Goal: Task Accomplishment & Management: Use online tool/utility

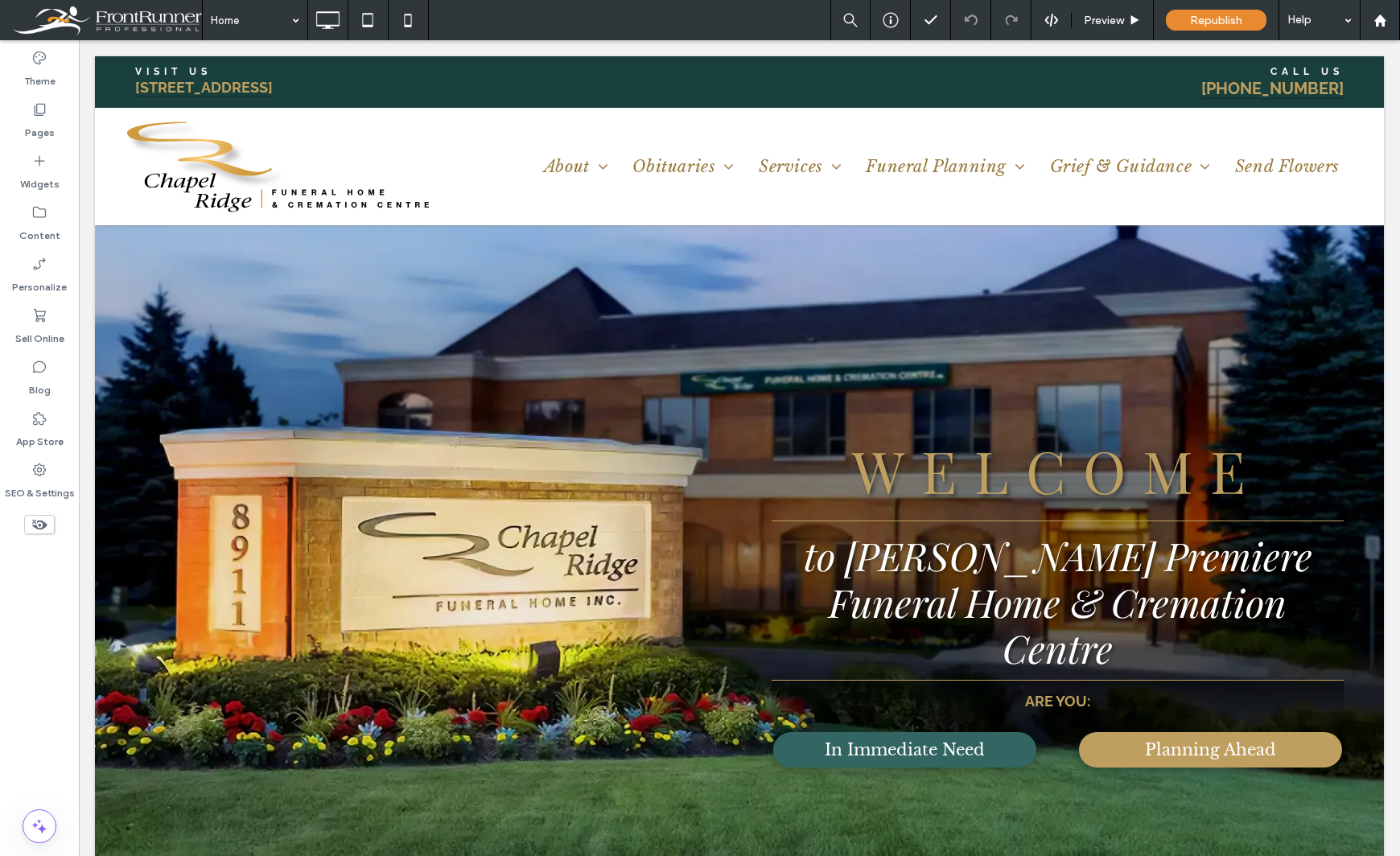
click at [28, 647] on div "Theme Pages Widgets Content Personalize Sell Online Blog App Store SEO & Settin…" at bounding box center [39, 447] width 79 height 816
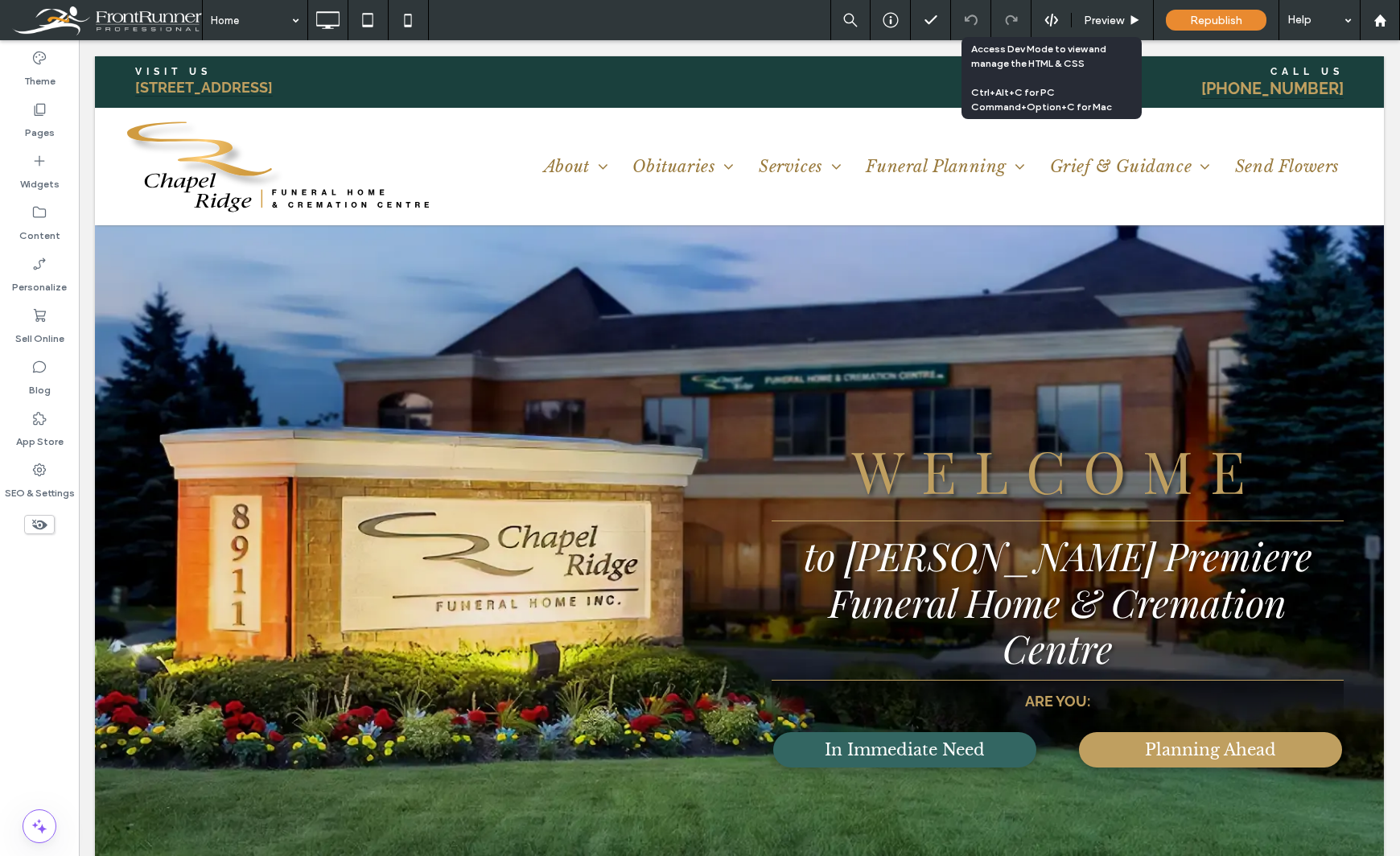
click at [1052, 21] on icon at bounding box center [1051, 20] width 14 height 14
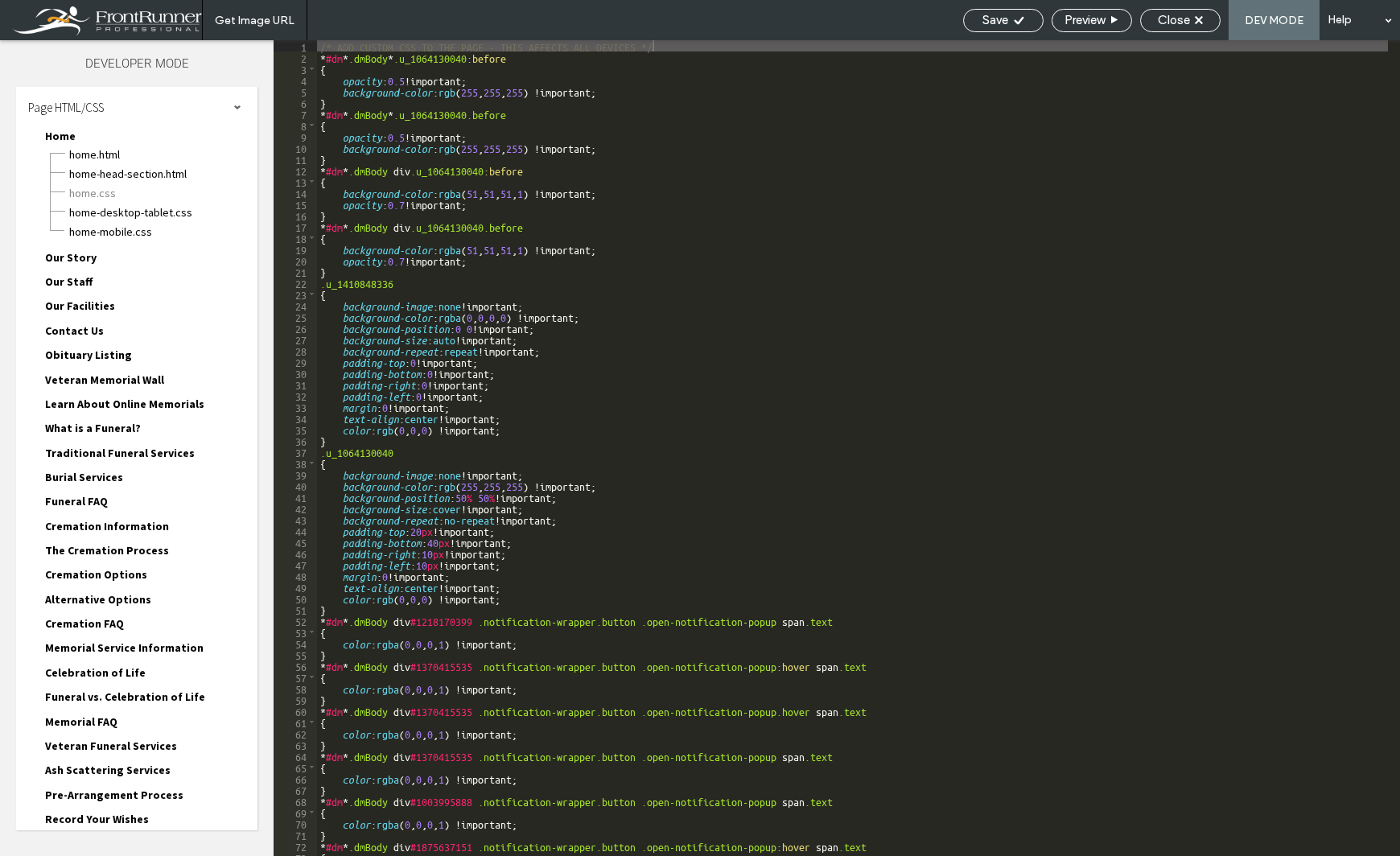
click at [73, 99] on div "Page HTML/CSS" at bounding box center [136, 107] width 242 height 40
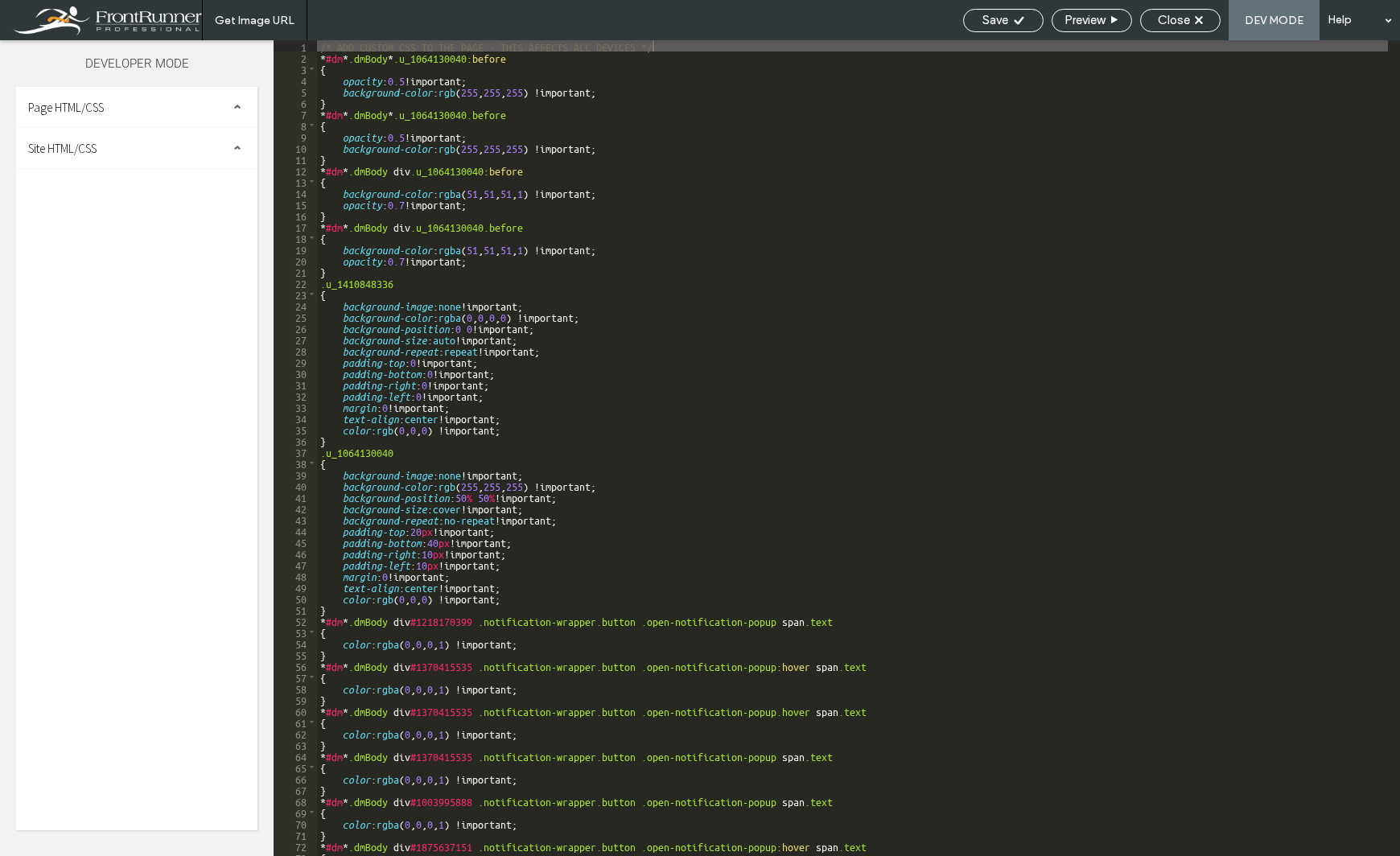
click at [79, 143] on span "Site HTML/CSS" at bounding box center [63, 149] width 68 height 15
click at [114, 215] on span "site.css" at bounding box center [166, 218] width 183 height 16
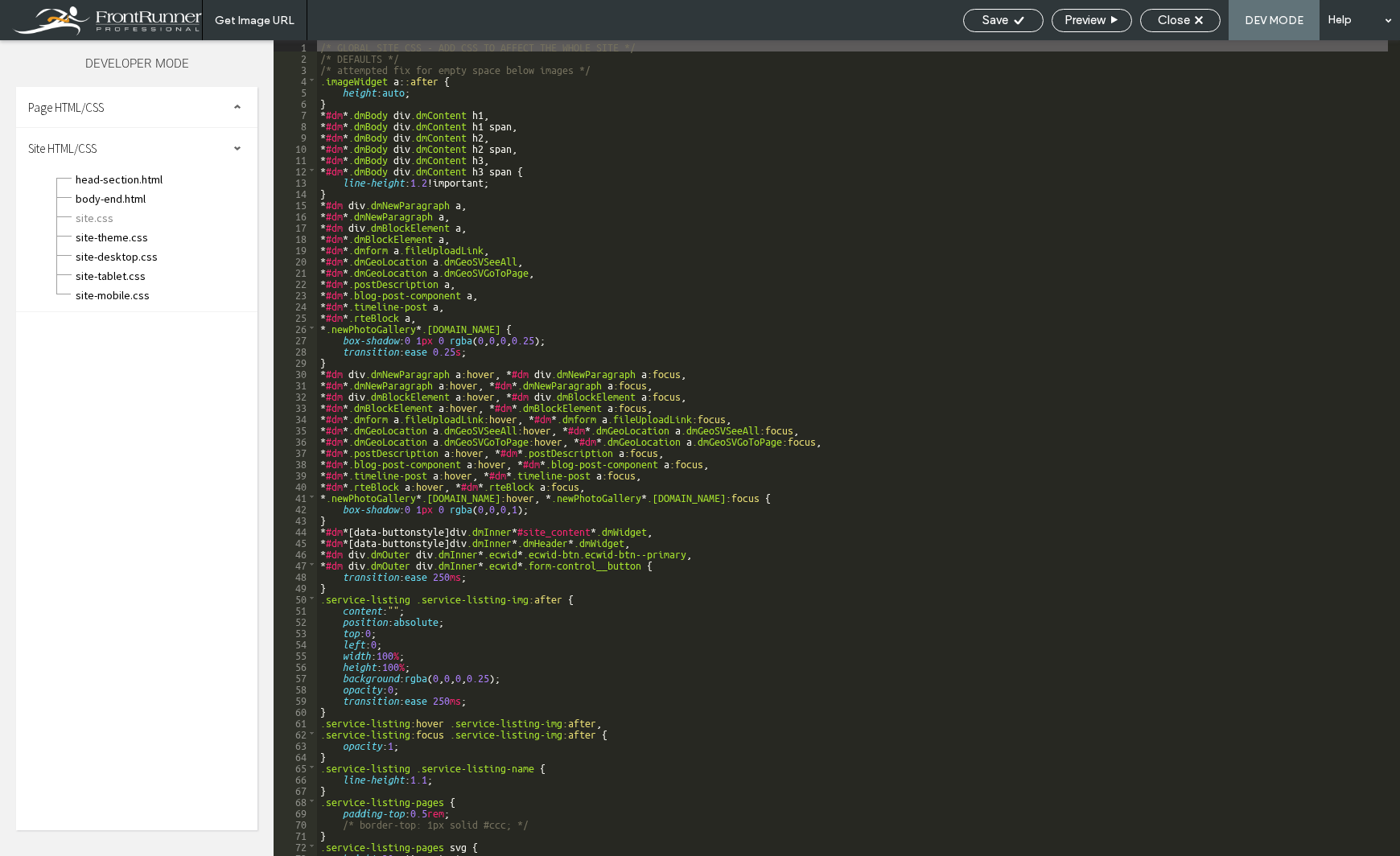
click at [339, 189] on div "/* GLOBAL SITE CSS - ADD CSS TO AFFECT THE WHOLE SITE */ /* DEFAULTS */ /* atte…" at bounding box center [852, 459] width 1071 height 838
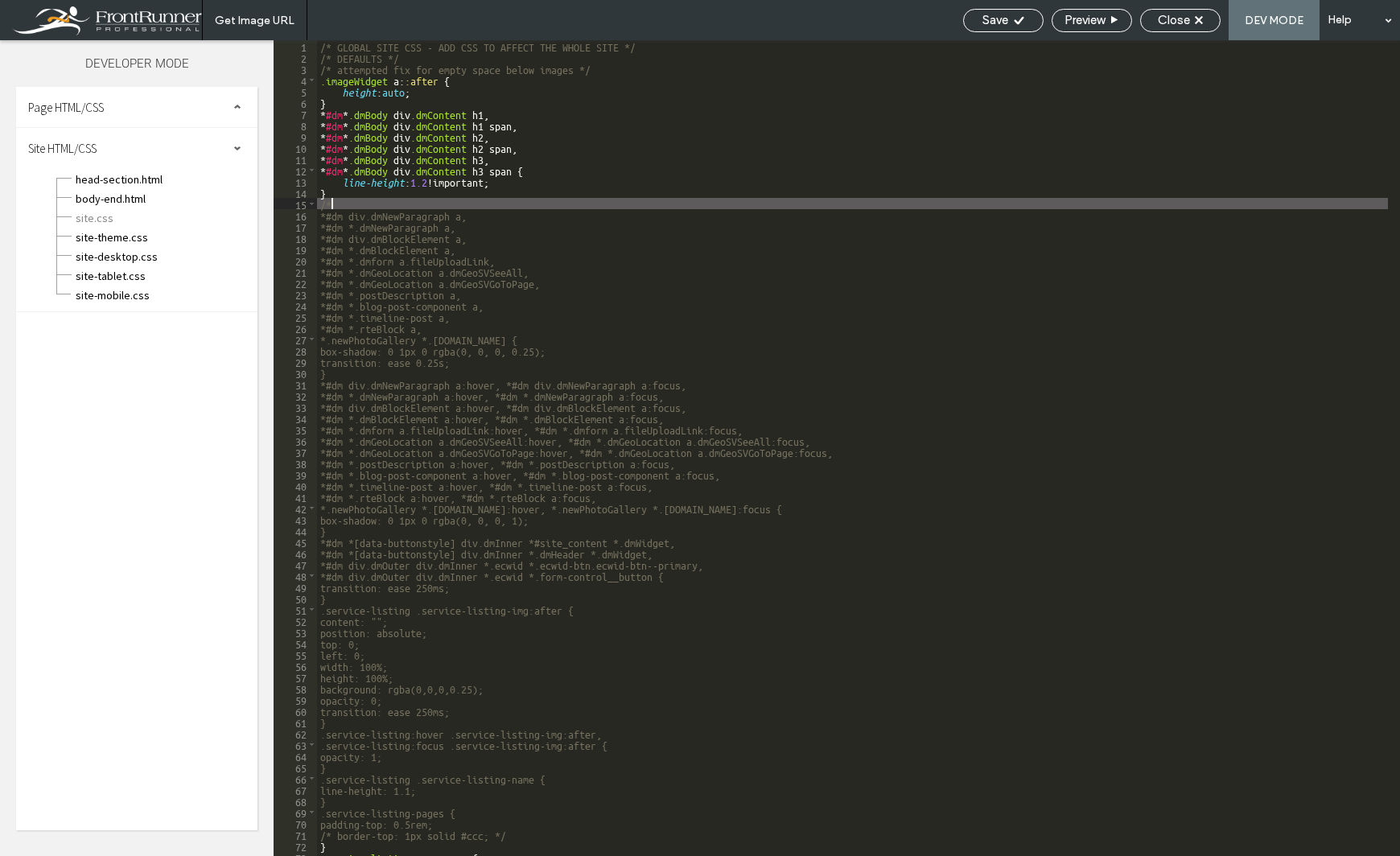
click at [405, 370] on div "/* GLOBAL SITE CSS - ADD CSS TO AFFECT THE WHOLE SITE */ /* DEFAULTS */ /* atte…" at bounding box center [852, 459] width 1071 height 838
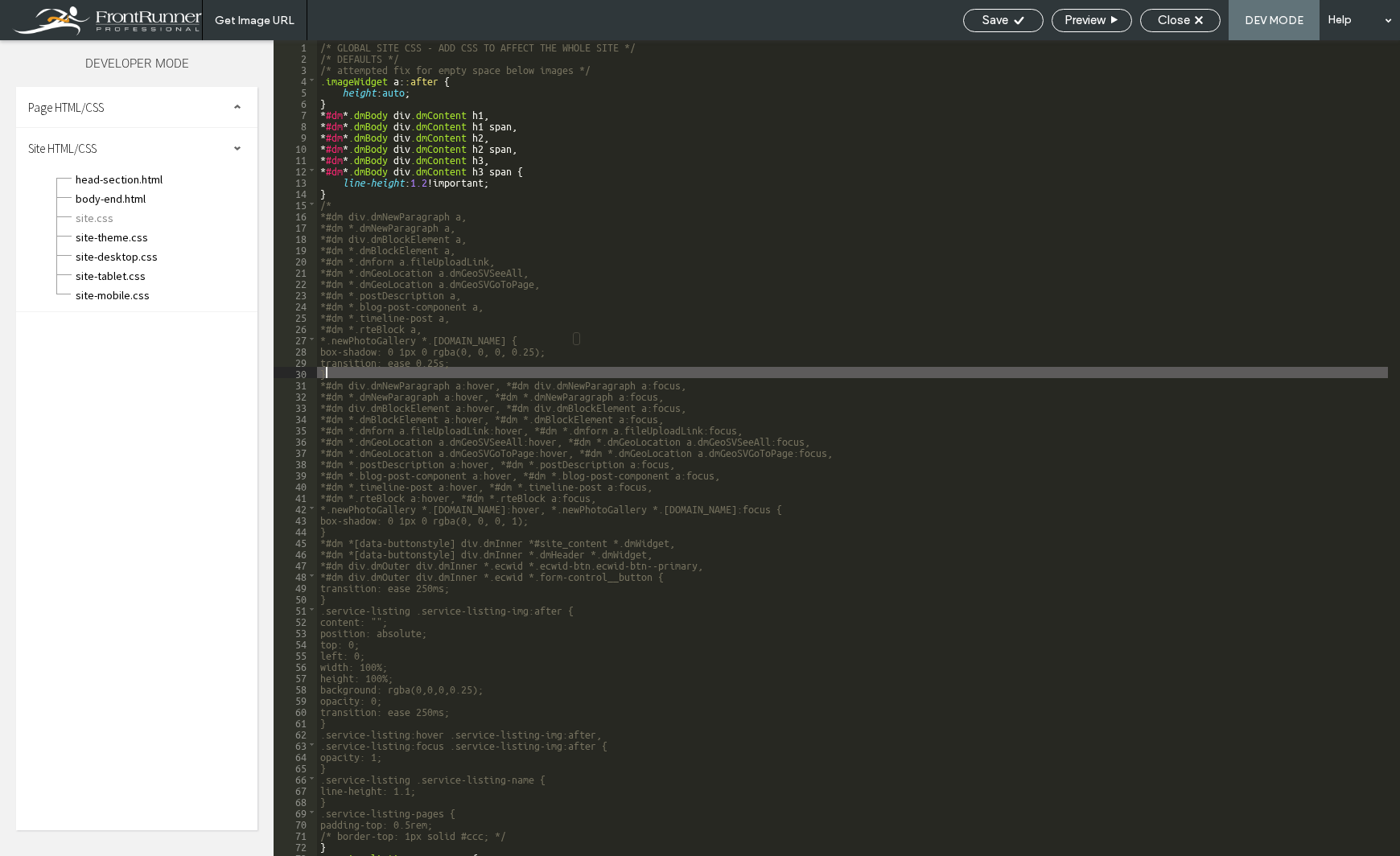
type textarea "**"
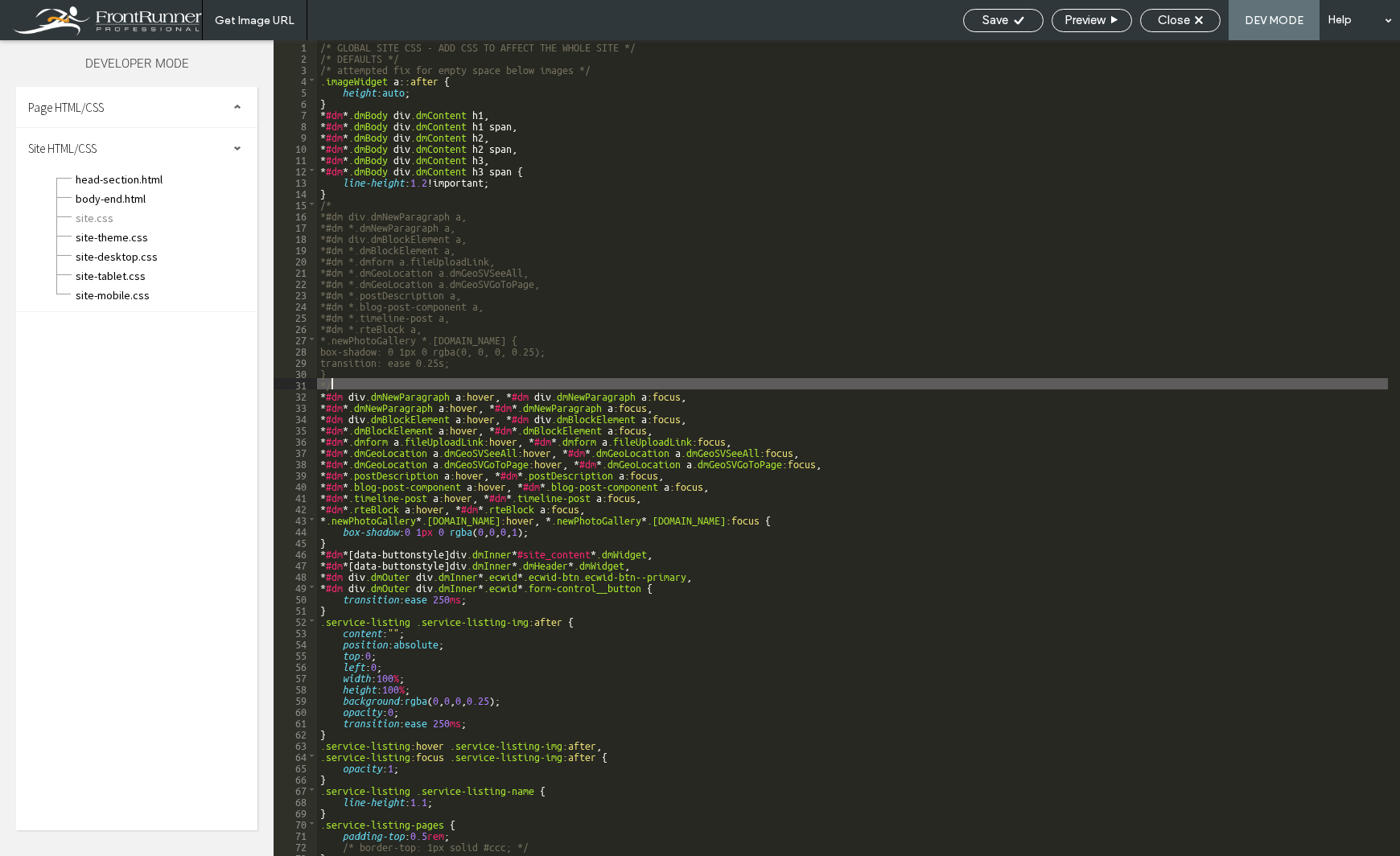
click at [1008, 14] on div "Save" at bounding box center [1003, 20] width 79 height 14
click at [1093, 21] on span "Preview" at bounding box center [1084, 20] width 40 height 14
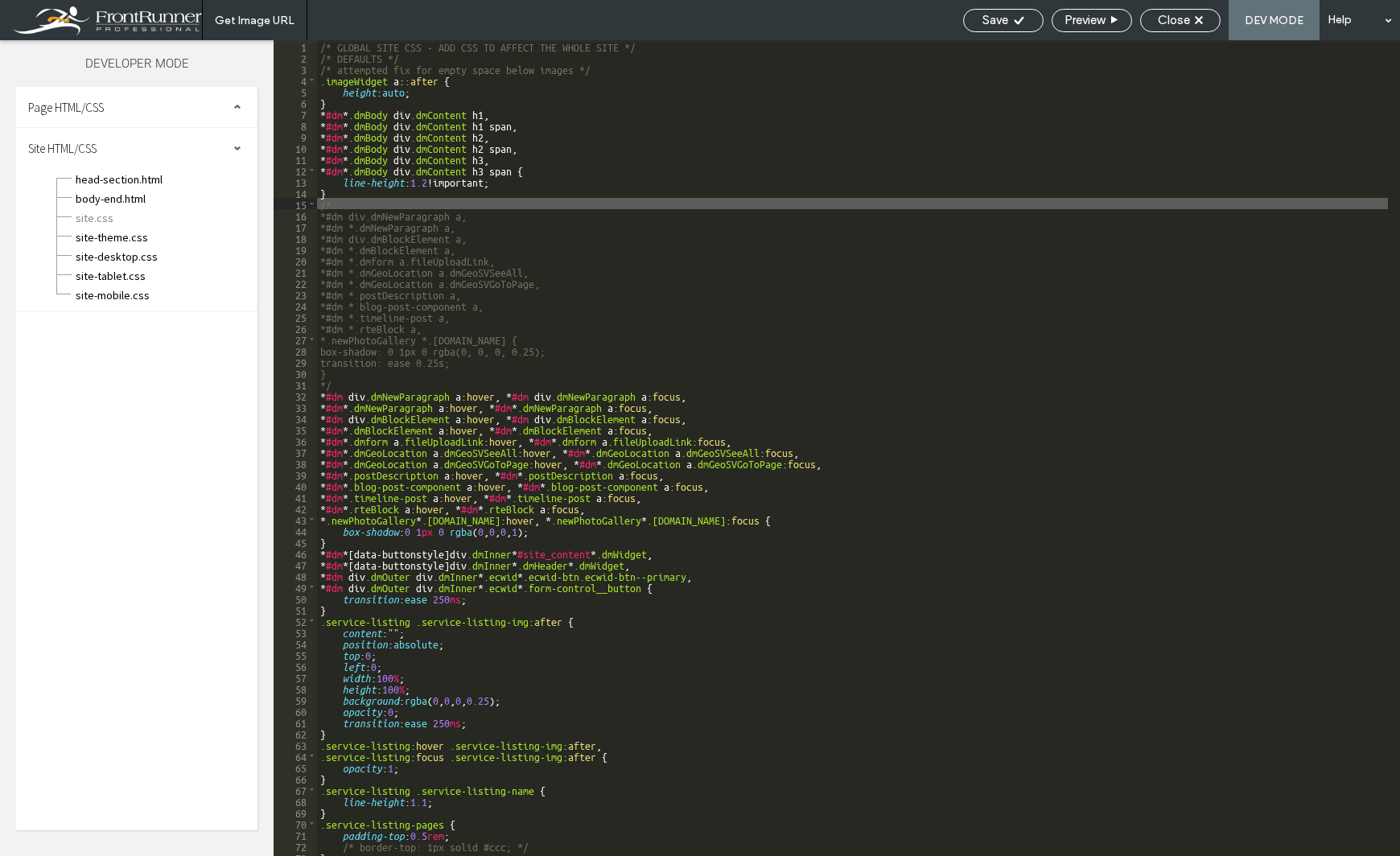
click at [330, 200] on div "/* GLOBAL SITE CSS - ADD CSS TO AFFECT THE WHOLE SITE */ /* DEFAULTS */ /* atte…" at bounding box center [852, 459] width 1071 height 838
drag, startPoint x: 333, startPoint y: 189, endPoint x: 333, endPoint y: 201, distance: 12.0
click at [333, 201] on div "/* GLOBAL SITE CSS - ADD CSS TO AFFECT THE WHOLE SITE */ /* DEFAULTS */ /* atte…" at bounding box center [852, 459] width 1071 height 838
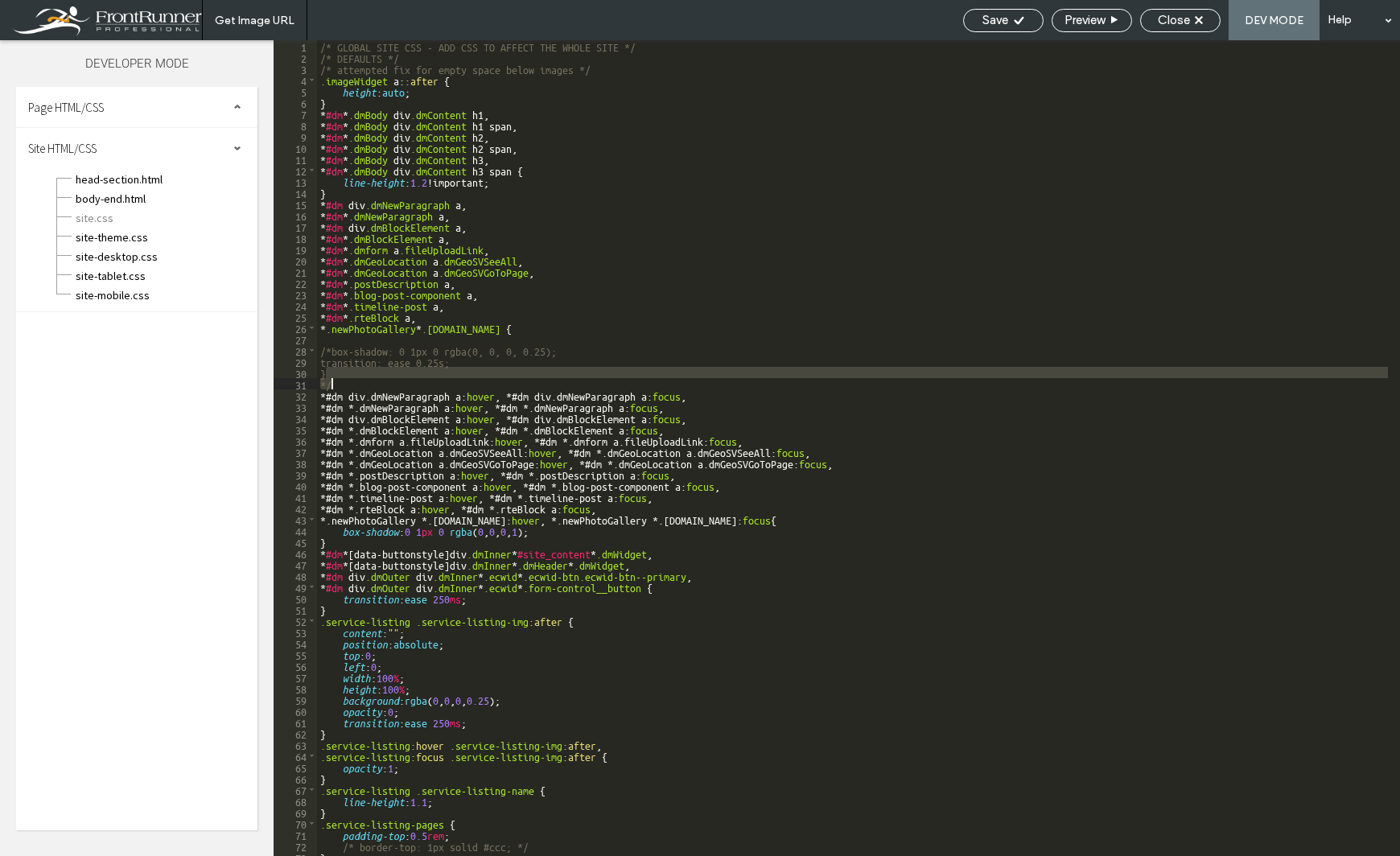
click at [338, 381] on div "/* GLOBAL SITE CSS - ADD CSS TO AFFECT THE WHOLE SITE */ /* DEFAULTS */ /* atte…" at bounding box center [852, 459] width 1071 height 838
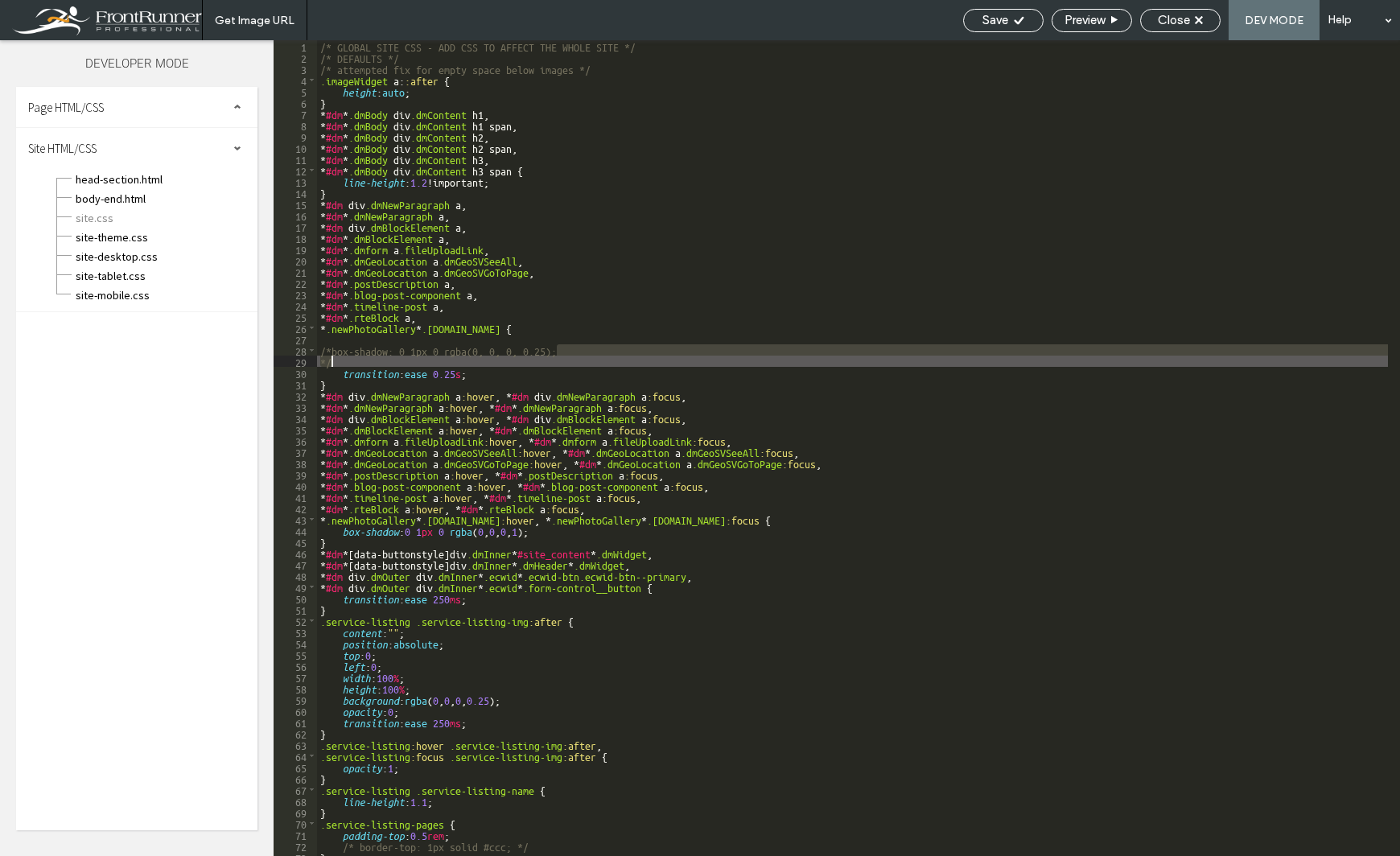
click at [355, 337] on div "/* GLOBAL SITE CSS - ADD CSS TO AFFECT THE WHOLE SITE */ /* DEFAULTS */ /* atte…" at bounding box center [852, 459] width 1071 height 838
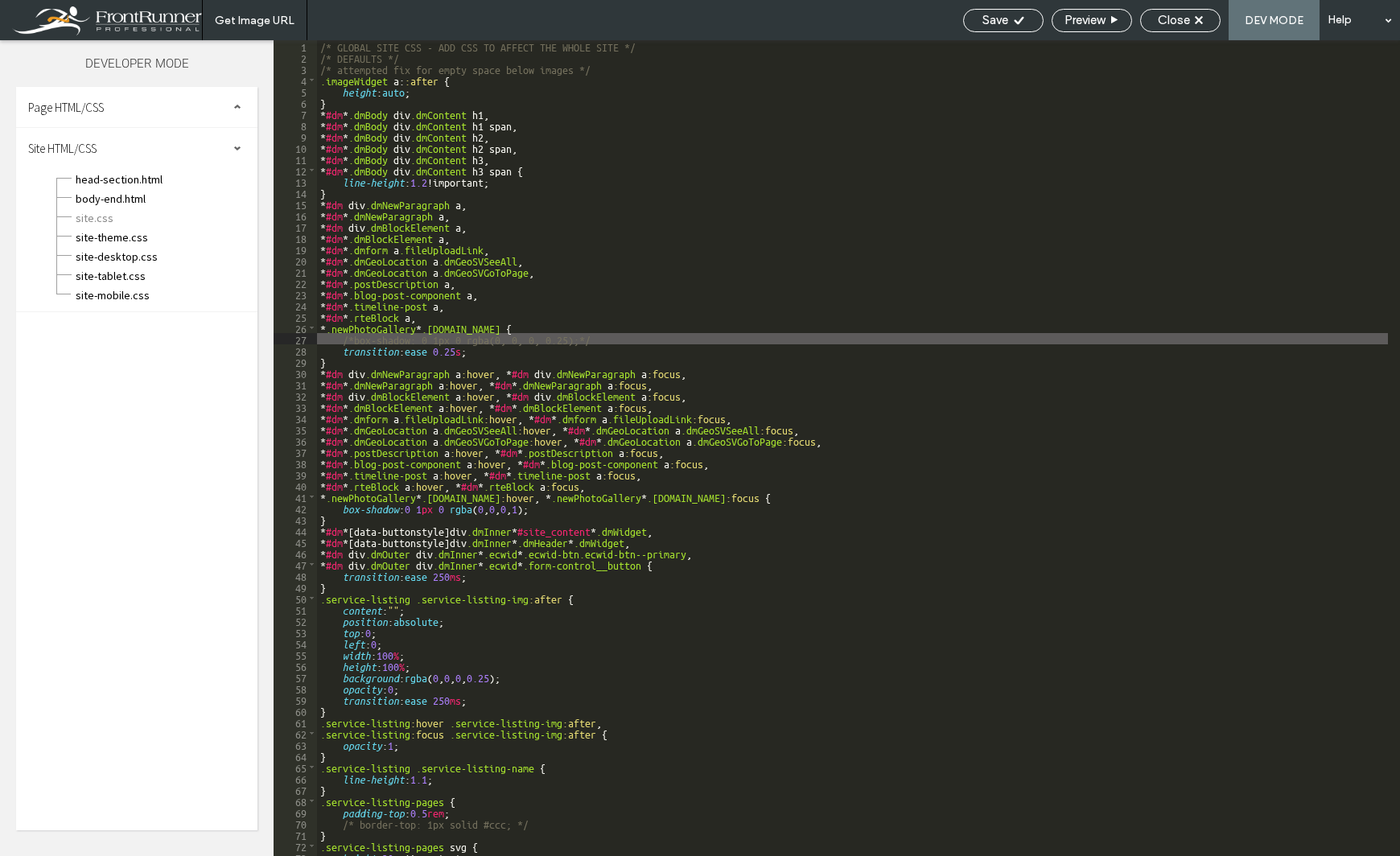
click at [1014, 18] on icon at bounding box center [1019, 20] width 12 height 12
click at [1170, 26] on span "Close" at bounding box center [1173, 20] width 32 height 14
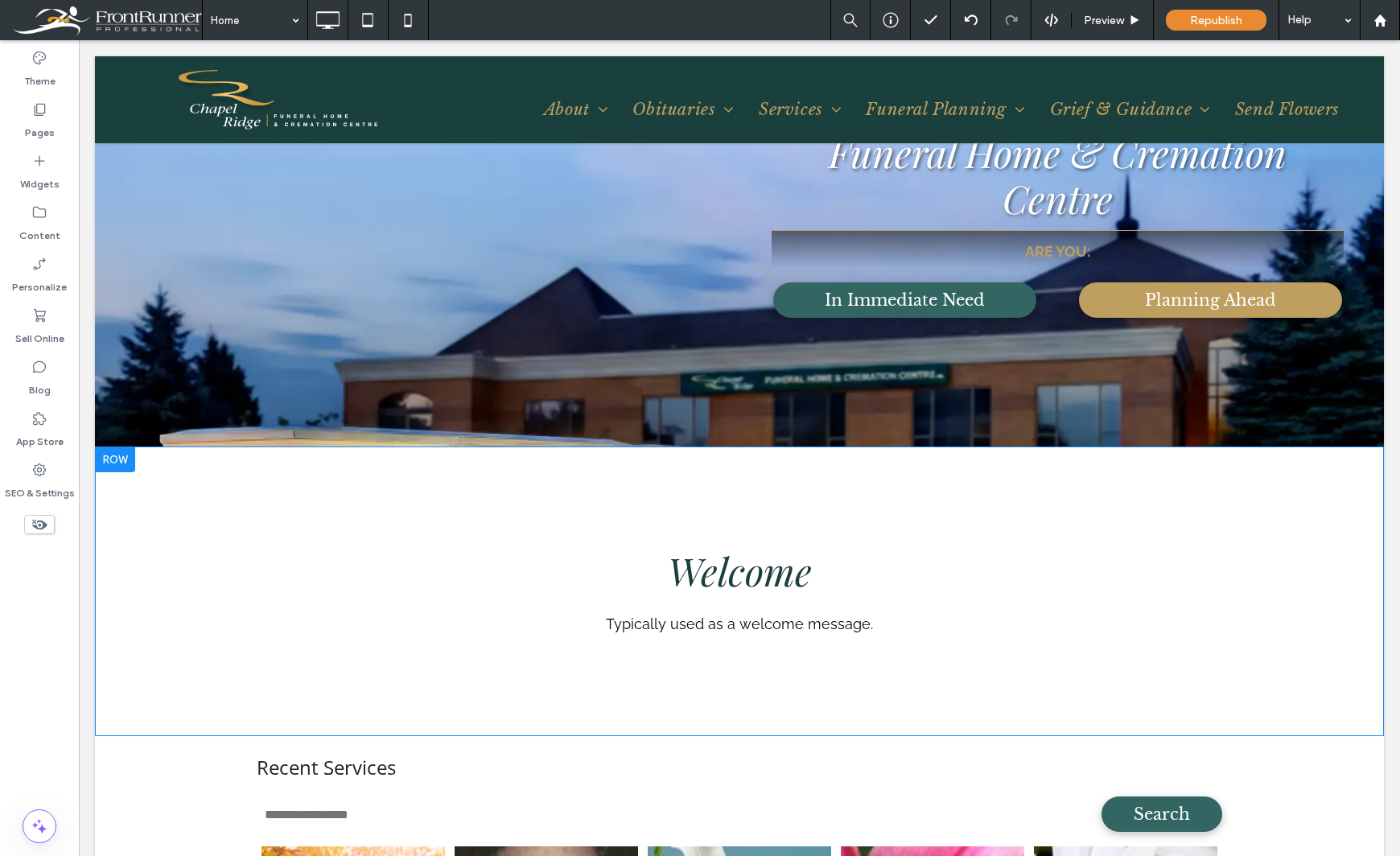
scroll to position [483, 0]
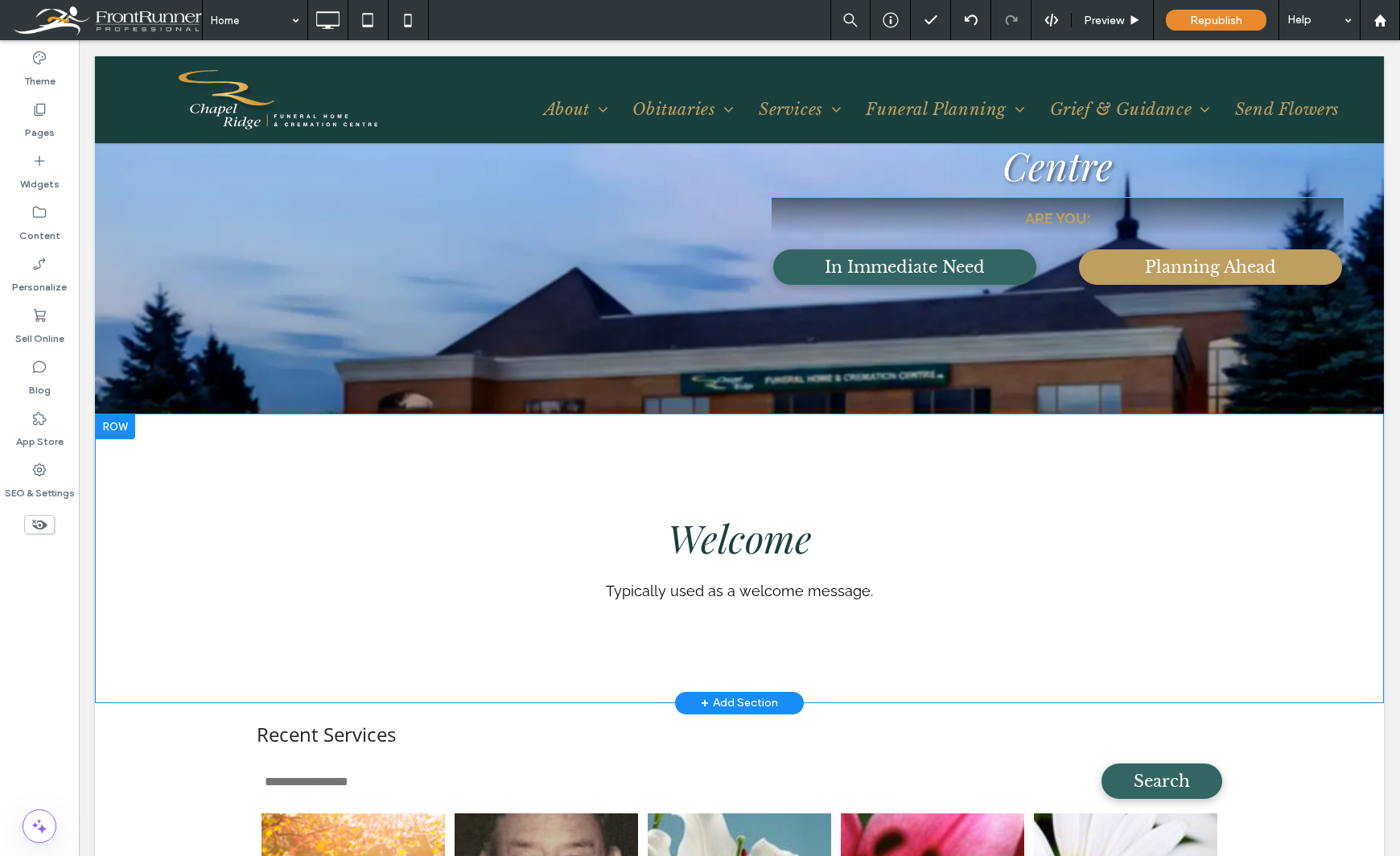
click at [119, 428] on div at bounding box center [115, 426] width 40 height 26
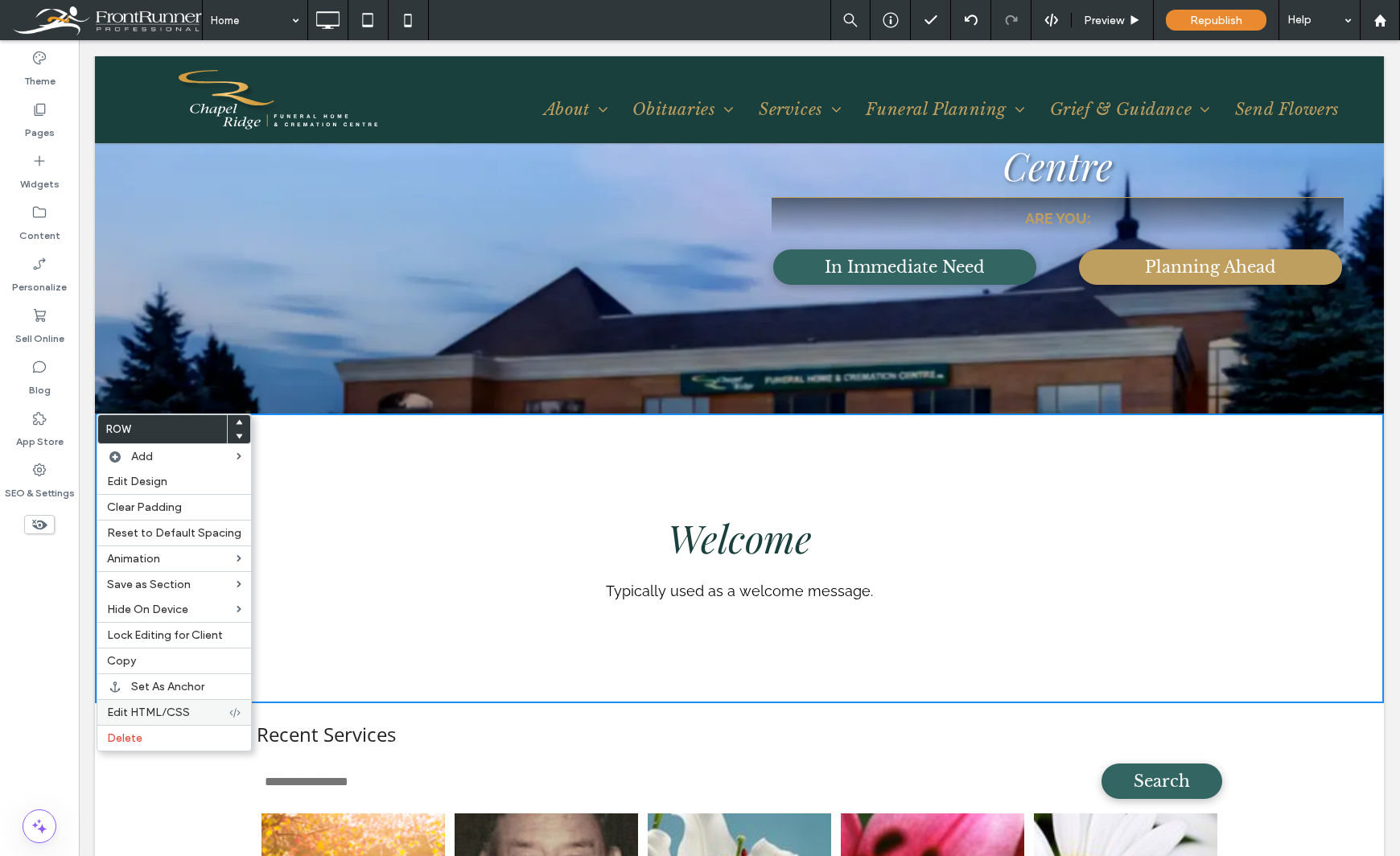
click at [155, 724] on div "Edit HTML/CSS" at bounding box center [174, 712] width 154 height 26
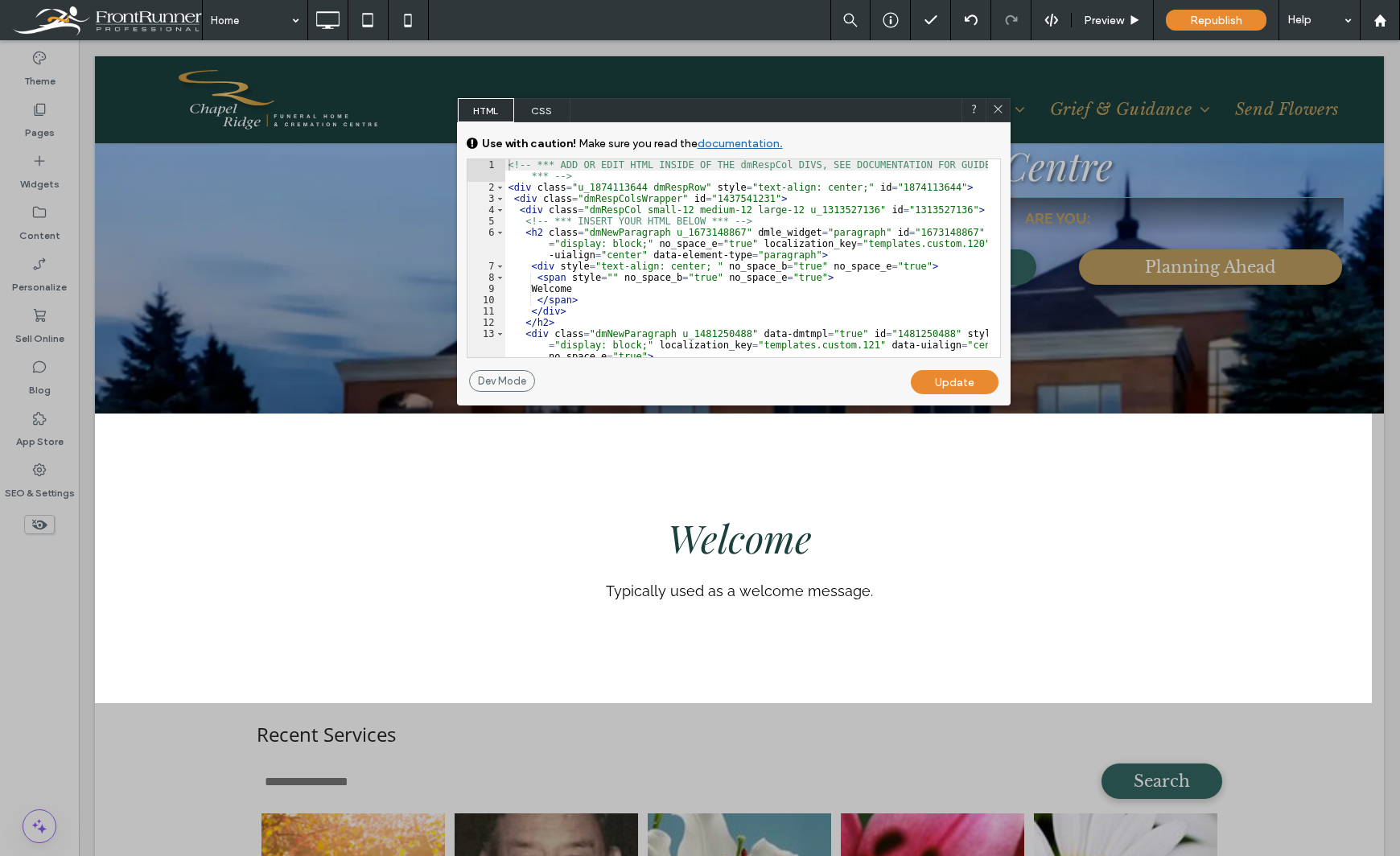
click at [685, 190] on div "<!-- *** ADD OR EDIT HTML INSIDE OF THE dmRespCol DIVS, SEE DOCUMENTATION FOR G…" at bounding box center [746, 275] width 482 height 231
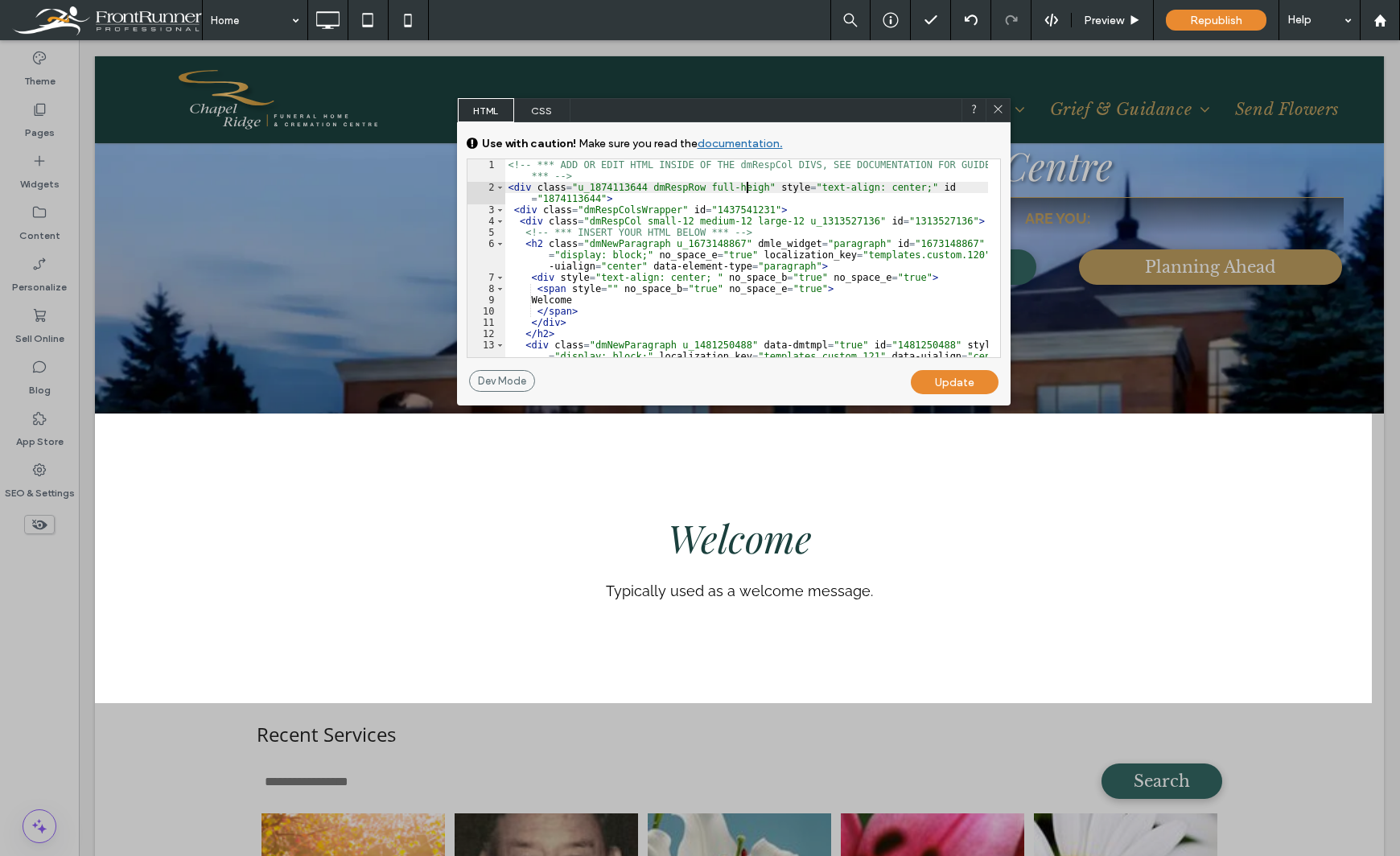
type textarea "**"
click at [947, 380] on div "Update" at bounding box center [955, 381] width 88 height 24
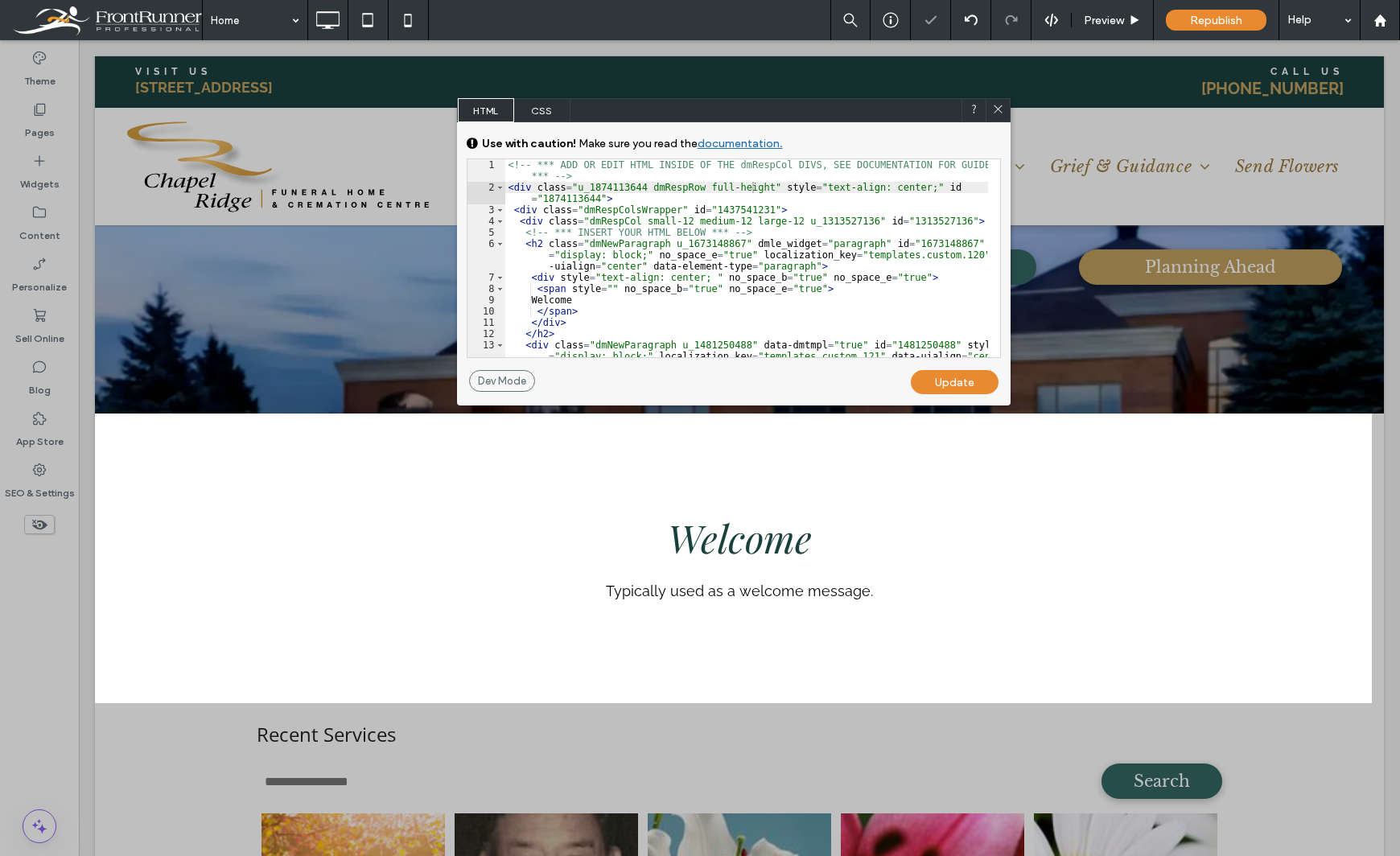
click at [39, 614] on div at bounding box center [47, 428] width 95 height 856
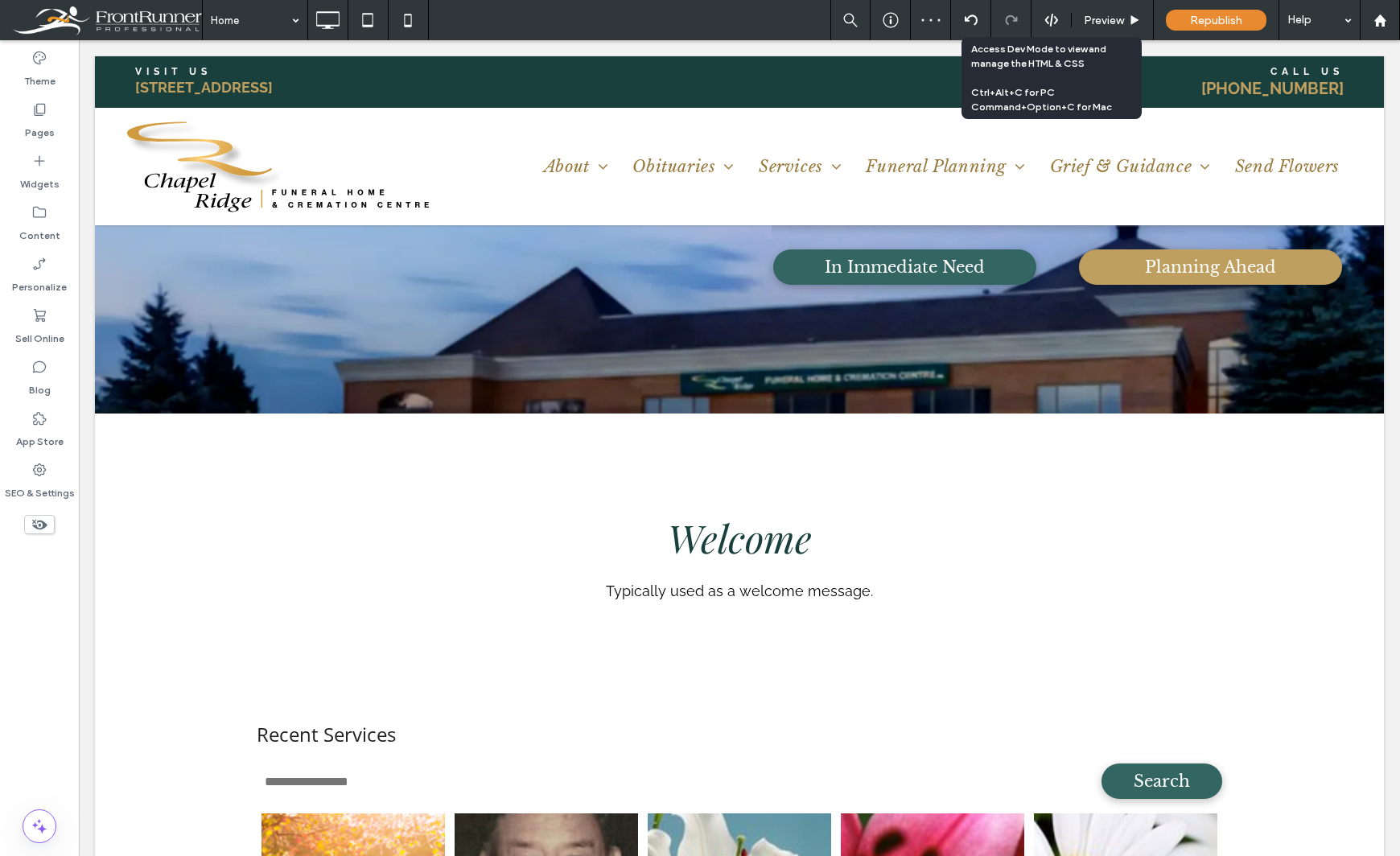
click at [1049, 24] on icon at bounding box center [1051, 20] width 14 height 14
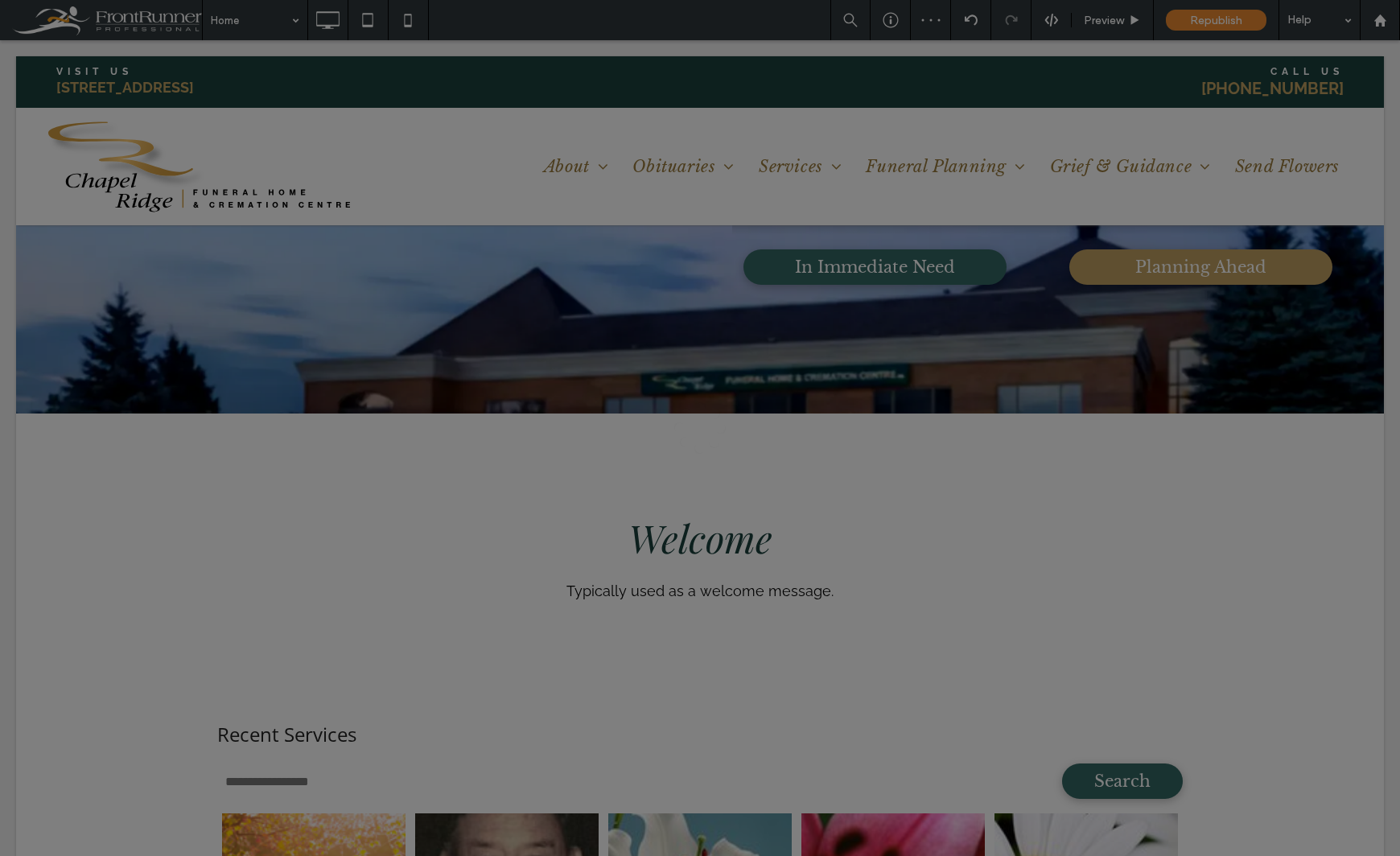
scroll to position [0, 0]
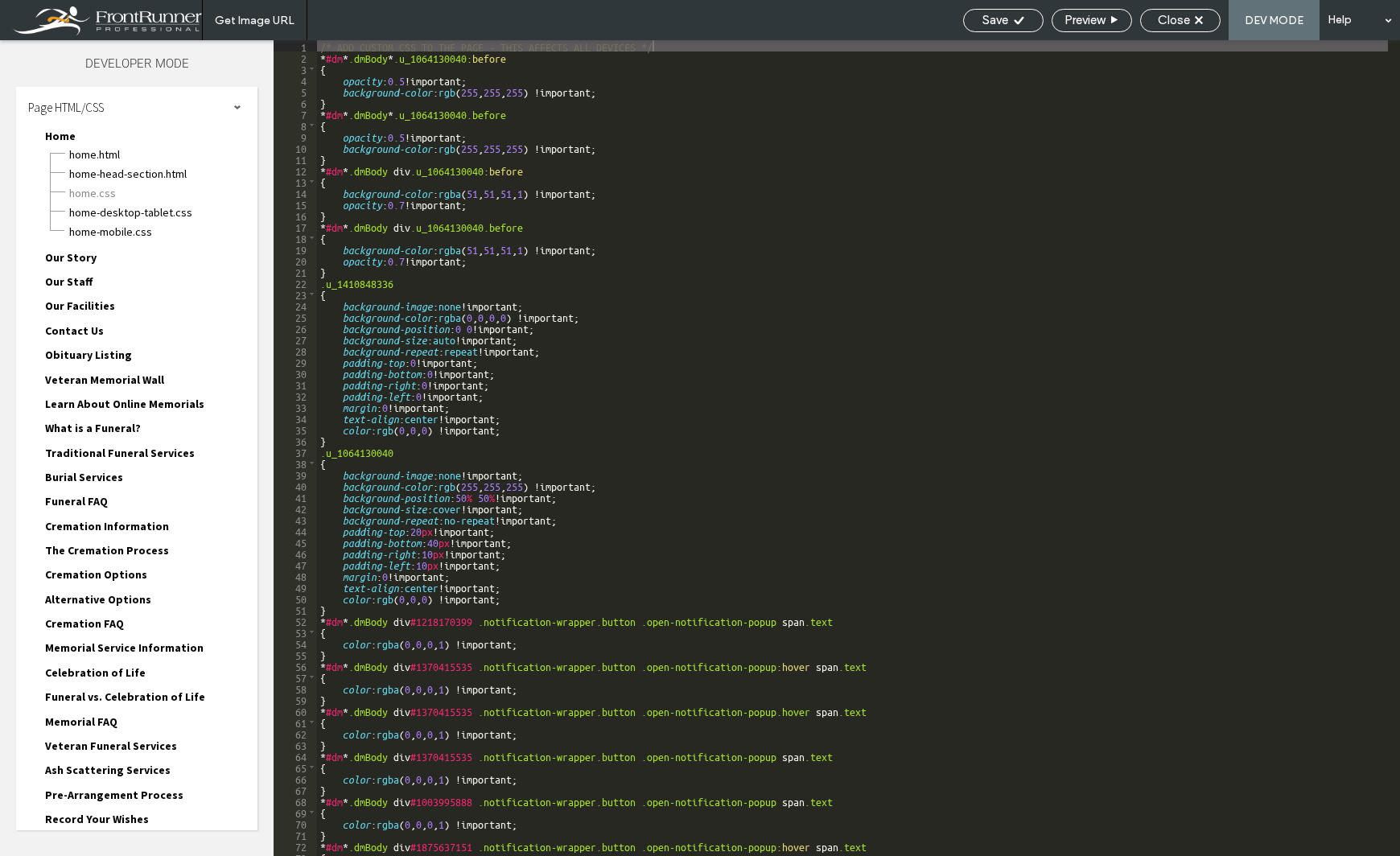
click at [103, 106] on span "Page HTML/CSS" at bounding box center [66, 107] width 76 height 15
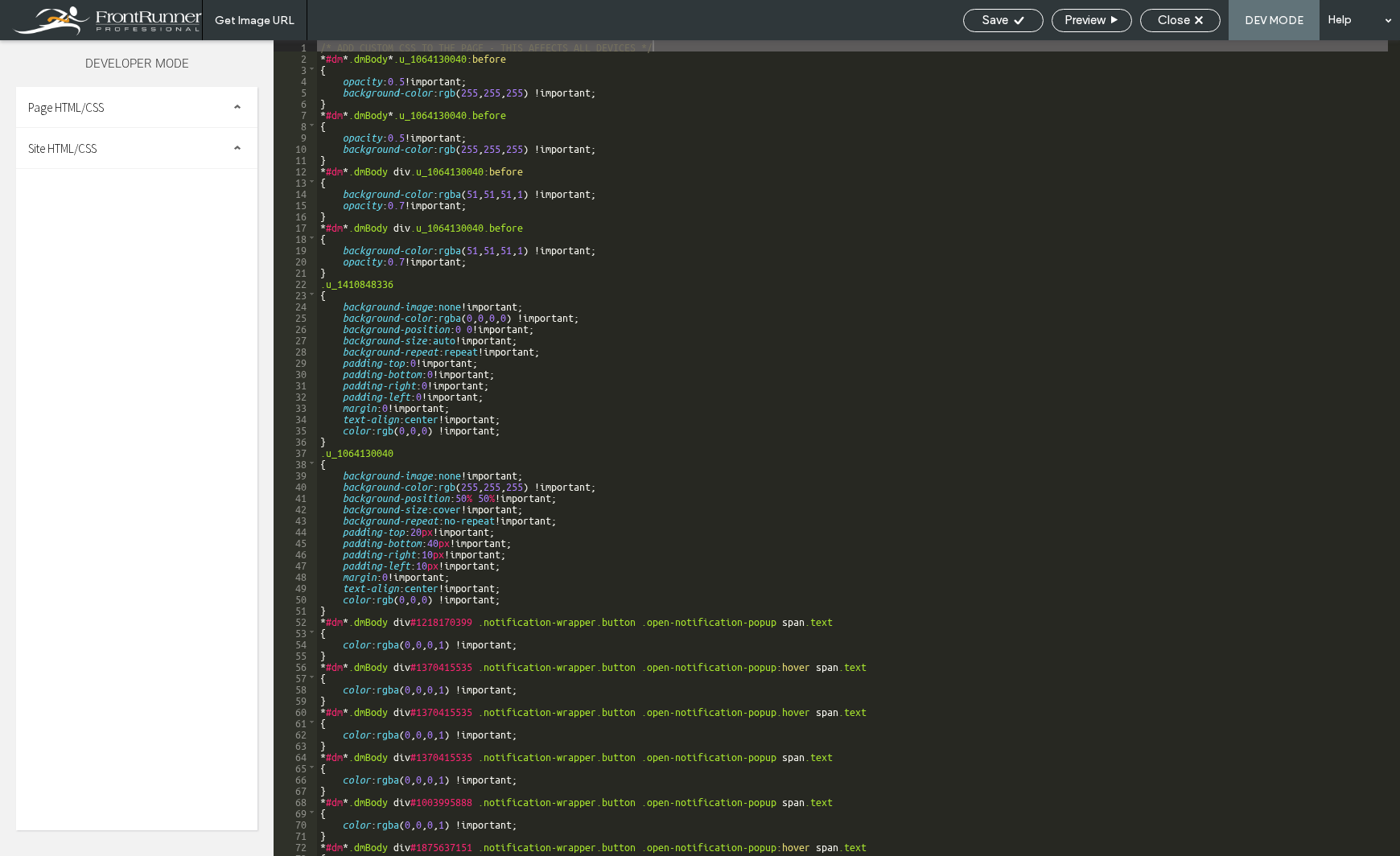
click at [93, 164] on div "Site HTML/CSS" at bounding box center [136, 148] width 242 height 40
click at [100, 216] on span "site.css" at bounding box center [166, 218] width 183 height 16
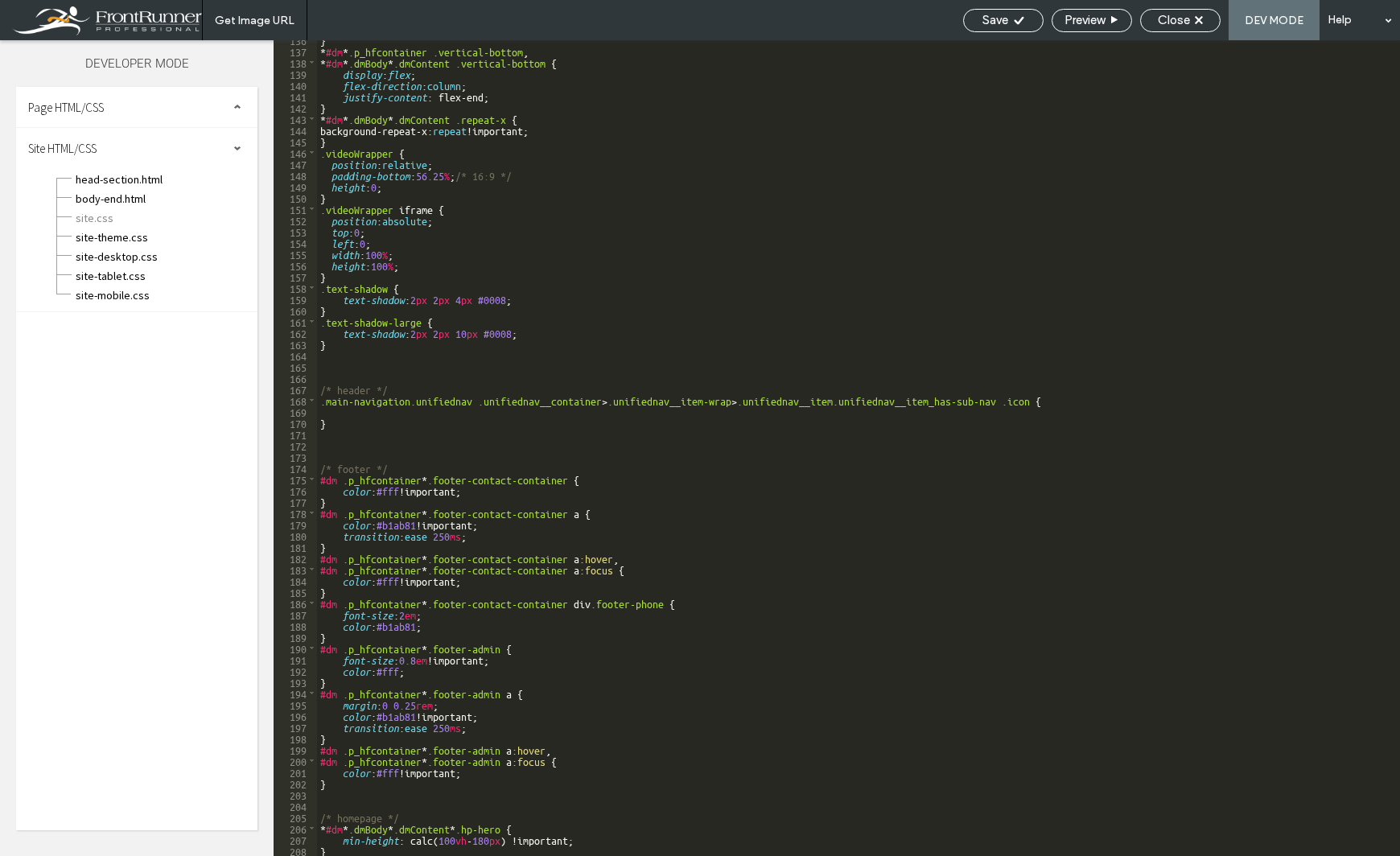
scroll to position [1527, 0]
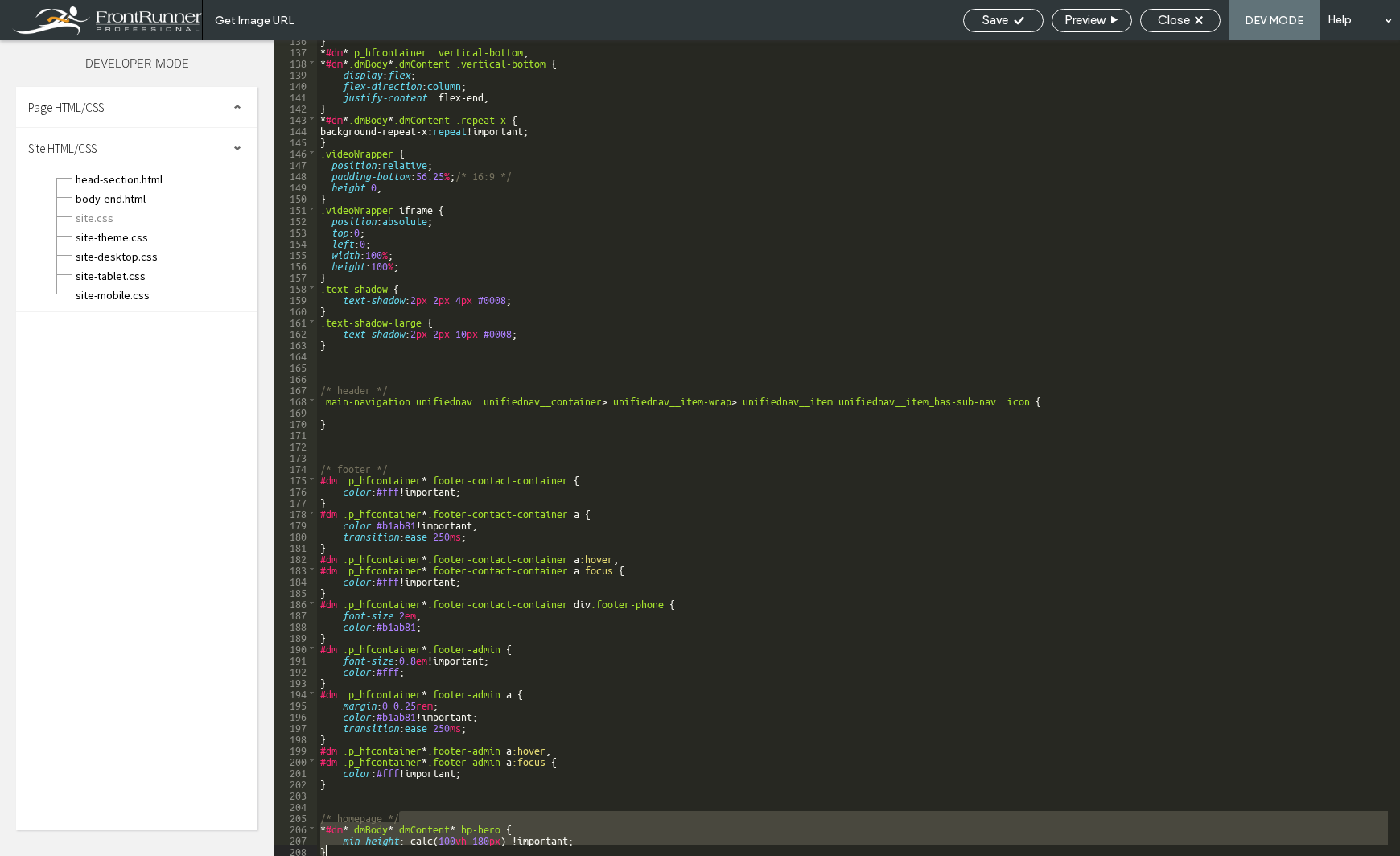
drag, startPoint x: 528, startPoint y: 811, endPoint x: 532, endPoint y: 869, distance: 58.1
click at [532, 855] on html ".wqwq-1{fill:#231f20;} .cls-1q, .cls-2q { fill-rule: evenodd; } .cls-2q { fill:…" at bounding box center [700, 428] width 1400 height 856
click at [449, 345] on div "} * #dm * .p_hfcontainer .vertical-bottom , * #dm * .dmBody * .dmContent .verti…" at bounding box center [852, 453] width 1071 height 838
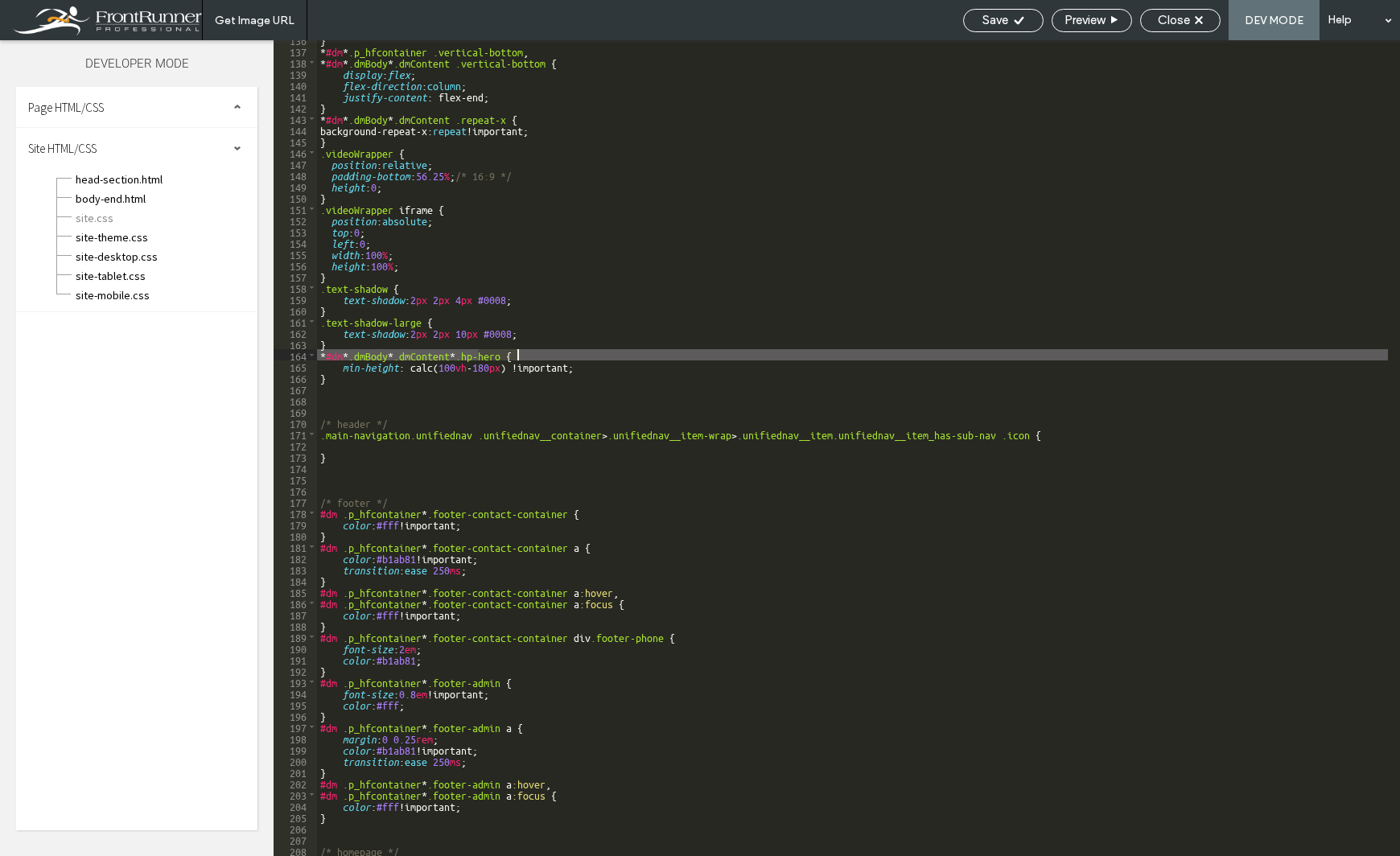
drag, startPoint x: 479, startPoint y: 353, endPoint x: 518, endPoint y: 353, distance: 39.0
click at [518, 353] on div "} * #dm * .p_hfcontainer .vertical-bottom , * #dm * .dmBody * .dmContent .verti…" at bounding box center [852, 453] width 1071 height 838
type textarea "**"
click at [999, 24] on span "Save" at bounding box center [994, 20] width 26 height 14
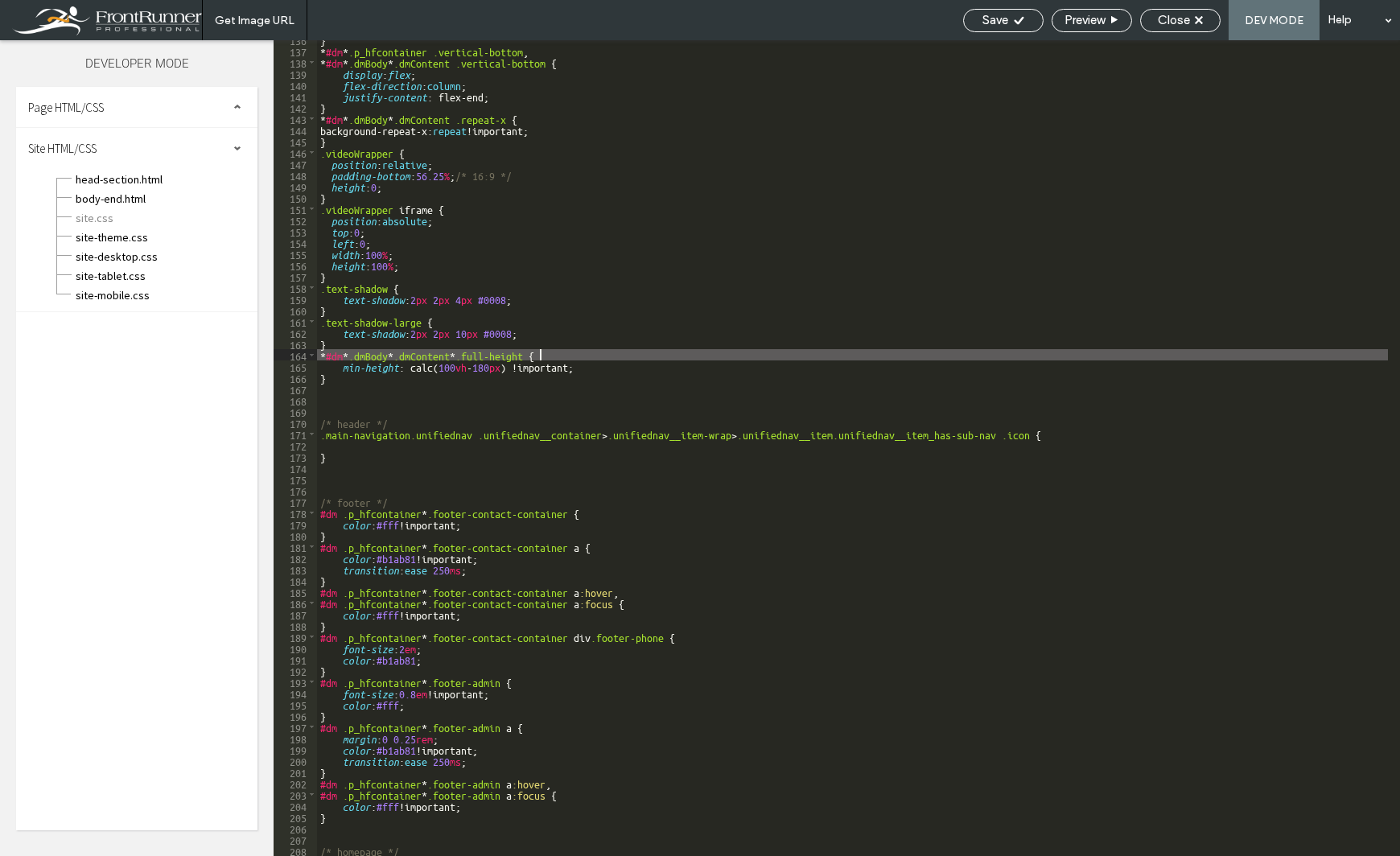
click at [1162, 18] on span "Close" at bounding box center [1173, 20] width 32 height 14
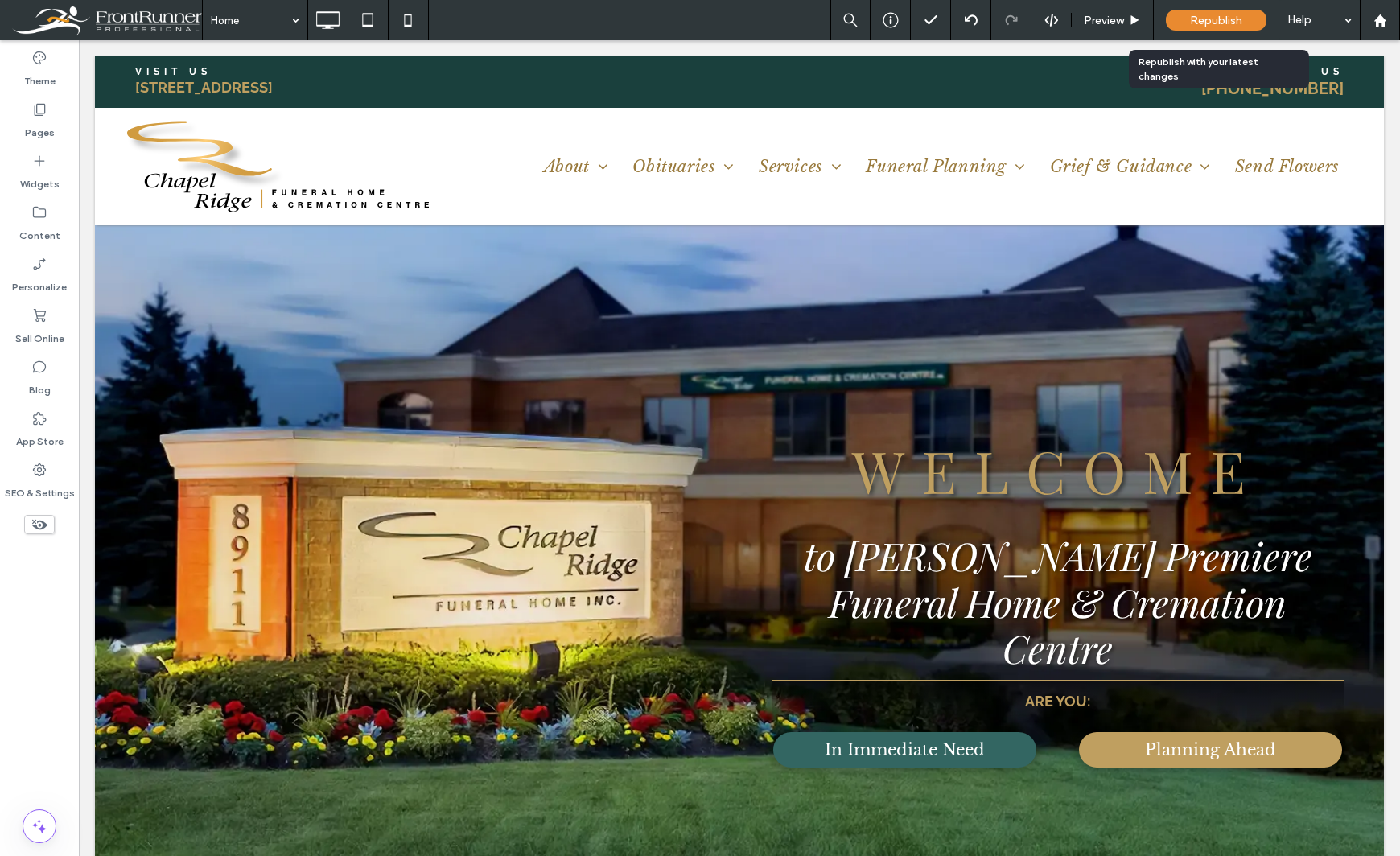
click at [1215, 21] on span "Republish" at bounding box center [1215, 20] width 52 height 13
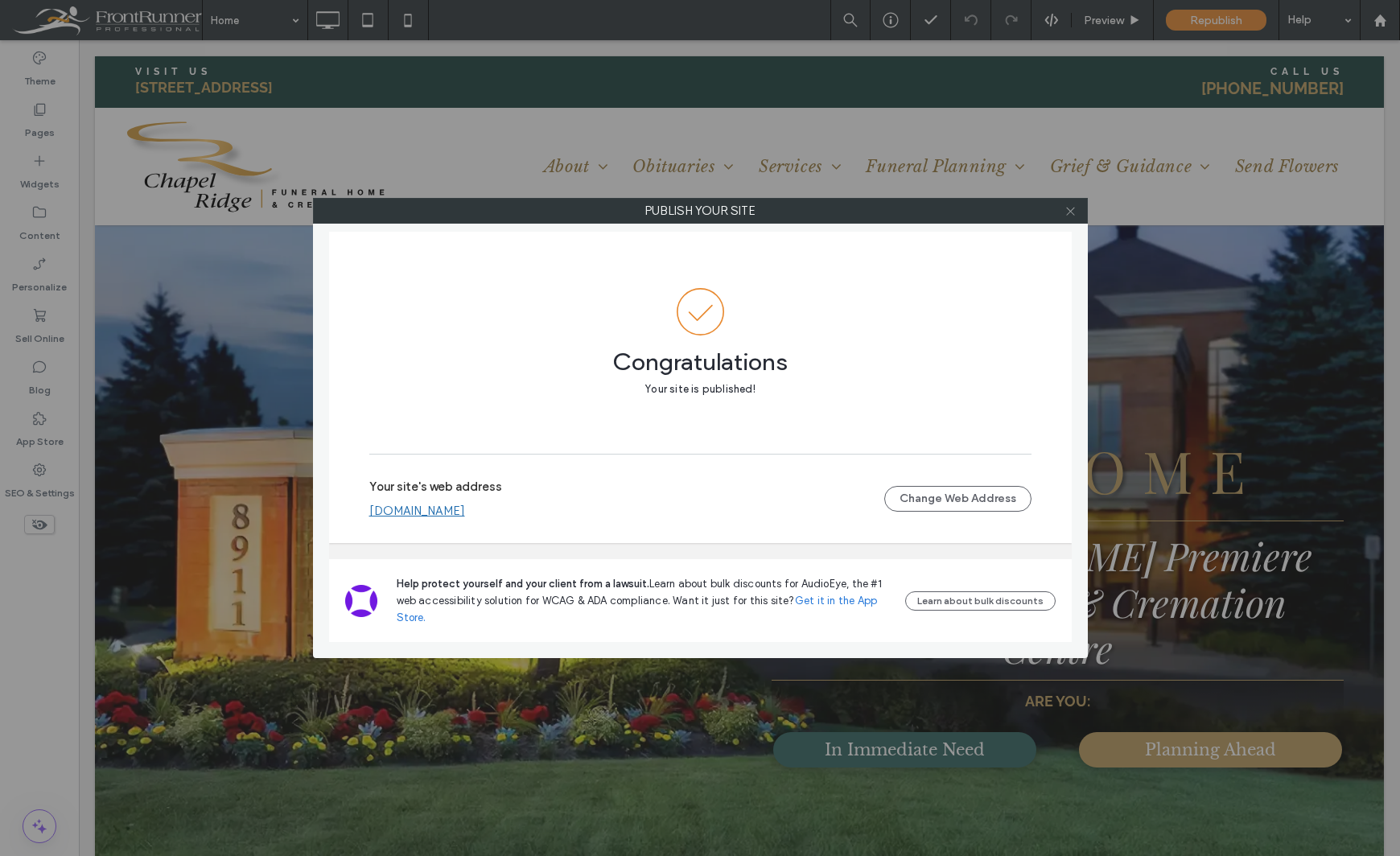
click at [1075, 215] on icon at bounding box center [1070, 210] width 12 height 12
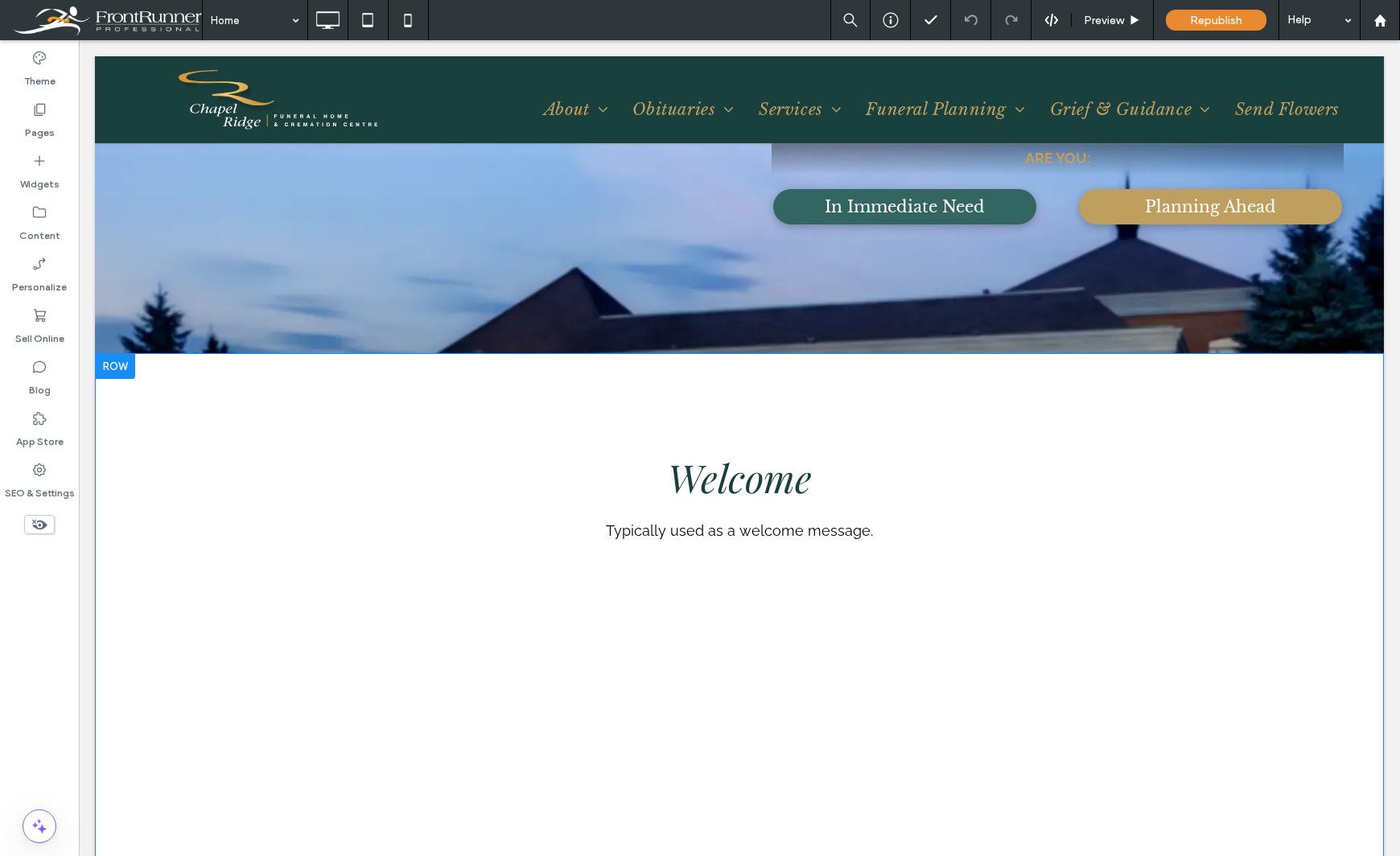
scroll to position [563, 0]
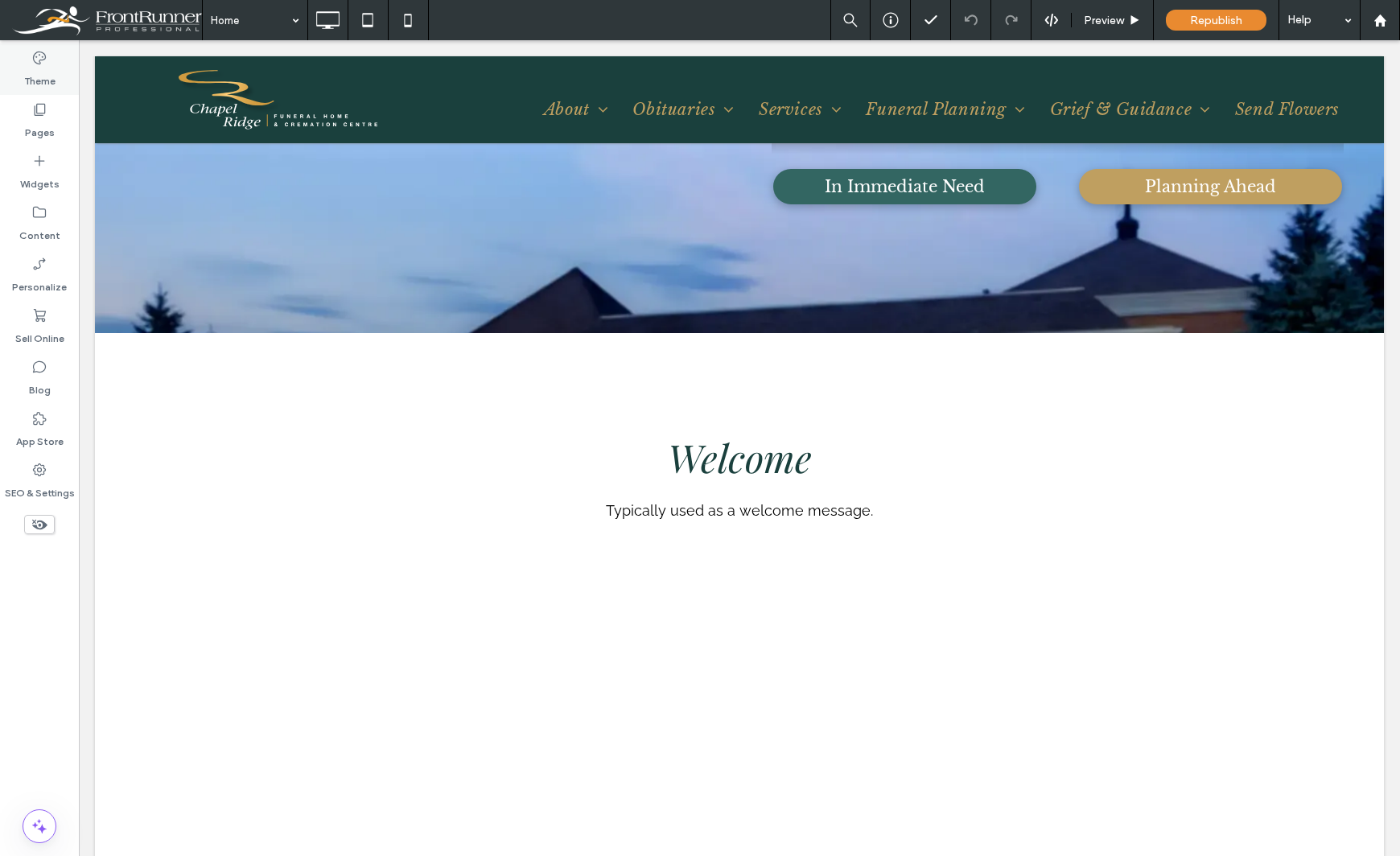
click at [47, 72] on label "Theme" at bounding box center [39, 78] width 31 height 23
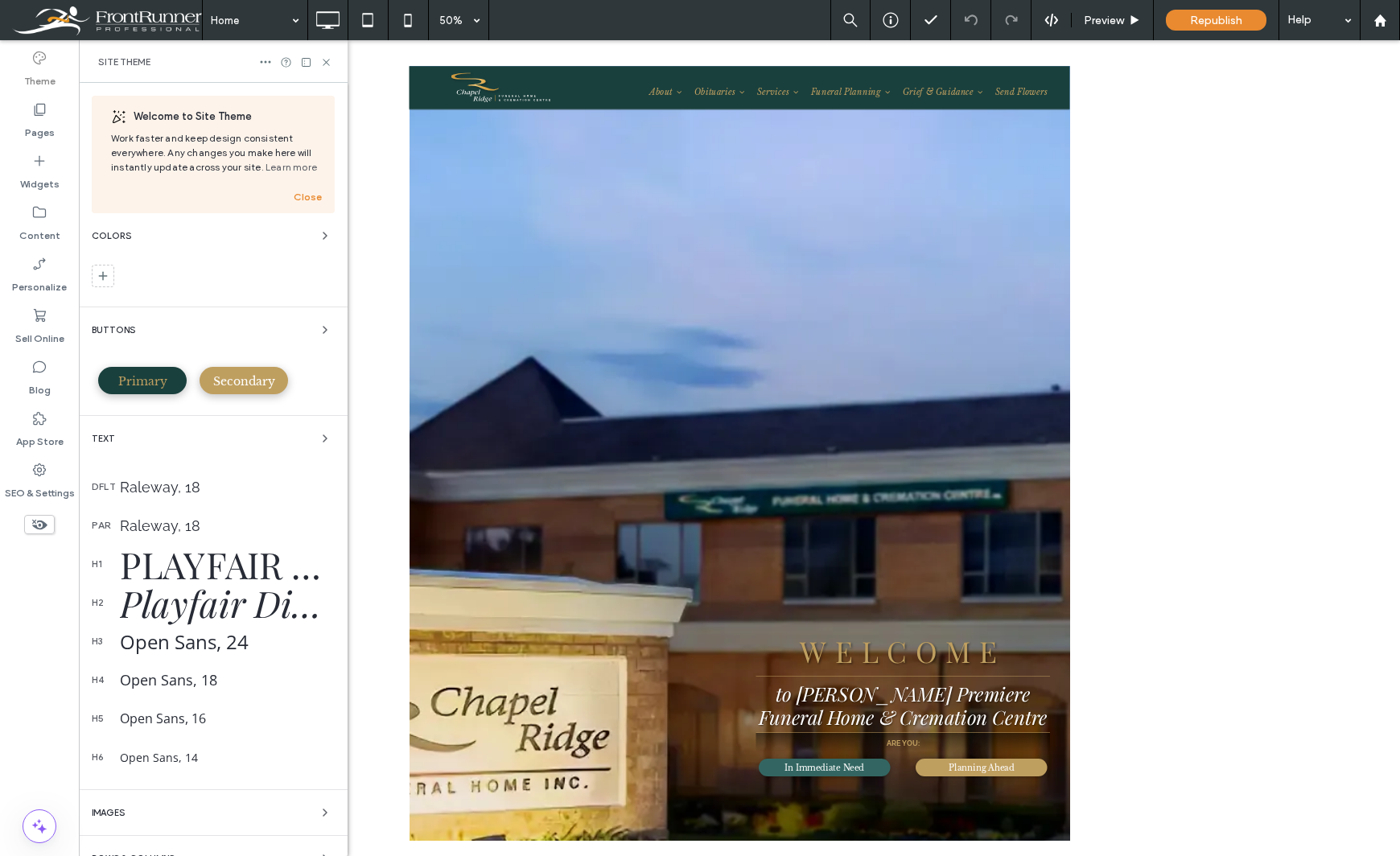
click at [162, 380] on span "Primary" at bounding box center [143, 381] width 49 height 14
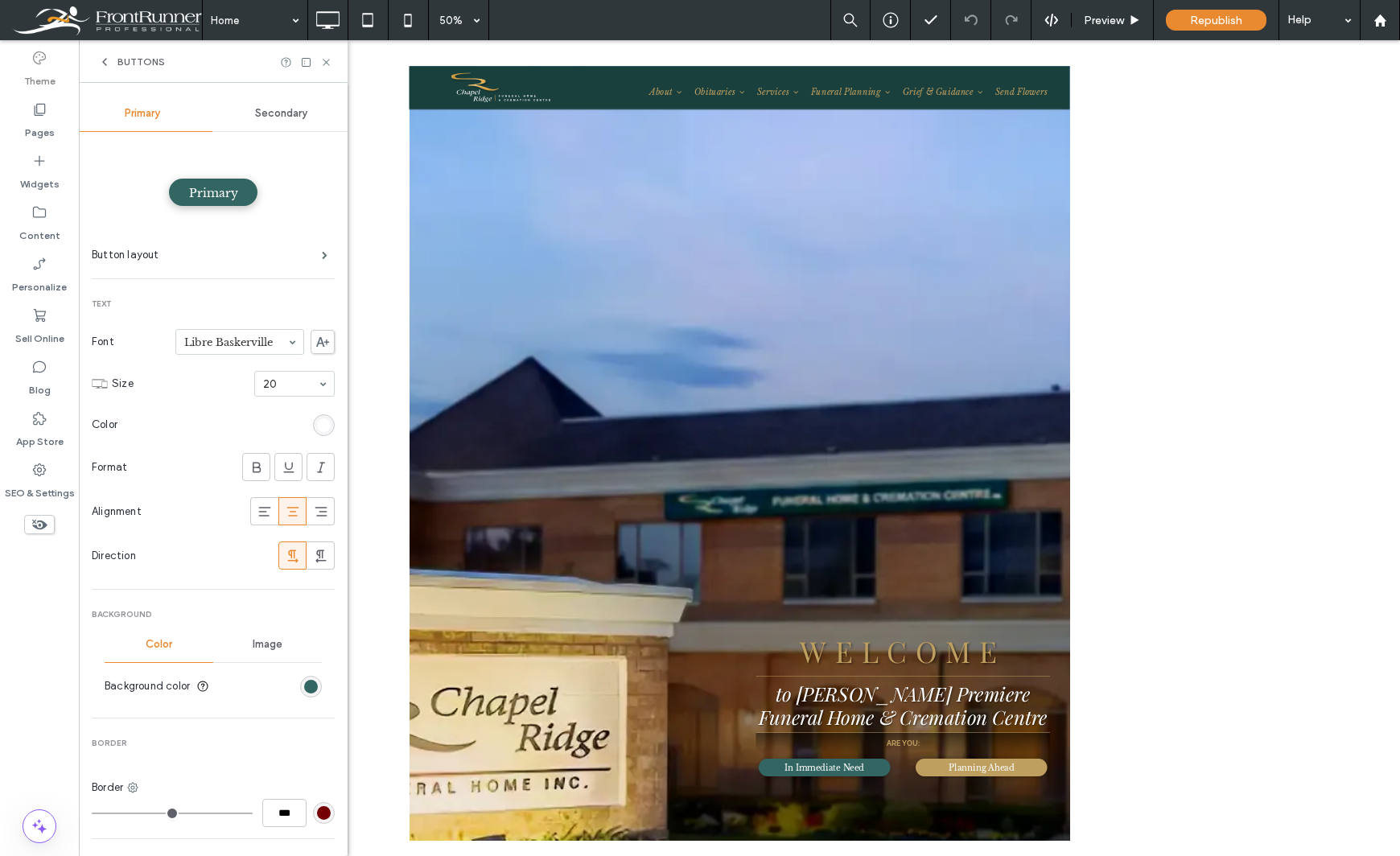
click at [302, 694] on div "rgb(51, 102, 98)" at bounding box center [311, 686] width 22 height 22
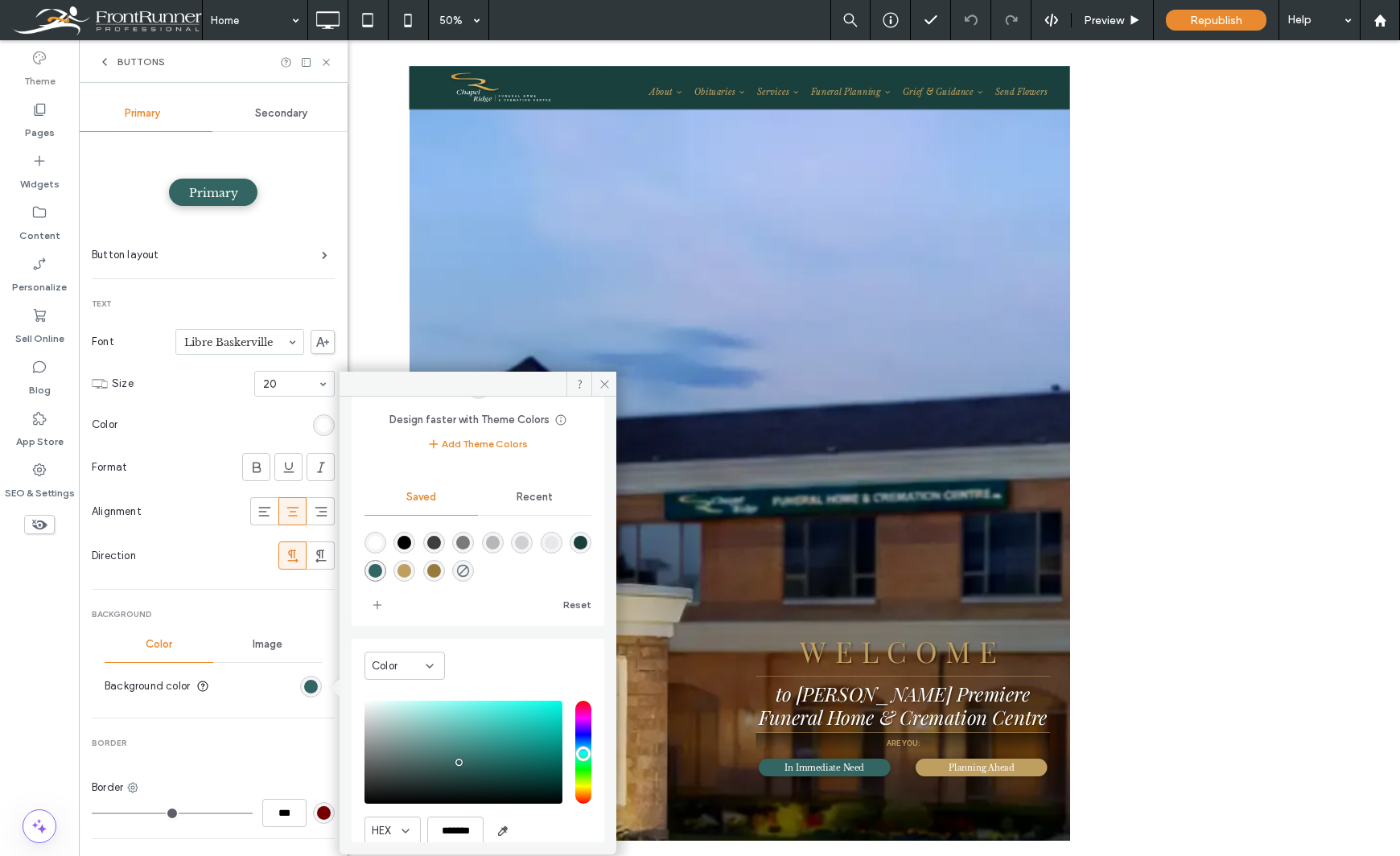
scroll to position [134, 0]
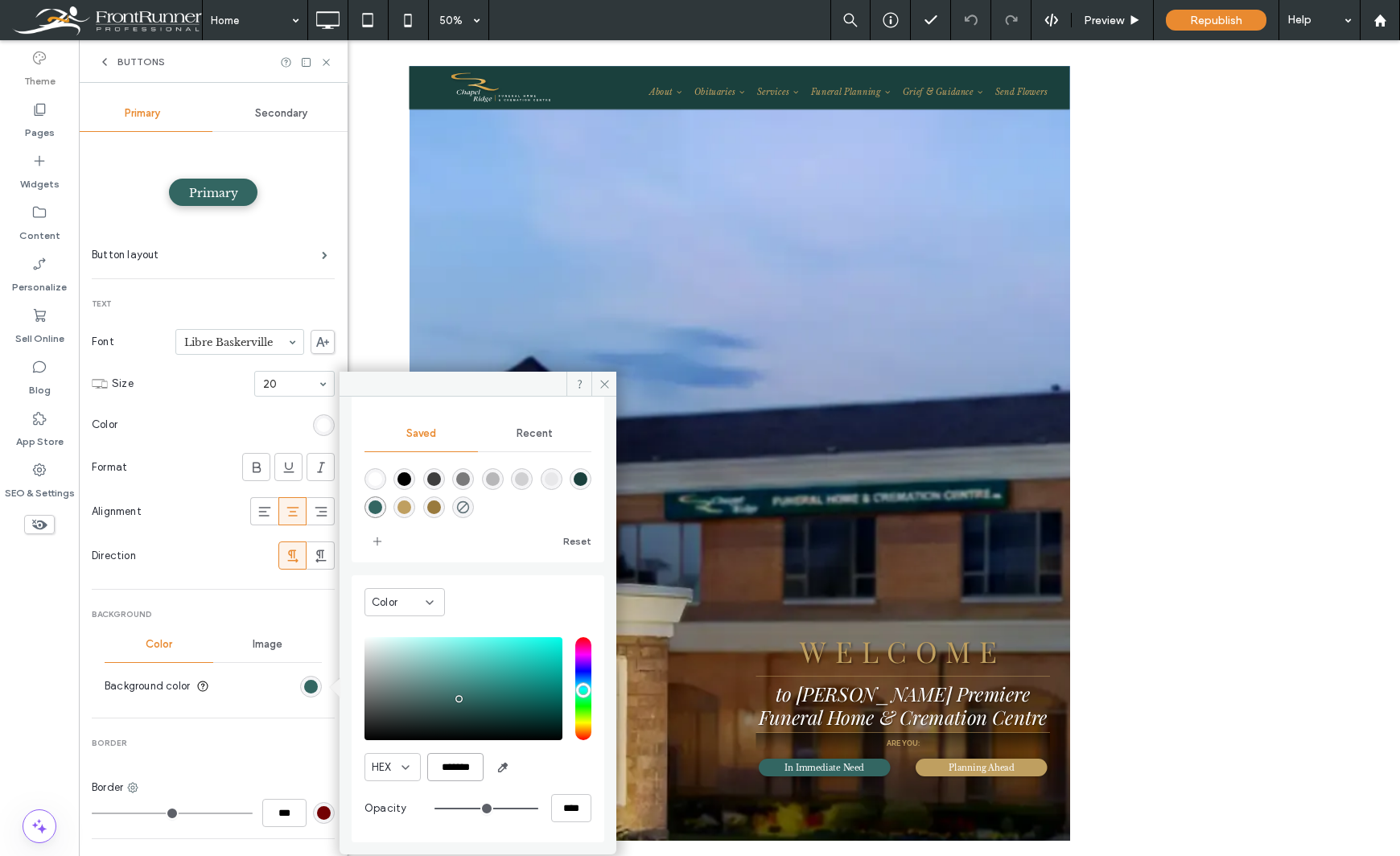
click at [468, 761] on input "*******" at bounding box center [455, 767] width 56 height 28
click at [1255, 360] on div "Unhide? Yes Unhide? Yes Unhide? Yes Unhide? Yes Unhide? Yes Unhide? Yes Unhide?…" at bounding box center [739, 447] width 1321 height 816
click at [325, 57] on icon at bounding box center [326, 62] width 12 height 12
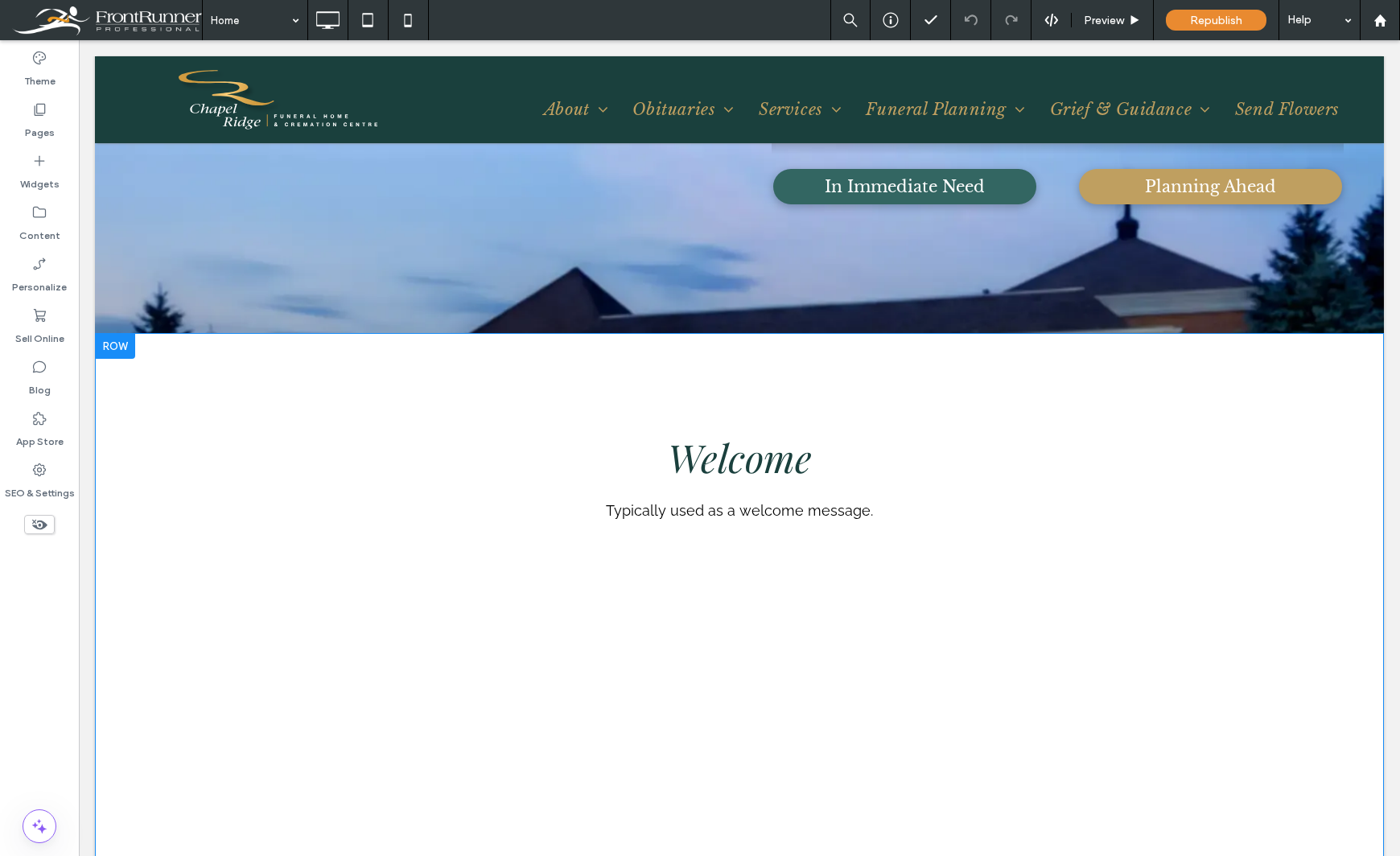
click at [118, 347] on div at bounding box center [115, 345] width 40 height 26
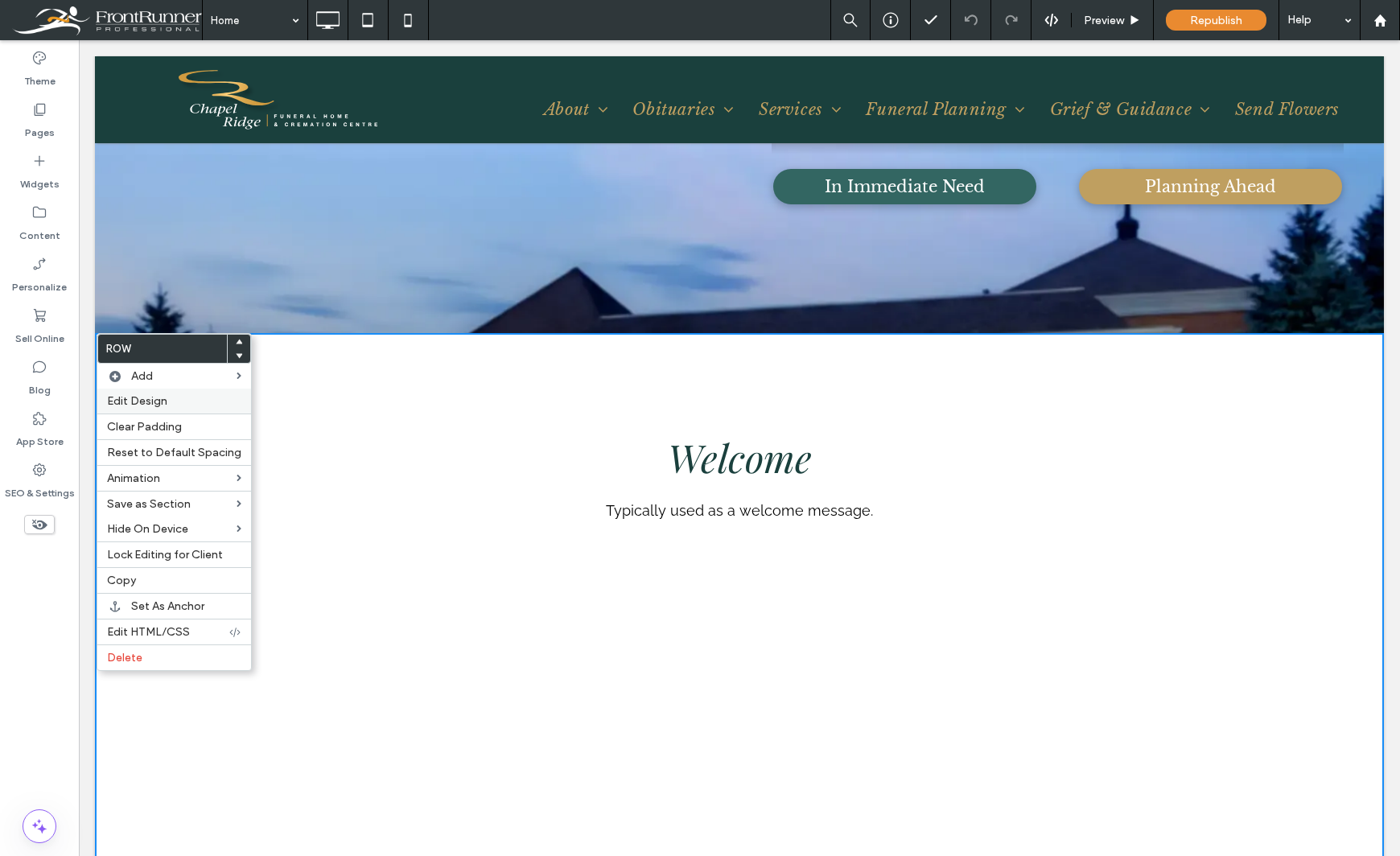
click at [160, 400] on span "Edit Design" at bounding box center [137, 401] width 61 height 13
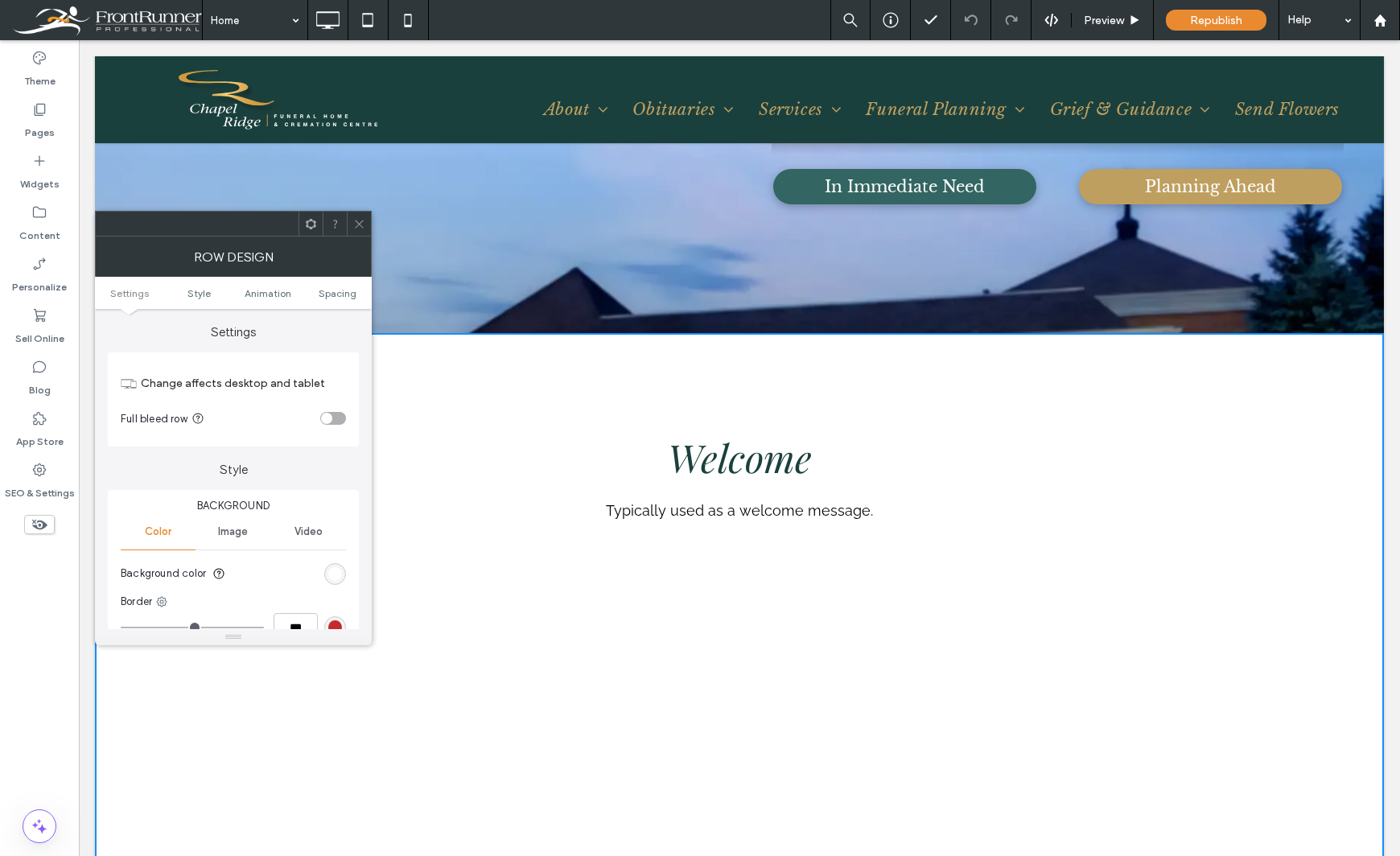
click at [313, 230] on span at bounding box center [311, 223] width 12 height 24
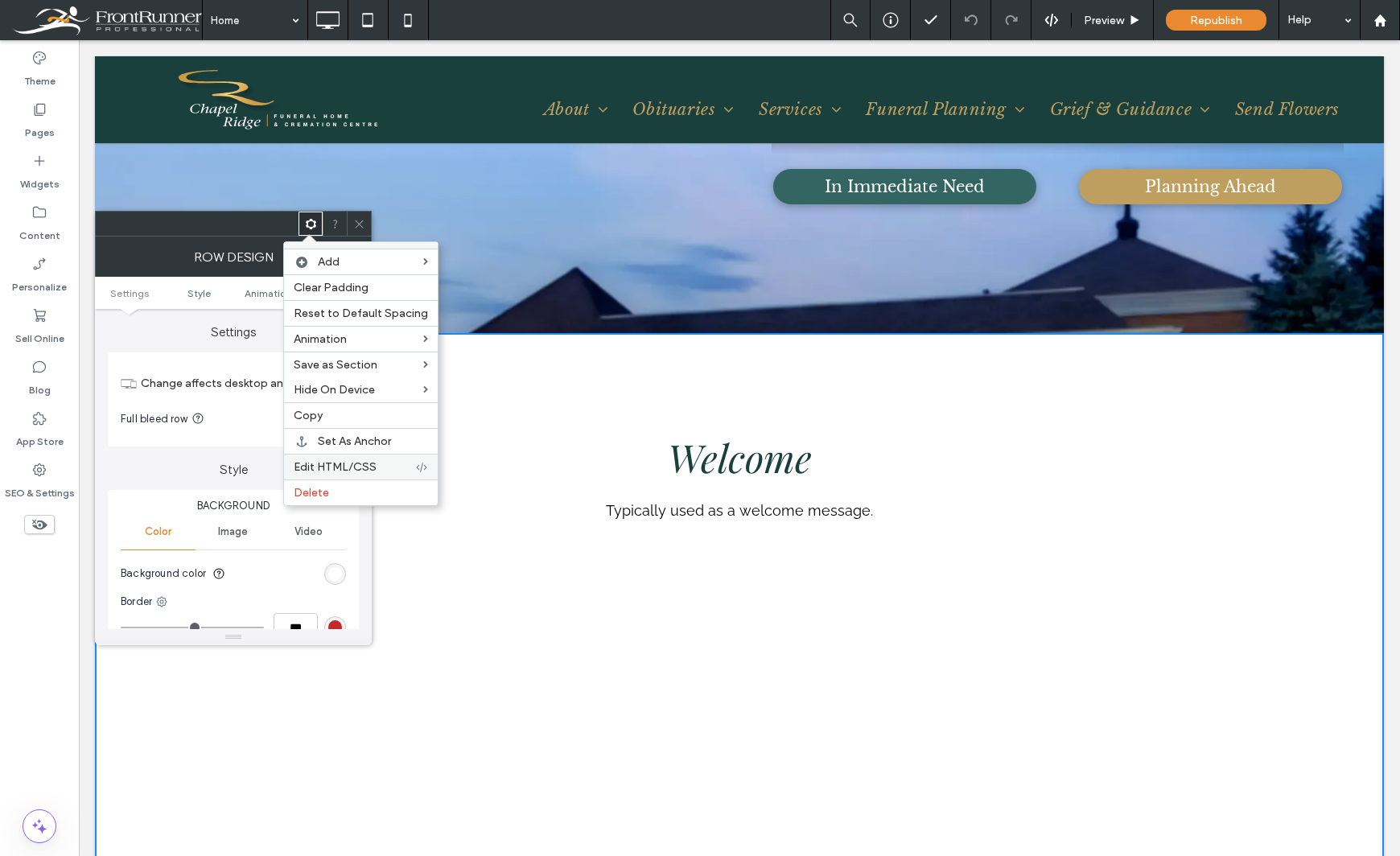
click at [342, 465] on span "Edit HTML/CSS" at bounding box center [335, 466] width 82 height 13
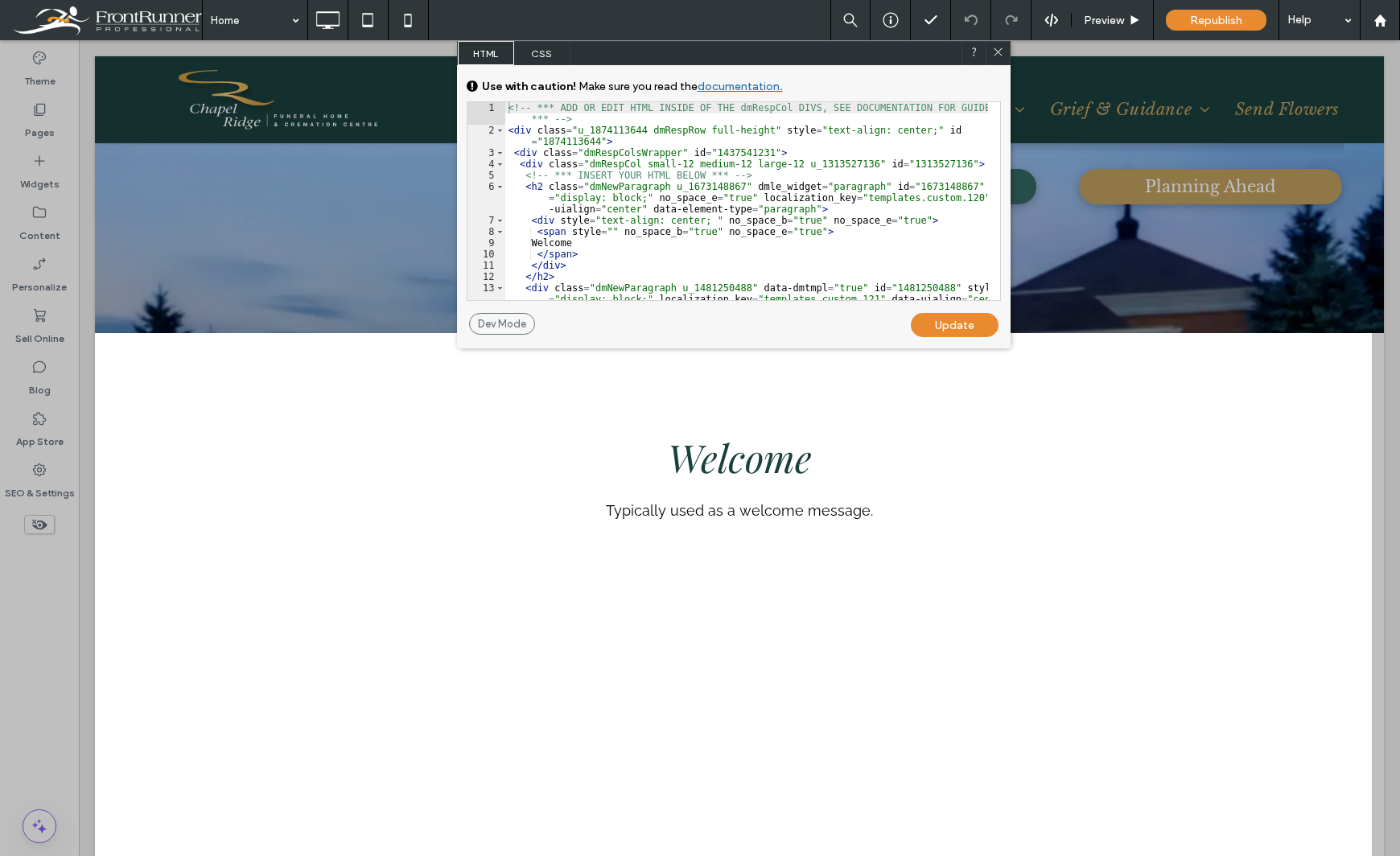
click at [748, 132] on div "<!-- *** ADD OR EDIT HTML INSIDE OF THE dmRespCol DIVS, SEE DOCUMENTATION FOR G…" at bounding box center [746, 229] width 482 height 254
type textarea "**"
click at [973, 323] on div "Update" at bounding box center [955, 324] width 88 height 24
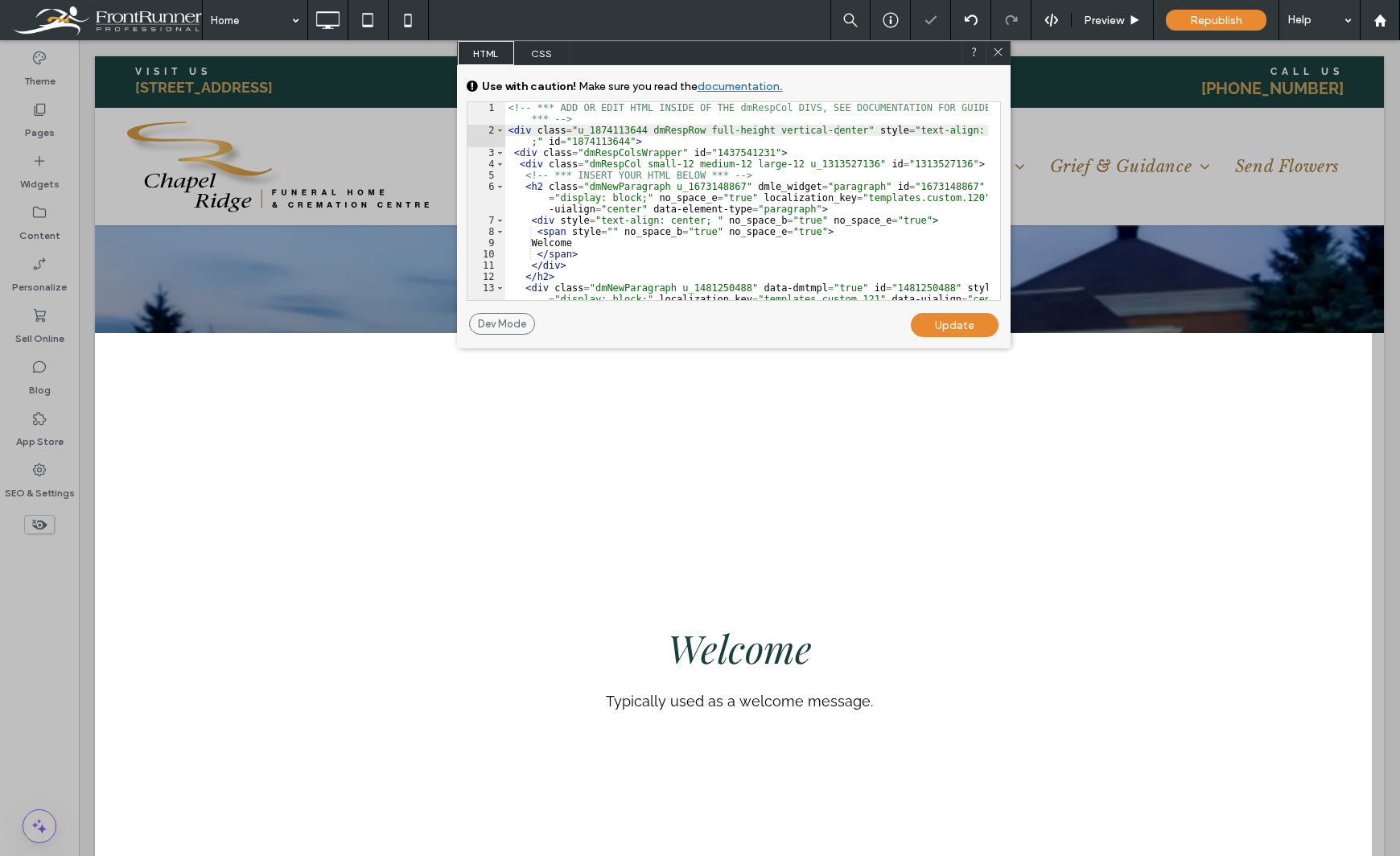
click at [14, 636] on div at bounding box center [47, 428] width 95 height 856
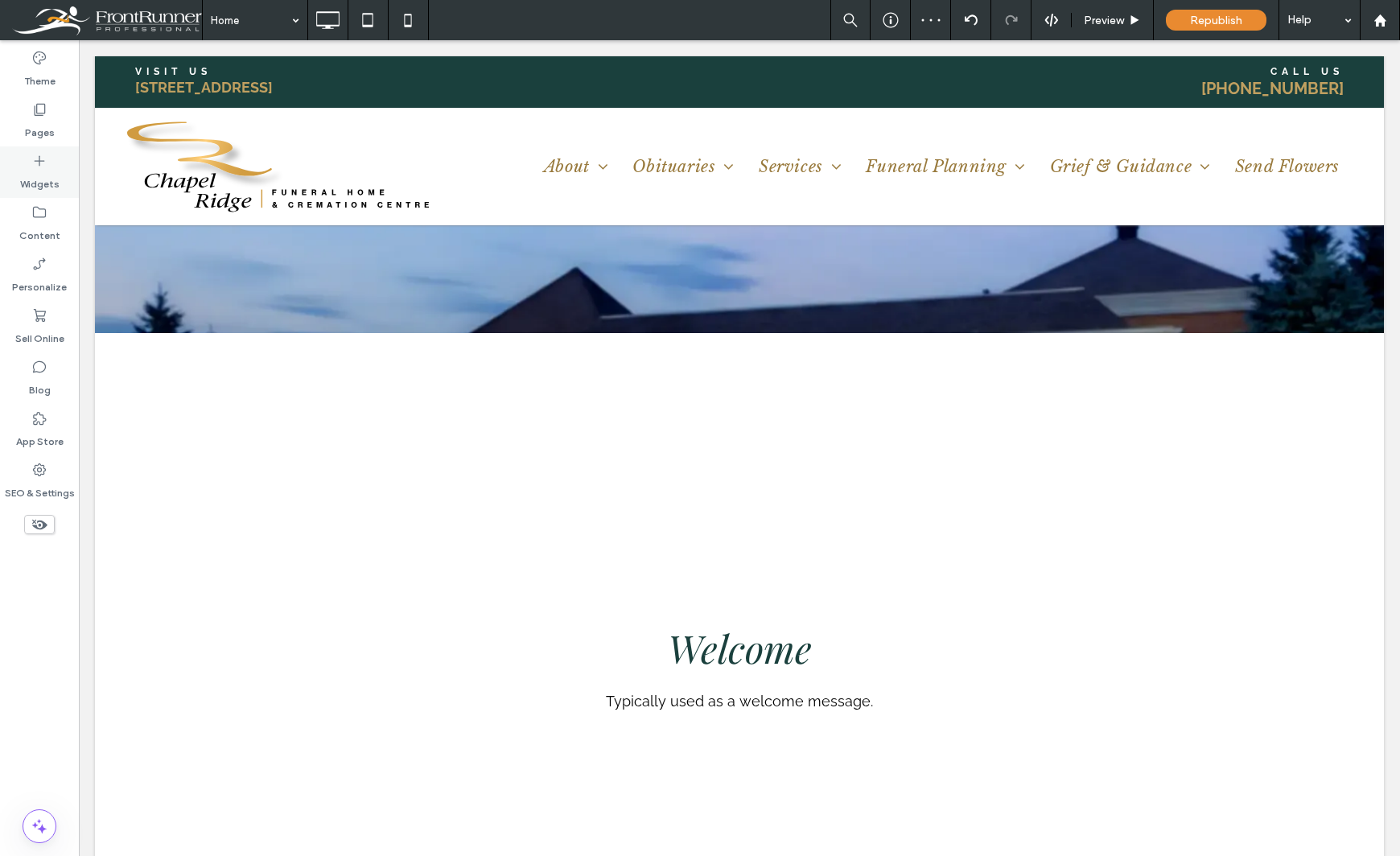
click at [44, 176] on label "Widgets" at bounding box center [40, 180] width 40 height 23
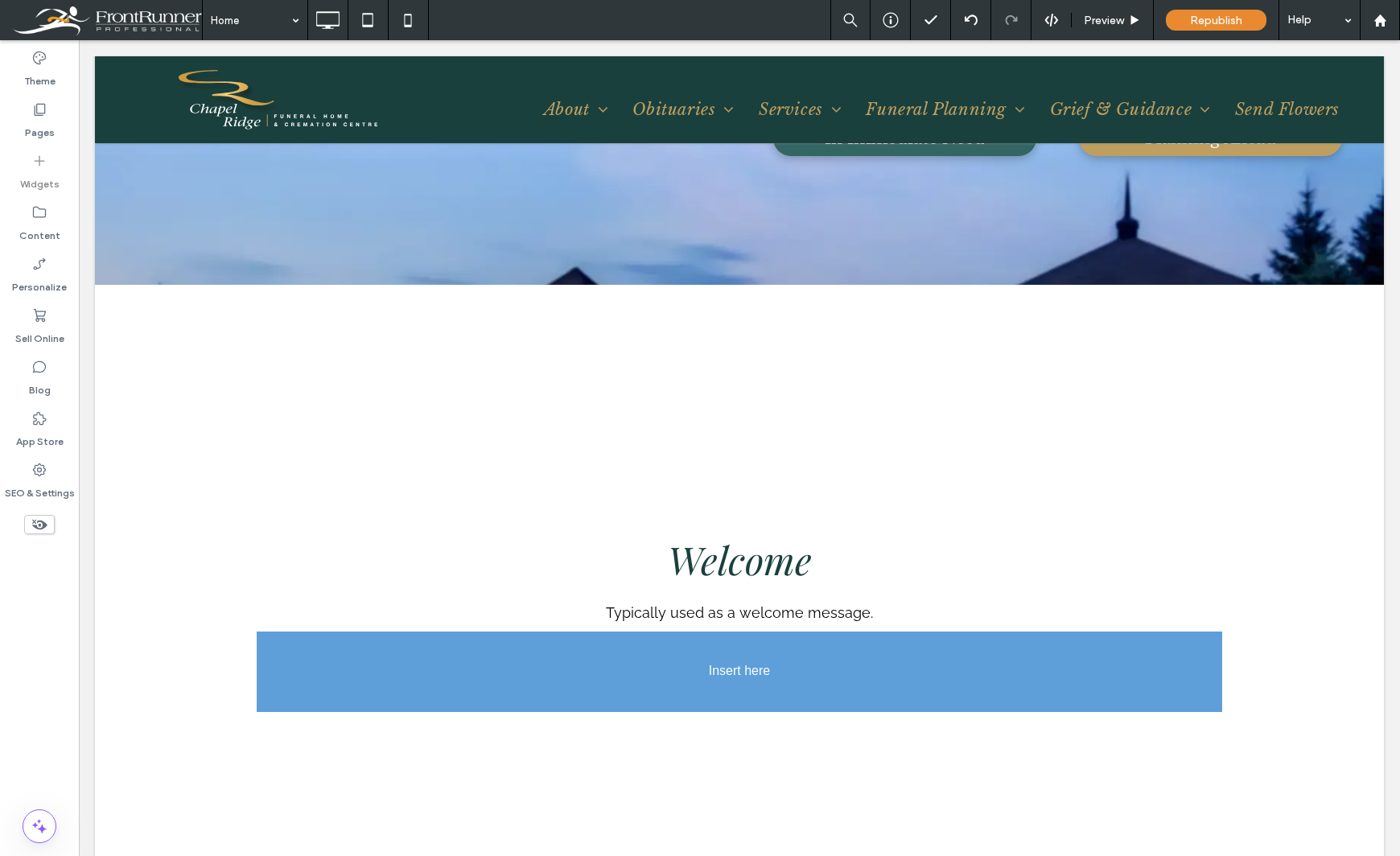
scroll to position [624, 0]
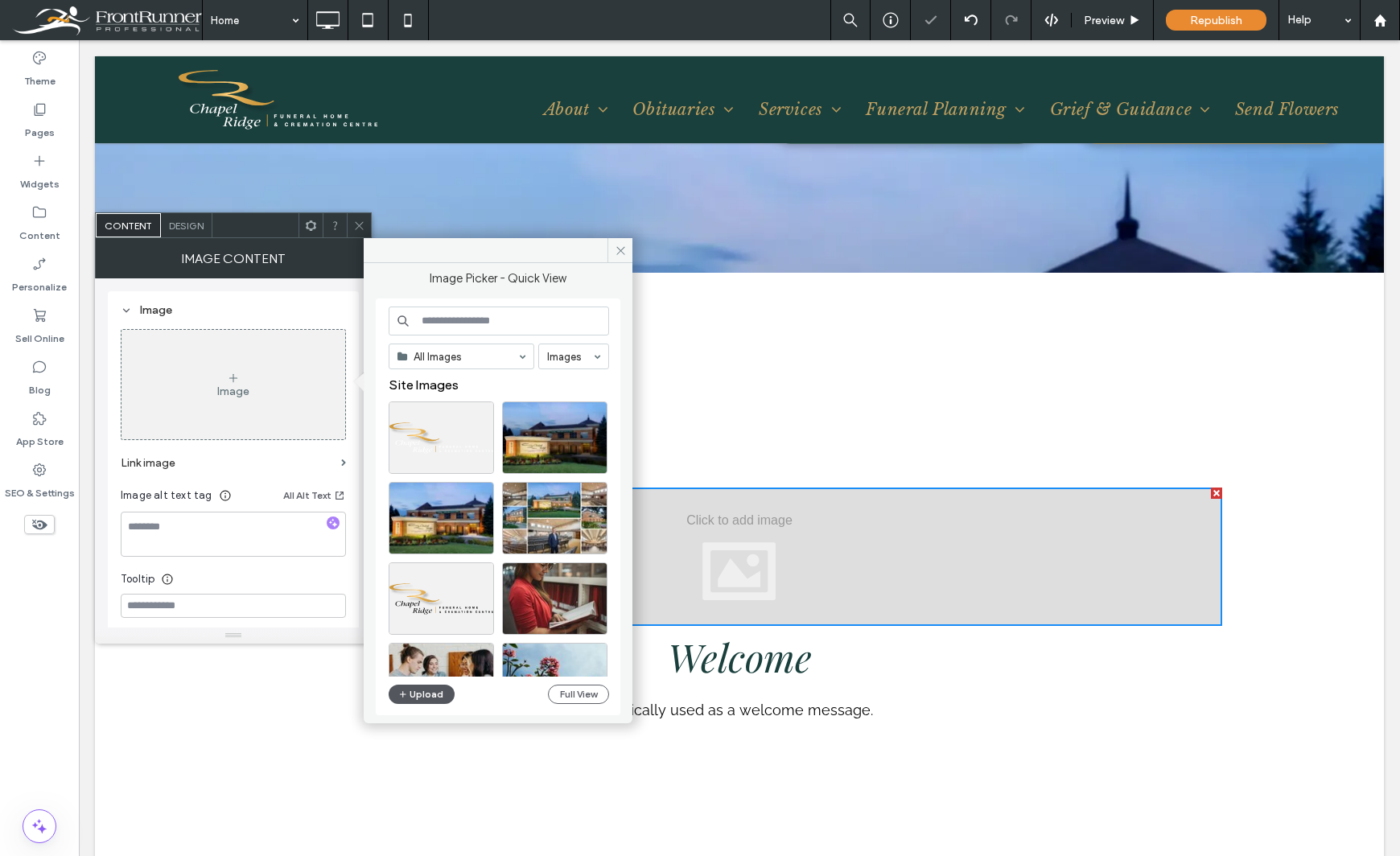
click at [428, 690] on button "Upload" at bounding box center [422, 694] width 66 height 19
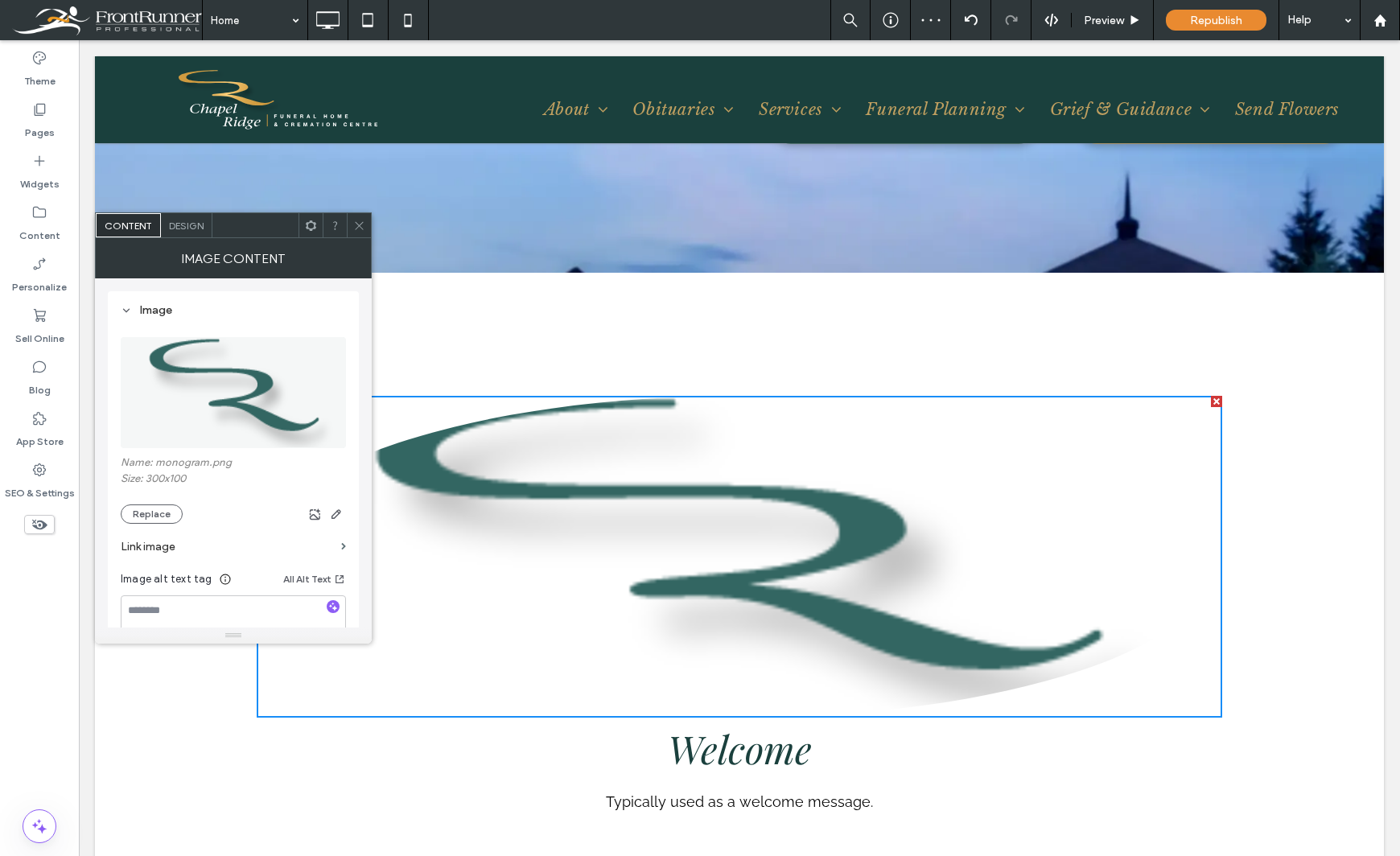
drag, startPoint x: 357, startPoint y: 229, endPoint x: 155, endPoint y: 155, distance: 215.1
click at [357, 229] on icon at bounding box center [359, 226] width 12 height 12
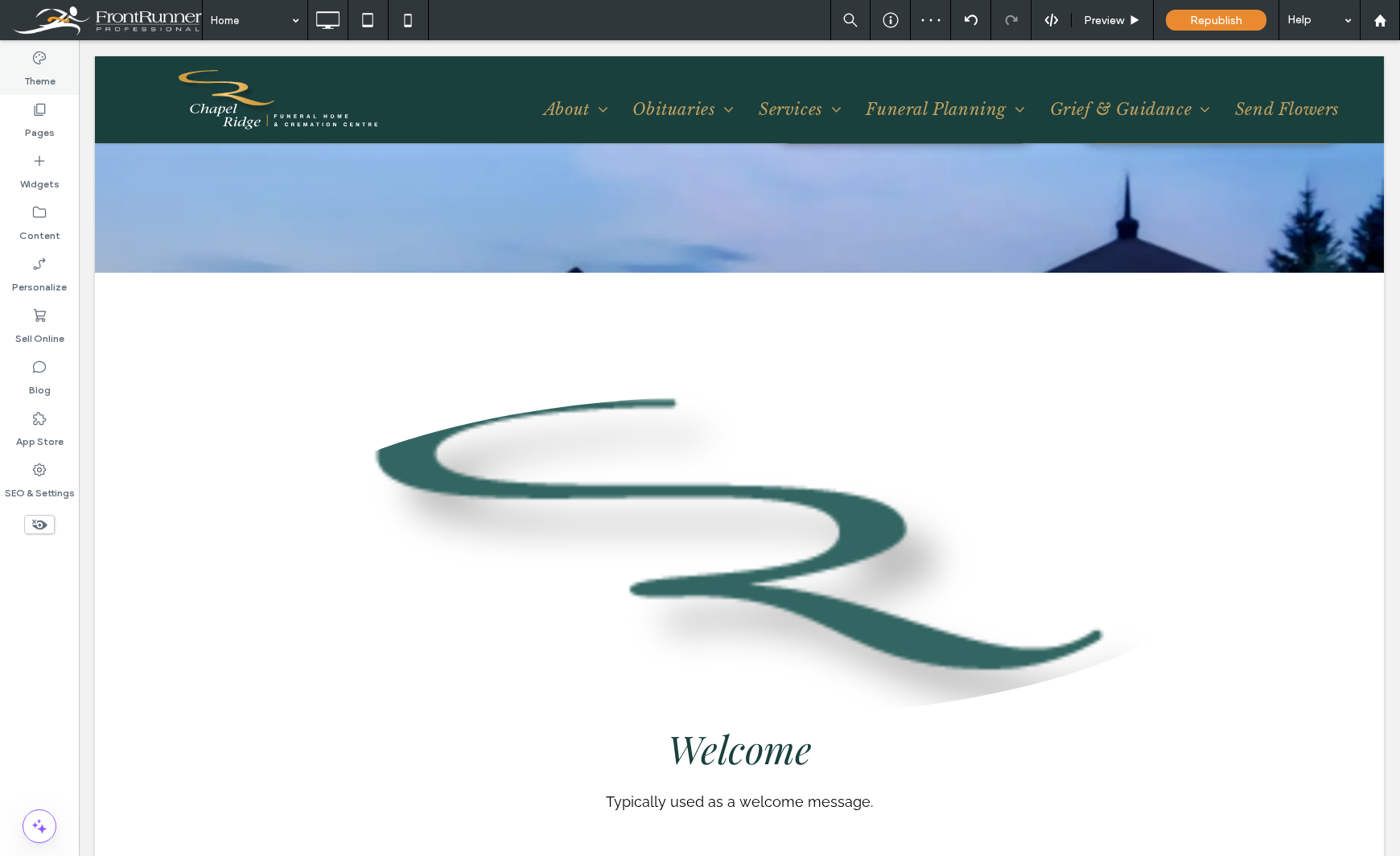
click at [36, 75] on label "Theme" at bounding box center [39, 78] width 31 height 23
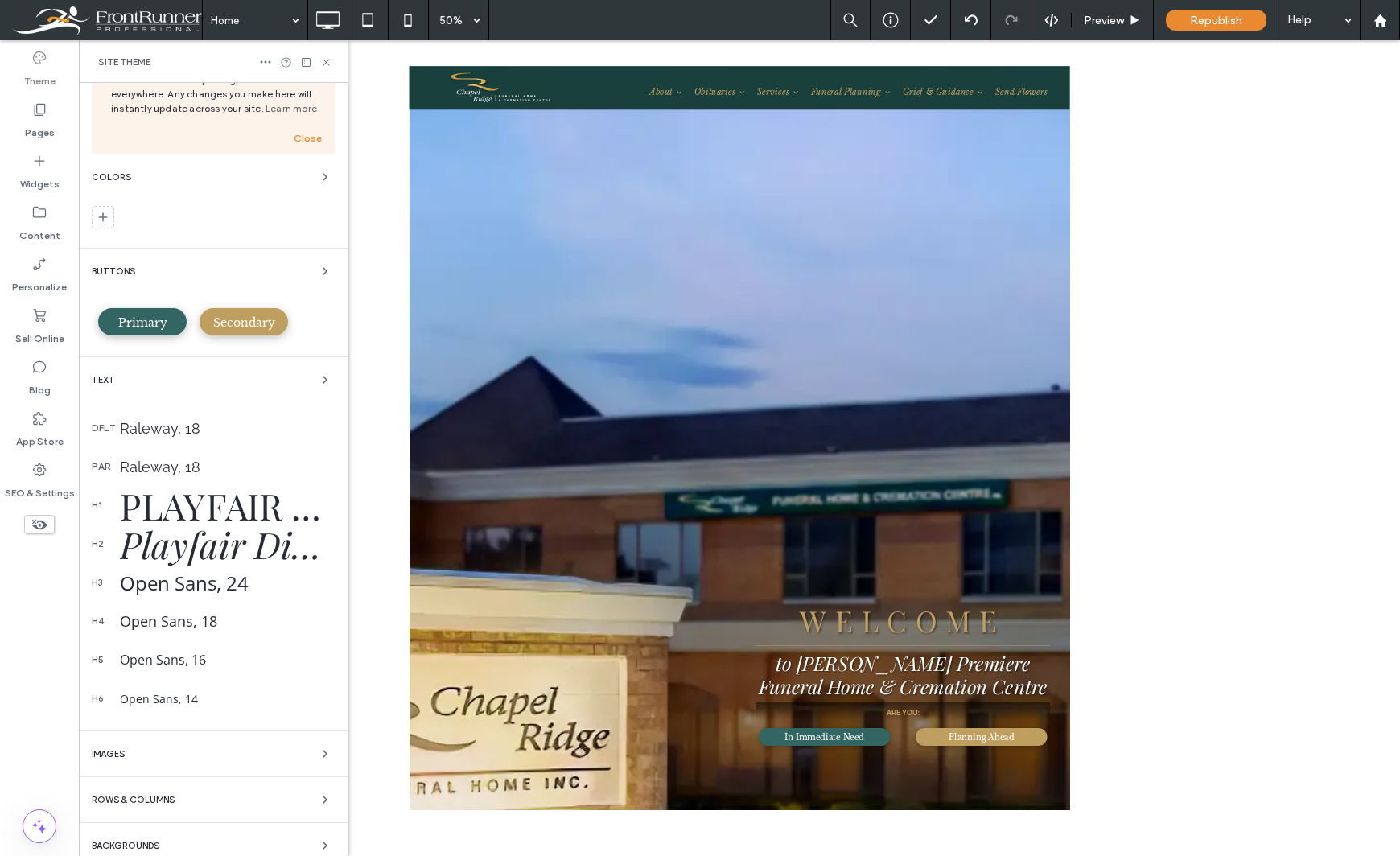
scroll to position [118, 0]
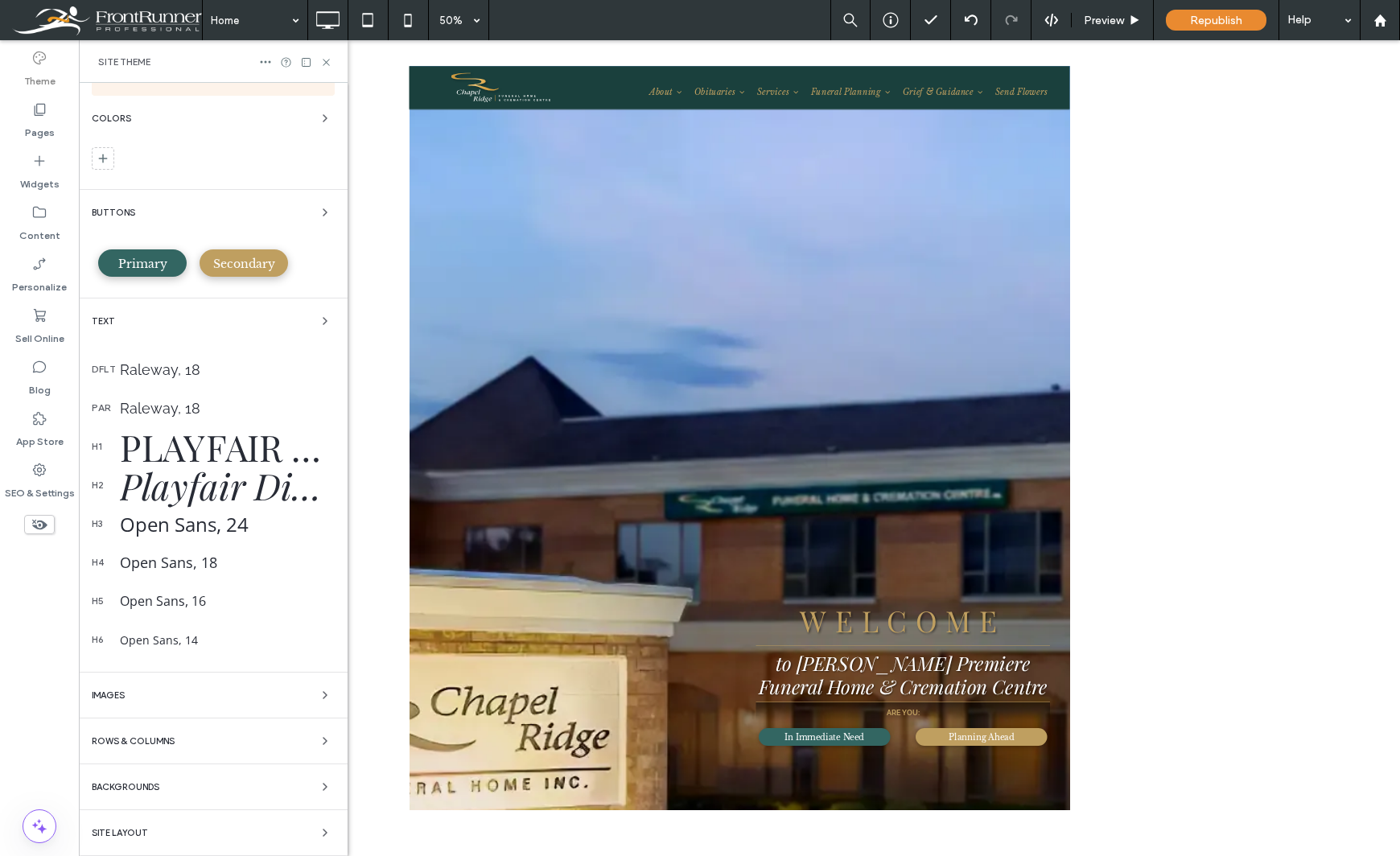
click at [131, 710] on div "Welcome to Site Theme Work faster and keep design consistent everywhere. Any ch…" at bounding box center [212, 411] width 268 height 891
click at [136, 695] on div "Images" at bounding box center [213, 695] width 243 height 19
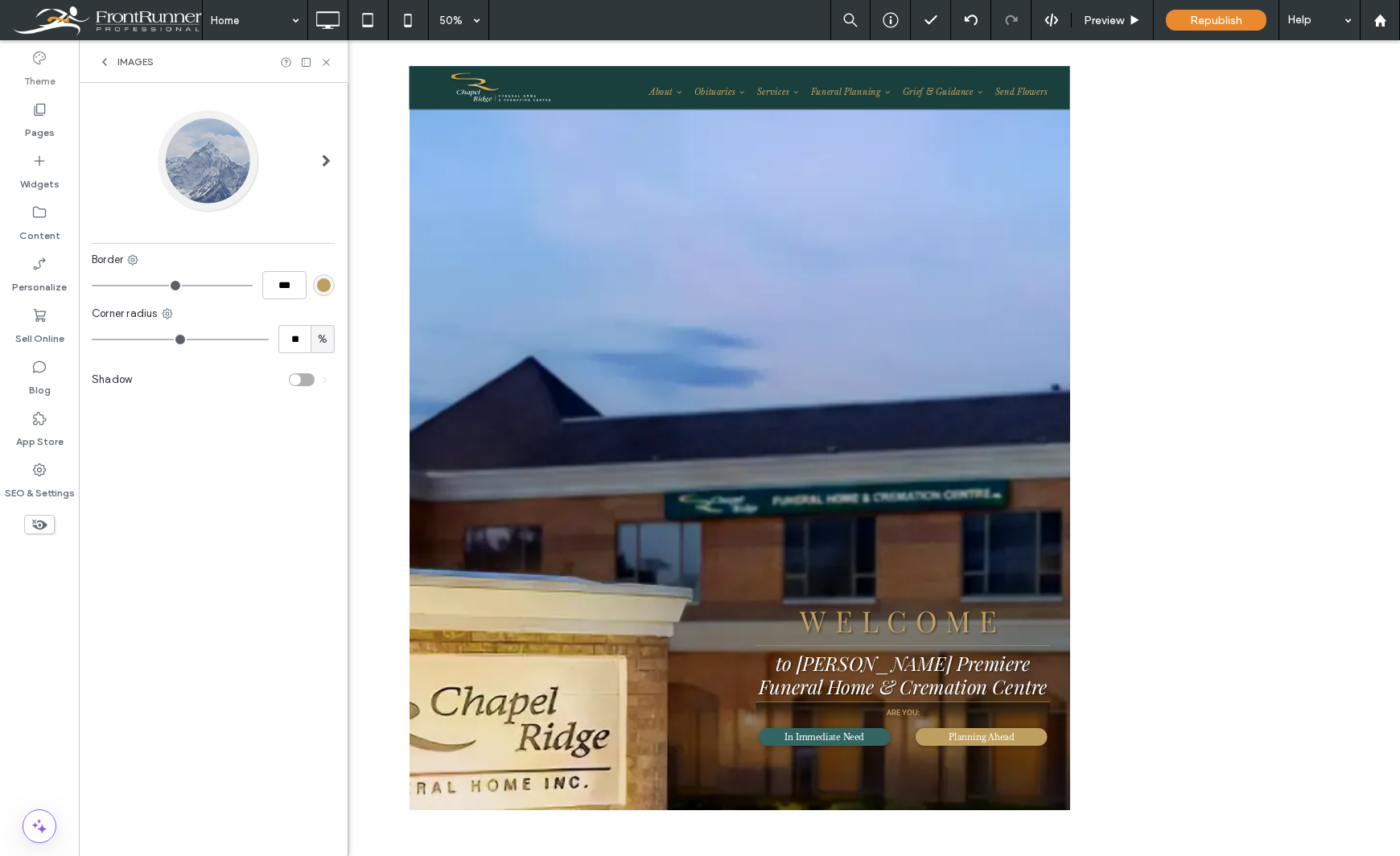
scroll to position [0, 0]
click at [215, 185] on div at bounding box center [208, 161] width 106 height 106
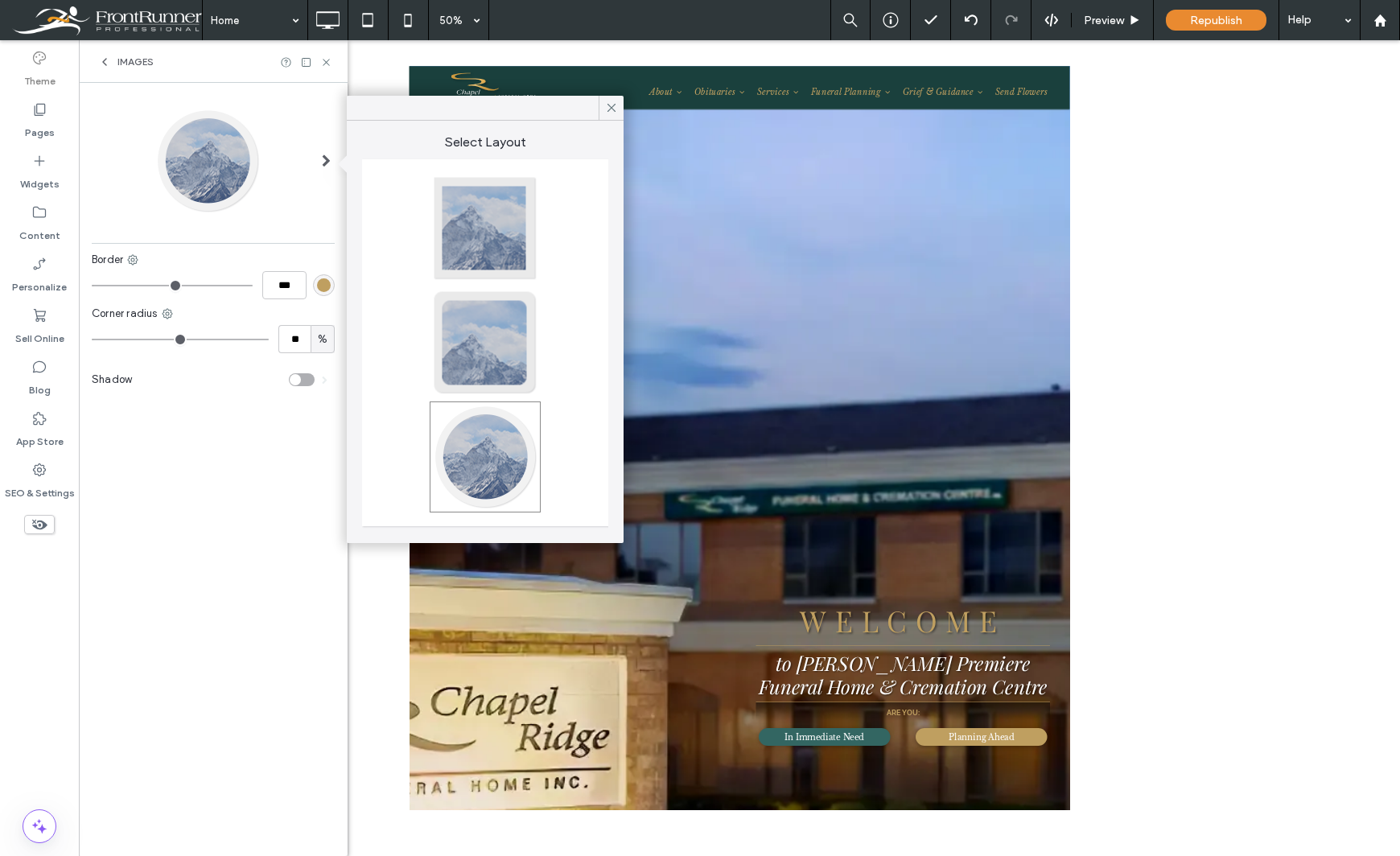
click at [467, 219] on div at bounding box center [485, 228] width 106 height 106
type input "*"
click at [324, 63] on icon at bounding box center [326, 62] width 12 height 12
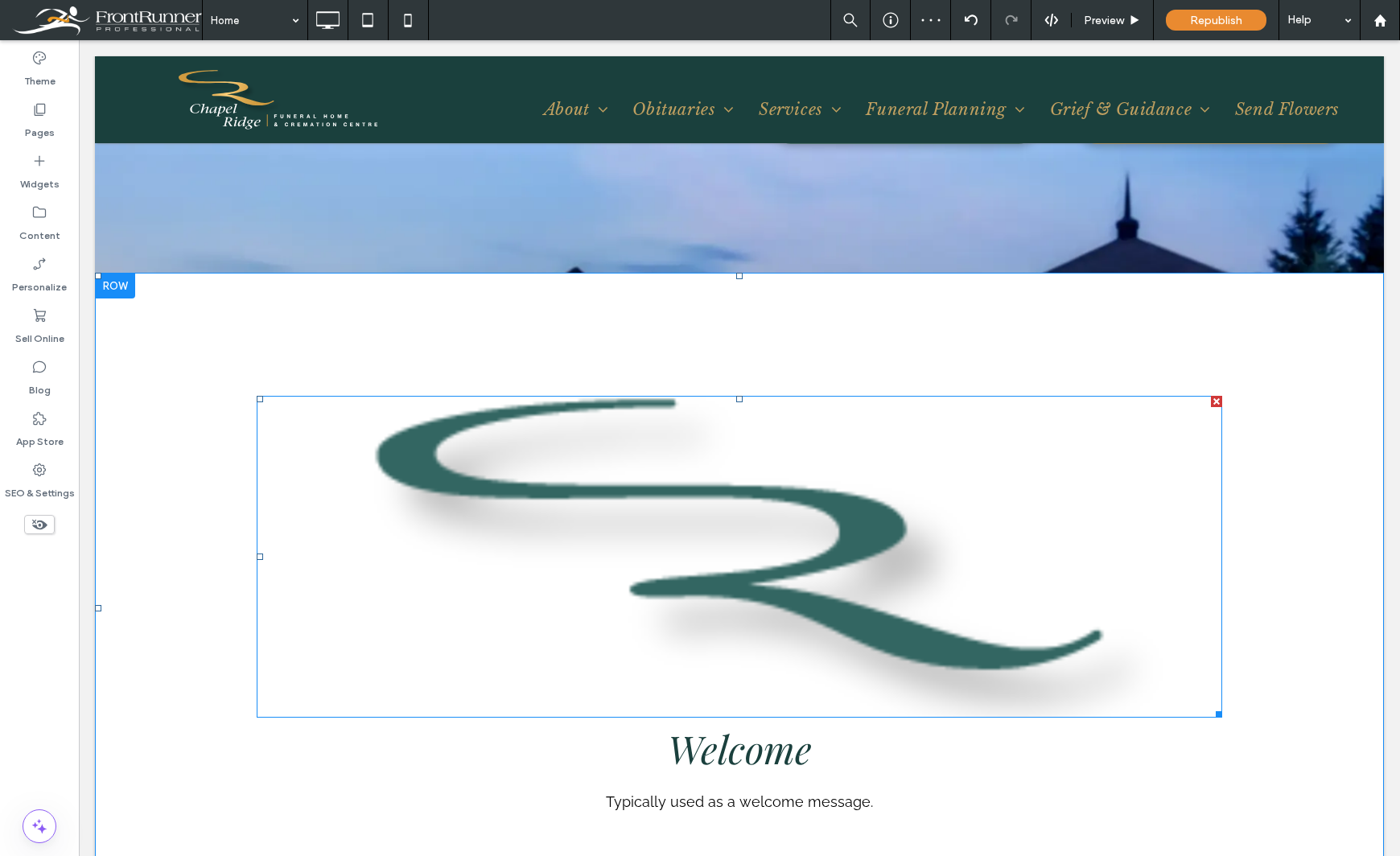
click at [1149, 467] on img at bounding box center [739, 557] width 966 height 322
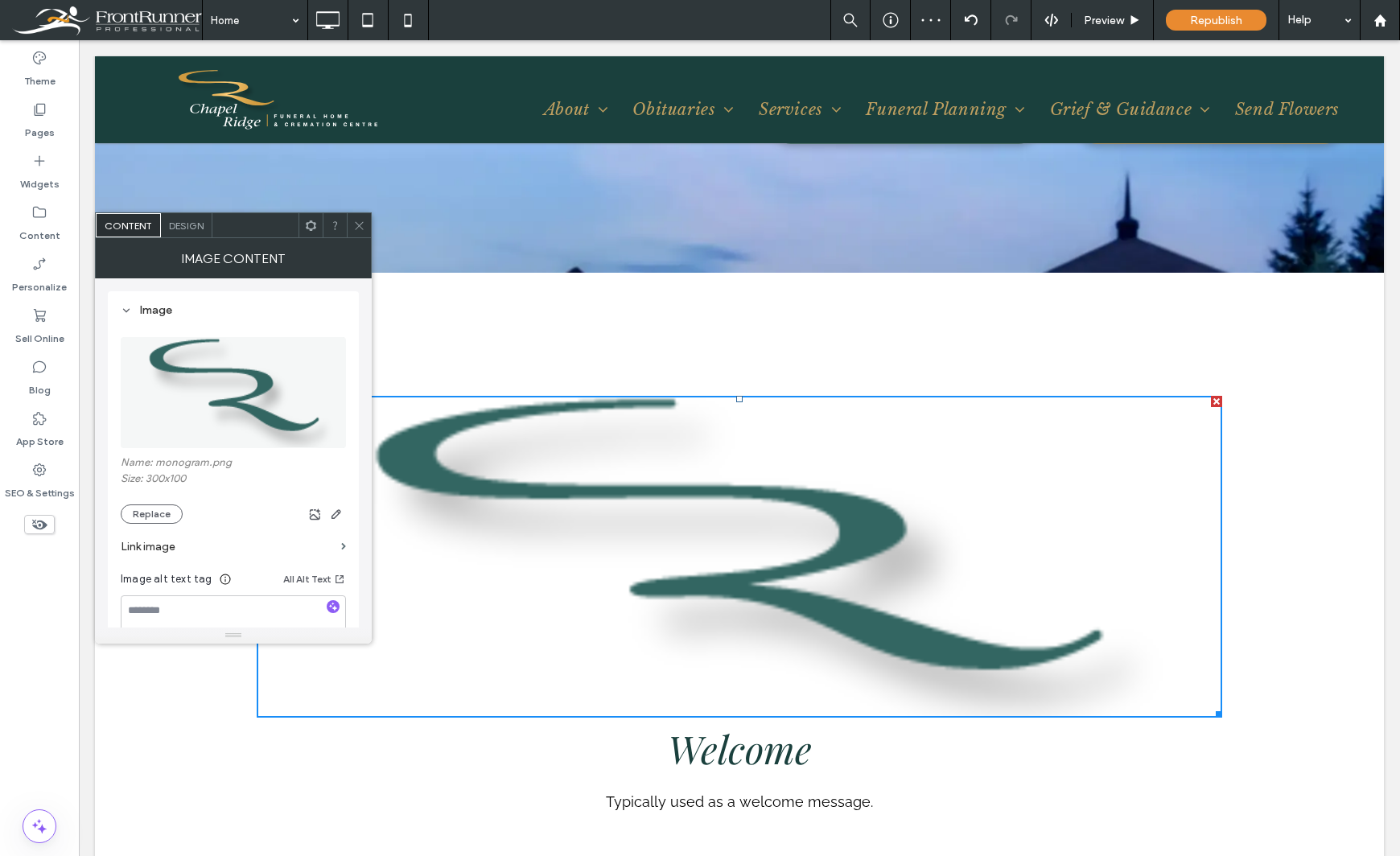
click at [180, 230] on span "Design" at bounding box center [186, 226] width 34 height 12
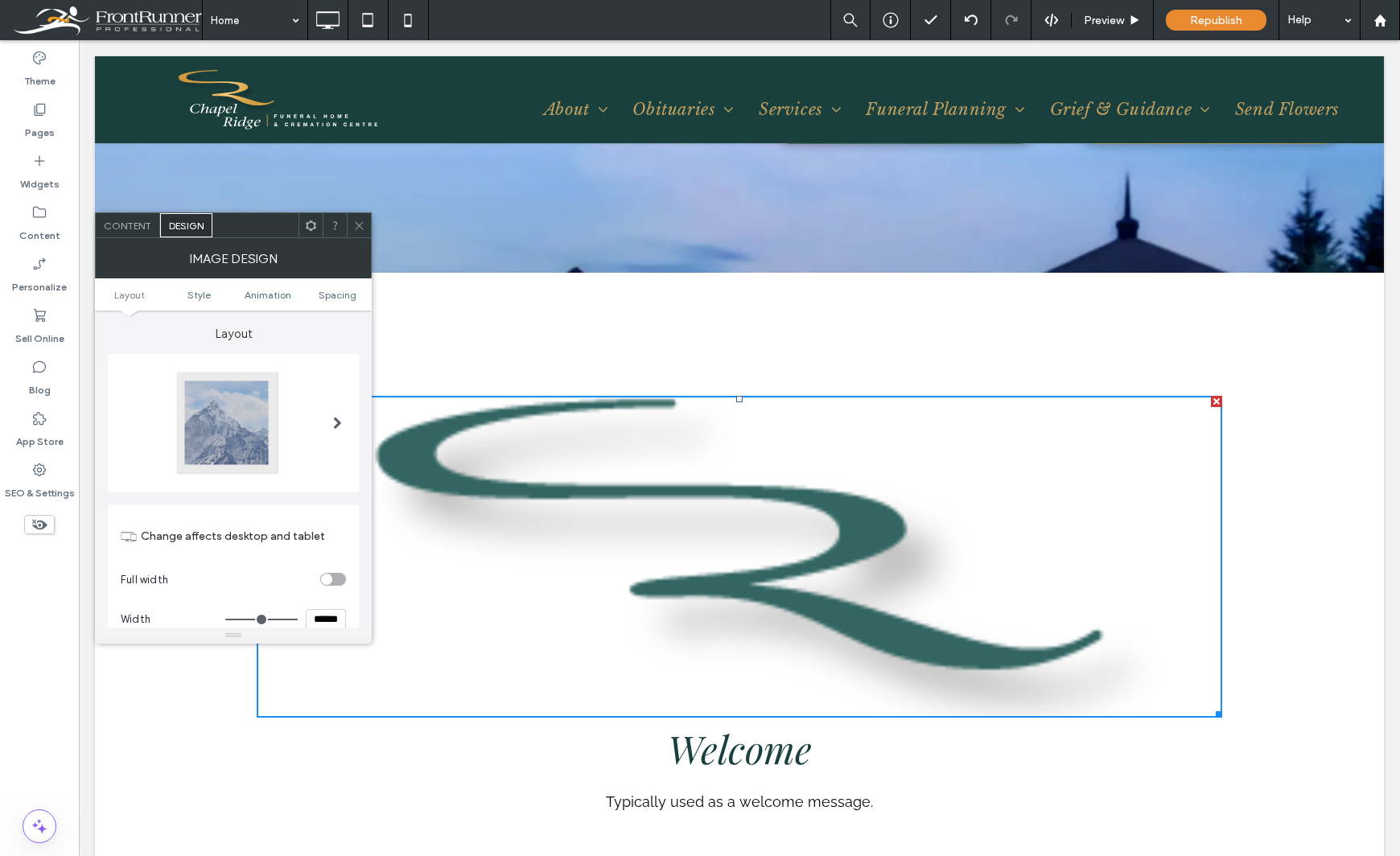
drag, startPoint x: 319, startPoint y: 624, endPoint x: 247, endPoint y: 622, distance: 72.0
click at [247, 622] on div "******" at bounding box center [285, 620] width 120 height 21
type input "*****"
type input "***"
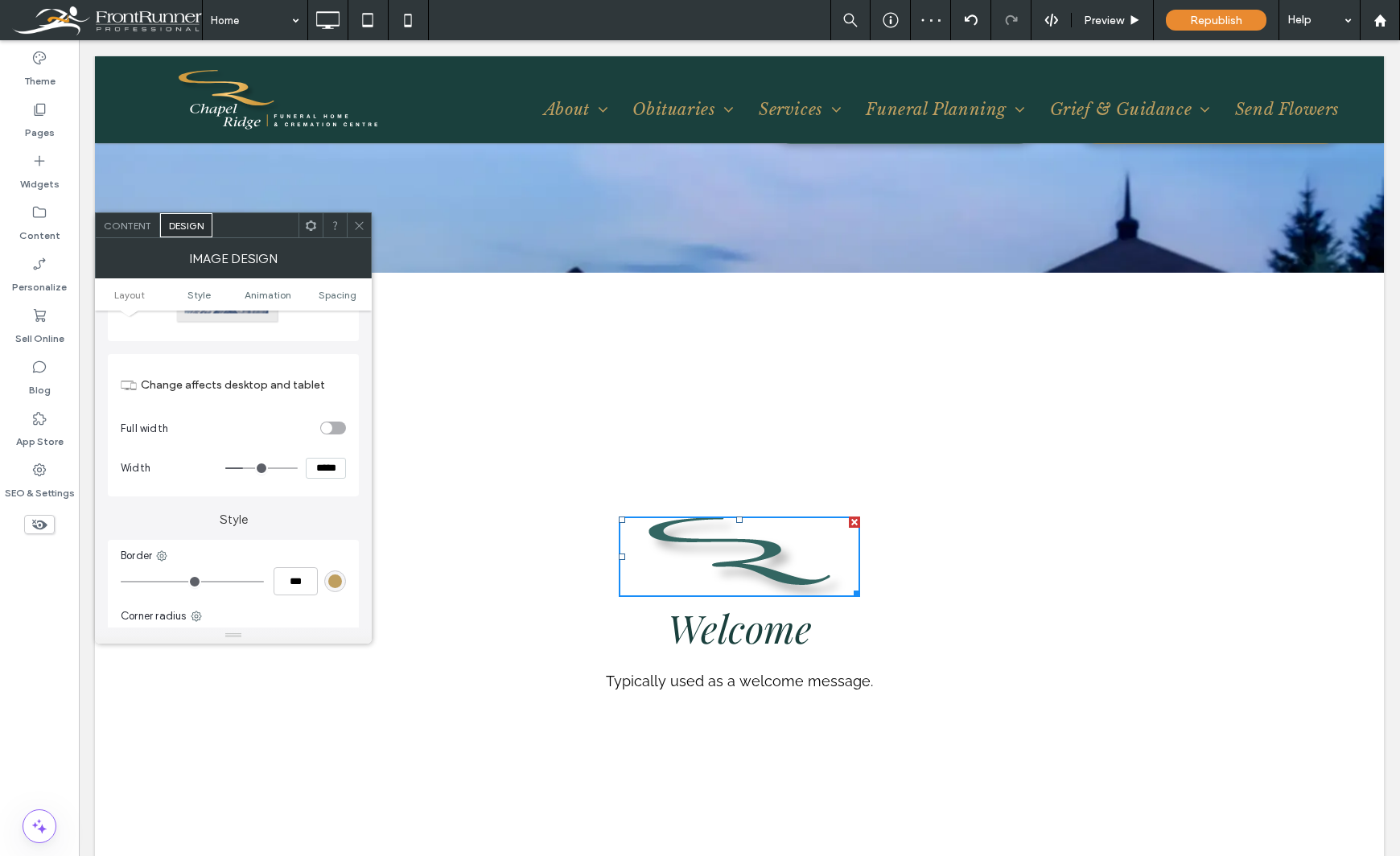
scroll to position [161, 0]
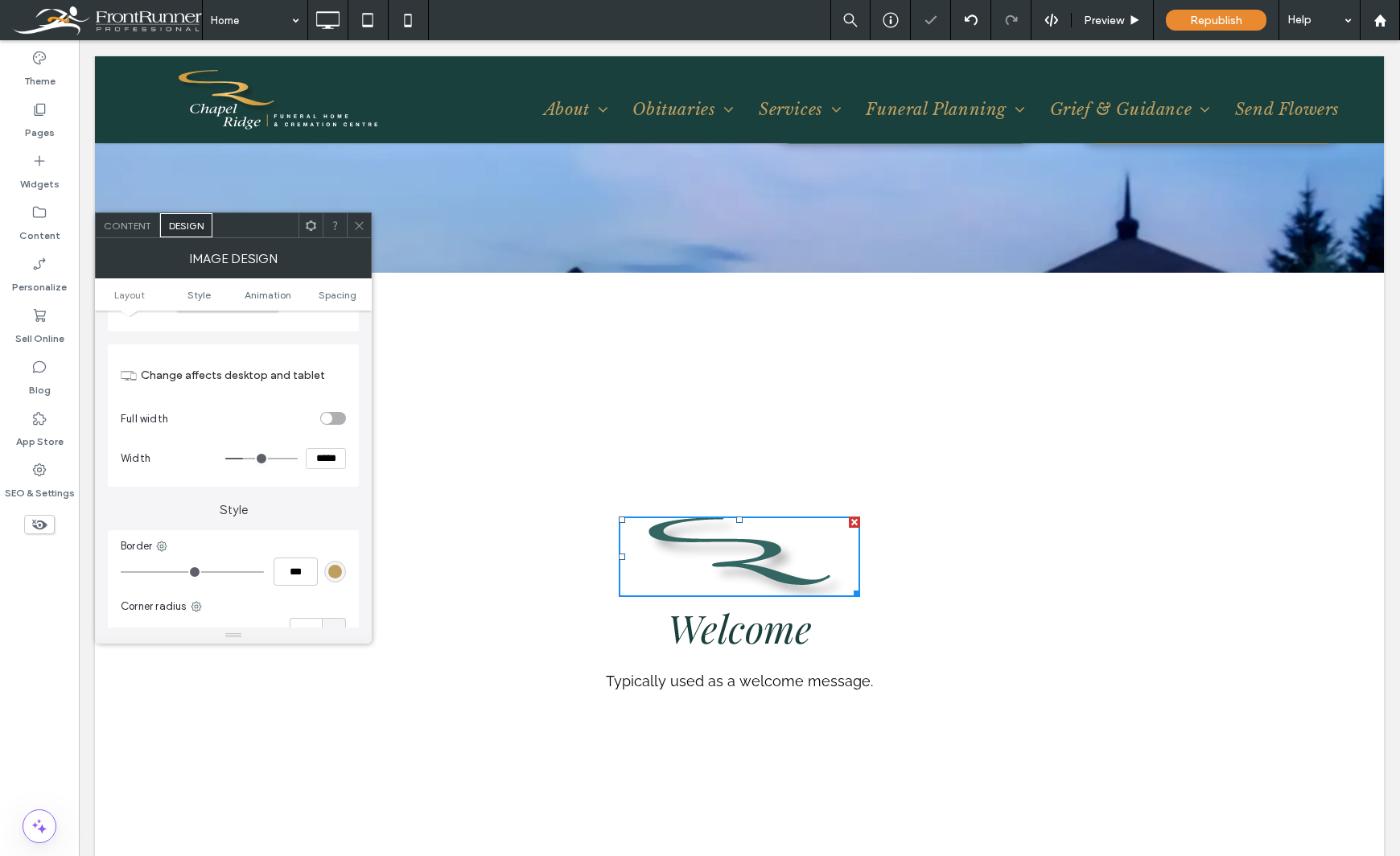
click at [137, 222] on span "Content" at bounding box center [127, 226] width 47 height 12
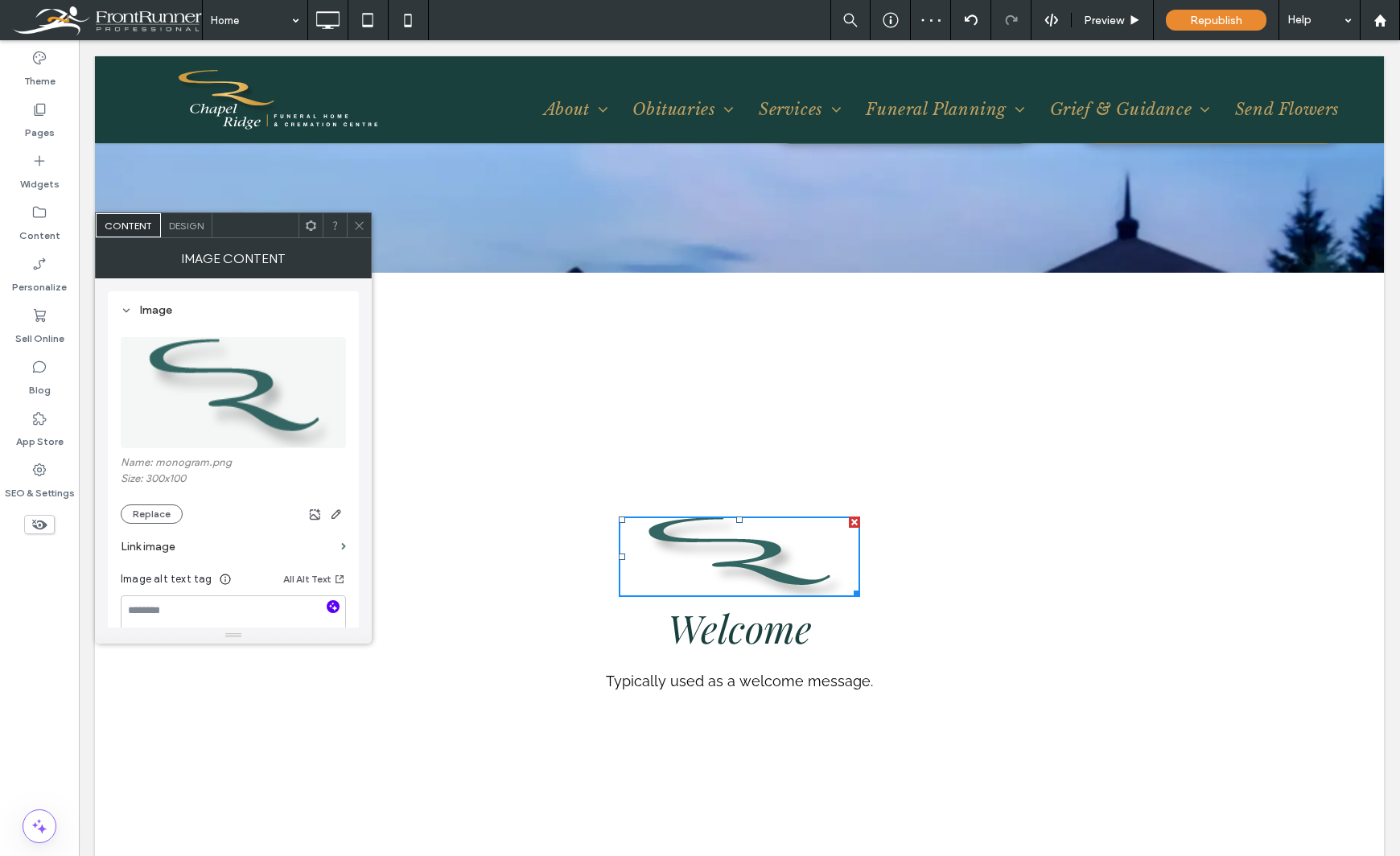
click at [333, 606] on icon "button" at bounding box center [333, 607] width 11 height 11
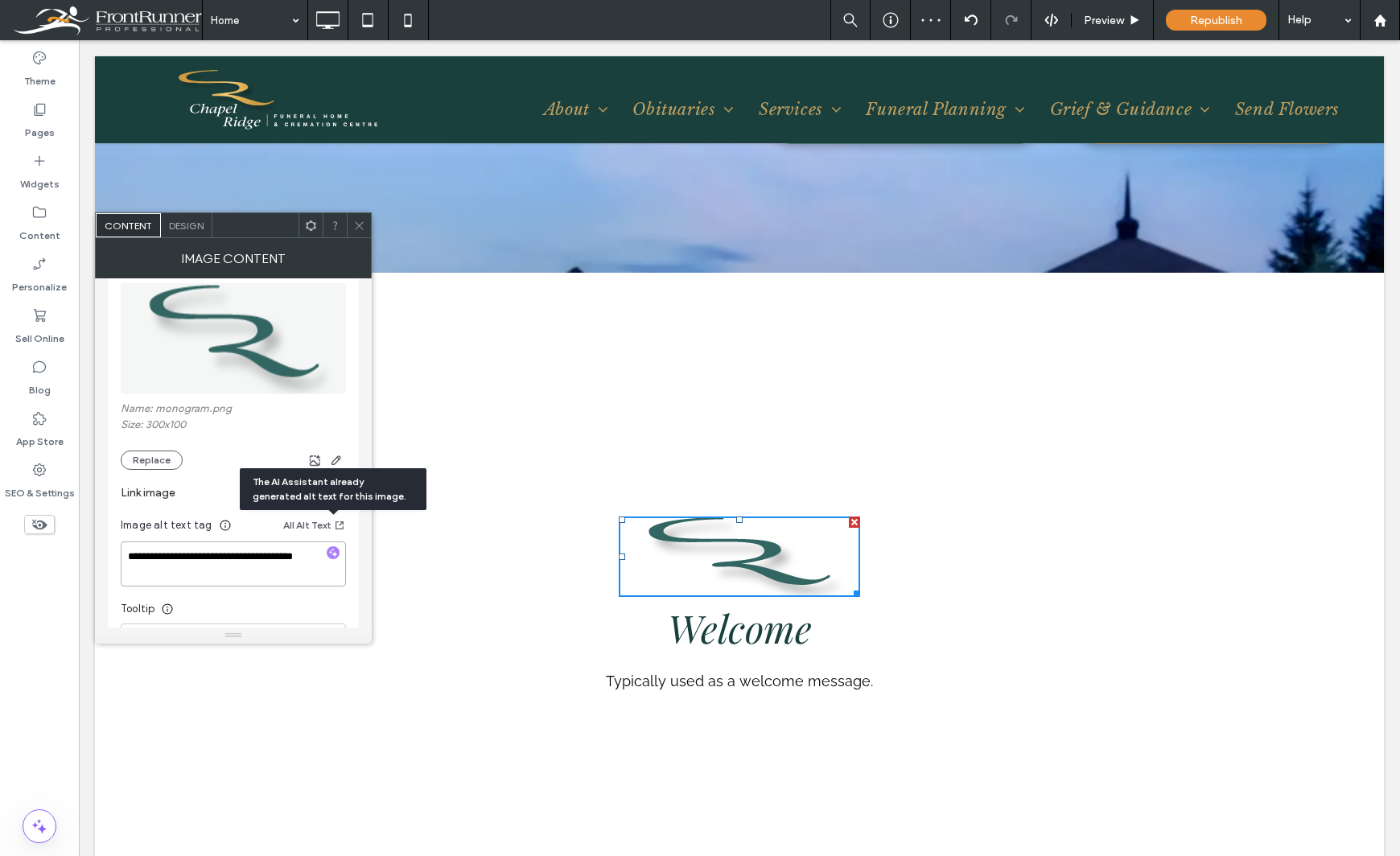
scroll to position [81, 0]
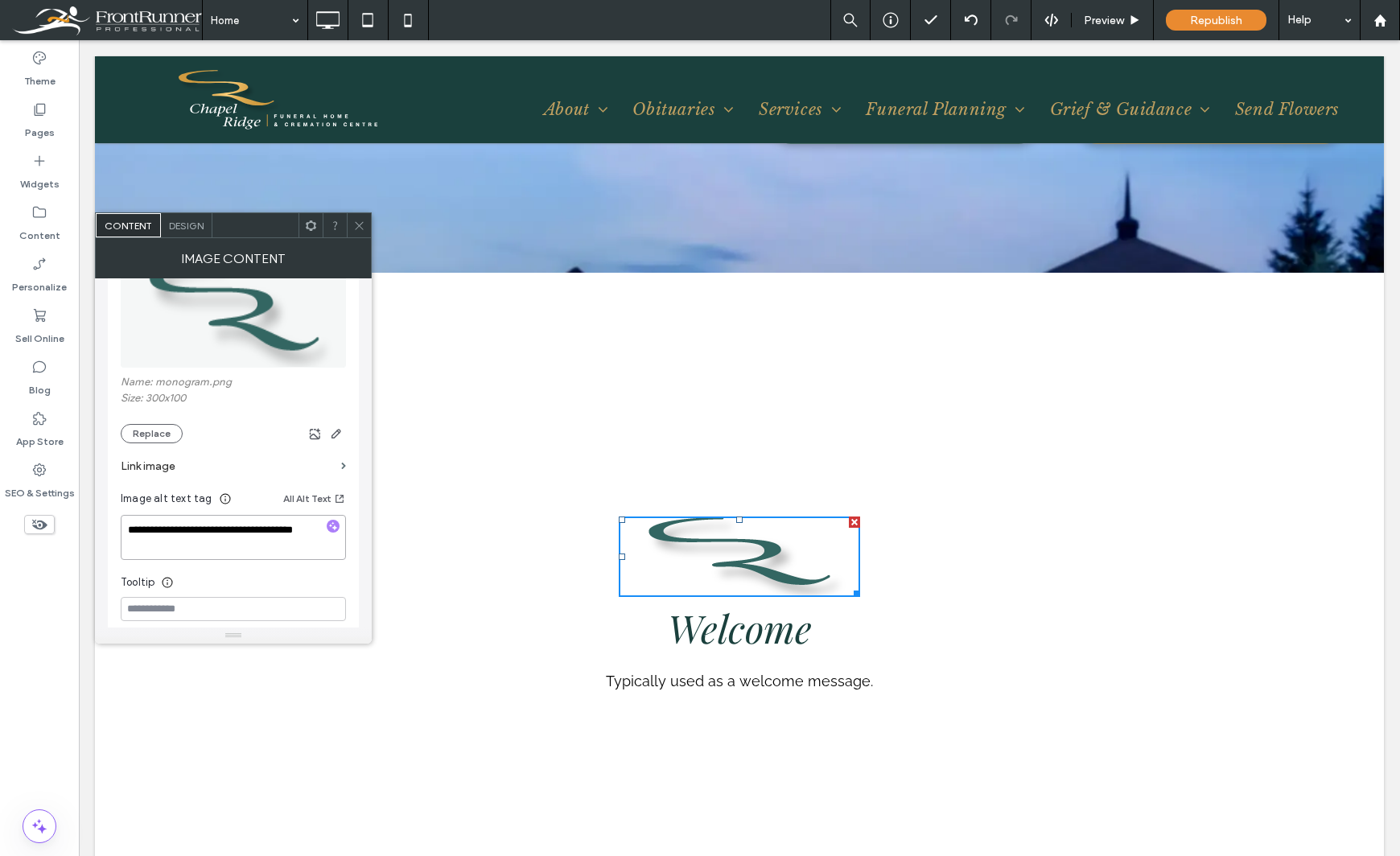
click at [238, 527] on textarea "**********" at bounding box center [233, 537] width 226 height 46
type textarea "**********"
click at [259, 580] on div "Tooltip" at bounding box center [233, 578] width 226 height 24
click at [62, 625] on div "Theme Pages Widgets Content Personalize Sell Online Blog App Store SEO & Settin…" at bounding box center [39, 447] width 79 height 816
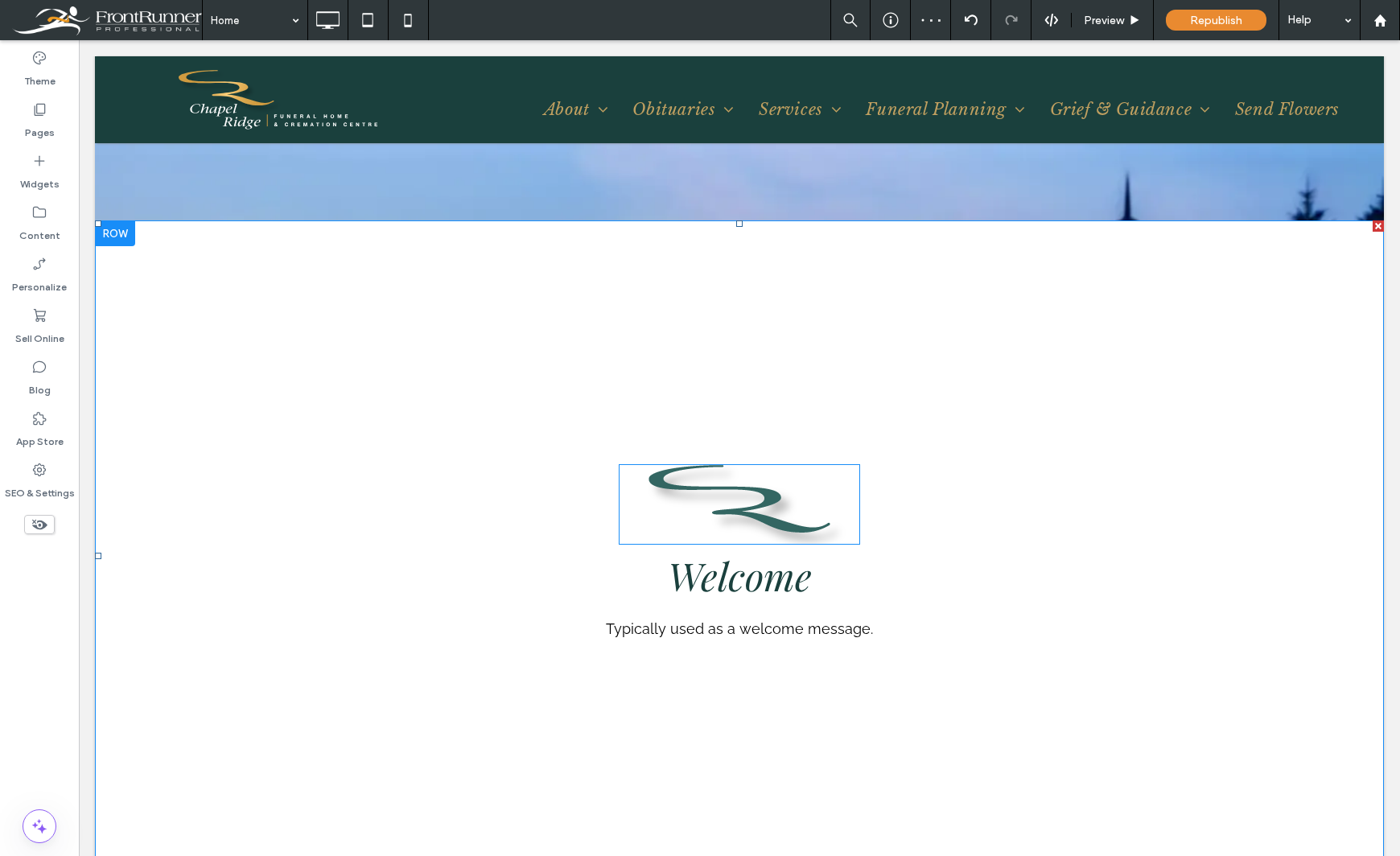
scroll to position [704, 0]
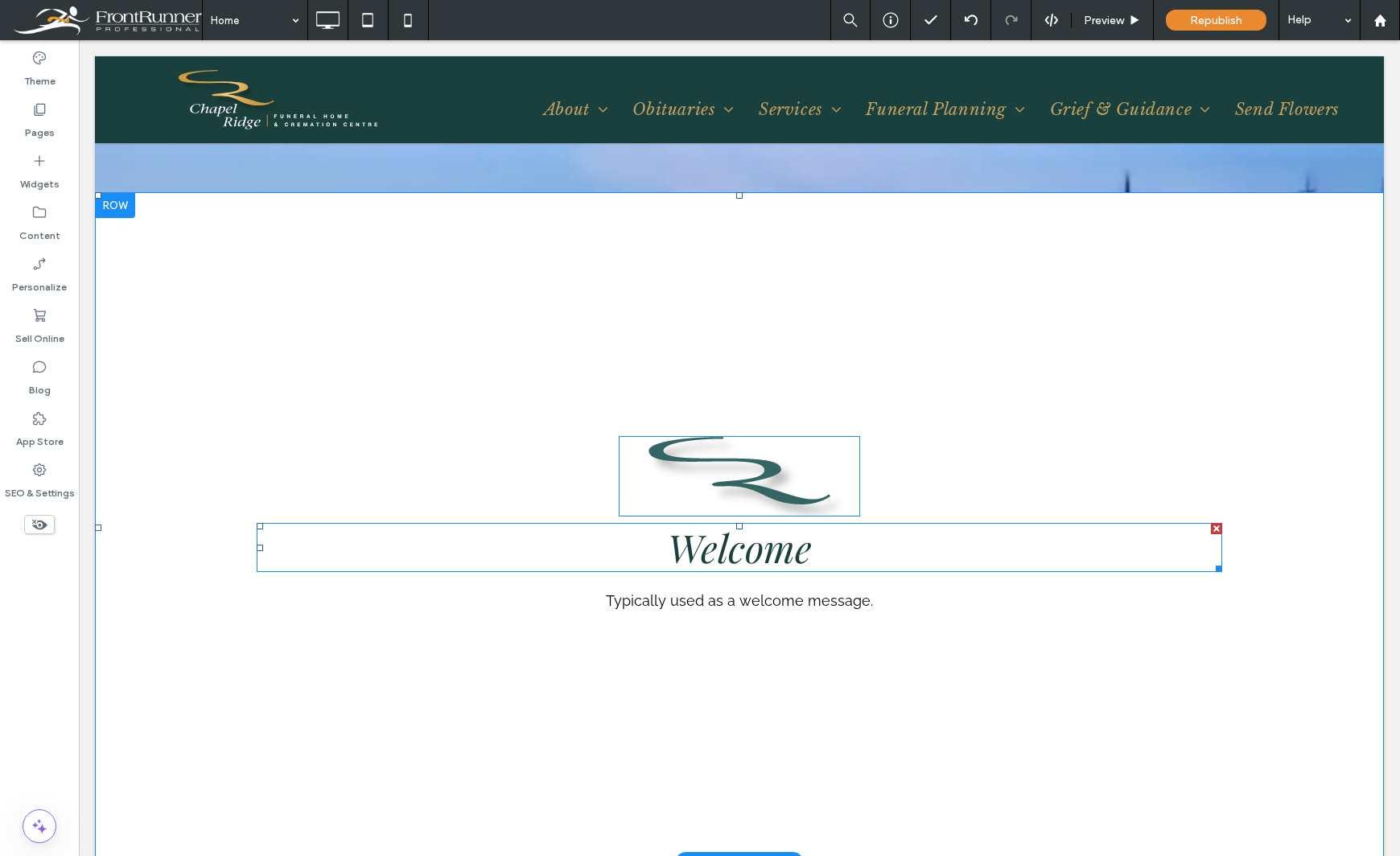
click at [731, 556] on span "Welcome" at bounding box center [739, 547] width 144 height 51
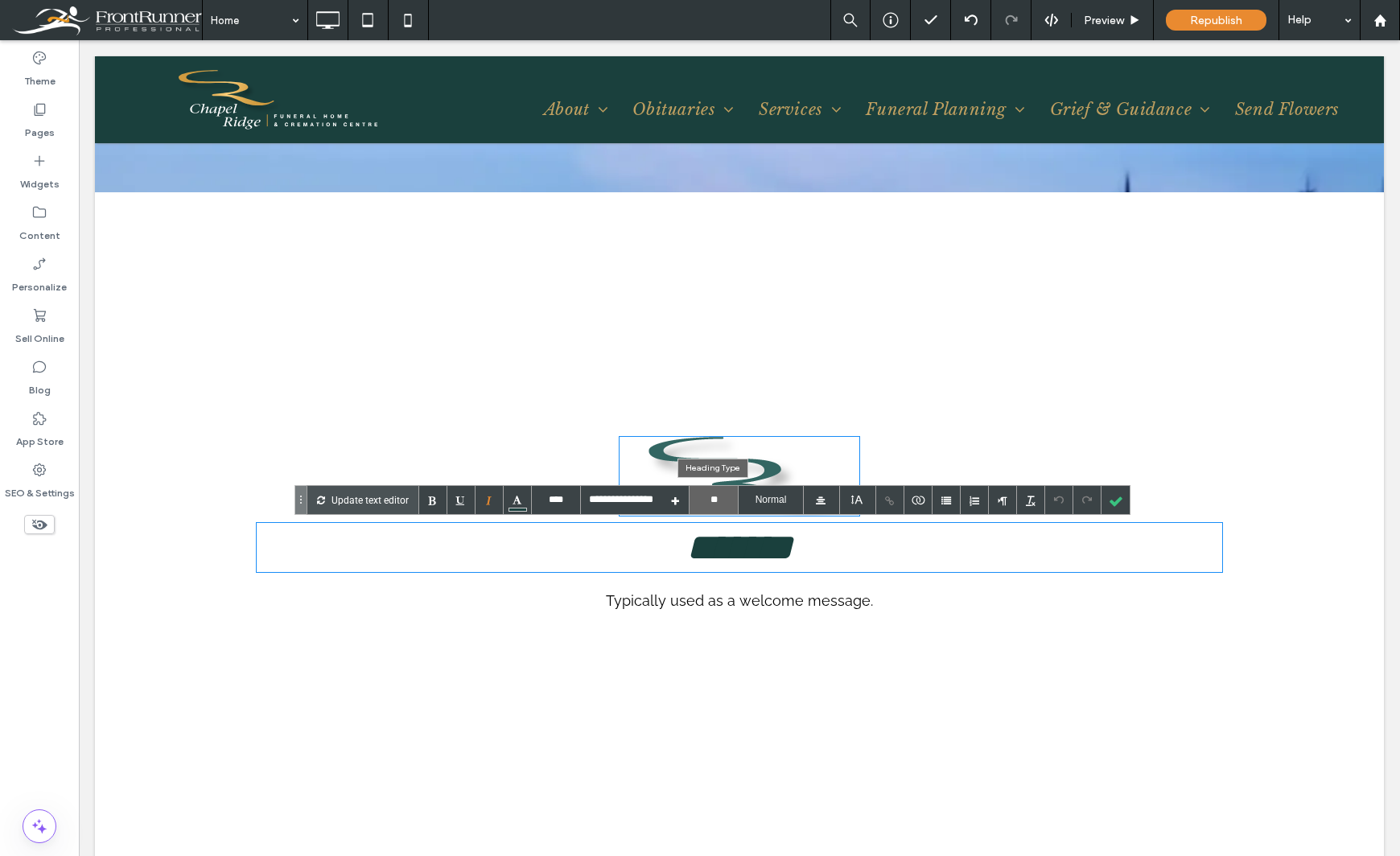
click at [701, 498] on input "**" at bounding box center [713, 501] width 48 height 28
click at [717, 584] on li "H3" at bounding box center [713, 585] width 48 height 28
type input "**"
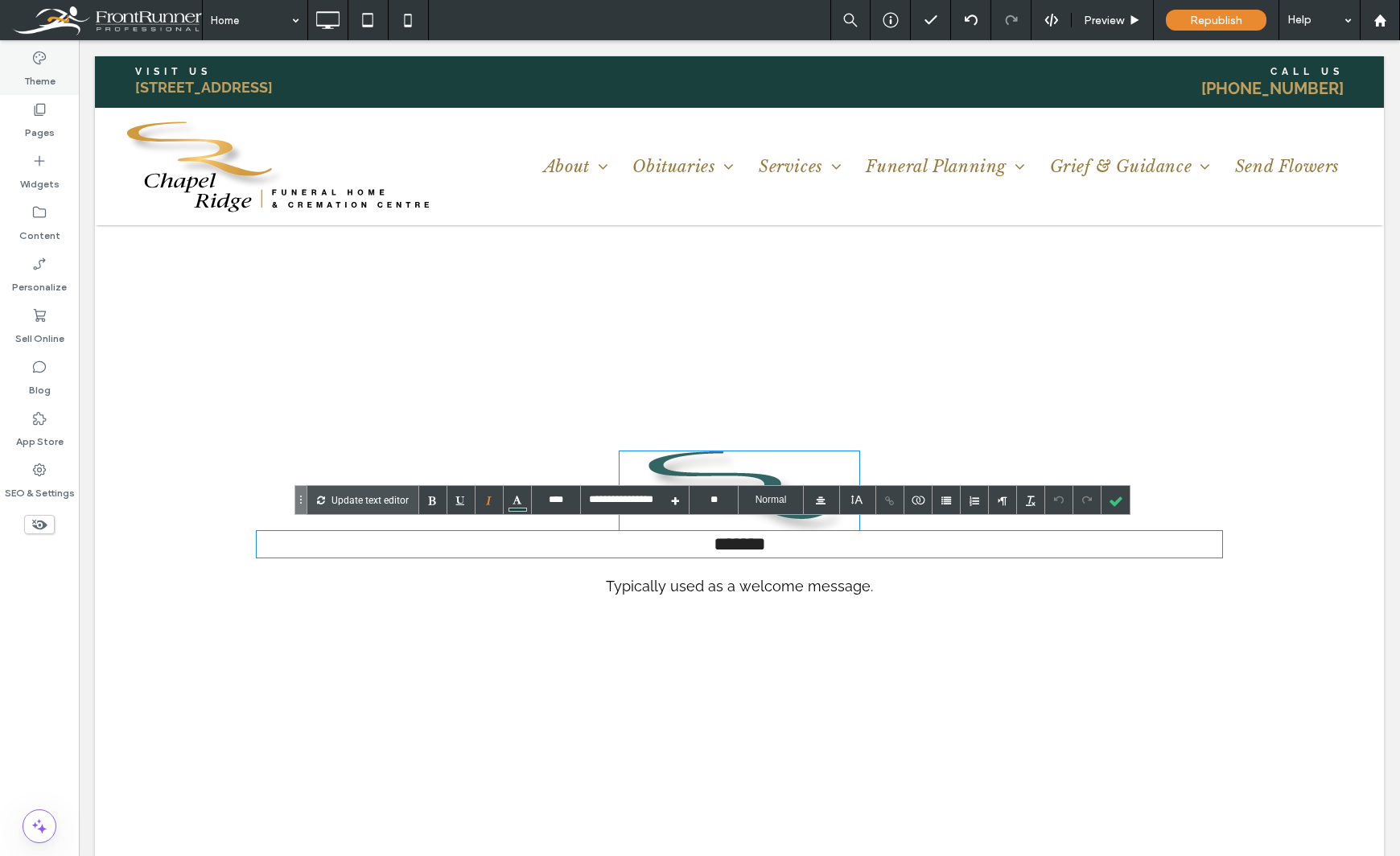
click at [48, 75] on label "Theme" at bounding box center [39, 78] width 31 height 23
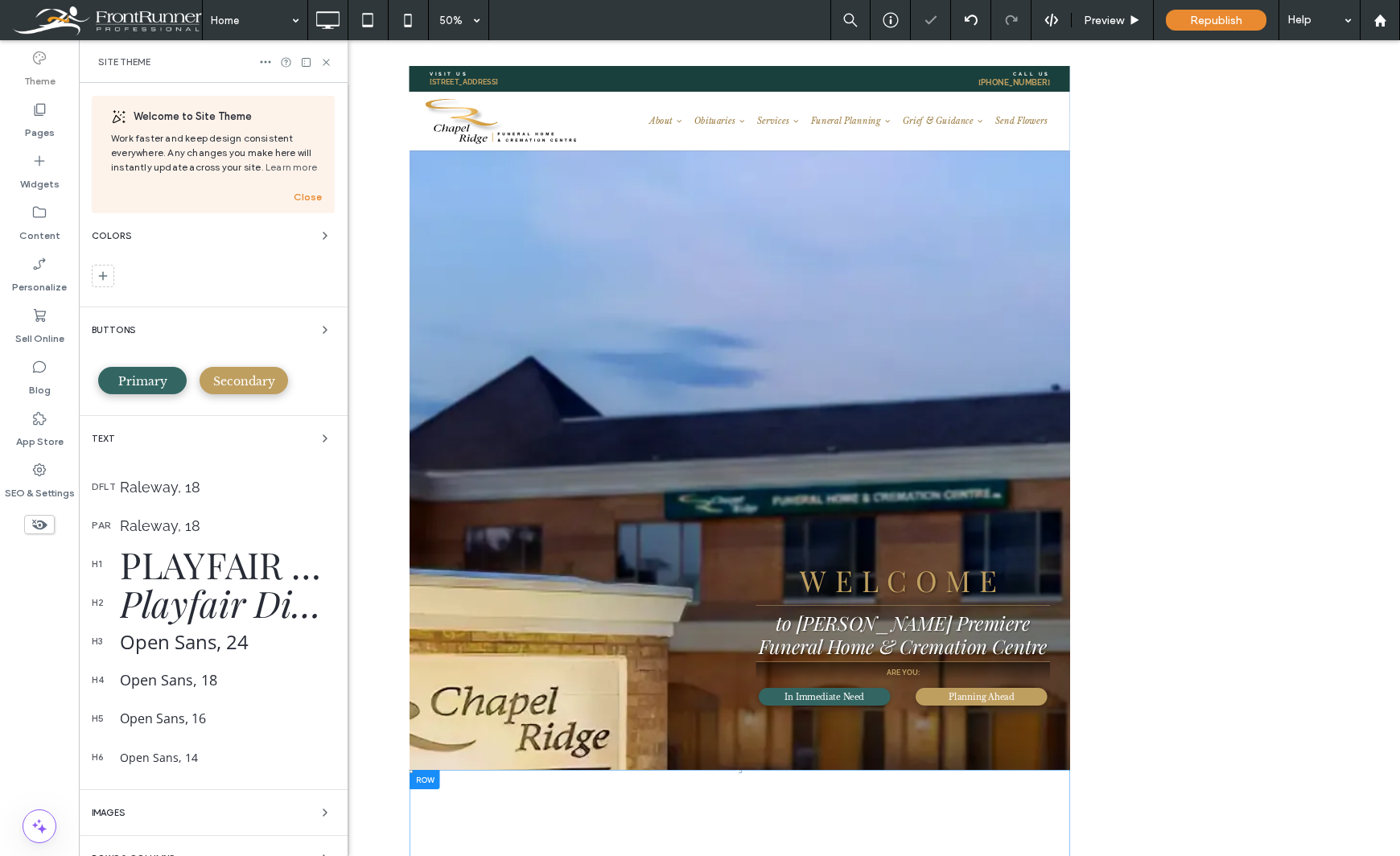
click at [172, 640] on div "Open Sans, 24" at bounding box center [227, 642] width 215 height 27
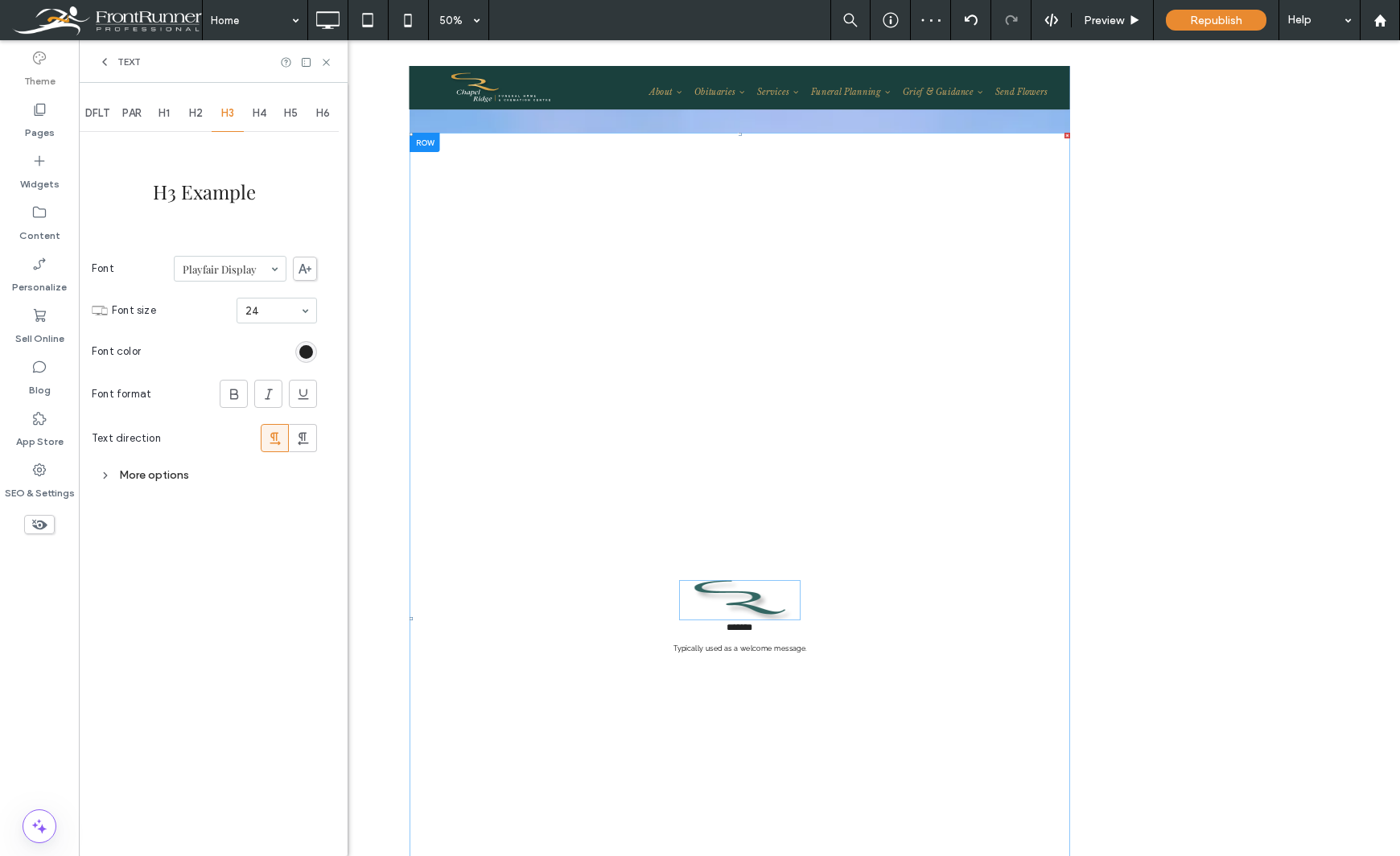
scroll to position [1992, 0]
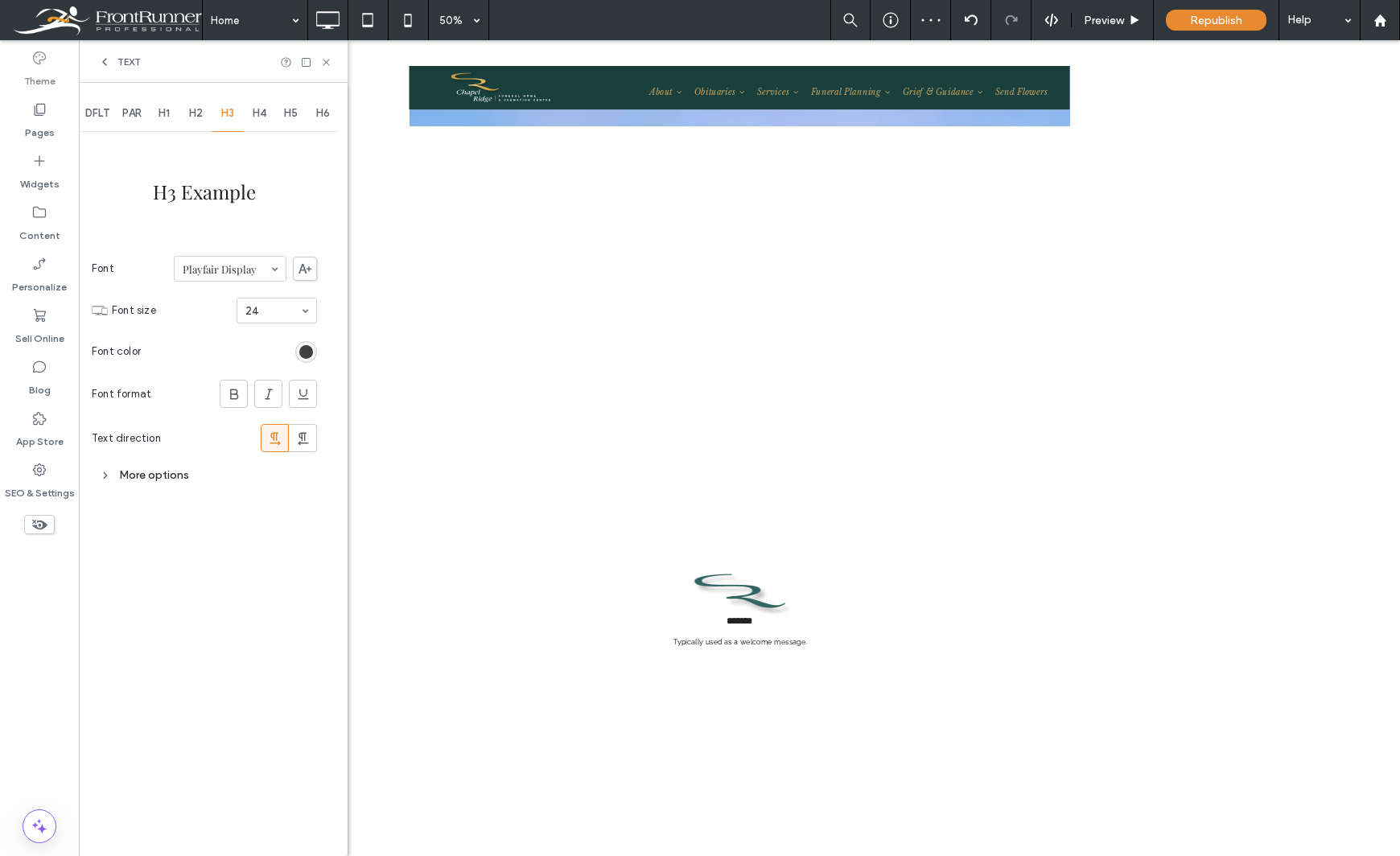
click at [306, 349] on div "rgb(34, 34, 34)" at bounding box center [306, 352] width 13 height 13
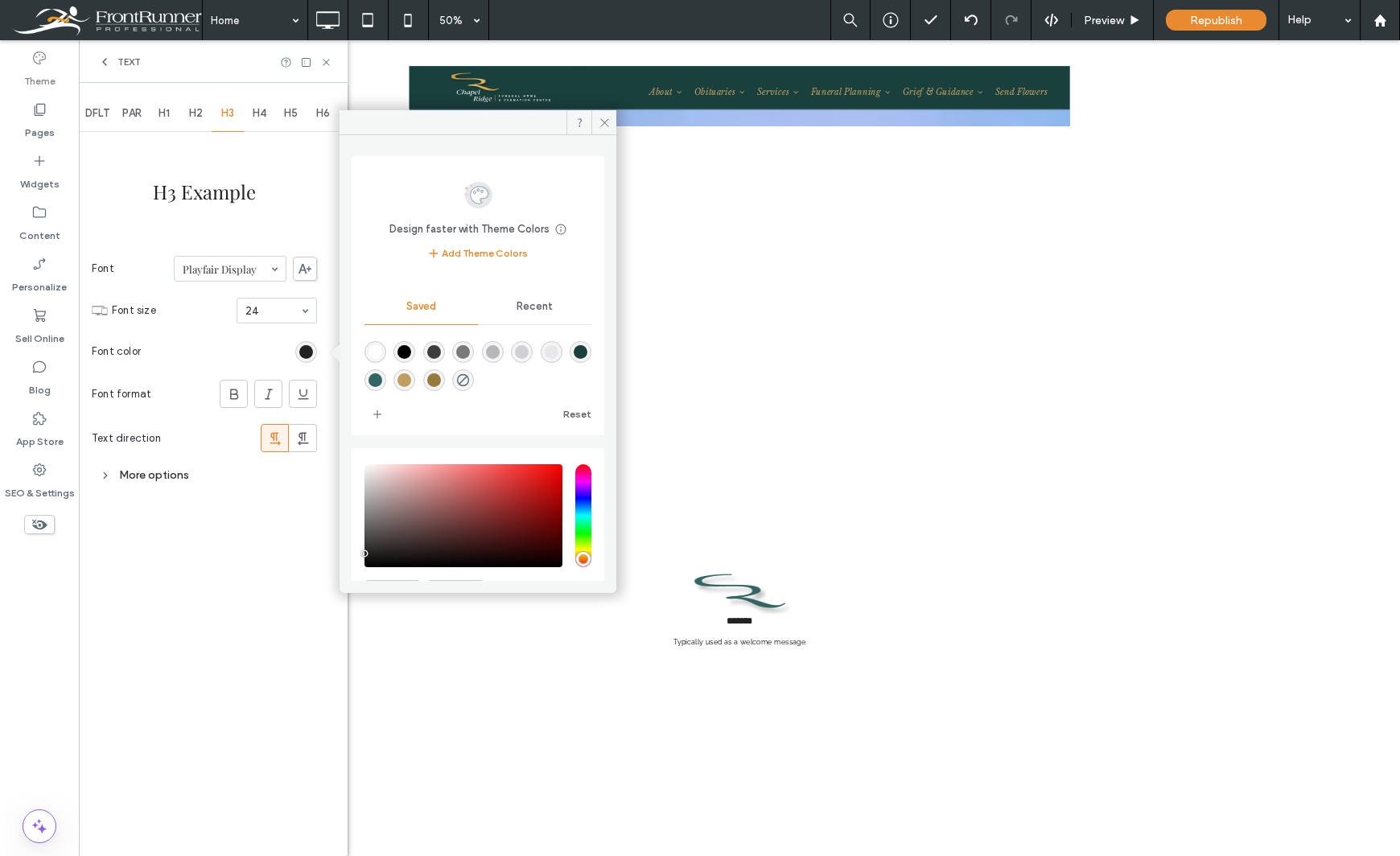
click at [441, 383] on div "rgba(153,122,61,1)" at bounding box center [434, 380] width 13 height 13
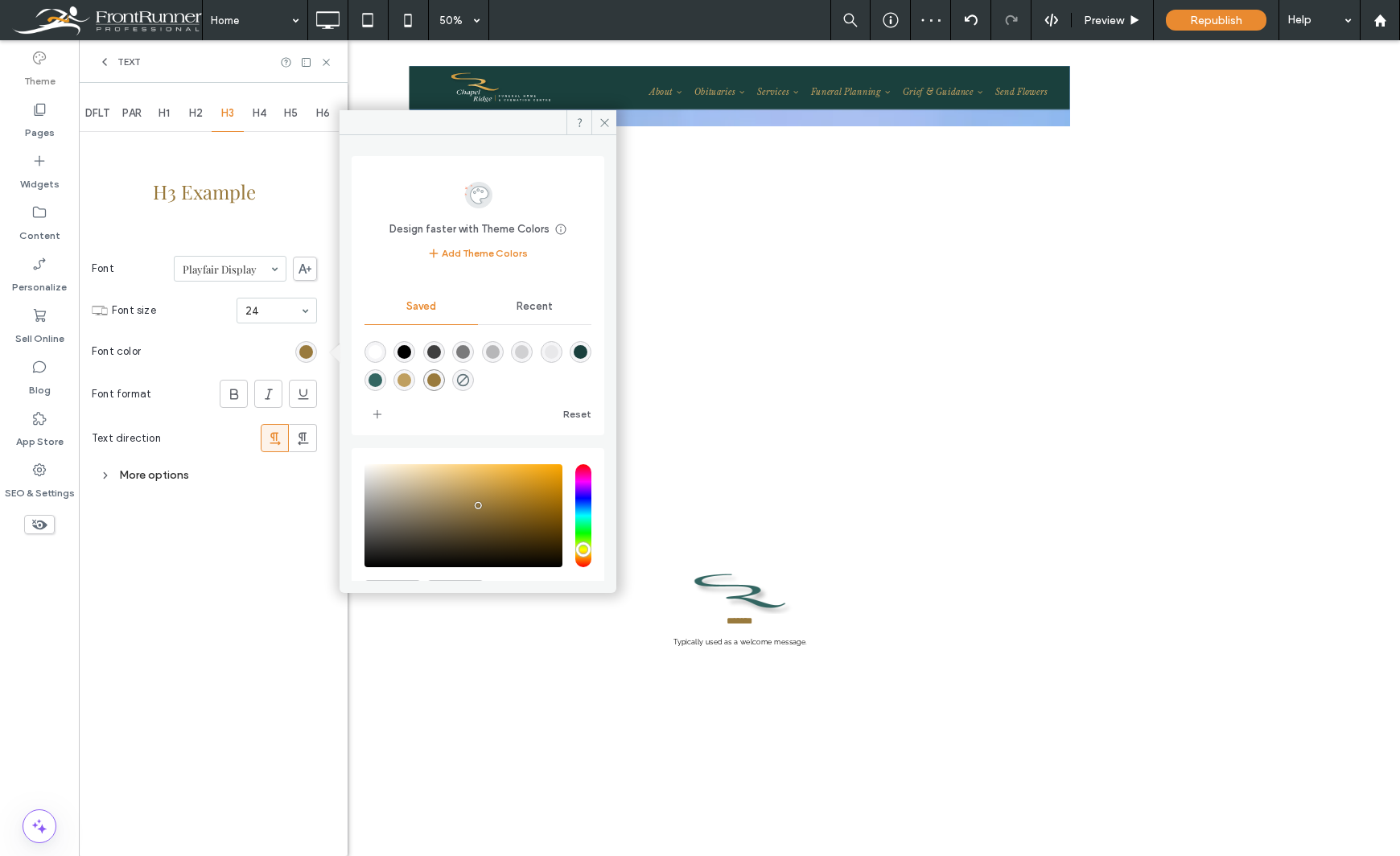
click at [382, 383] on div "rgba(51,102,98,1)" at bounding box center [375, 380] width 13 height 13
type input "*******"
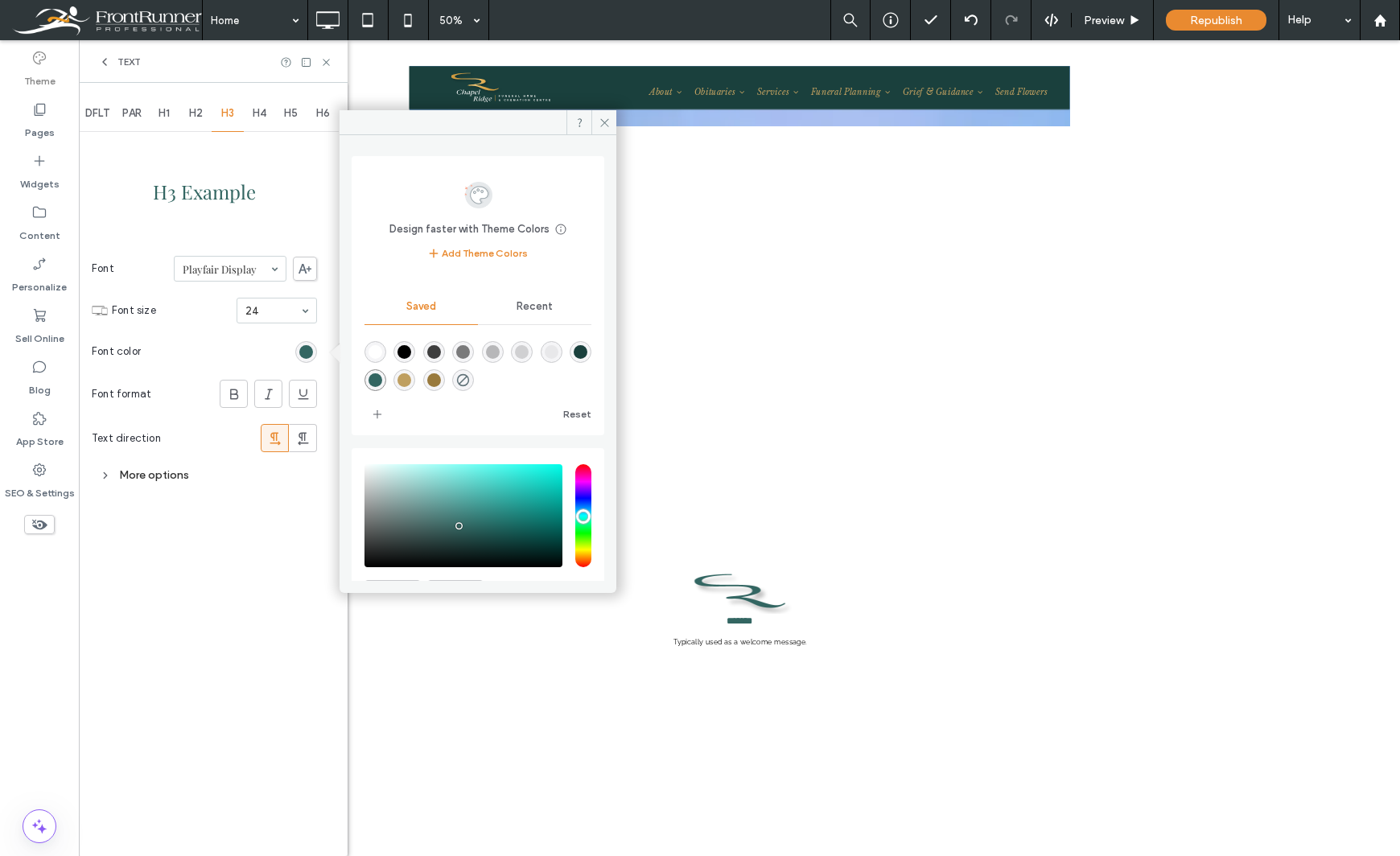
click at [458, 24] on div "50%" at bounding box center [451, 20] width 45 height 40
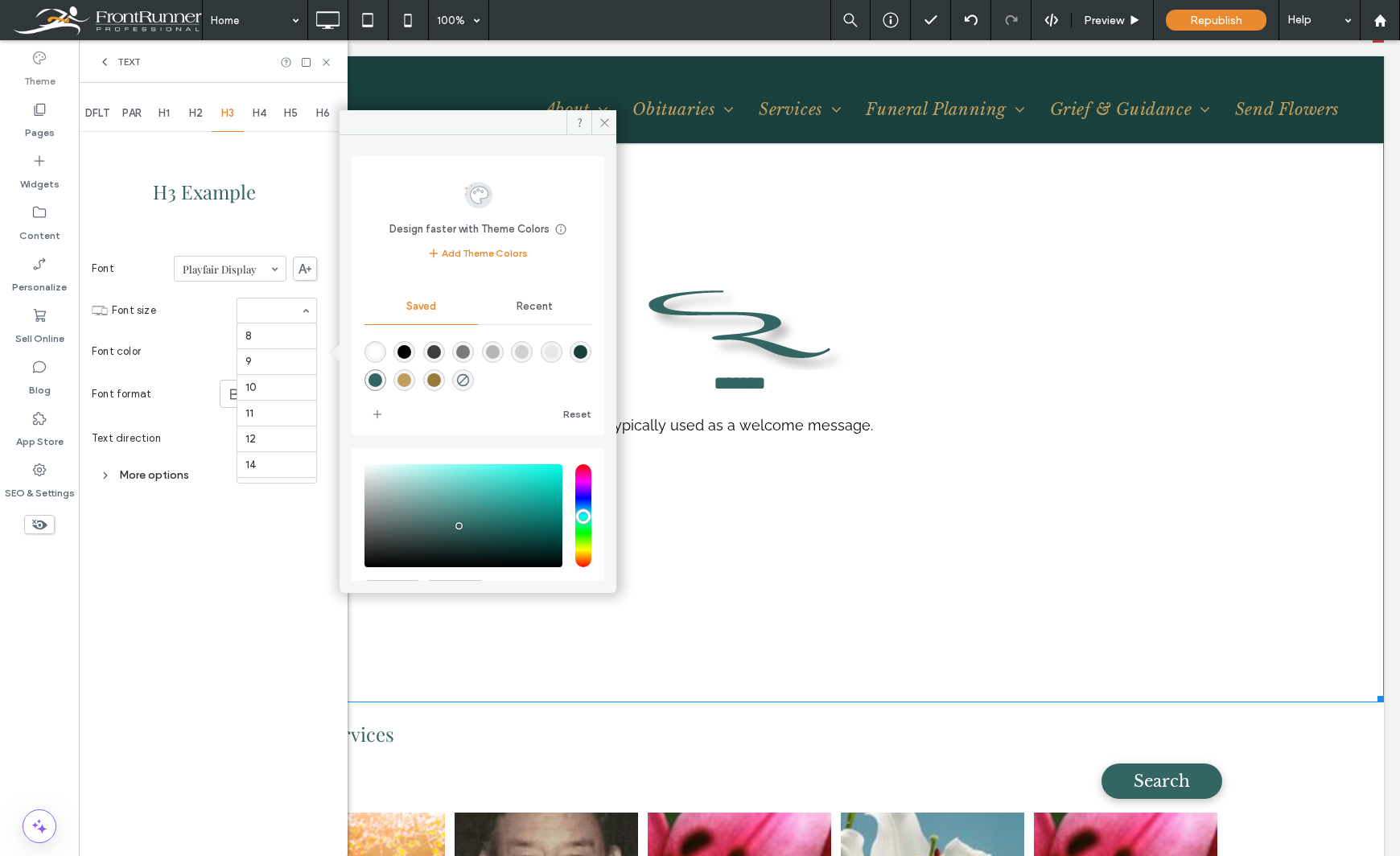
scroll to position [206, 0]
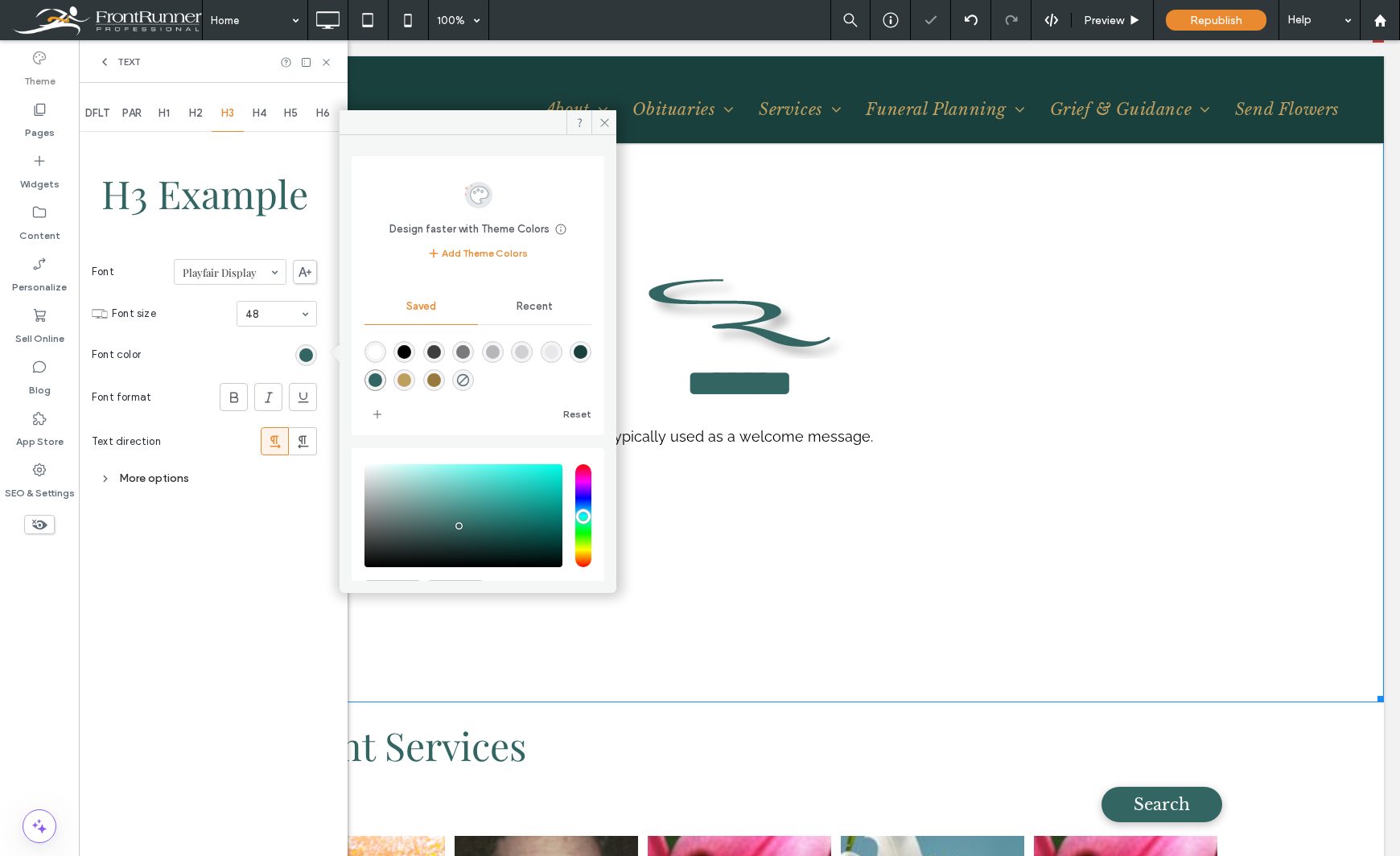
click at [264, 316] on input at bounding box center [273, 314] width 55 height 11
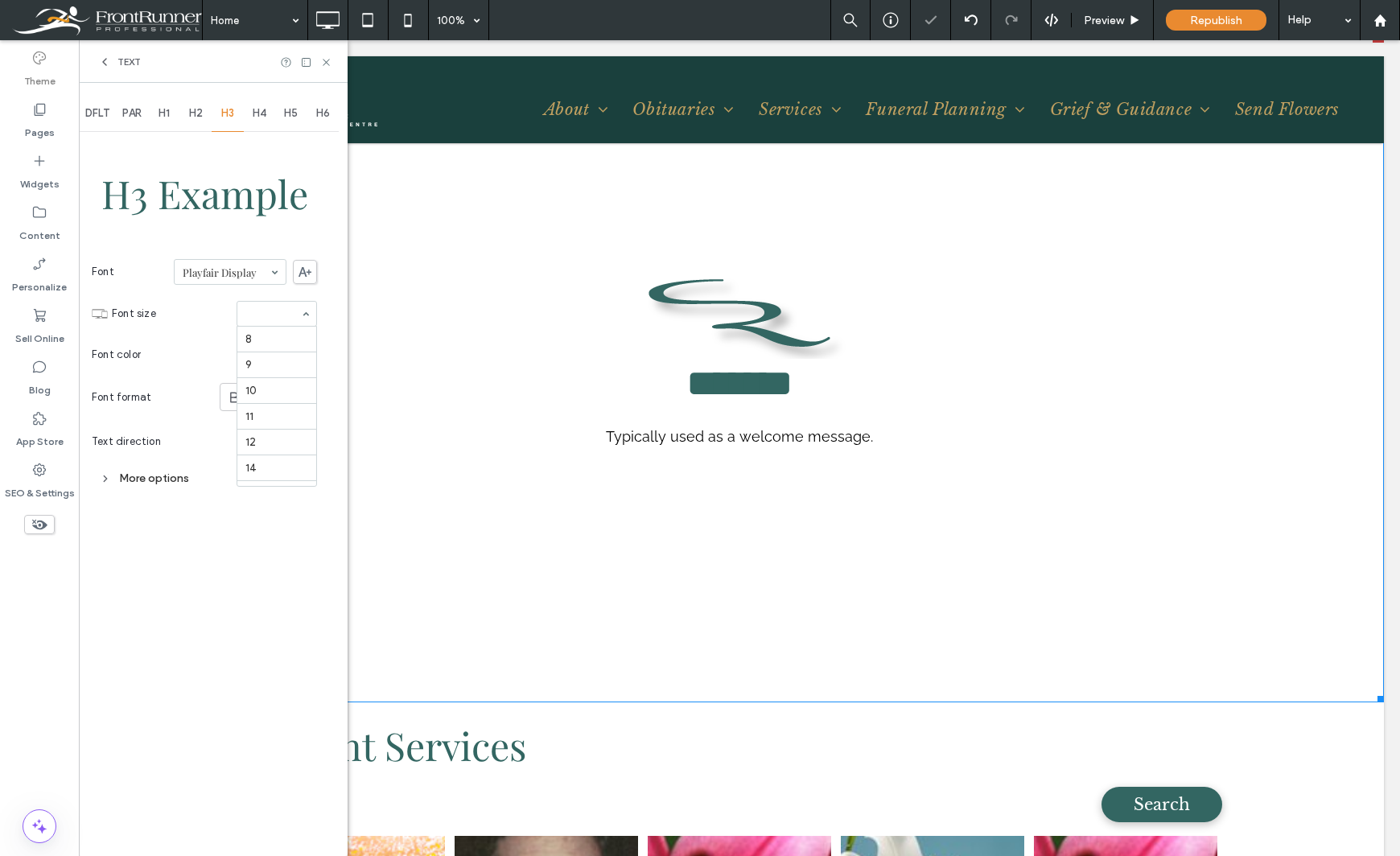
scroll to position [252, 0]
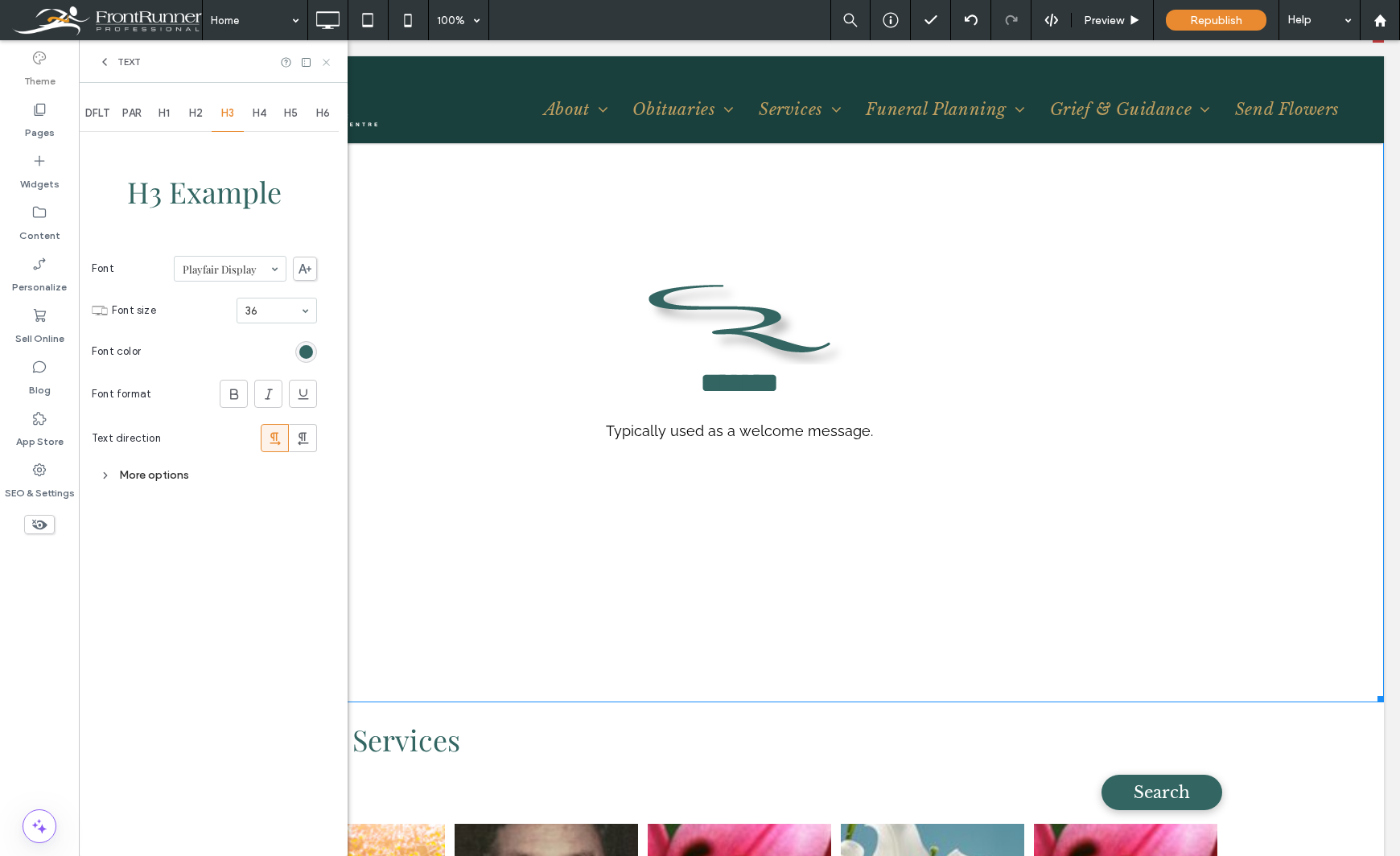
click at [325, 57] on icon at bounding box center [326, 62] width 12 height 12
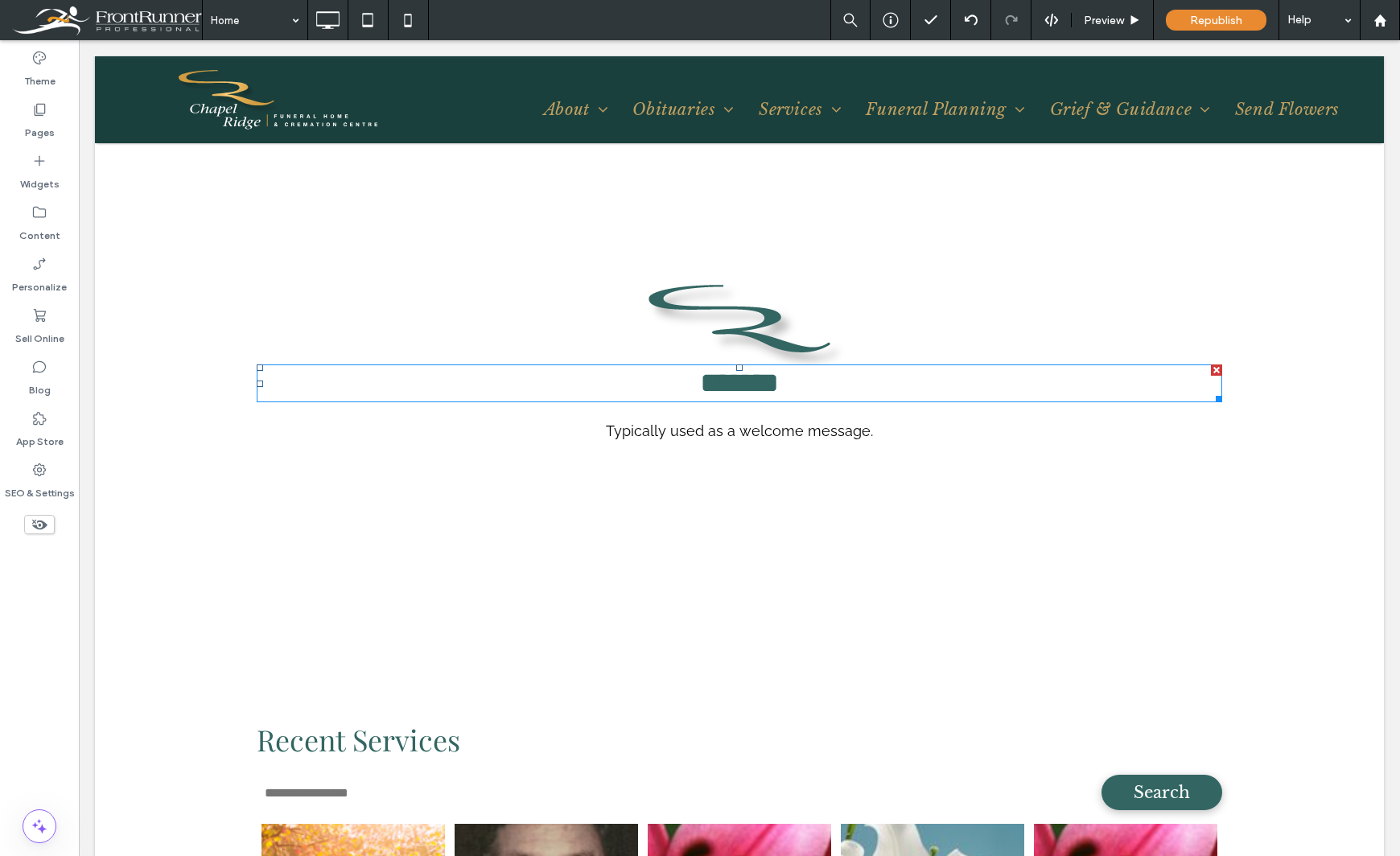
click at [761, 384] on span "*******" at bounding box center [738, 383] width 79 height 29
type input "****"
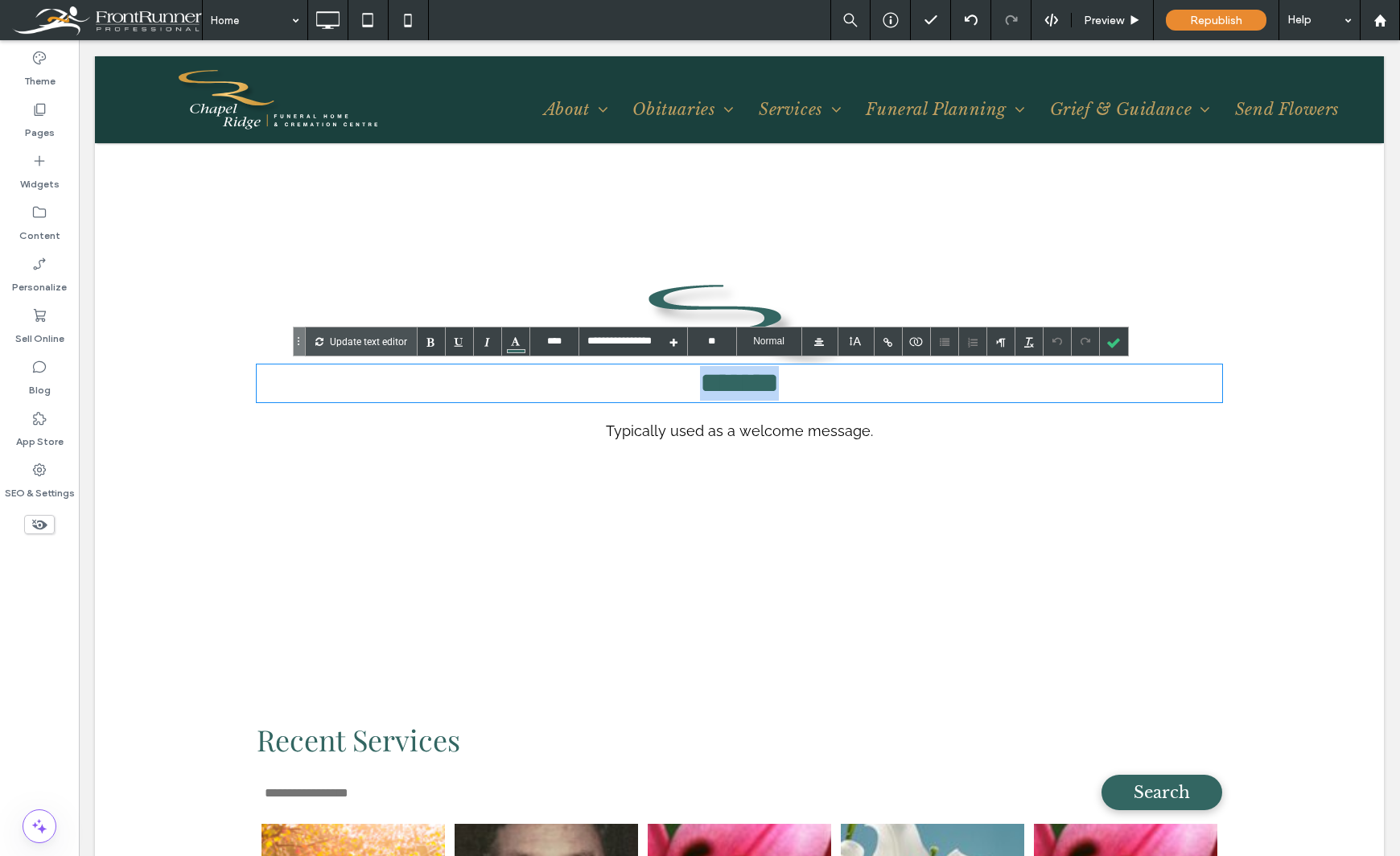
paste h3
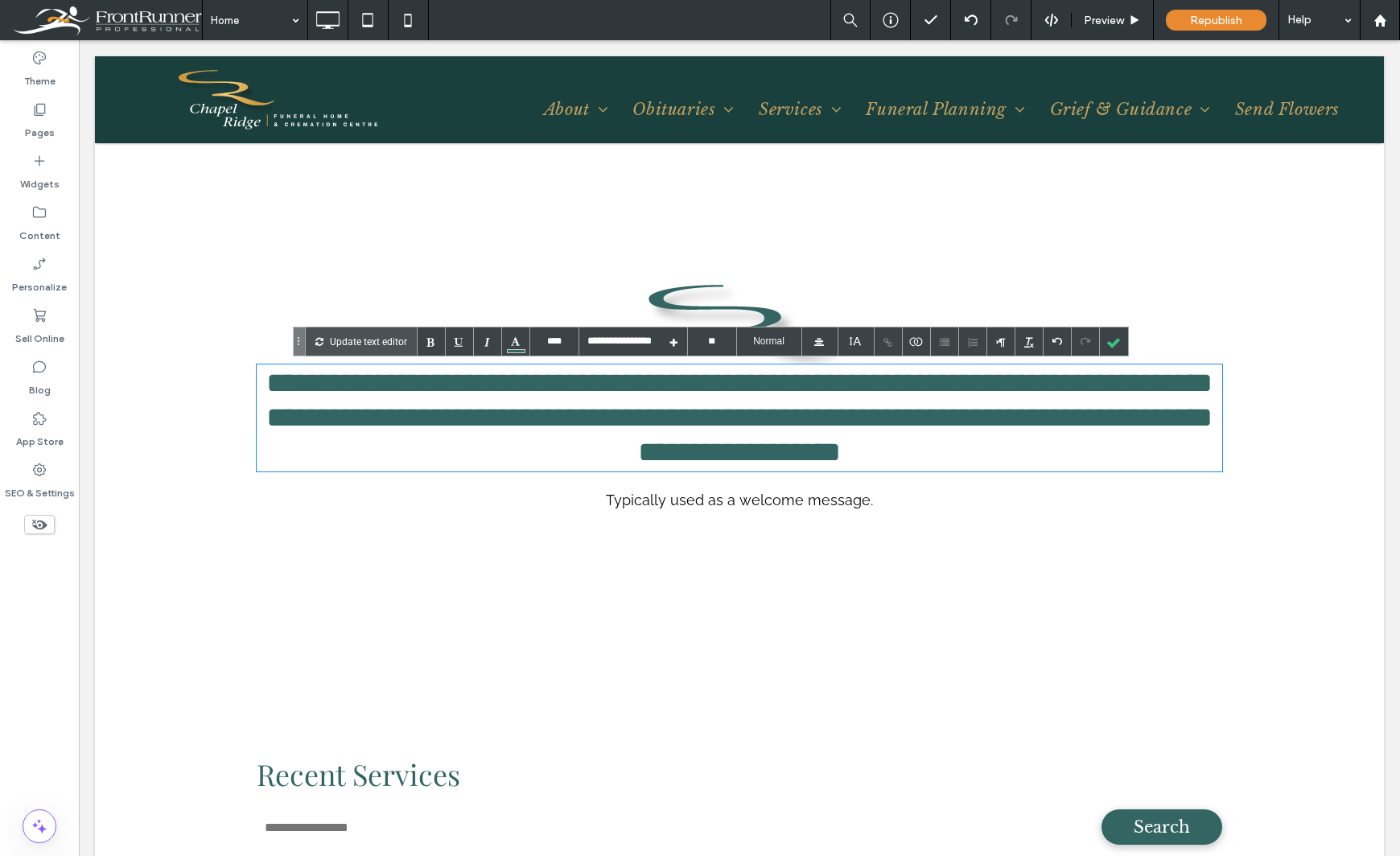
click at [40, 645] on div "Theme Pages Widgets Content Personalize Sell Online Blog App Store SEO & Settin…" at bounding box center [39, 447] width 79 height 816
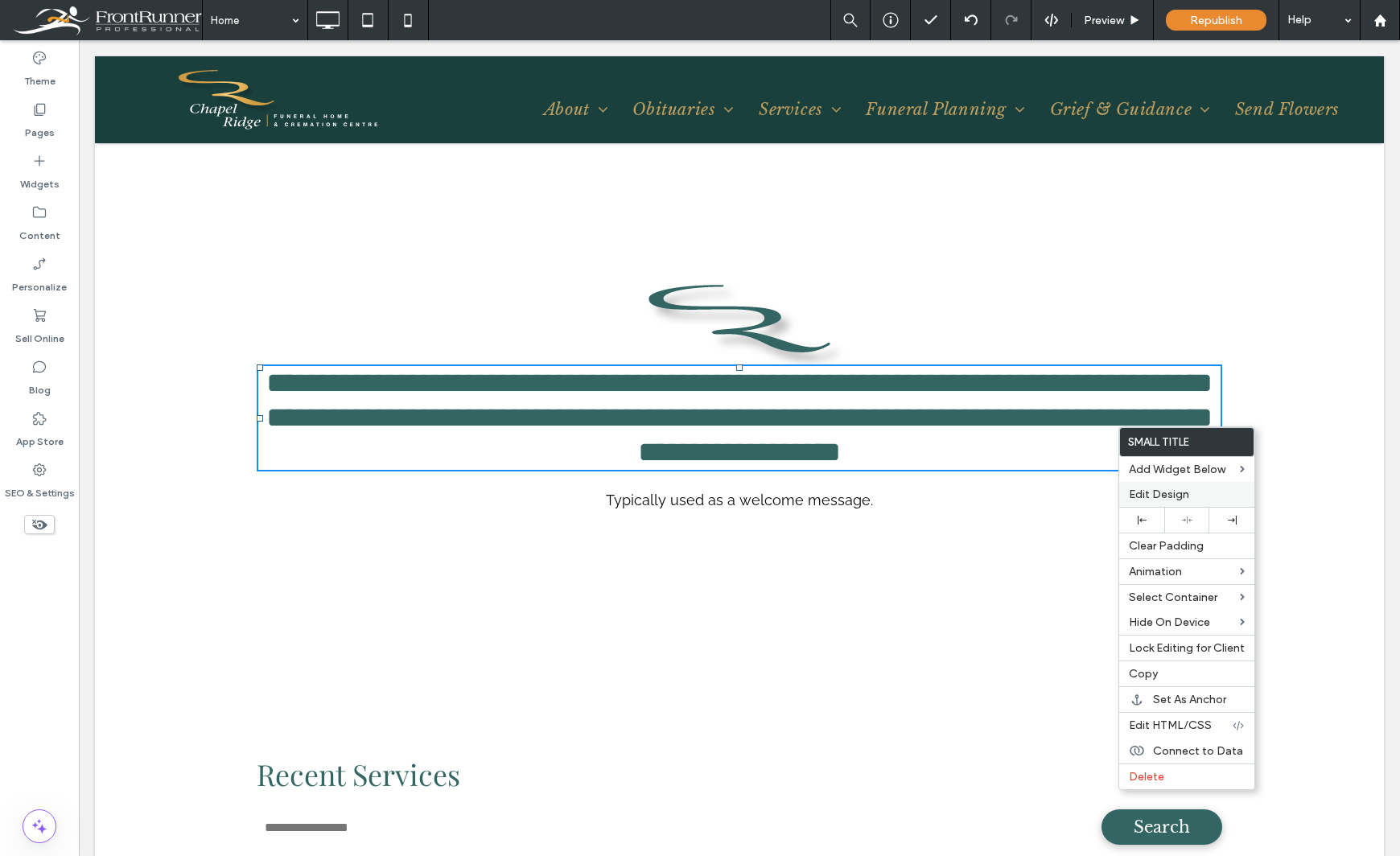
click at [1162, 486] on div "Edit Design" at bounding box center [1187, 494] width 136 height 25
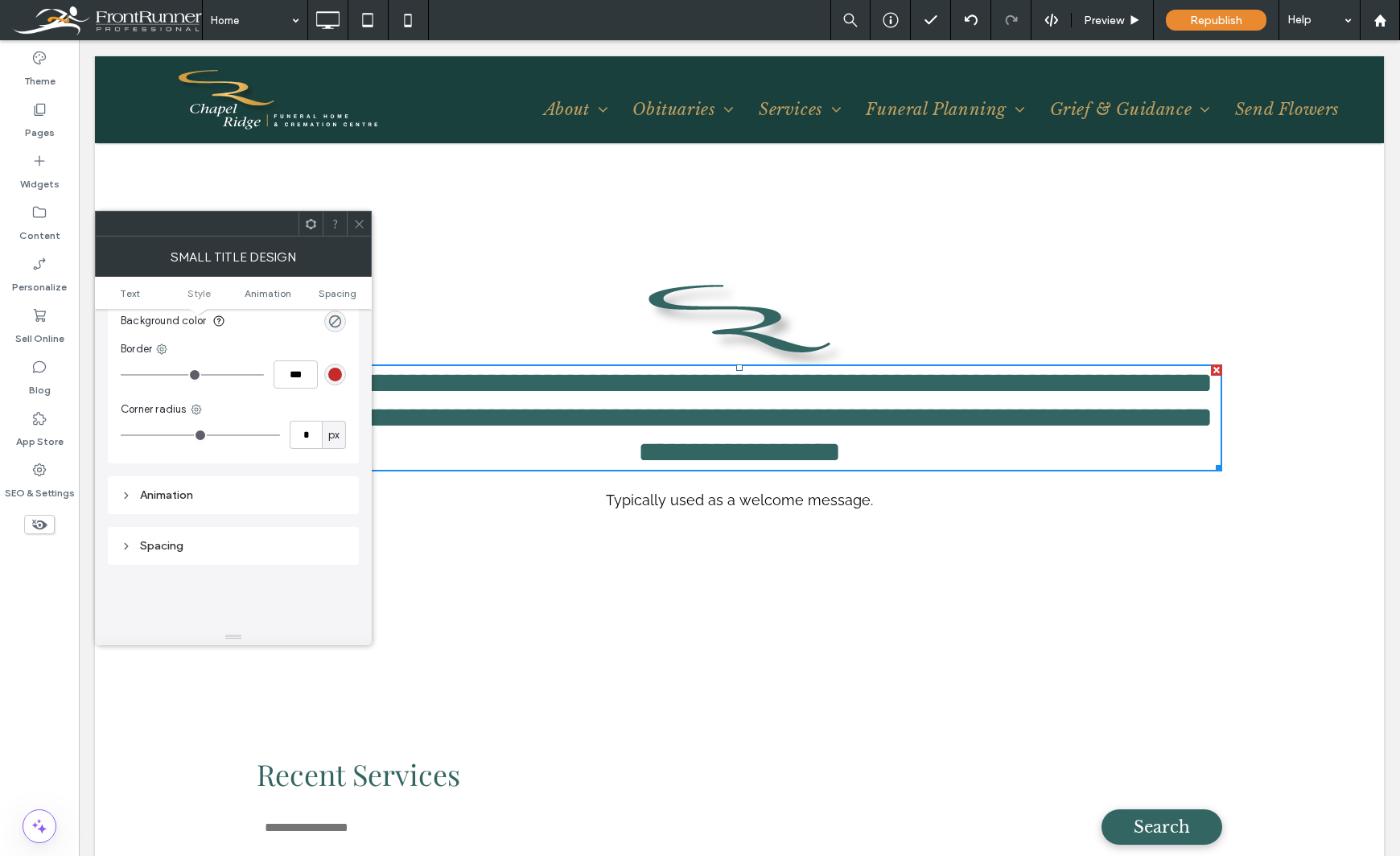
scroll to position [483, 0]
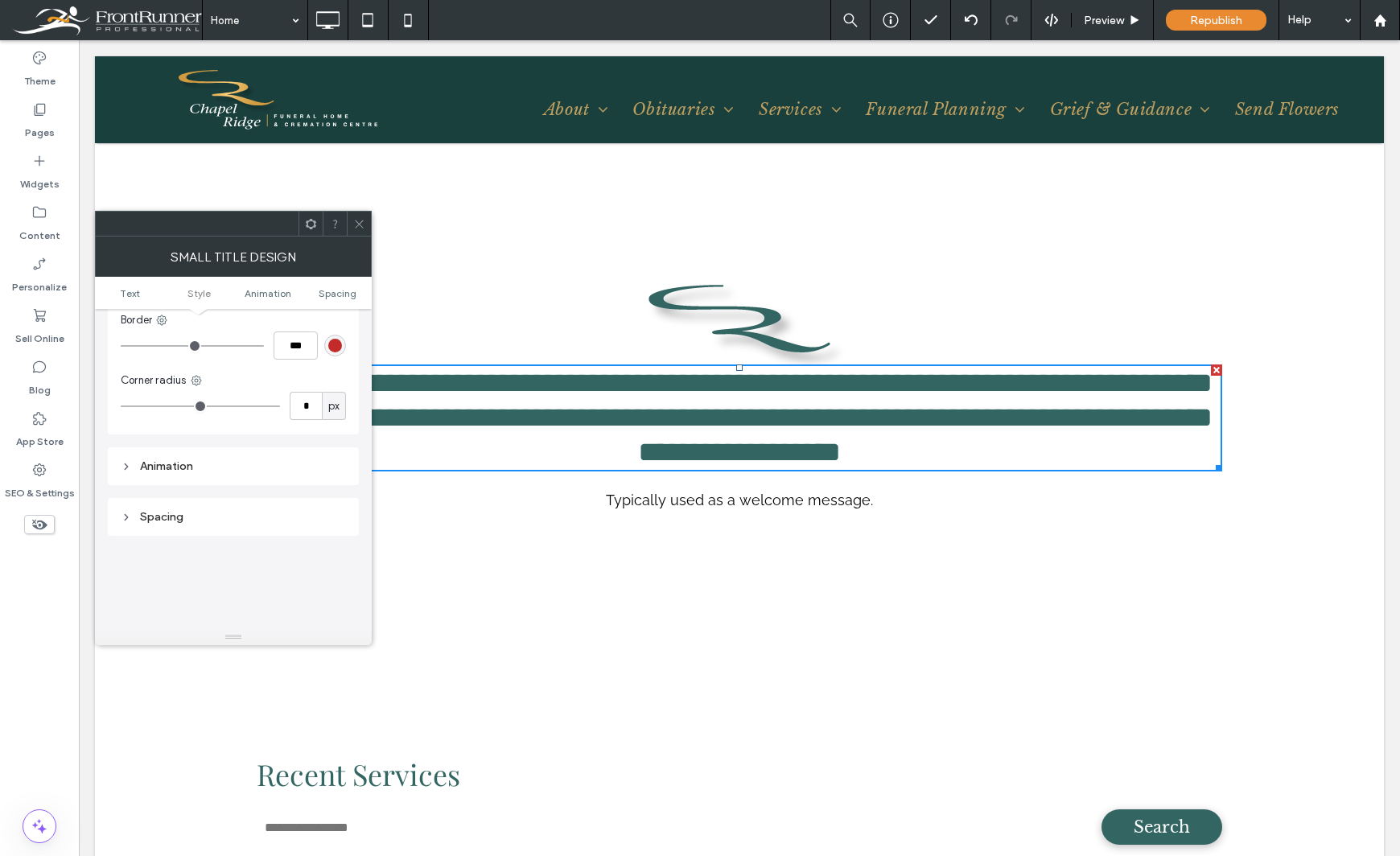
click at [177, 469] on div "Animation" at bounding box center [233, 466] width 226 height 13
click at [242, 483] on div "None" at bounding box center [227, 482] width 199 height 16
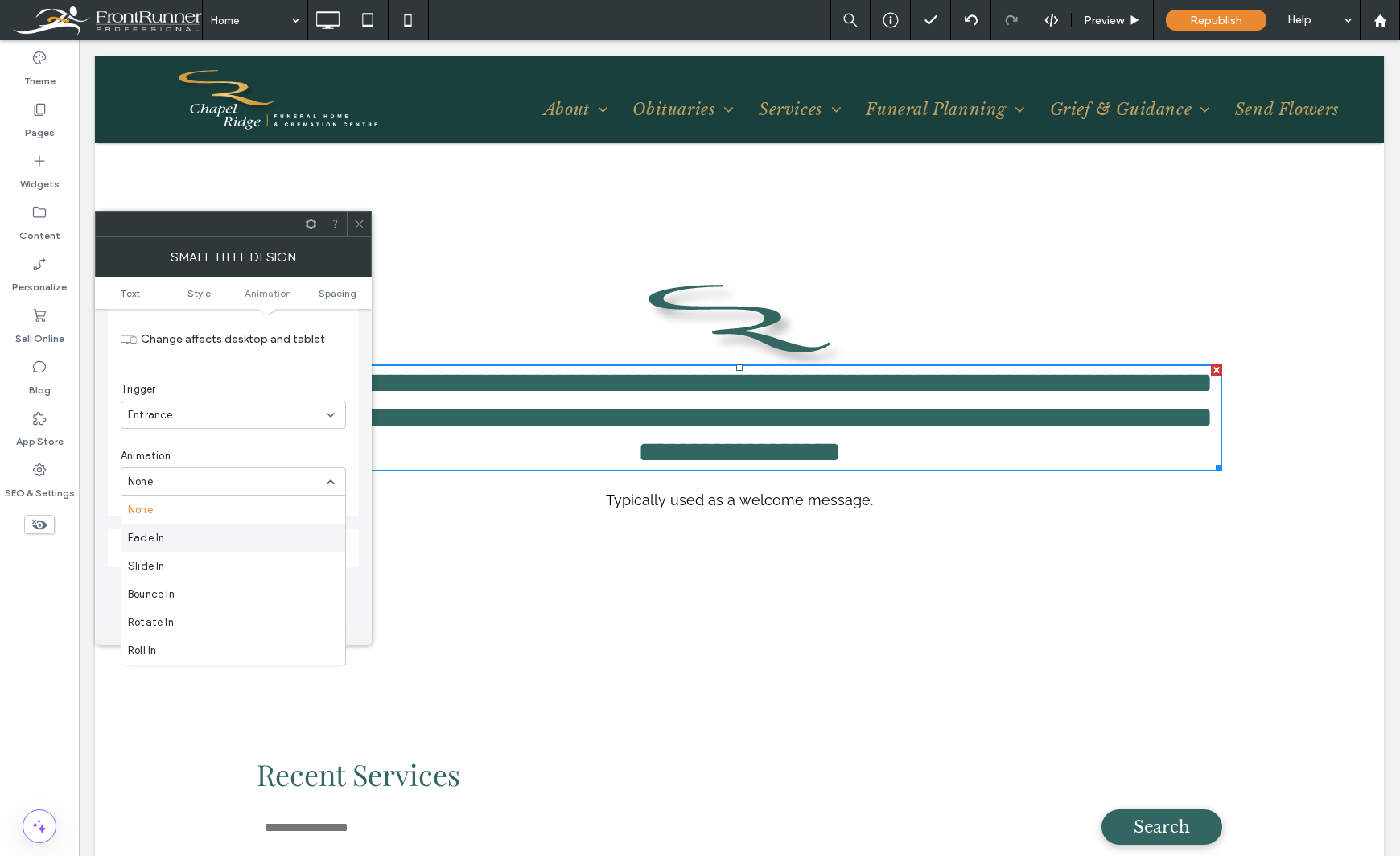
click at [216, 538] on div "Fade In" at bounding box center [233, 538] width 224 height 28
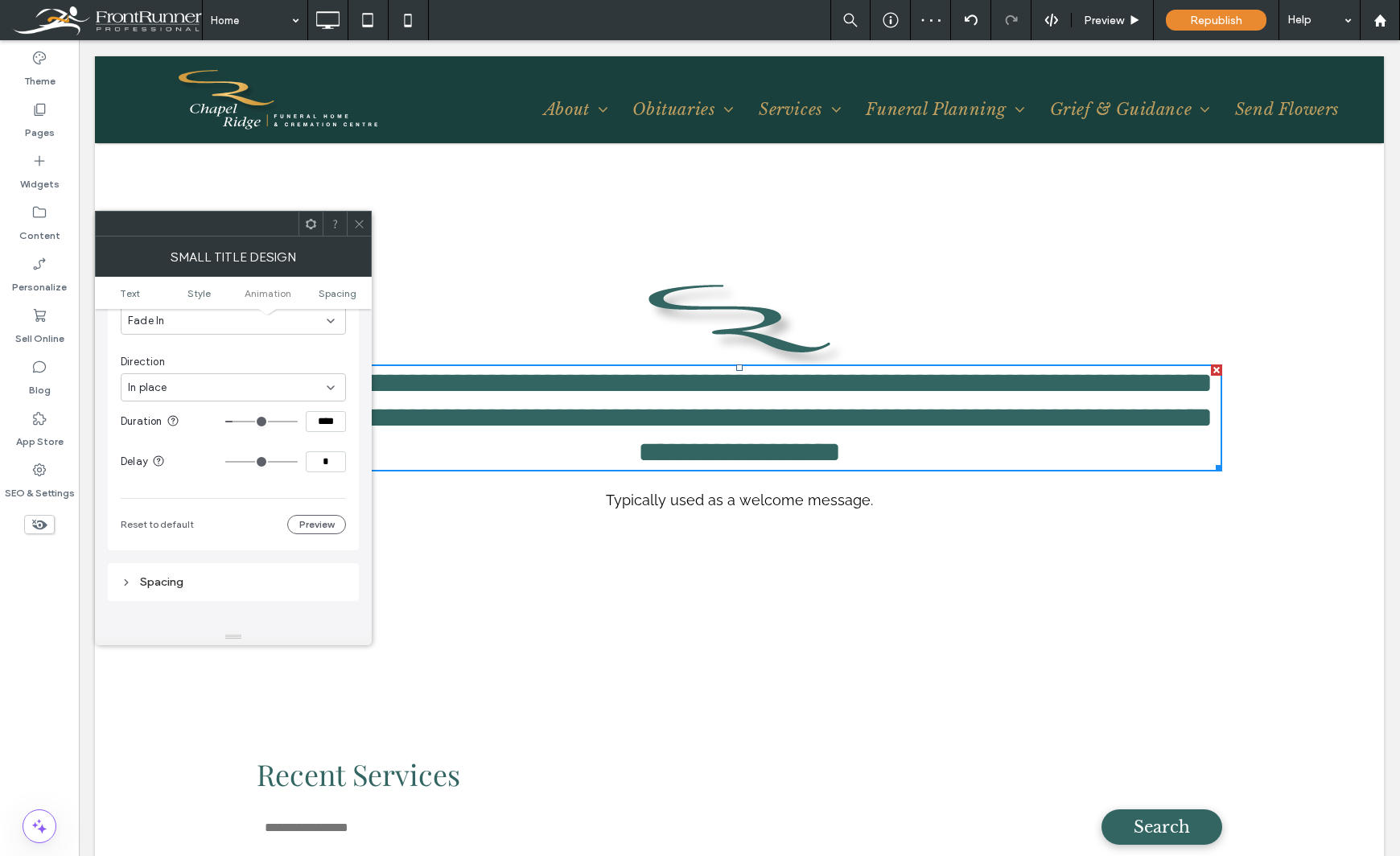
drag, startPoint x: 322, startPoint y: 420, endPoint x: 303, endPoint y: 423, distance: 19.2
click at [303, 423] on div "****" at bounding box center [285, 422] width 120 height 21
type input "****"
click at [282, 483] on div "Change affects desktop and tablet Trigger Entrance Animation Fade In Direction …" at bounding box center [233, 345] width 226 height 379
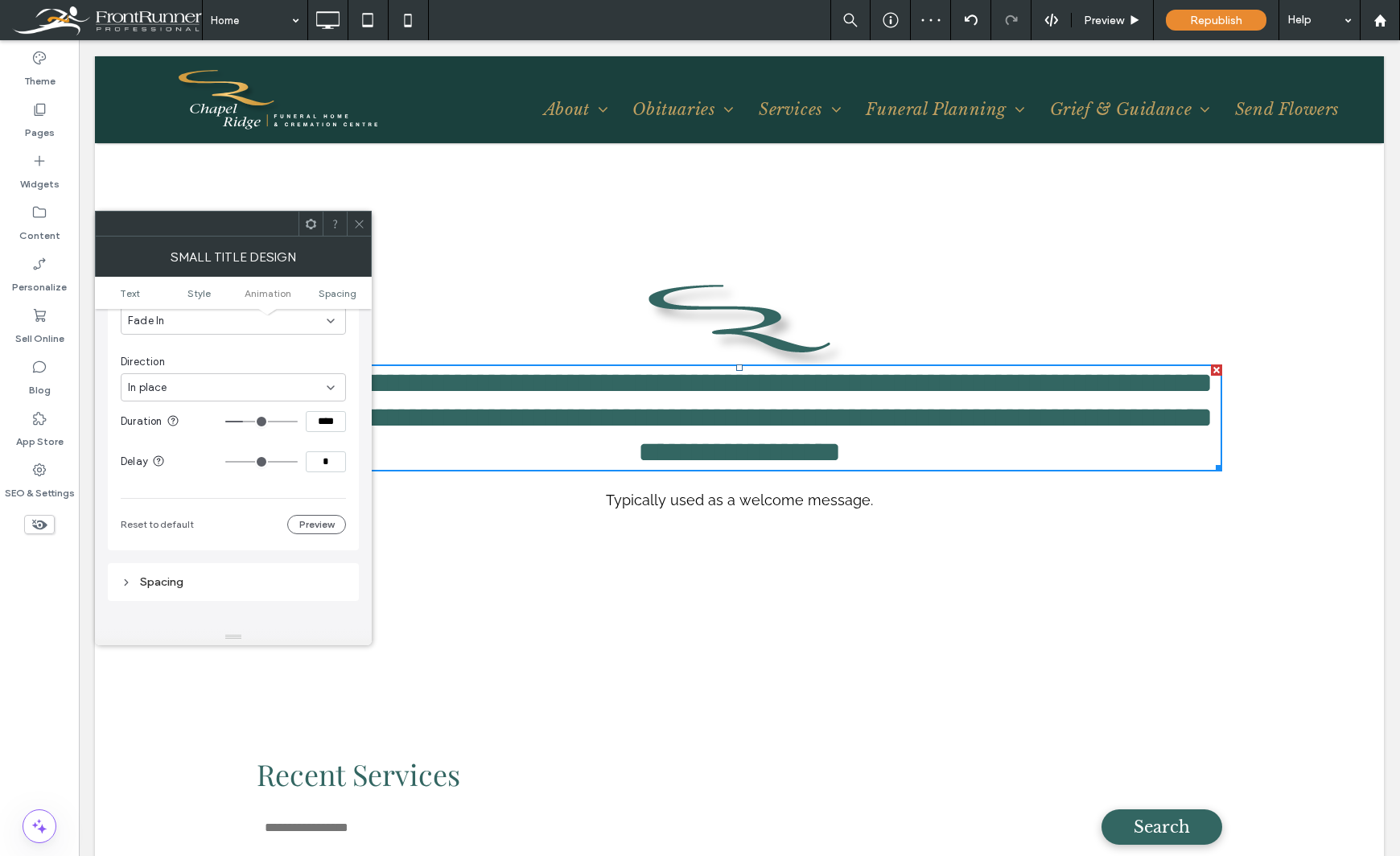
click at [324, 420] on input "****" at bounding box center [326, 422] width 40 height 21
type input "****"
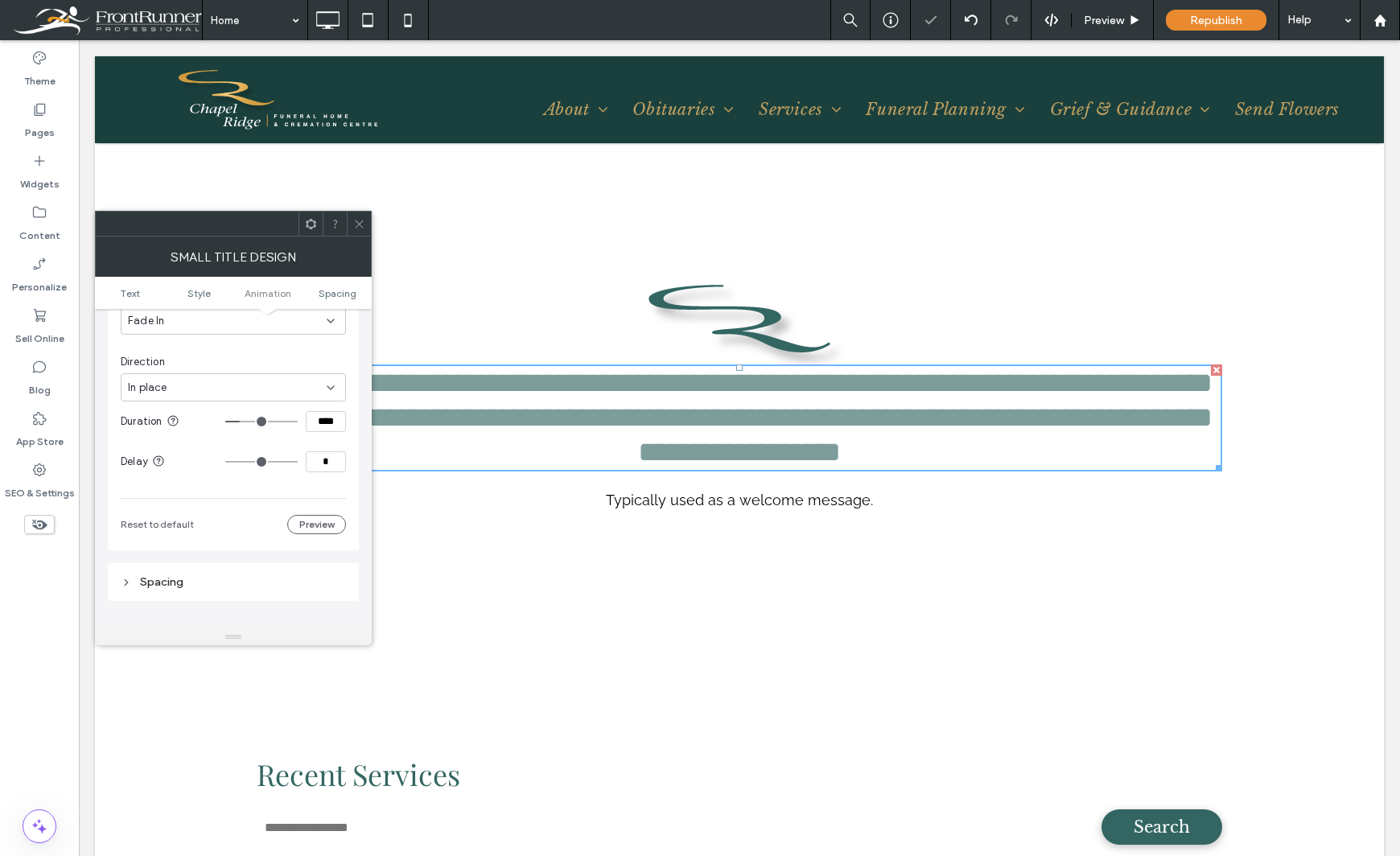
click at [53, 640] on div "Theme Pages Widgets Content Personalize Sell Online Blog App Store SEO & Settin…" at bounding box center [39, 447] width 79 height 816
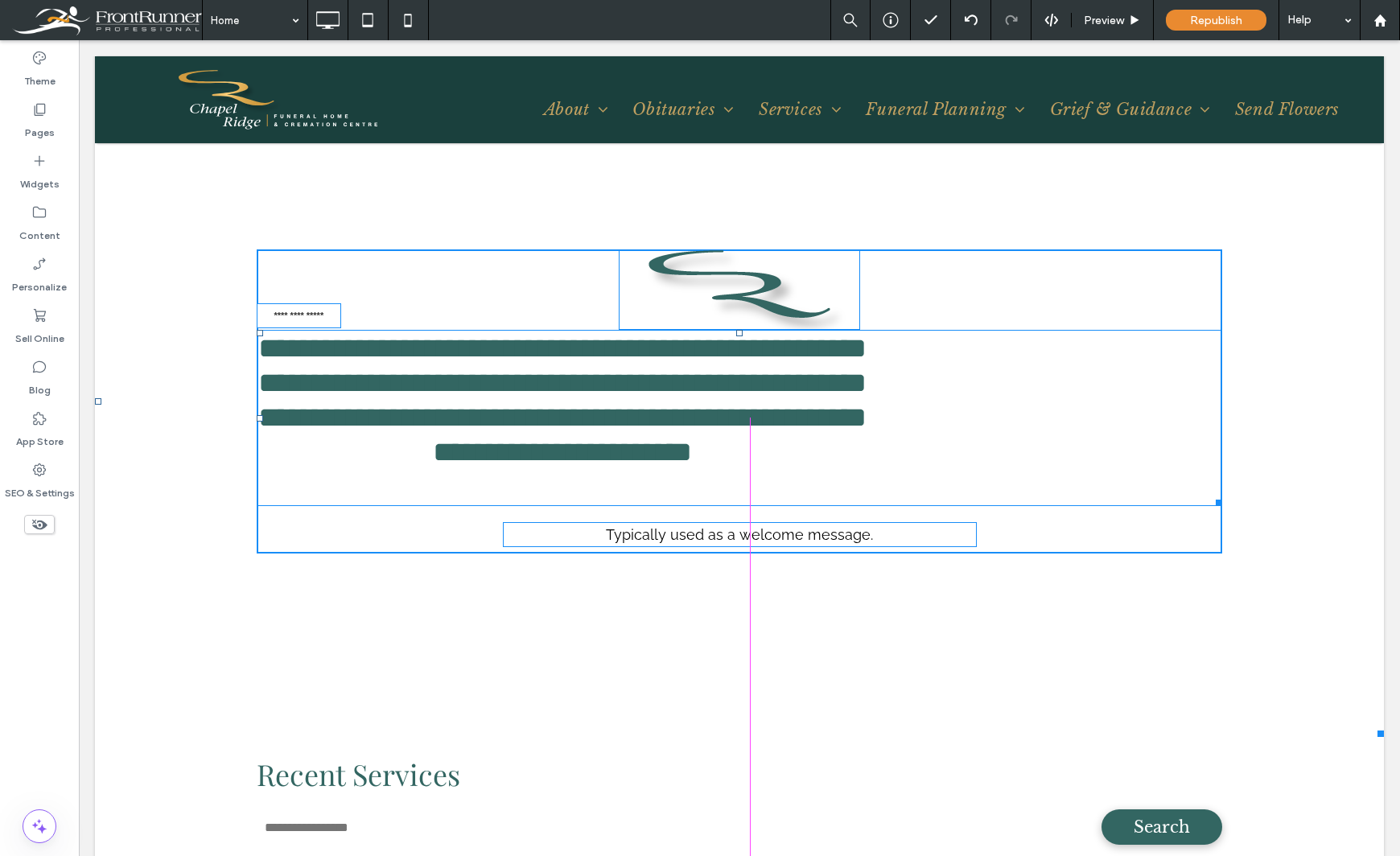
drag, startPoint x: 1215, startPoint y: 464, endPoint x: 1038, endPoint y: 474, distance: 177.3
click at [1038, 474] on div "**********" at bounding box center [739, 402] width 966 height 305
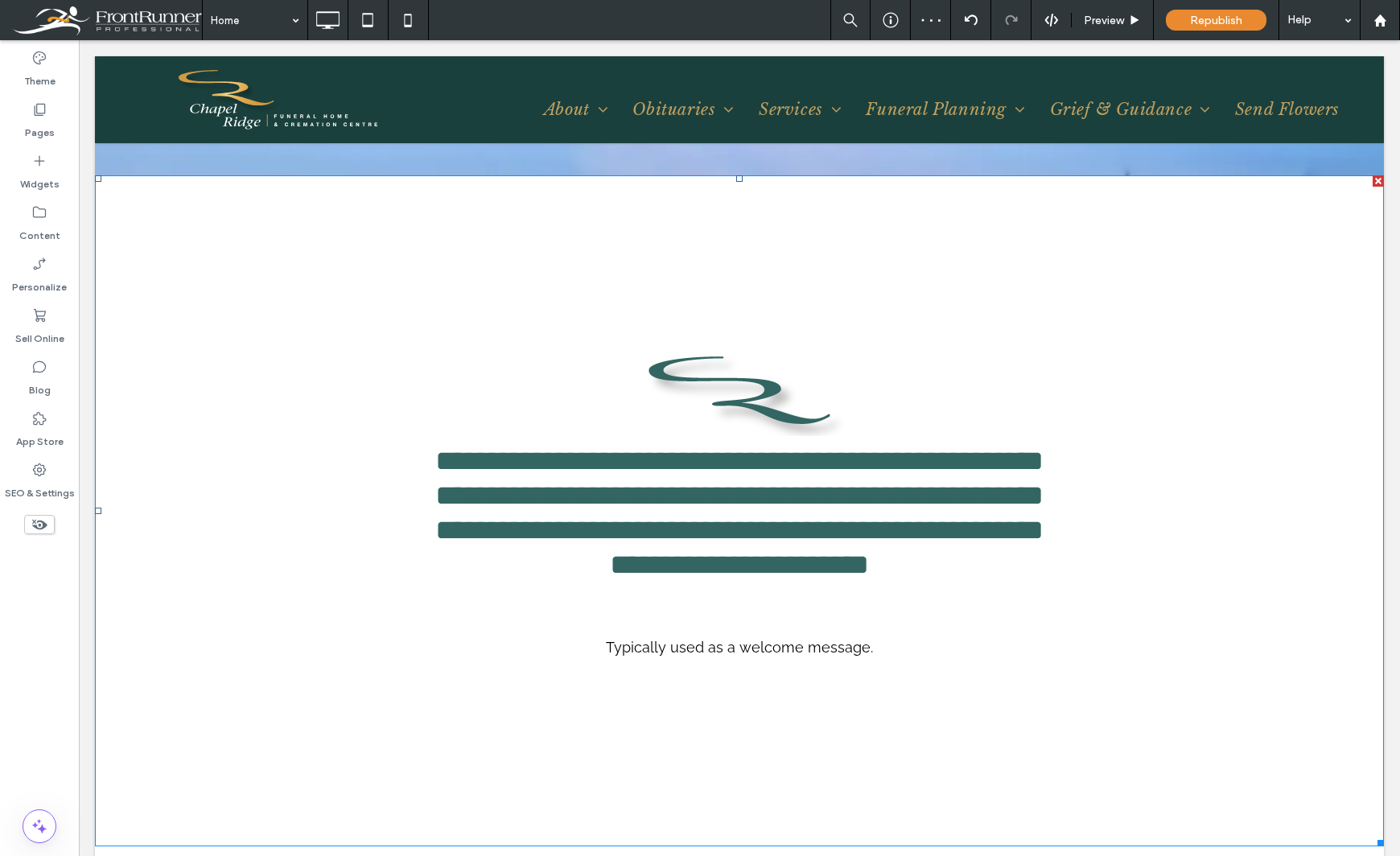
scroll to position [750, 0]
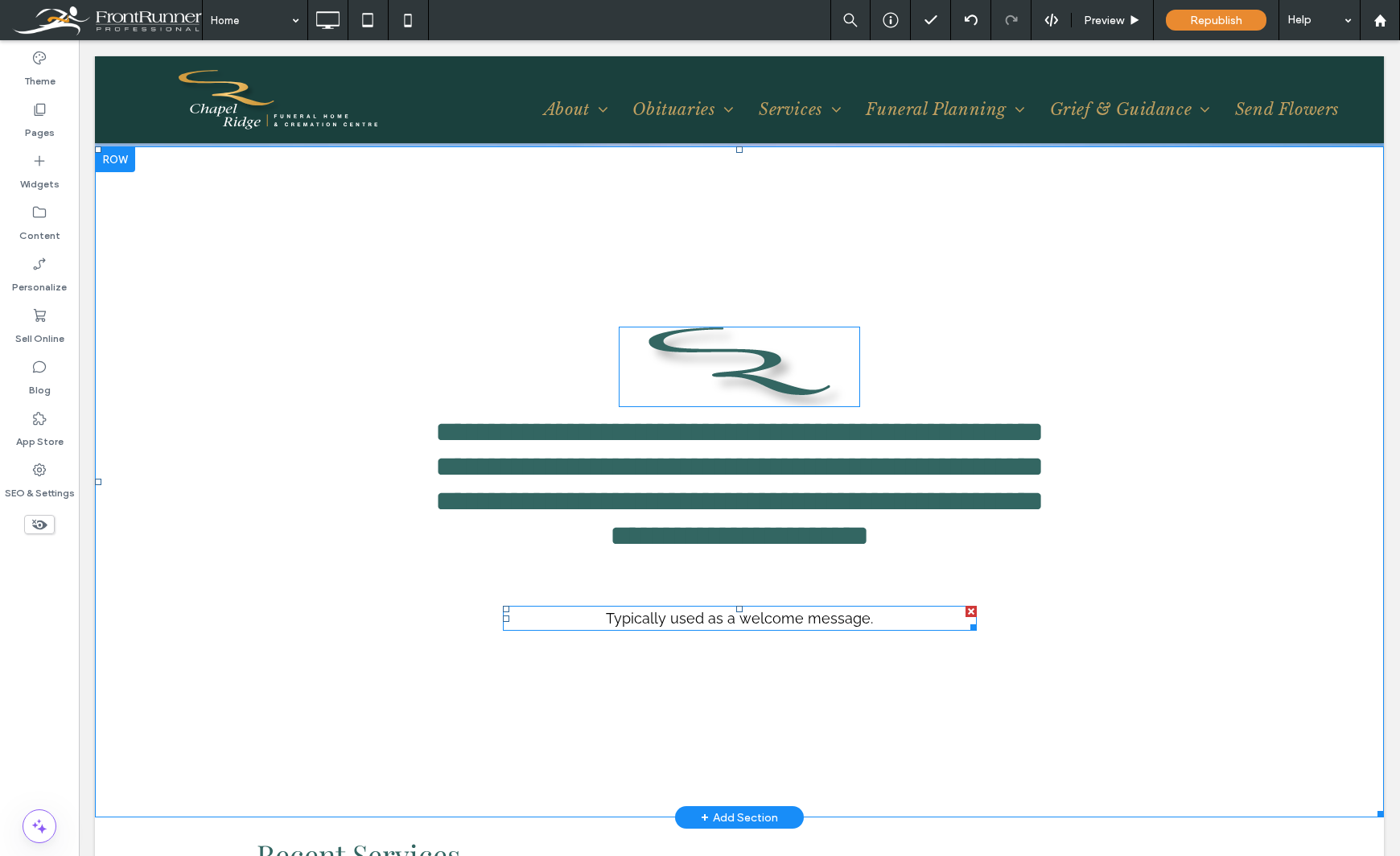
click at [966, 610] on div at bounding box center [972, 611] width 11 height 11
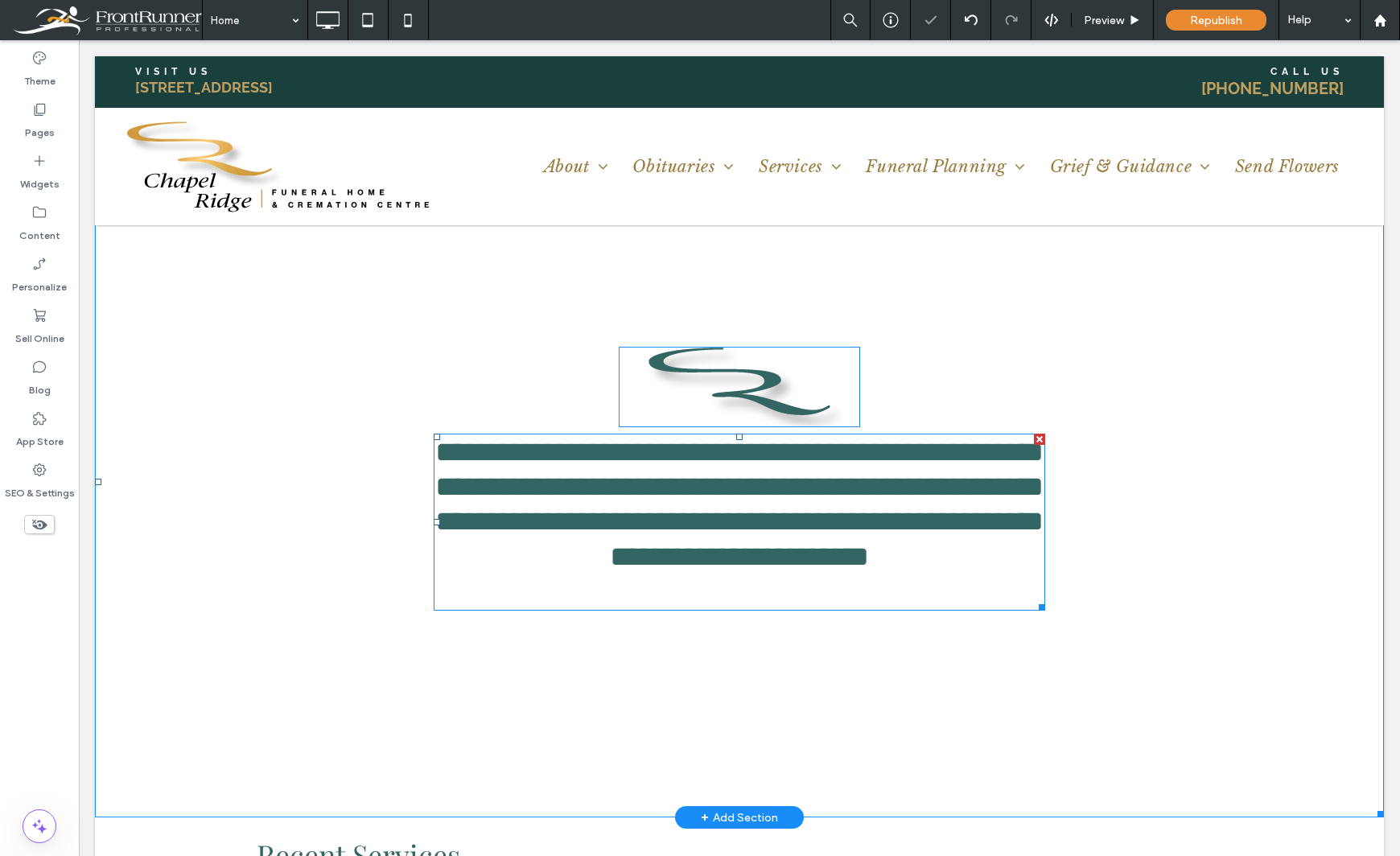
click at [736, 586] on div "**********" at bounding box center [738, 521] width 611 height 173
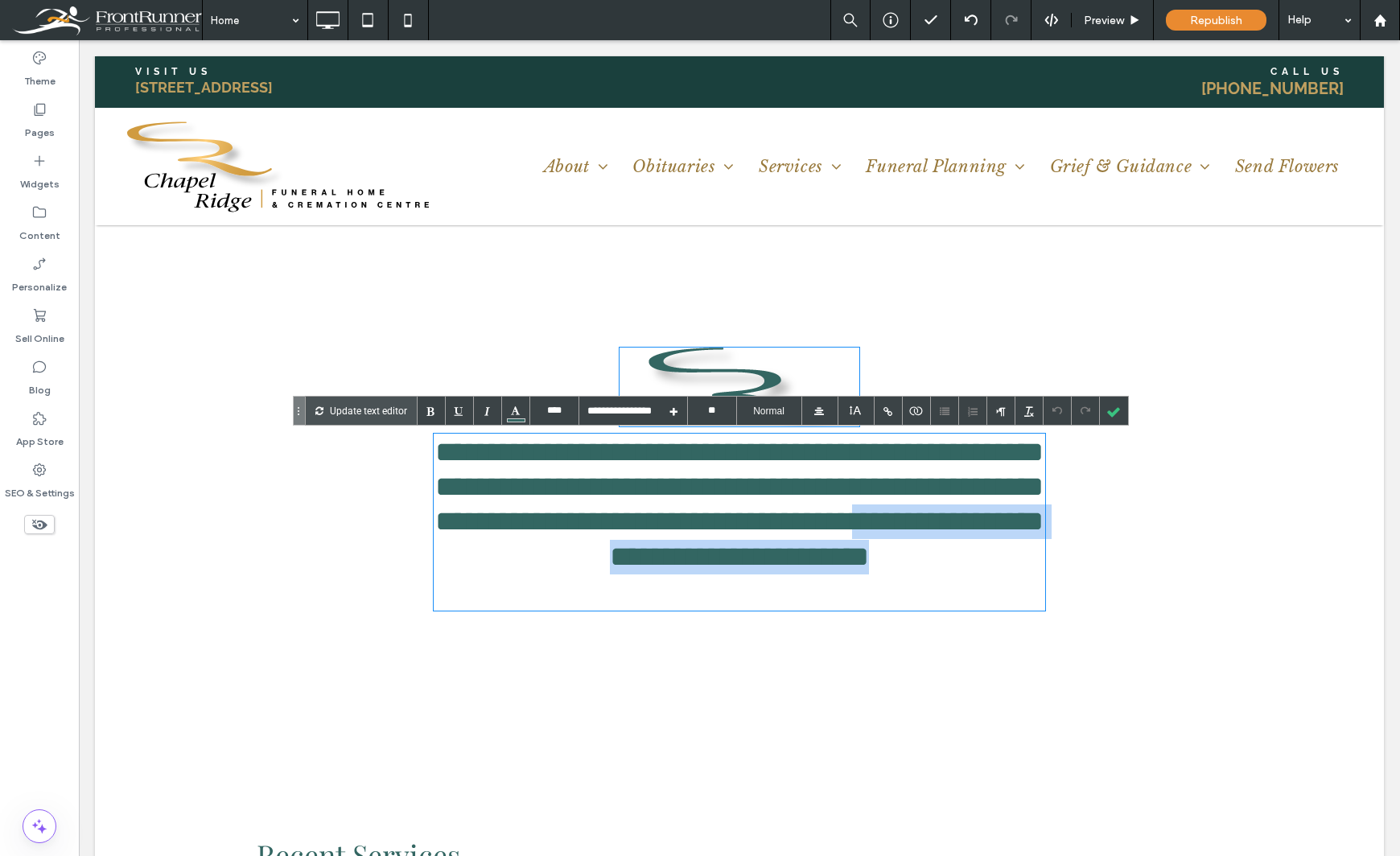
drag, startPoint x: 820, startPoint y: 561, endPoint x: 913, endPoint y: 598, distance: 100.1
click at [913, 598] on div "**********" at bounding box center [738, 521] width 611 height 173
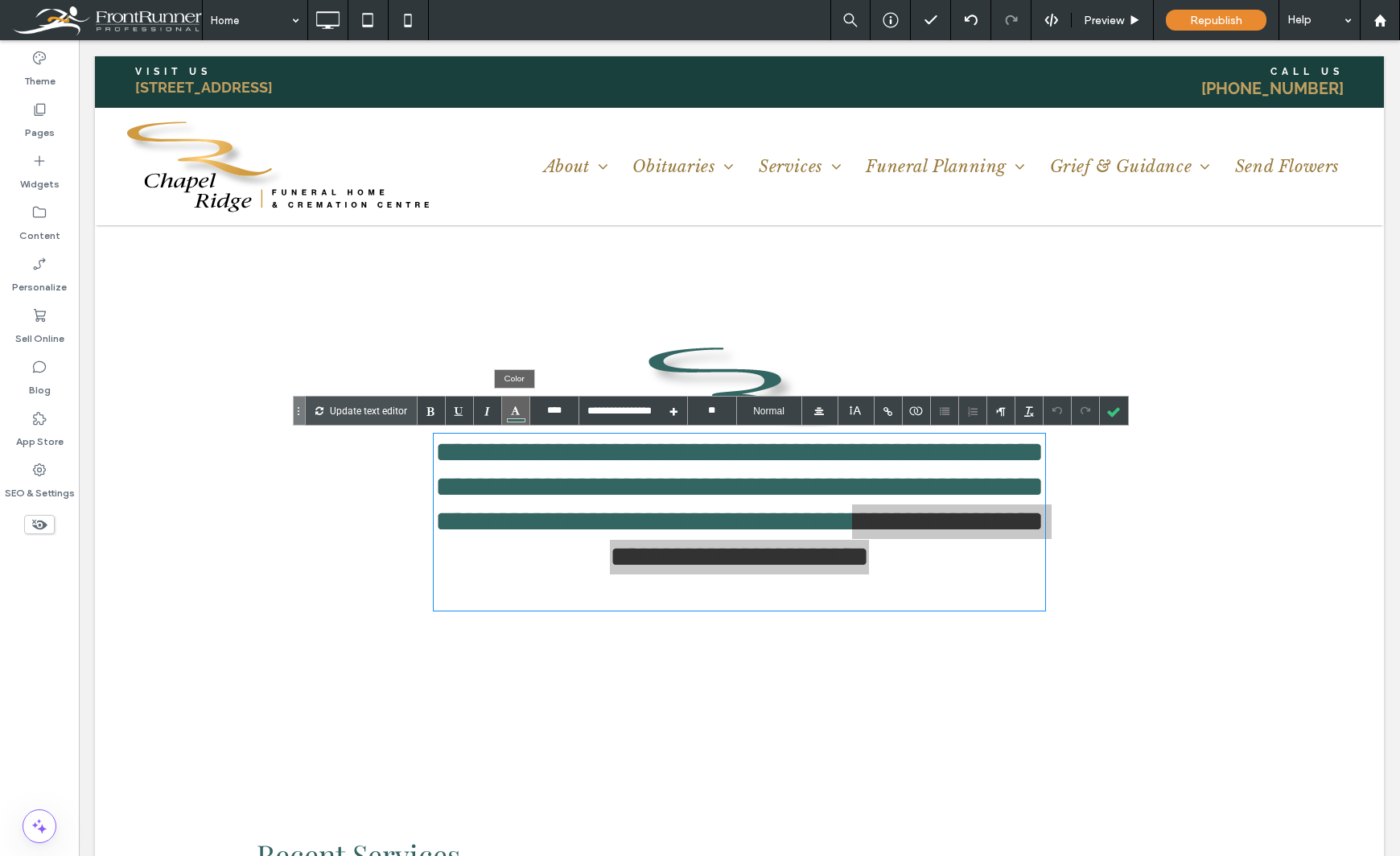
click at [522, 422] on div at bounding box center [517, 420] width 19 height 4
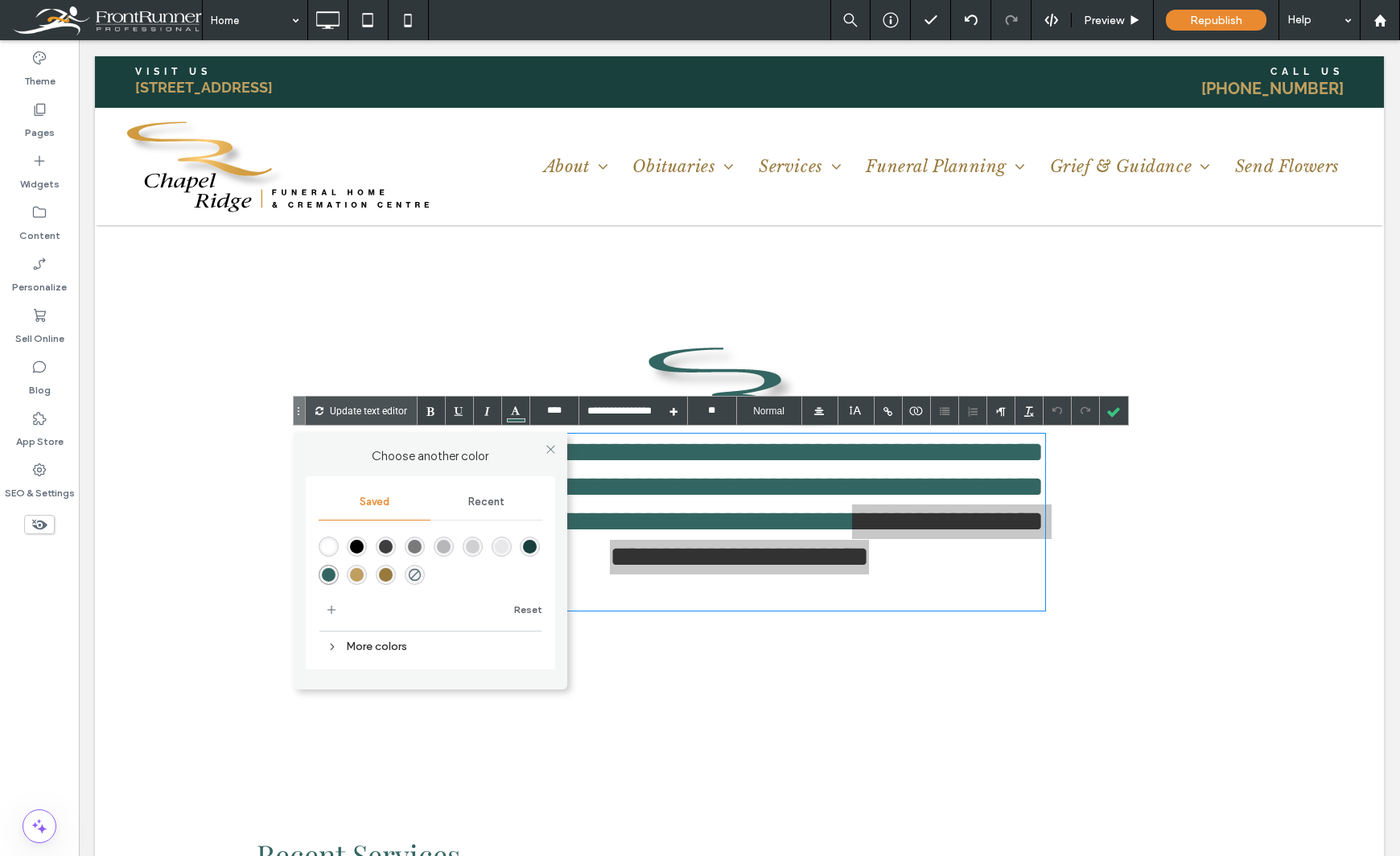
click at [382, 570] on div "rgba(153,122,61,1)" at bounding box center [386, 574] width 13 height 13
drag, startPoint x: 355, startPoint y: 571, endPoint x: 606, endPoint y: 459, distance: 274.9
click at [355, 571] on div "rgba(191,159,96,1)" at bounding box center [356, 574] width 13 height 13
click at [1111, 405] on div at bounding box center [1114, 410] width 28 height 28
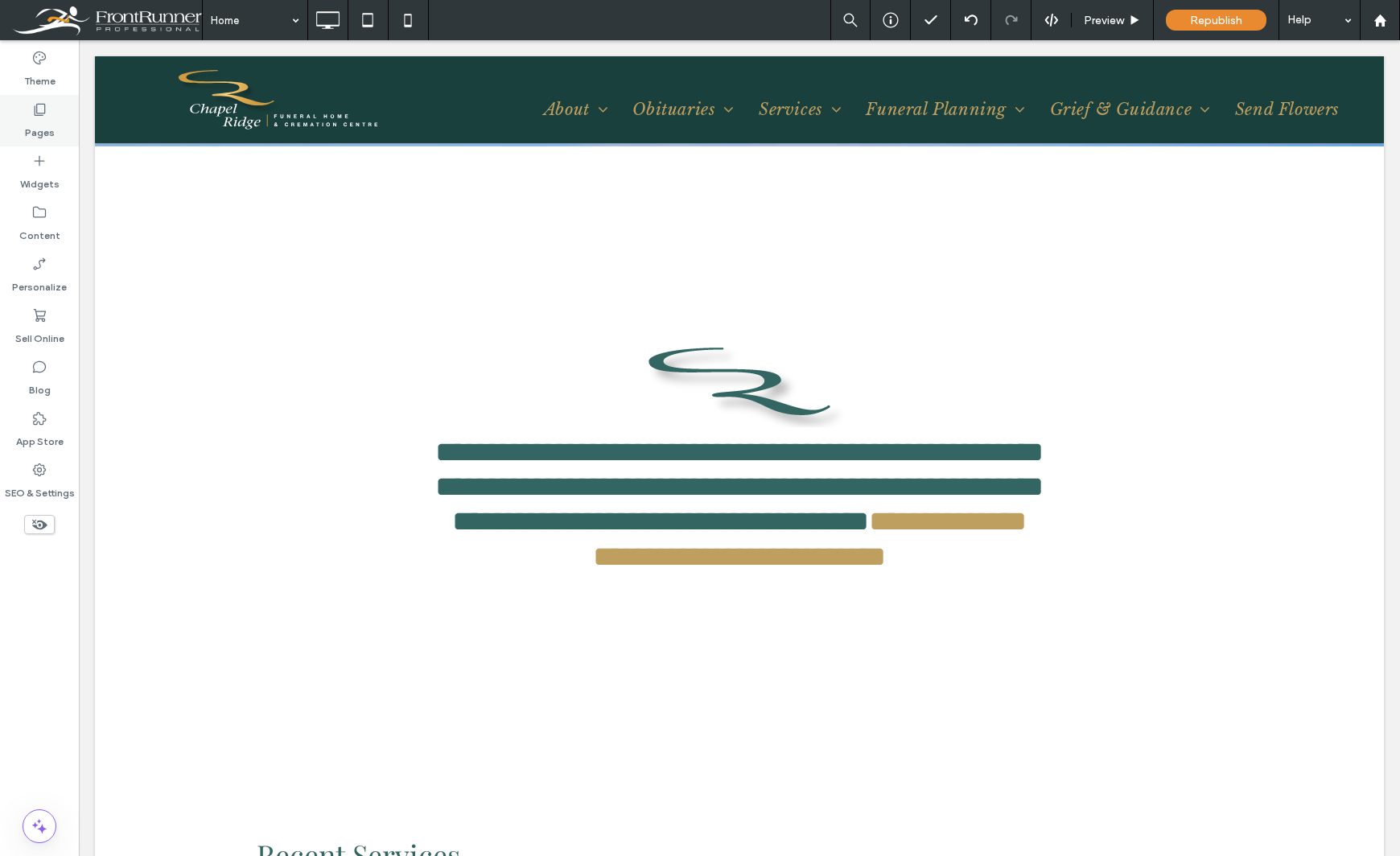
click at [54, 136] on div "Pages" at bounding box center [39, 120] width 79 height 51
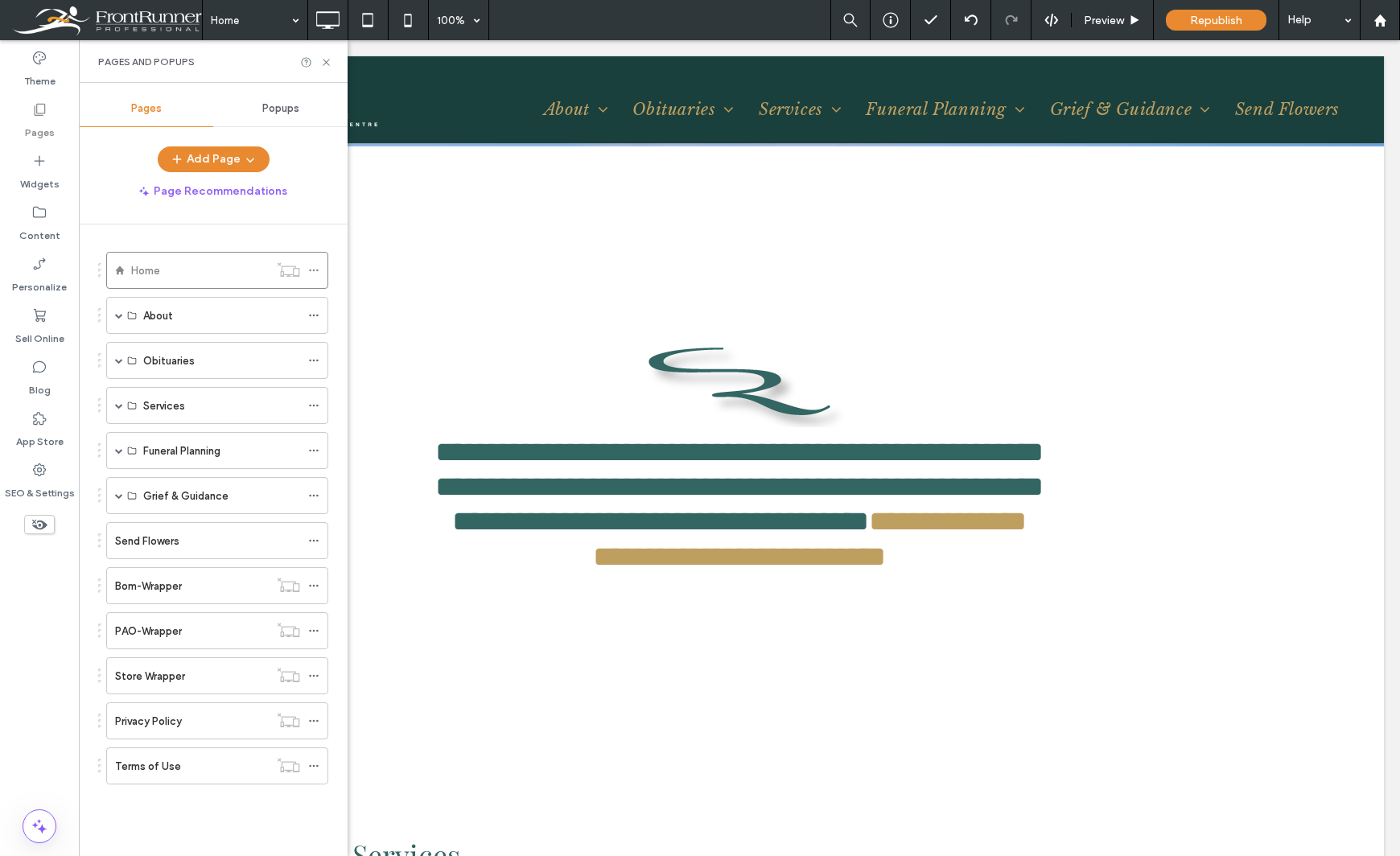
click at [54, 138] on div "Pages" at bounding box center [39, 120] width 79 height 51
click at [45, 167] on icon at bounding box center [39, 160] width 16 height 16
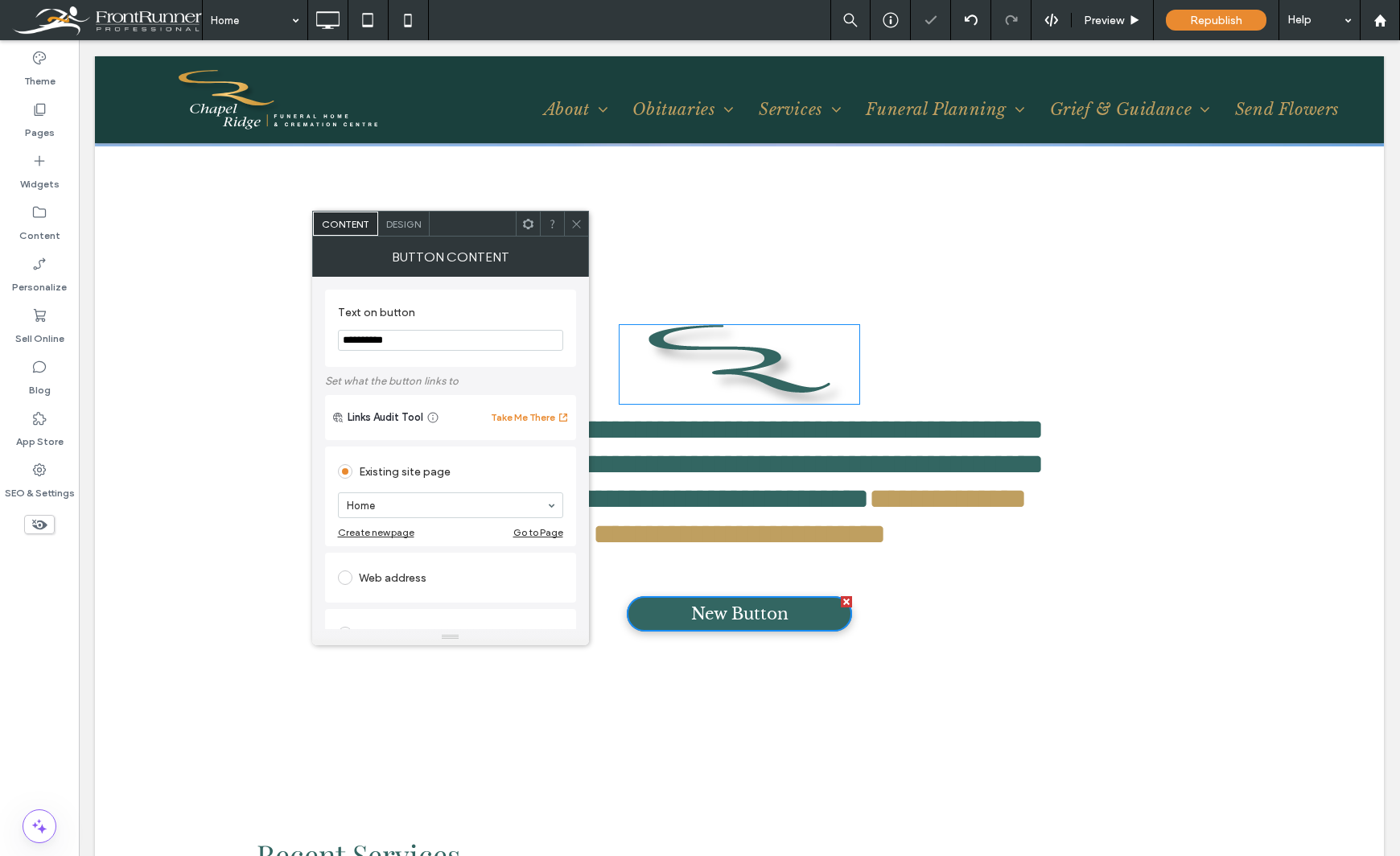
drag, startPoint x: 540, startPoint y: 377, endPoint x: 239, endPoint y: 343, distance: 302.9
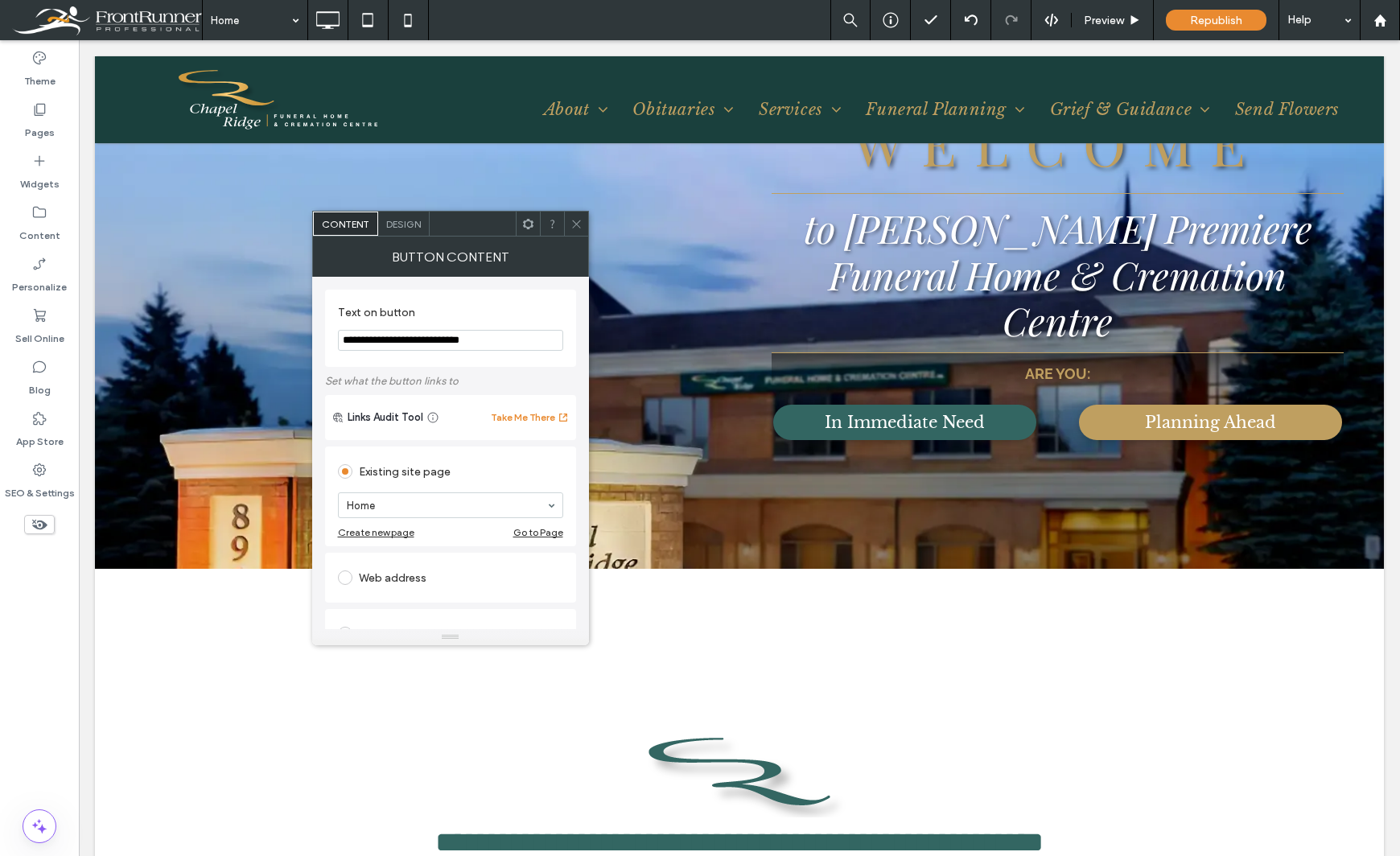
scroll to position [563, 0]
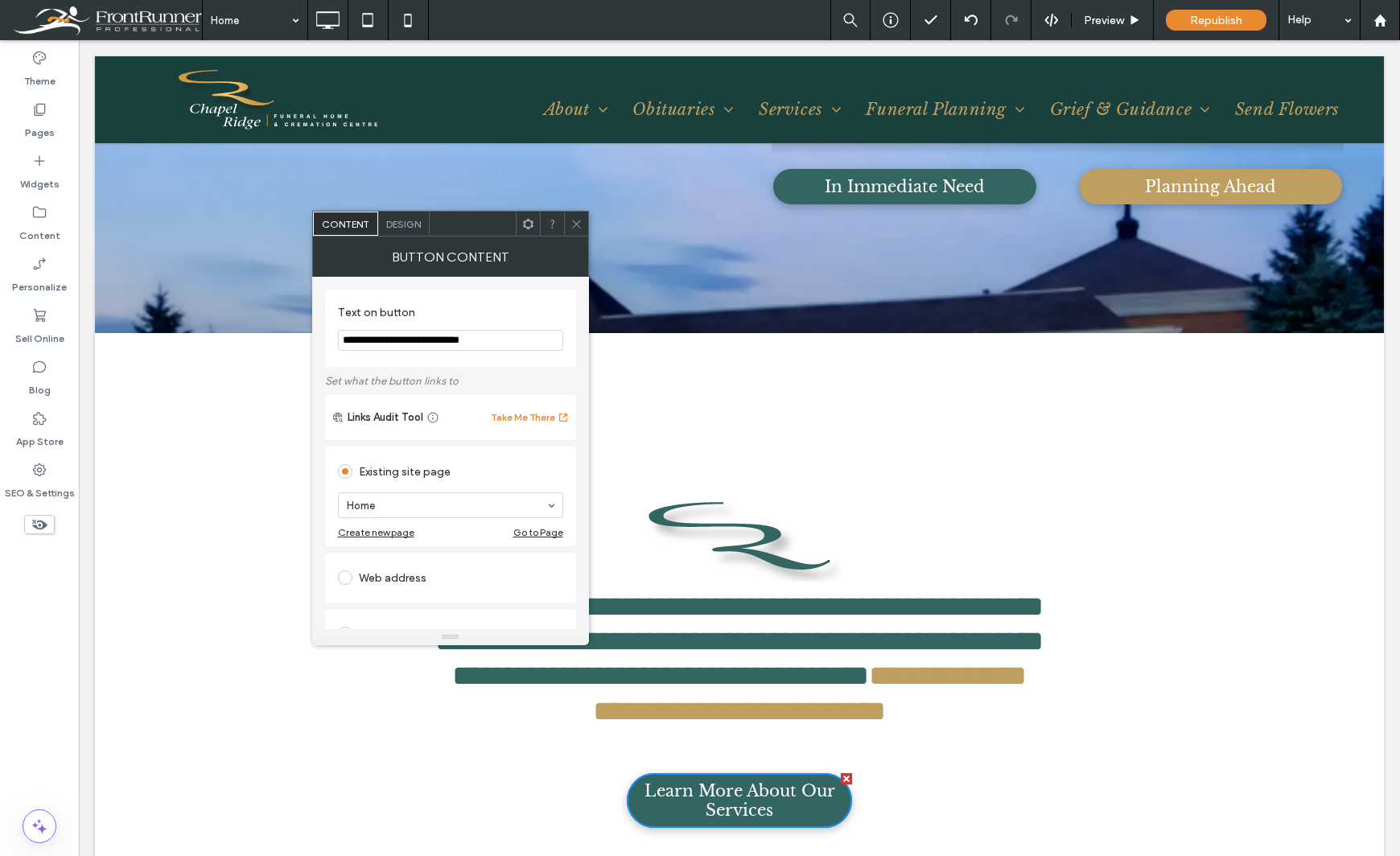
type input "**********"
click at [420, 227] on span "Design" at bounding box center [403, 224] width 34 height 12
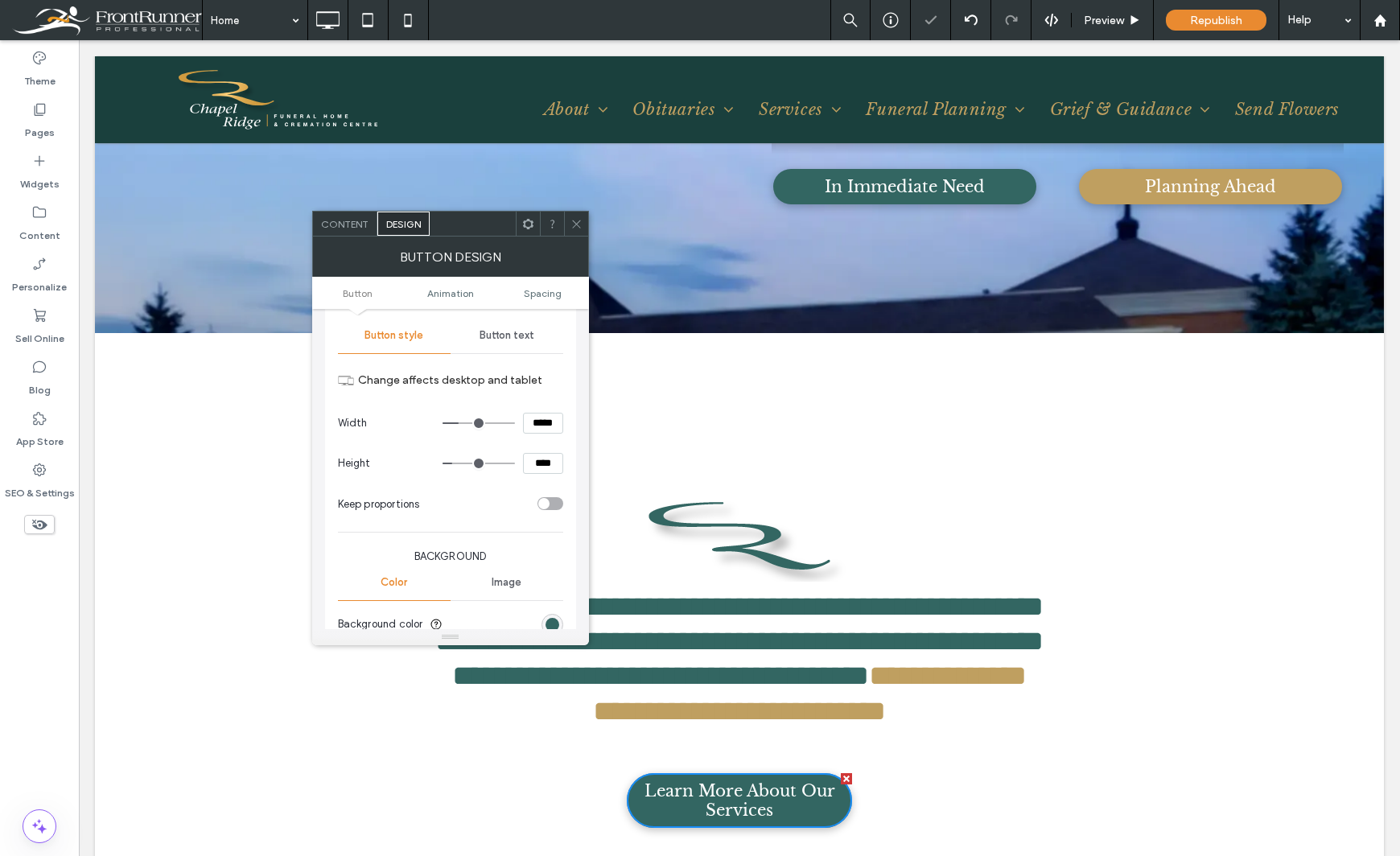
scroll to position [161, 0]
drag, startPoint x: 540, startPoint y: 423, endPoint x: 502, endPoint y: 421, distance: 38.1
click at [502, 421] on div "*****" at bounding box center [502, 423] width 120 height 21
type input "*****"
type input "***"
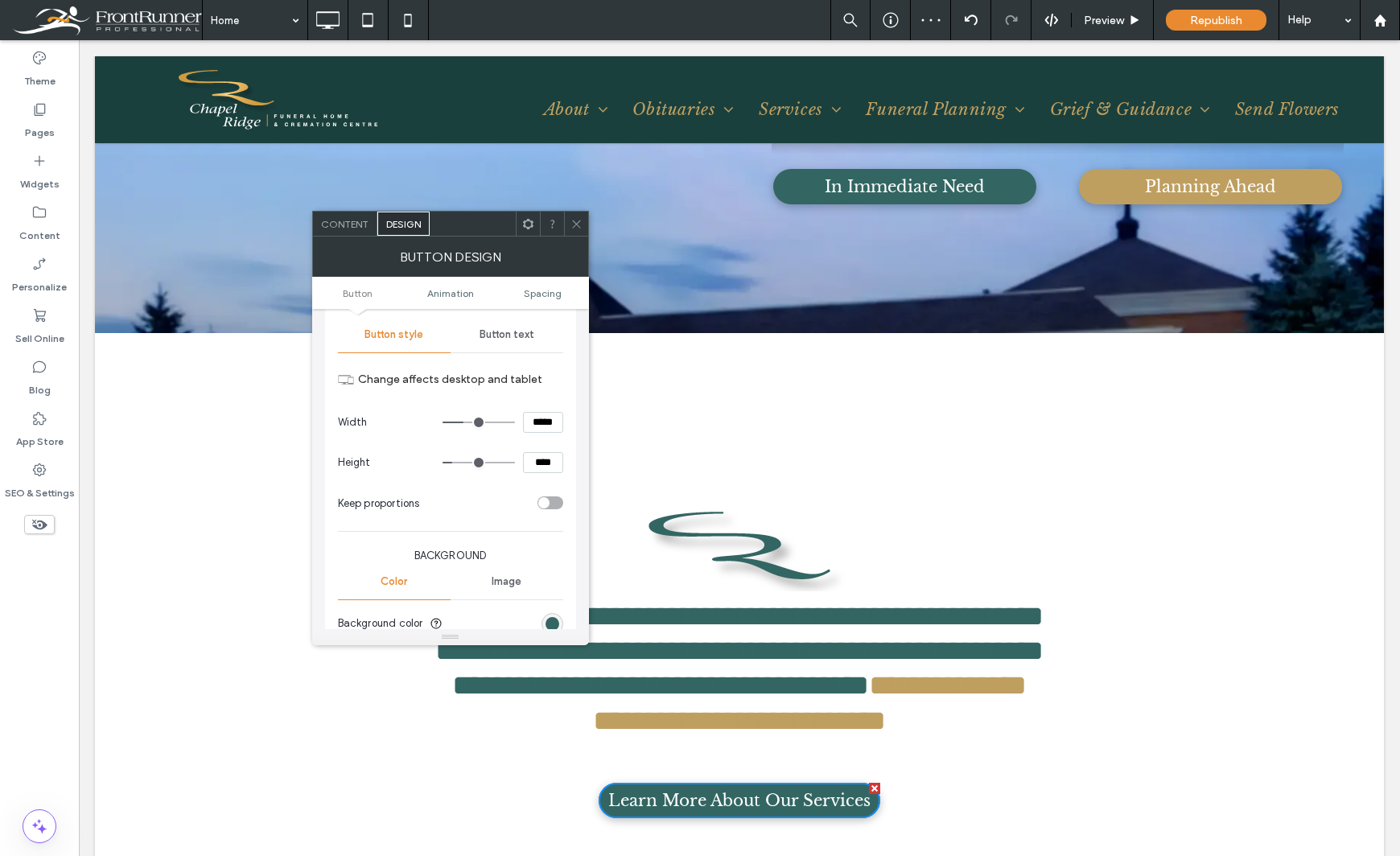
type input "*****"
type input "***"
click at [561, 293] on span "Spacing" at bounding box center [543, 293] width 38 height 12
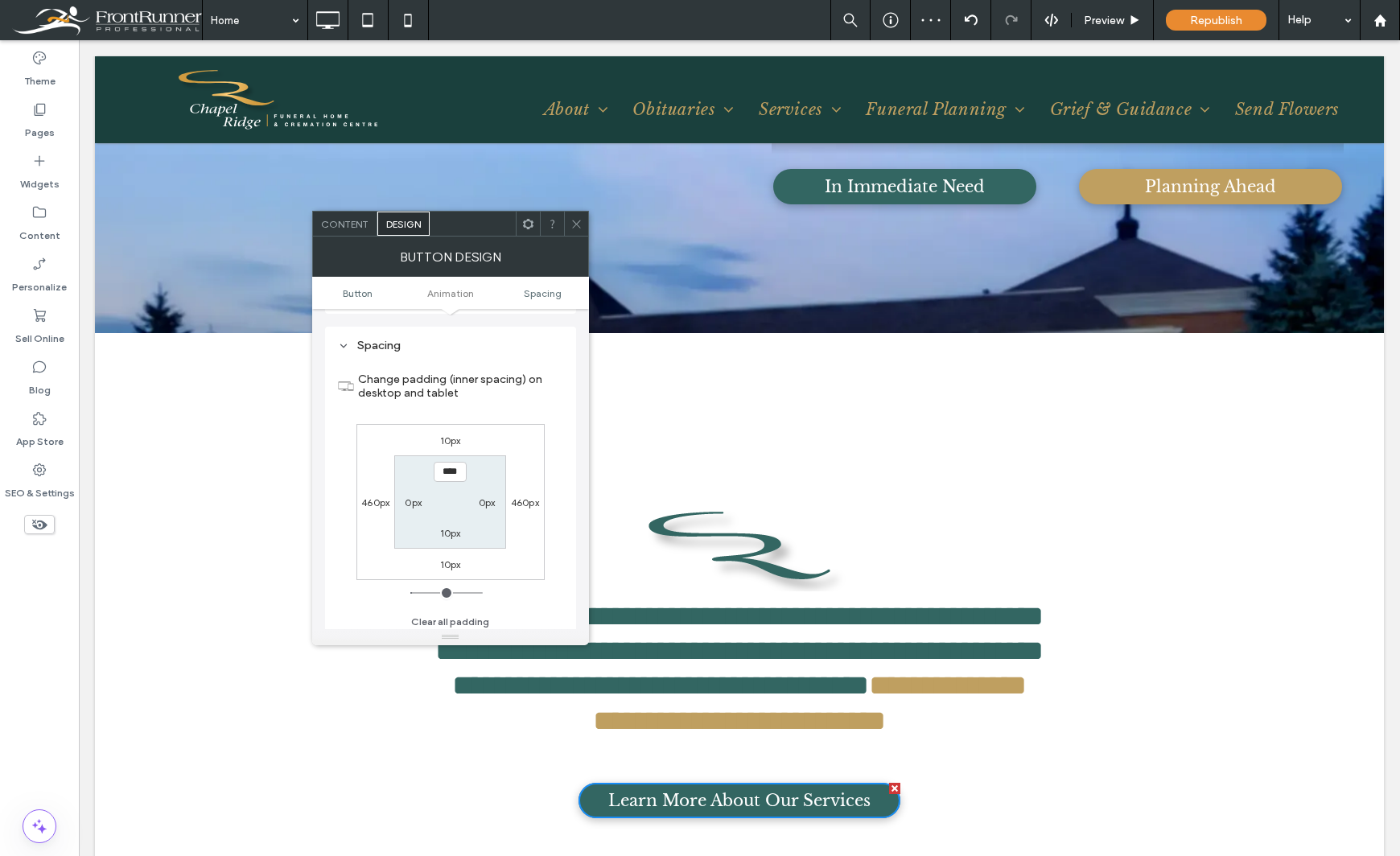
scroll to position [756, 0]
click at [450, 431] on label "10px" at bounding box center [450, 435] width 21 height 12
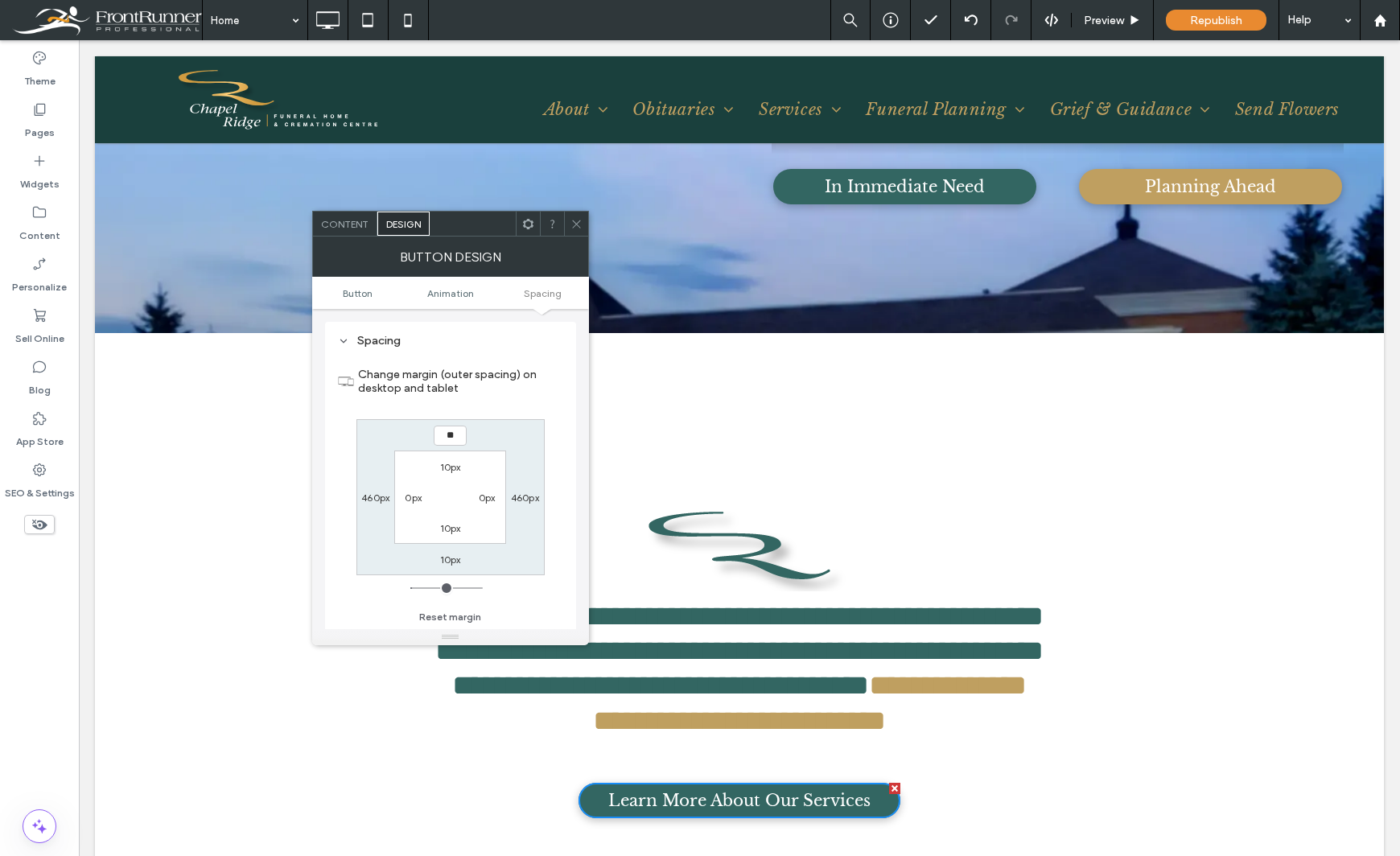
type input "**"
type input "****"
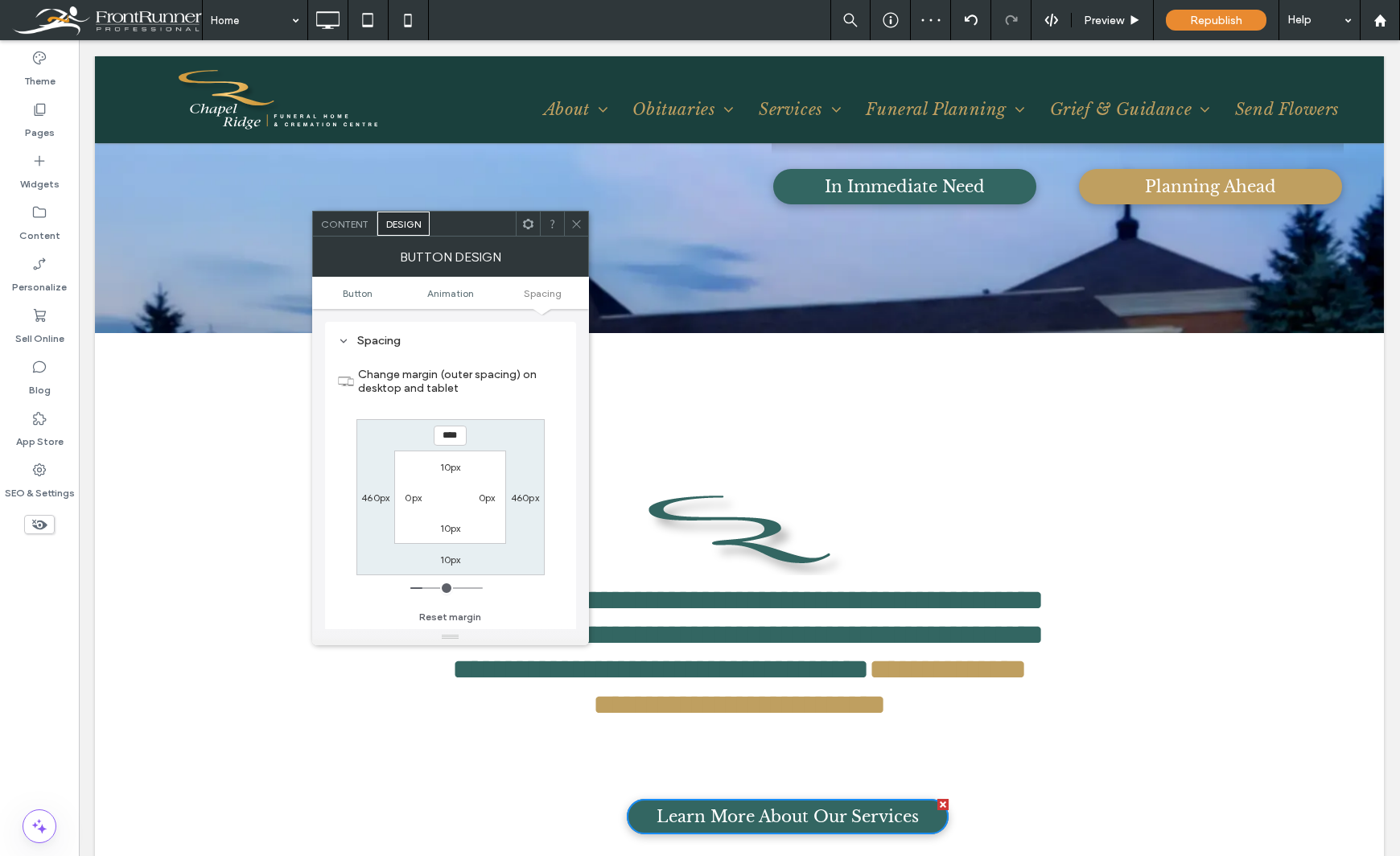
click at [526, 221] on use at bounding box center [527, 223] width 10 height 10
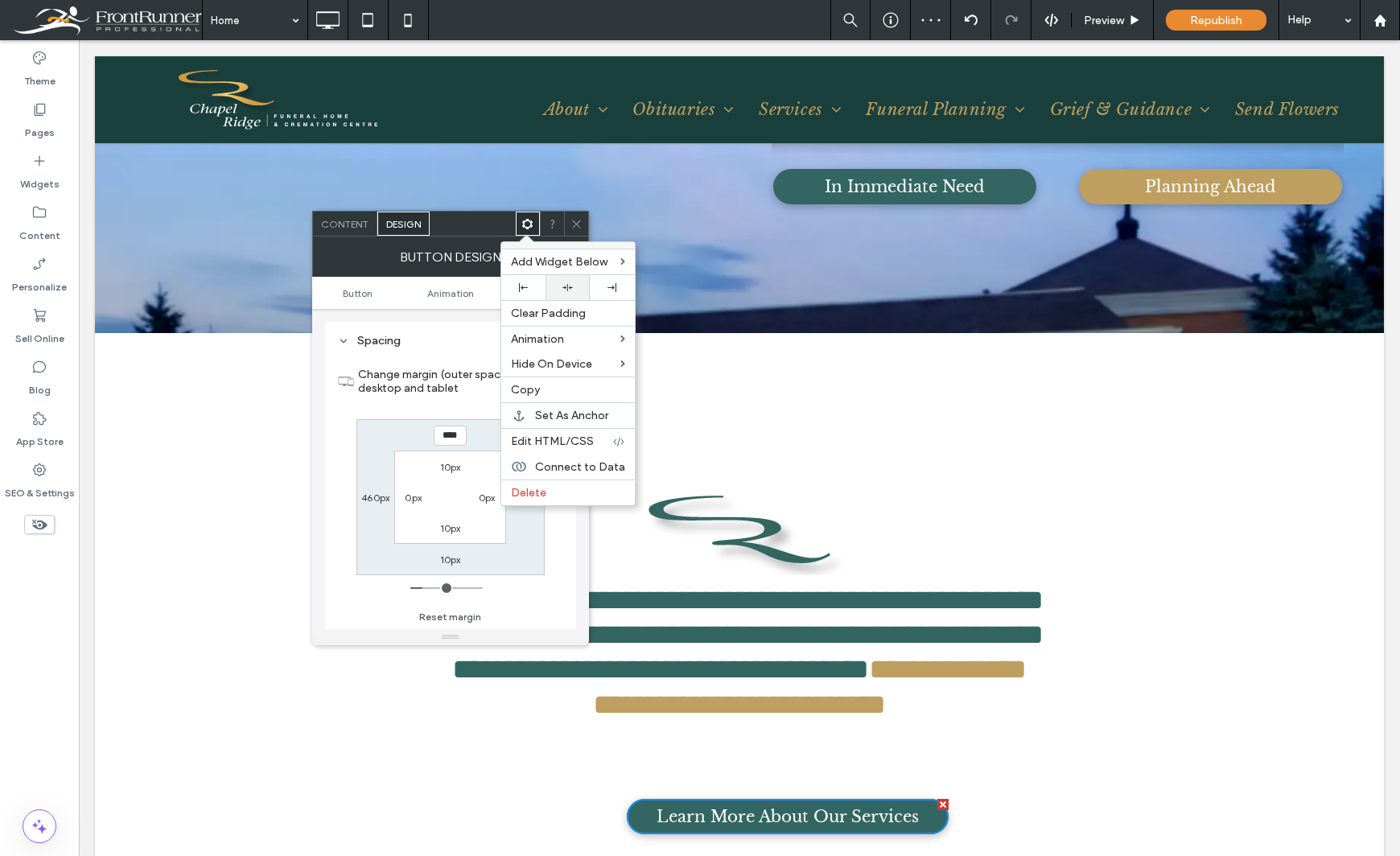
click at [563, 286] on icon at bounding box center [567, 287] width 10 height 10
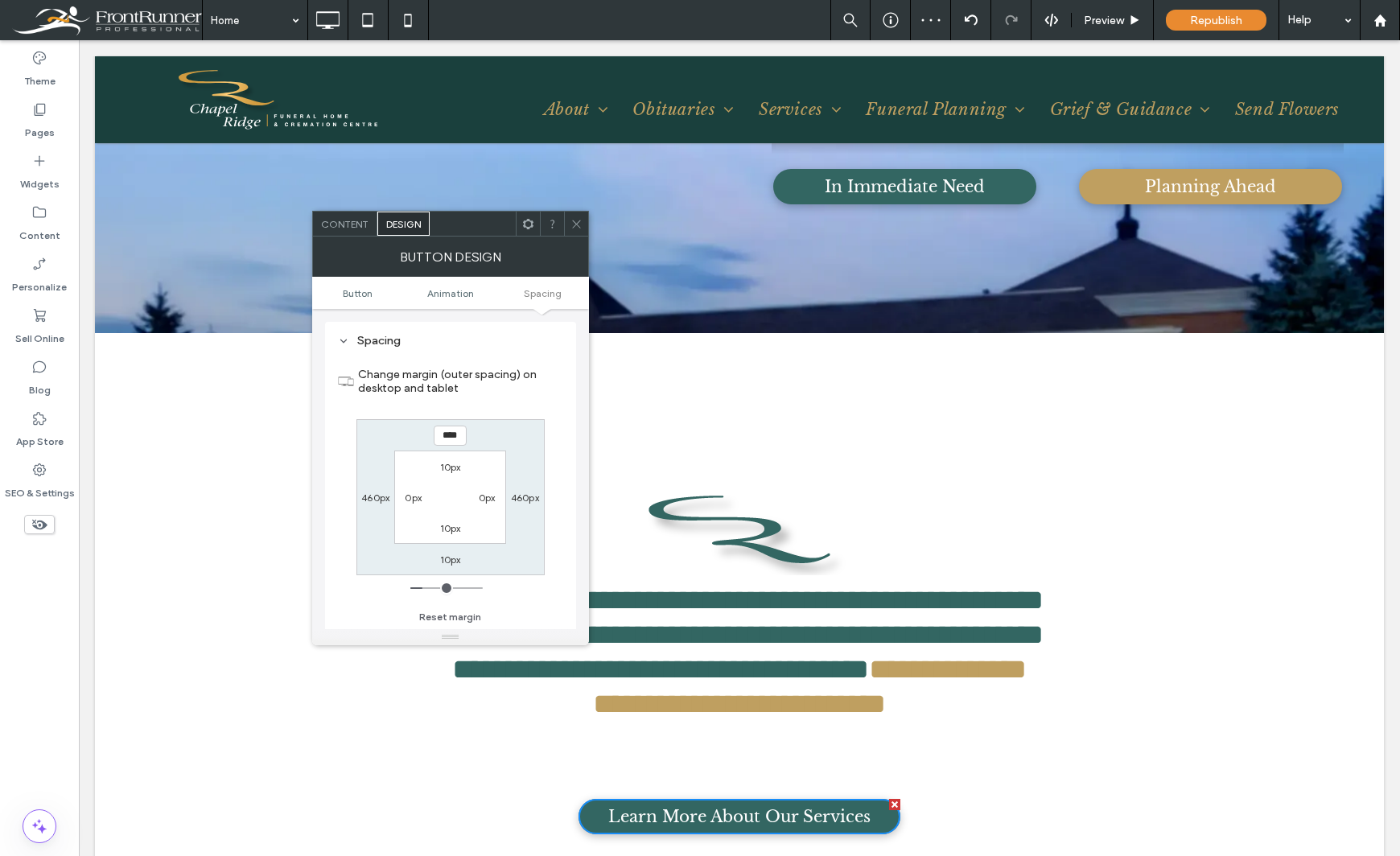
click at [56, 628] on div "Theme Pages Widgets Content Personalize Sell Online Blog App Store SEO & Settin…" at bounding box center [39, 447] width 79 height 816
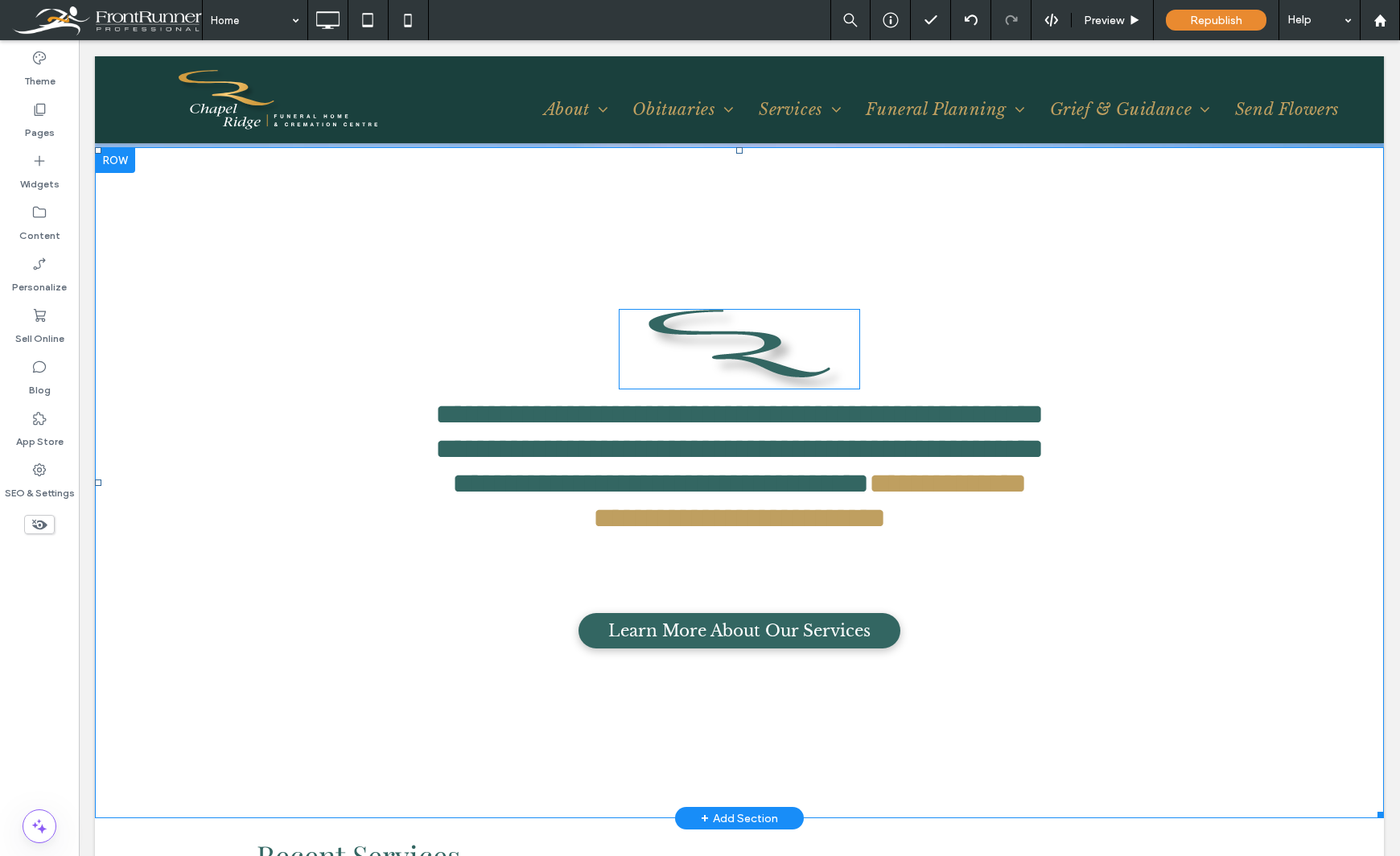
scroll to position [724, 0]
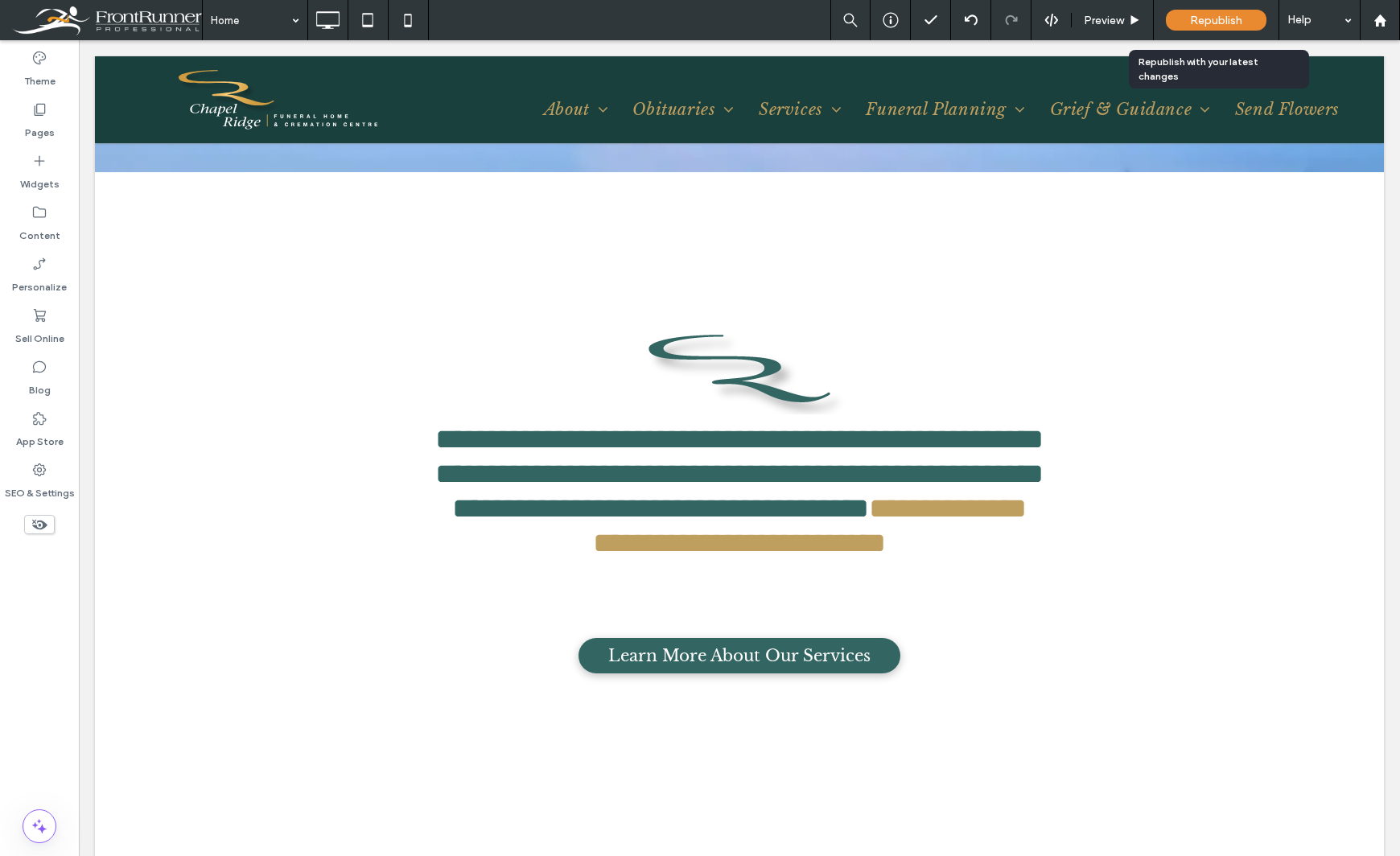
click at [1209, 22] on span "Republish" at bounding box center [1215, 20] width 52 height 13
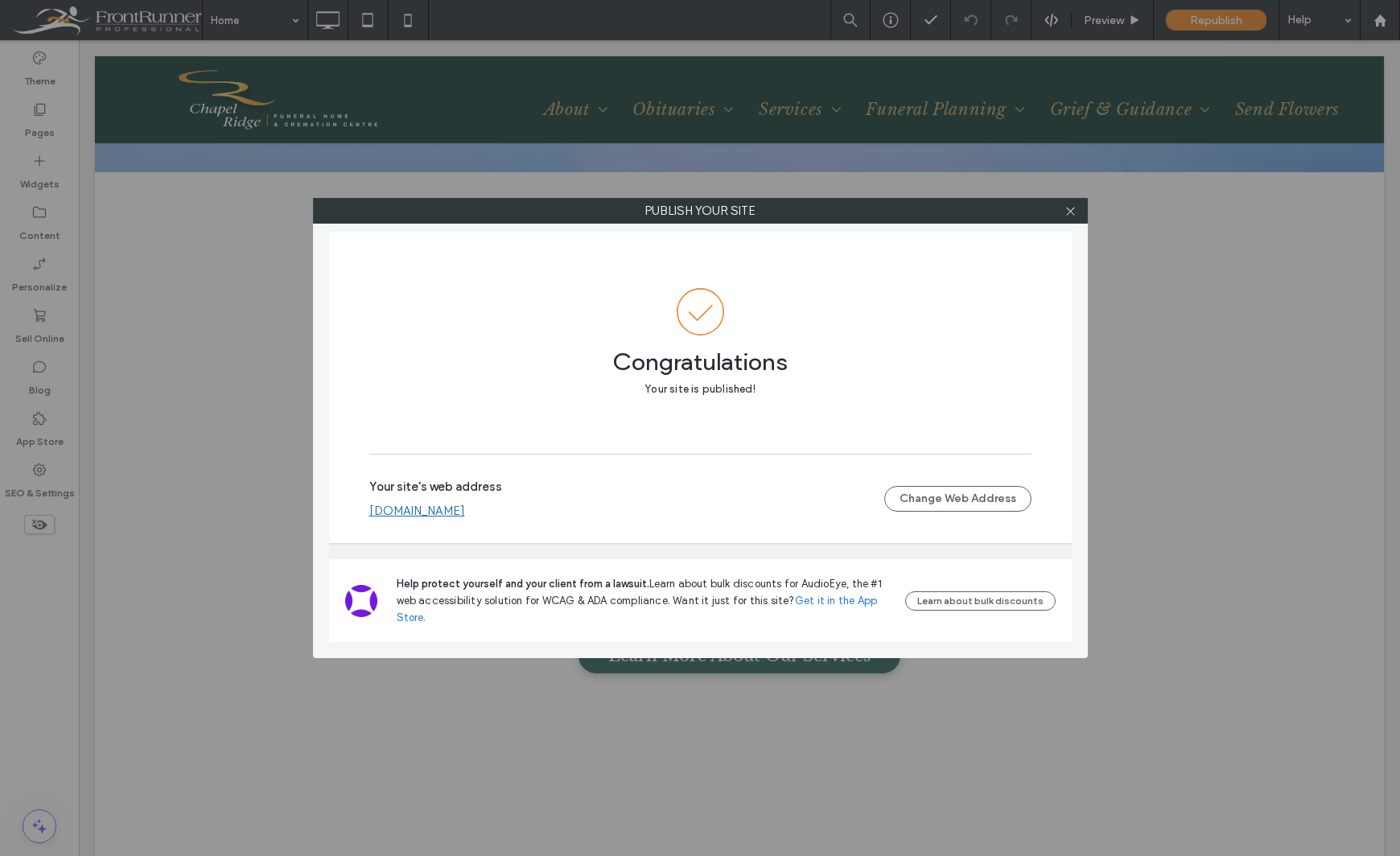
click at [1077, 215] on div at bounding box center [1070, 210] width 24 height 24
click at [1071, 212] on icon at bounding box center [1070, 210] width 12 height 12
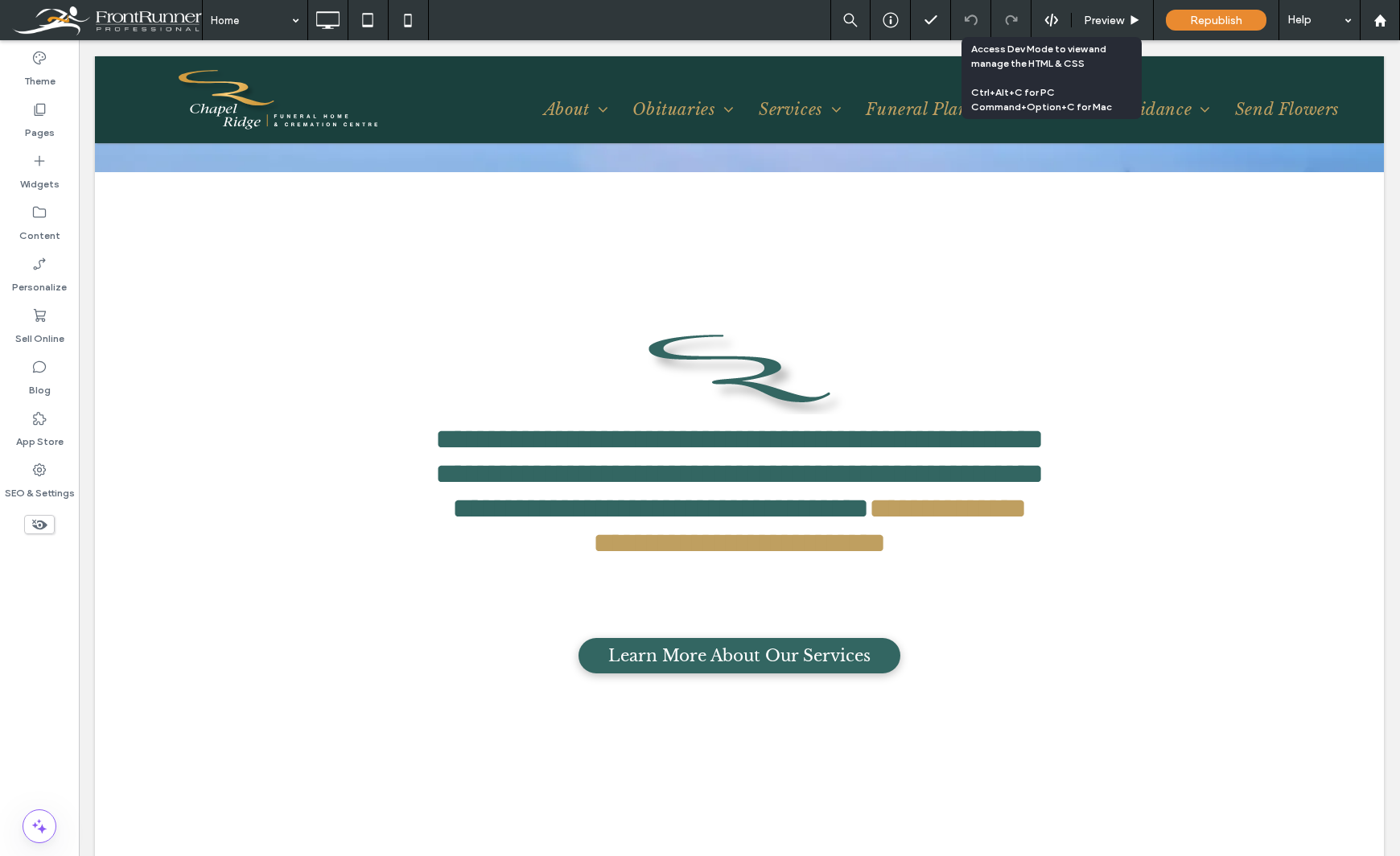
click at [1047, 17] on use at bounding box center [1051, 20] width 13 height 13
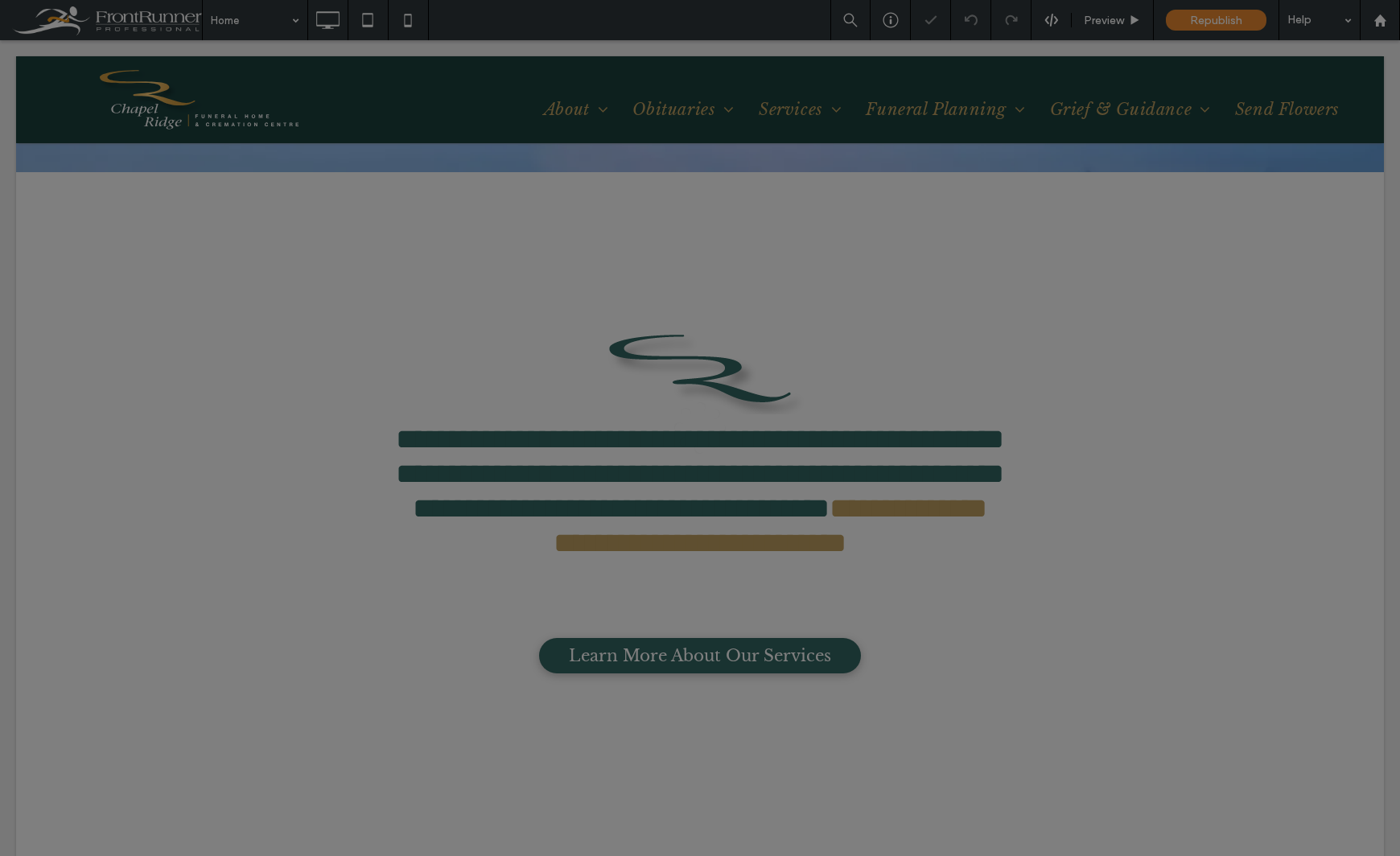
scroll to position [0, 0]
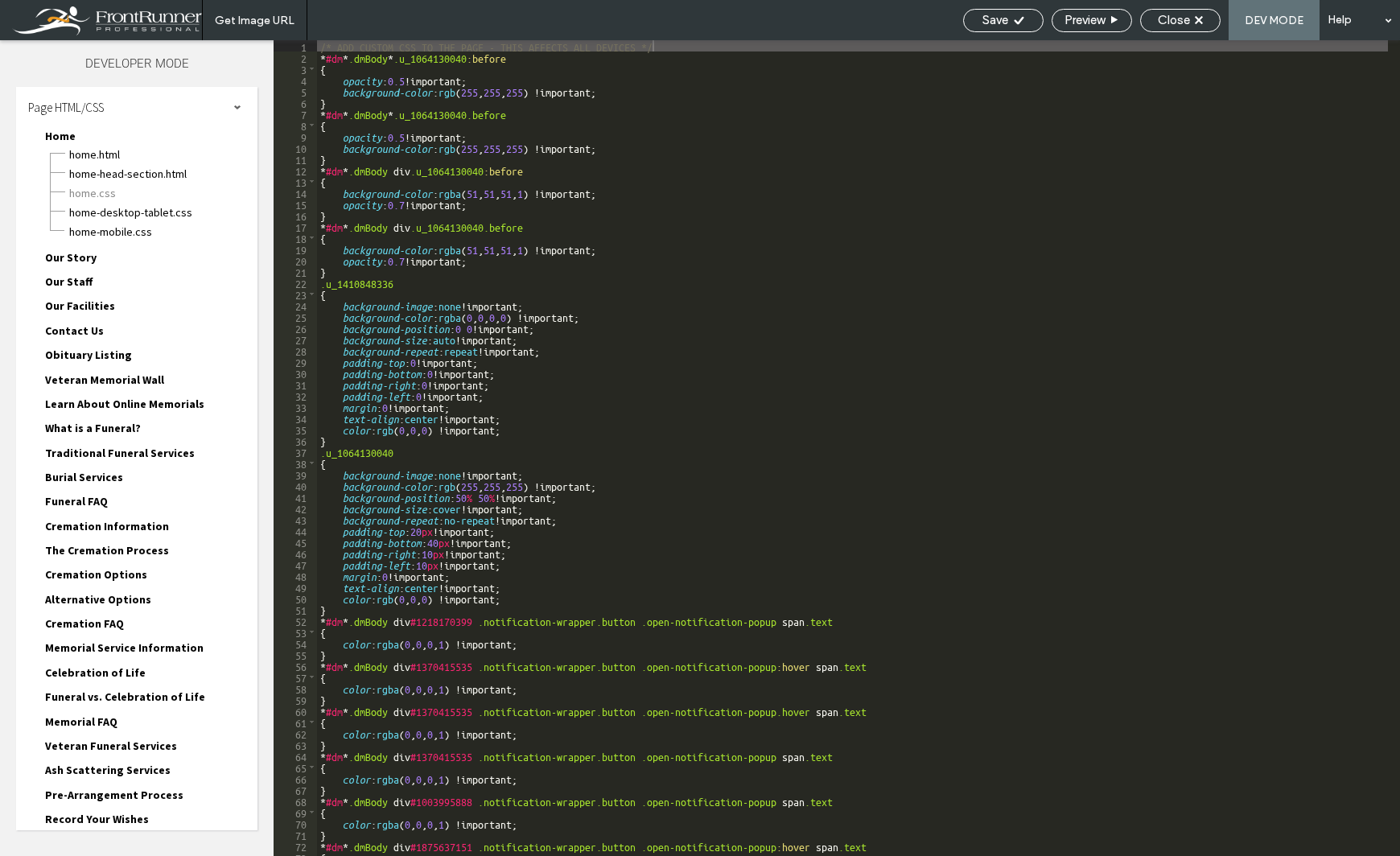
click at [122, 108] on div "Page HTML/CSS" at bounding box center [136, 107] width 242 height 40
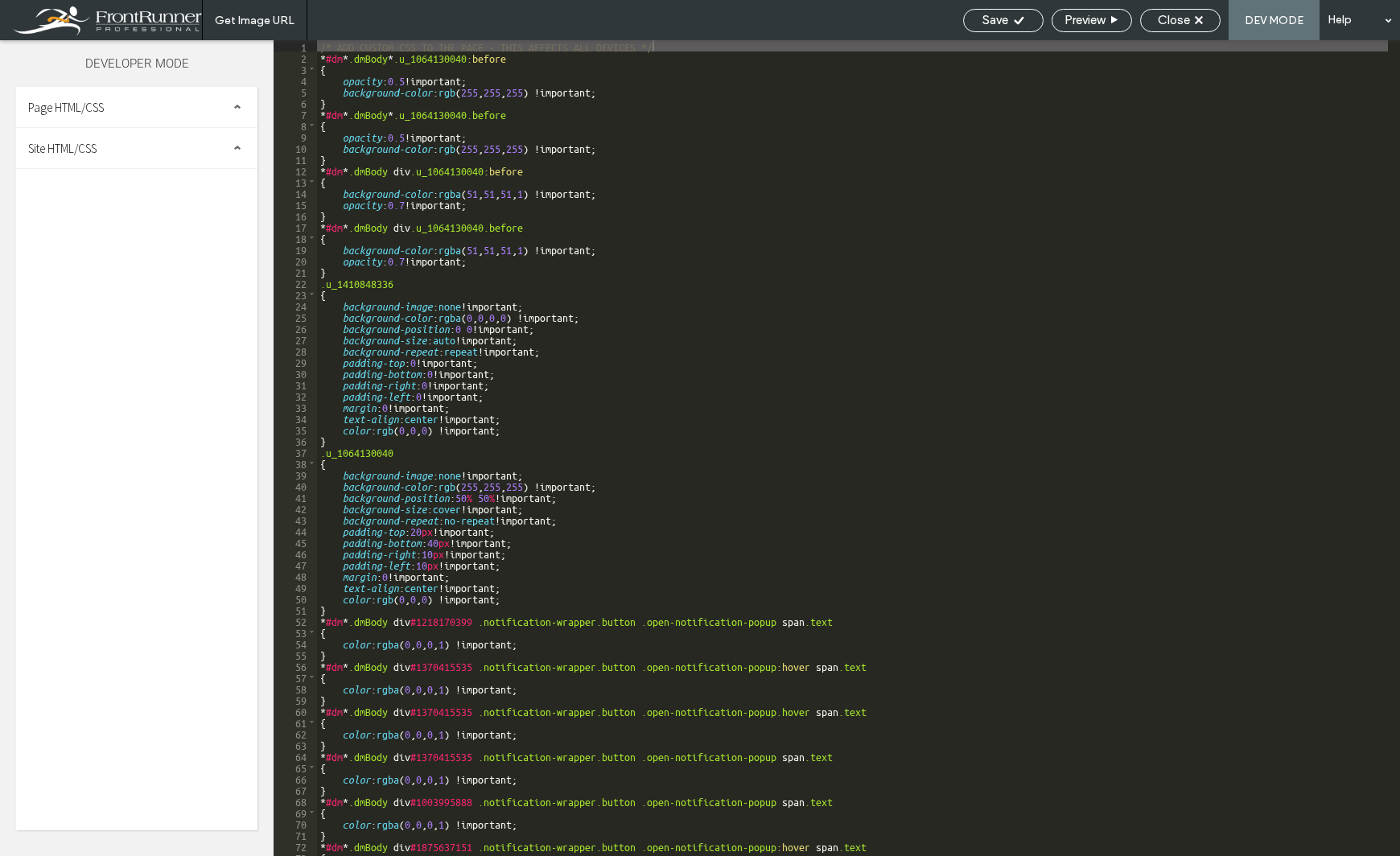
click at [113, 146] on div "Site HTML/CSS" at bounding box center [136, 148] width 242 height 40
click at [130, 215] on span "site.css" at bounding box center [166, 218] width 183 height 16
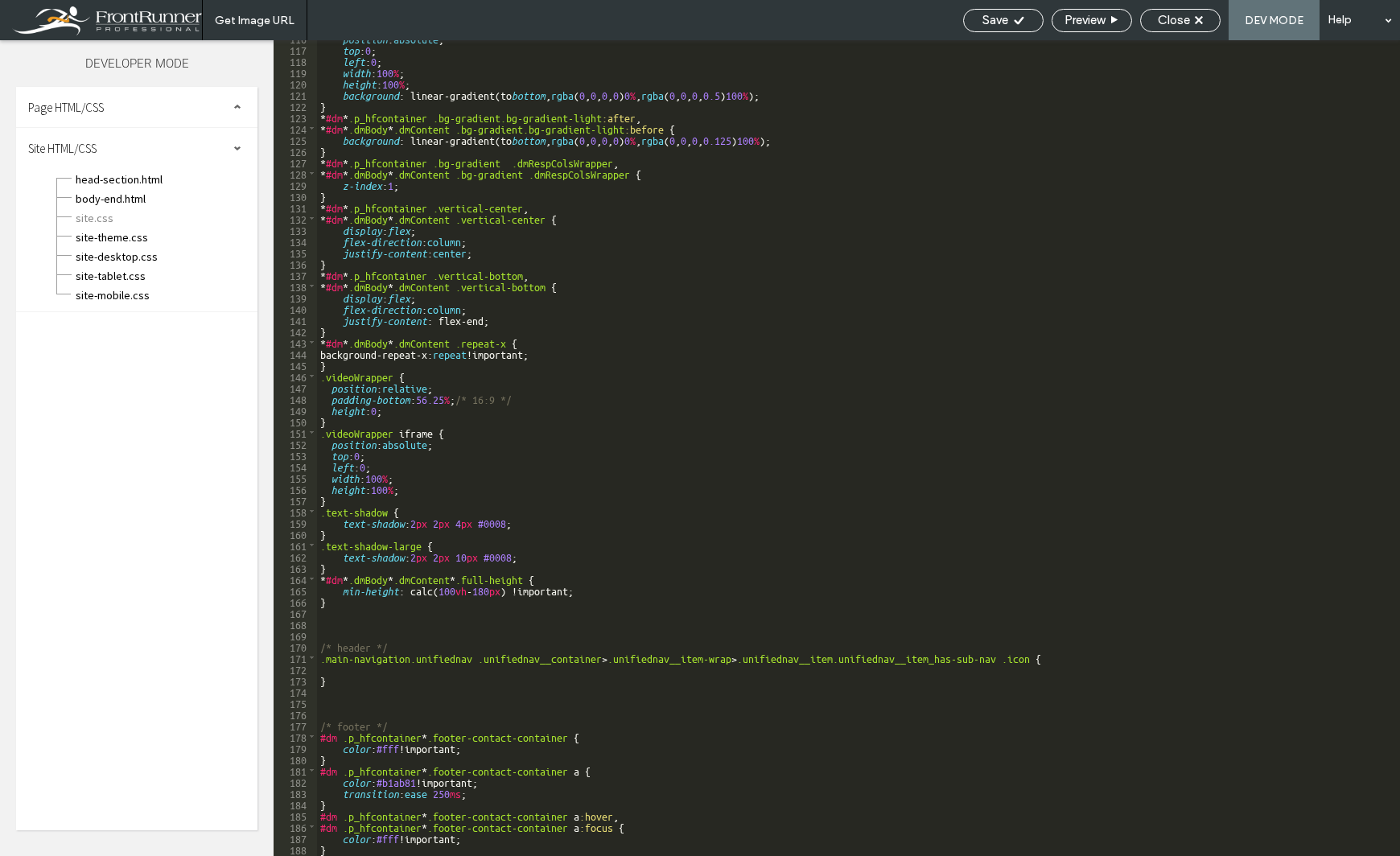
scroll to position [1352, 0]
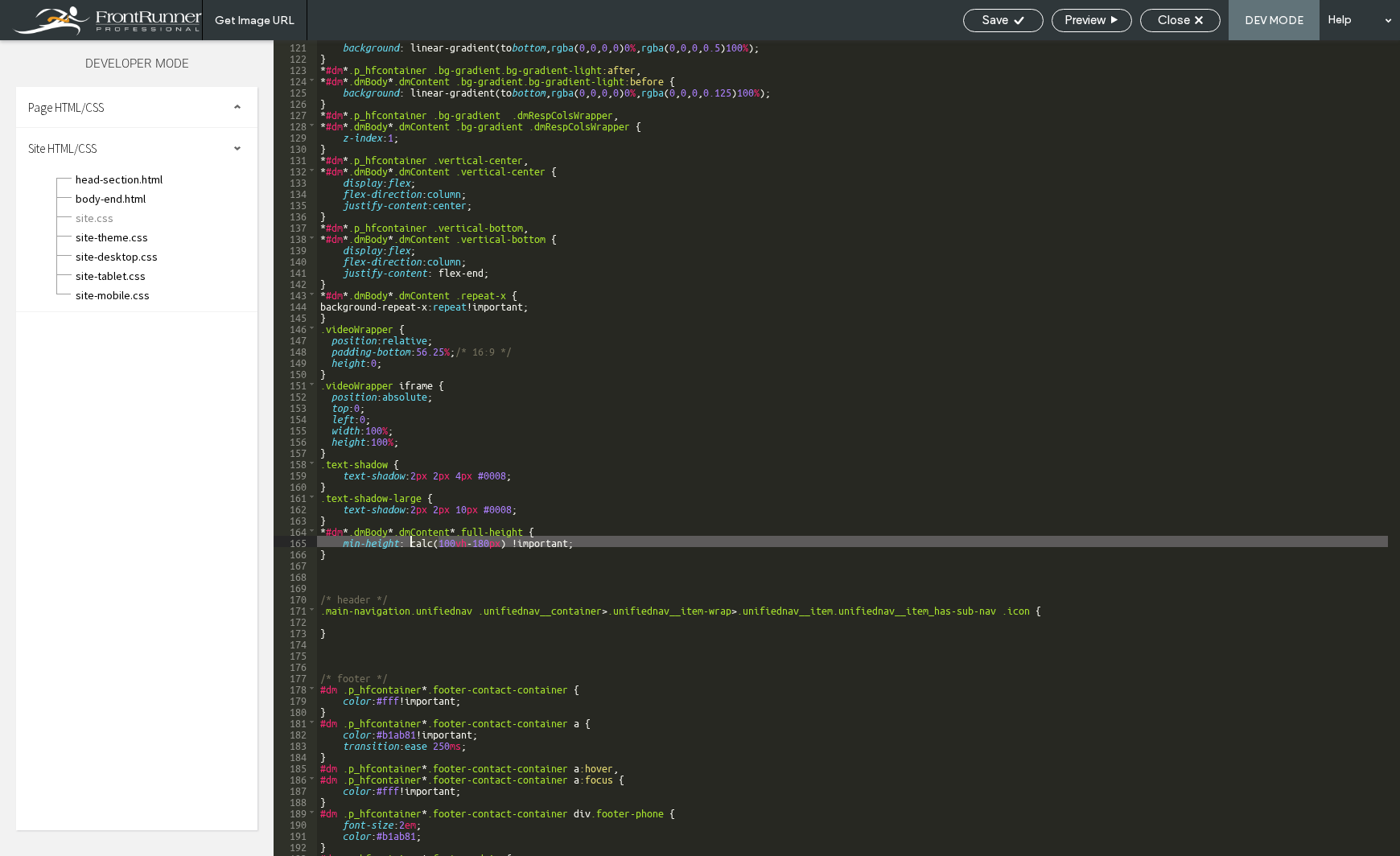
drag, startPoint x: 439, startPoint y: 543, endPoint x: 409, endPoint y: 543, distance: 30.0
click at [409, 543] on div "background : linear-gradient(to bottom , rgba ( 0 , 0 , 0 , 0 ) 0 % , rgba ( 0 …" at bounding box center [852, 459] width 1071 height 838
drag, startPoint x: 439, startPoint y: 544, endPoint x: 552, endPoint y: 541, distance: 113.0
click at [552, 541] on div "background : linear-gradient(to bottom , rgba ( 0 , 0 , 0 , 0 ) 0 % , rgba ( 0 …" at bounding box center [852, 459] width 1071 height 838
click at [1022, 14] on icon at bounding box center [1019, 20] width 12 height 12
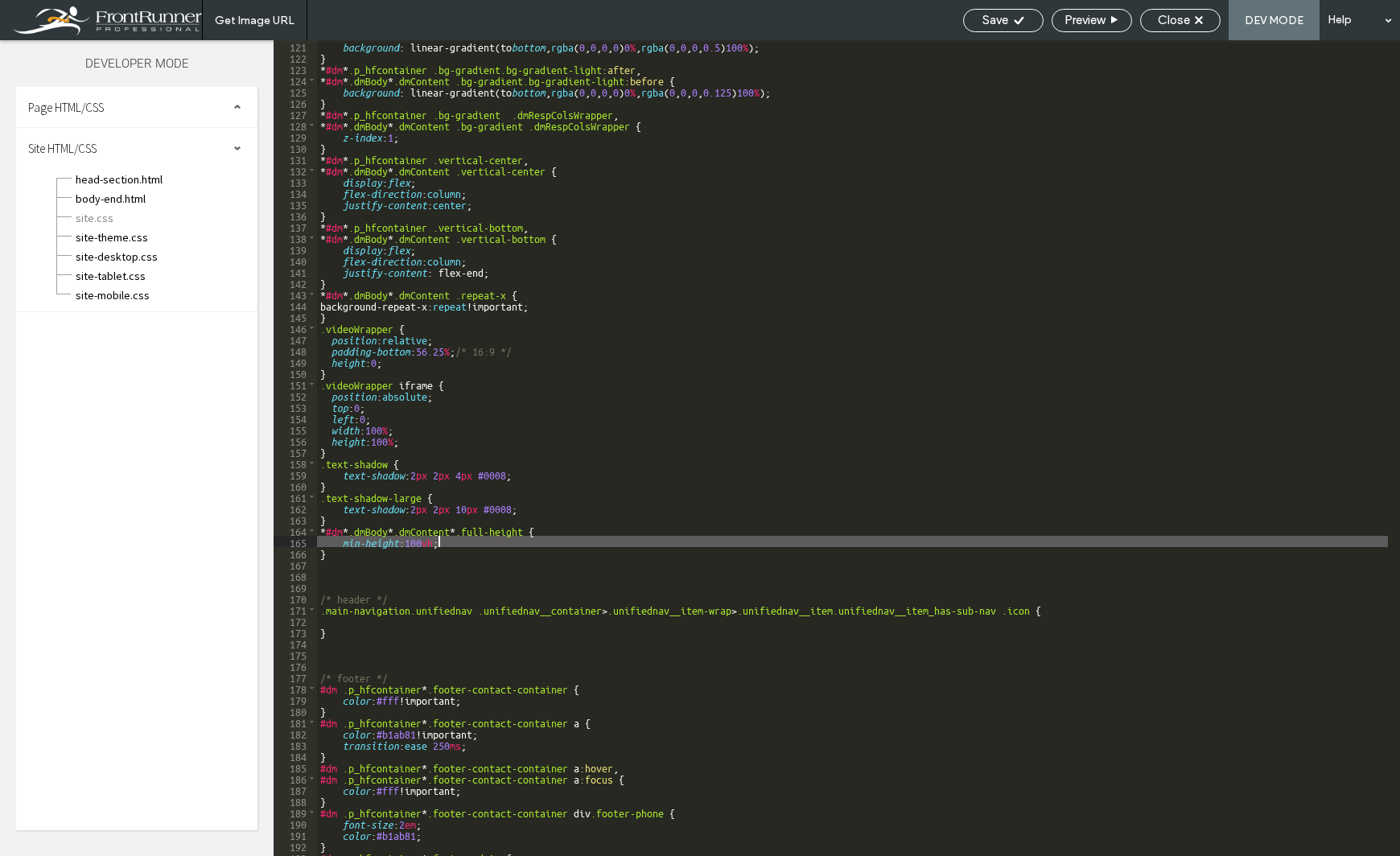
scroll to position [0, 0]
click at [1085, 22] on span "Preview" at bounding box center [1084, 20] width 40 height 14
click at [1182, 16] on span "Close" at bounding box center [1173, 20] width 32 height 14
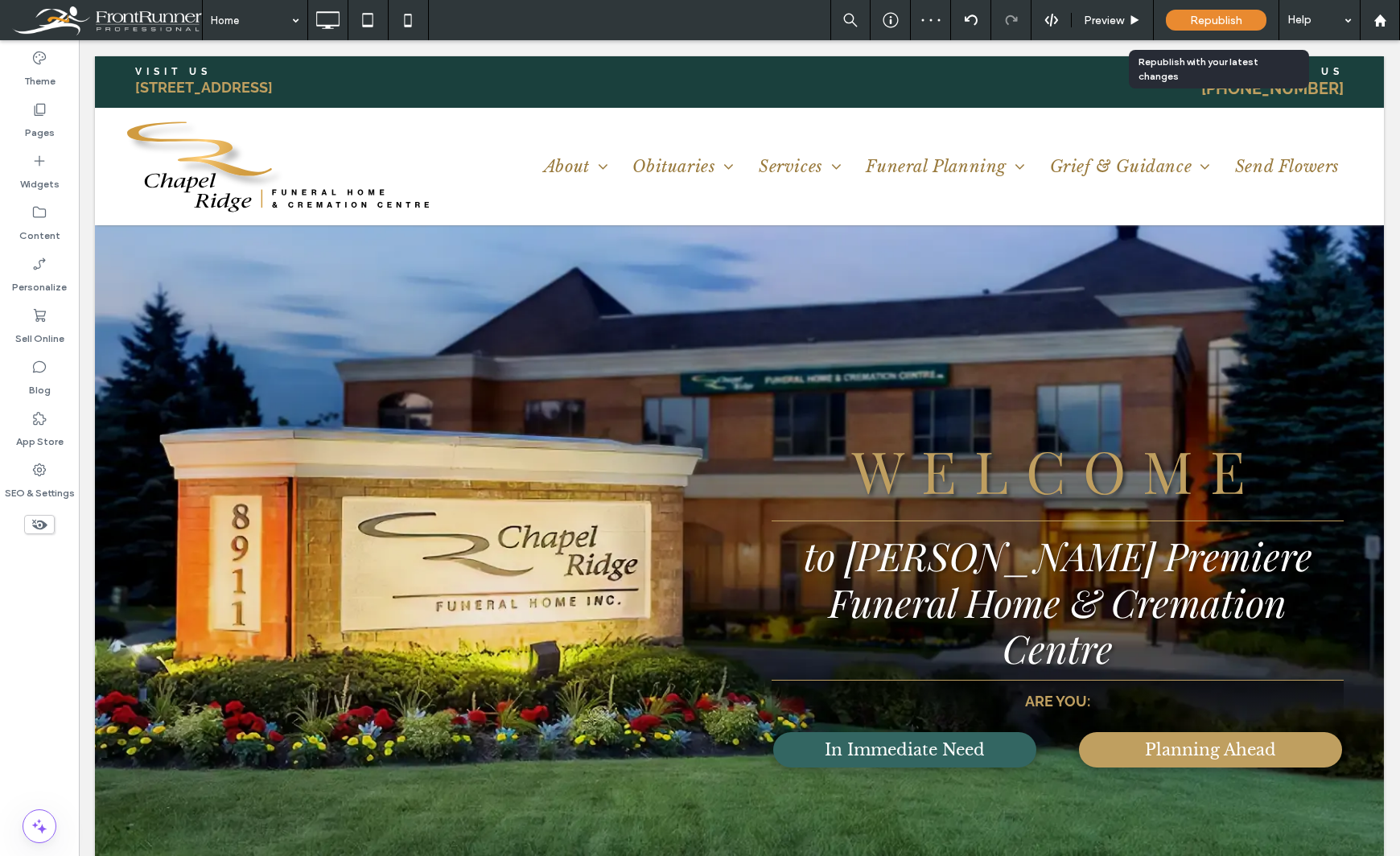
click at [1220, 19] on span "Republish" at bounding box center [1215, 20] width 52 height 13
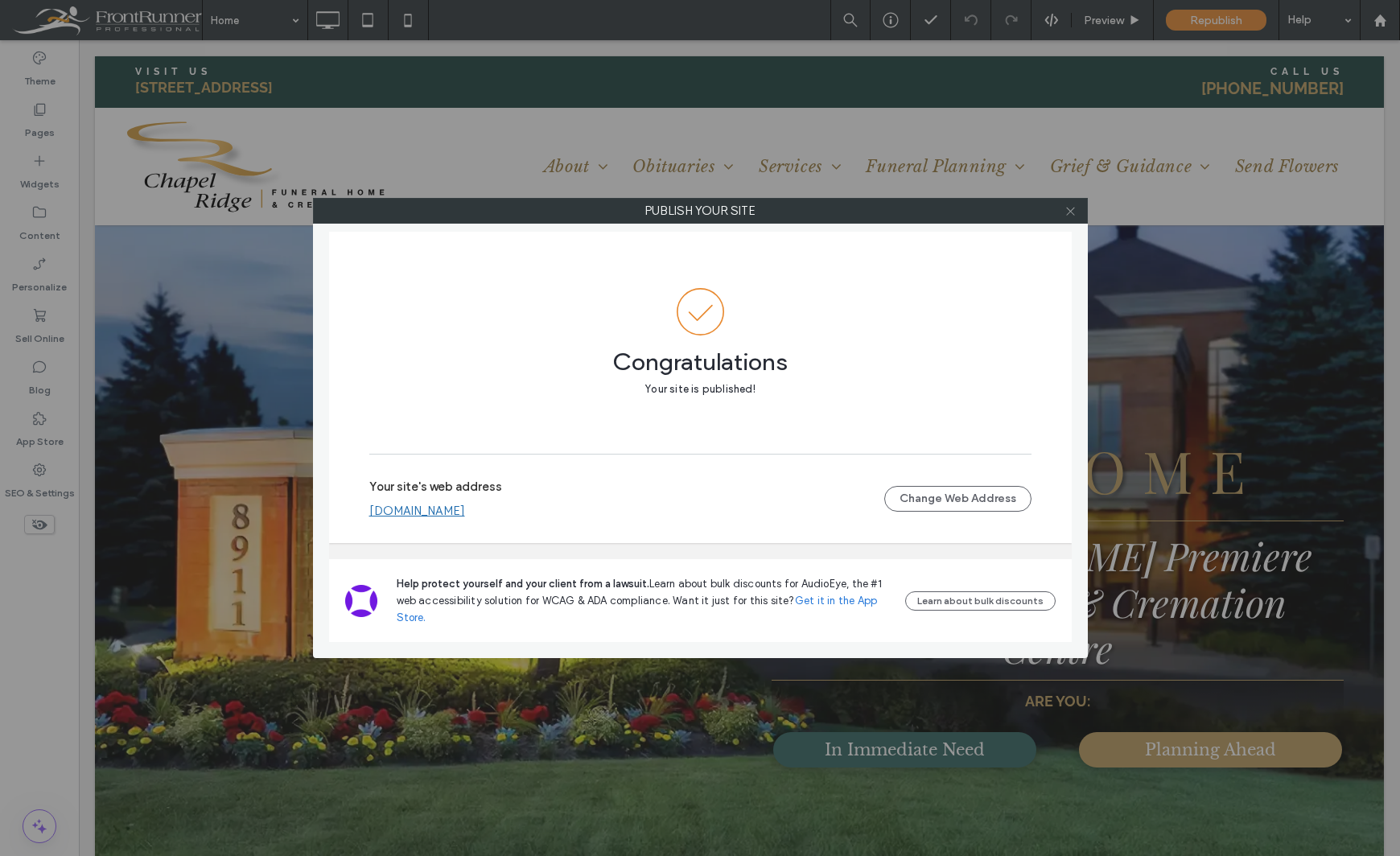
click at [1070, 216] on icon at bounding box center [1070, 210] width 12 height 12
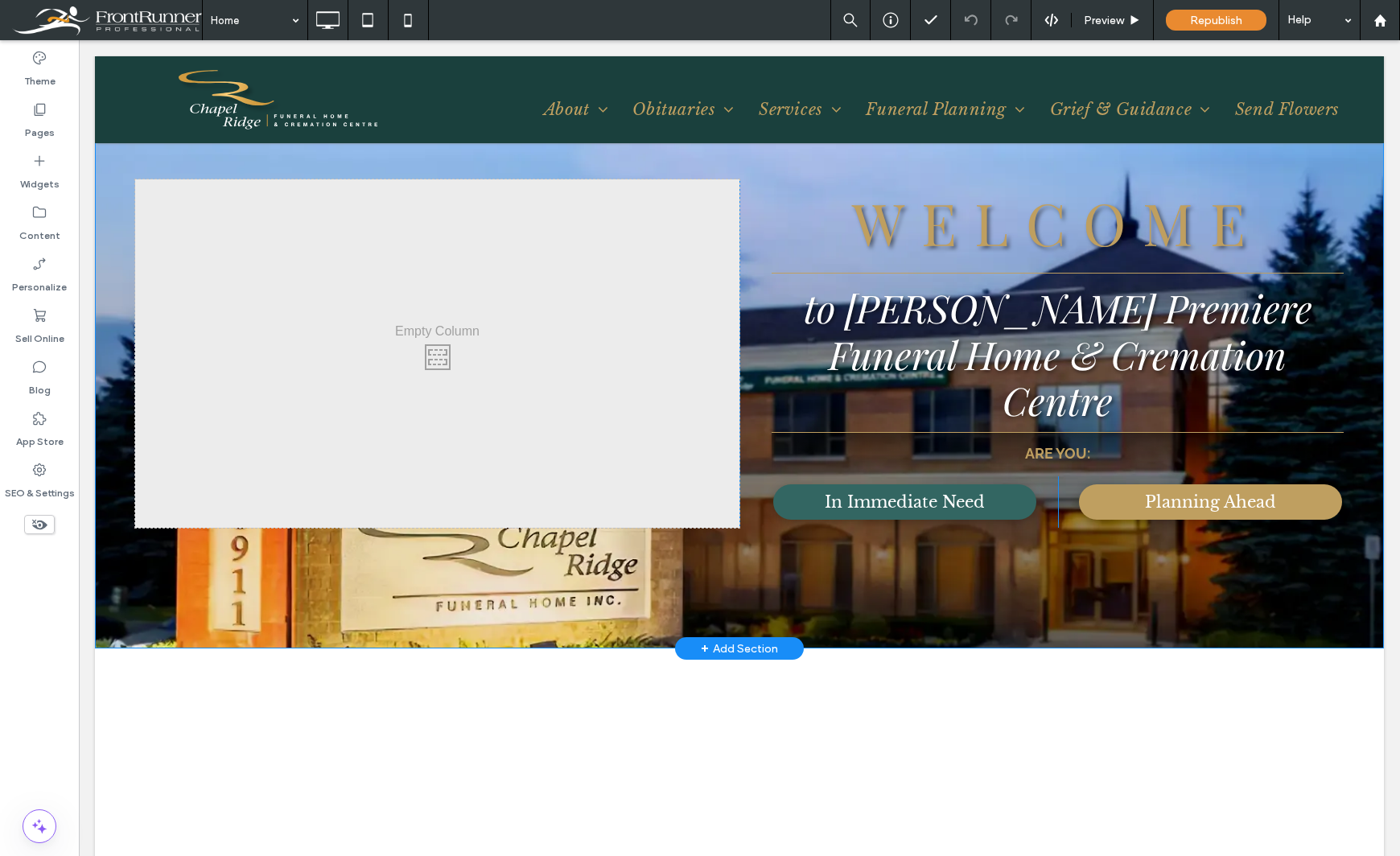
scroll to position [805, 0]
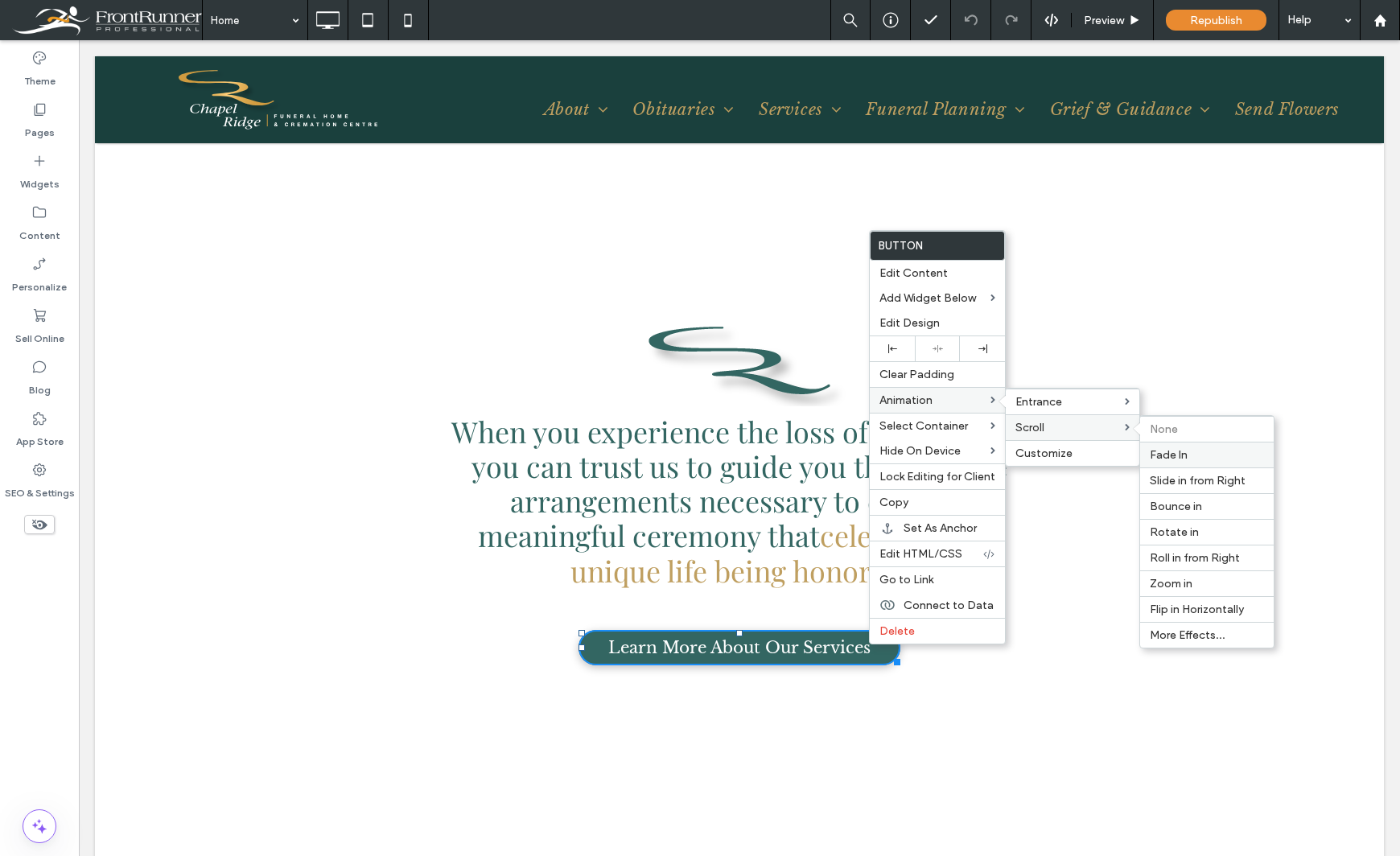
click at [1194, 459] on label "Fade In" at bounding box center [1207, 455] width 115 height 13
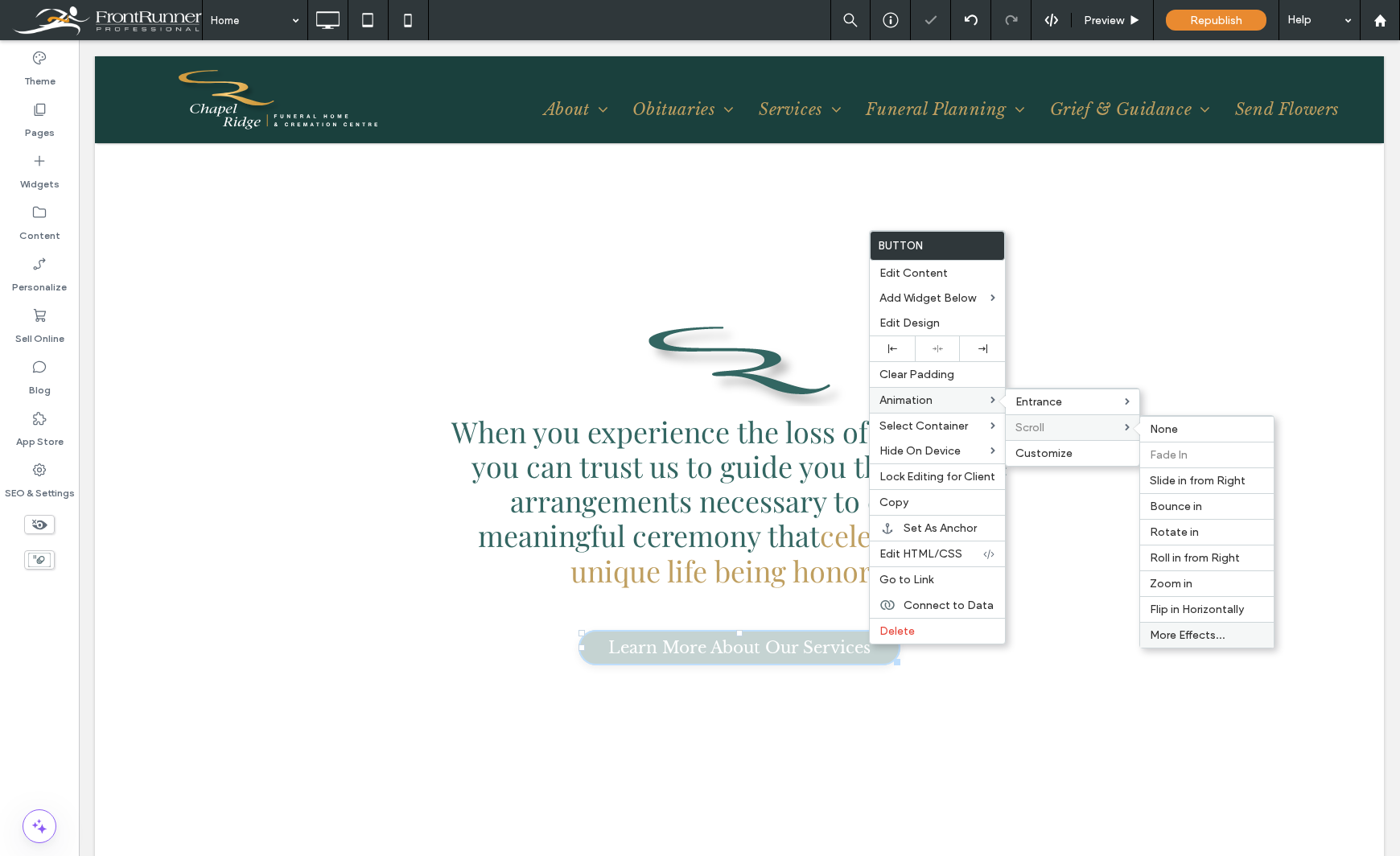
click at [1178, 631] on span "More Effects..." at bounding box center [1188, 635] width 76 height 13
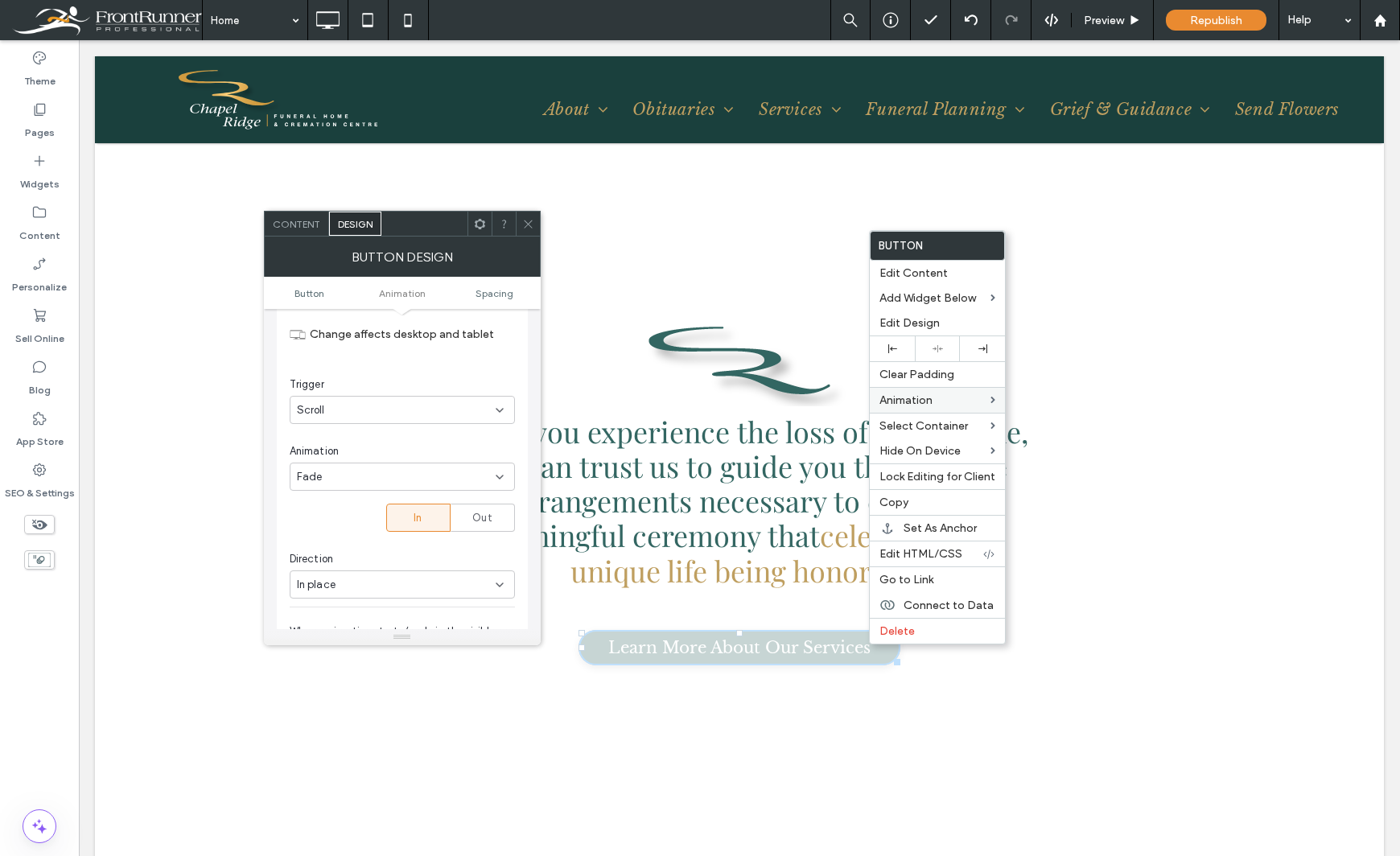
scroll to position [785, 0]
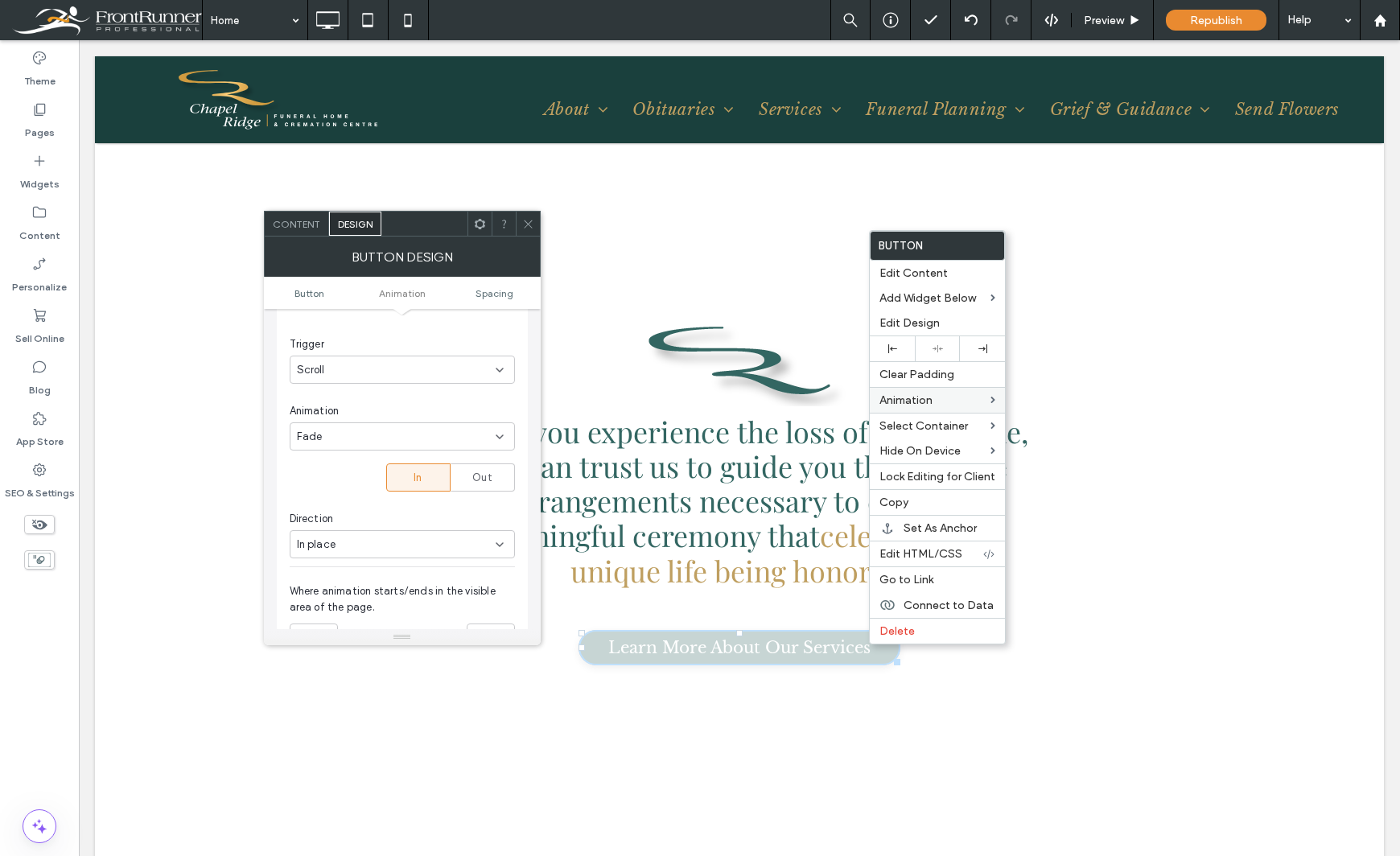
click at [427, 538] on div "In place" at bounding box center [396, 544] width 199 height 16
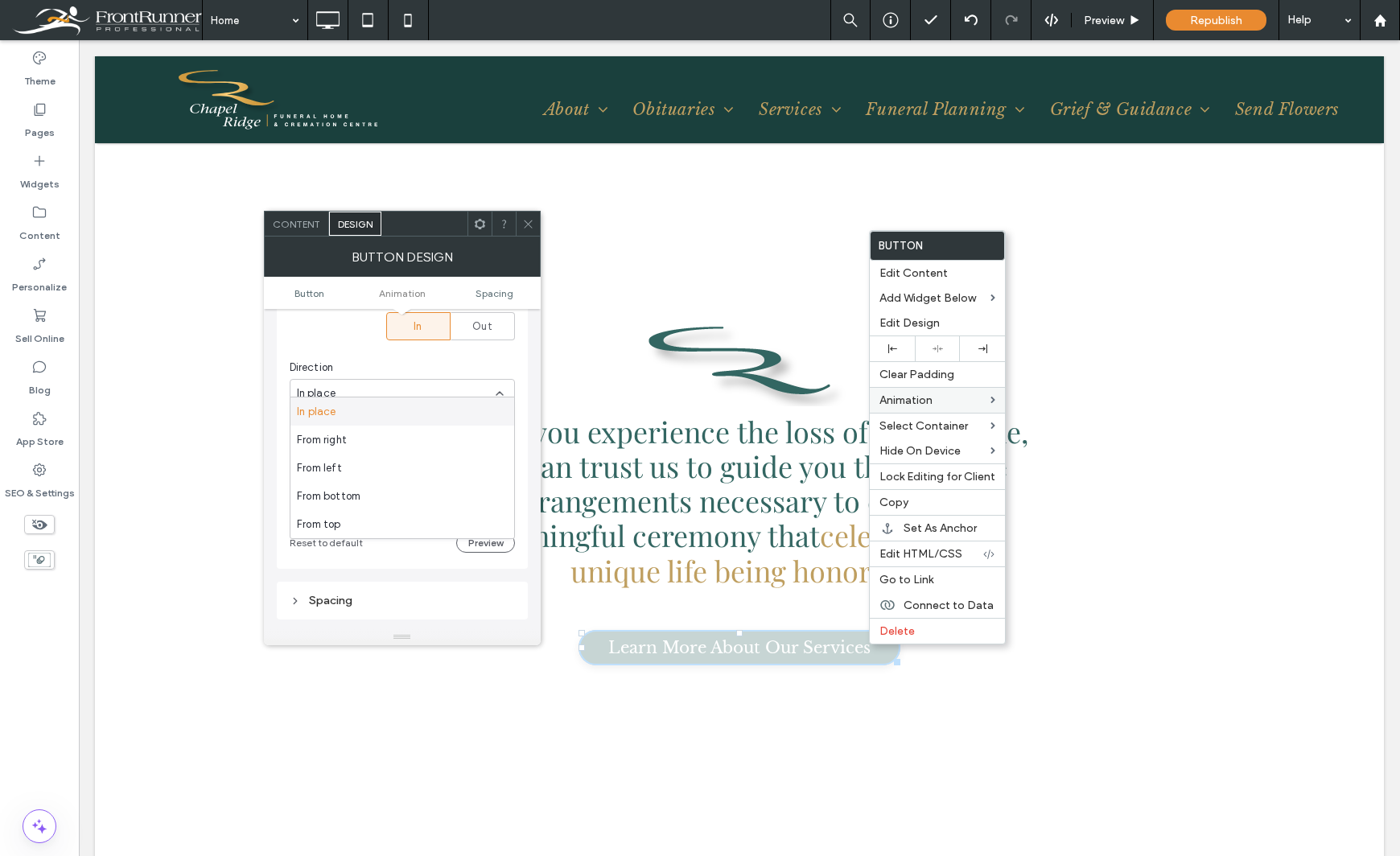
scroll to position [946, 0]
click at [392, 487] on div "From bottom" at bounding box center [402, 496] width 224 height 28
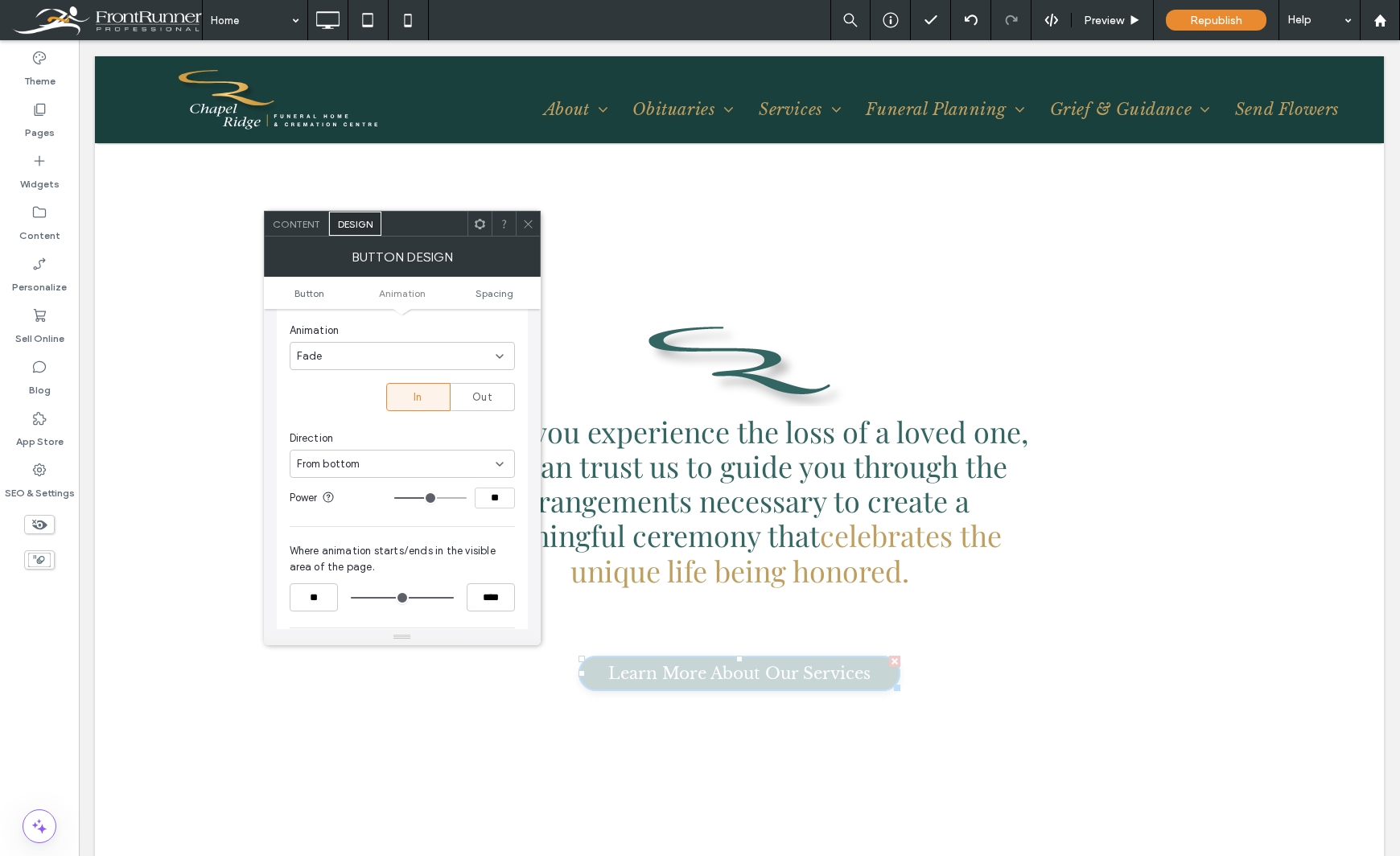
scroll to position [785, 0]
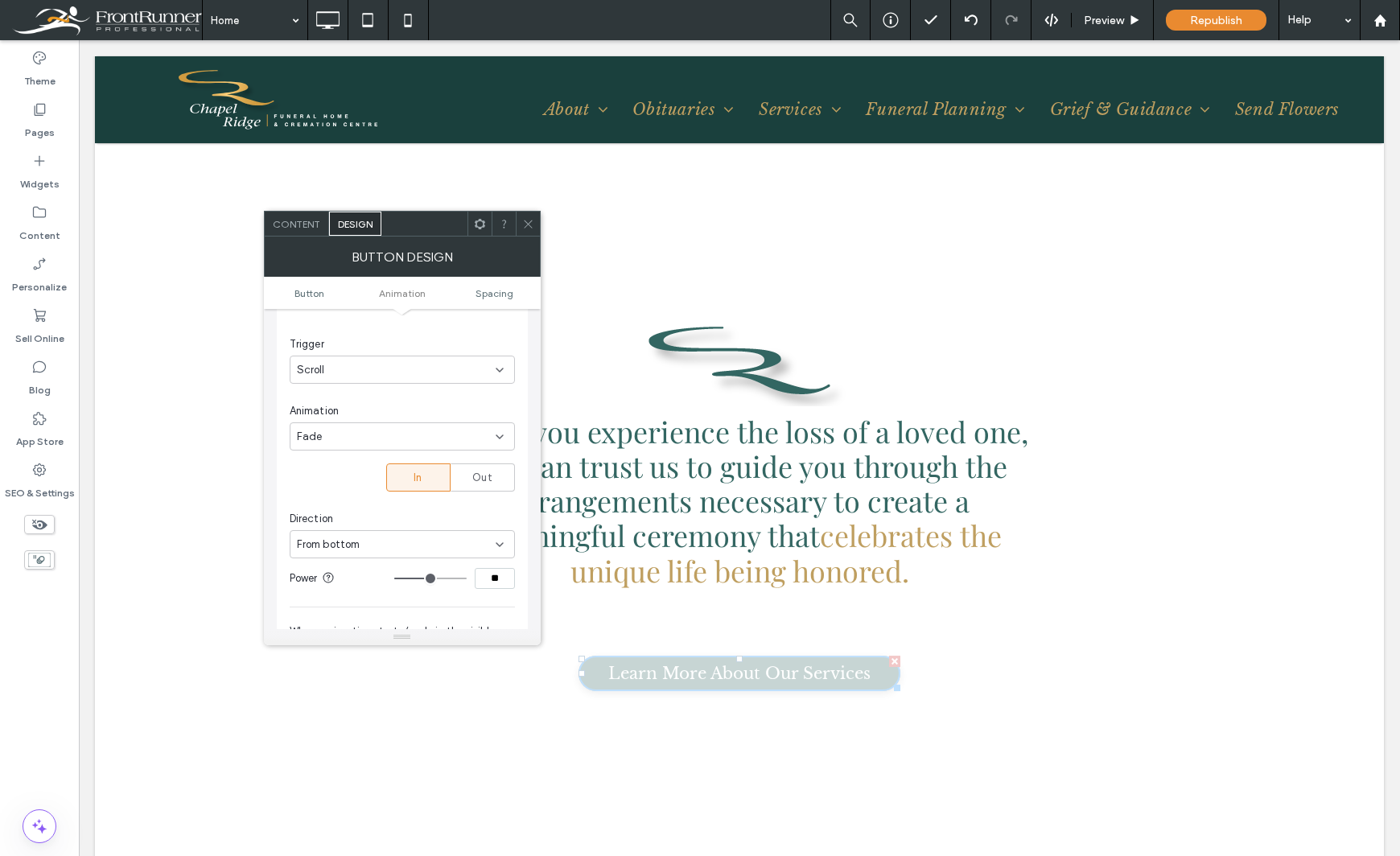
click at [457, 353] on div "Trigger Scroll" at bounding box center [403, 360] width 226 height 47
click at [454, 368] on div "Scroll" at bounding box center [396, 370] width 199 height 16
click at [445, 420] on div "Entrance" at bounding box center [402, 427] width 224 height 28
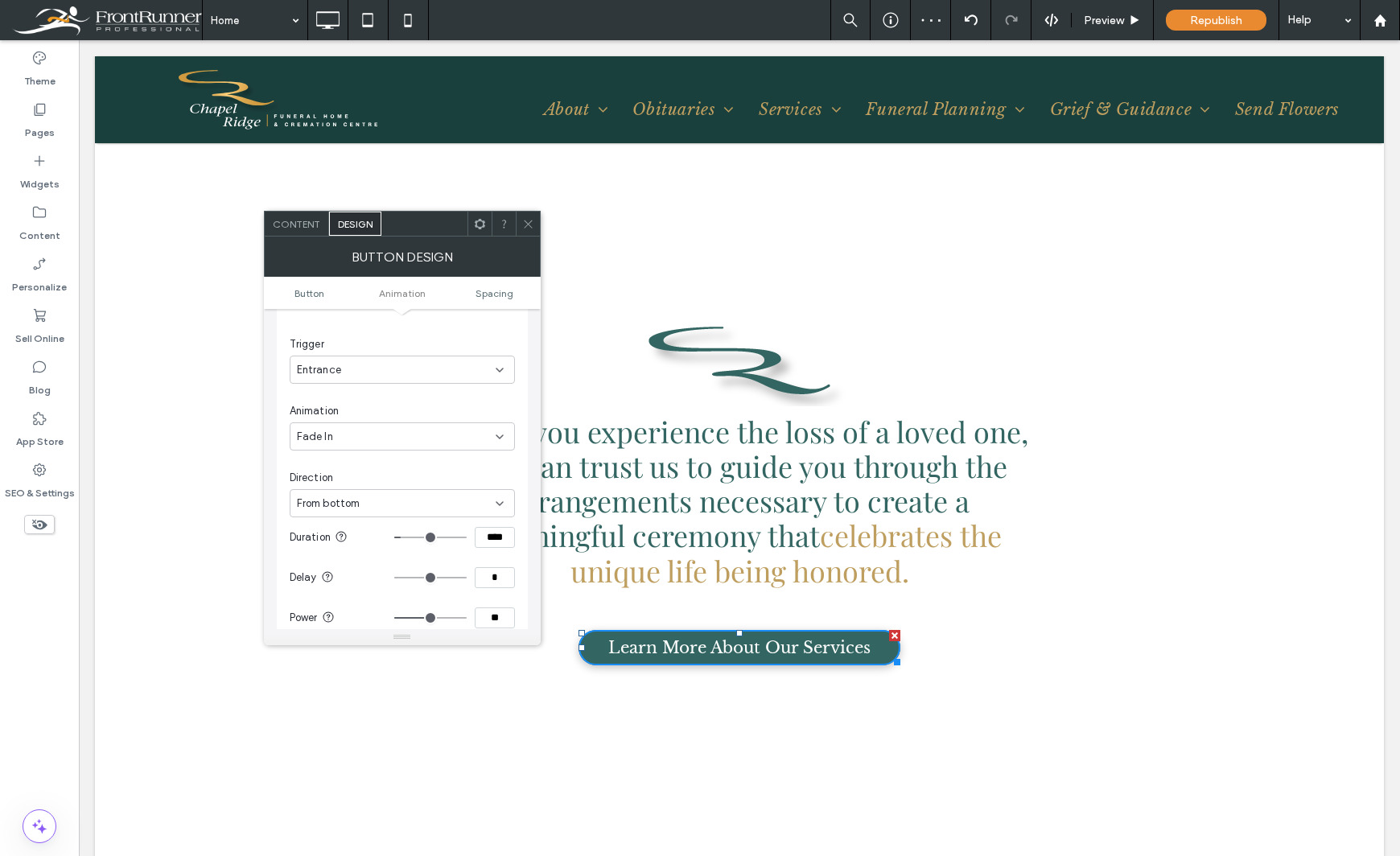
scroll to position [865, 0]
drag, startPoint x: 512, startPoint y: 535, endPoint x: 416, endPoint y: 538, distance: 96.0
click at [416, 538] on div "**" at bounding box center [454, 537] width 120 height 21
type input "**"
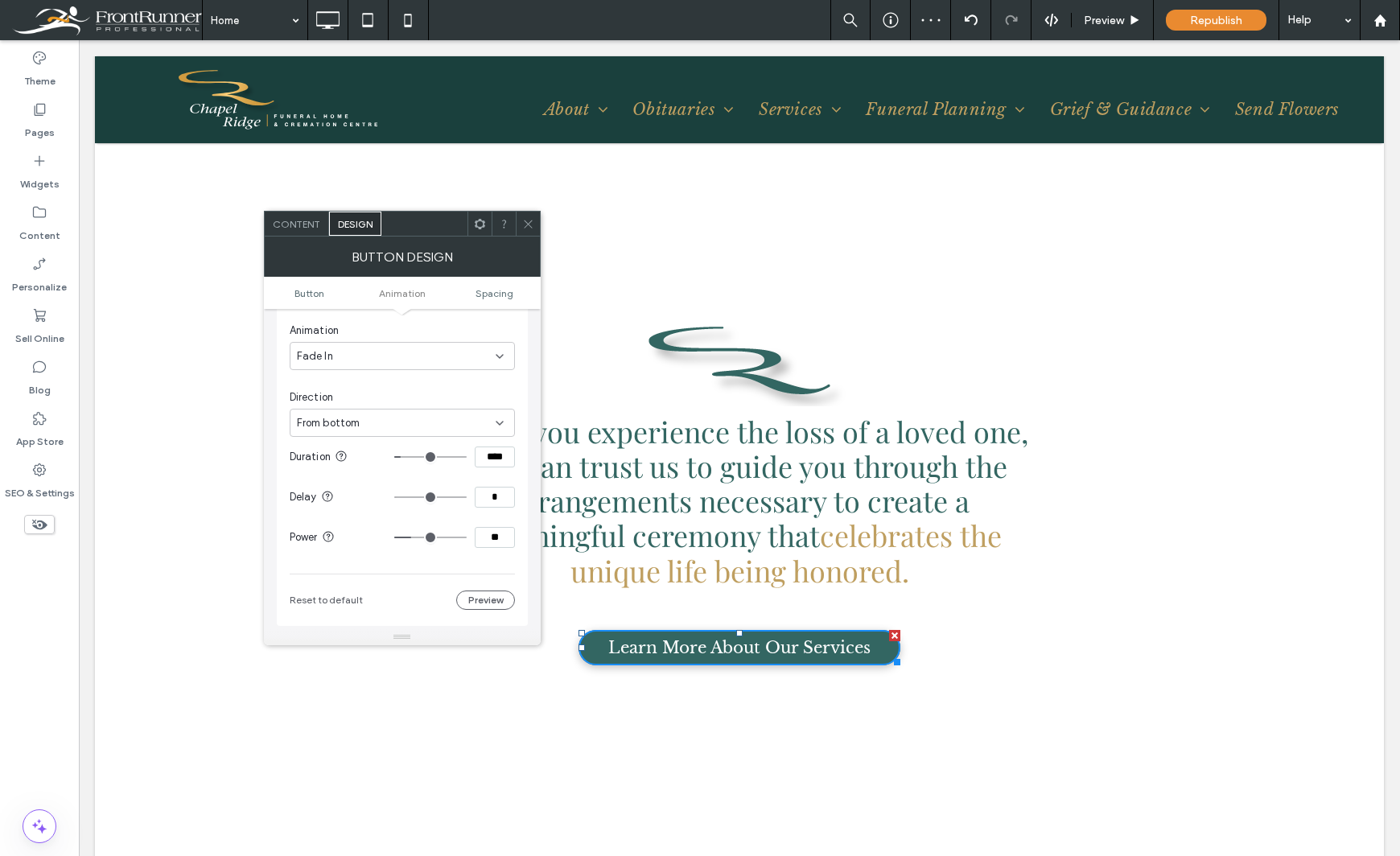
click at [531, 224] on icon at bounding box center [528, 224] width 12 height 12
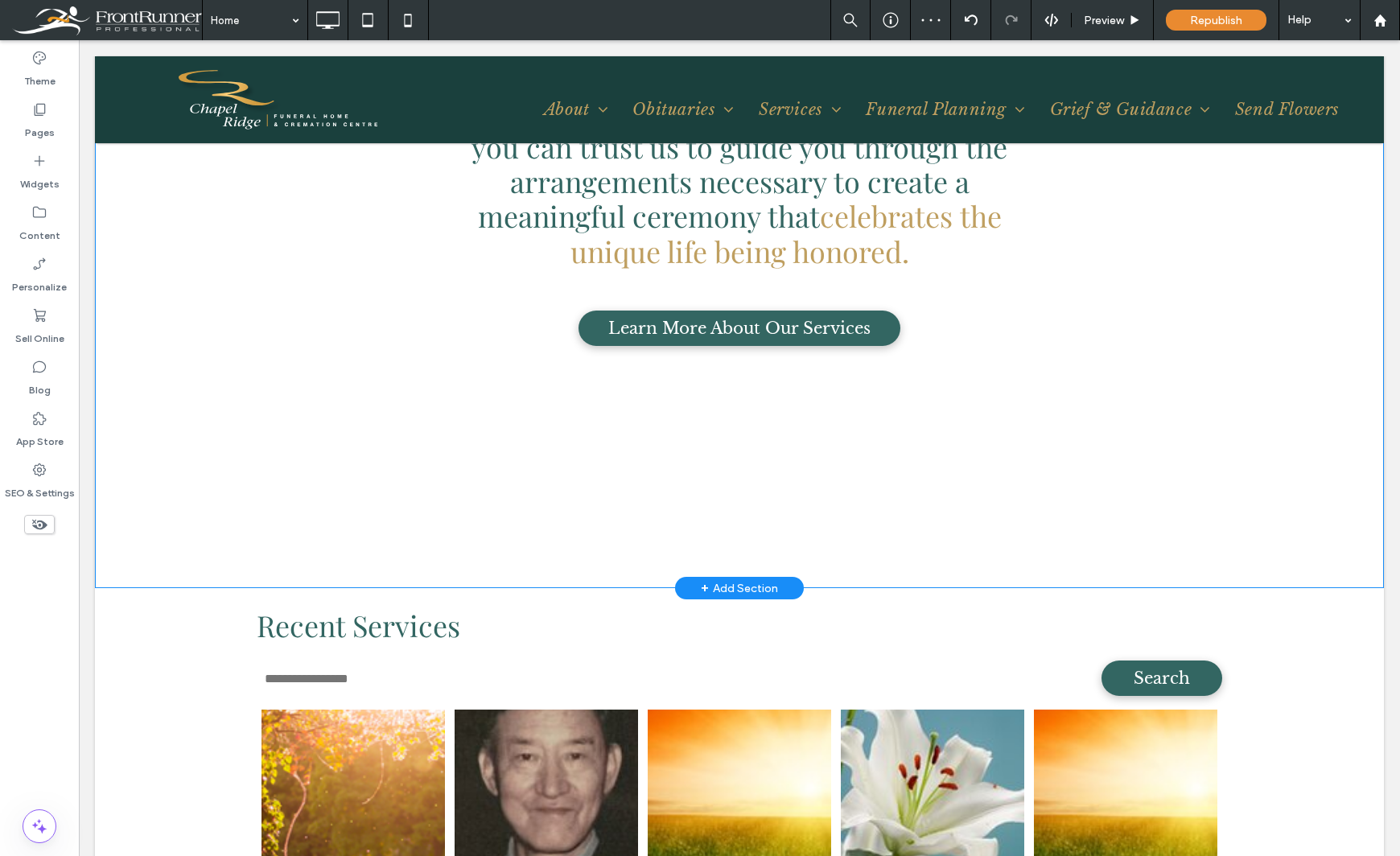
scroll to position [1207, 0]
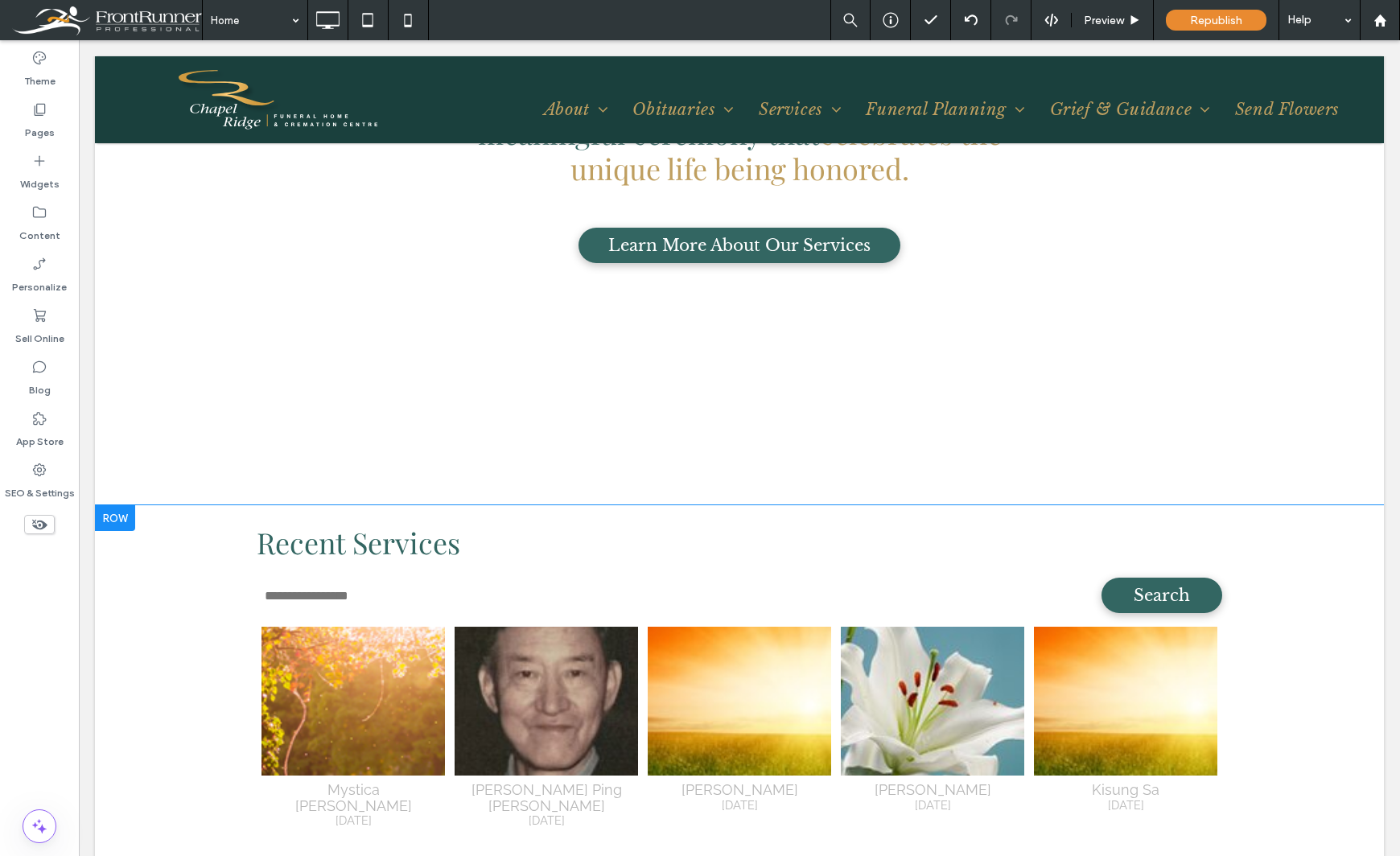
click at [121, 521] on div at bounding box center [115, 518] width 40 height 26
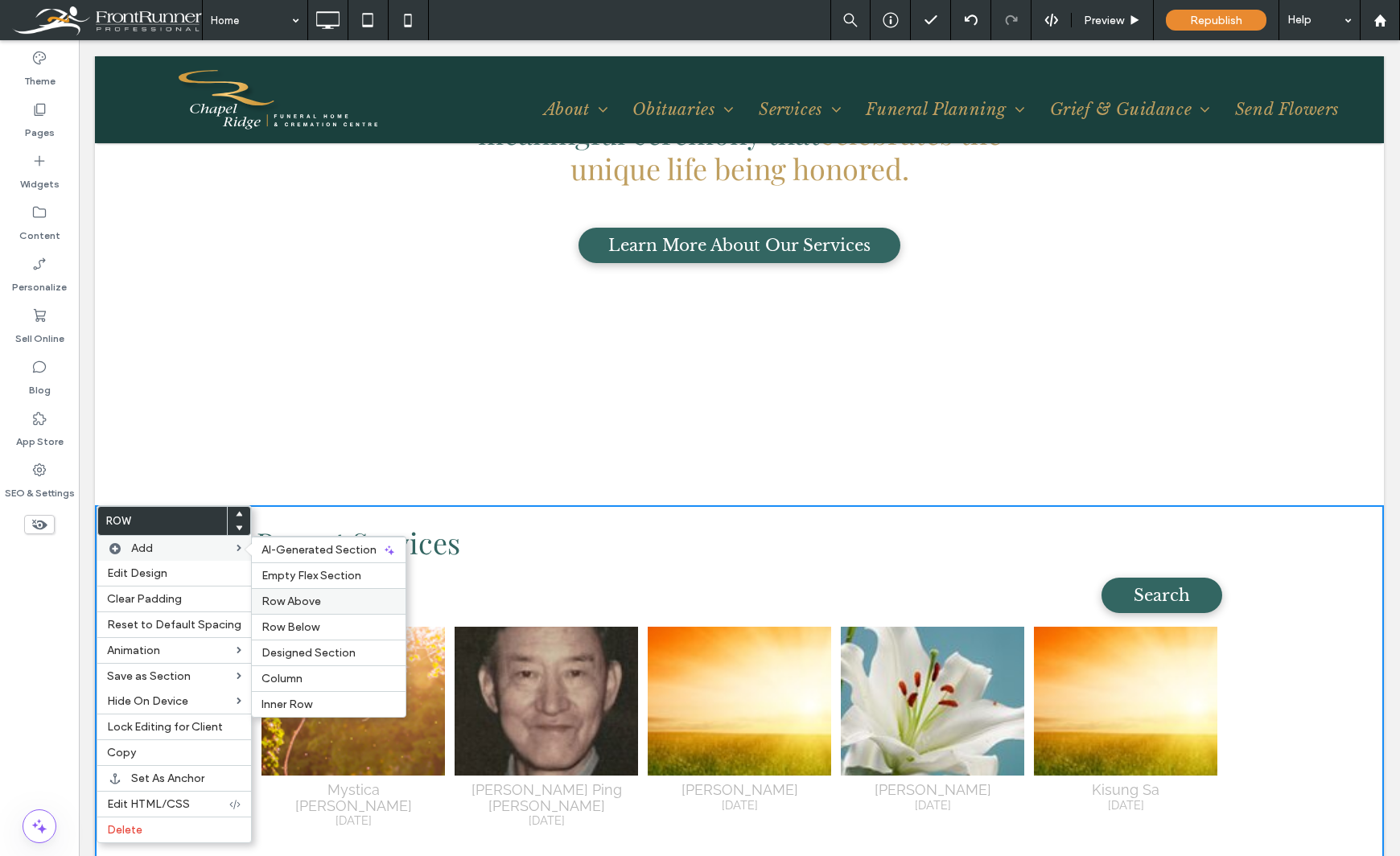
click at [317, 604] on label "Row Above" at bounding box center [329, 601] width 135 height 13
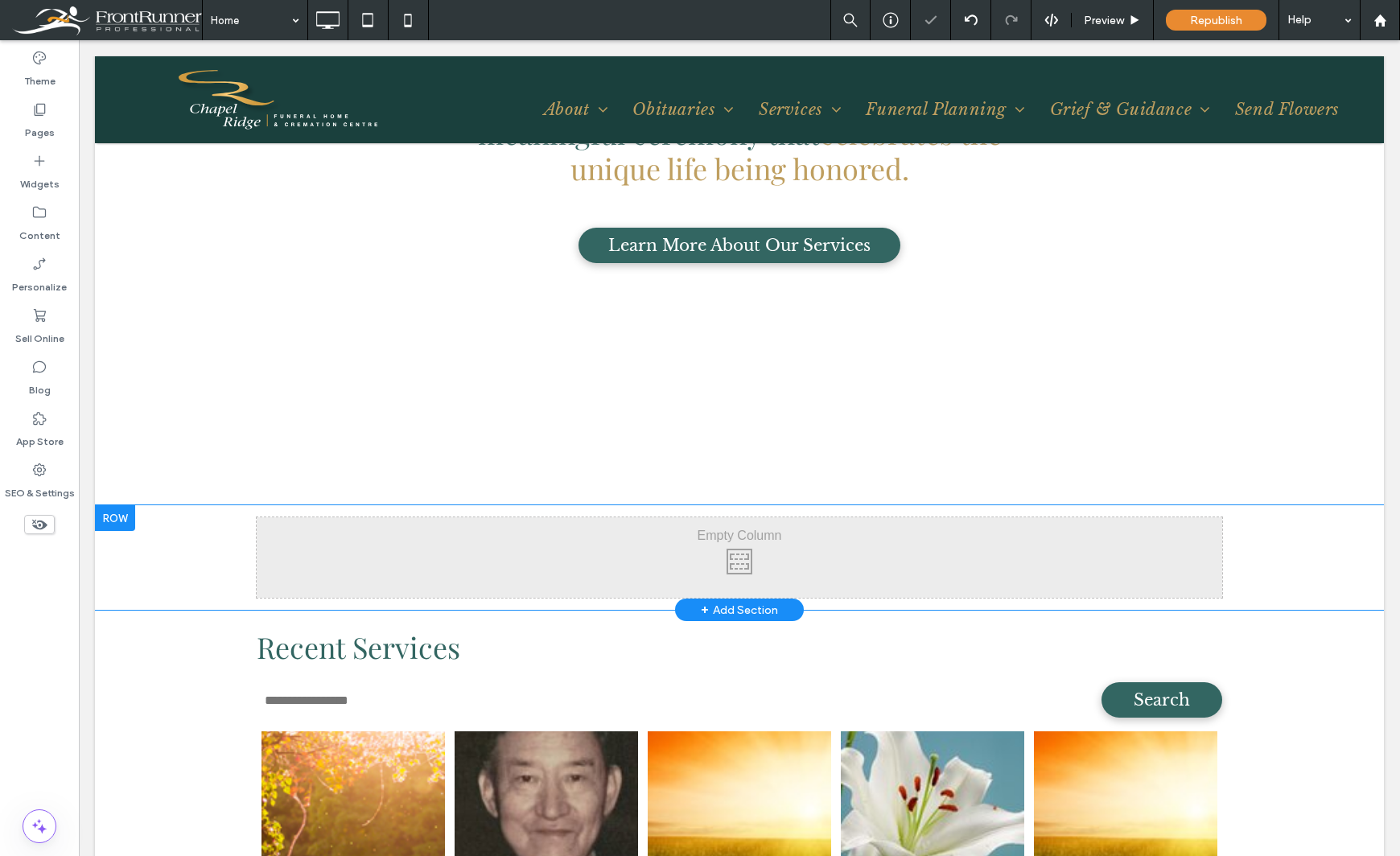
click at [116, 522] on div at bounding box center [115, 518] width 40 height 26
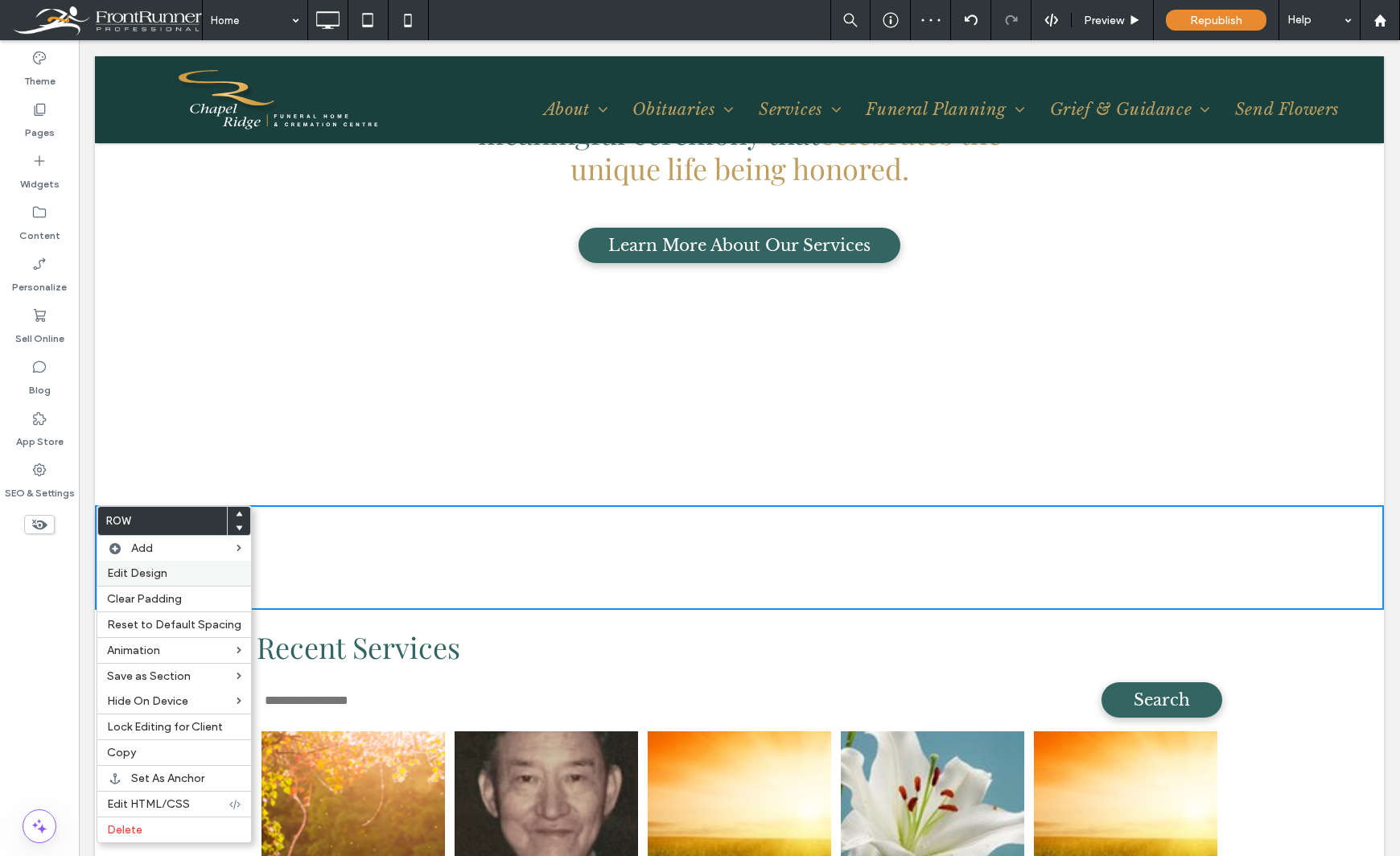
click at [138, 568] on span "Edit Design" at bounding box center [137, 574] width 61 height 13
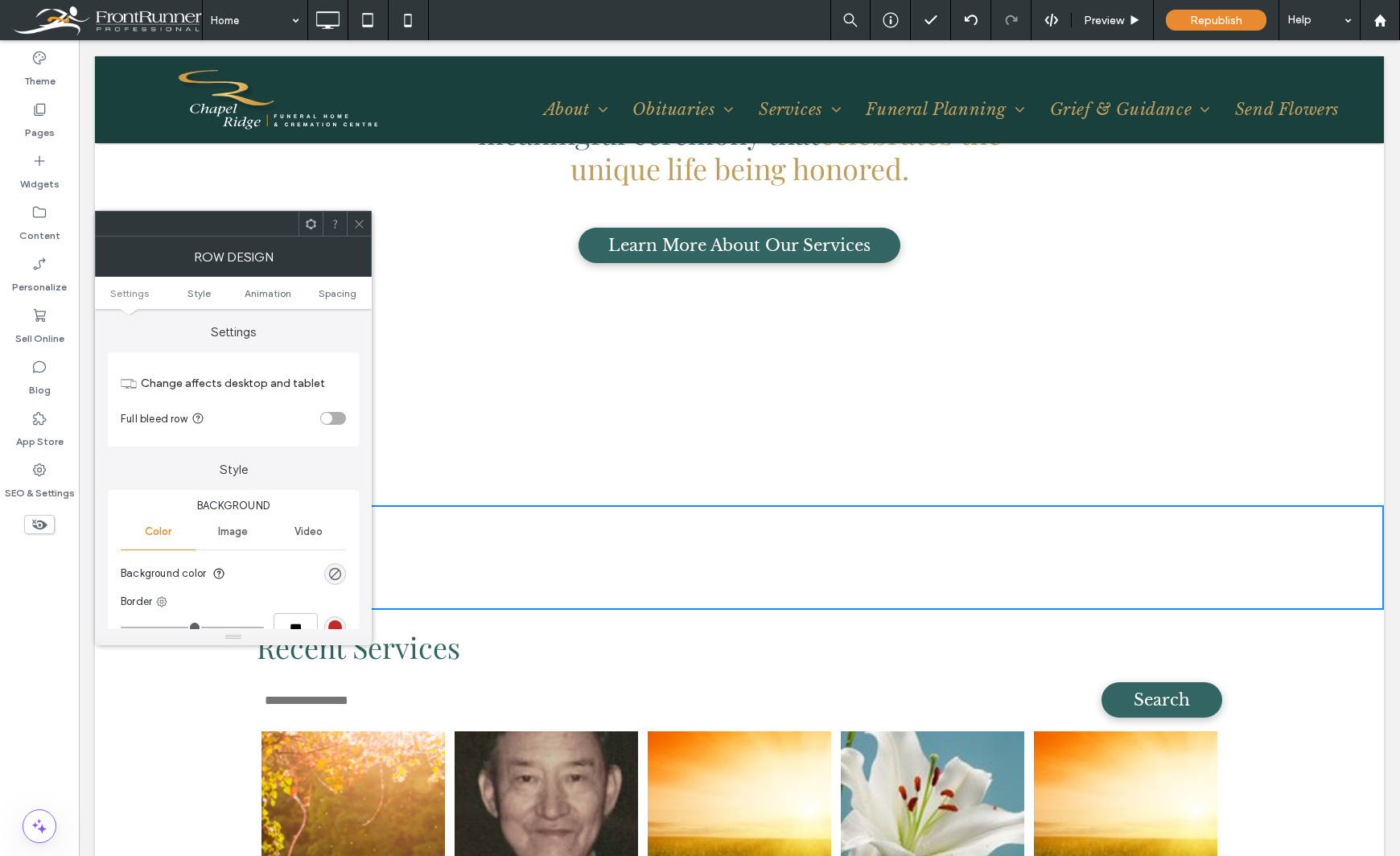
click at [330, 418] on div "toggle" at bounding box center [327, 418] width 11 height 11
click at [334, 294] on span "Spacing" at bounding box center [337, 293] width 38 height 12
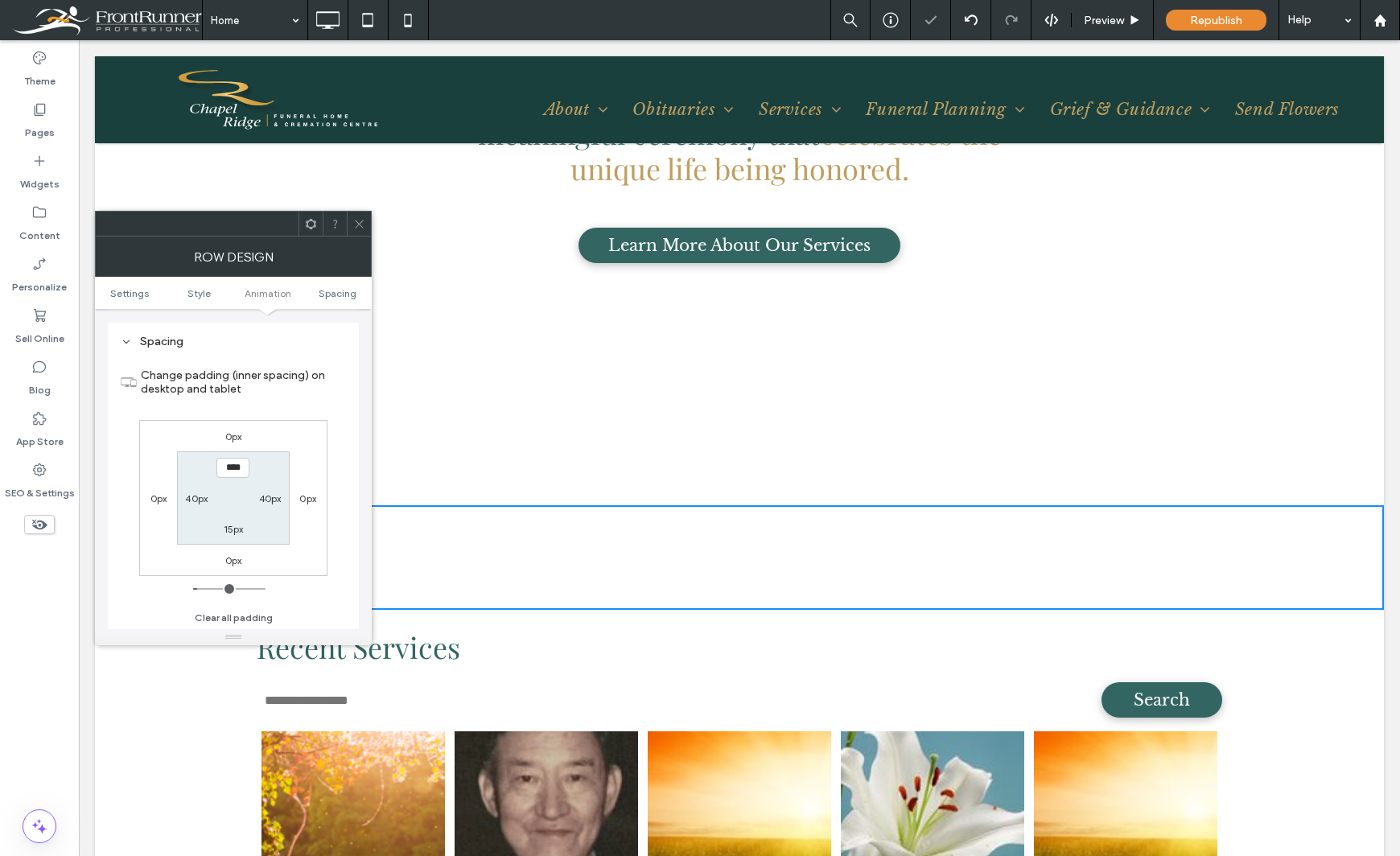
scroll to position [455, 0]
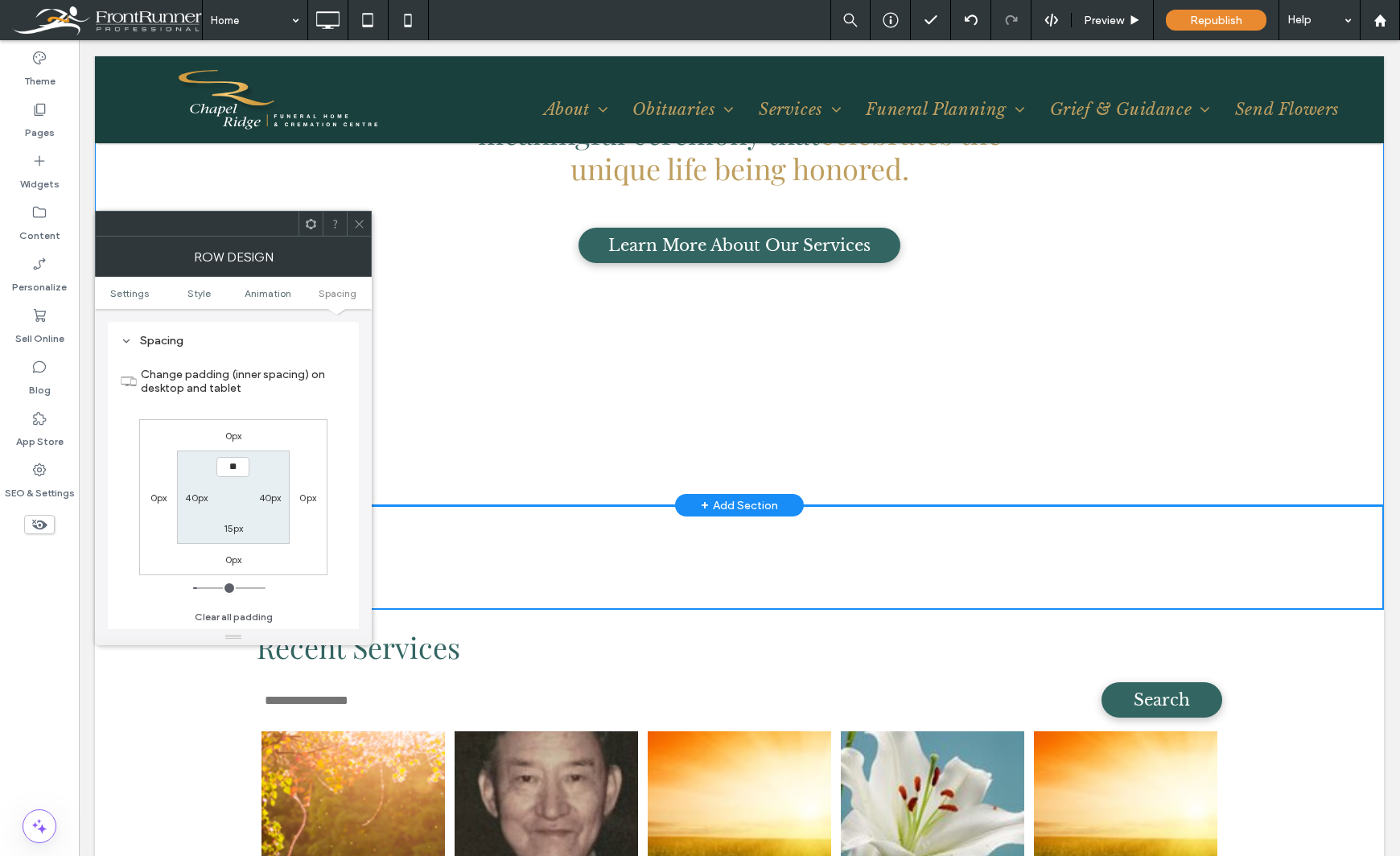
type input "*"
type input "**"
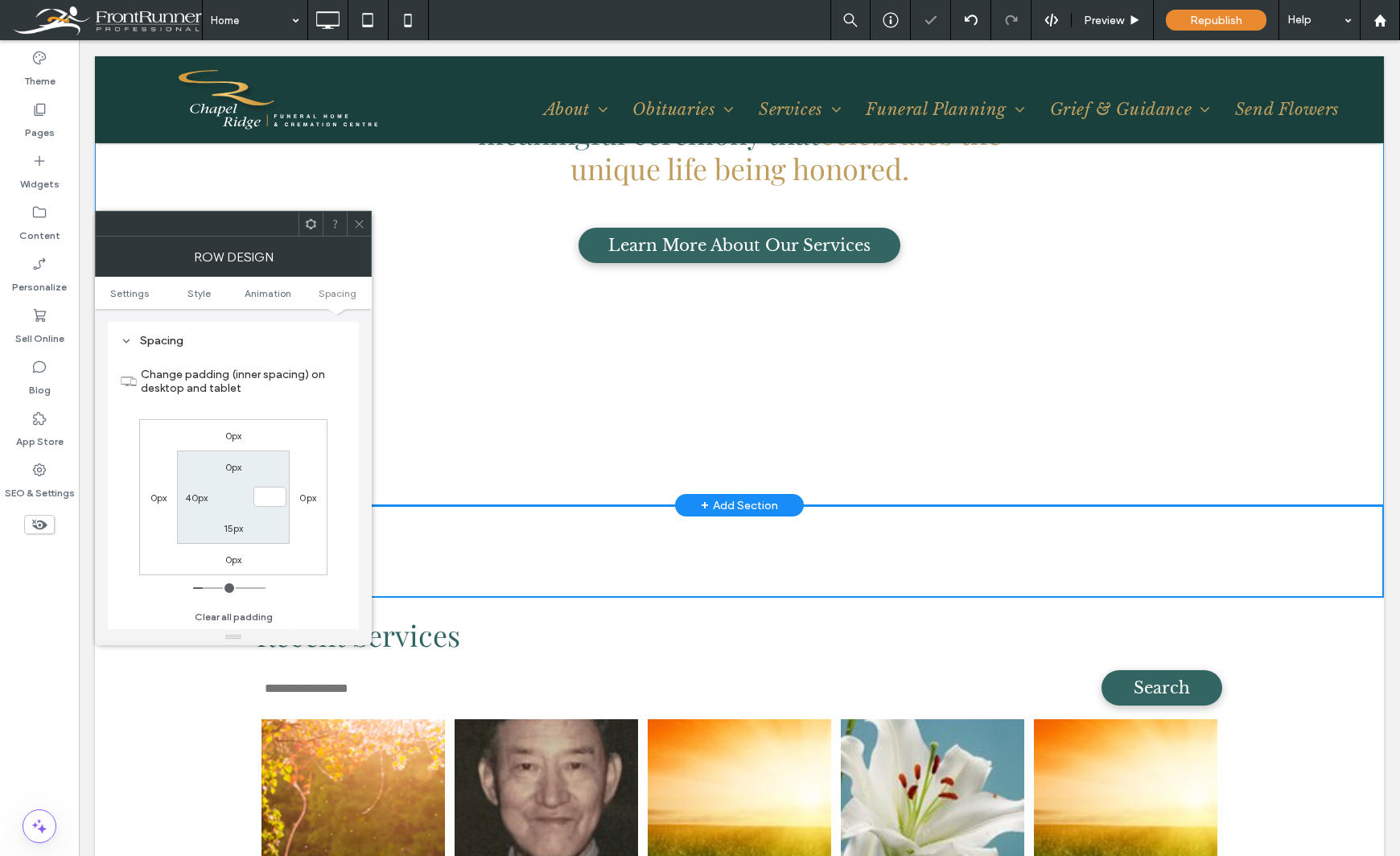
type input "**"
type input "*"
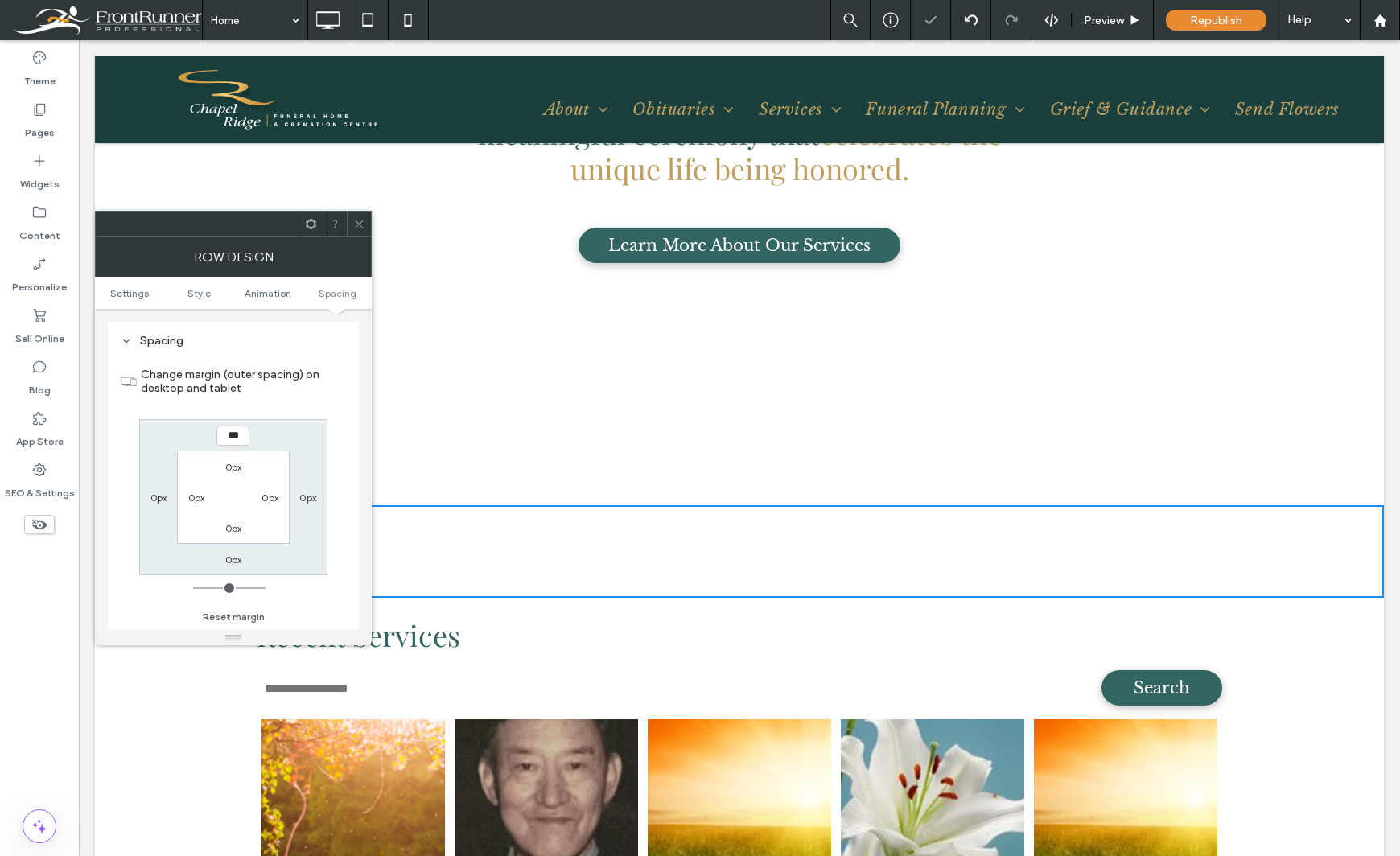
click at [21, 709] on div "Theme Pages Widgets Content Personalize Sell Online Blog App Store SEO & Settin…" at bounding box center [39, 447] width 79 height 816
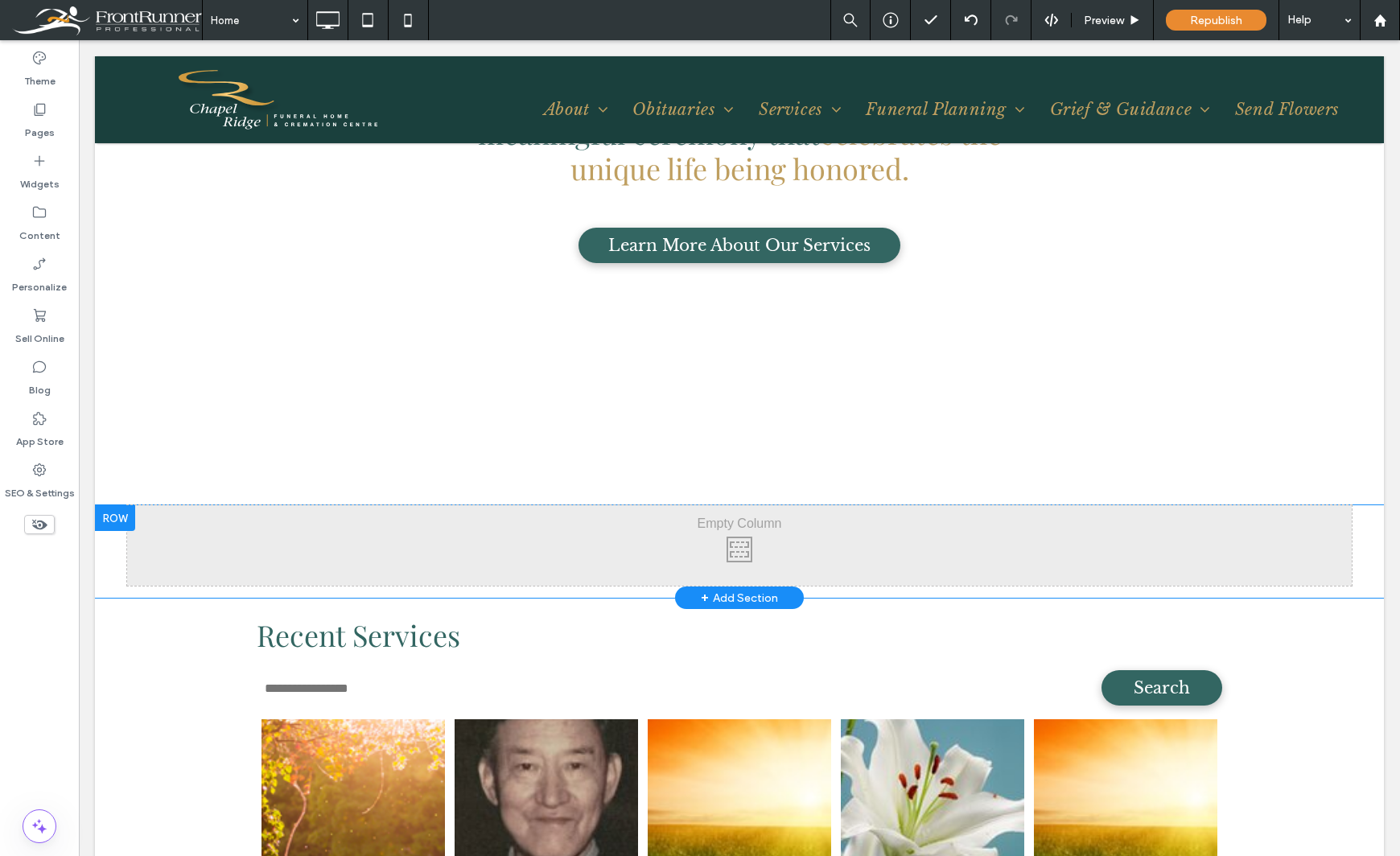
click at [115, 524] on div at bounding box center [115, 518] width 40 height 26
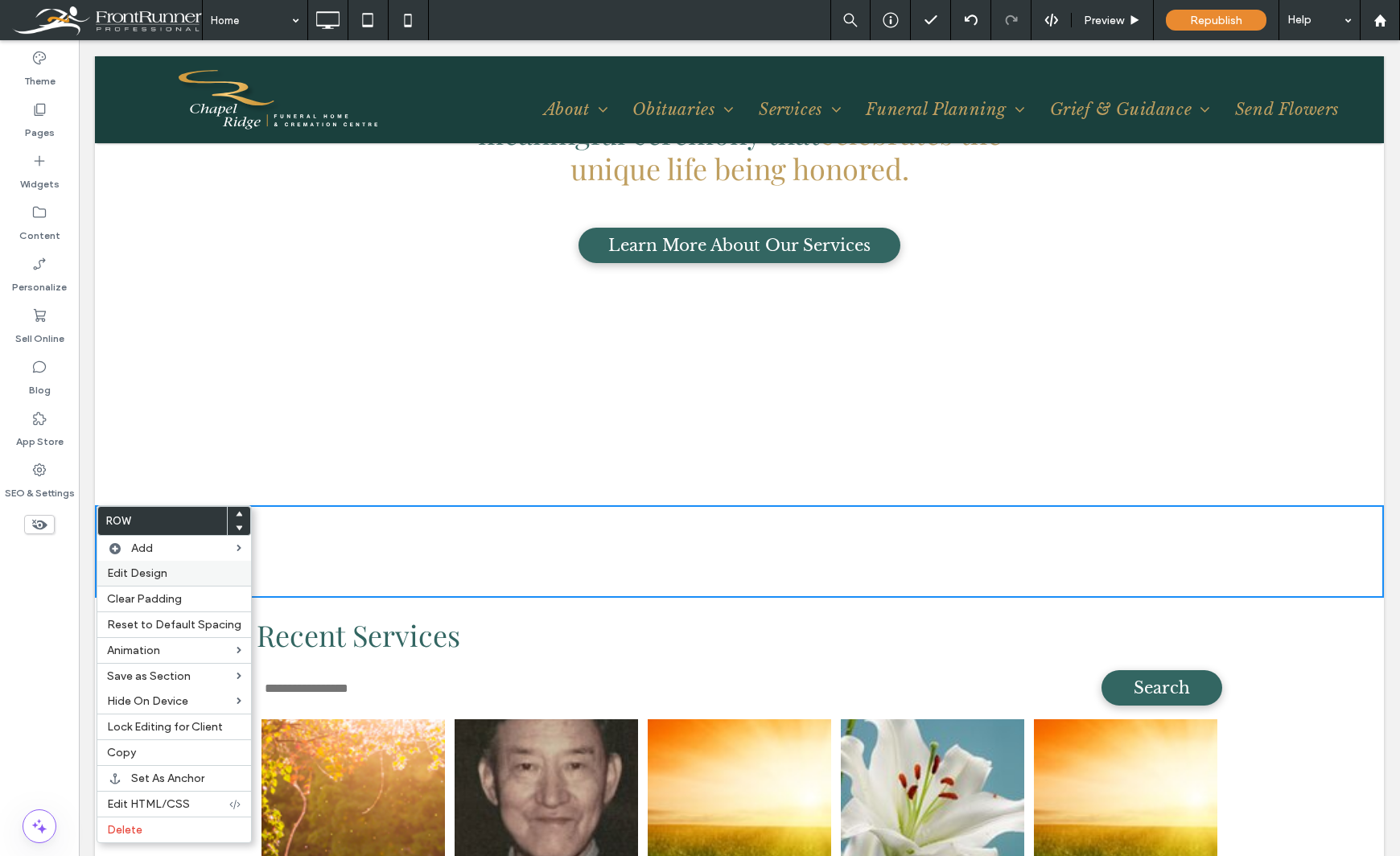
click at [155, 577] on span "Edit Design" at bounding box center [137, 574] width 61 height 13
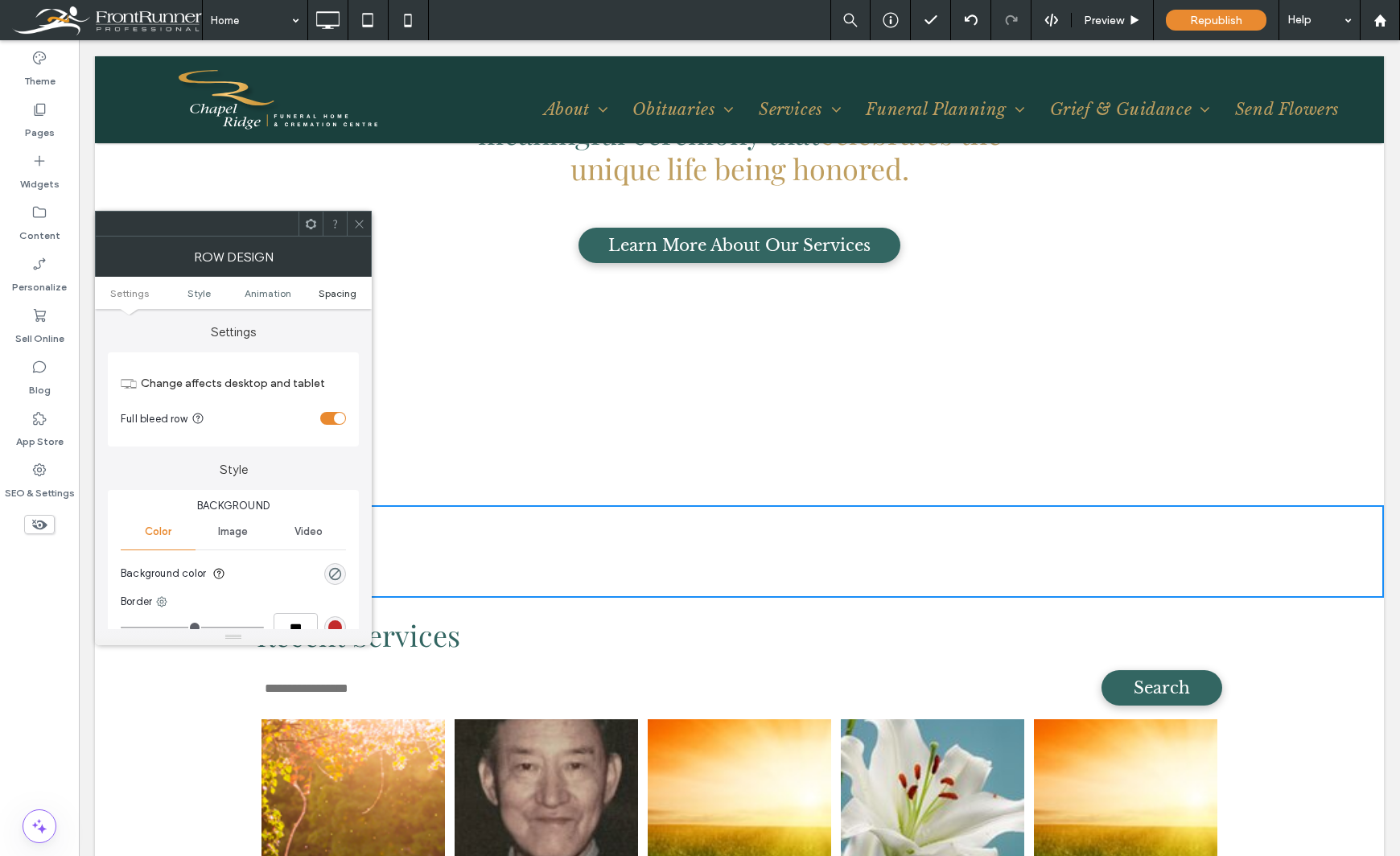
click at [339, 299] on span "Spacing" at bounding box center [337, 293] width 38 height 12
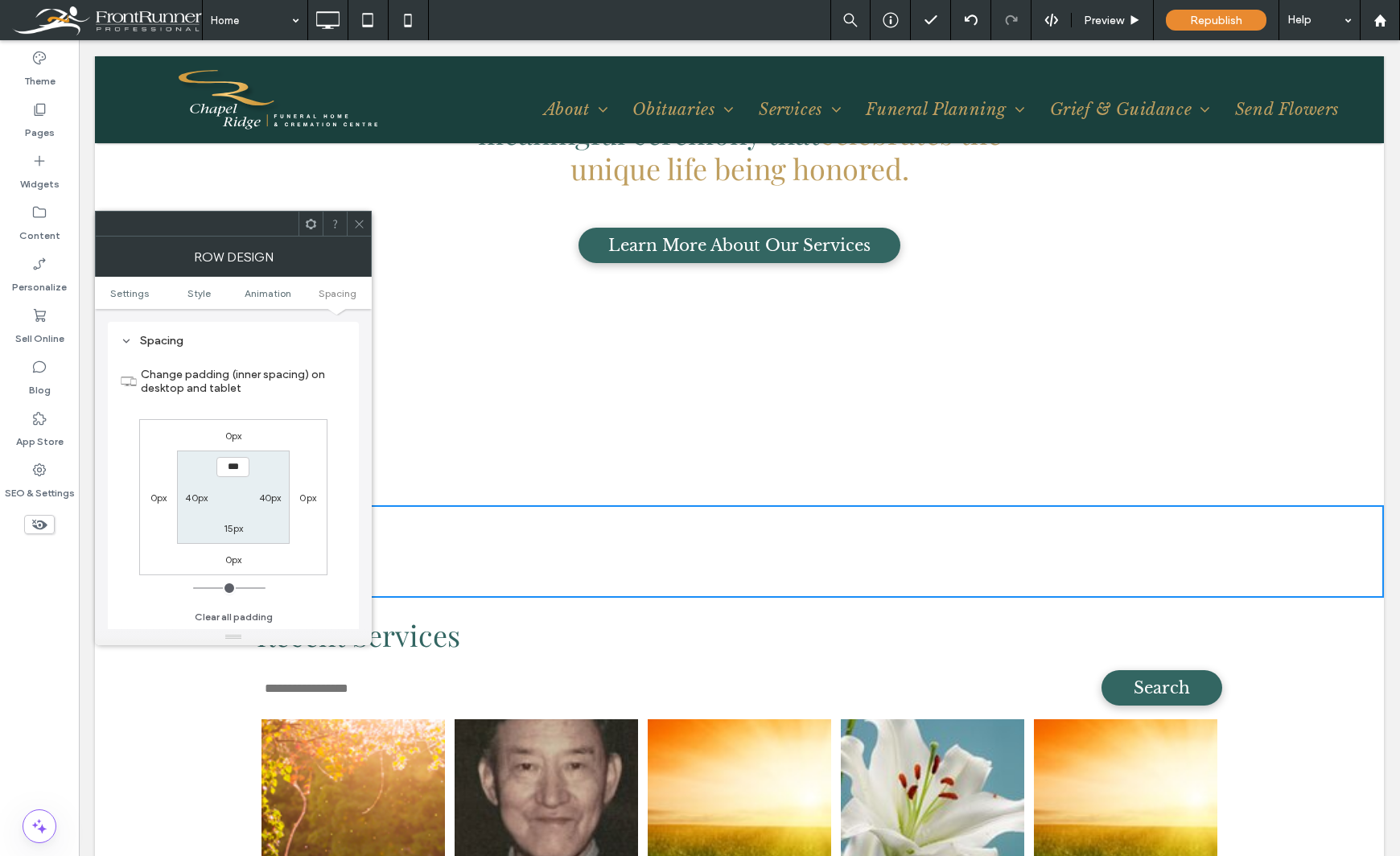
type input "**"
type input "*"
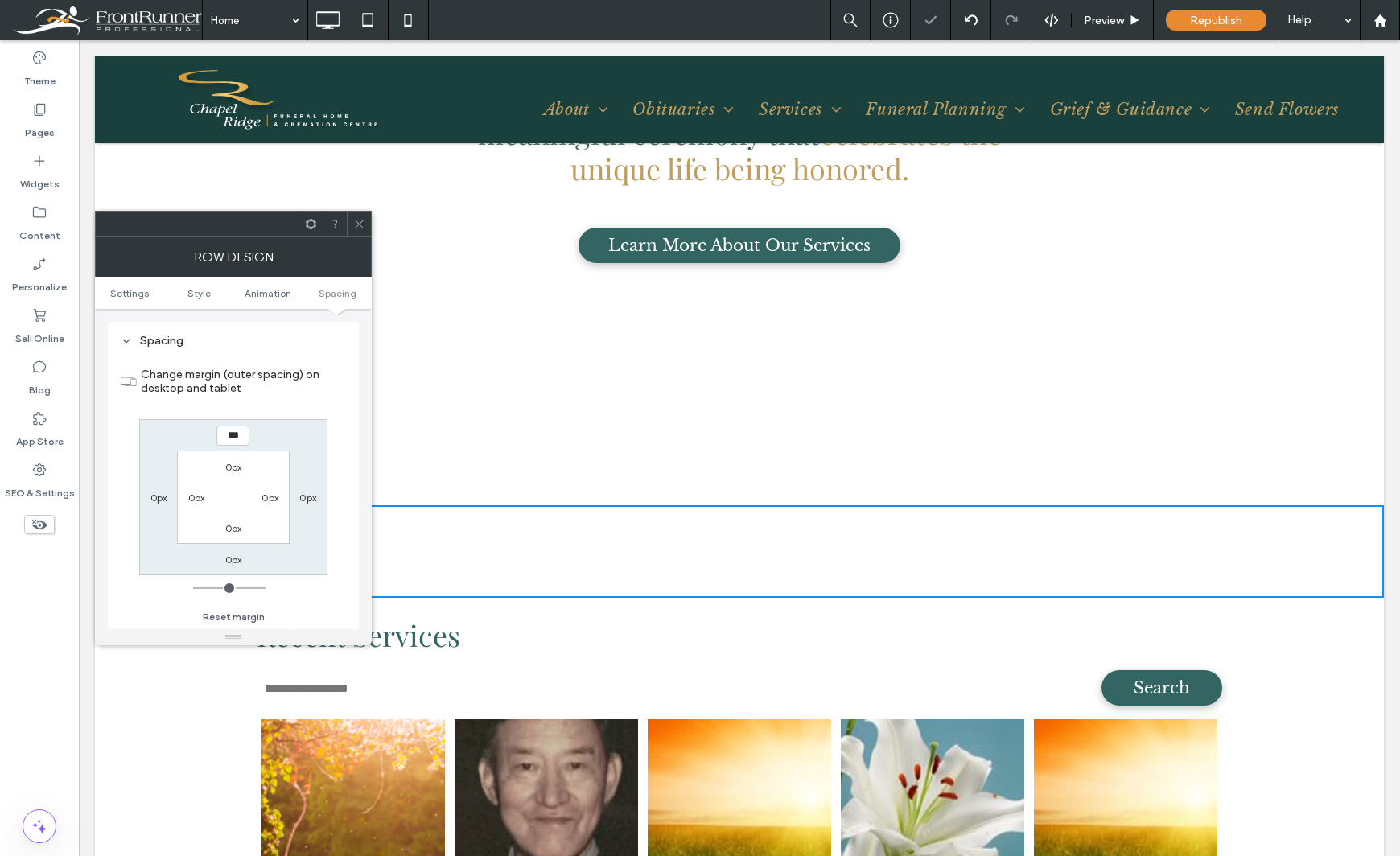
click at [34, 636] on div "Theme Pages Widgets Content Personalize Sell Online Blog App Store SEO & Settin…" at bounding box center [39, 447] width 79 height 816
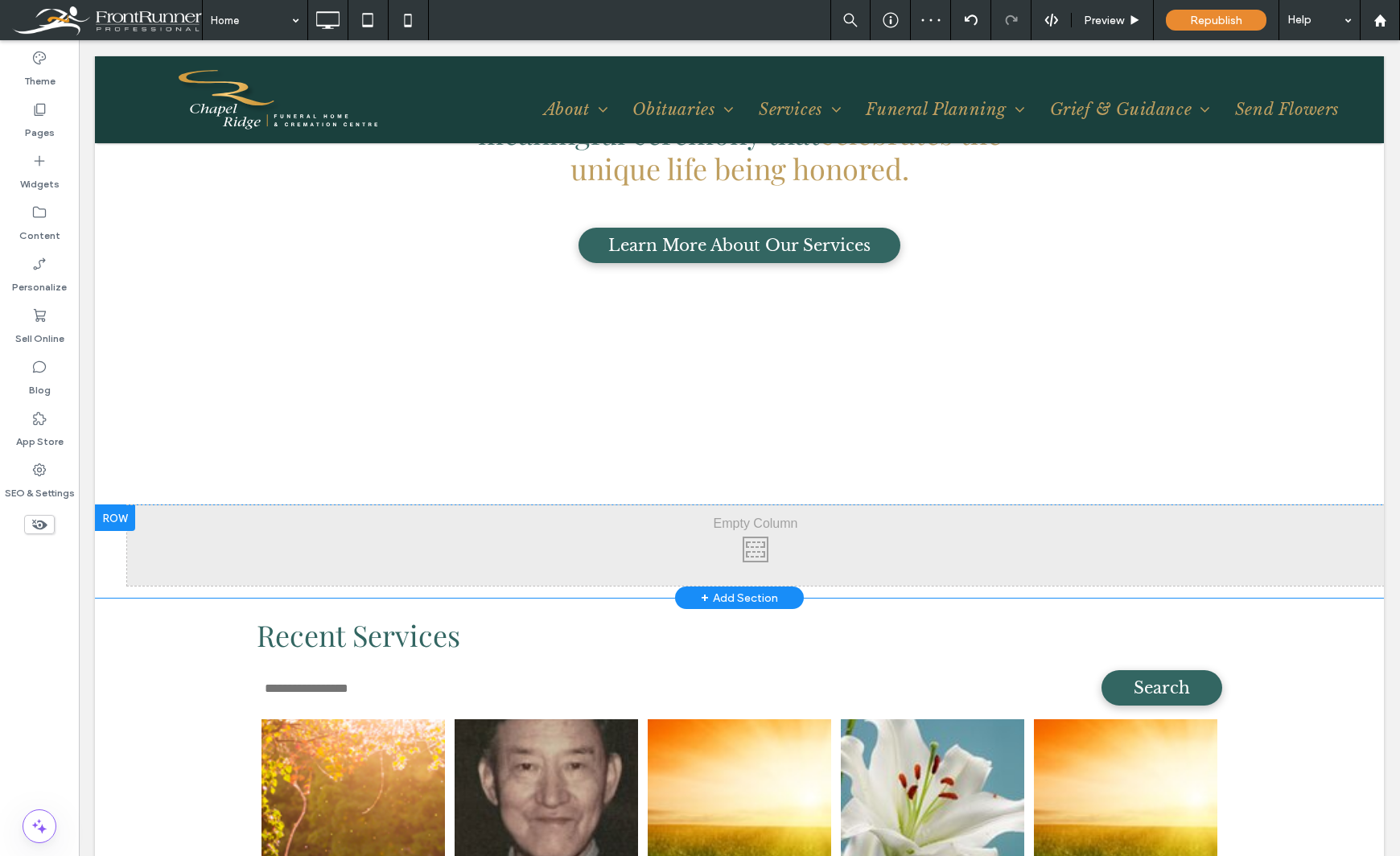
click at [119, 520] on div at bounding box center [115, 518] width 40 height 26
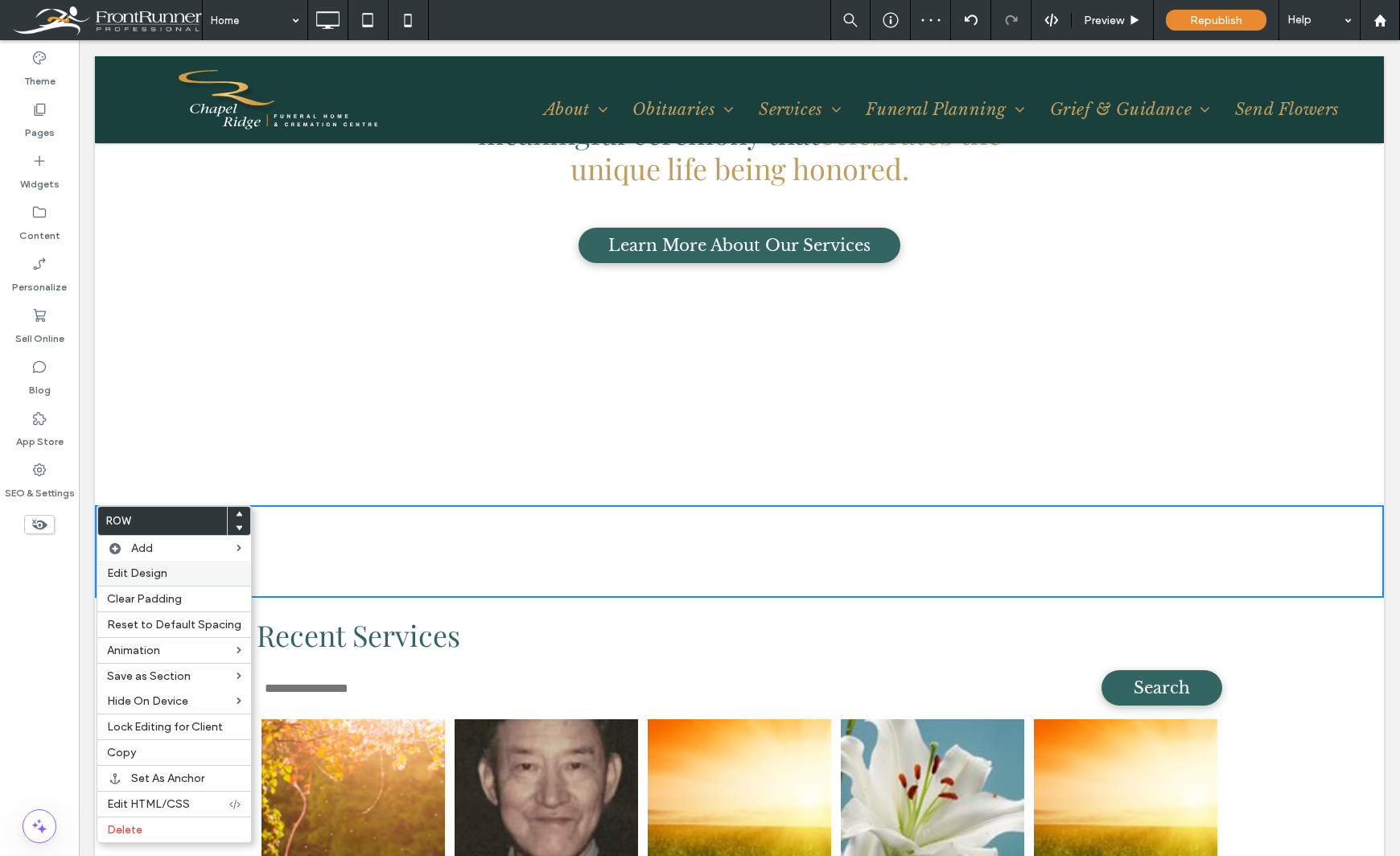
click at [169, 575] on label "Edit Design" at bounding box center [174, 574] width 135 height 13
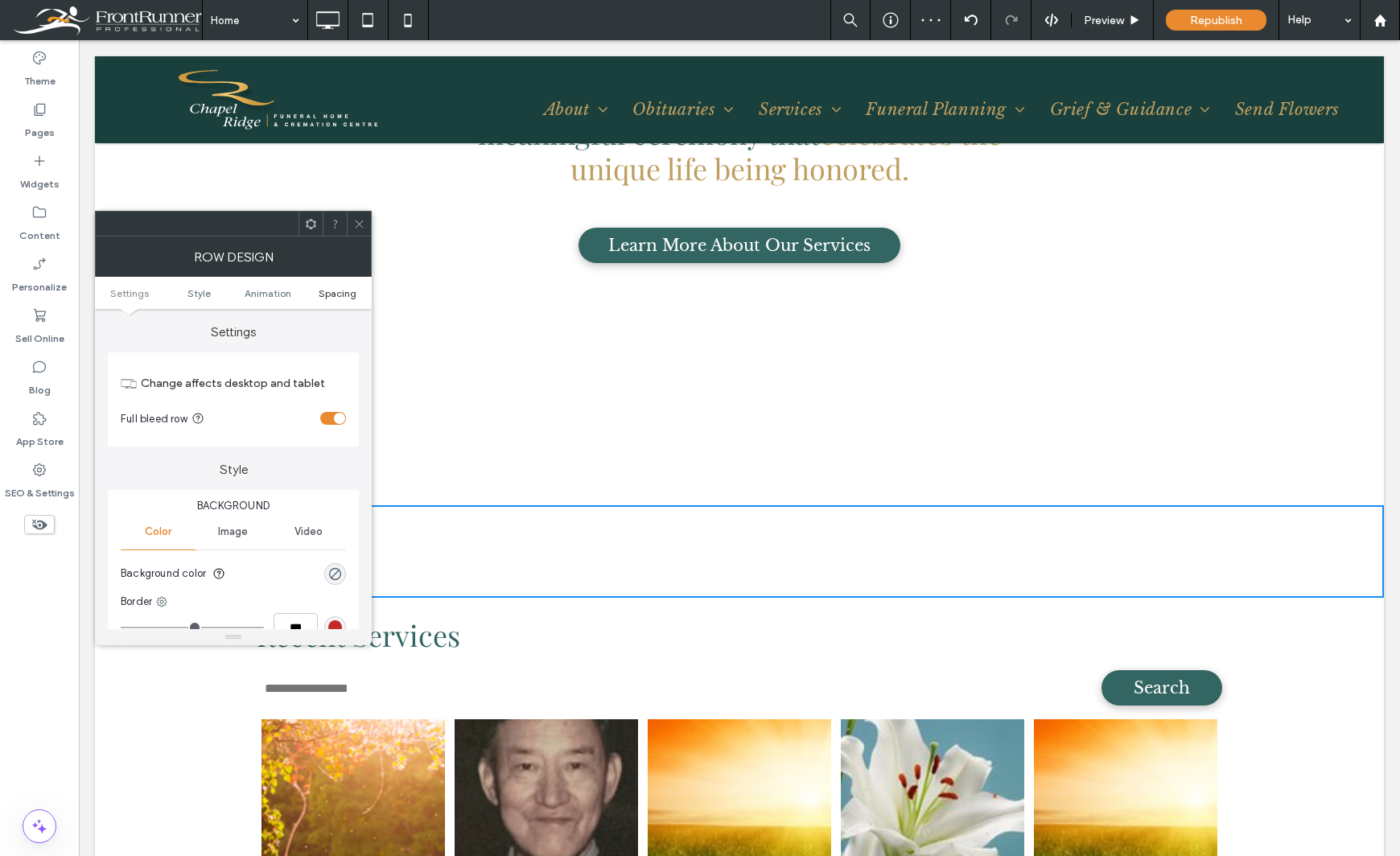
click at [331, 288] on span "Spacing" at bounding box center [337, 293] width 38 height 12
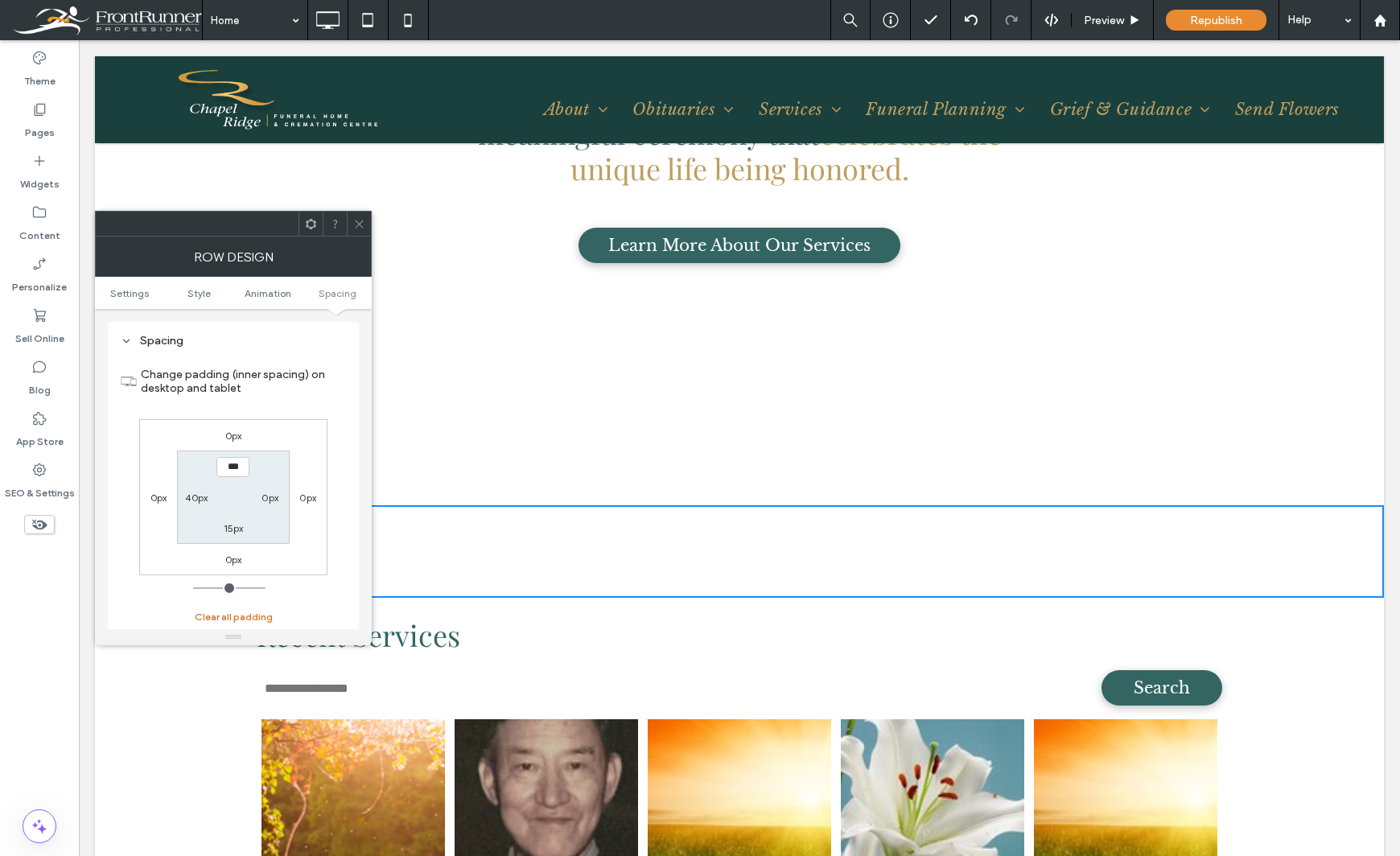
click at [234, 614] on button "Clear all padding" at bounding box center [233, 617] width 78 height 19
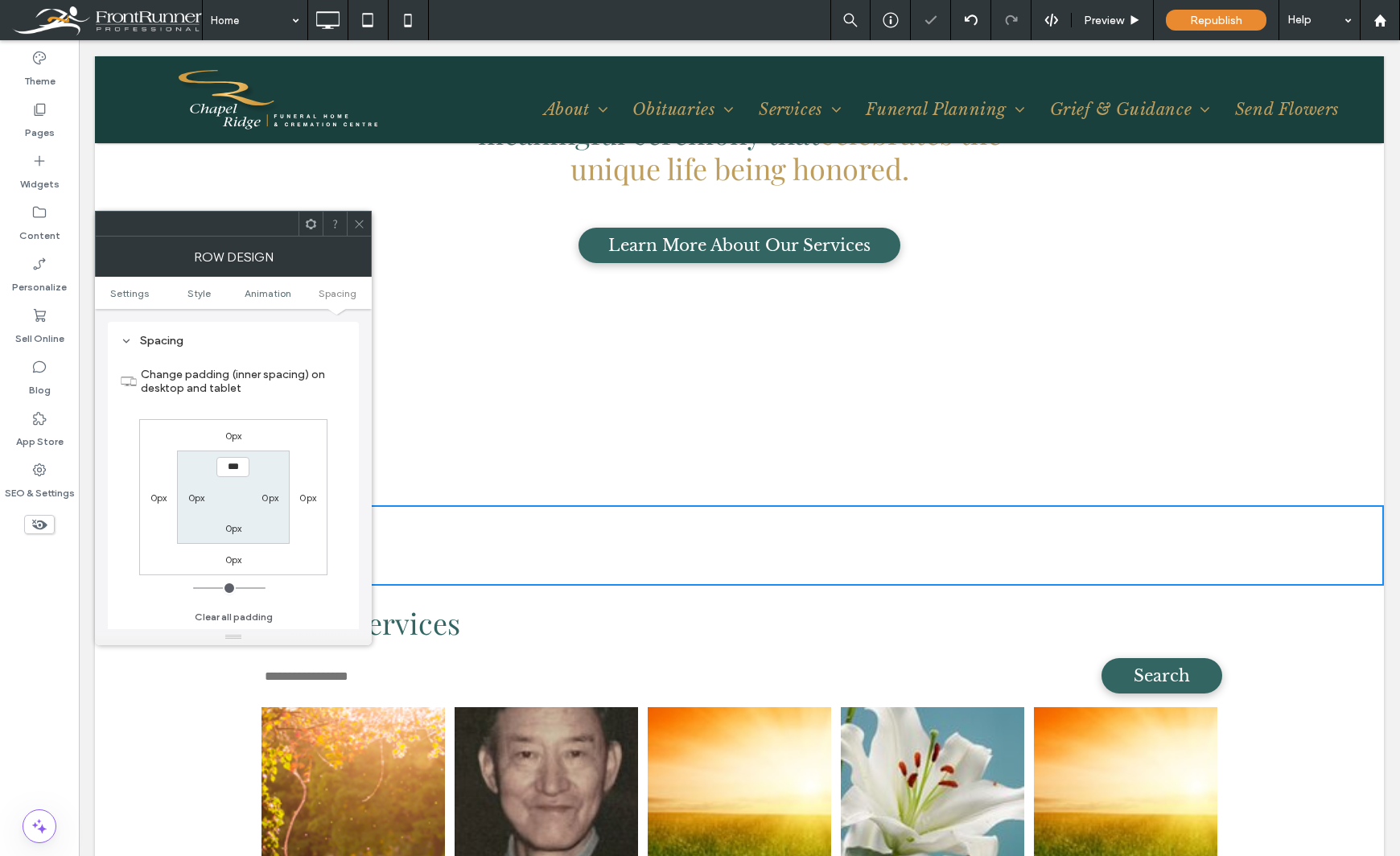
click at [41, 652] on div "Theme Pages Widgets Content Personalize Sell Online Blog App Store SEO & Settin…" at bounding box center [39, 447] width 79 height 816
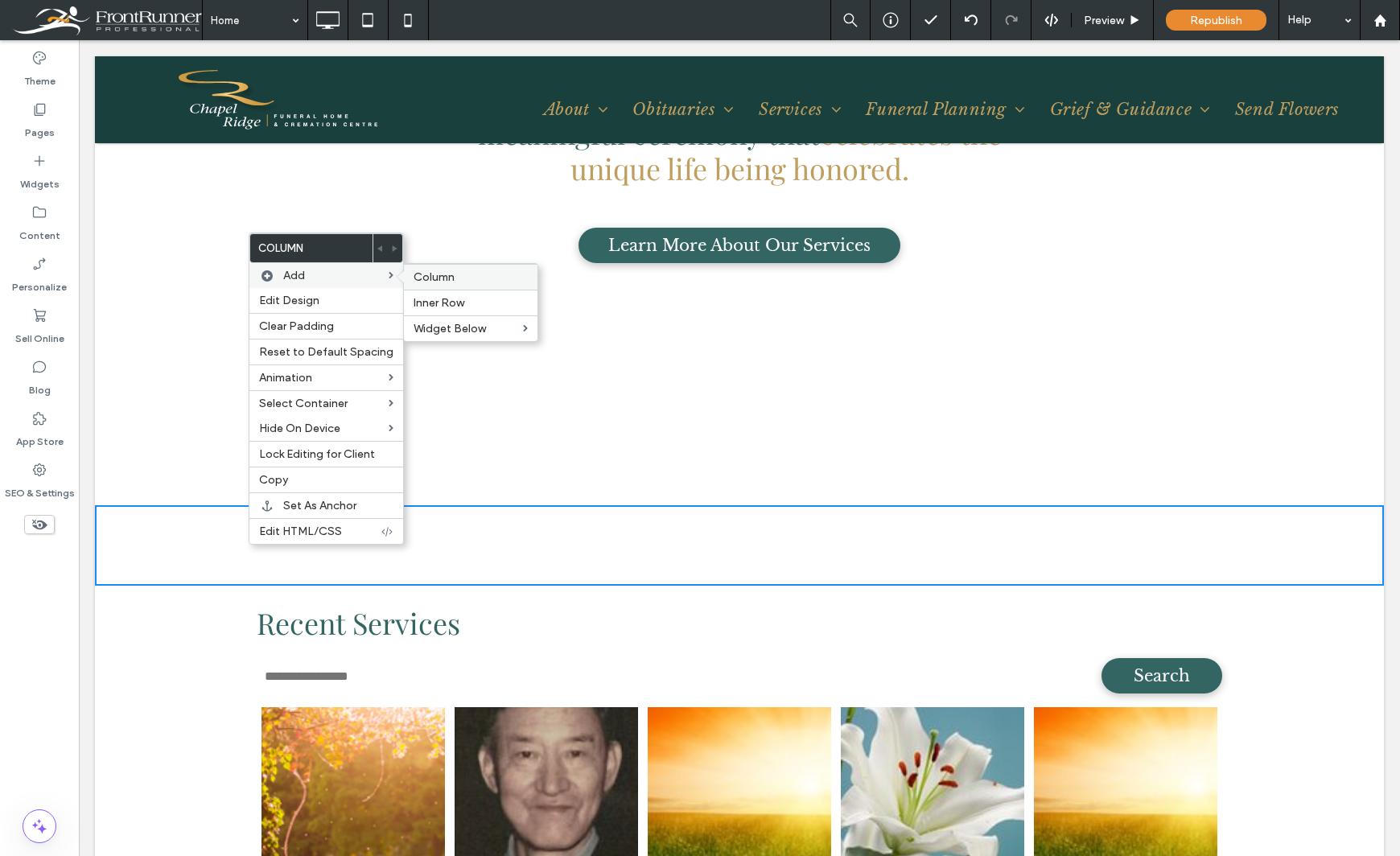
click at [433, 279] on span "Column" at bounding box center [433, 277] width 41 height 13
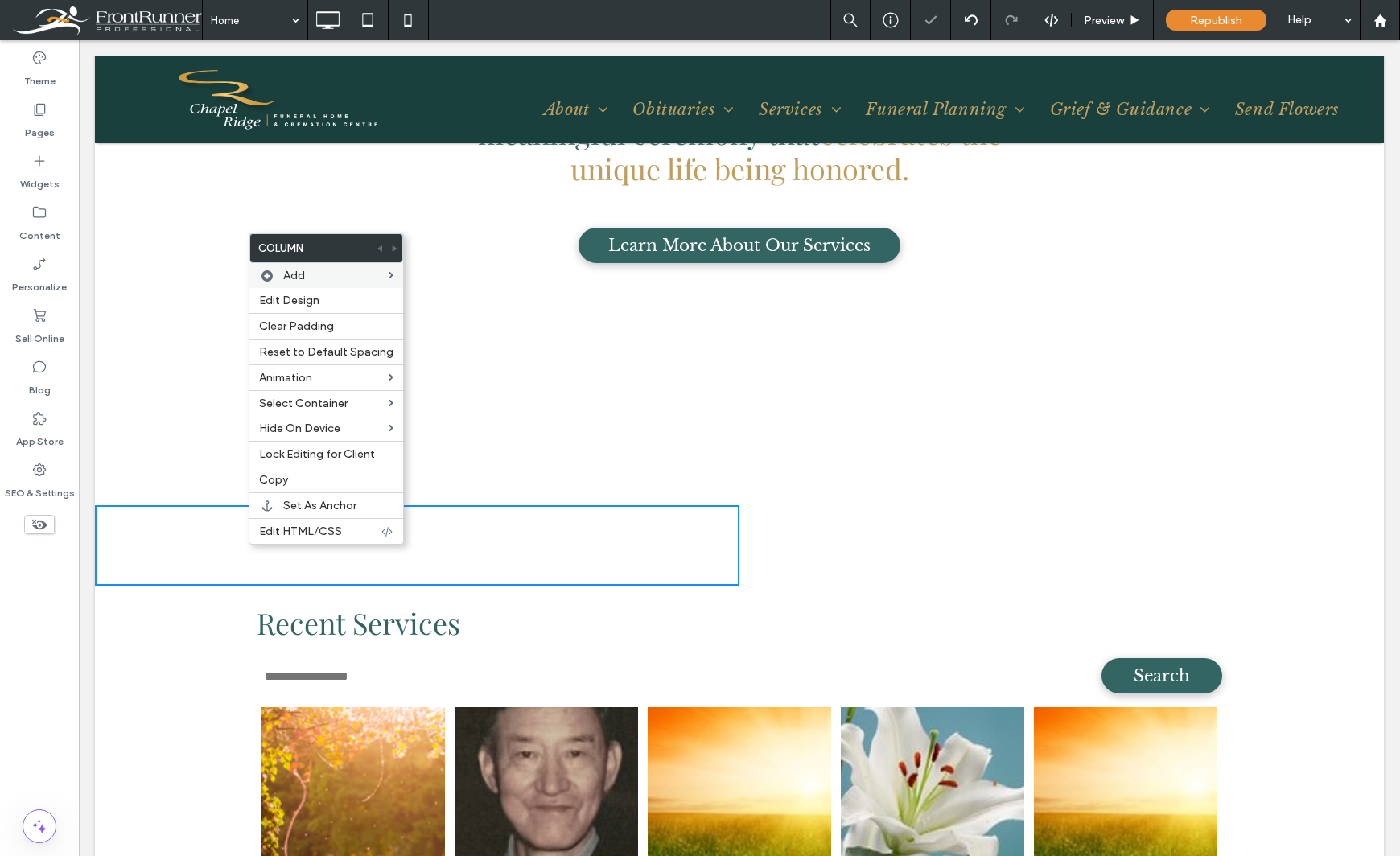
click at [25, 671] on div "Theme Pages Widgets Content Personalize Sell Online Blog App Store SEO & Settin…" at bounding box center [39, 447] width 79 height 816
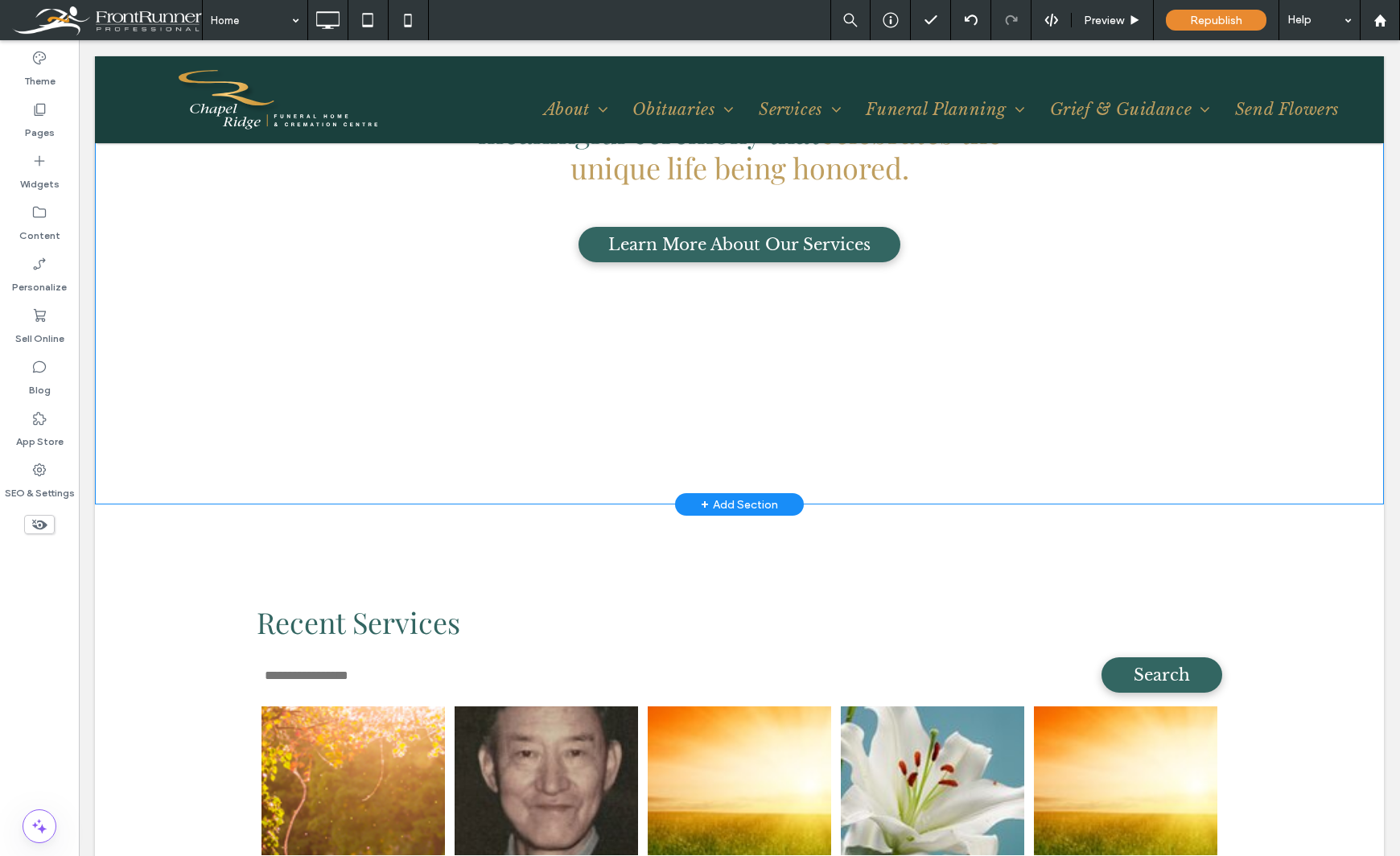
scroll to position [1287, 0]
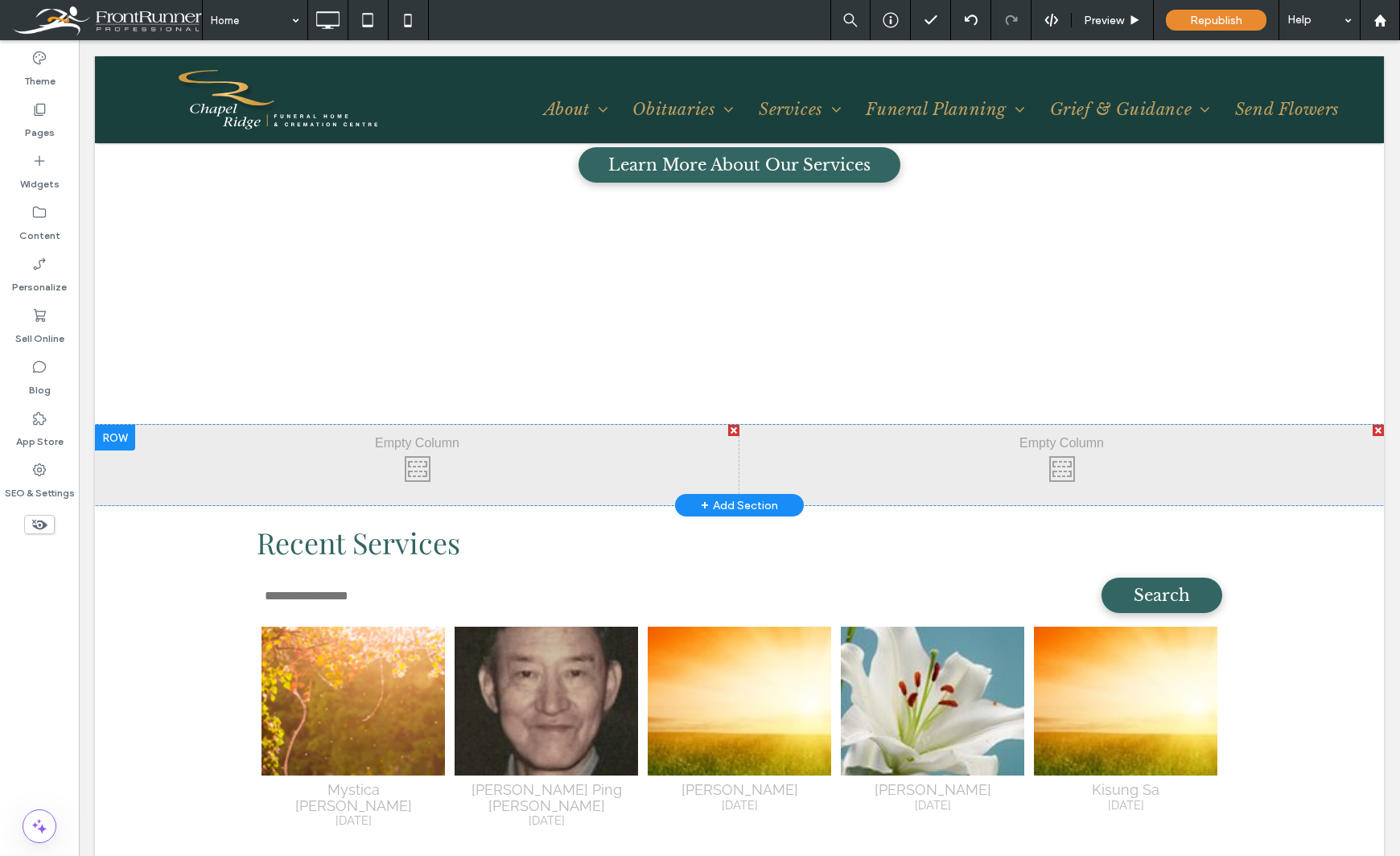
click at [397, 454] on div "Click To Paste Click To Paste" at bounding box center [417, 464] width 645 height 81
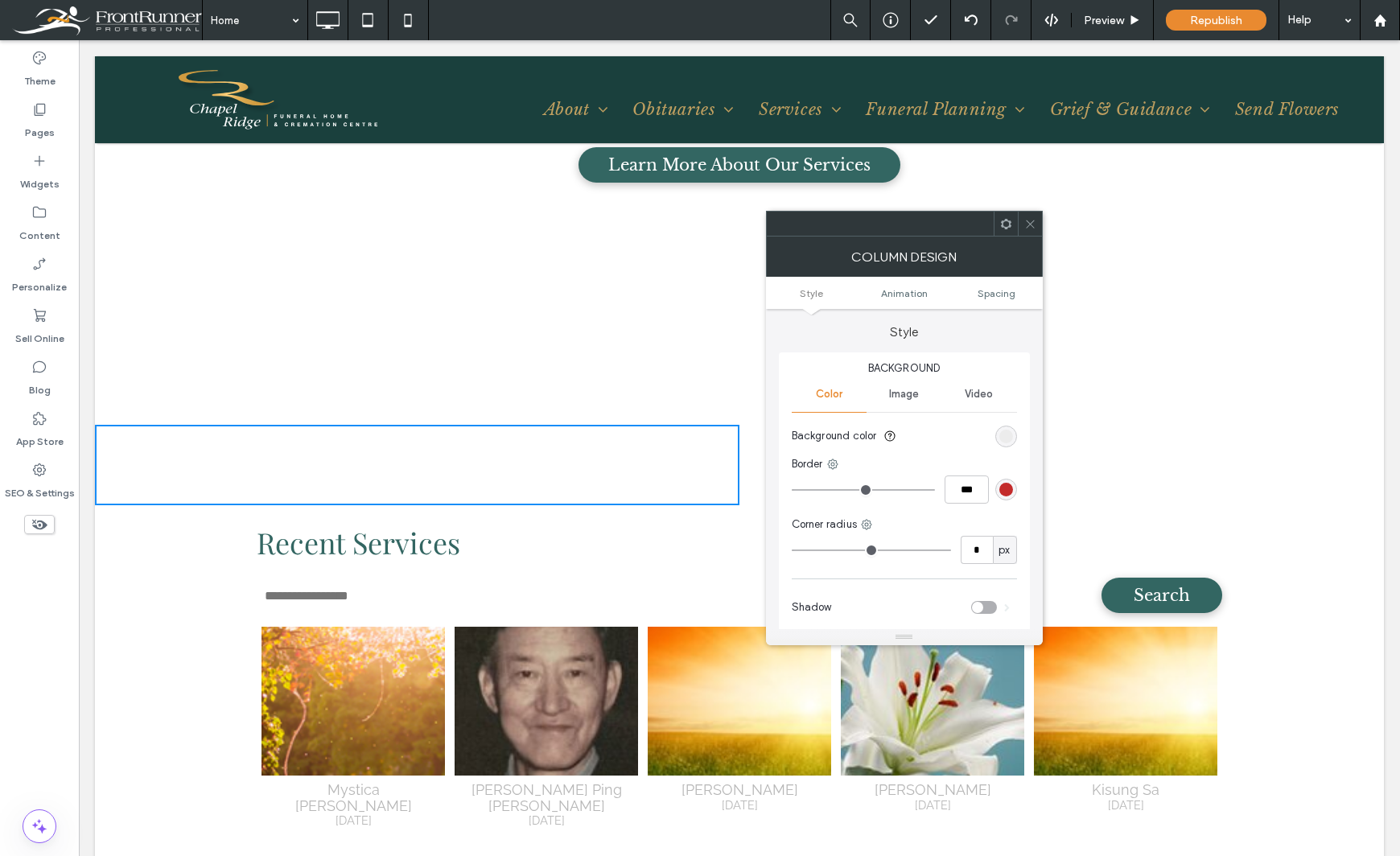
click at [915, 396] on span "Image" at bounding box center [903, 394] width 29 height 13
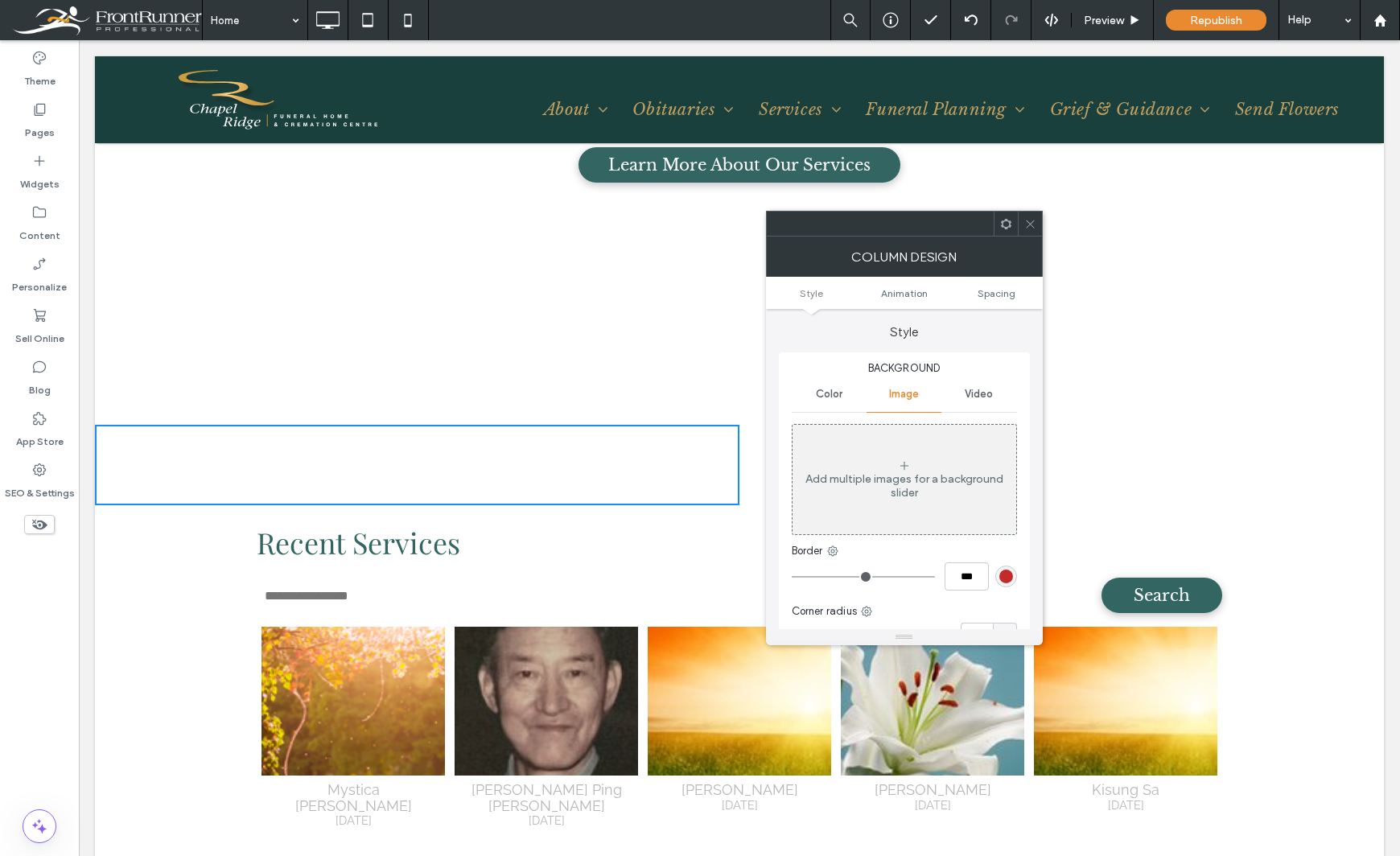
click at [886, 455] on div "Add multiple images for a background slider" at bounding box center [904, 480] width 224 height 106
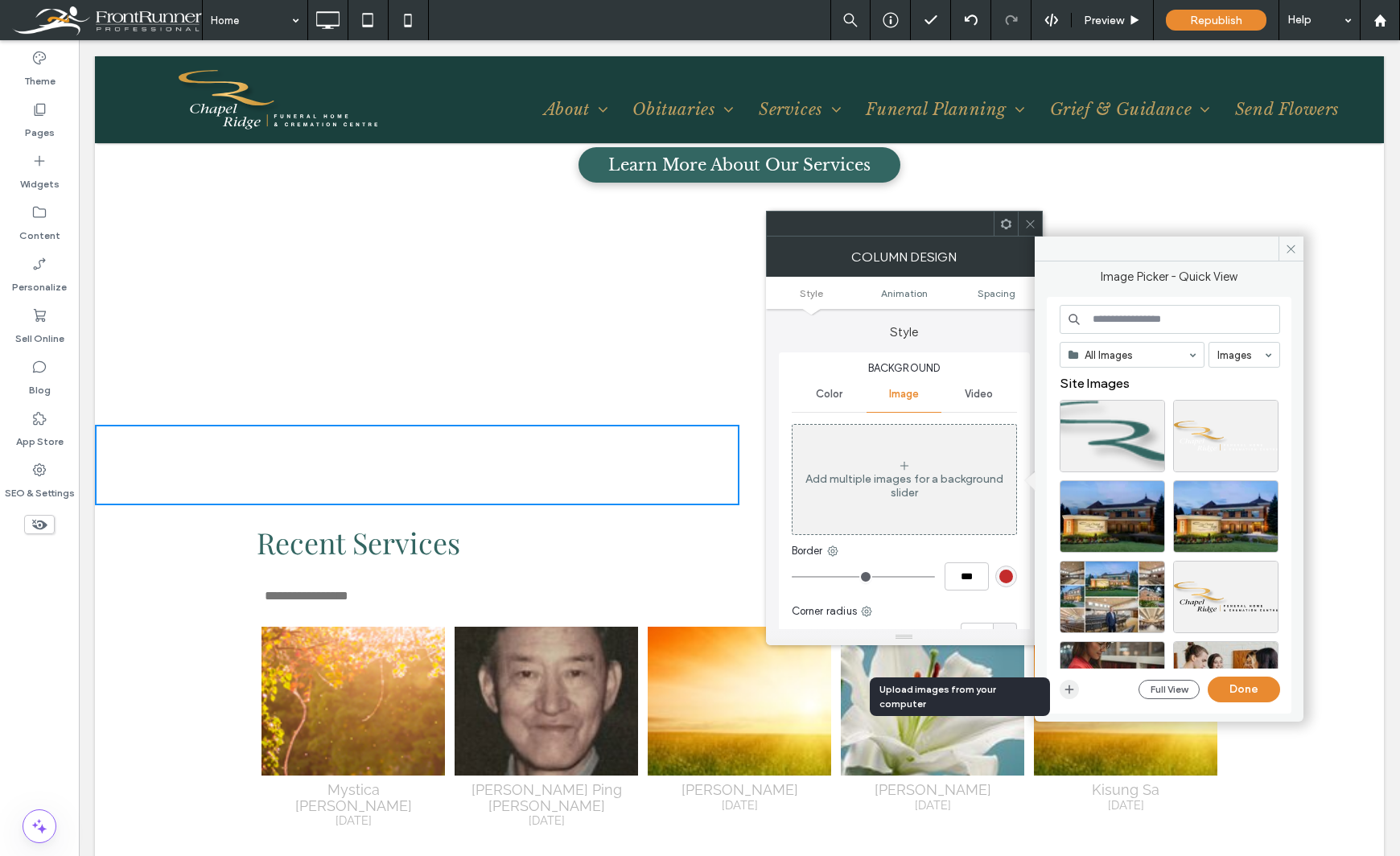
click at [1072, 685] on icon "button" at bounding box center [1069, 690] width 13 height 13
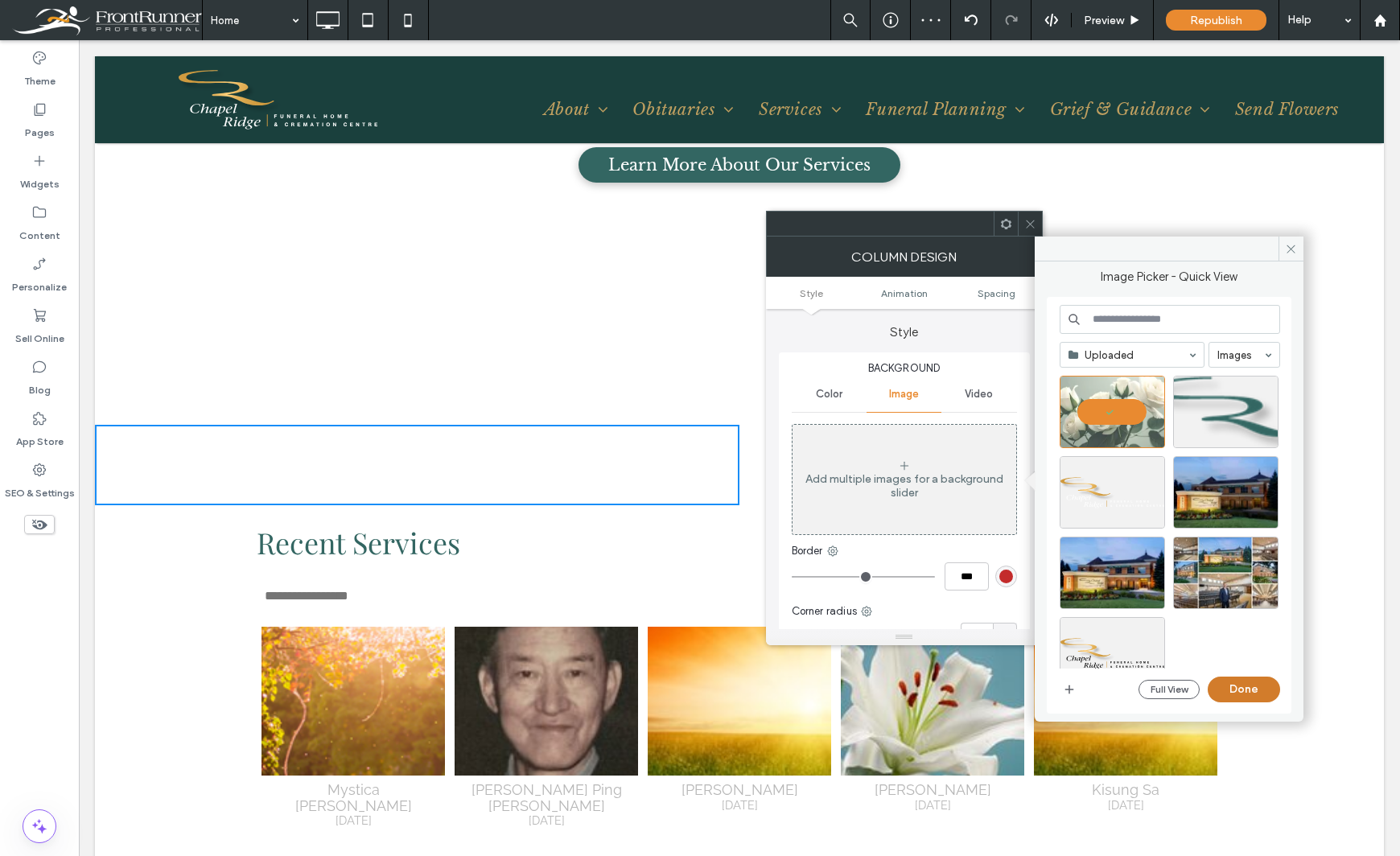
click at [1236, 686] on button "Done" at bounding box center [1244, 689] width 72 height 26
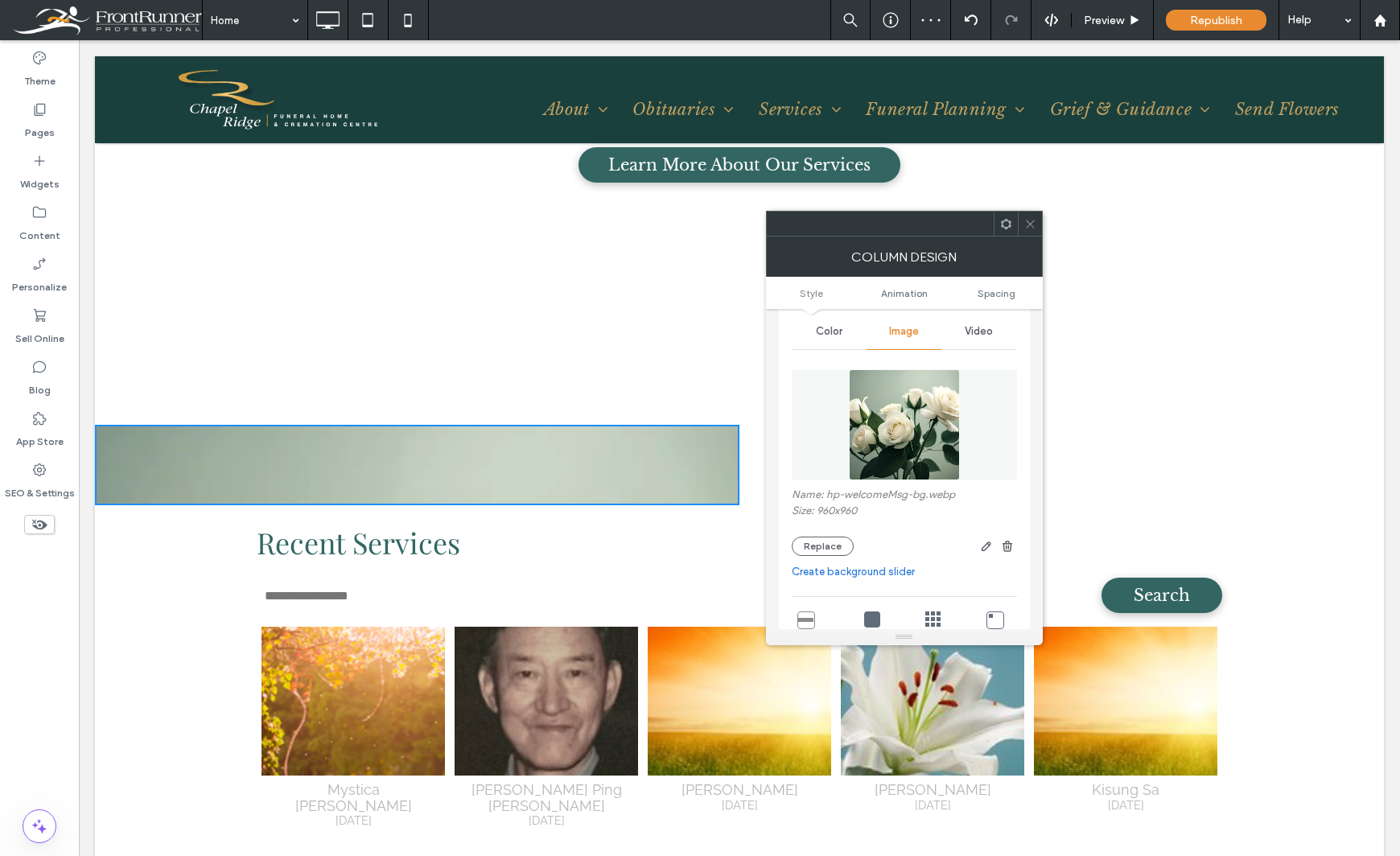
scroll to position [322, 0]
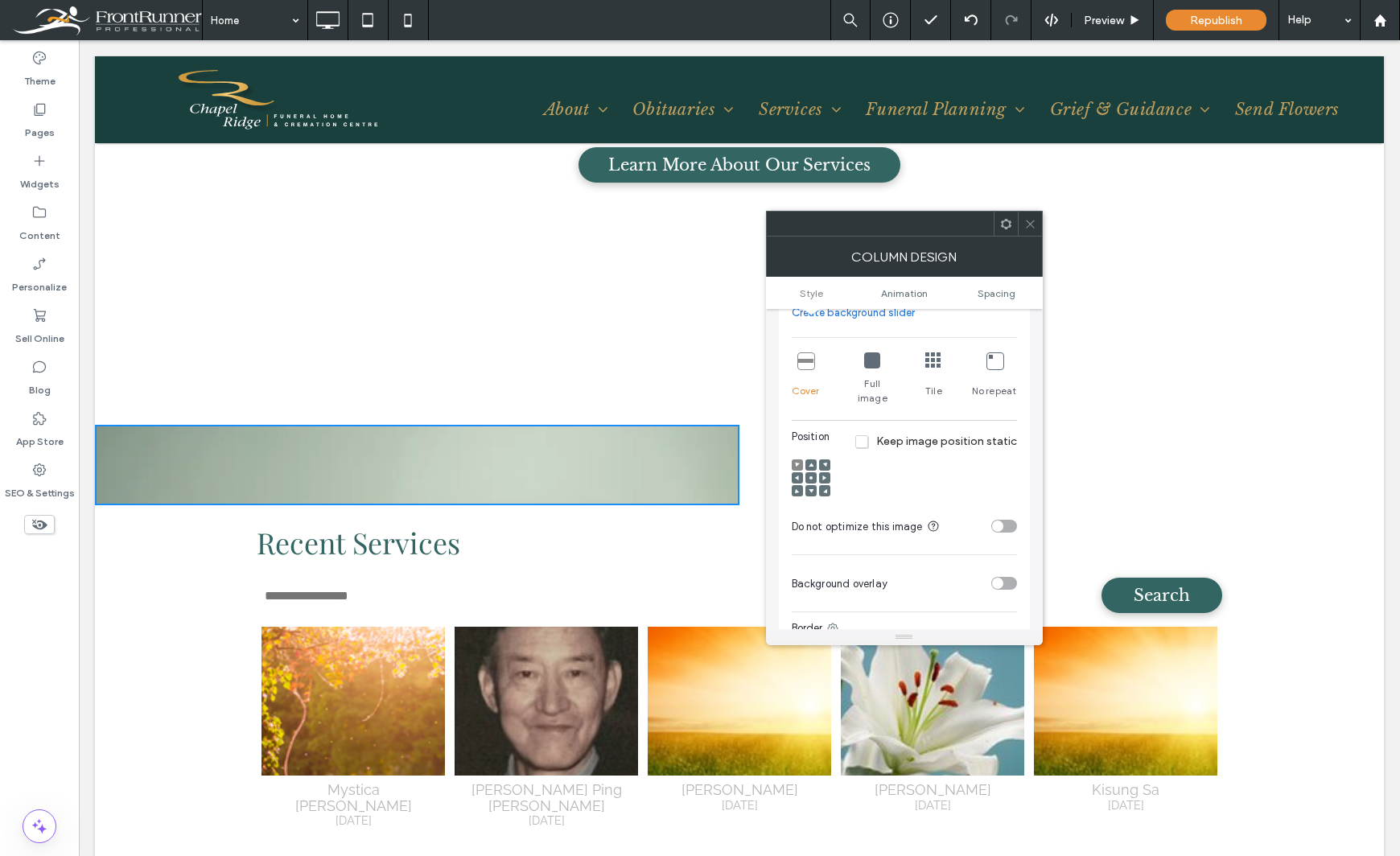
click at [810, 476] on use at bounding box center [810, 477] width 3 height 3
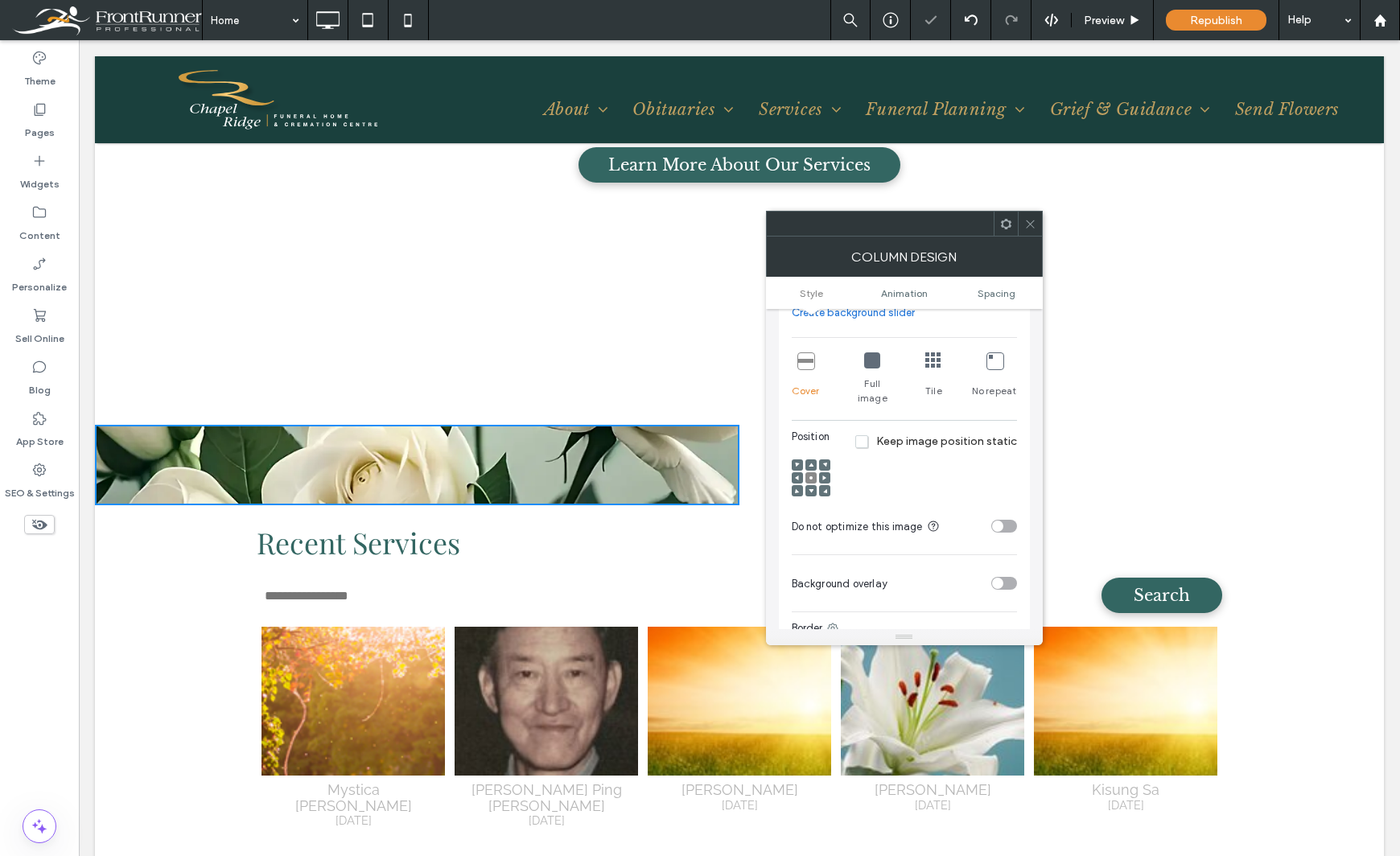
drag, startPoint x: 11, startPoint y: 639, endPoint x: 31, endPoint y: 625, distance: 24.4
click at [13, 639] on div "Theme Pages Widgets Content Personalize Sell Online Blog App Store SEO & Settin…" at bounding box center [39, 447] width 79 height 816
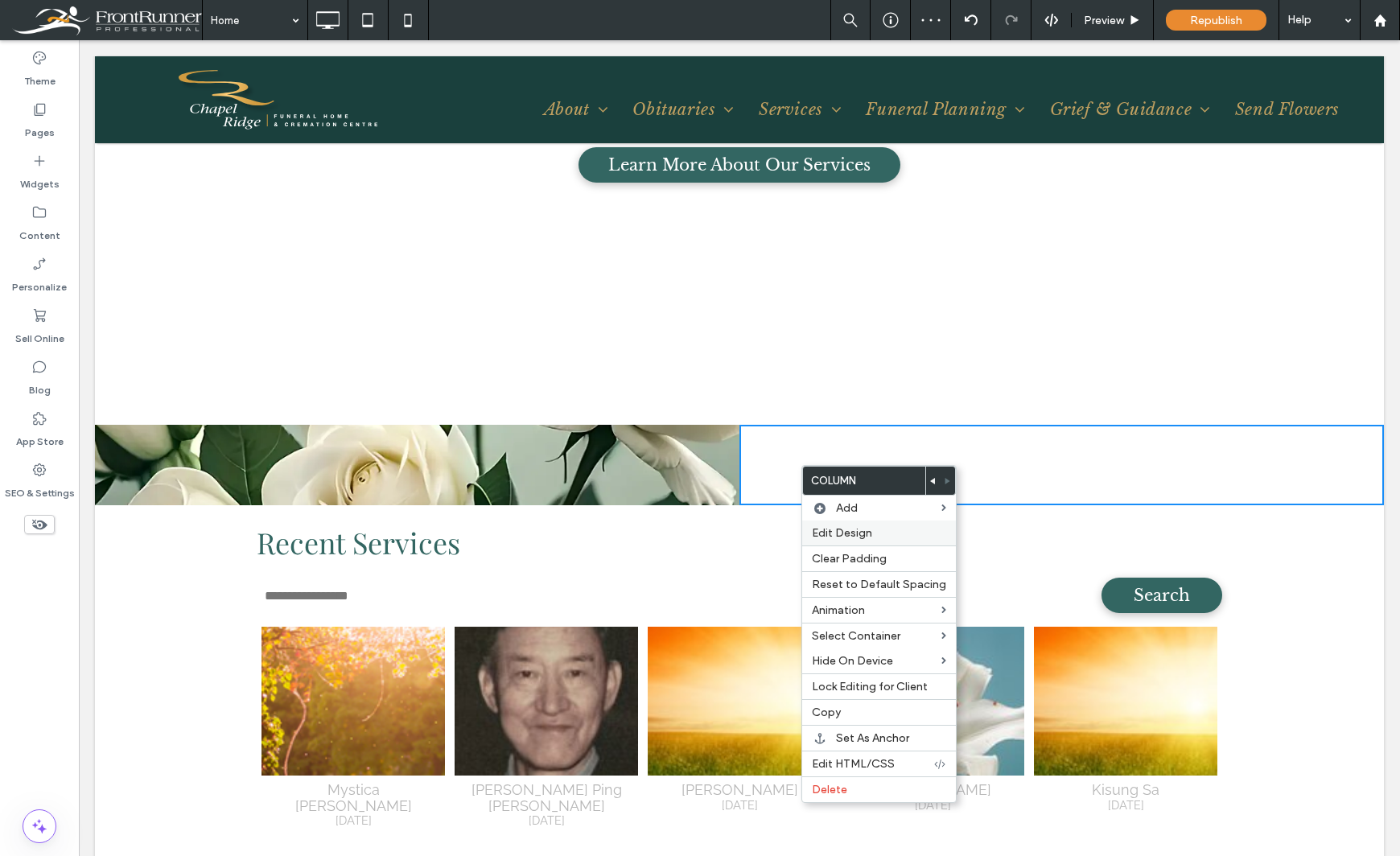
click at [828, 529] on span "Edit Design" at bounding box center [842, 533] width 61 height 13
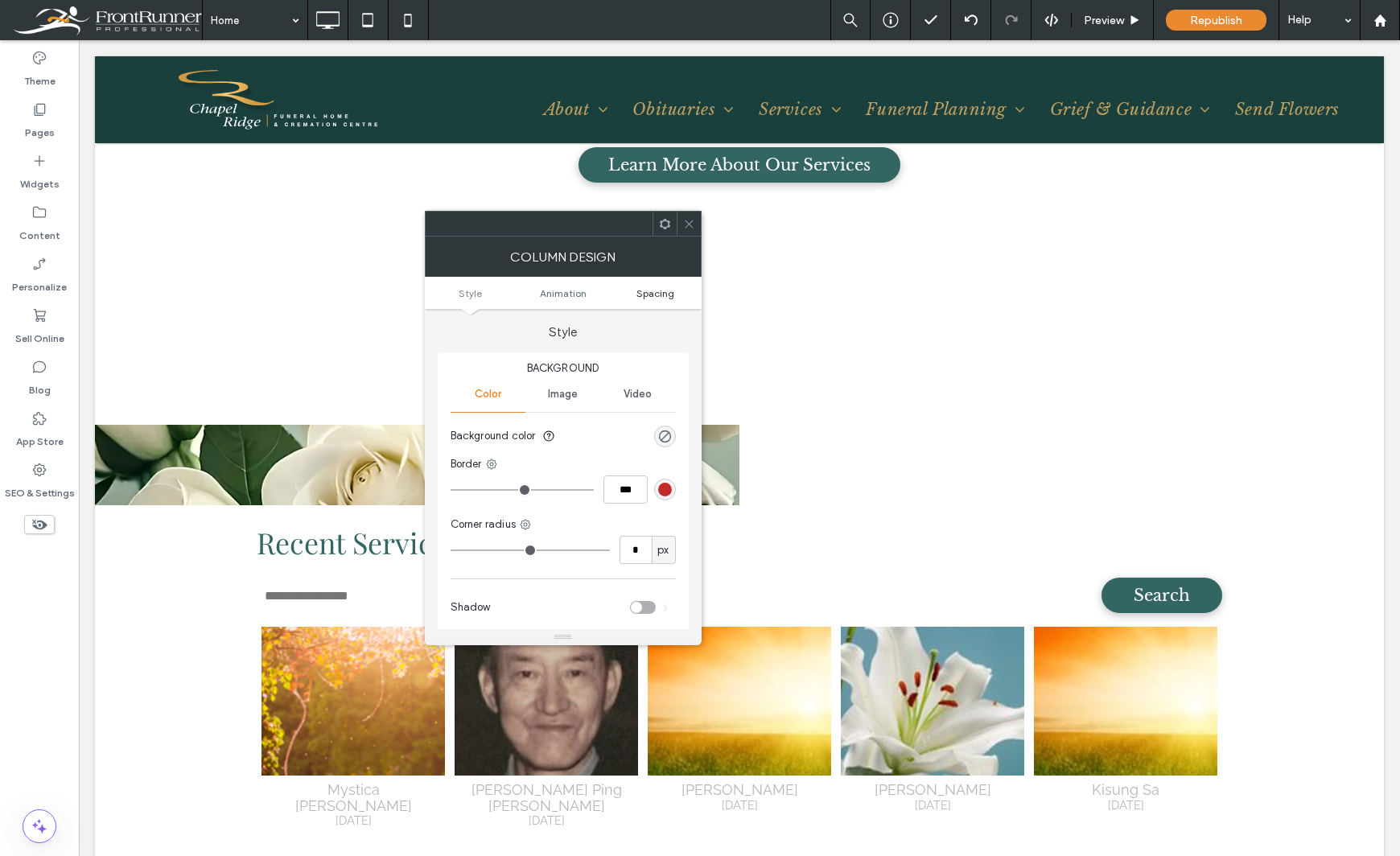
click at [646, 290] on span "Spacing" at bounding box center [655, 293] width 38 height 12
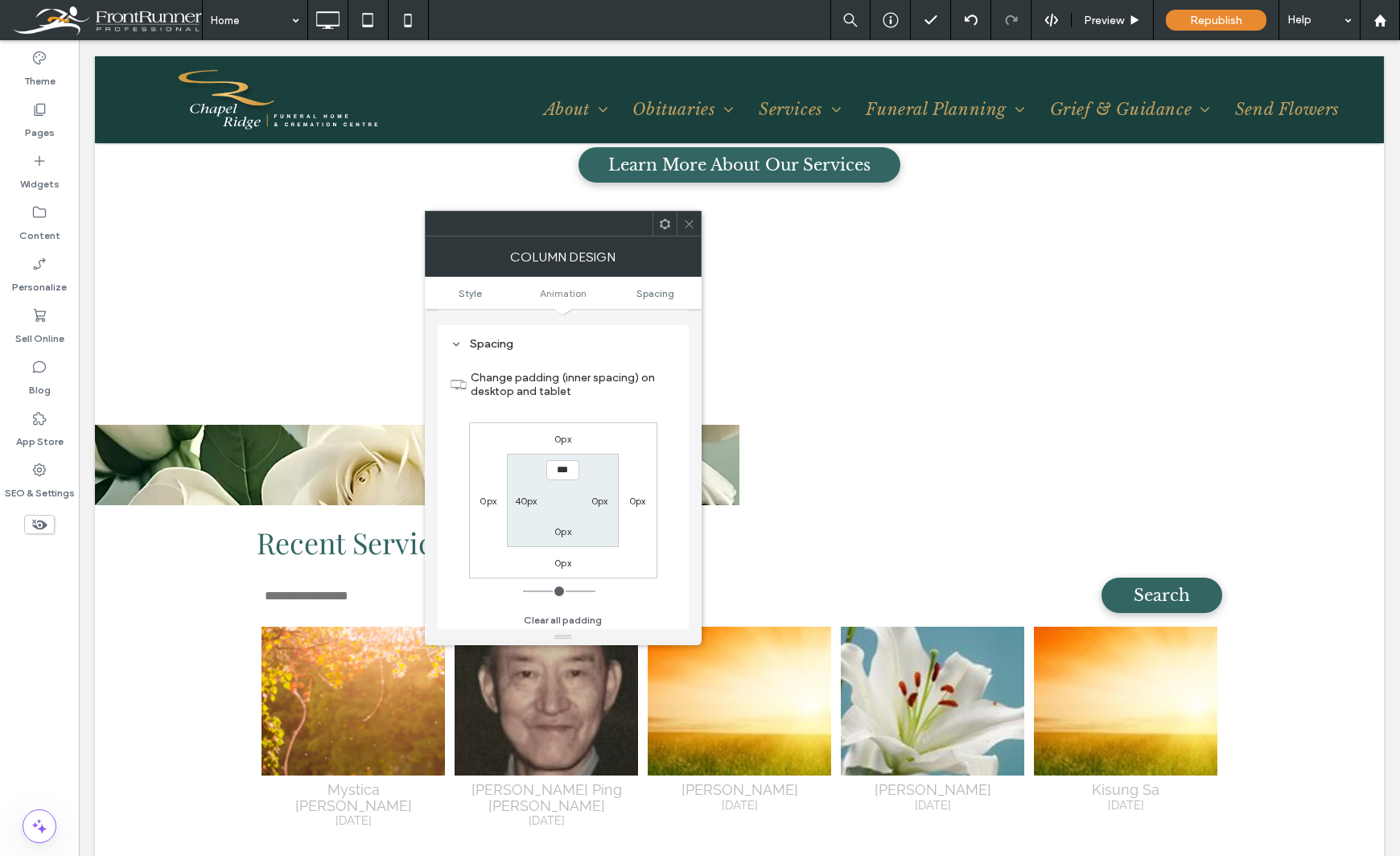
scroll to position [377, 0]
type input "**"
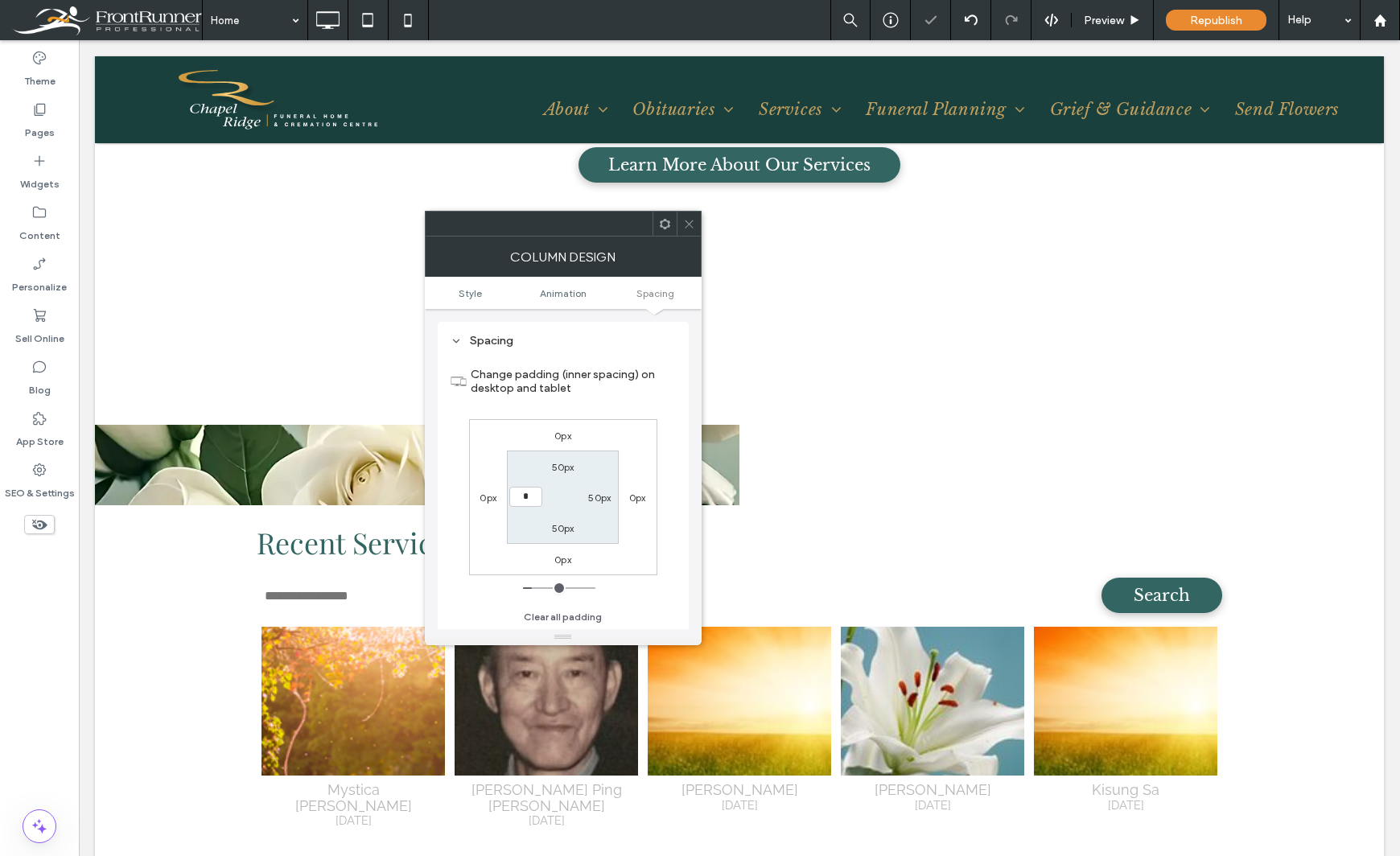
type input "**"
type input "*"
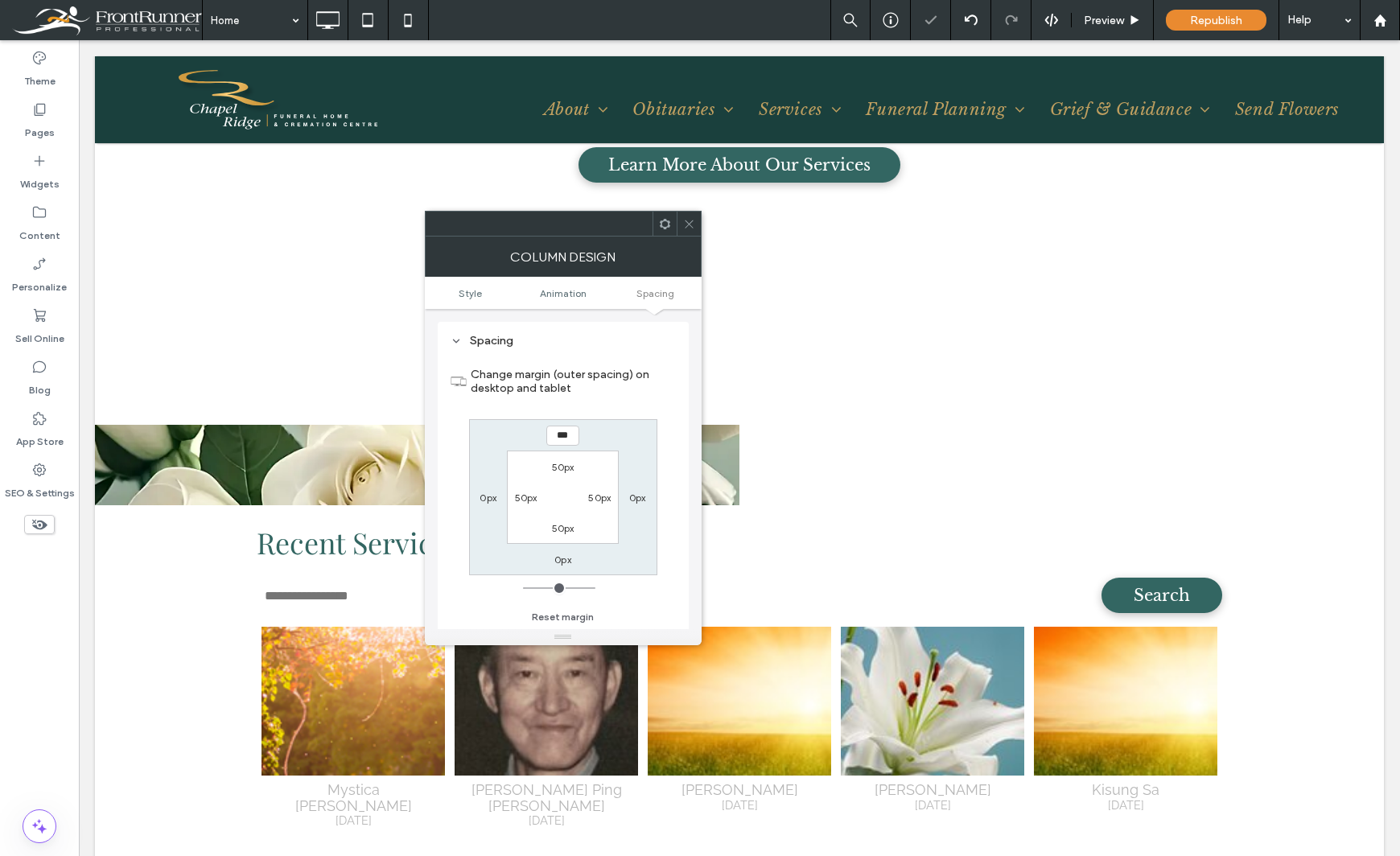
click at [689, 218] on icon at bounding box center [689, 224] width 12 height 12
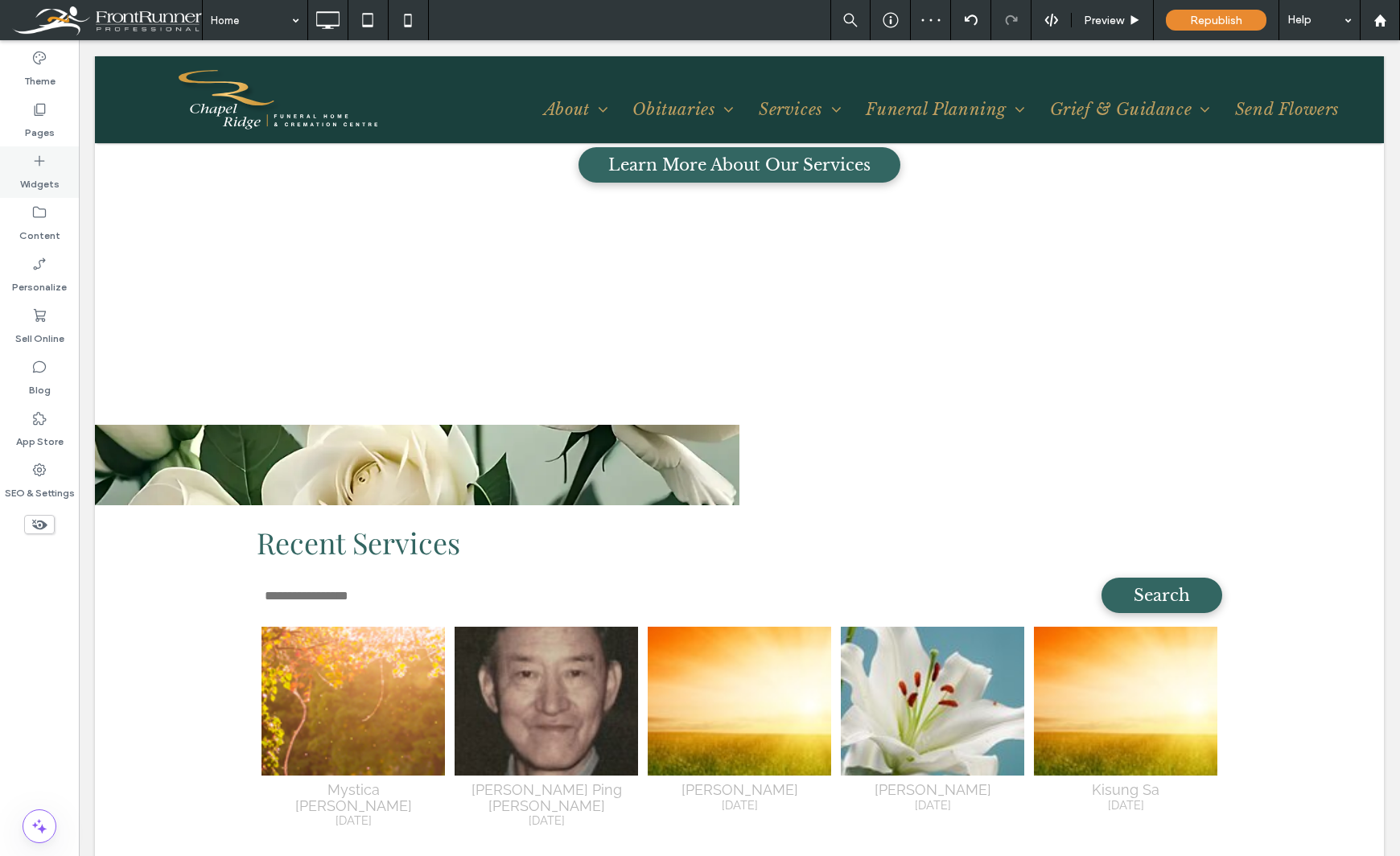
click at [41, 157] on icon at bounding box center [39, 160] width 16 height 16
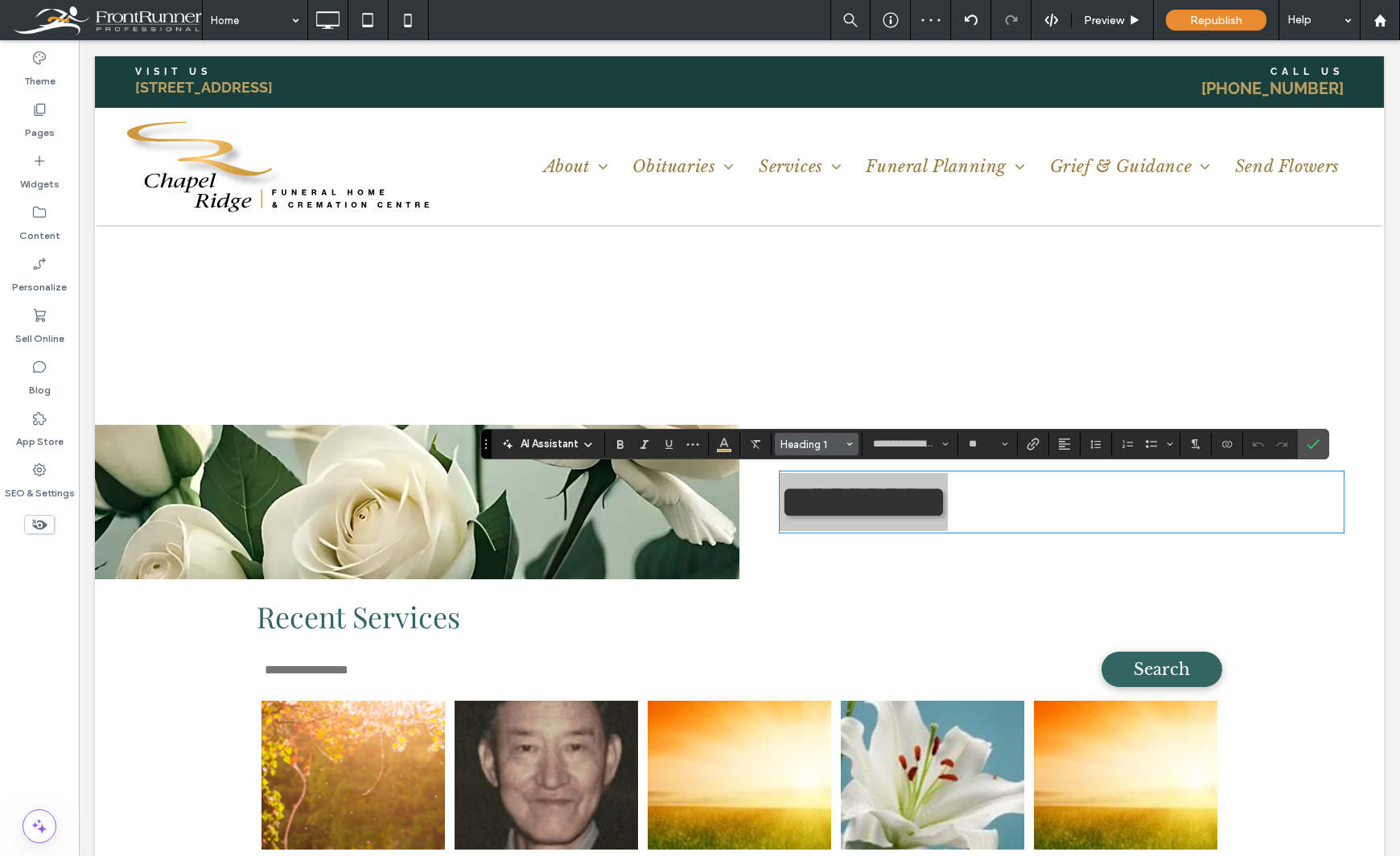
click at [808, 449] on span "Heading 1" at bounding box center [811, 445] width 63 height 12
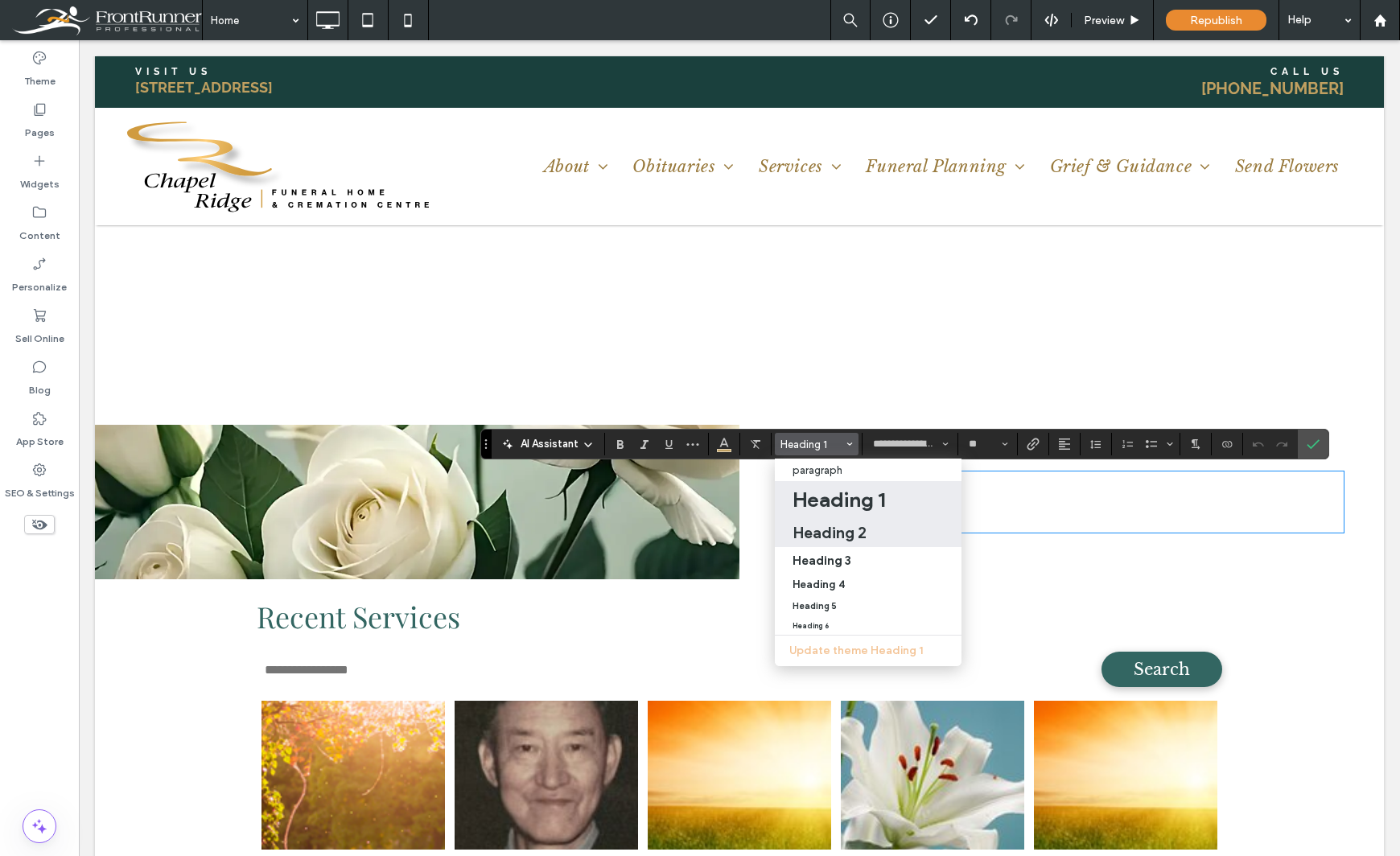
click at [819, 540] on h2 "Heading 2" at bounding box center [829, 533] width 74 height 19
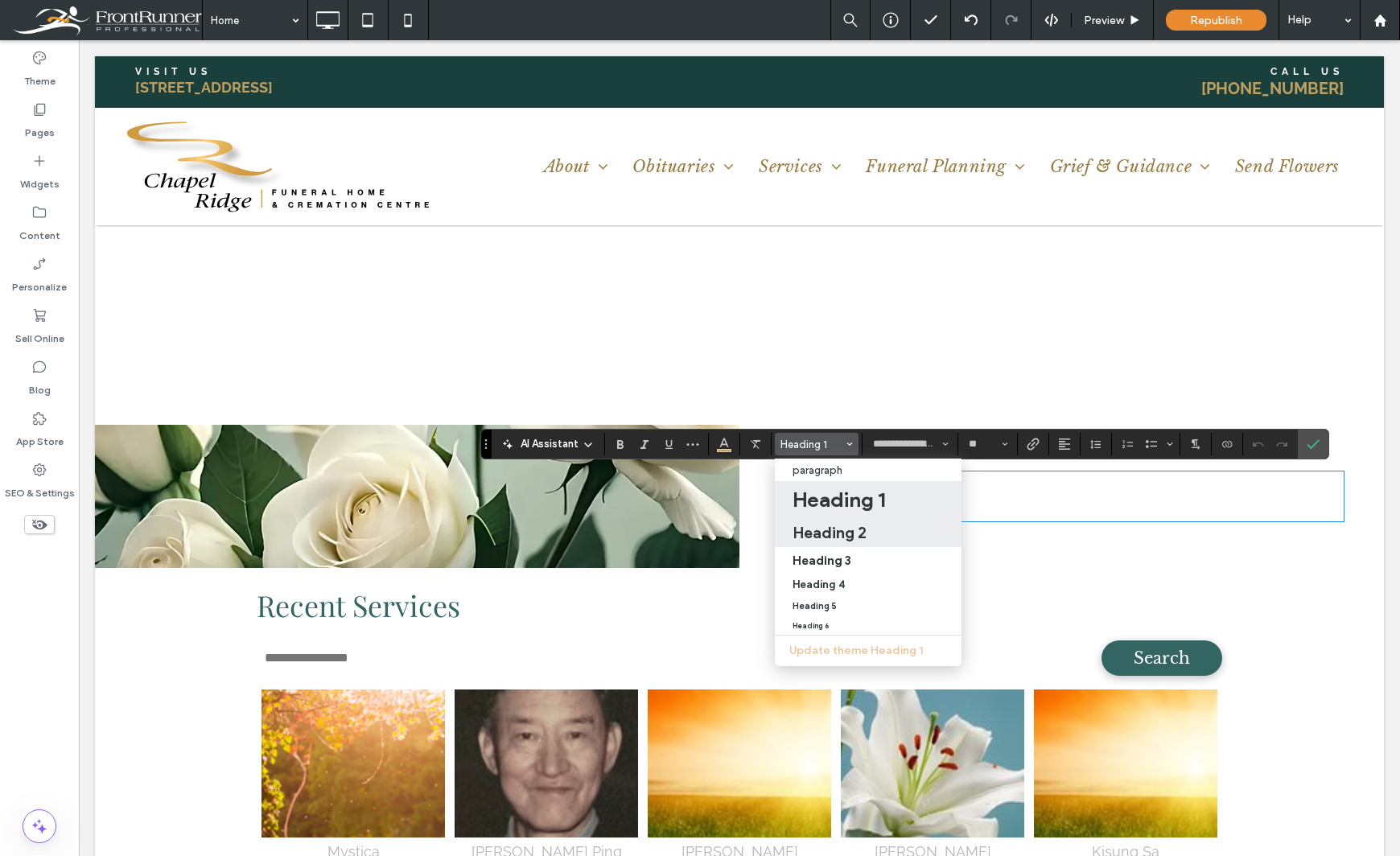
type input "**"
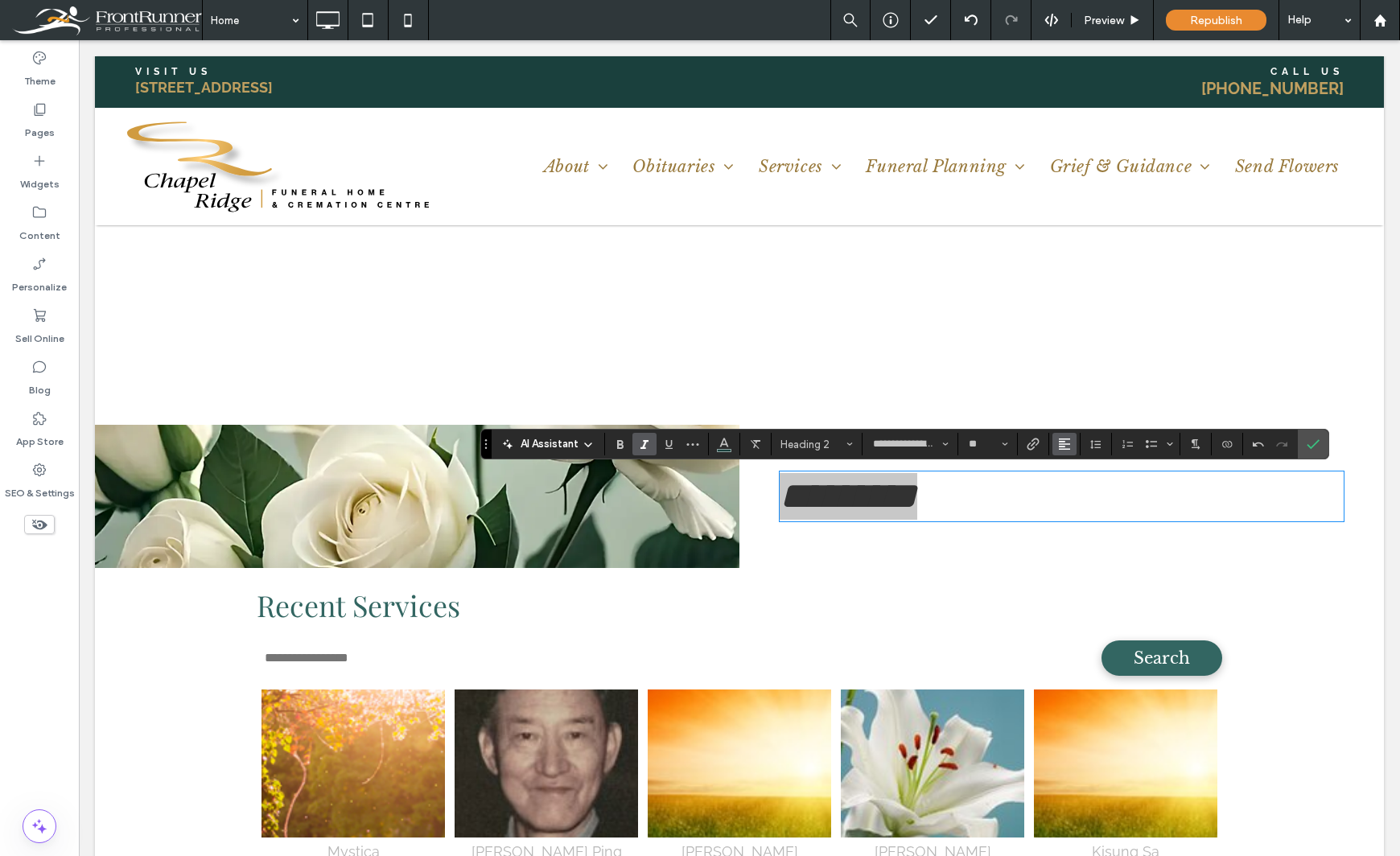
click at [1054, 447] on button "Alignment" at bounding box center [1064, 445] width 24 height 23
click at [1082, 490] on icon "ui.textEditor.alignment.center" at bounding box center [1077, 494] width 13 height 13
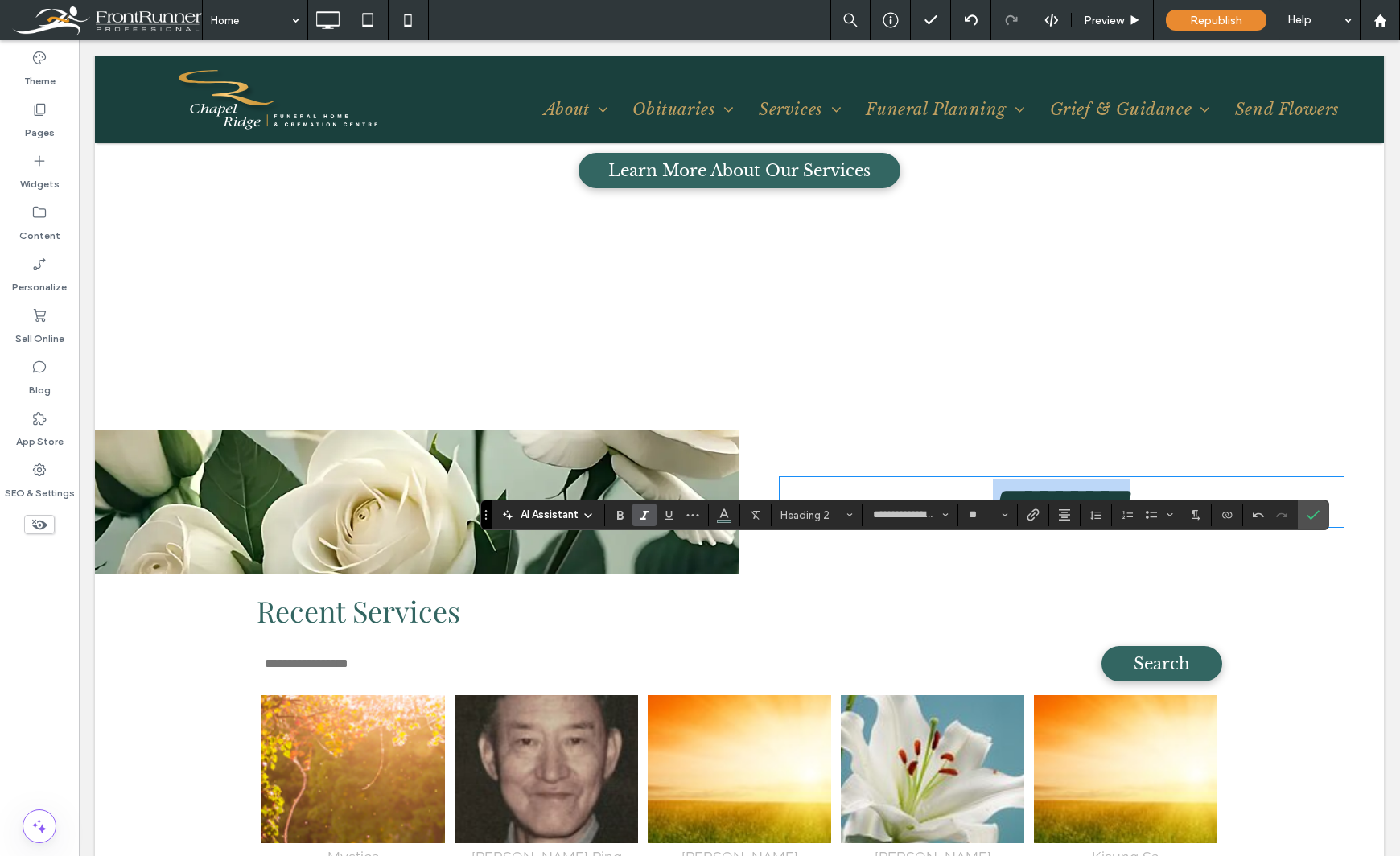
scroll to position [1287, 0]
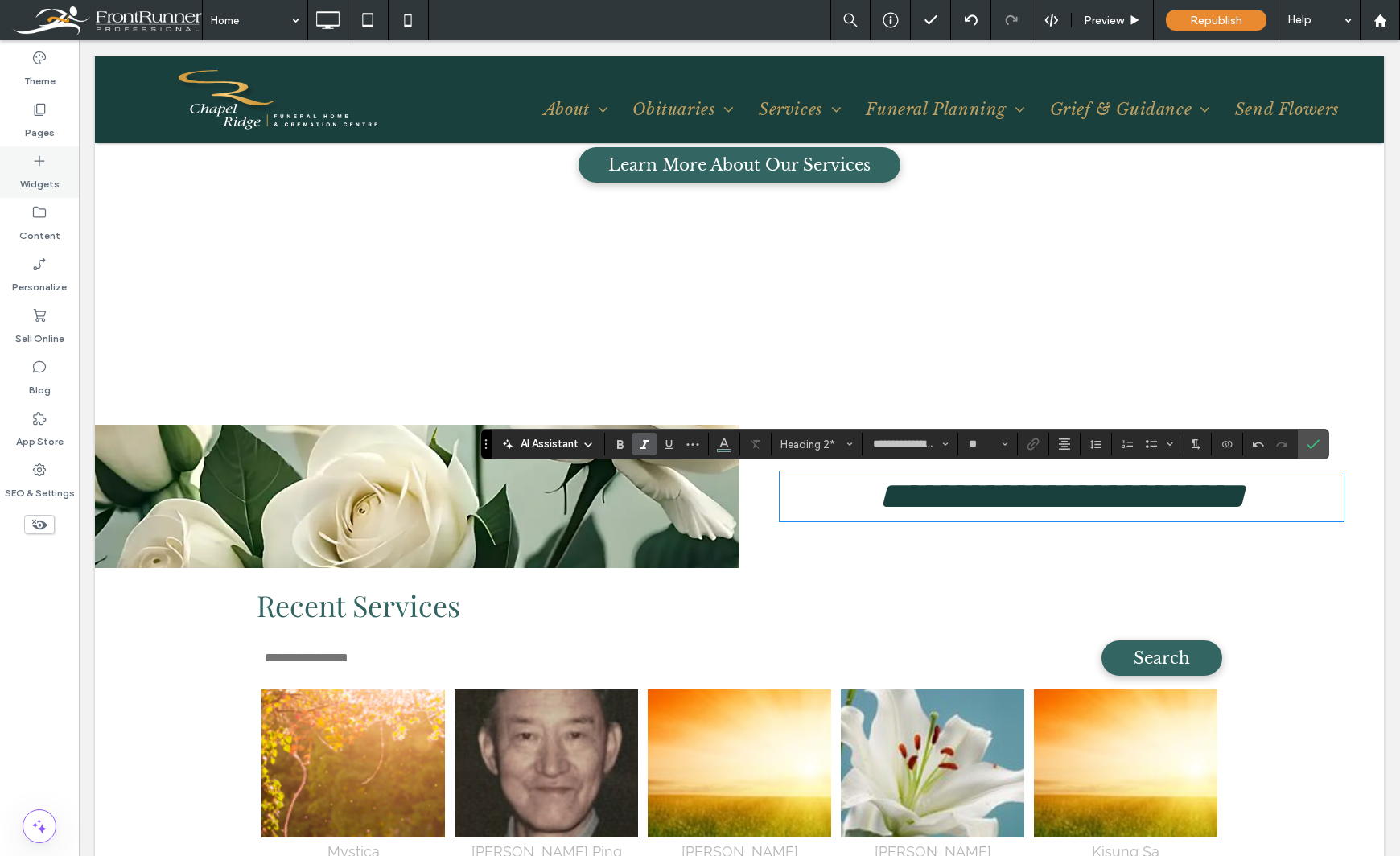
click at [50, 178] on label "Widgets" at bounding box center [40, 180] width 40 height 23
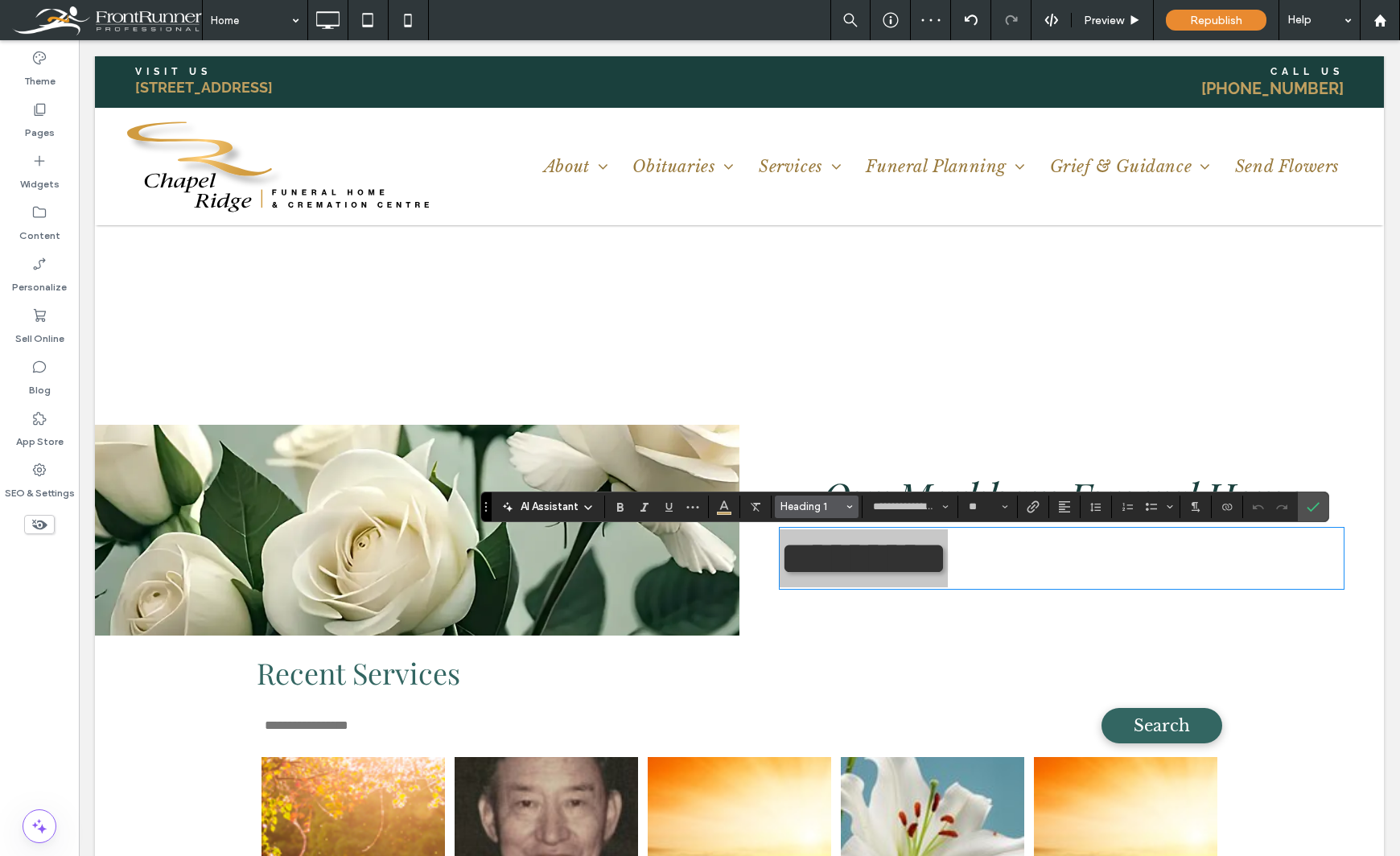
click at [837, 507] on span "Heading 1" at bounding box center [811, 506] width 63 height 12
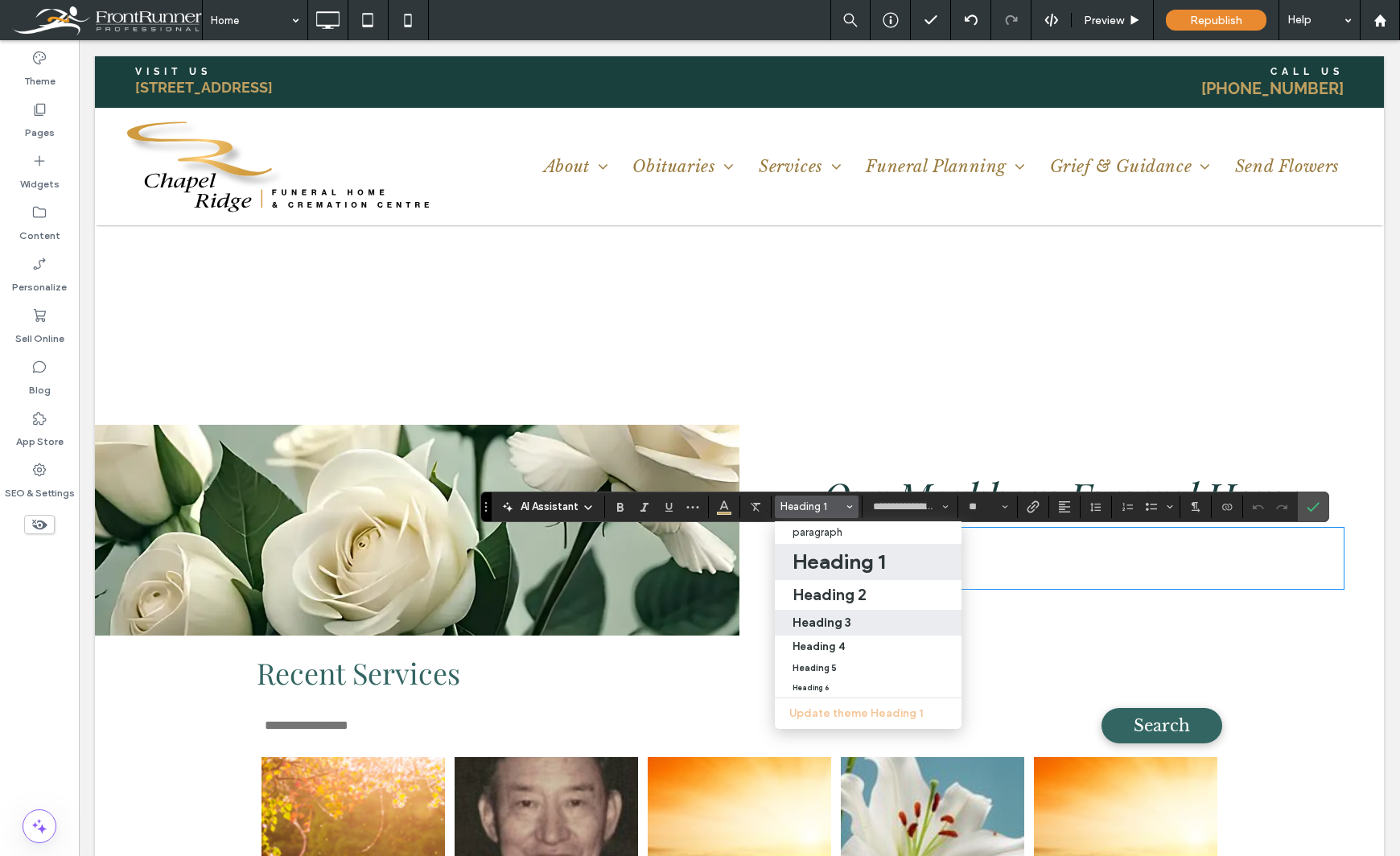
drag, startPoint x: 846, startPoint y: 620, endPoint x: 767, endPoint y: 579, distance: 89.0
click at [846, 620] on h3 "Heading 3" at bounding box center [822, 622] width 59 height 15
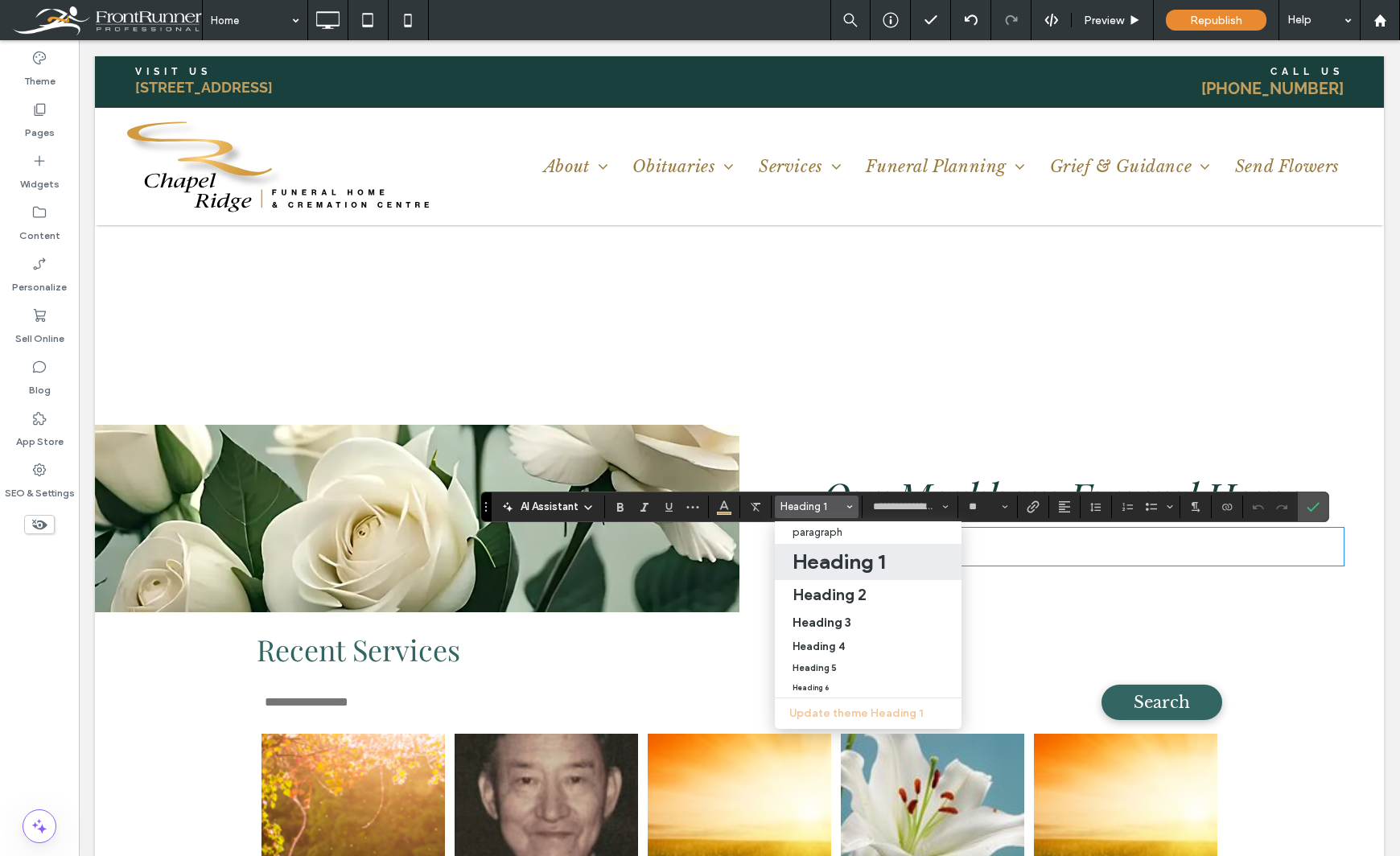
type input "**"
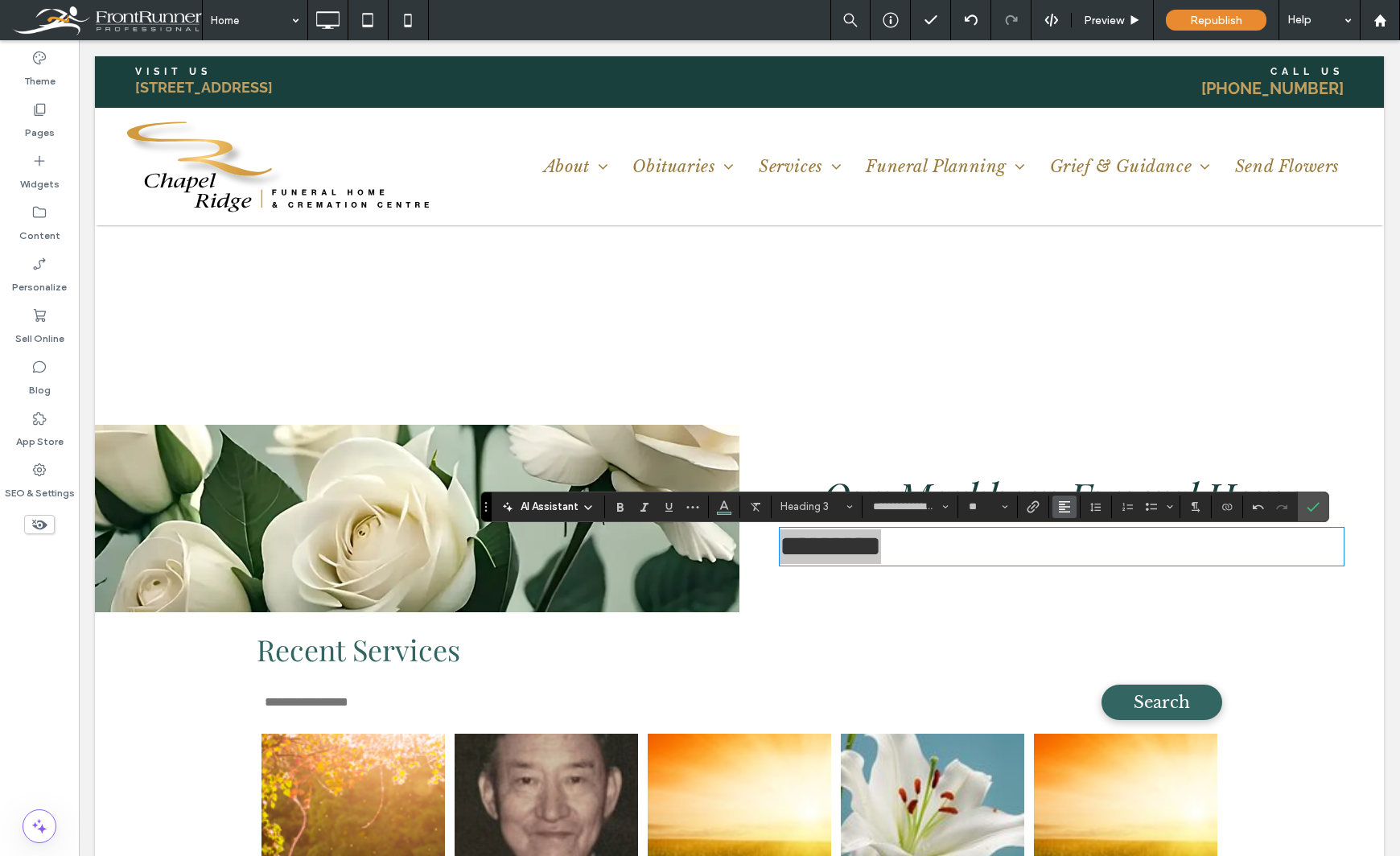
click at [1058, 506] on icon "Alignment" at bounding box center [1064, 507] width 13 height 13
click at [1078, 553] on icon "ui.textEditor.alignment.center" at bounding box center [1077, 556] width 13 height 13
click at [42, 628] on div "Theme Pages Widgets Content Personalize Sell Online Blog App Store SEO & Settin…" at bounding box center [39, 447] width 79 height 816
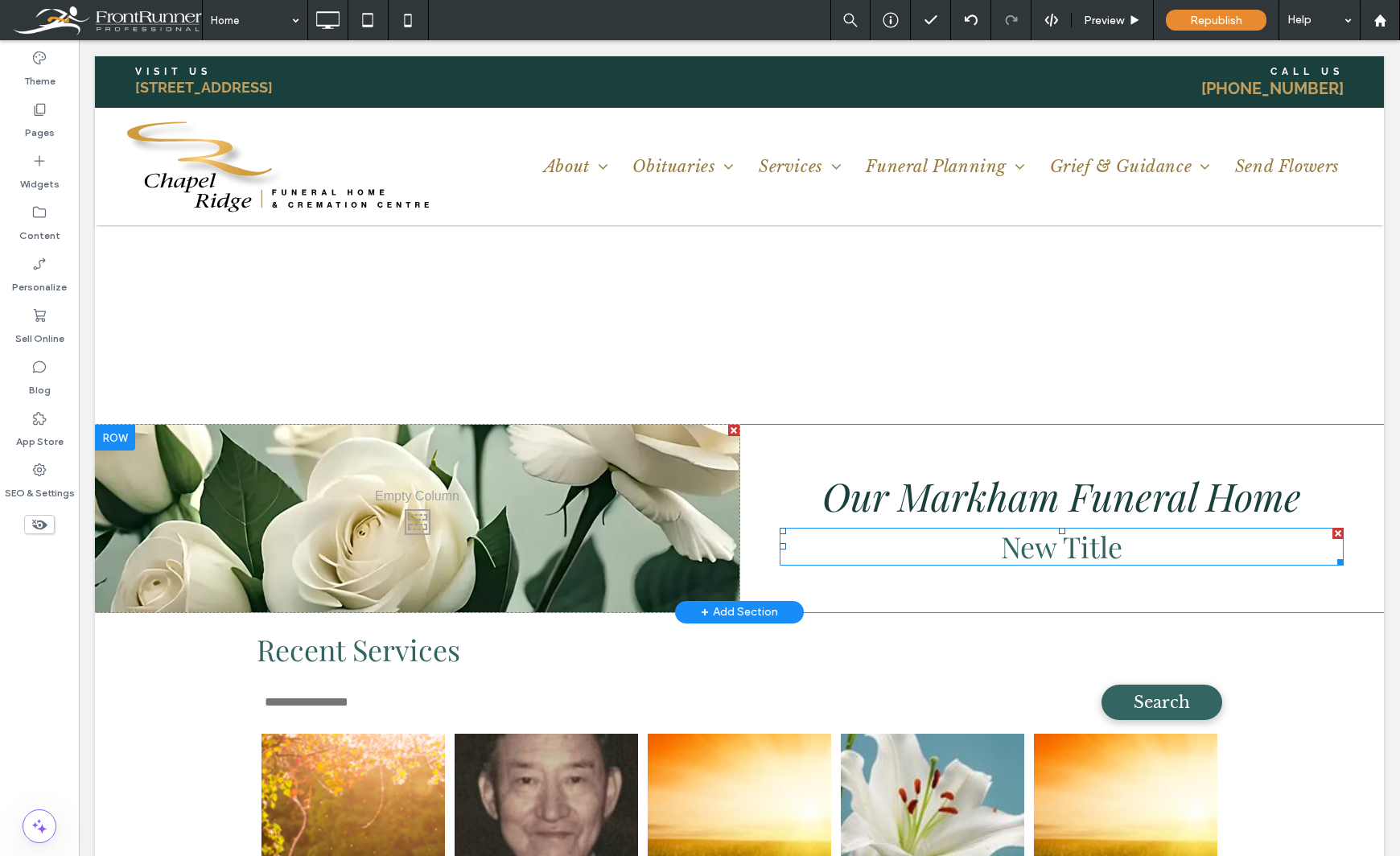
click at [1066, 542] on span "New Title" at bounding box center [1062, 546] width 121 height 39
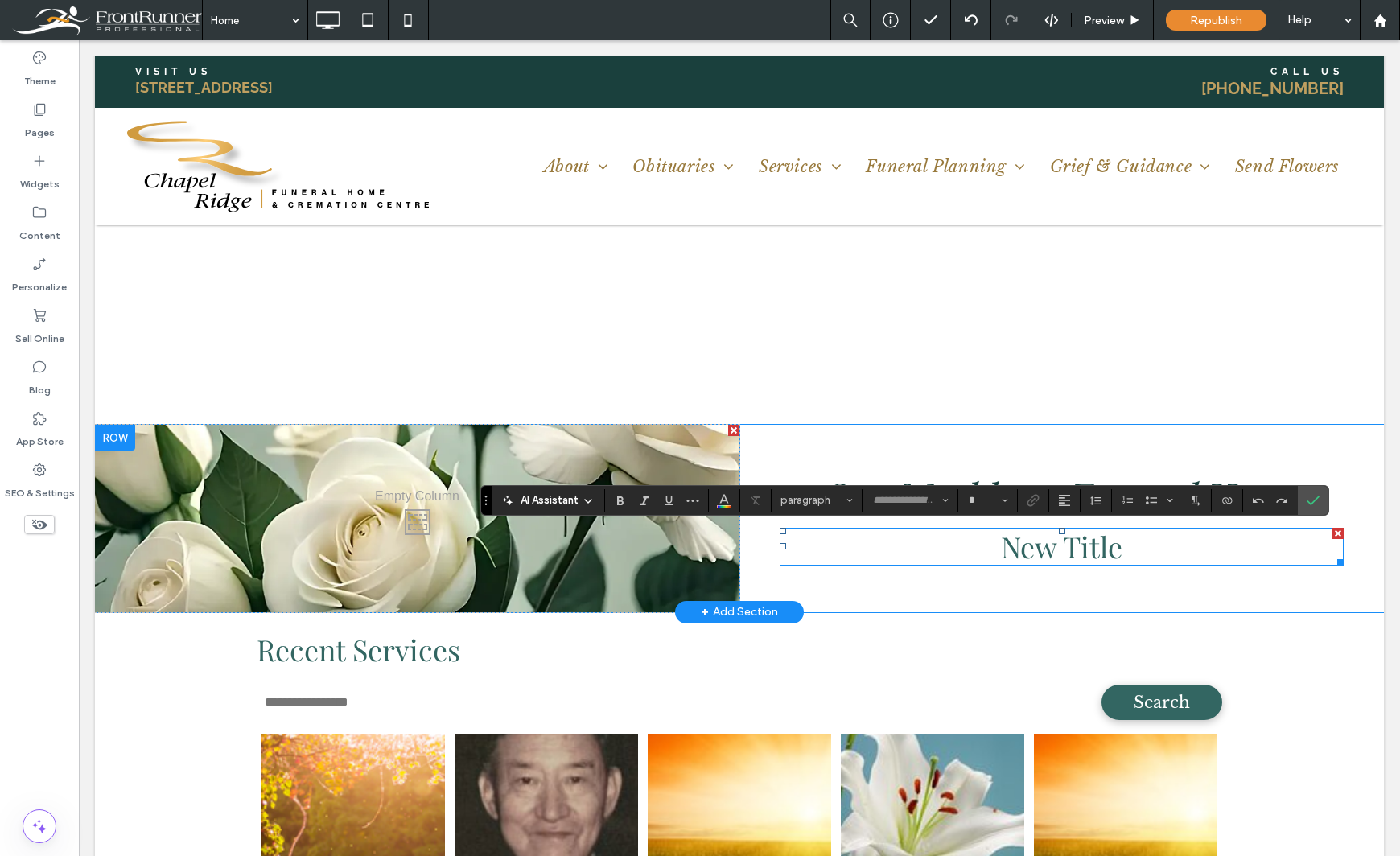
type input "**********"
type input "**"
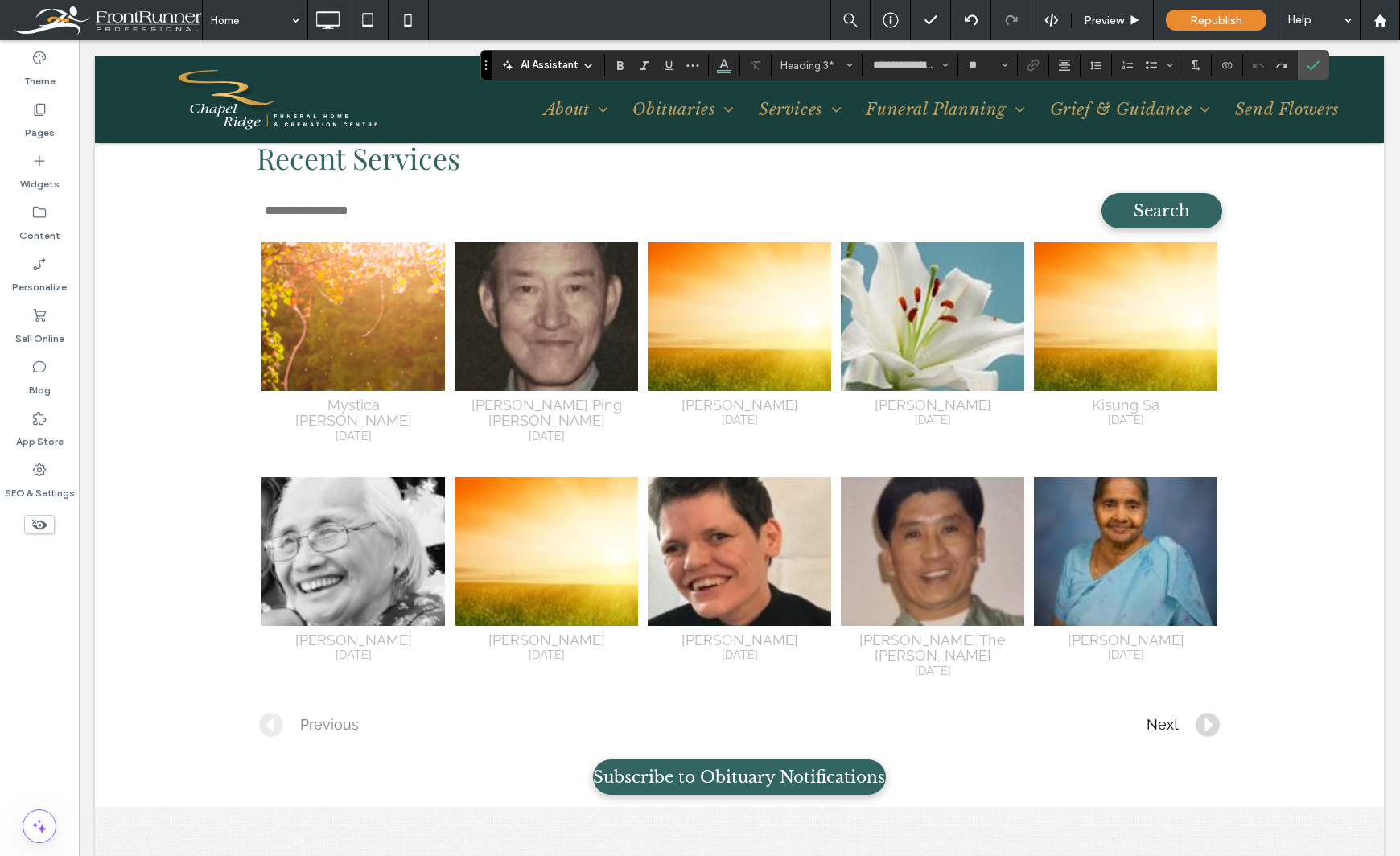
scroll to position [1308, 0]
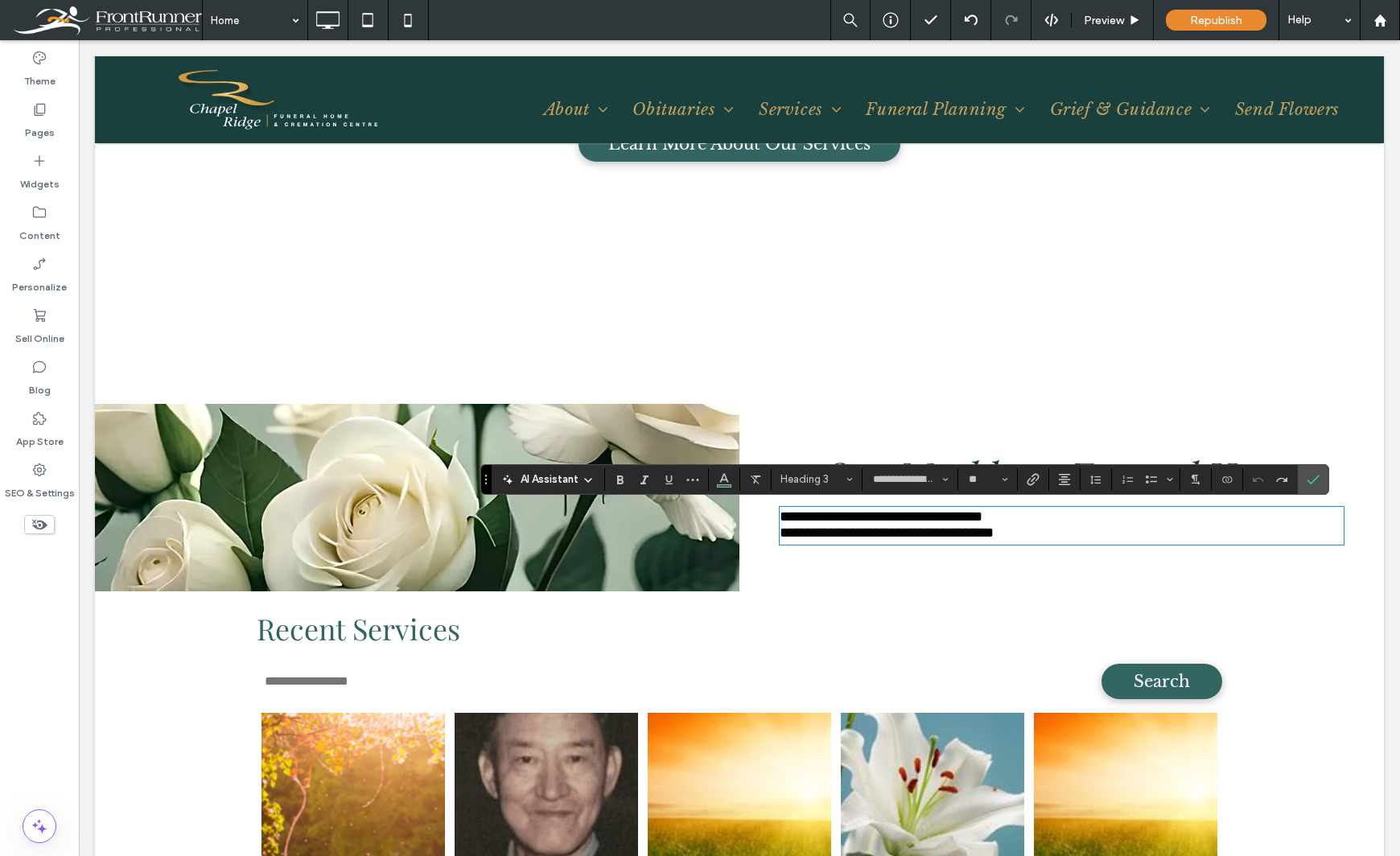
type input "*******"
type input "**"
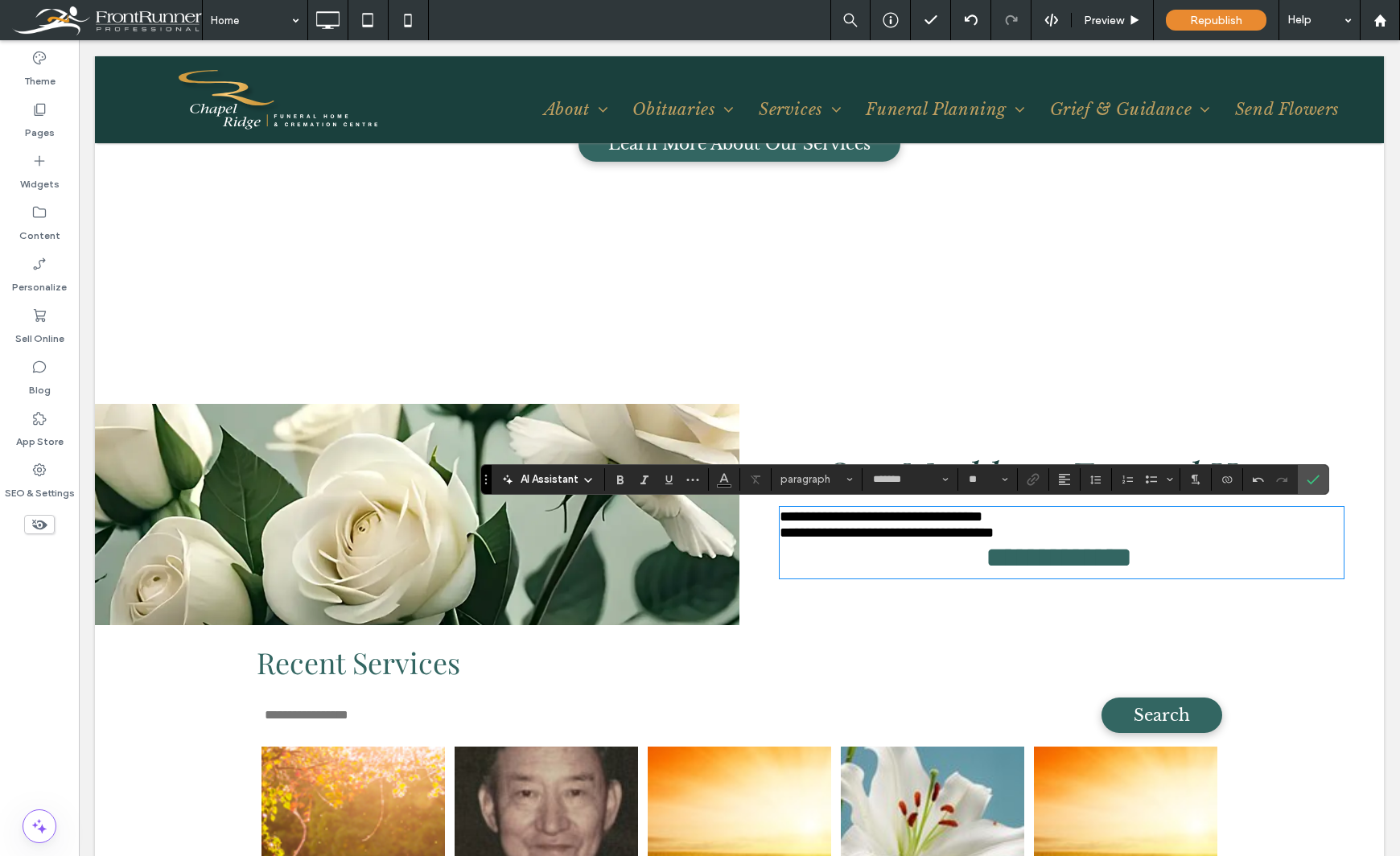
type input "**********"
type input "**"
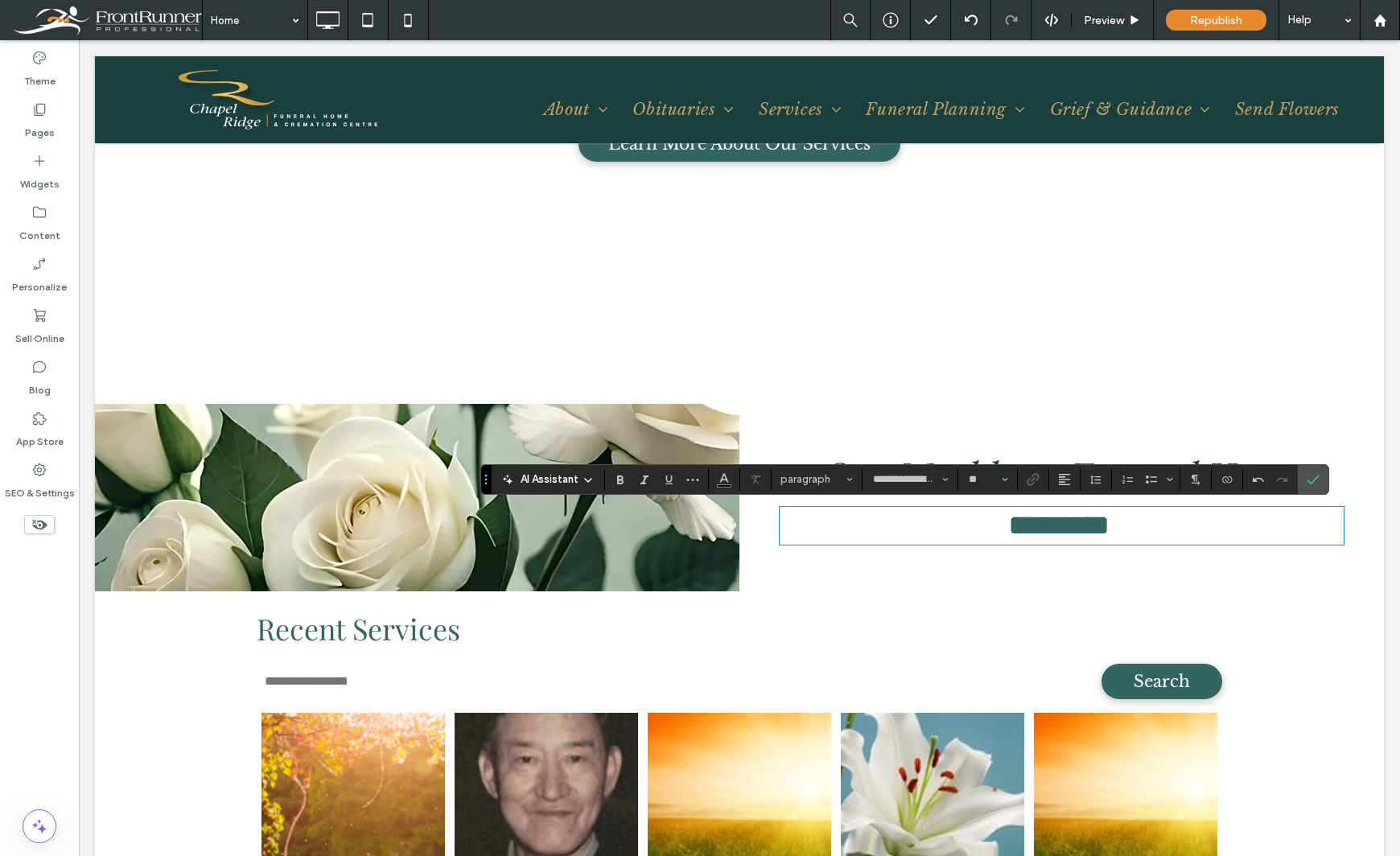
scroll to position [0, 0]
type input "*******"
type input "**"
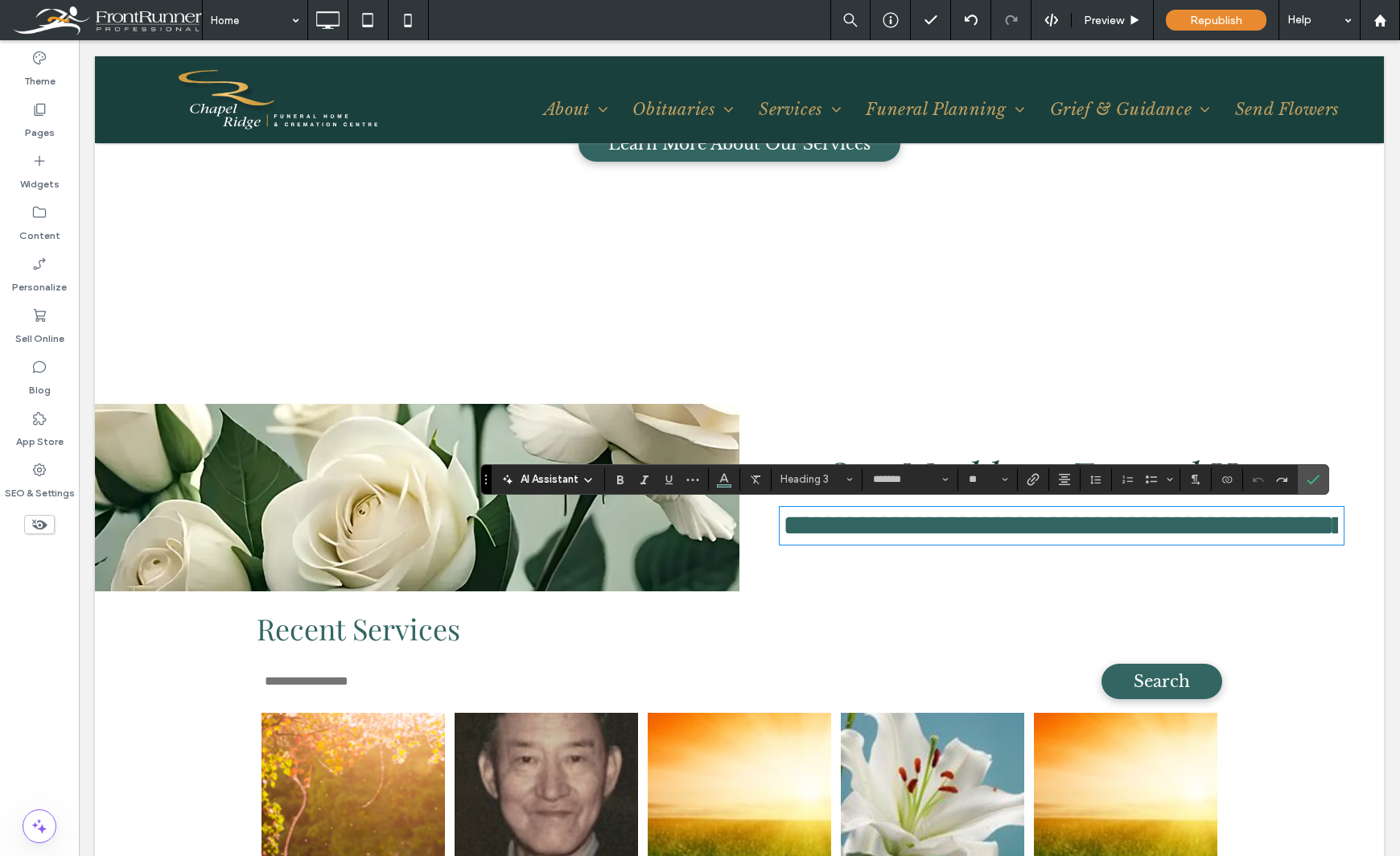
scroll to position [1, 0]
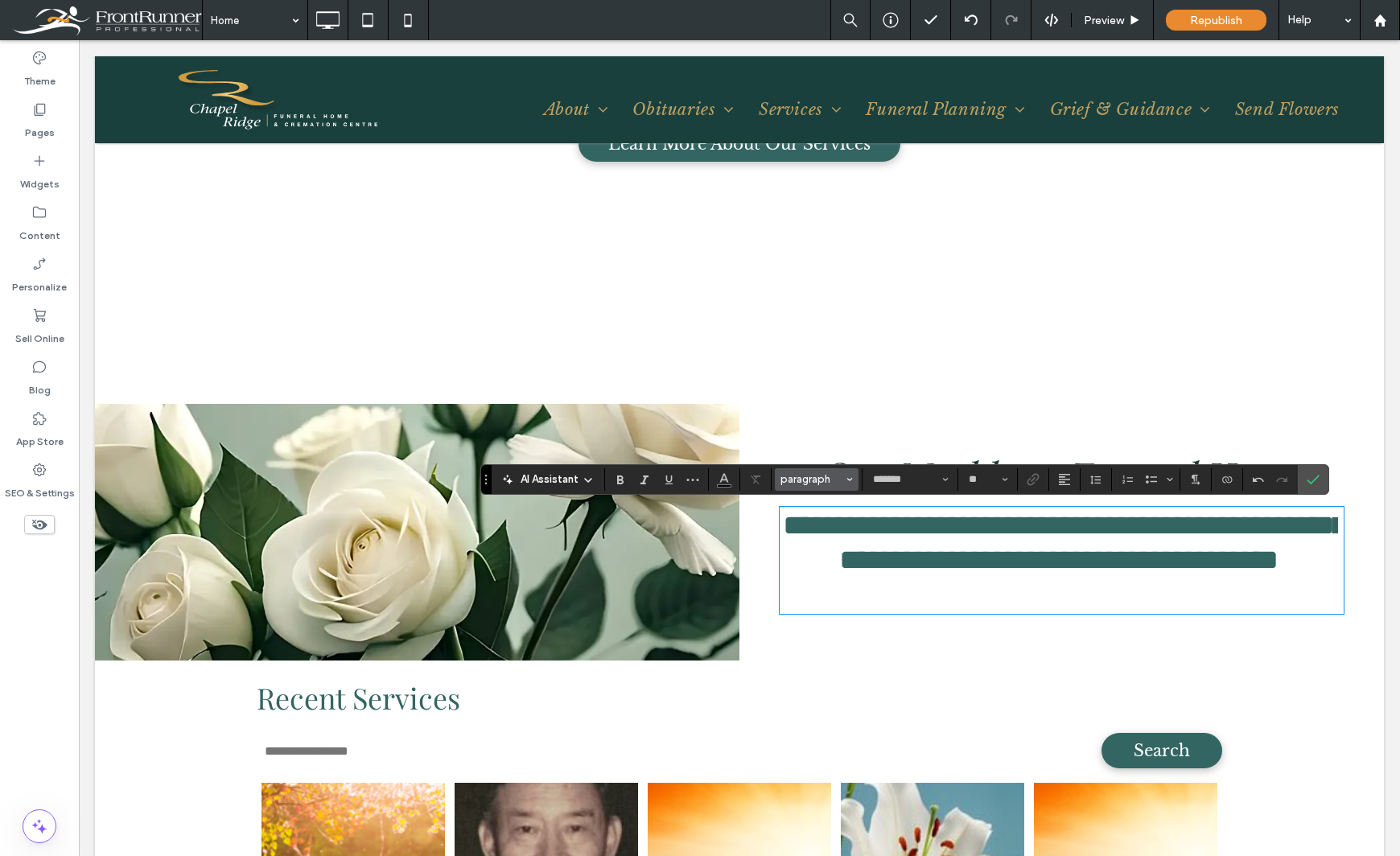
click at [838, 483] on span "paragraph" at bounding box center [811, 479] width 63 height 12
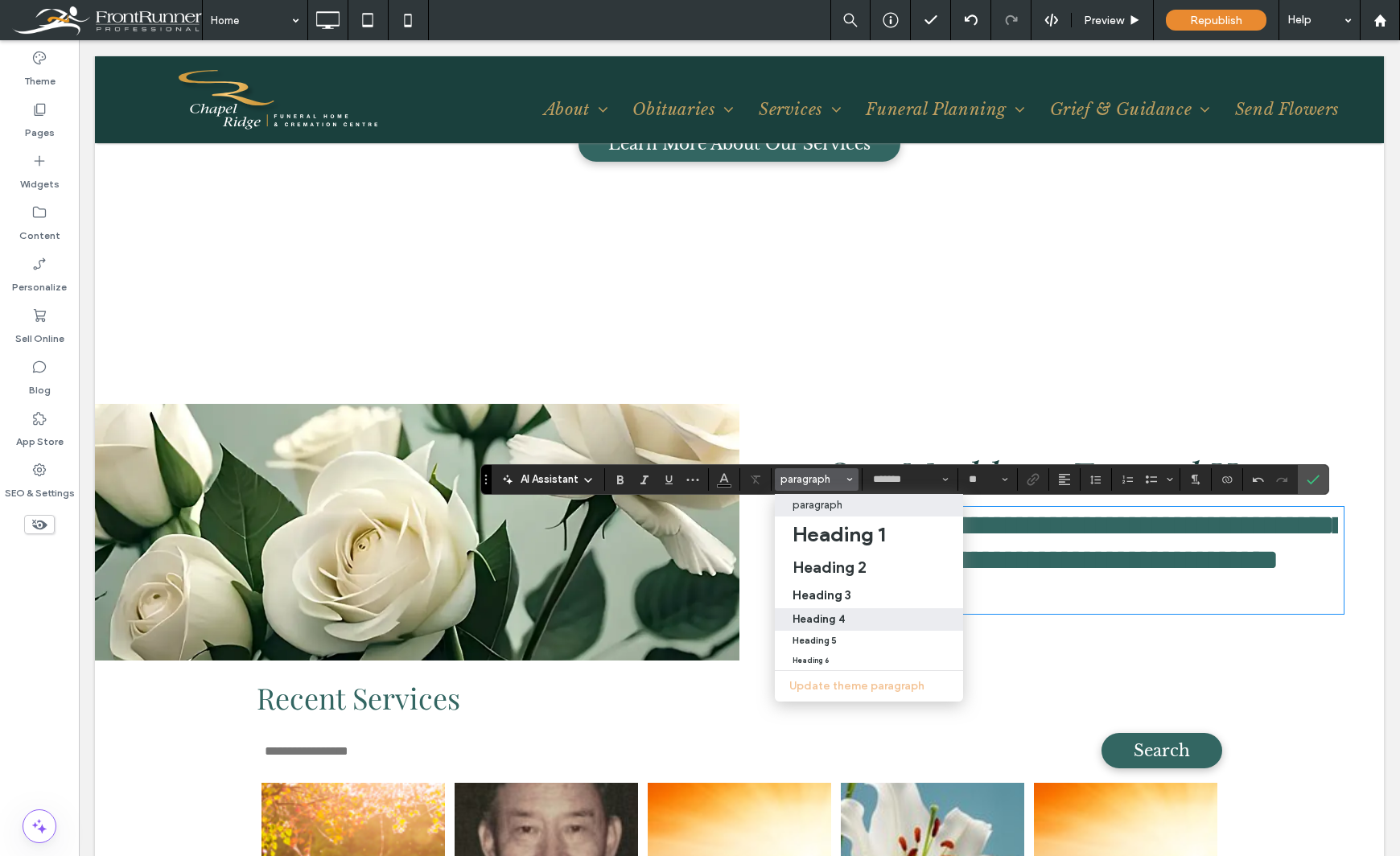
click at [848, 611] on label "Heading 4" at bounding box center [868, 620] width 189 height 23
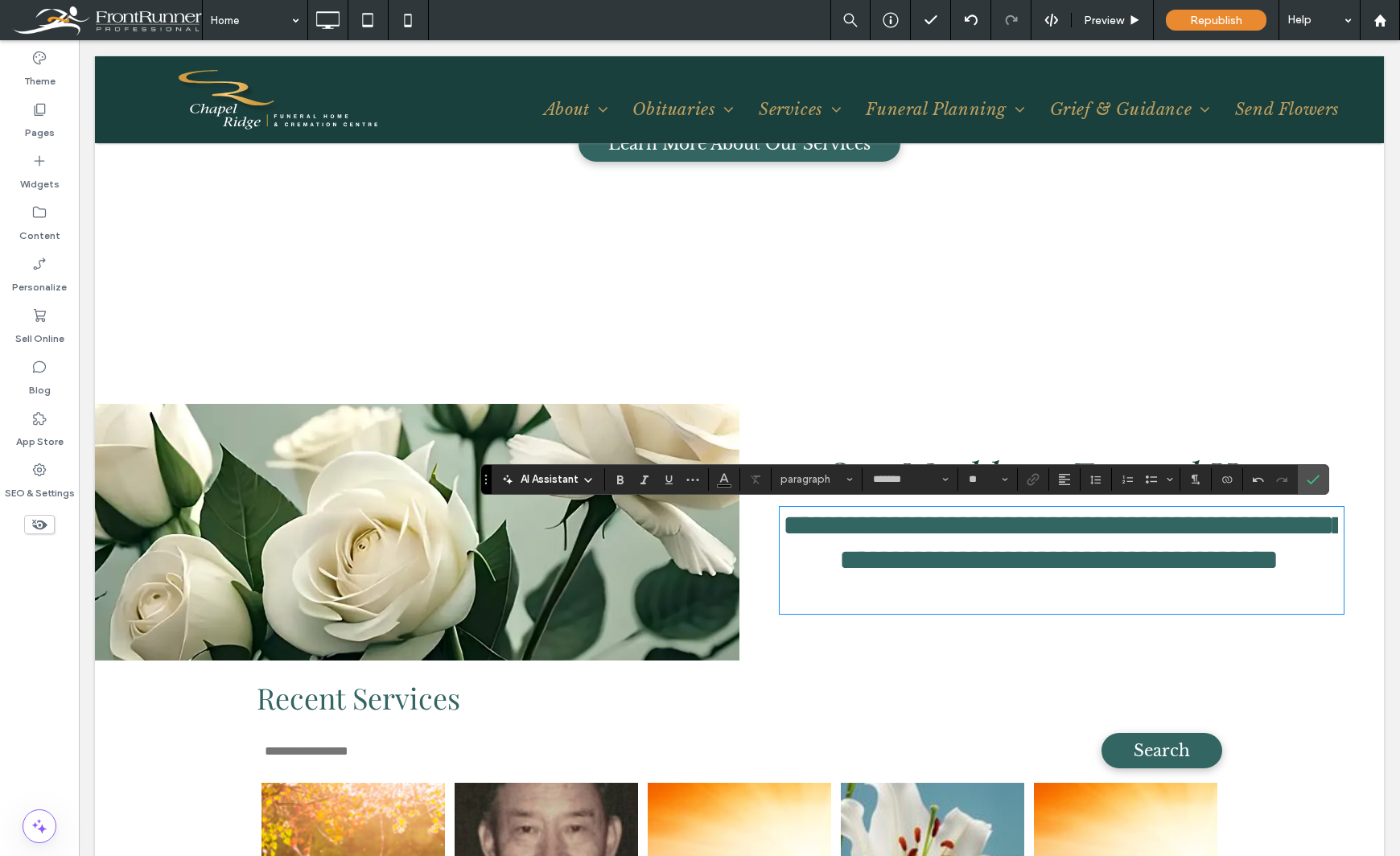
type input "*********"
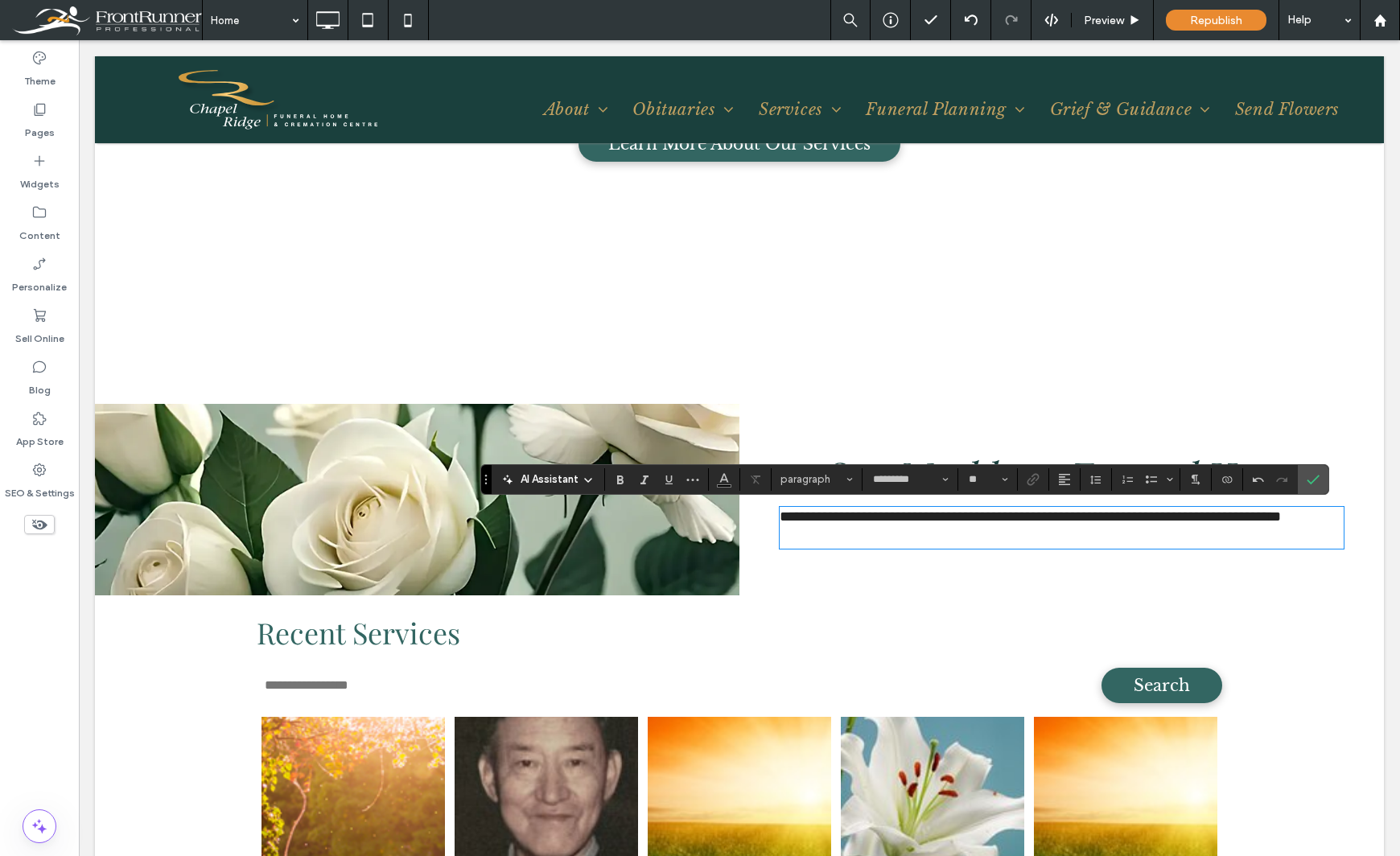
scroll to position [0, 0]
click at [37, 80] on label "Theme" at bounding box center [39, 78] width 31 height 23
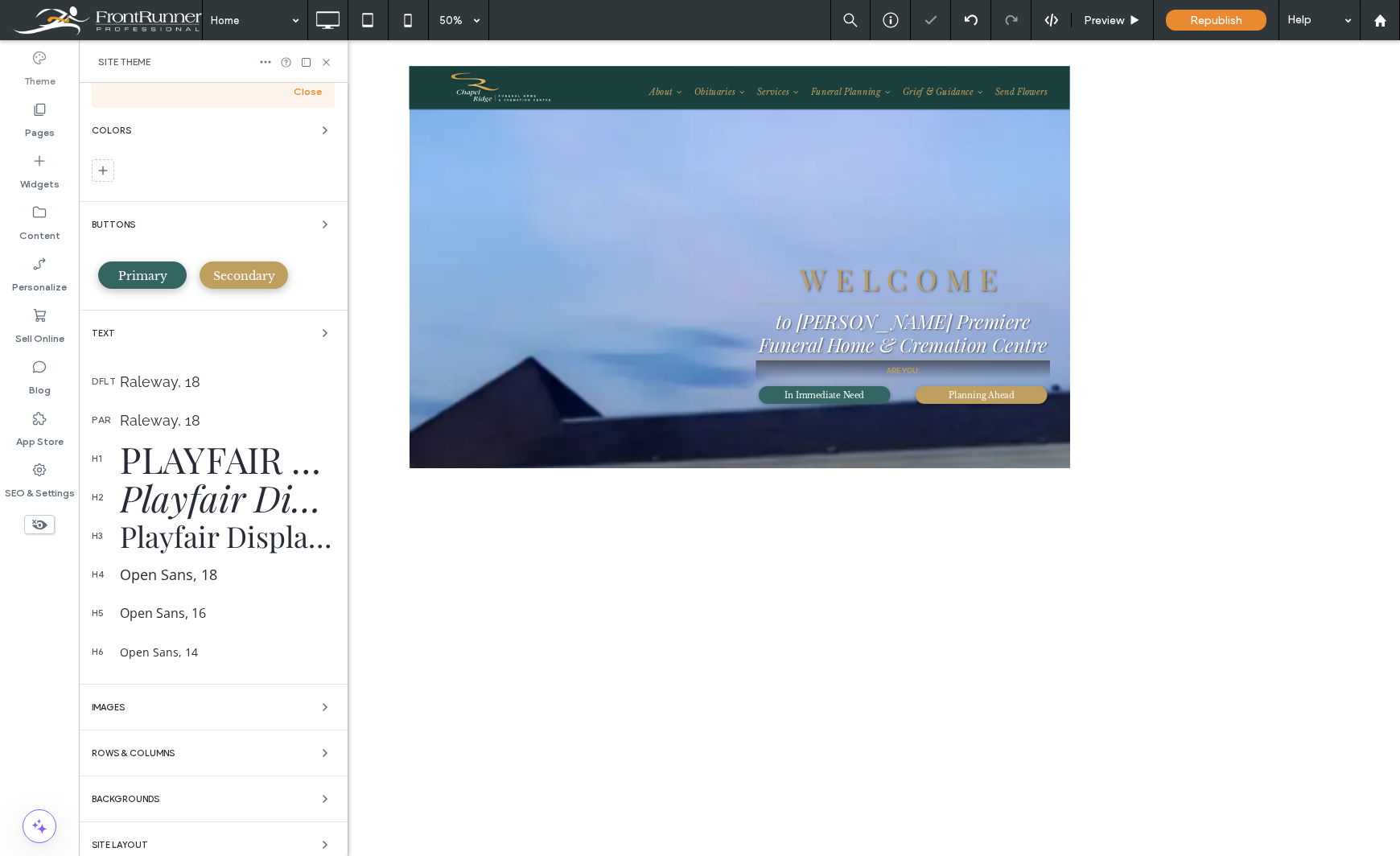
scroll to position [118, 0]
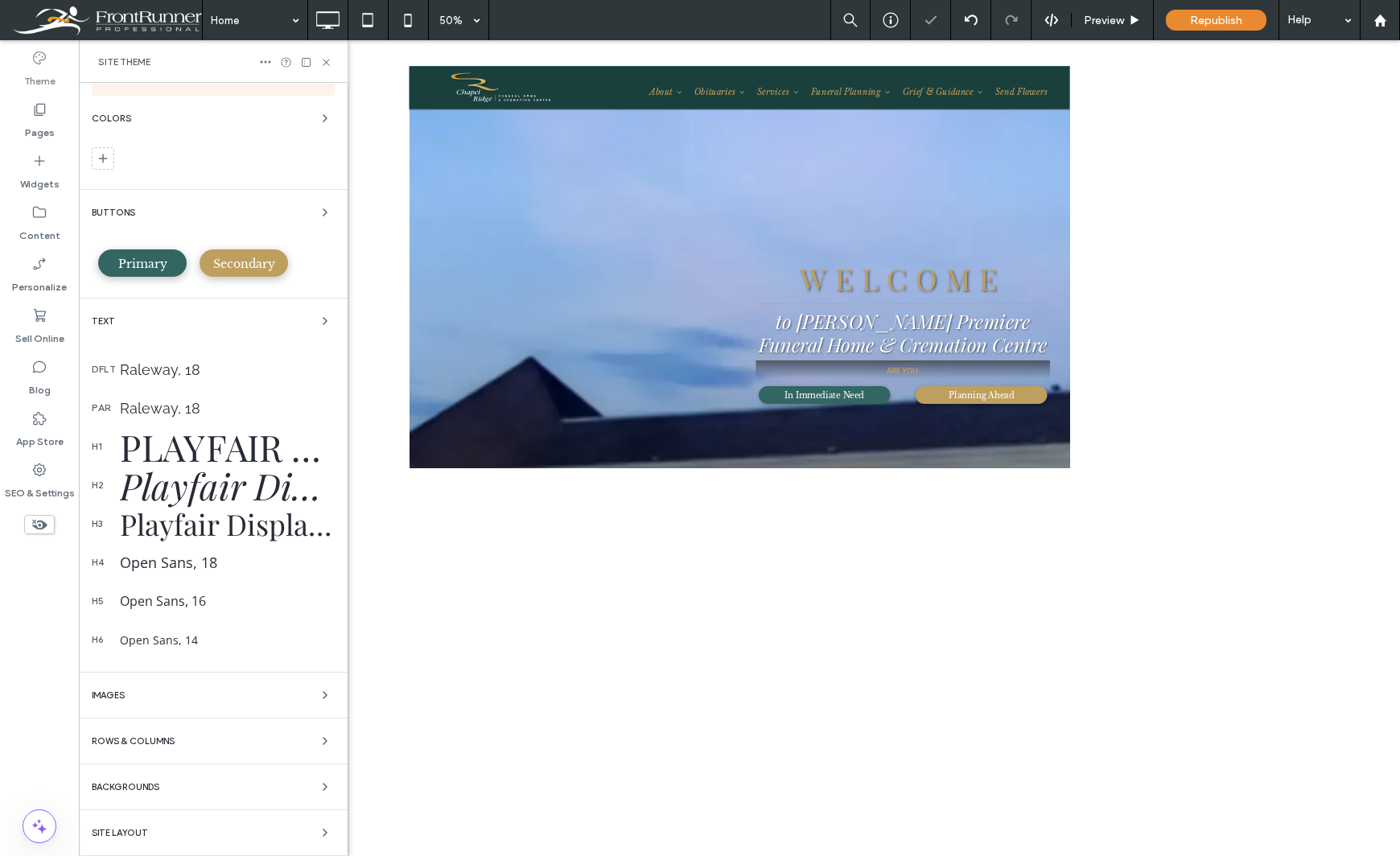
click at [184, 561] on div "Open Sans, 18" at bounding box center [227, 562] width 215 height 19
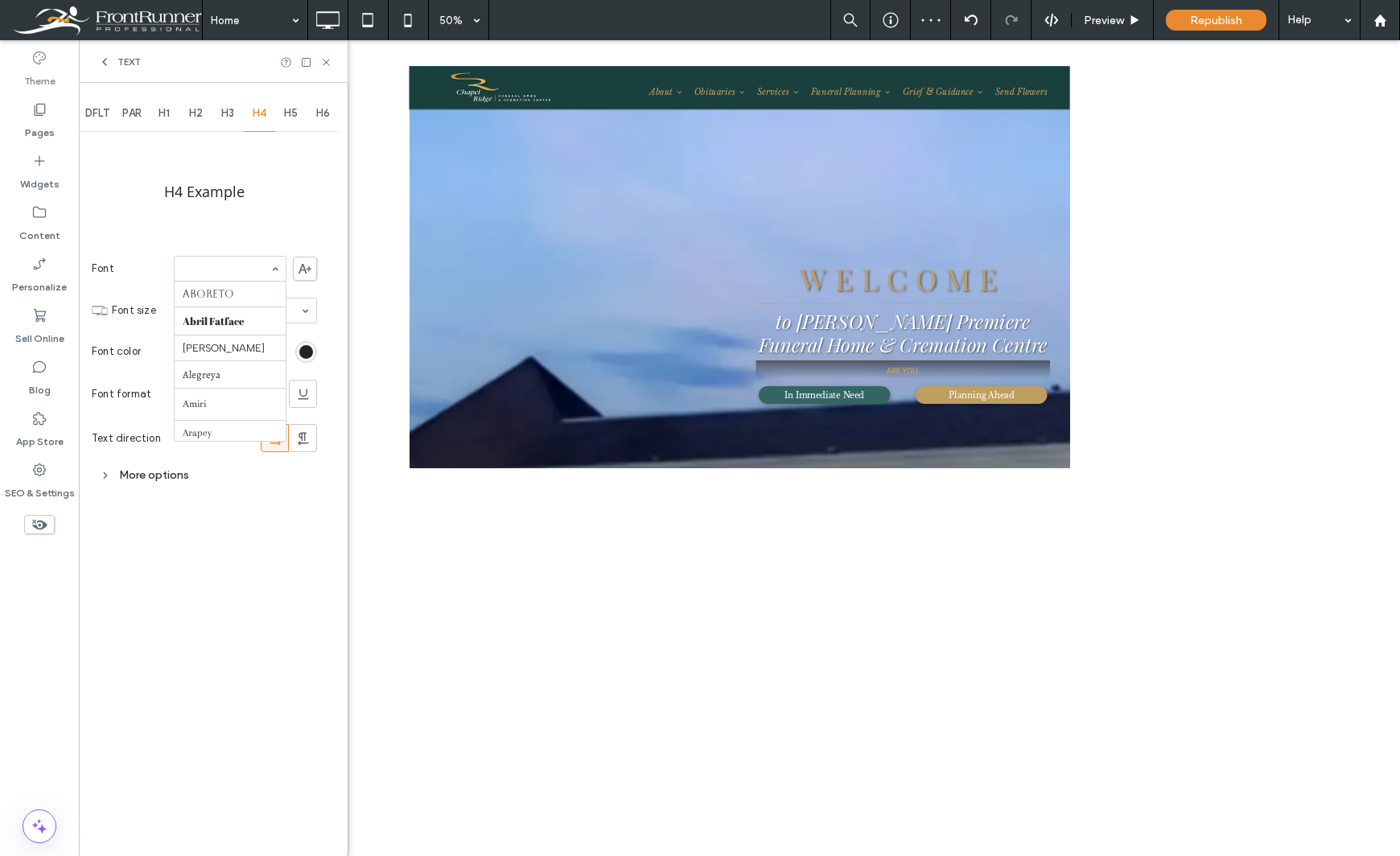
scroll to position [1067, 0]
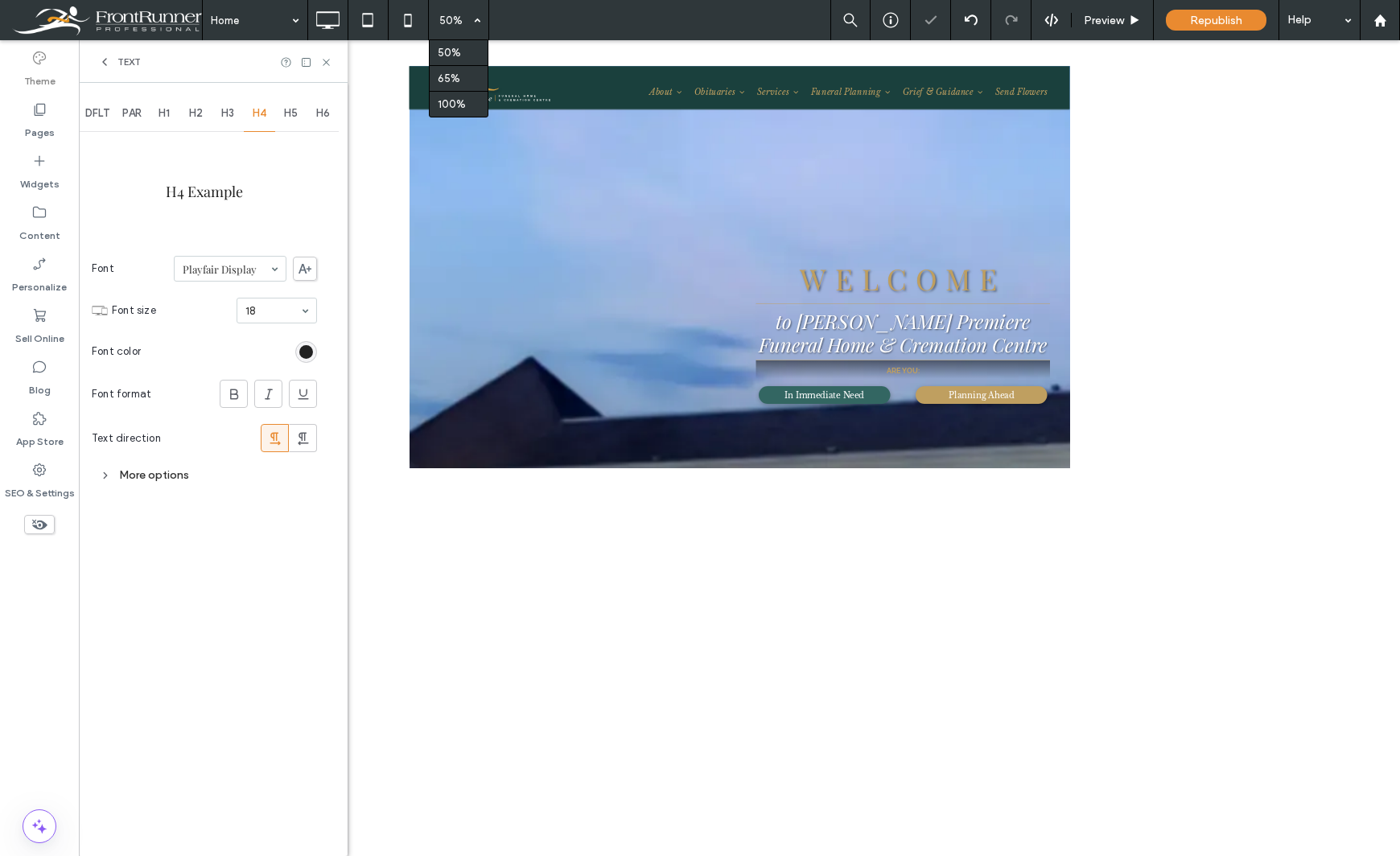
click at [465, 16] on div "50%" at bounding box center [451, 20] width 45 height 40
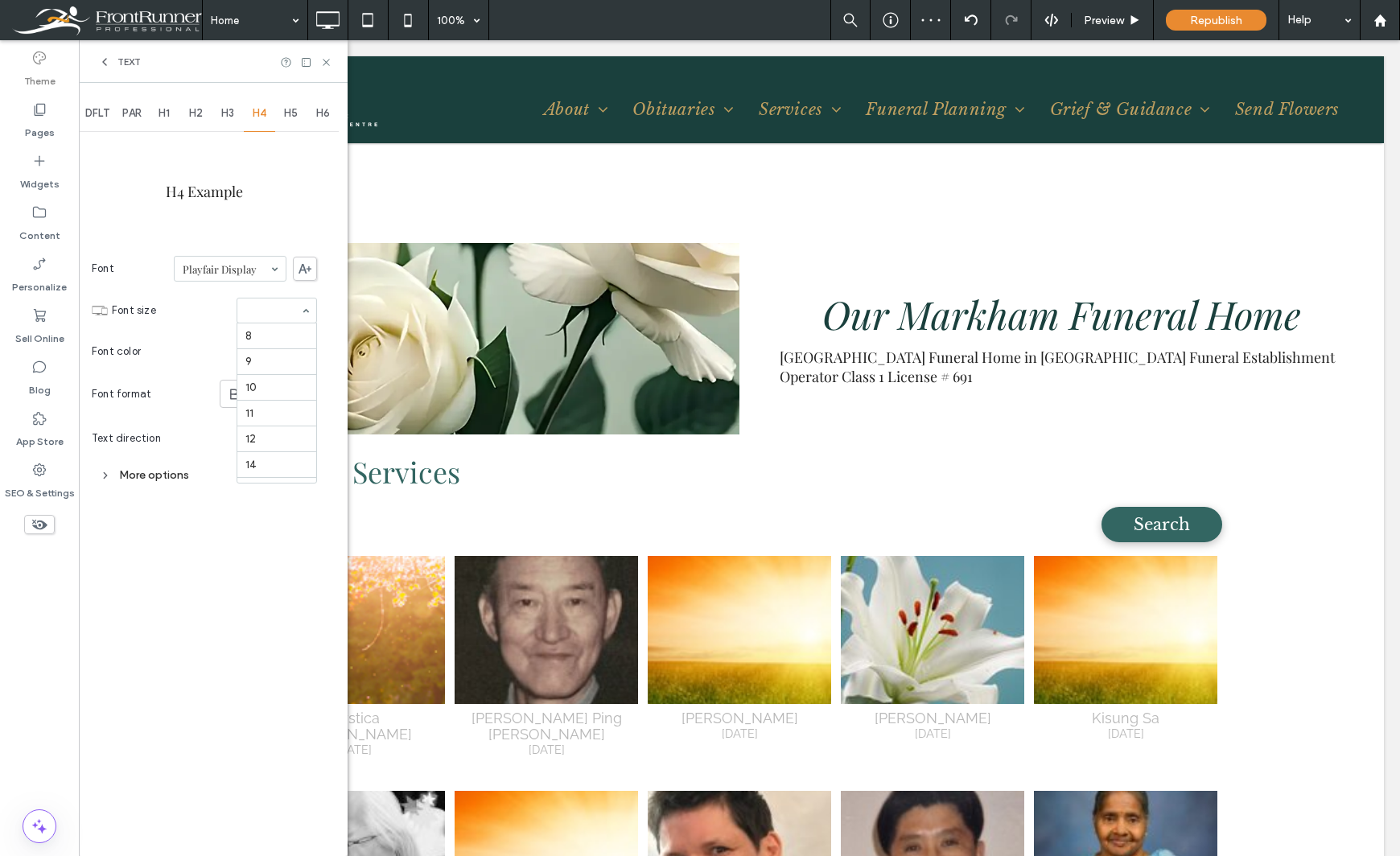
scroll to position [180, 0]
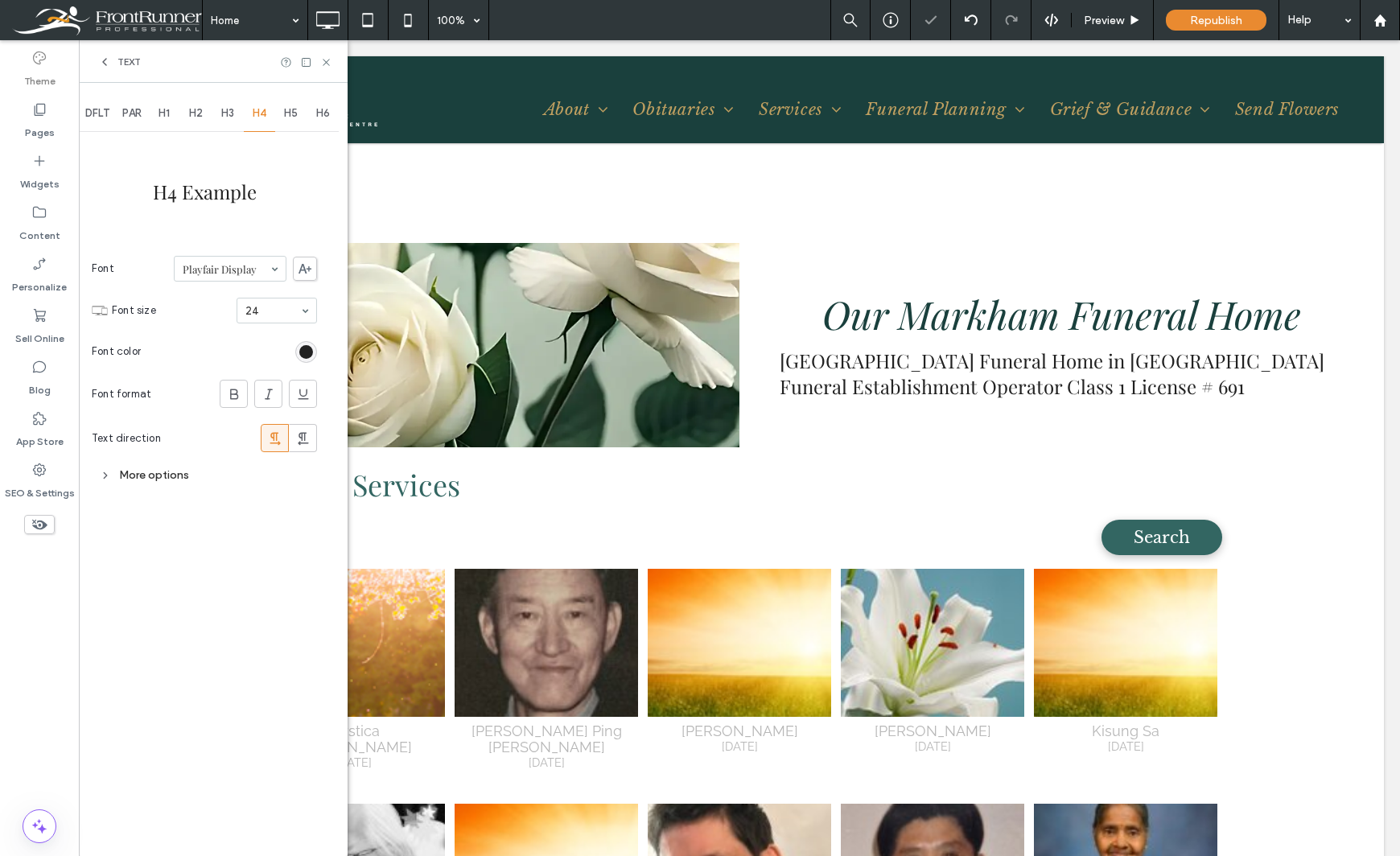
click at [299, 353] on div "rgb(34, 34, 34)" at bounding box center [305, 352] width 22 height 22
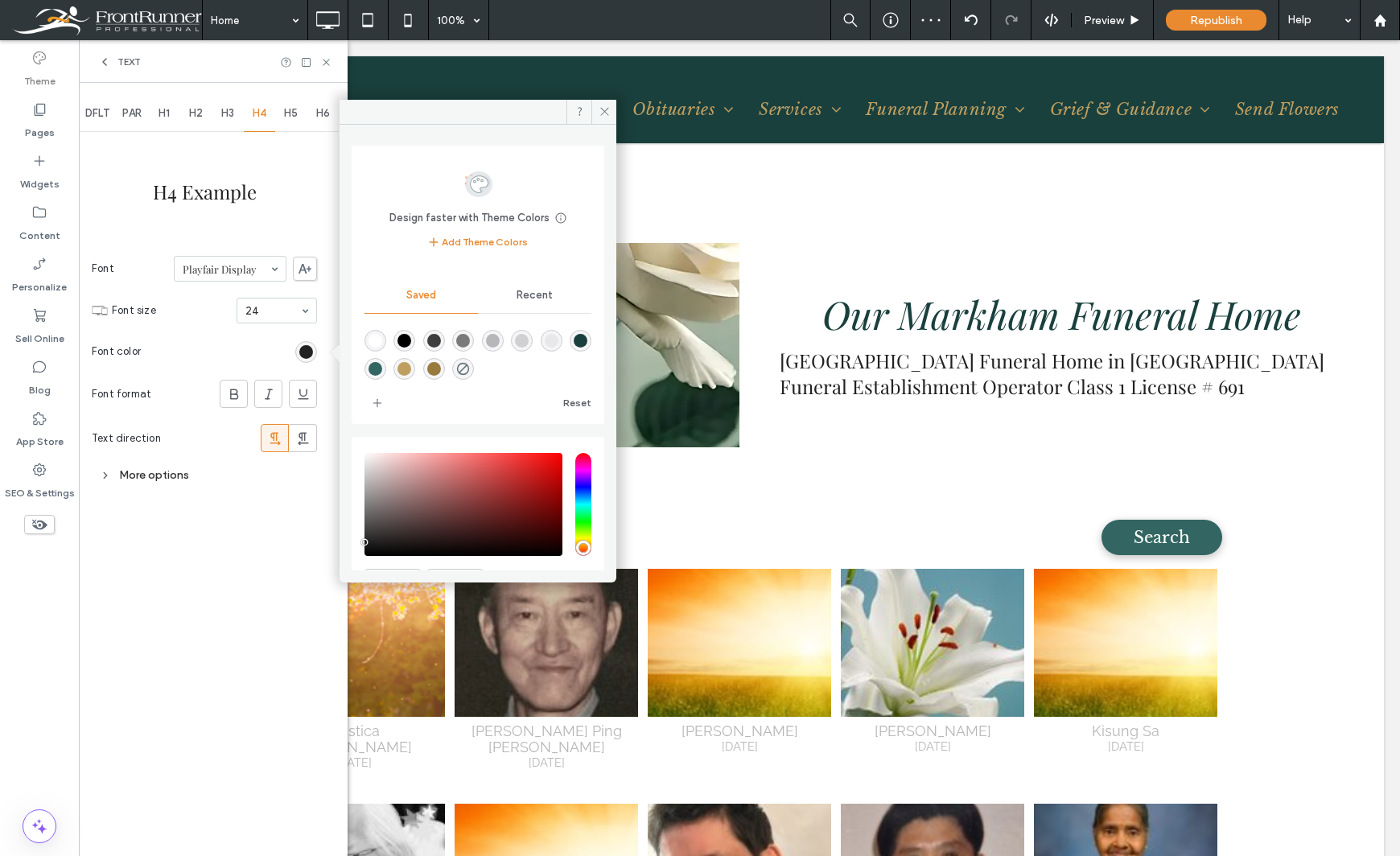
click at [441, 370] on div "rgba(153,122,61,1)" at bounding box center [434, 369] width 13 height 13
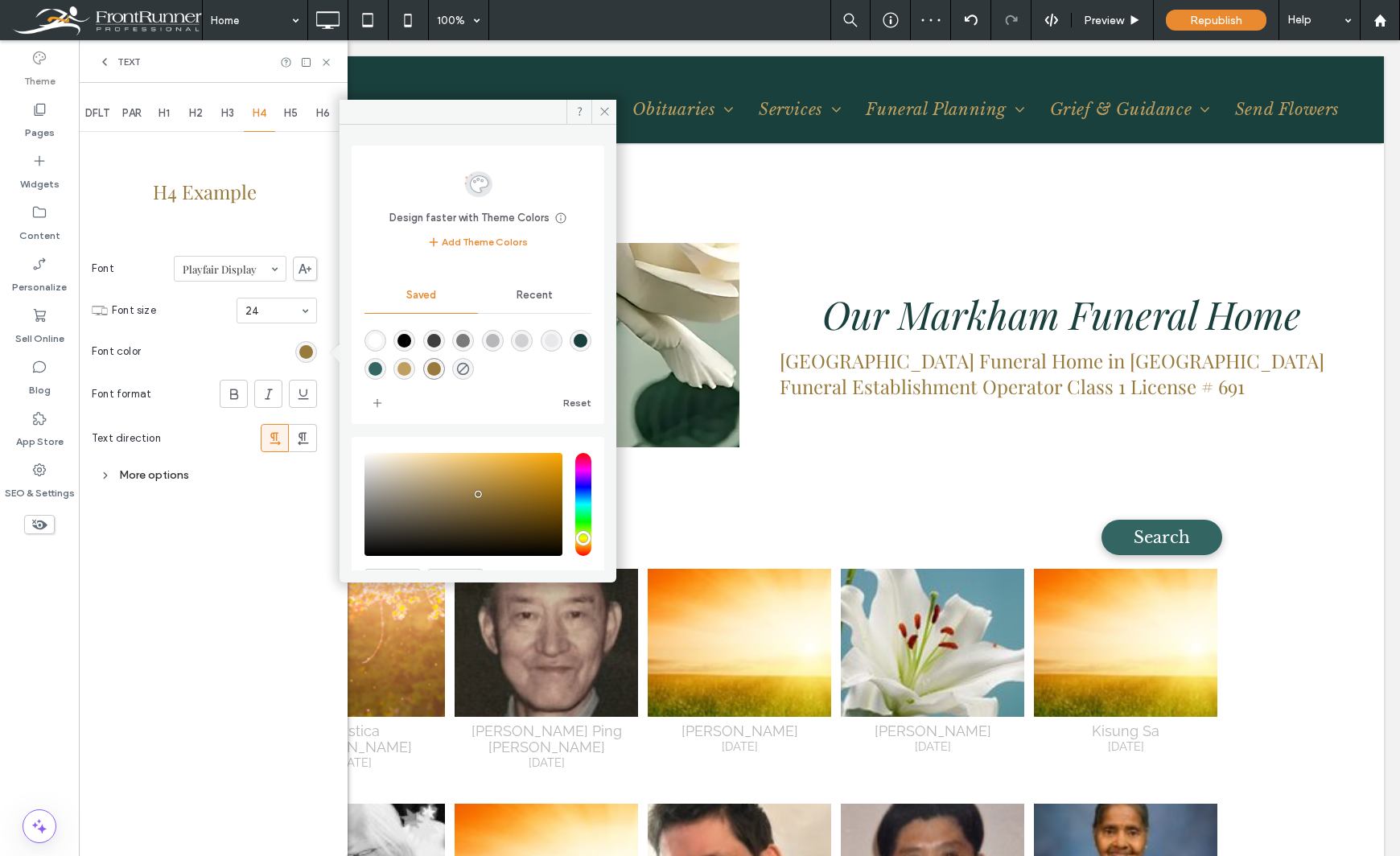
click at [411, 370] on div "rgba(191,159,96,1)" at bounding box center [404, 369] width 13 height 13
type input "*******"
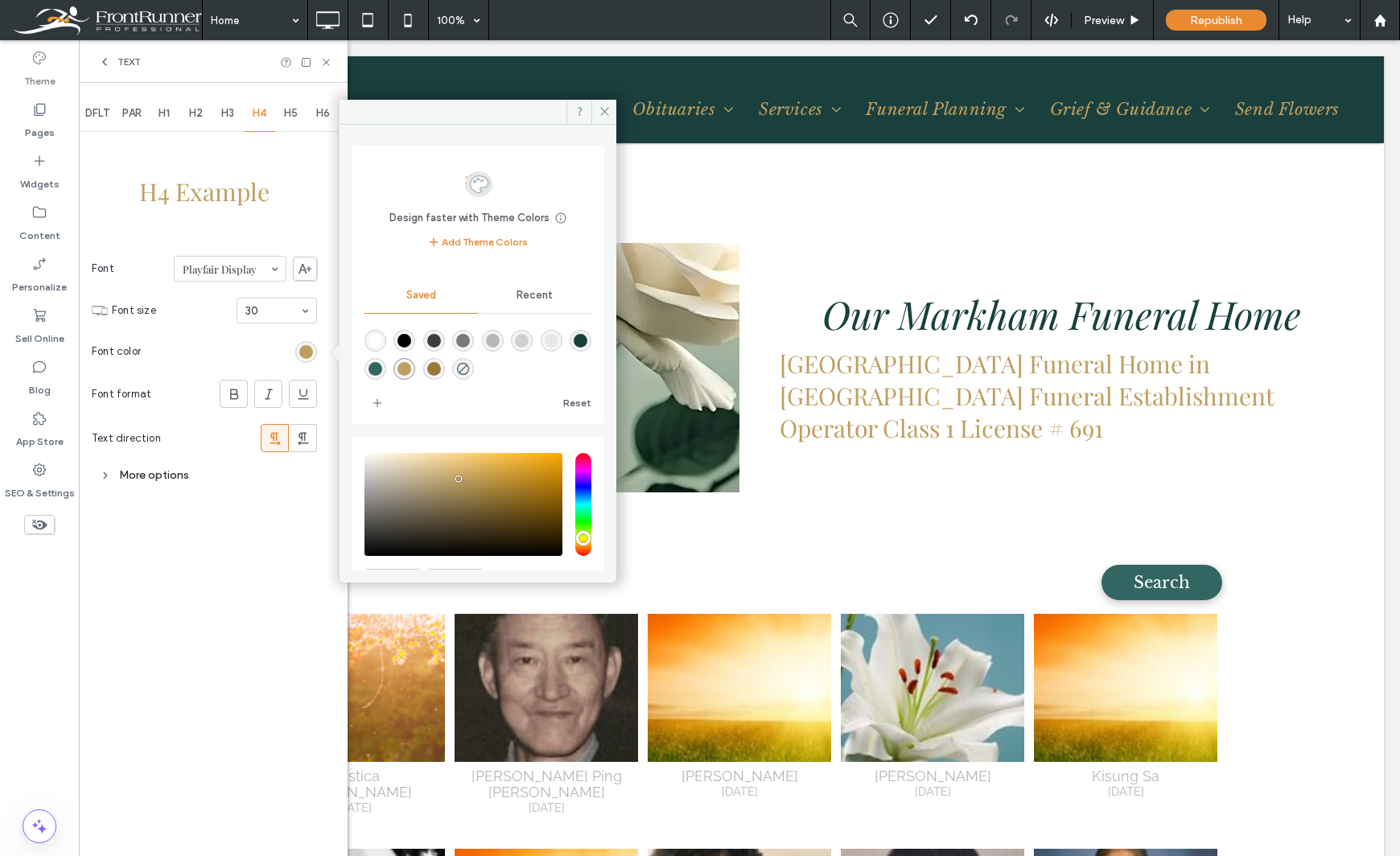
click at [679, 46] on body "Visit Us [STREET_ADDRESS] Click To Paste Call Us [PHONE_NUMBER] Click To Paste …" at bounding box center [739, 620] width 1321 height 4097
click at [324, 63] on icon at bounding box center [326, 62] width 12 height 12
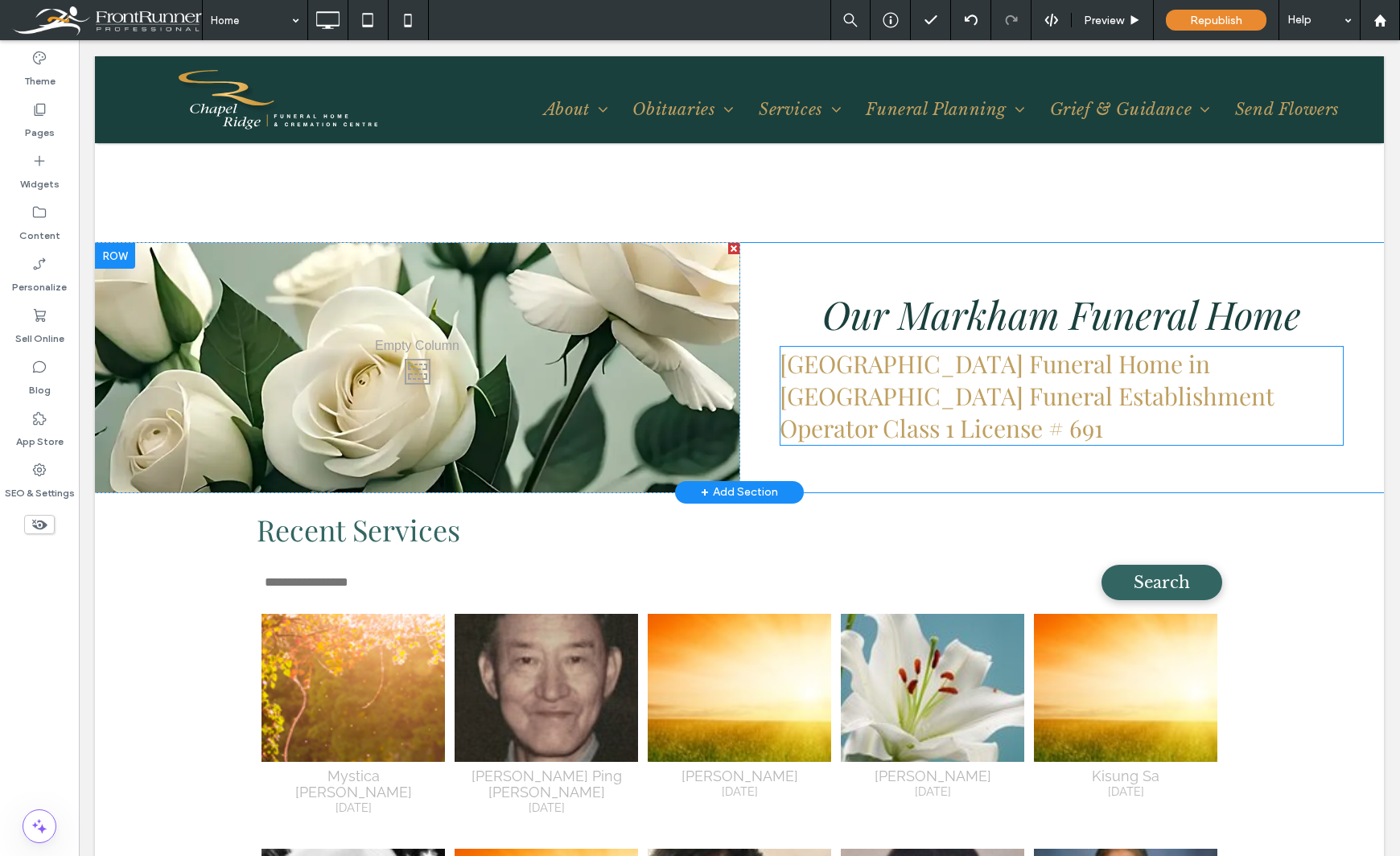
click at [947, 392] on span "[GEOGRAPHIC_DATA] Funeral Home in [GEOGRAPHIC_DATA] Funeral Establishment Opera…" at bounding box center [1026, 396] width 494 height 97
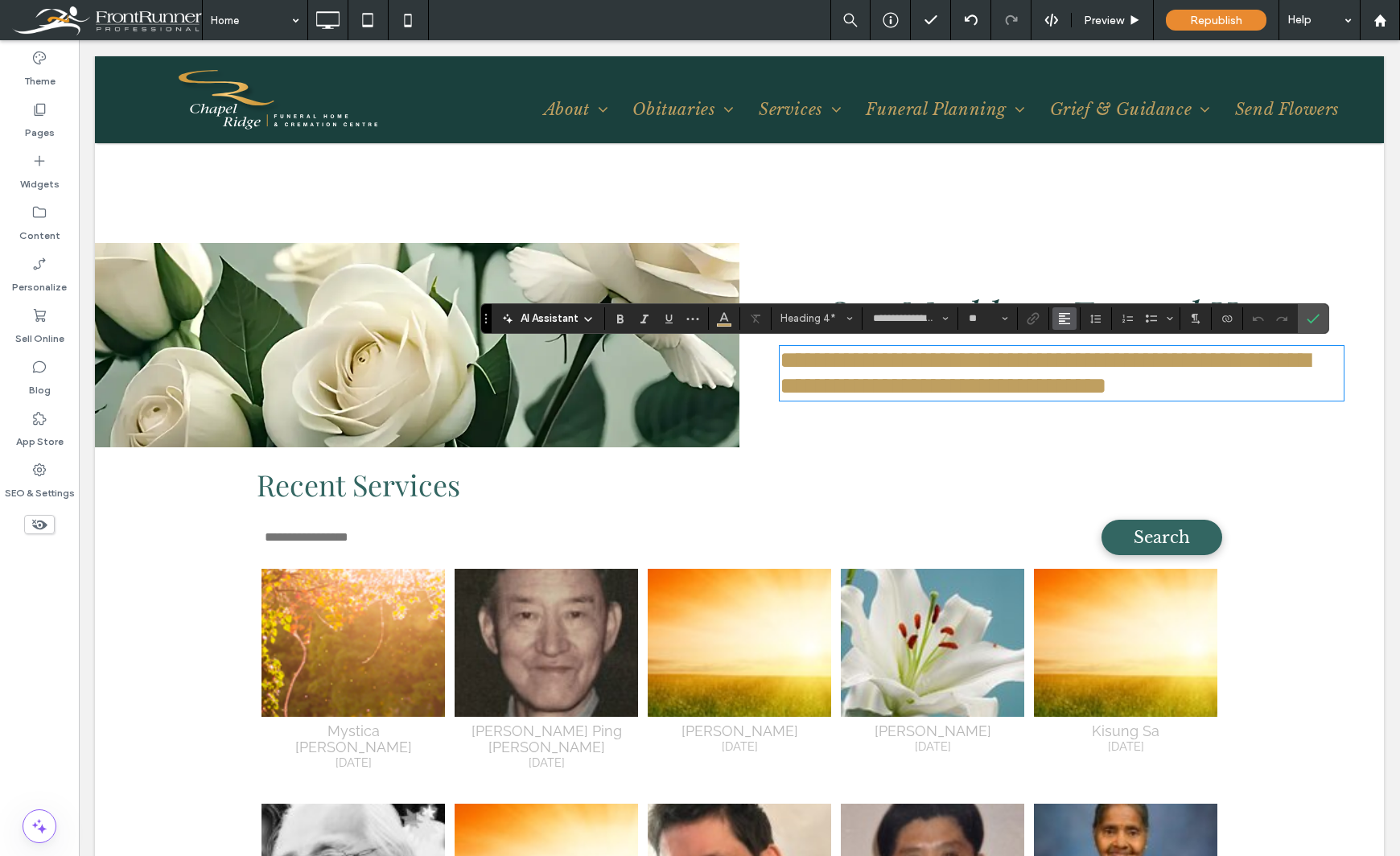
click at [1059, 311] on span "Alignment" at bounding box center [1064, 319] width 13 height 21
click at [1075, 370] on icon "ui.textEditor.alignment.center" at bounding box center [1077, 368] width 13 height 13
click at [38, 648] on div "Theme Pages Widgets Content Personalize Sell Online Blog App Store SEO & Settin…" at bounding box center [39, 447] width 79 height 816
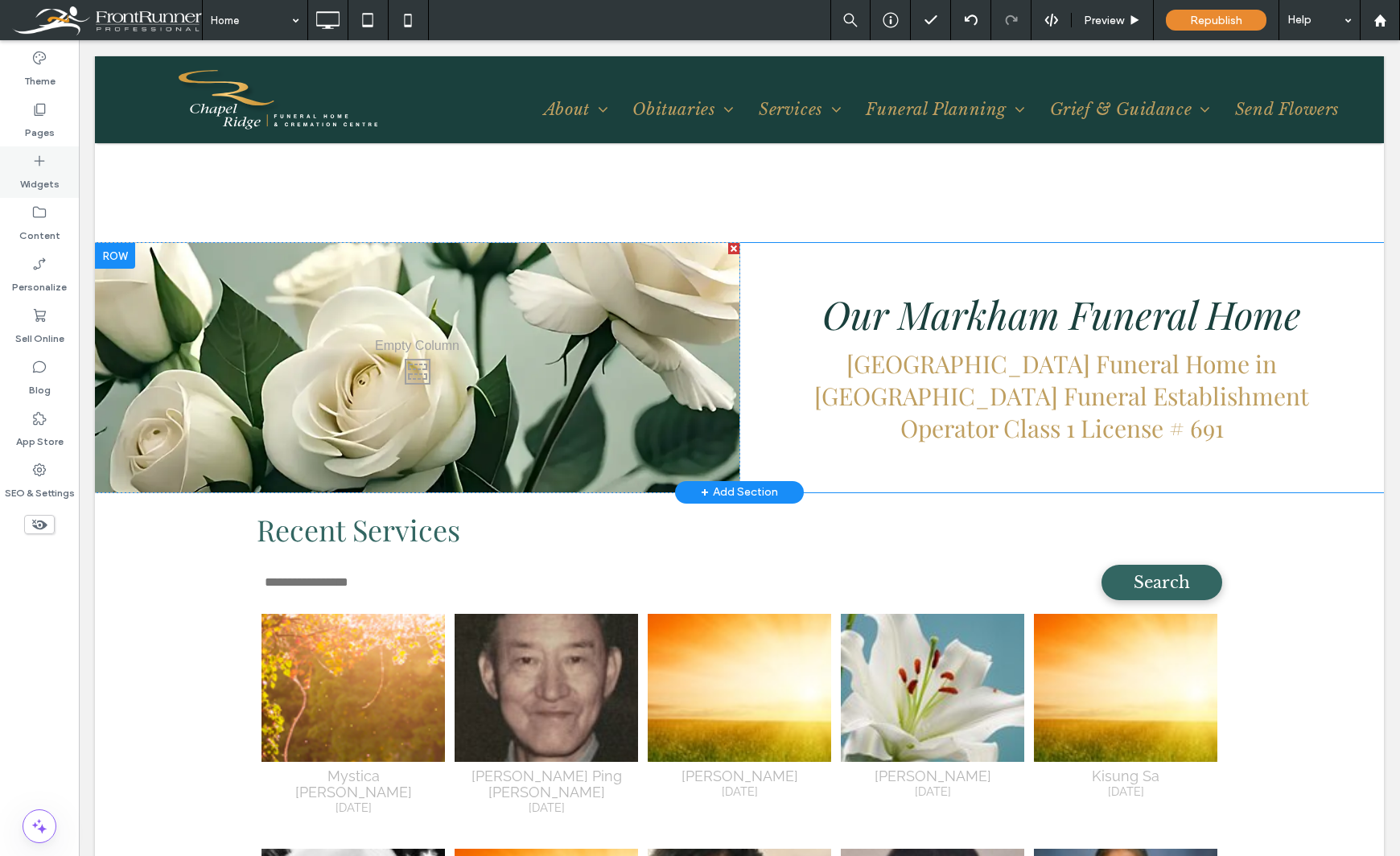
click at [50, 169] on label "Widgets" at bounding box center [40, 180] width 40 height 23
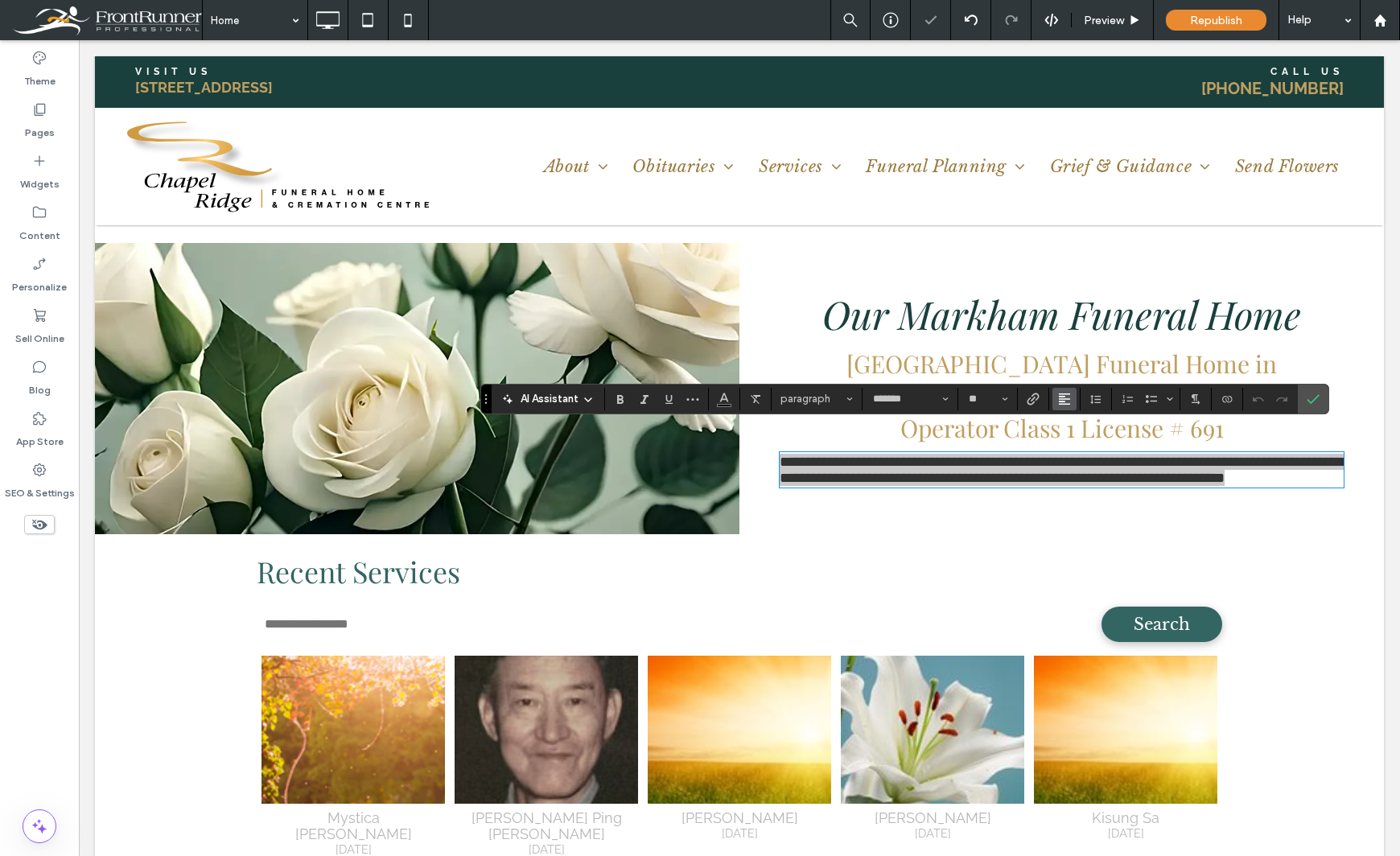
click at [1068, 398] on use "Alignment" at bounding box center [1064, 399] width 11 height 11
click at [1075, 446] on icon "ui.textEditor.alignment.center" at bounding box center [1077, 448] width 13 height 13
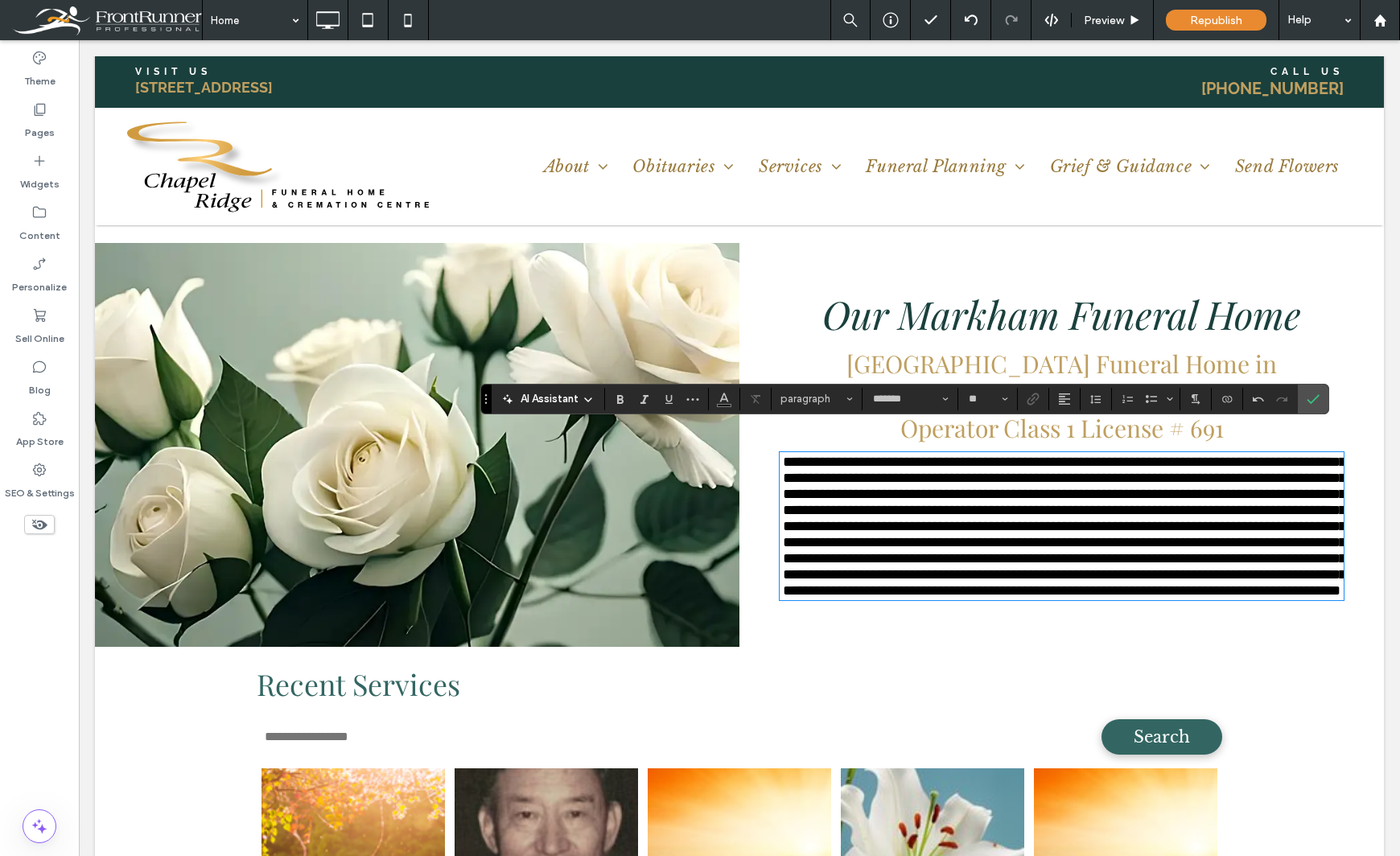
click at [1131, 514] on span "**********" at bounding box center [1064, 526] width 563 height 143
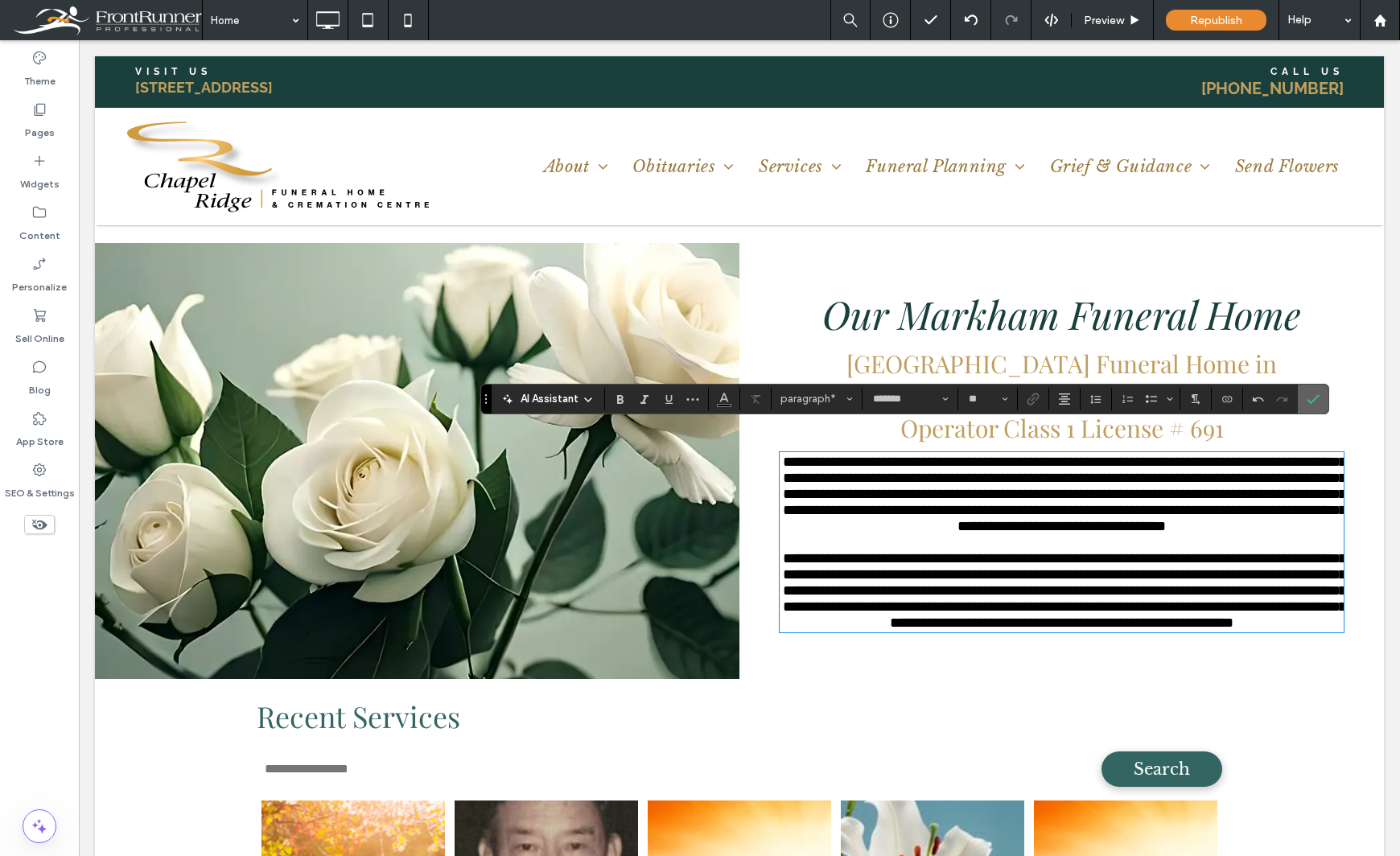
drag, startPoint x: 1313, startPoint y: 397, endPoint x: 1319, endPoint y: 419, distance: 22.8
click at [1313, 397] on icon "Confirm" at bounding box center [1313, 399] width 13 height 13
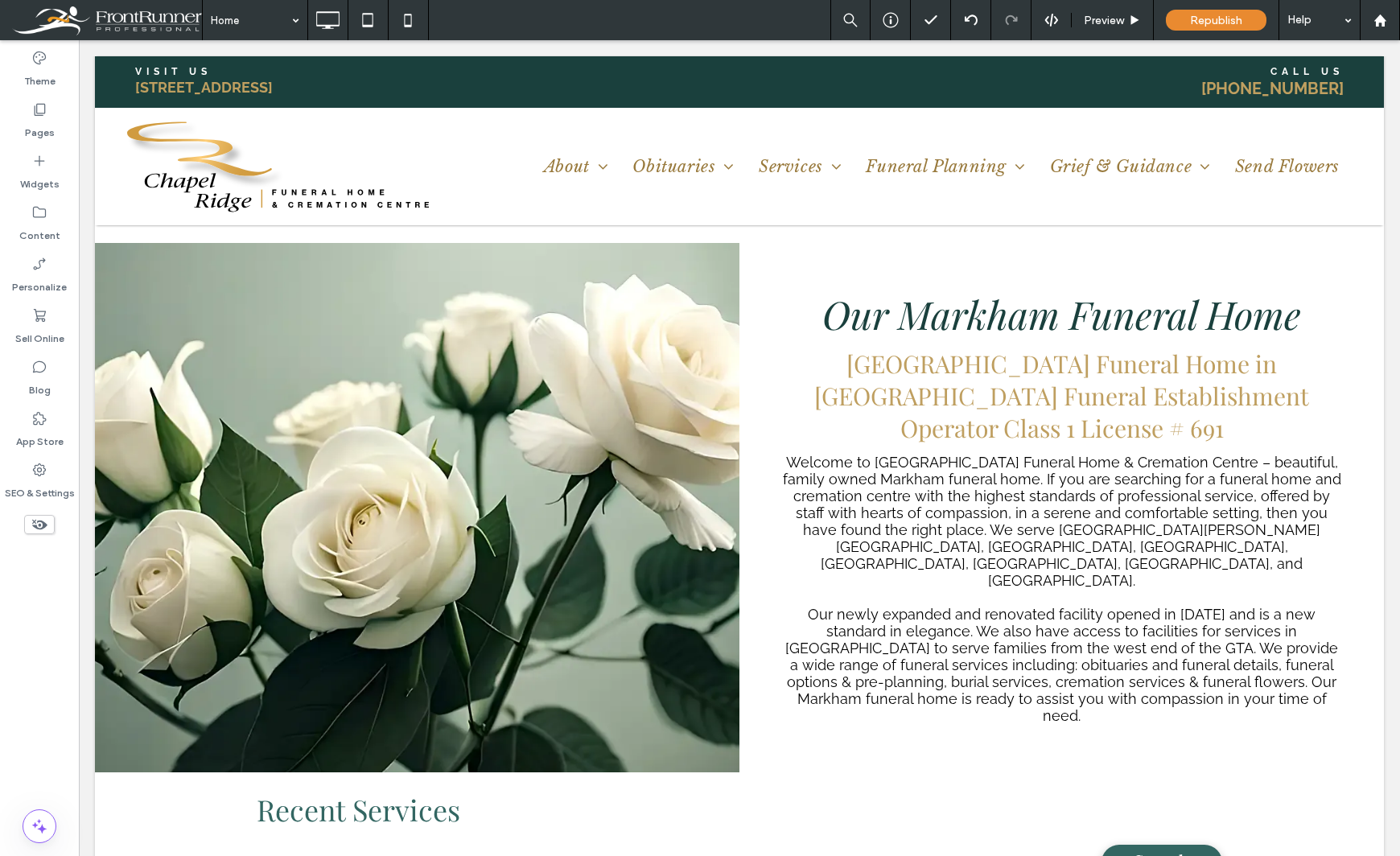
click at [18, 658] on div "Theme Pages Widgets Content Personalize Sell Online Blog App Store SEO & Settin…" at bounding box center [39, 447] width 79 height 816
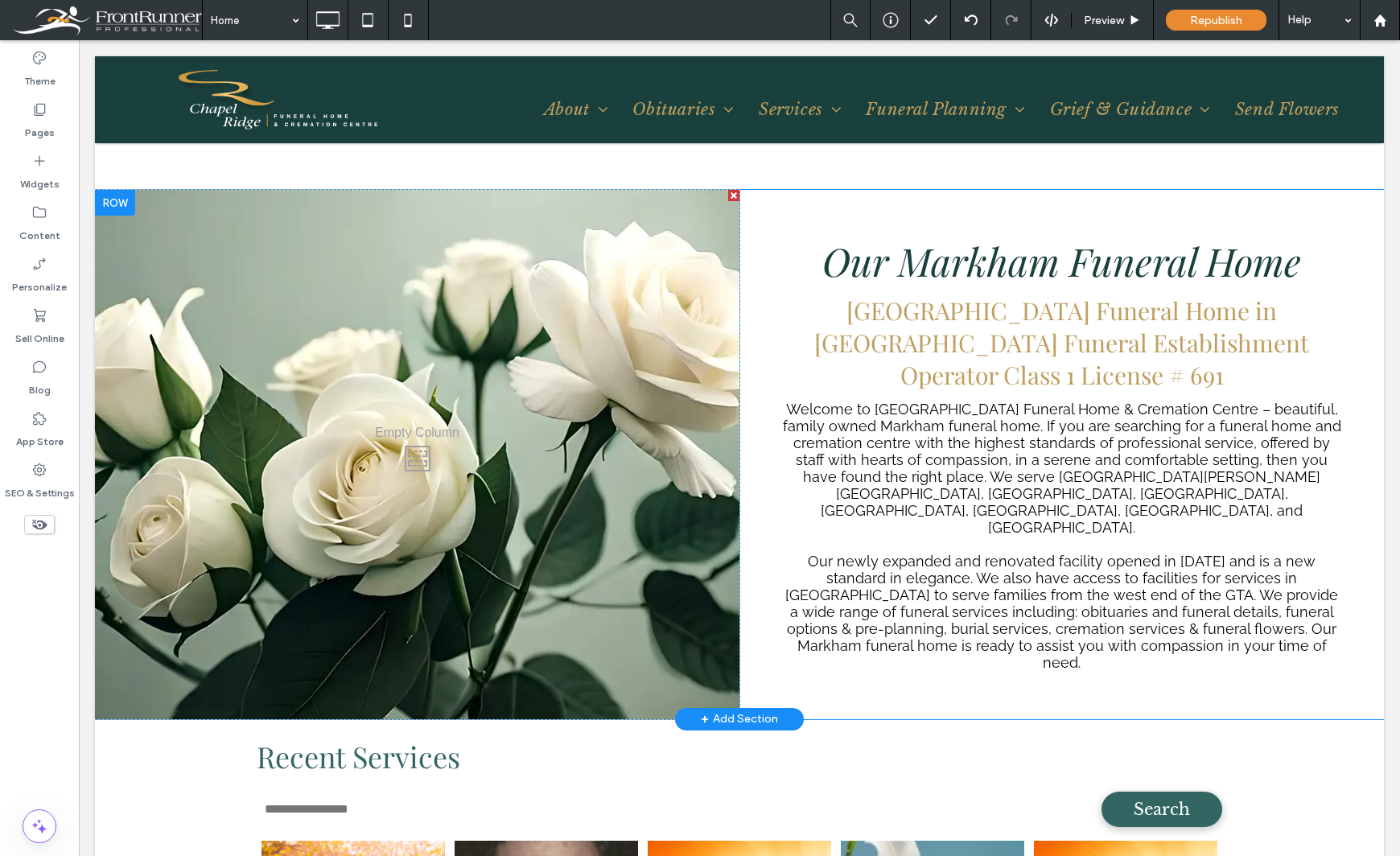
scroll to position [1529, 0]
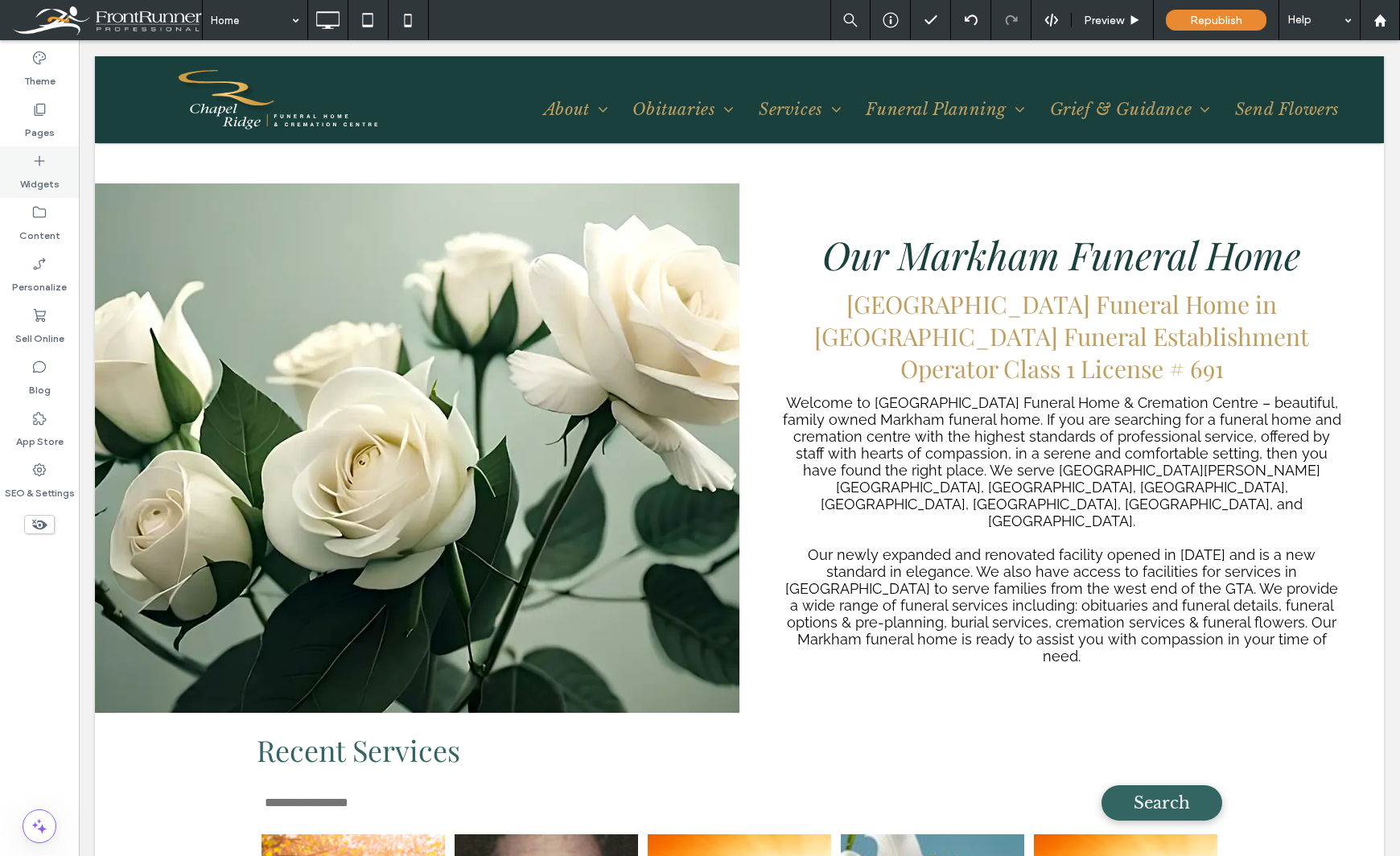
drag, startPoint x: 39, startPoint y: 180, endPoint x: 437, endPoint y: 295, distance: 414.3
click at [39, 180] on label "Widgets" at bounding box center [40, 180] width 40 height 23
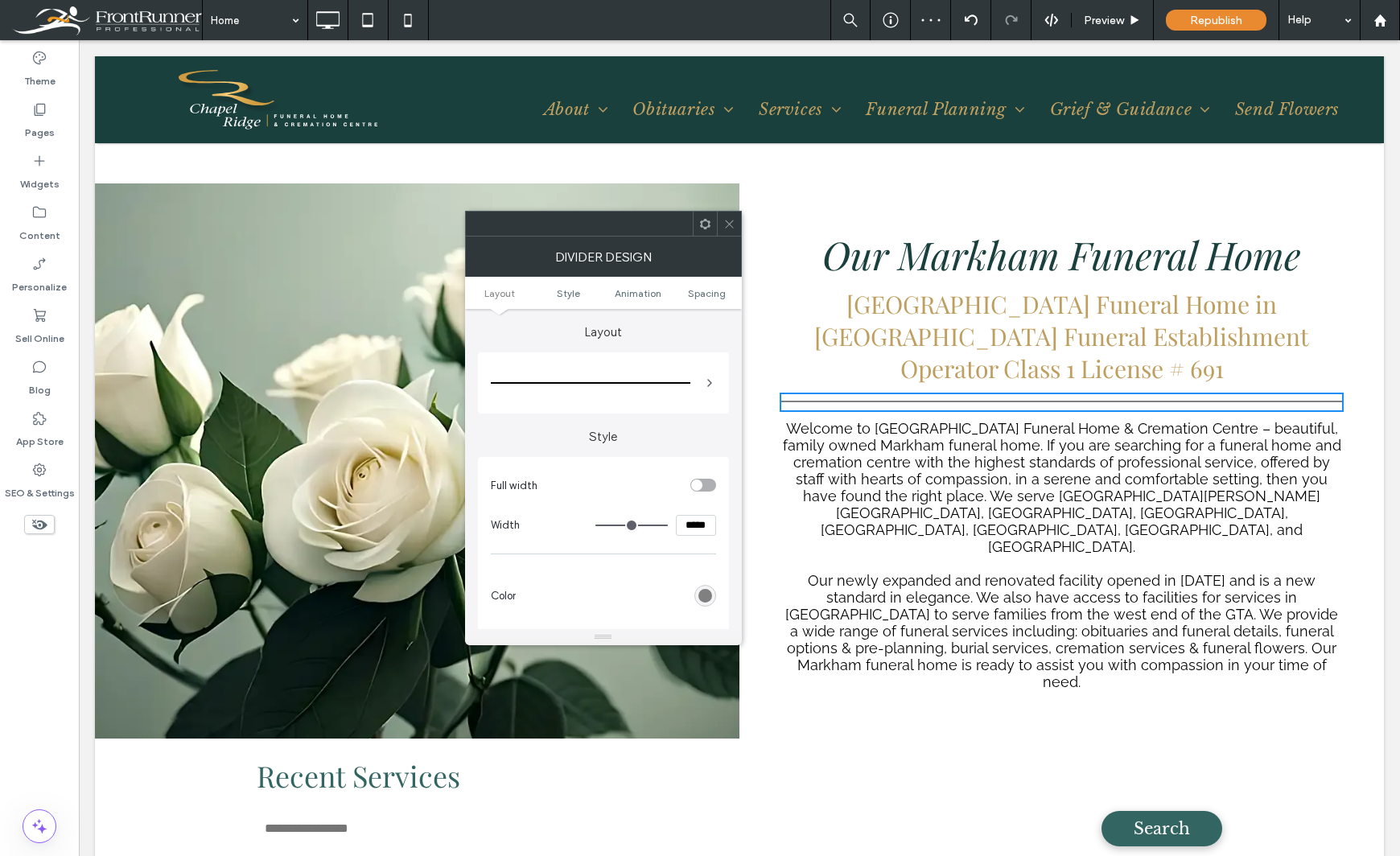
click at [704, 484] on div "toggle" at bounding box center [702, 485] width 26 height 13
drag, startPoint x: 701, startPoint y: 558, endPoint x: 725, endPoint y: 552, distance: 24.7
click at [701, 557] on div "rgb(128, 128, 128)" at bounding box center [705, 555] width 13 height 13
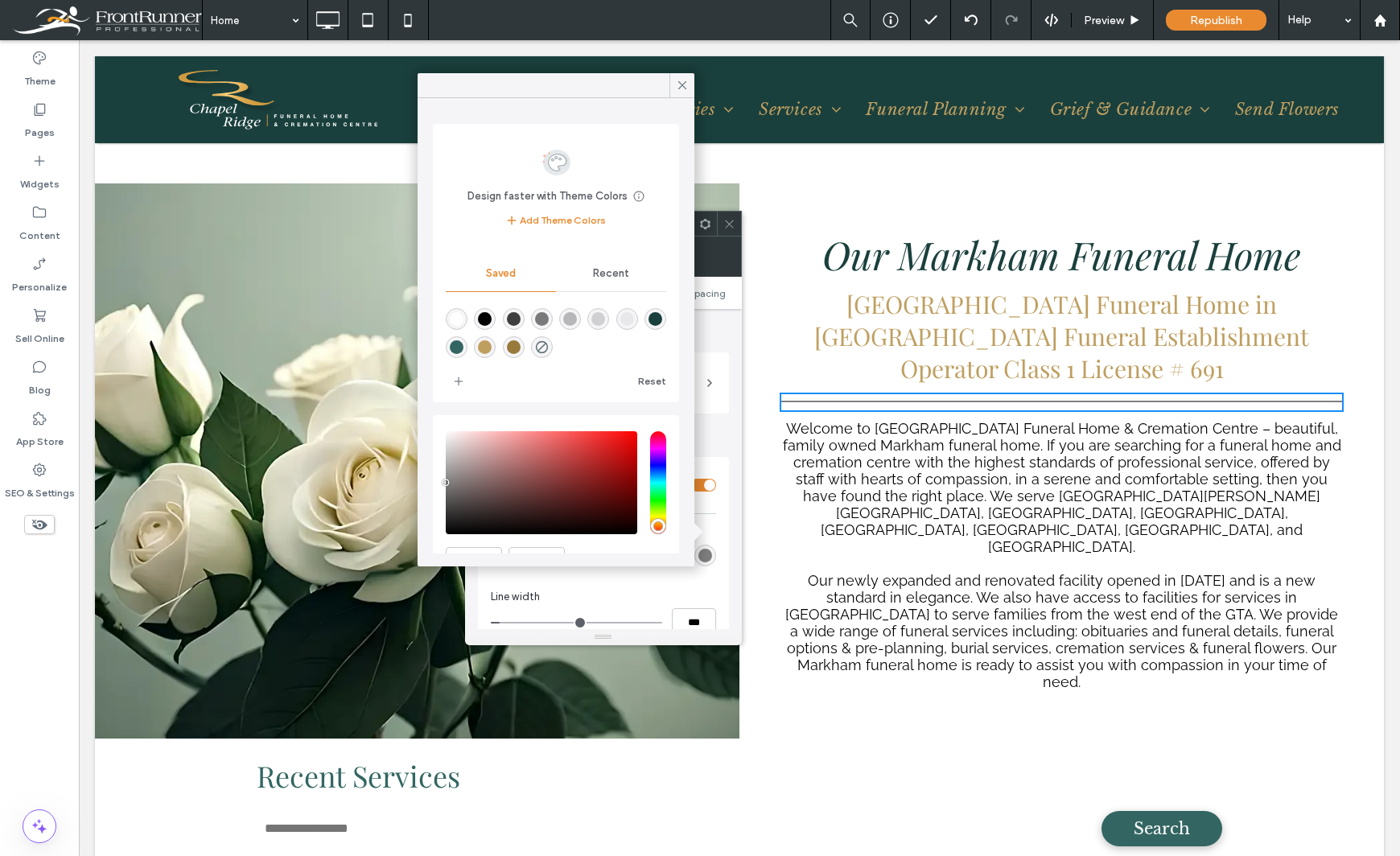
click at [492, 351] on div "rgba(191,159,96,1)" at bounding box center [484, 347] width 13 height 13
type input "*******"
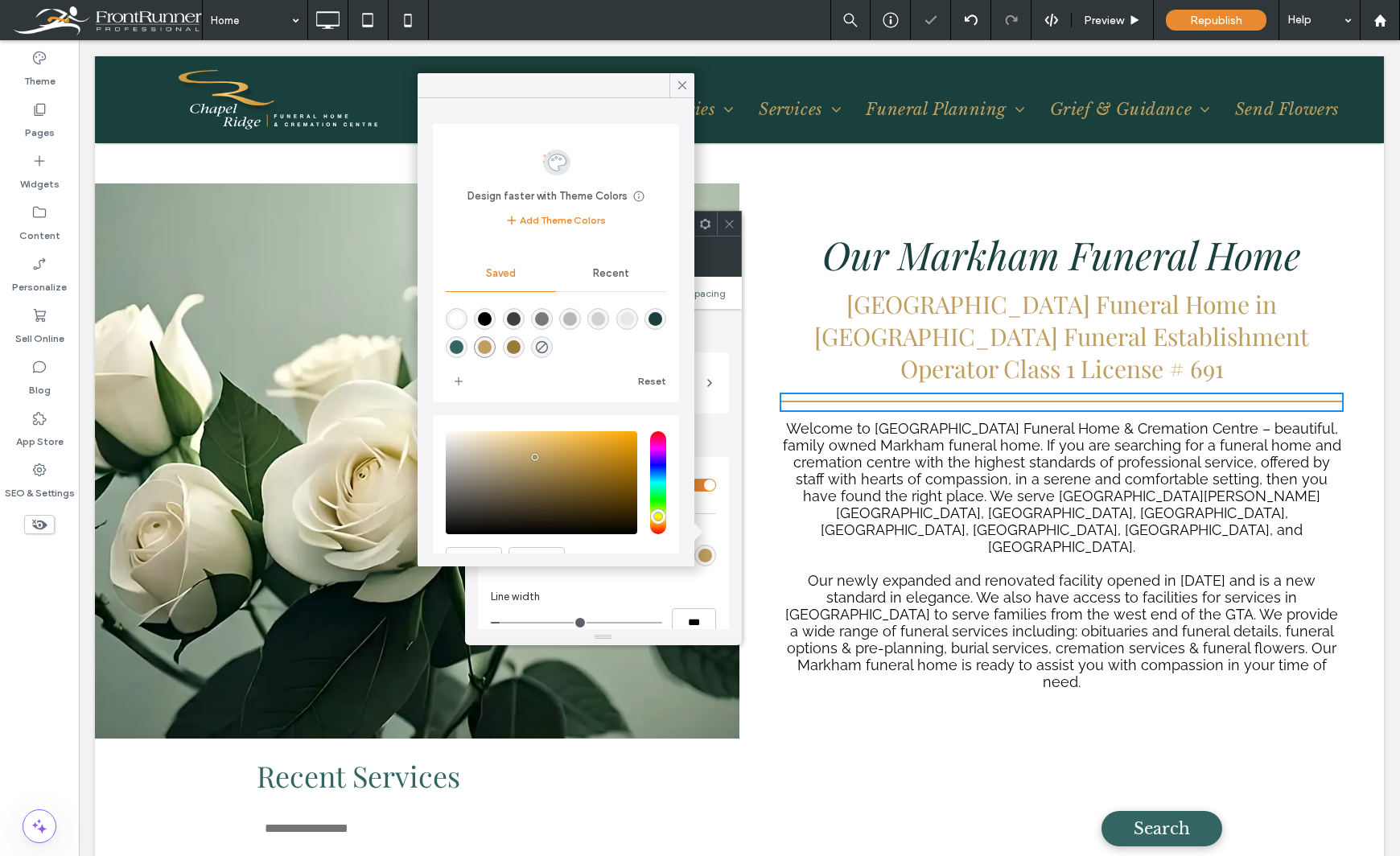
type input "*"
type input "***"
drag, startPoint x: 504, startPoint y: 625, endPoint x: 455, endPoint y: 625, distance: 49.0
type input "*"
click at [491, 624] on input "range" at bounding box center [576, 623] width 172 height 2
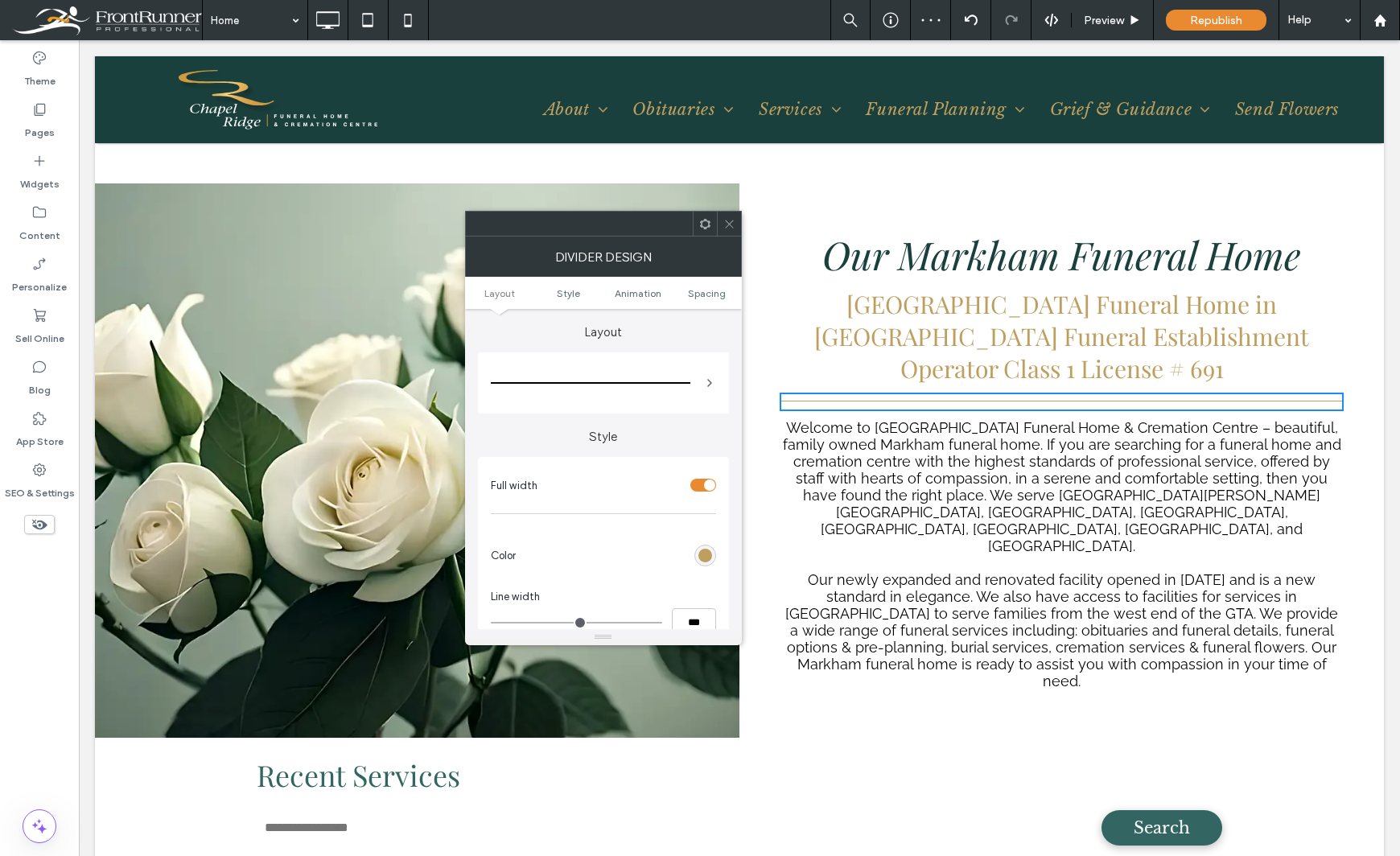
click at [28, 760] on div "Theme Pages Widgets Content Personalize Sell Online Blog App Store SEO & Settin…" at bounding box center [39, 447] width 79 height 816
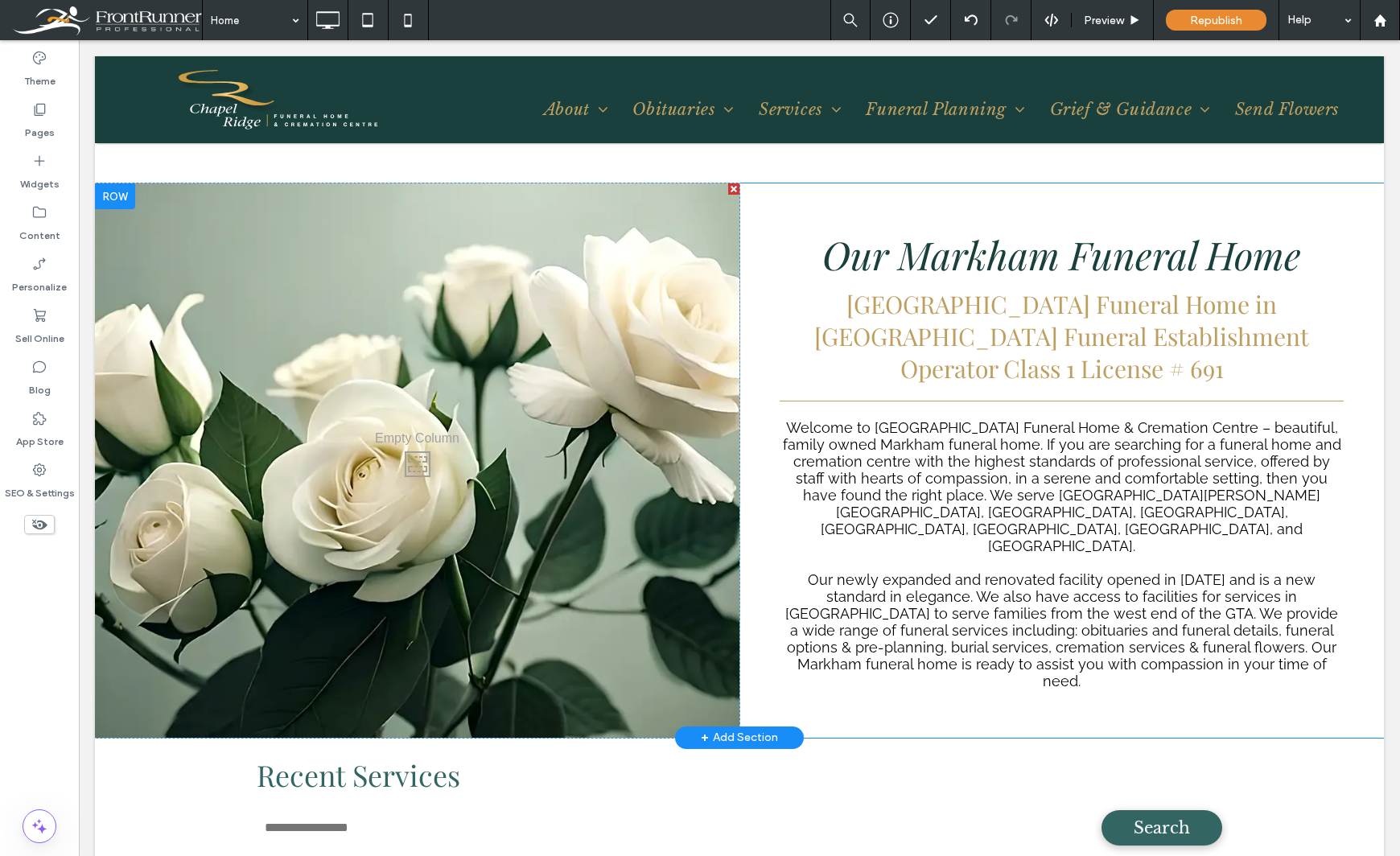
click at [755, 197] on div "Click To Paste Click To Paste Our Markham Funeral Home Chapel Ridge Funeral Hom…" at bounding box center [1062, 461] width 645 height 555
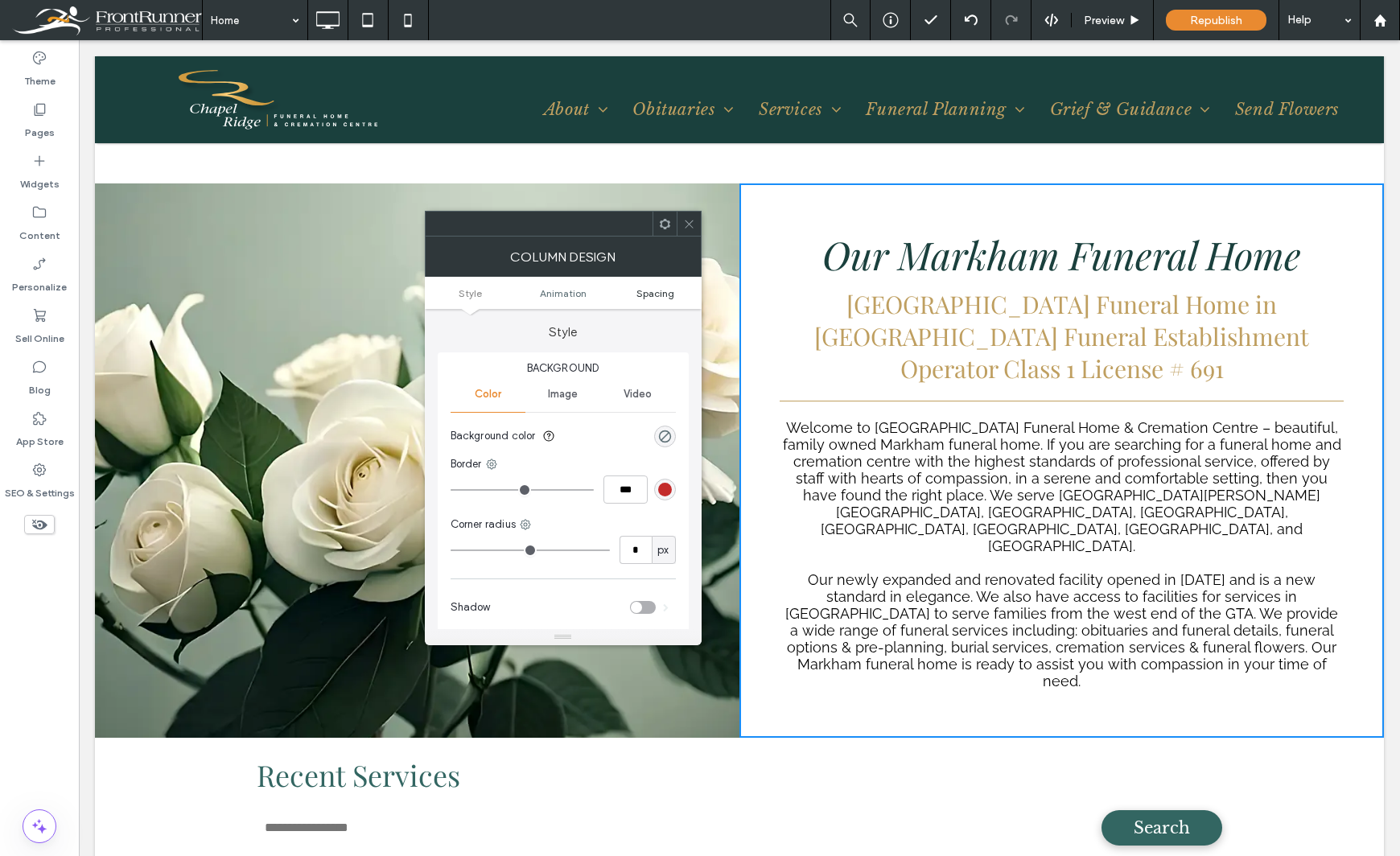
click at [648, 290] on span "Spacing" at bounding box center [655, 293] width 38 height 12
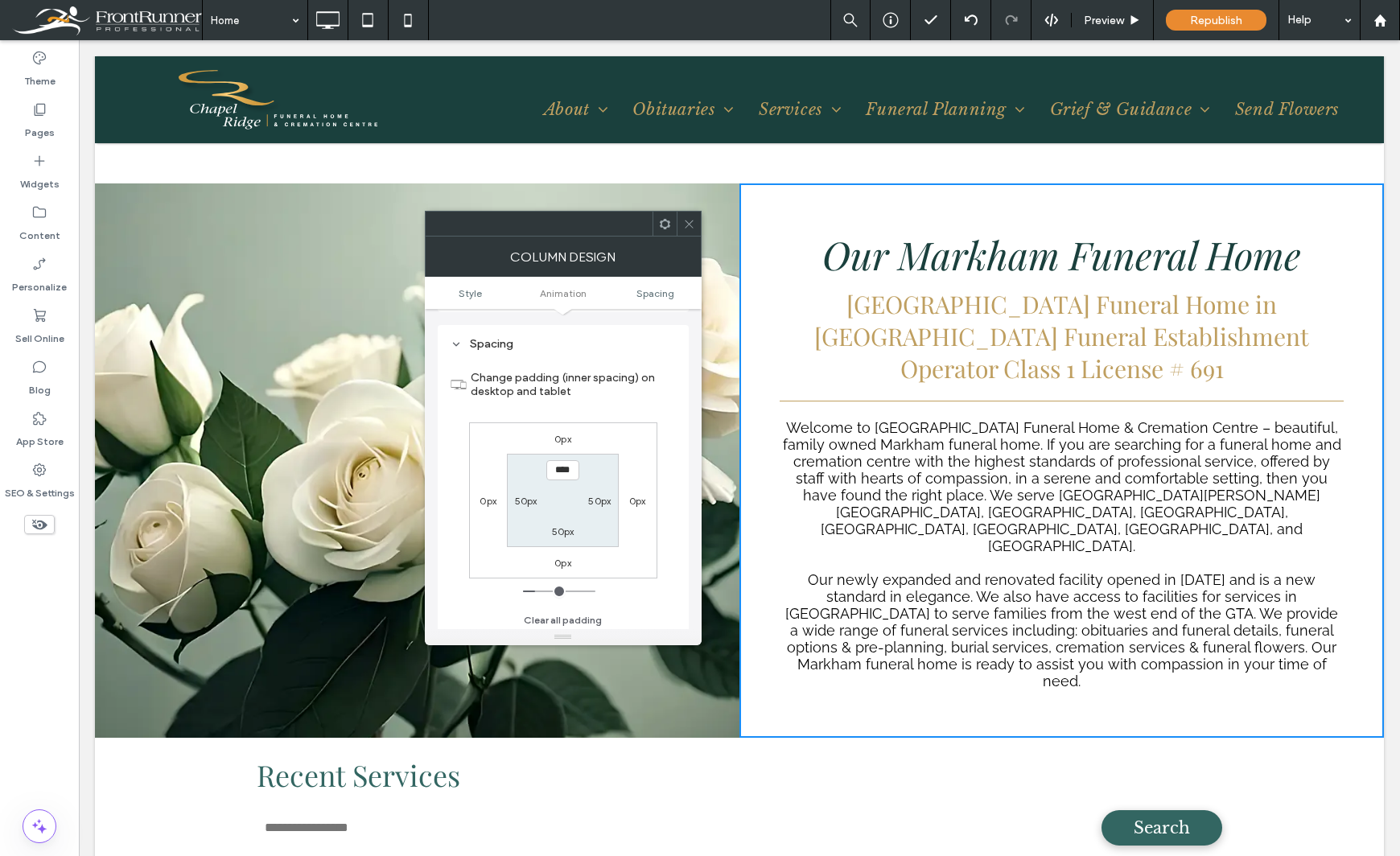
scroll to position [377, 0]
type input "***"
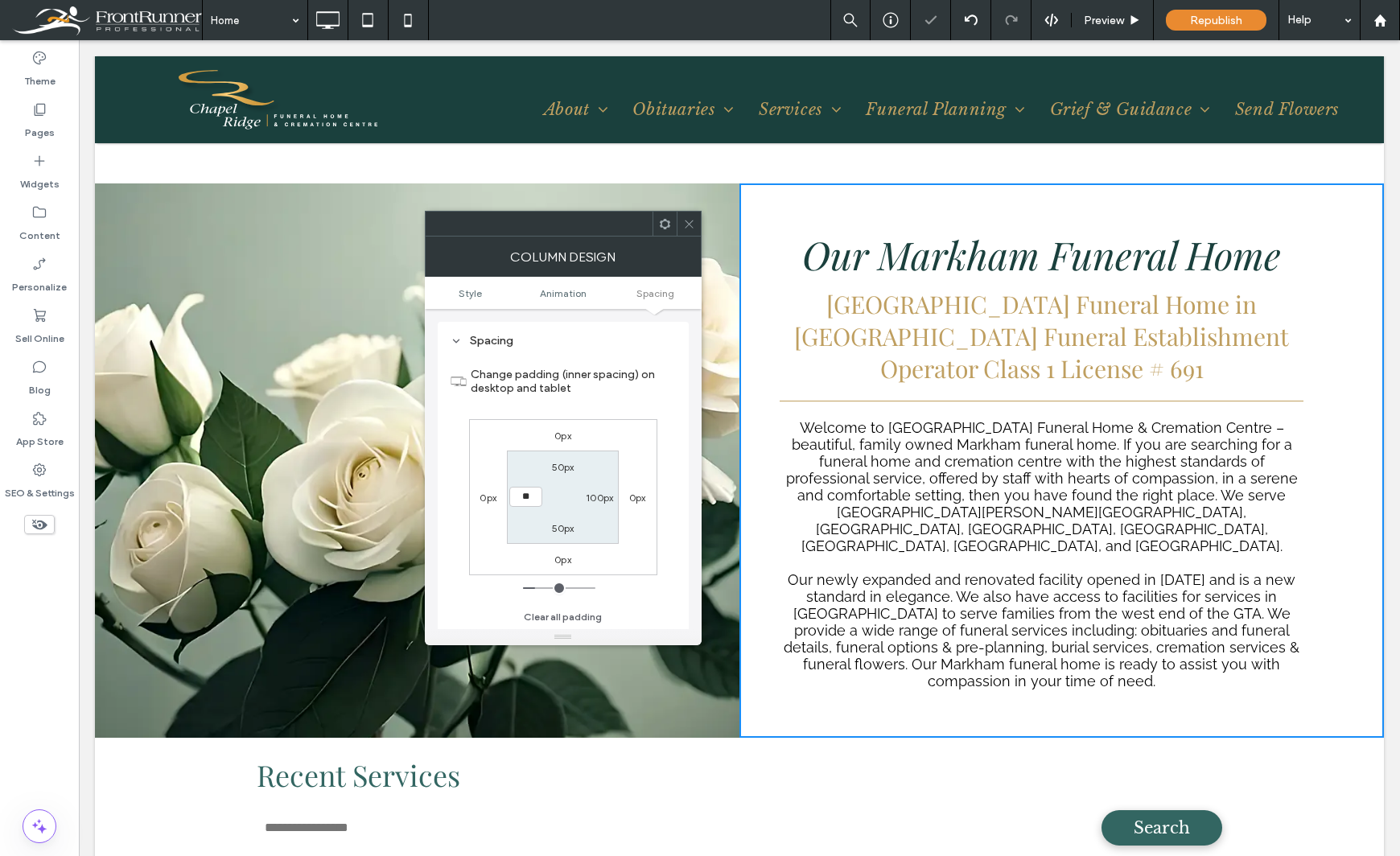
type input "***"
type input "*"
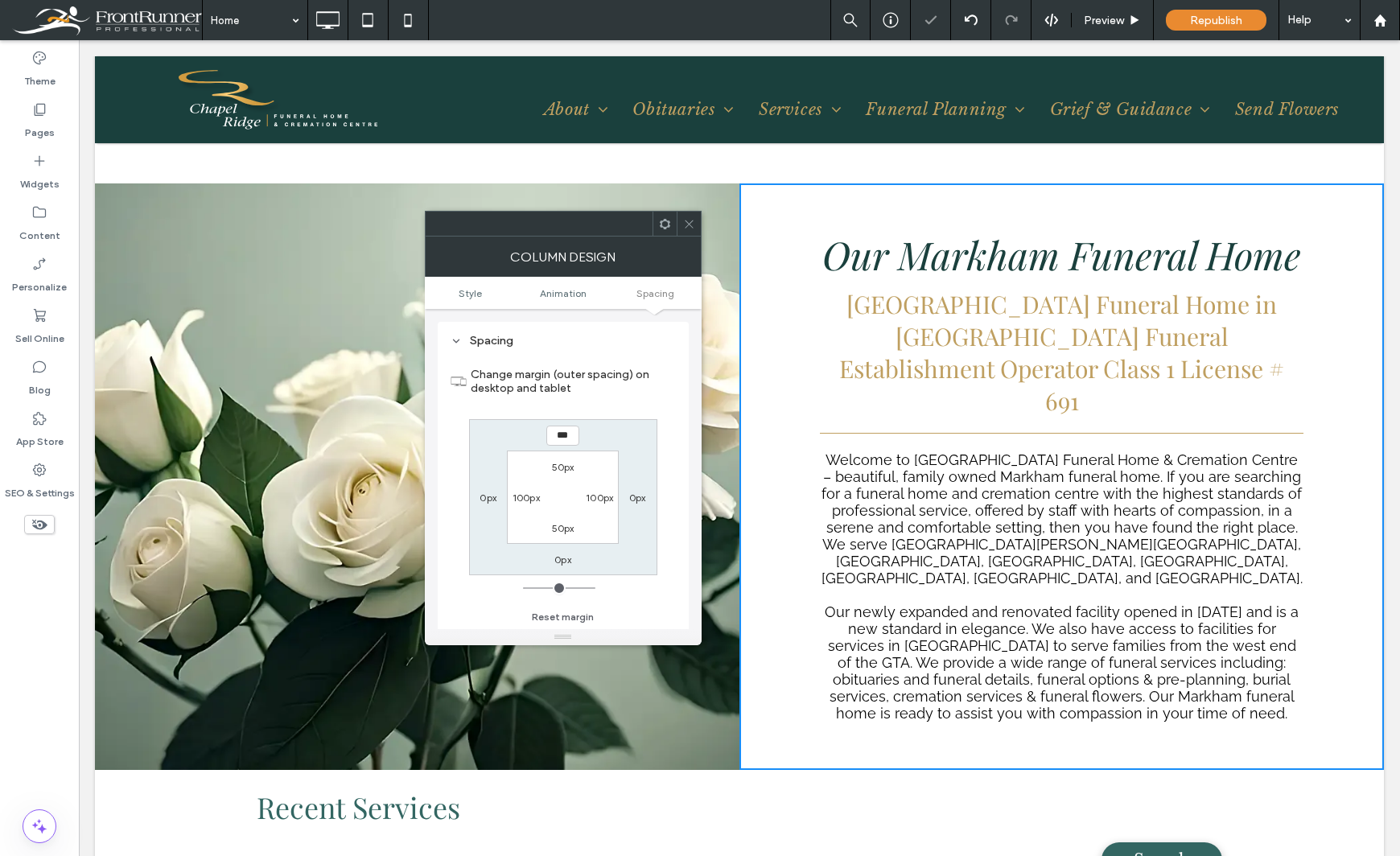
click at [49, 588] on div "Theme Pages Widgets Content Personalize Sell Online Blog App Store SEO & Settin…" at bounding box center [39, 447] width 79 height 816
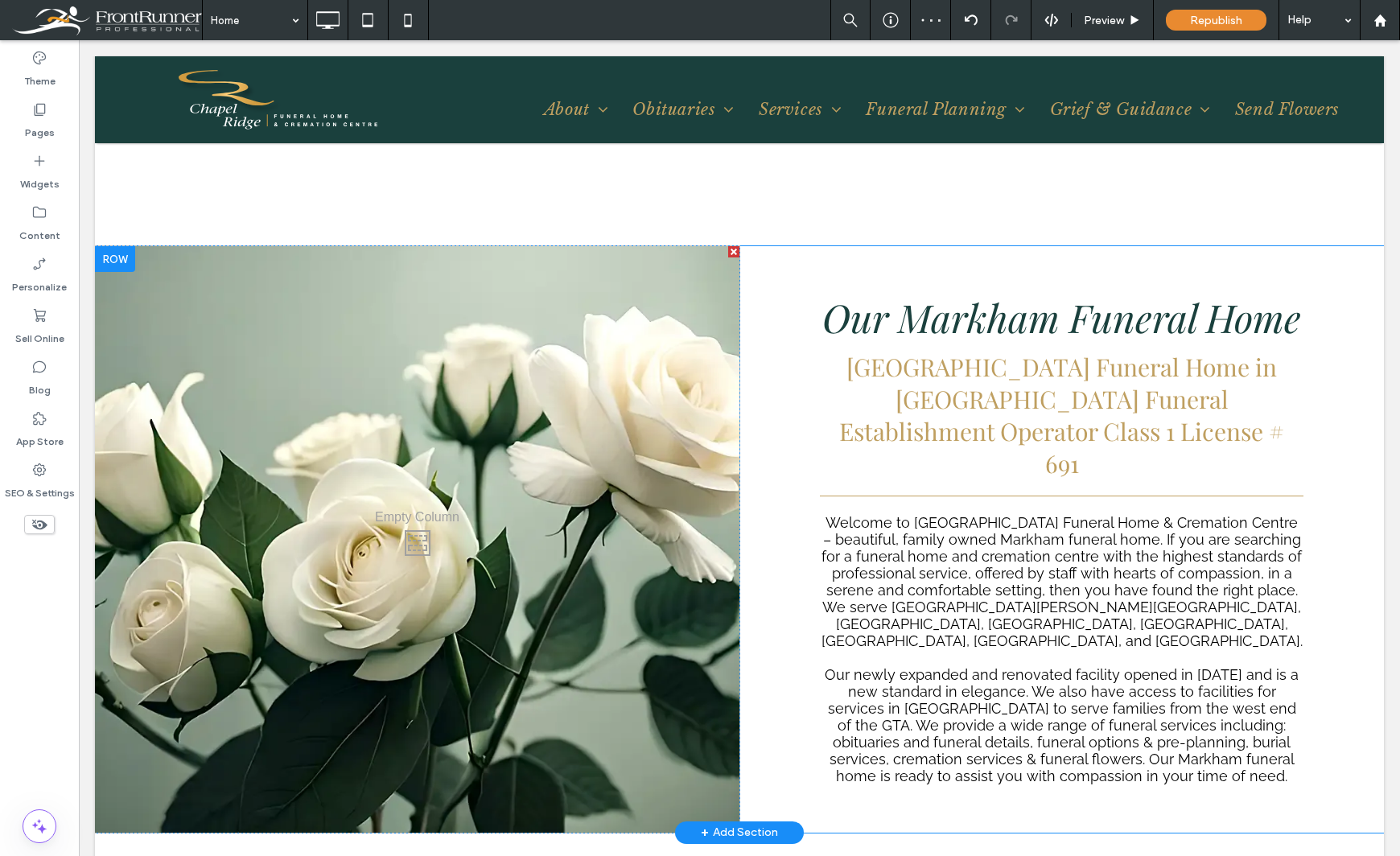
scroll to position [1368, 0]
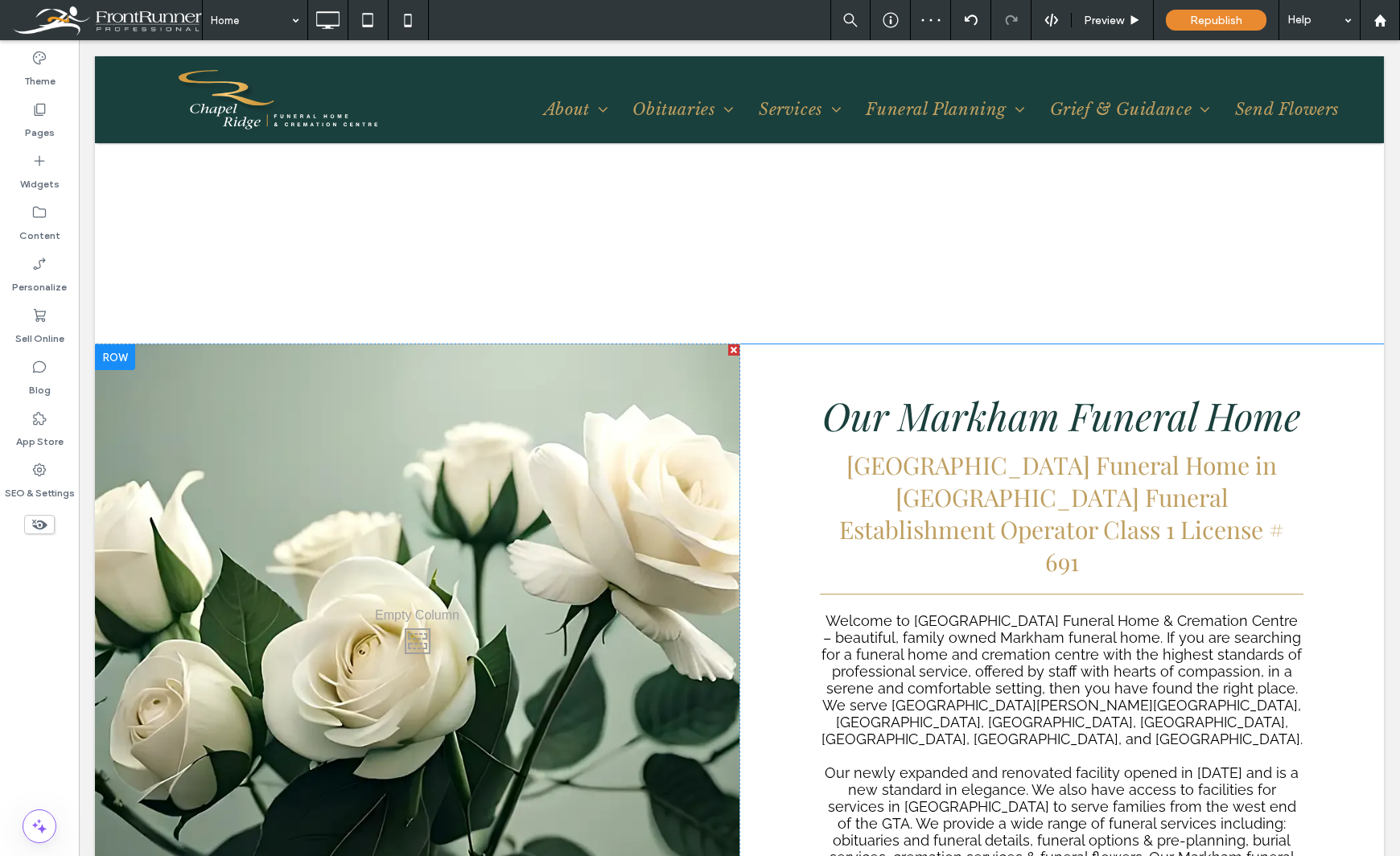
click at [769, 365] on div "Click To Paste Click To Paste Our Markham Funeral Home Chapel Ridge Funeral Hom…" at bounding box center [1062, 637] width 645 height 587
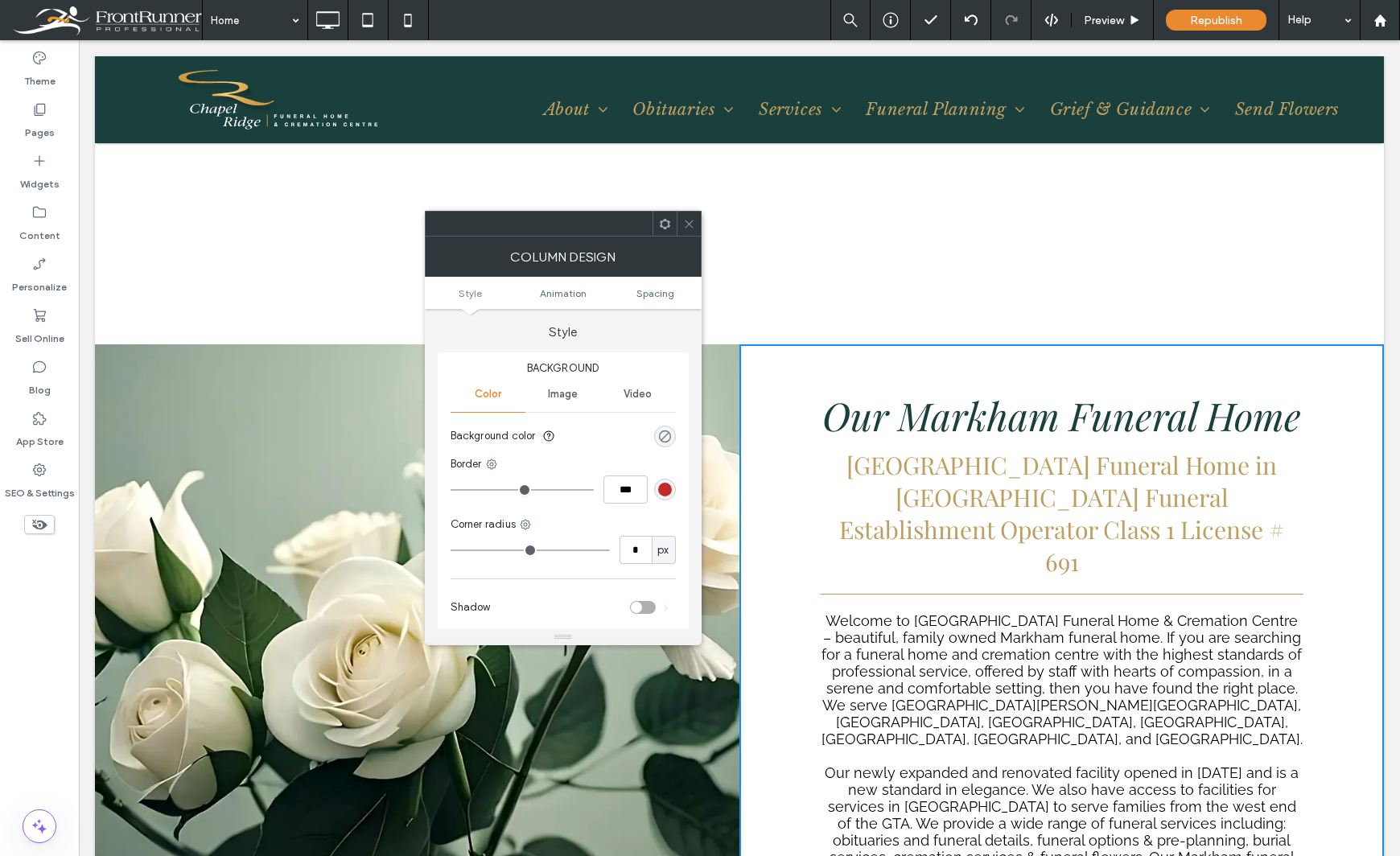
click at [659, 435] on div "rgba(0, 0, 0, 0)" at bounding box center [664, 436] width 13 height 13
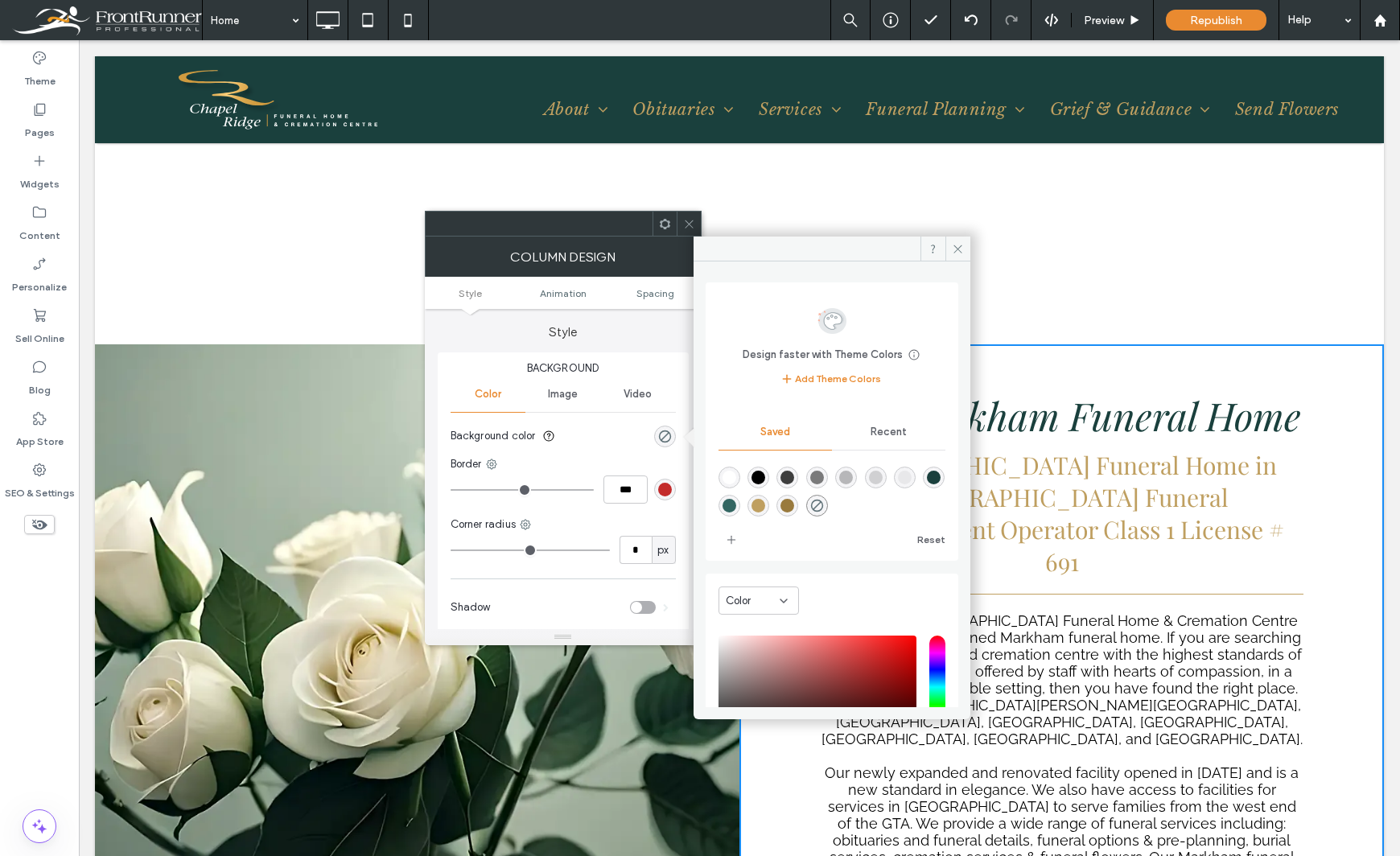
click at [912, 479] on div "rgba(0,0,0,0.05)" at bounding box center [904, 478] width 13 height 13
type input "*"
type input "**"
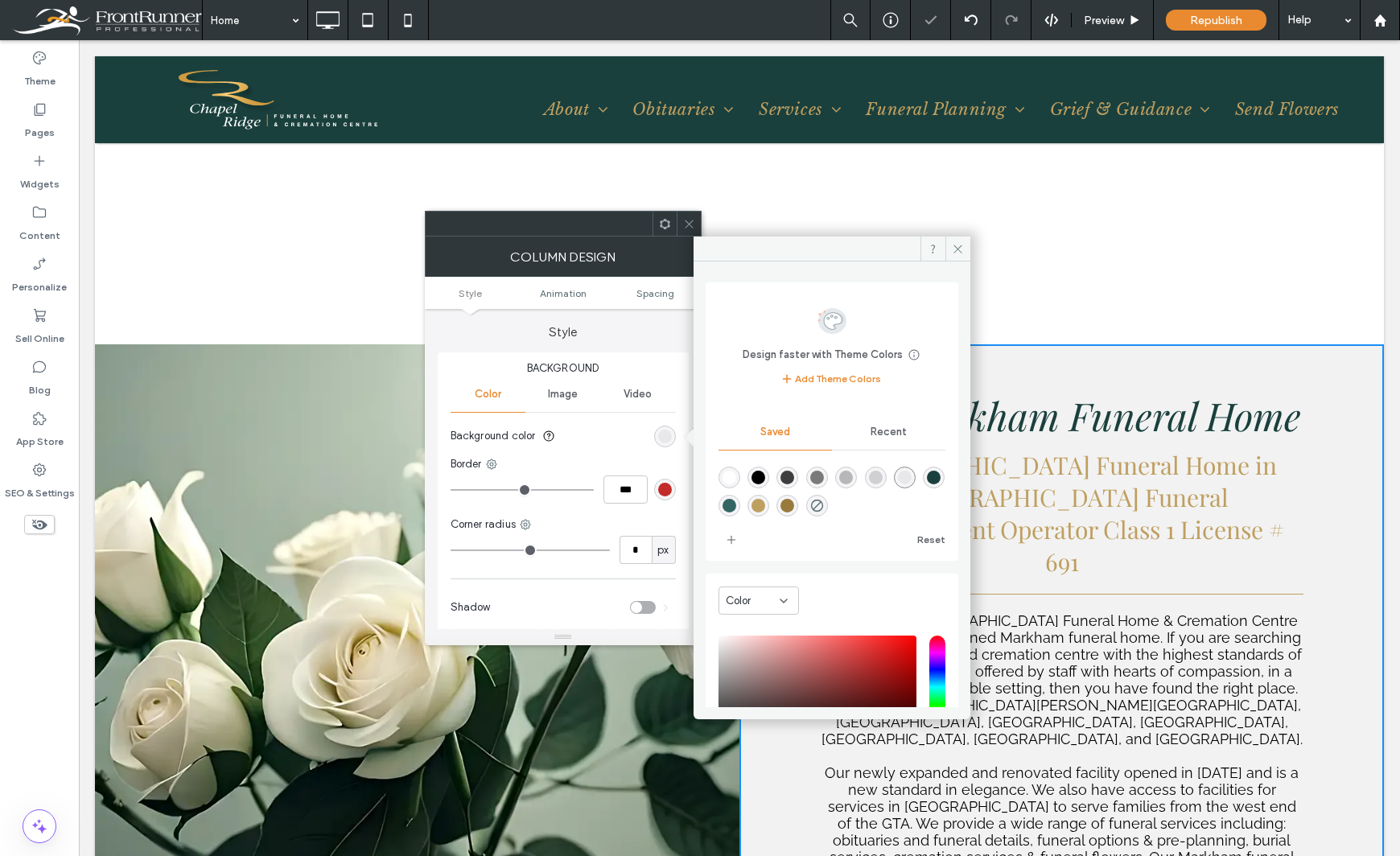
click at [46, 641] on div "Theme Pages Widgets Content Personalize Sell Online Blog App Store SEO & Settin…" at bounding box center [39, 447] width 79 height 816
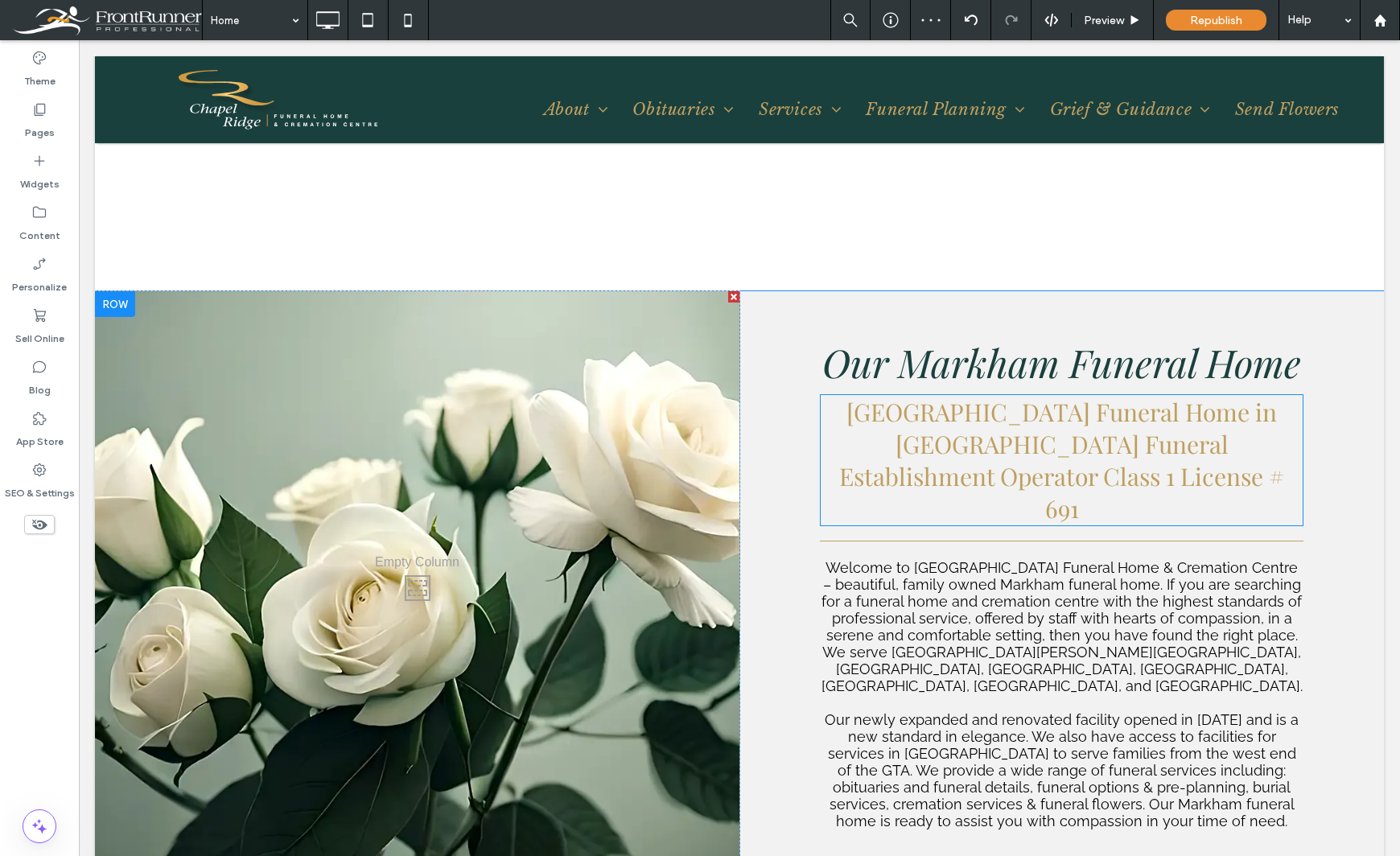
scroll to position [1448, 0]
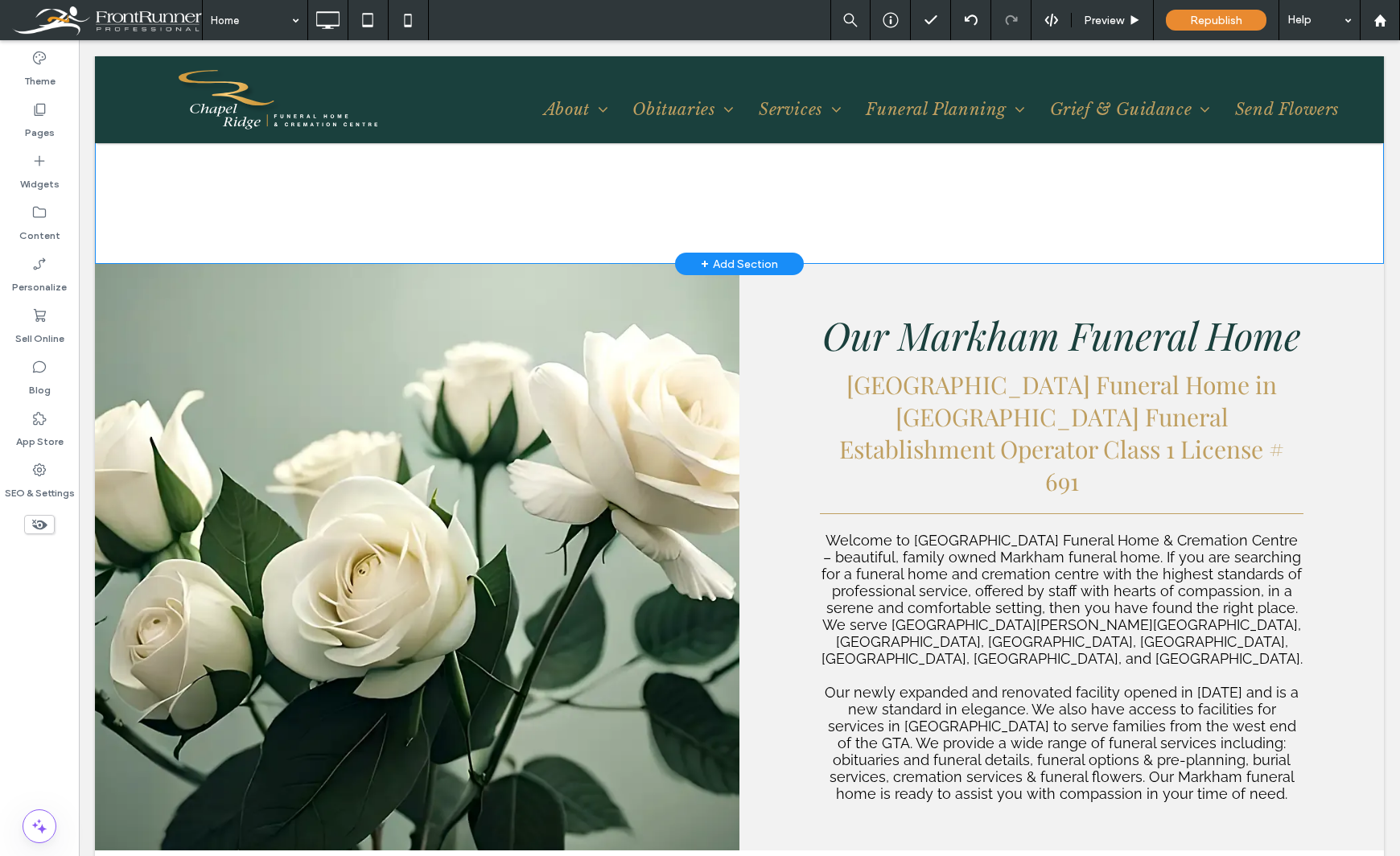
click at [742, 264] on div "+ Add Section" at bounding box center [738, 264] width 77 height 18
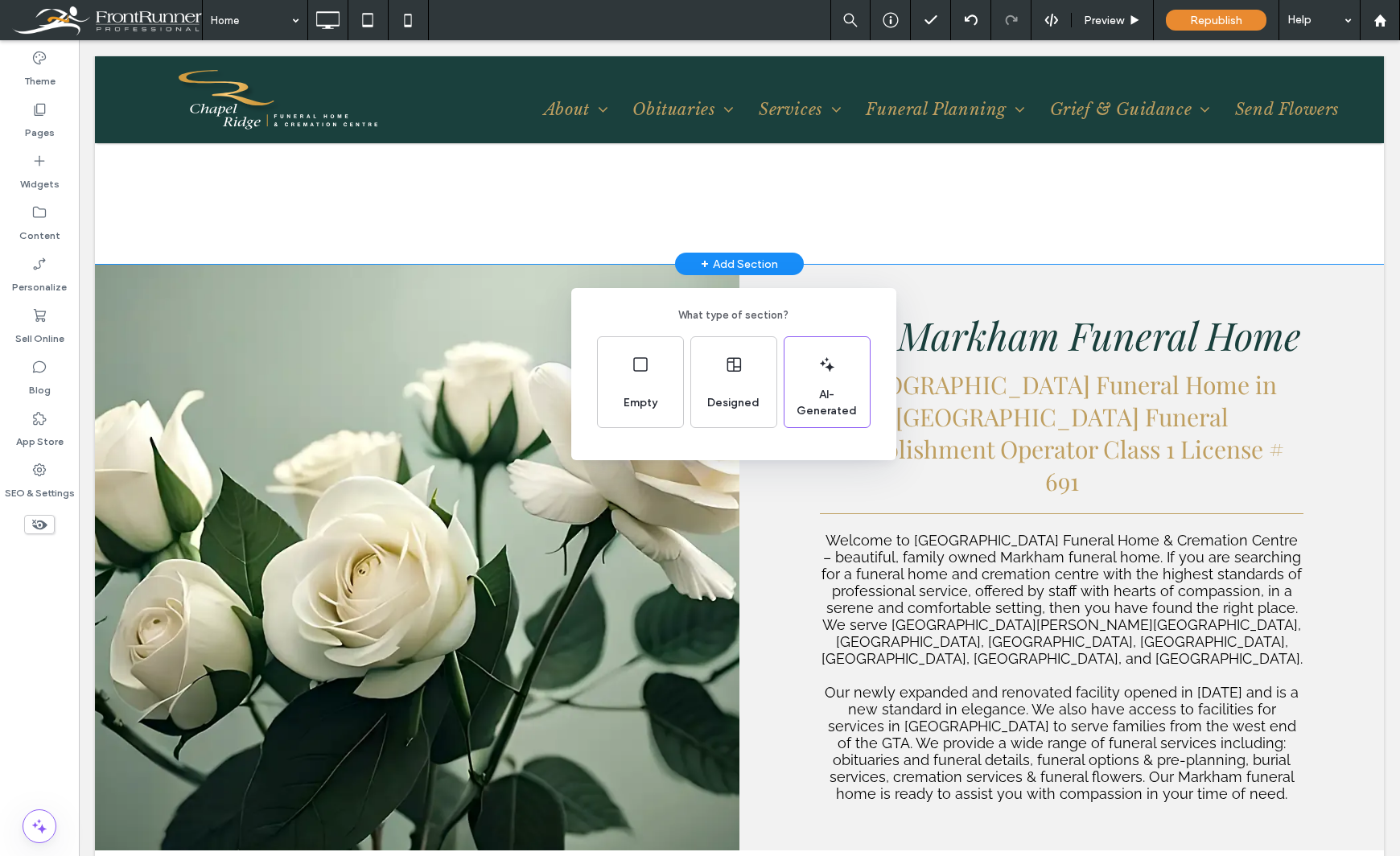
click at [939, 280] on div "What type of section? Empty Designed AI-Generated" at bounding box center [700, 467] width 1400 height 935
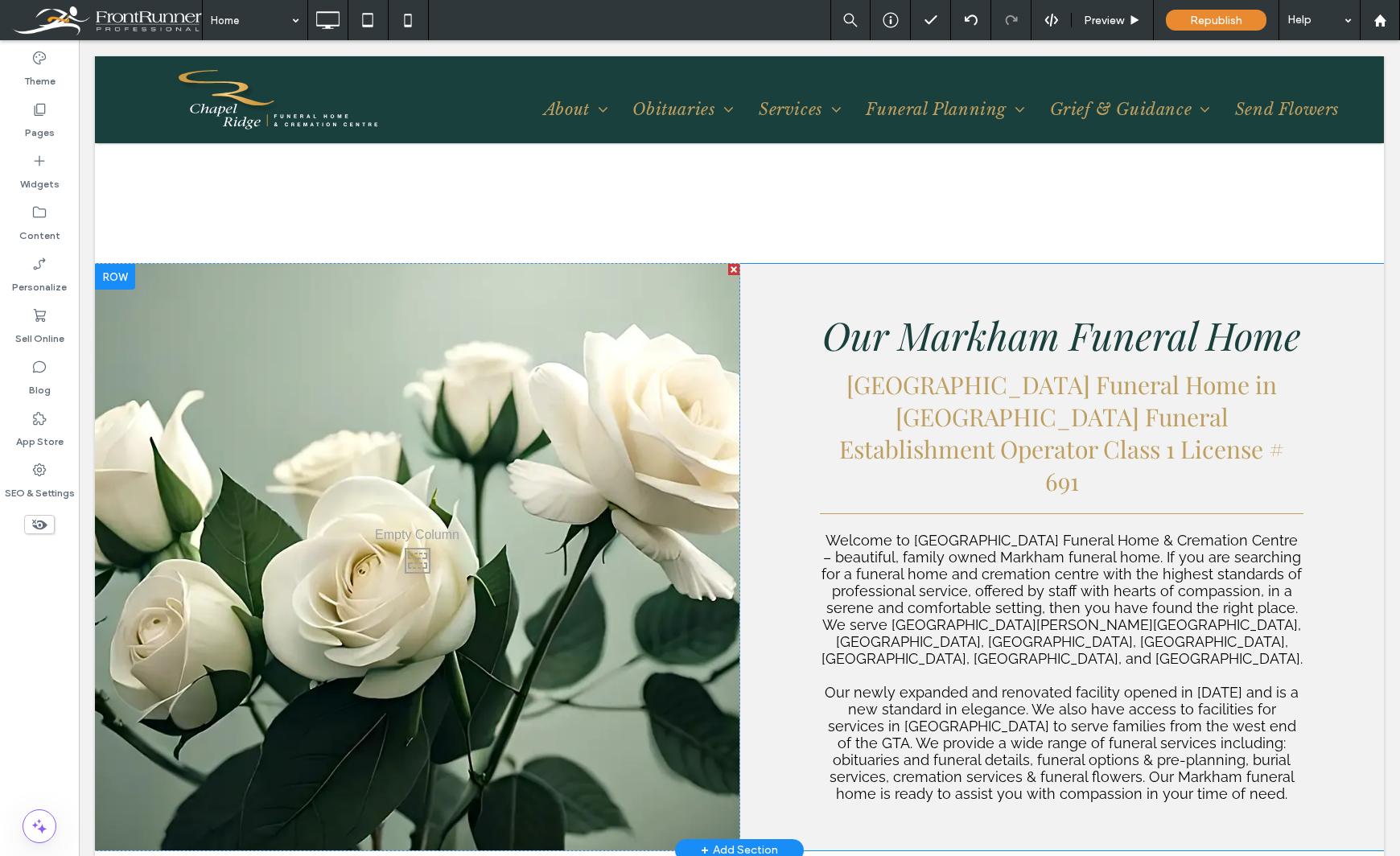
click at [900, 280] on div "Click To Paste Click To Paste Our Markham Funeral Home Chapel Ridge Funeral Hom…" at bounding box center [1062, 556] width 645 height 587
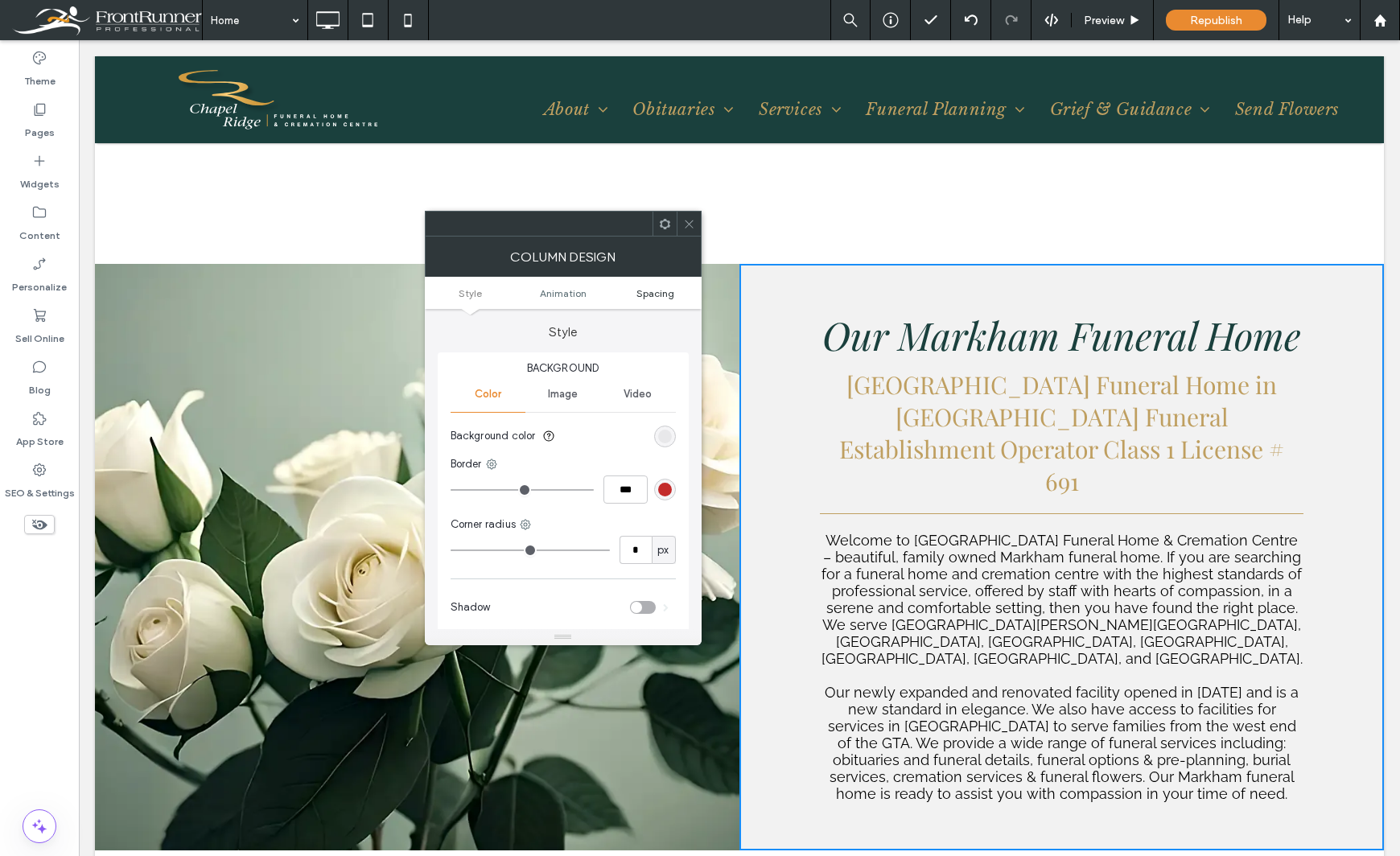
click at [651, 295] on span "Spacing" at bounding box center [655, 293] width 38 height 12
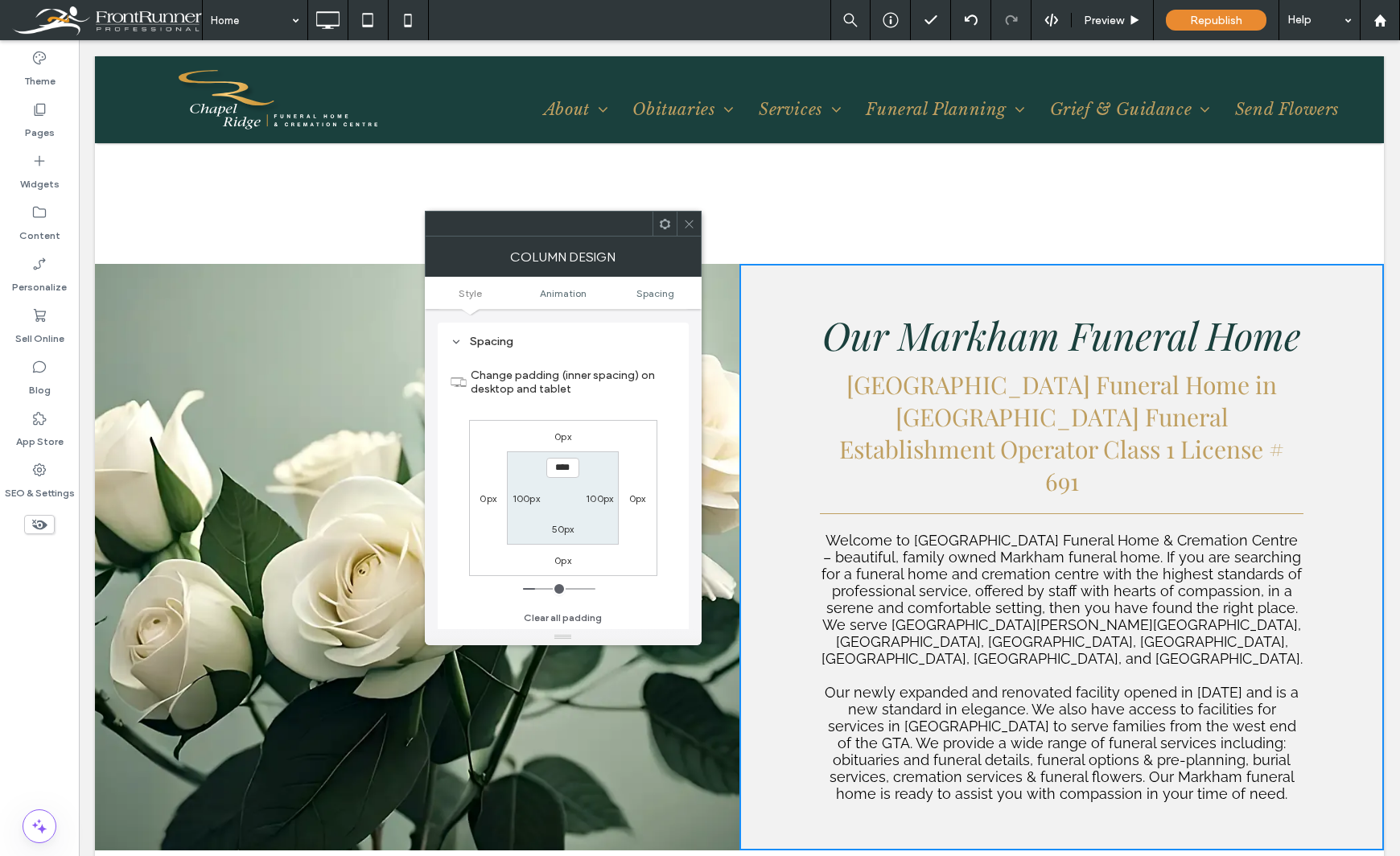
scroll to position [377, 0]
type input "***"
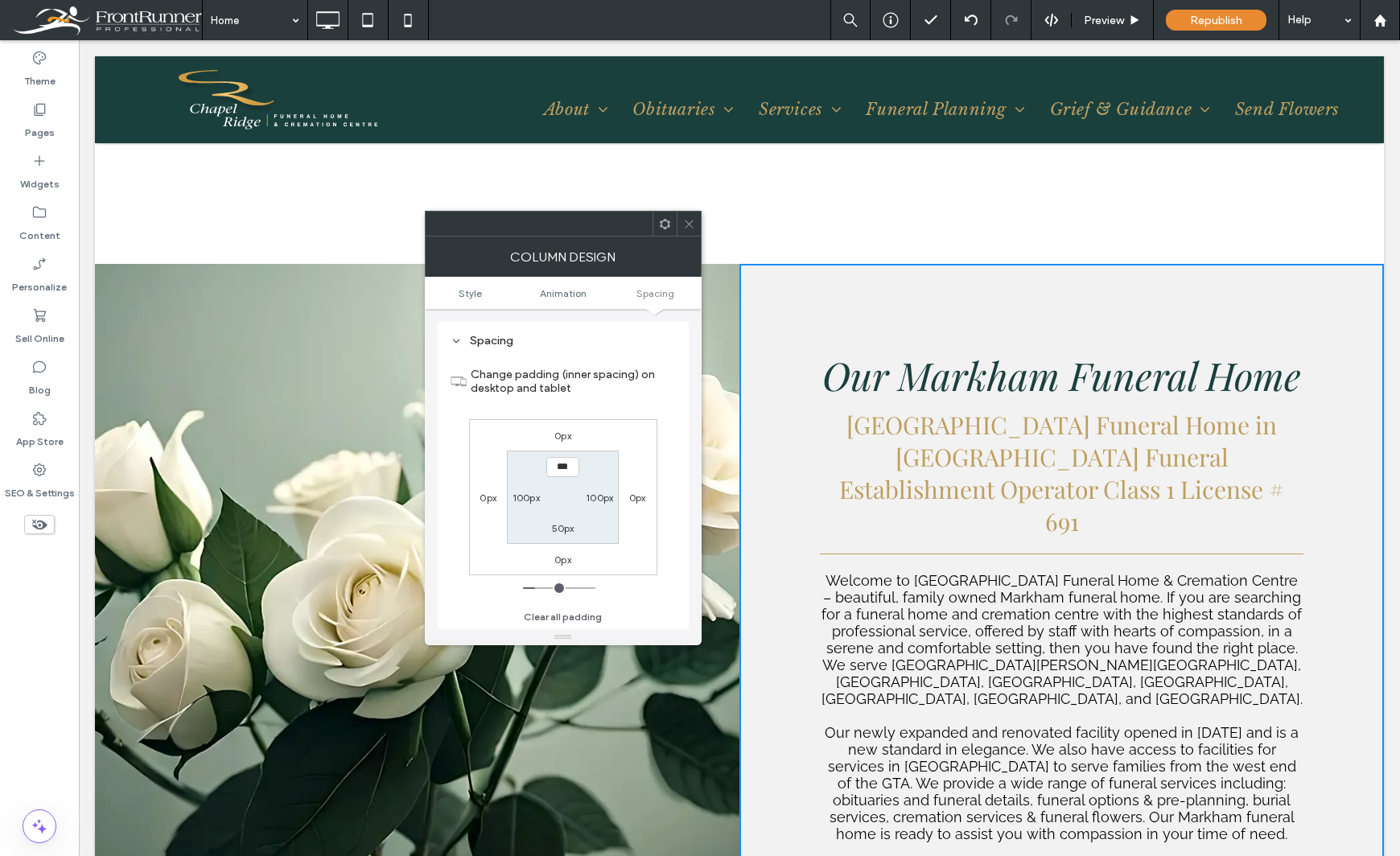
type input "**"
type input "***"
type input "*****"
click at [42, 665] on div "Theme Pages Widgets Content Personalize Sell Online Blog App Store SEO & Settin…" at bounding box center [39, 447] width 79 height 816
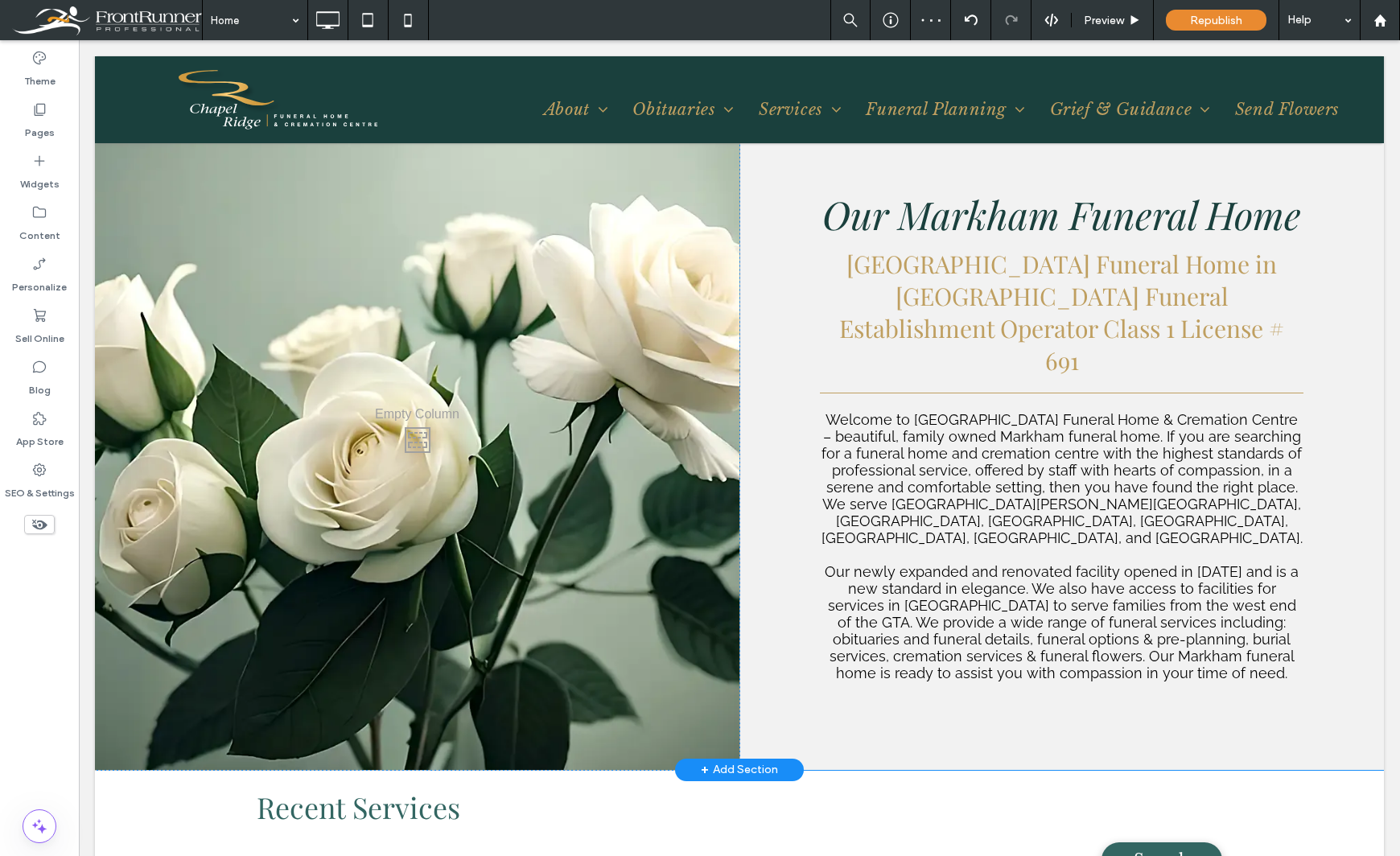
scroll to position [1529, 0]
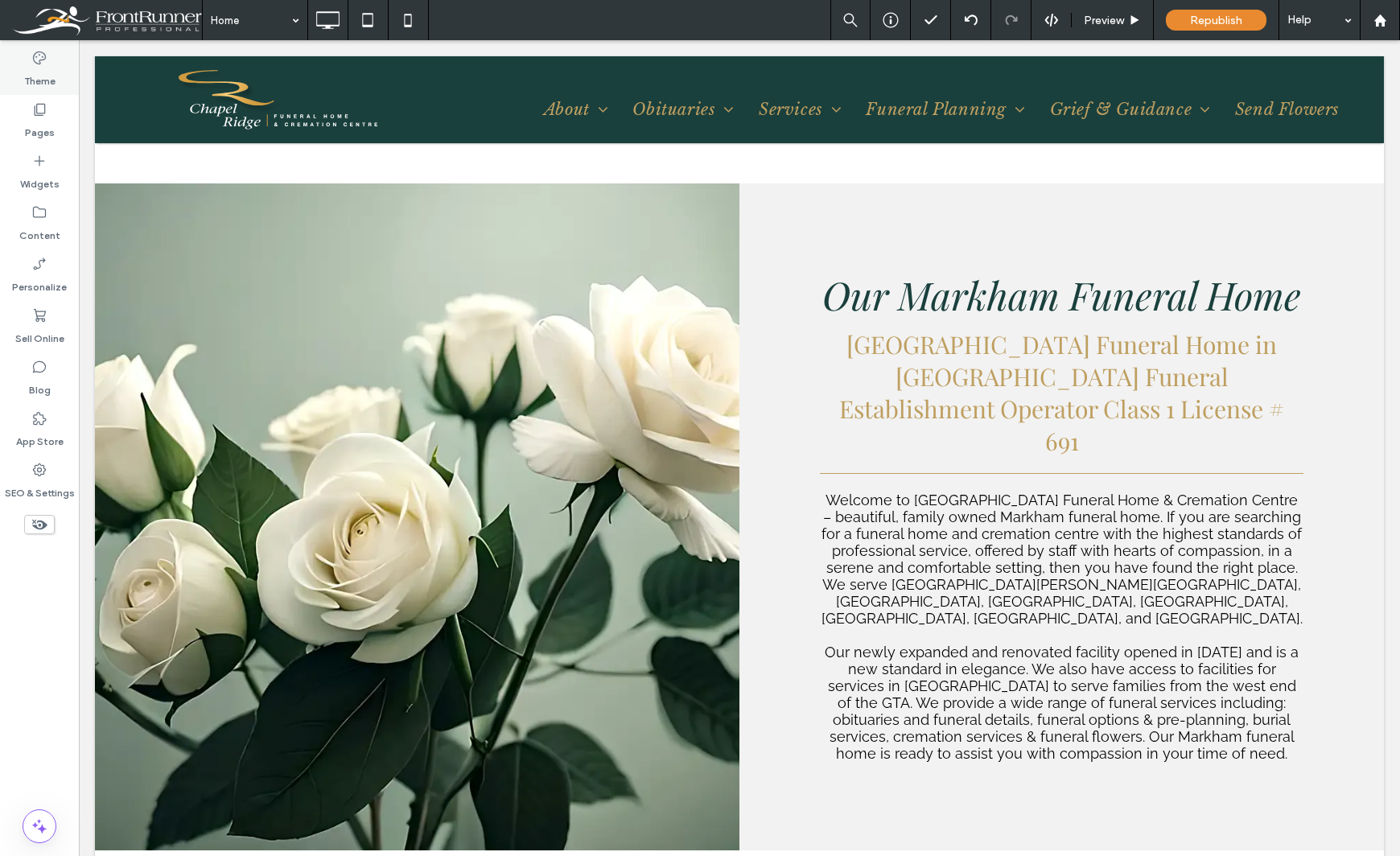
click at [58, 73] on div "Theme" at bounding box center [39, 69] width 79 height 51
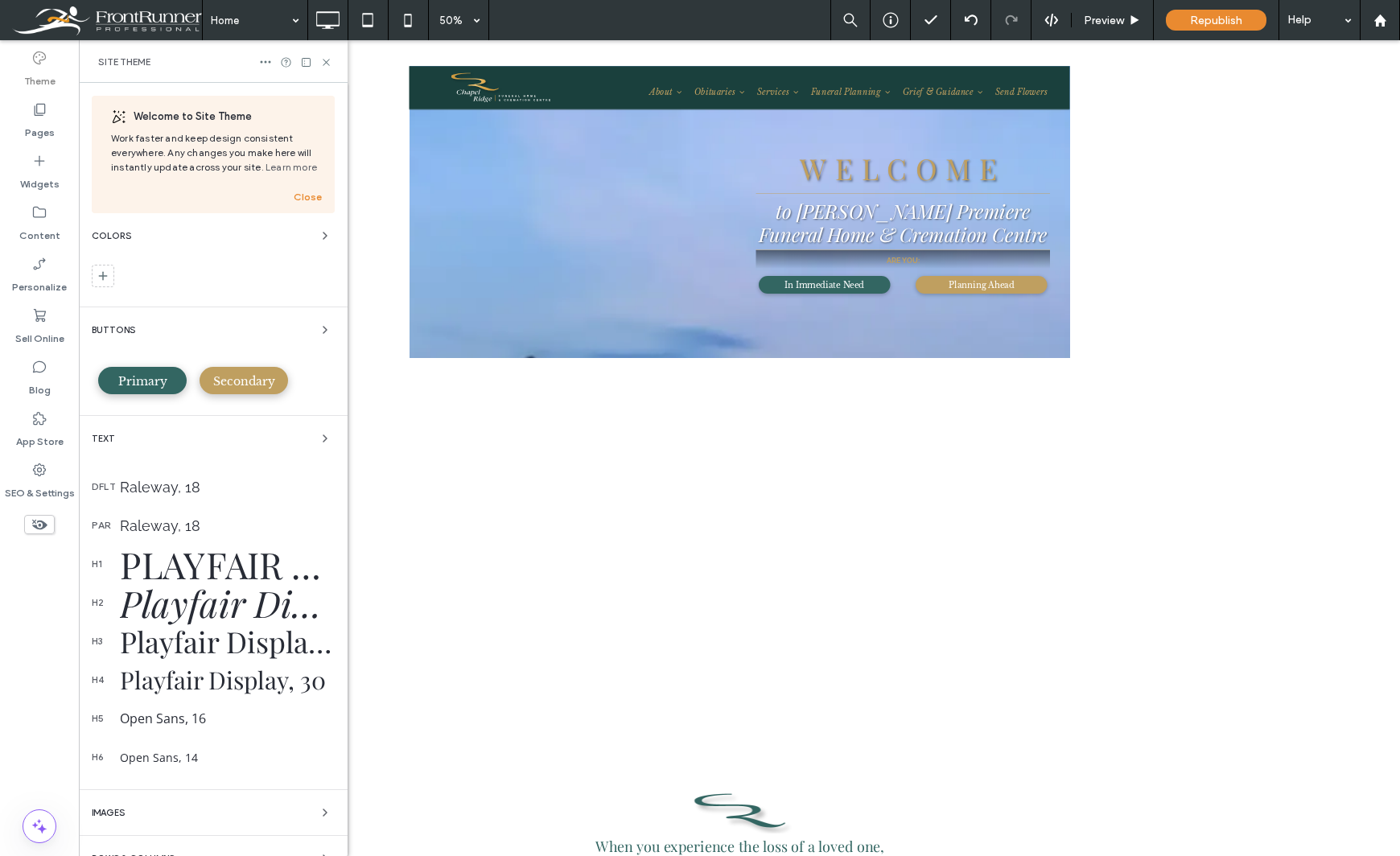
click at [178, 487] on div "Raleway, 18" at bounding box center [227, 487] width 215 height 17
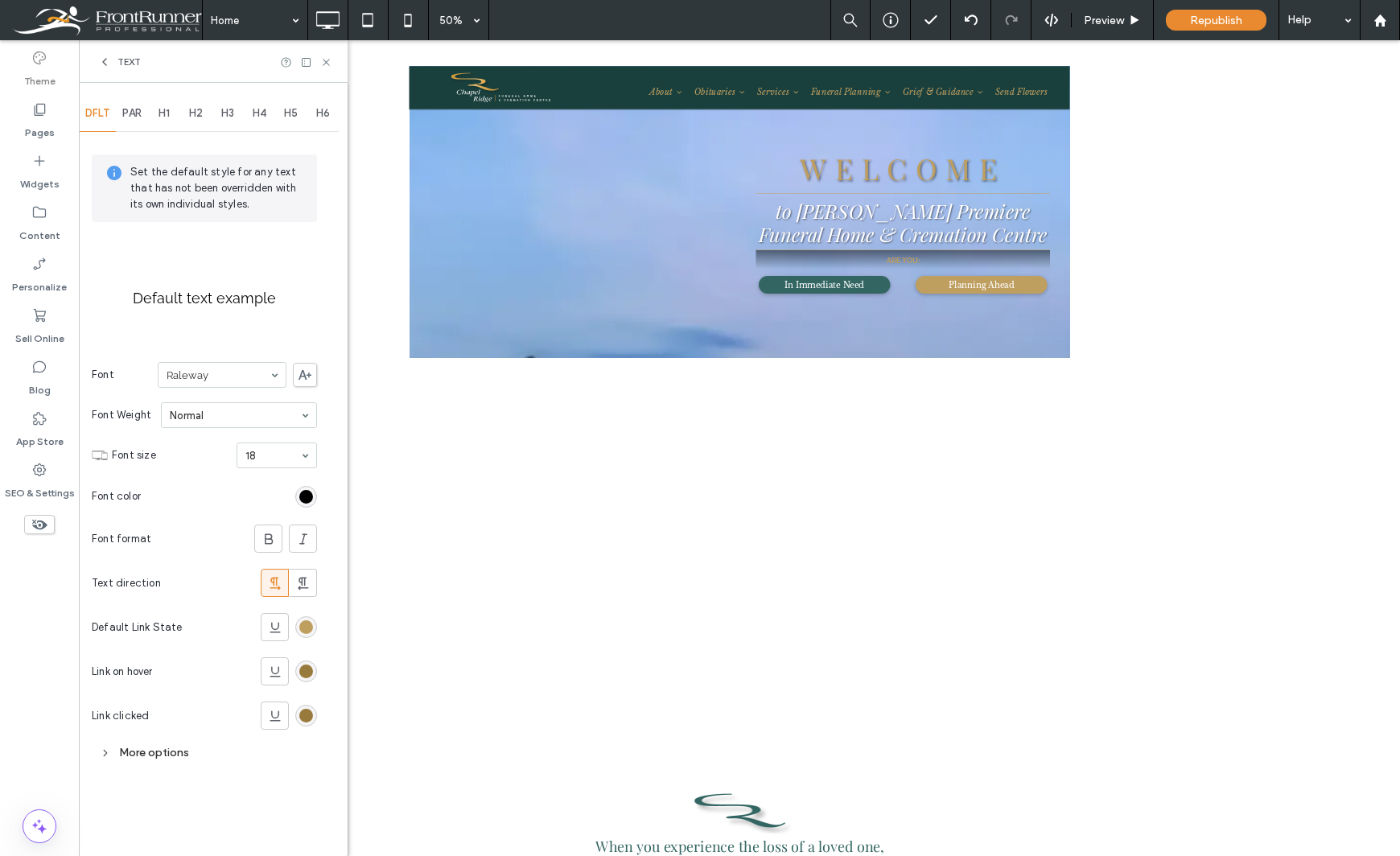
click at [144, 750] on div "More options" at bounding box center [205, 753] width 226 height 22
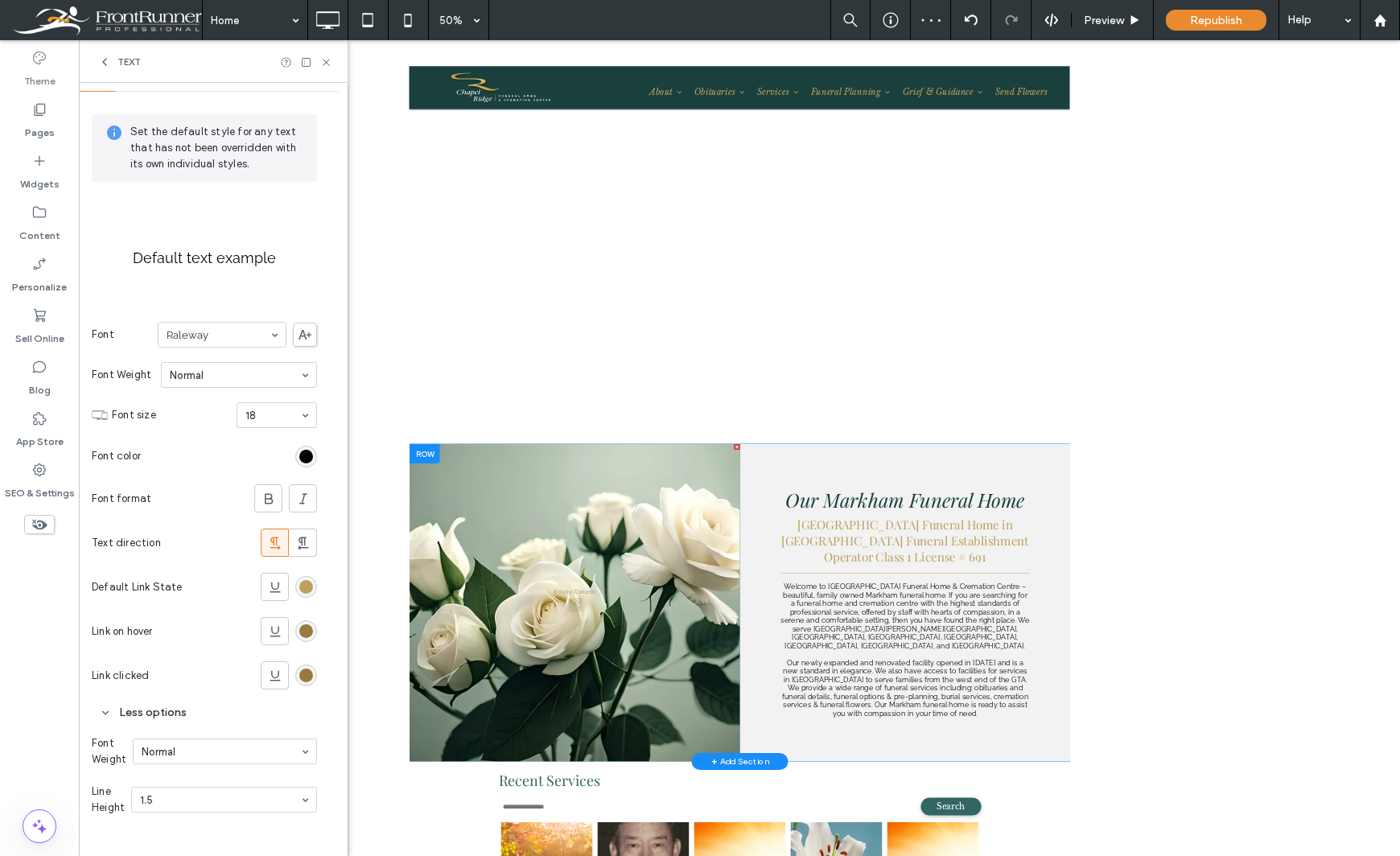
scroll to position [3541, 0]
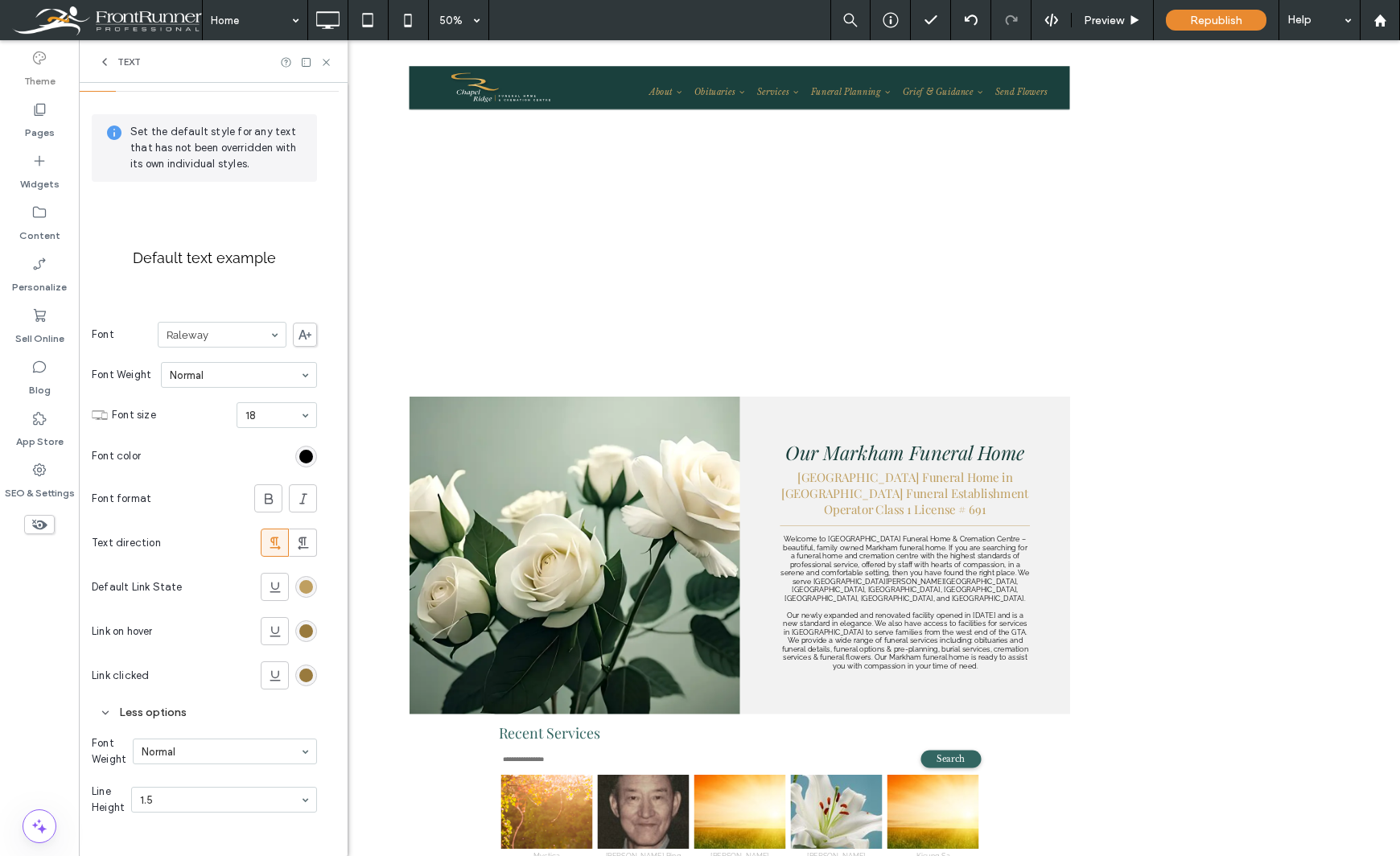
click at [464, 20] on div "50%" at bounding box center [451, 20] width 45 height 40
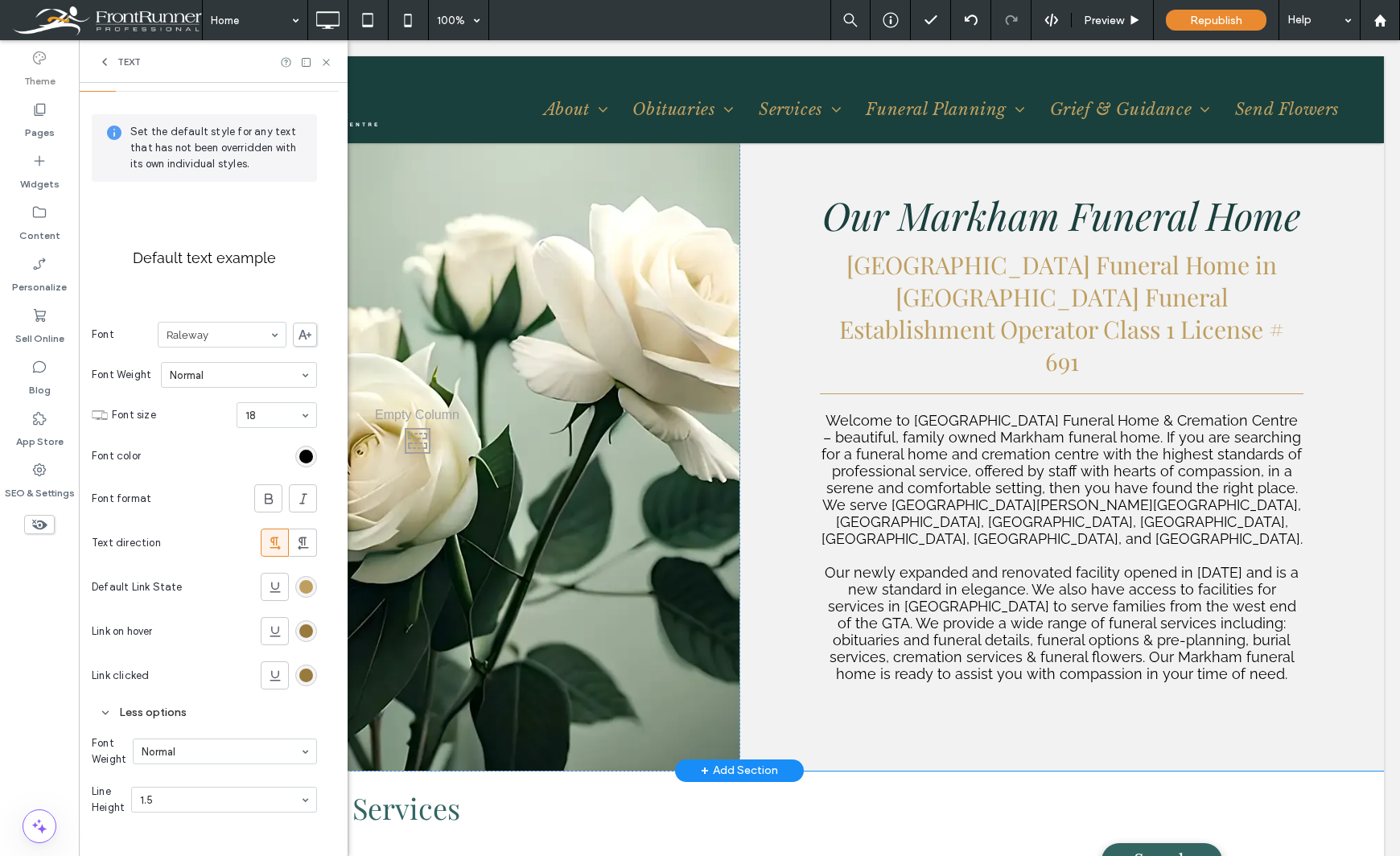
scroll to position [1610, 0]
click at [1166, 572] on span "﻿ Our newly expanded and renovated facility opened in 2013 and is a new standar…" at bounding box center [1062, 622] width 474 height 118
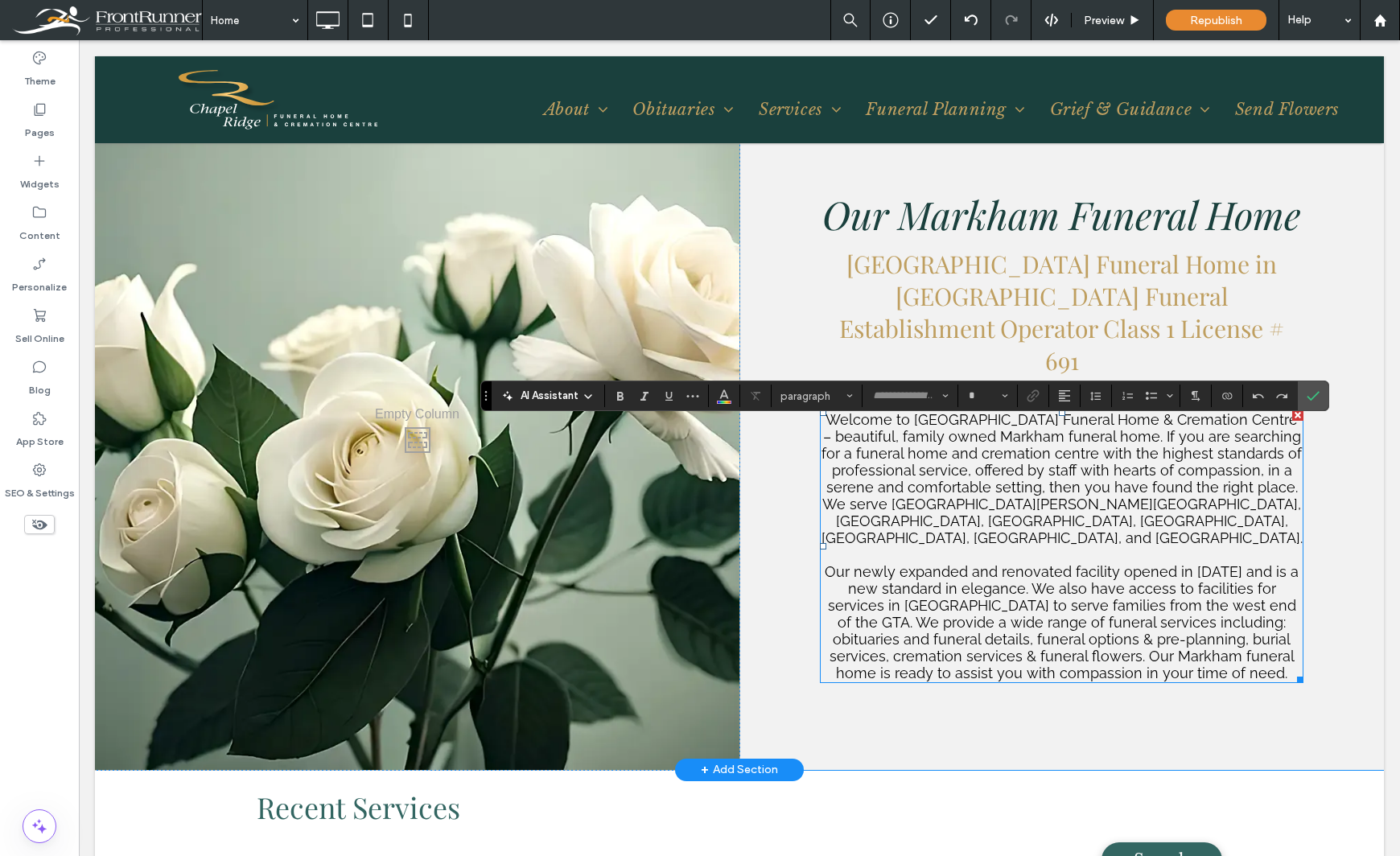
type input "*******"
type input "**"
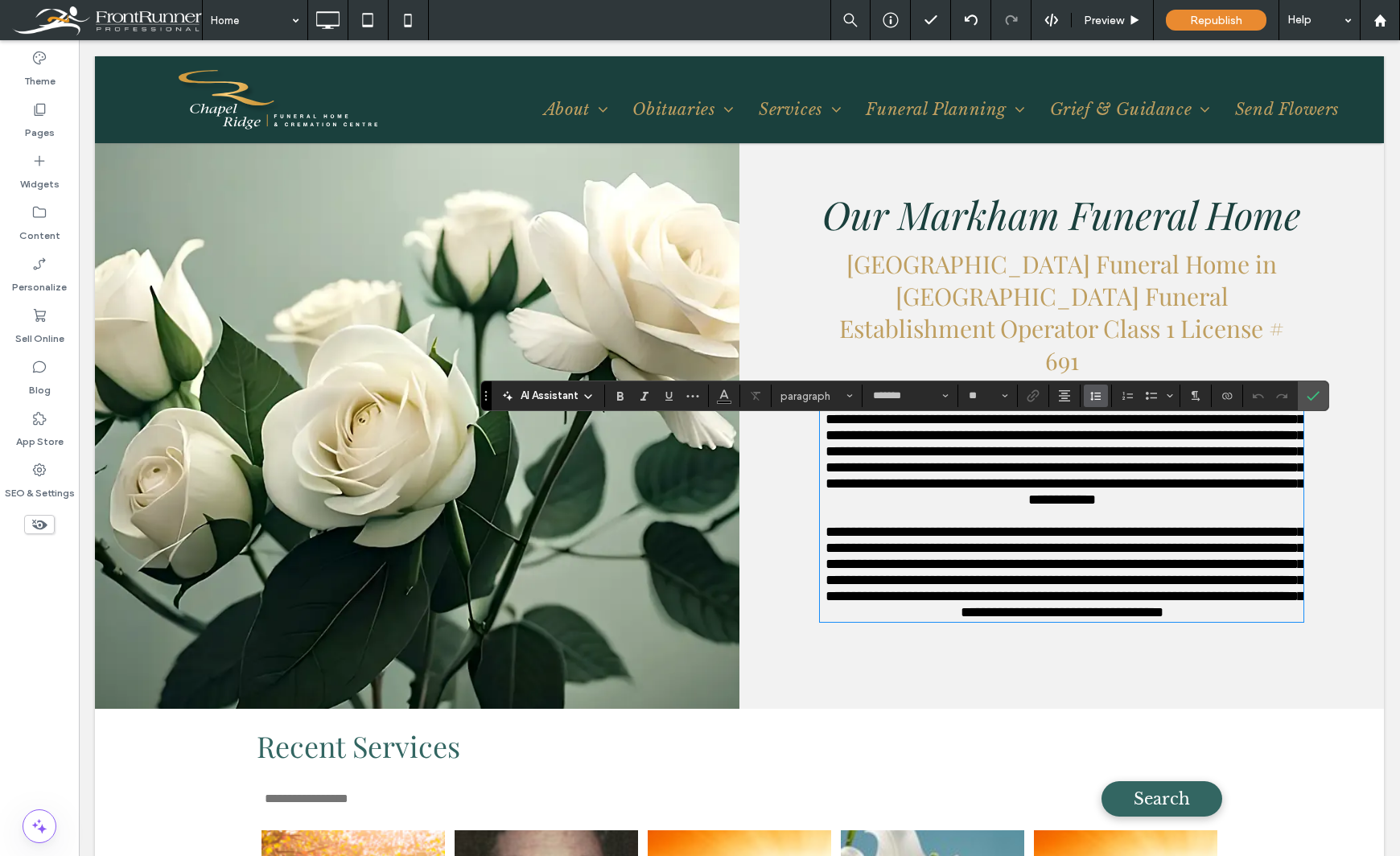
click at [1104, 400] on button "Line Height" at bounding box center [1095, 396] width 24 height 23
click at [50, 657] on div "Theme Pages Widgets Content Personalize Sell Online Blog App Store SEO & Settin…" at bounding box center [39, 447] width 79 height 816
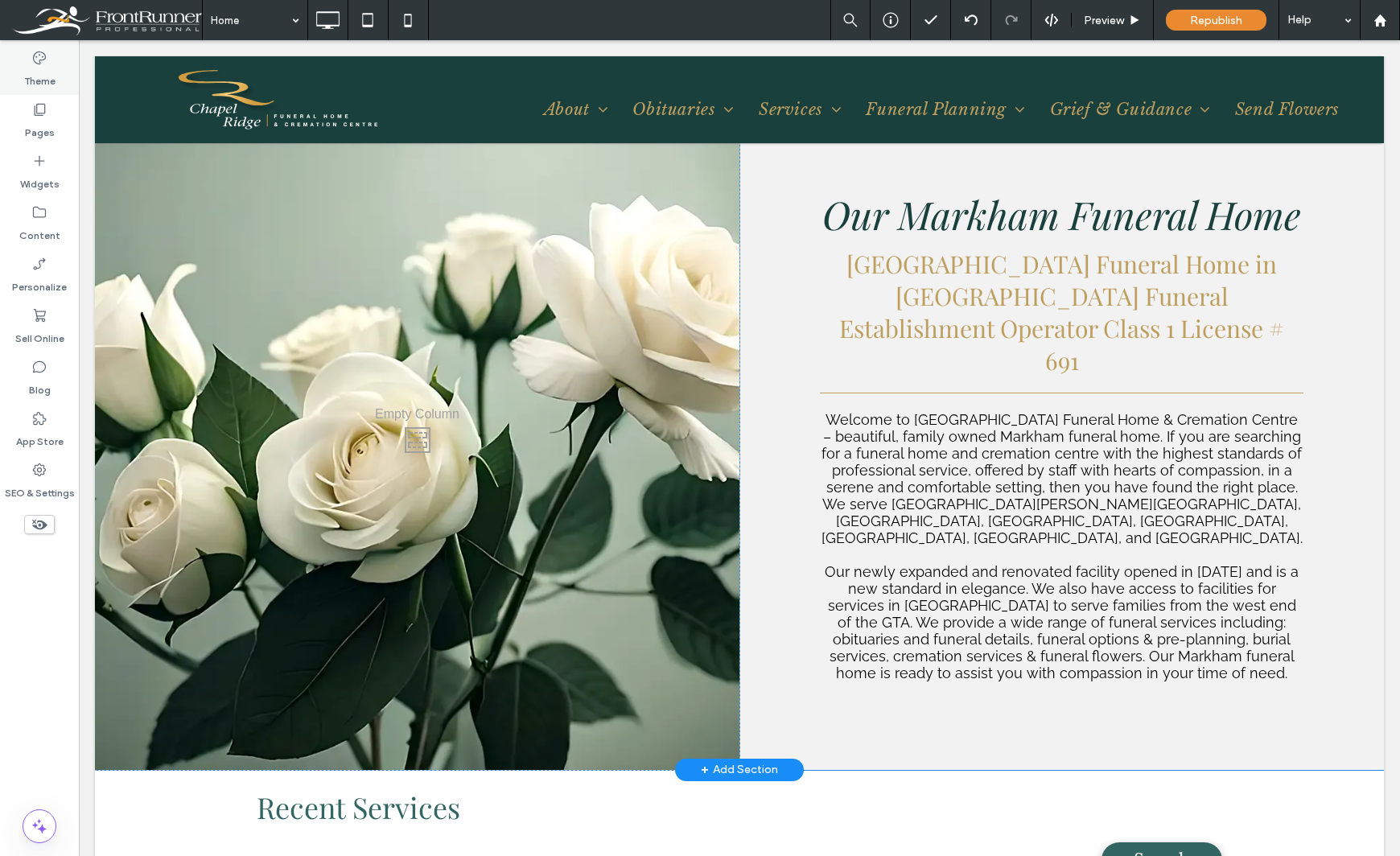
click at [45, 70] on label "Theme" at bounding box center [39, 78] width 31 height 23
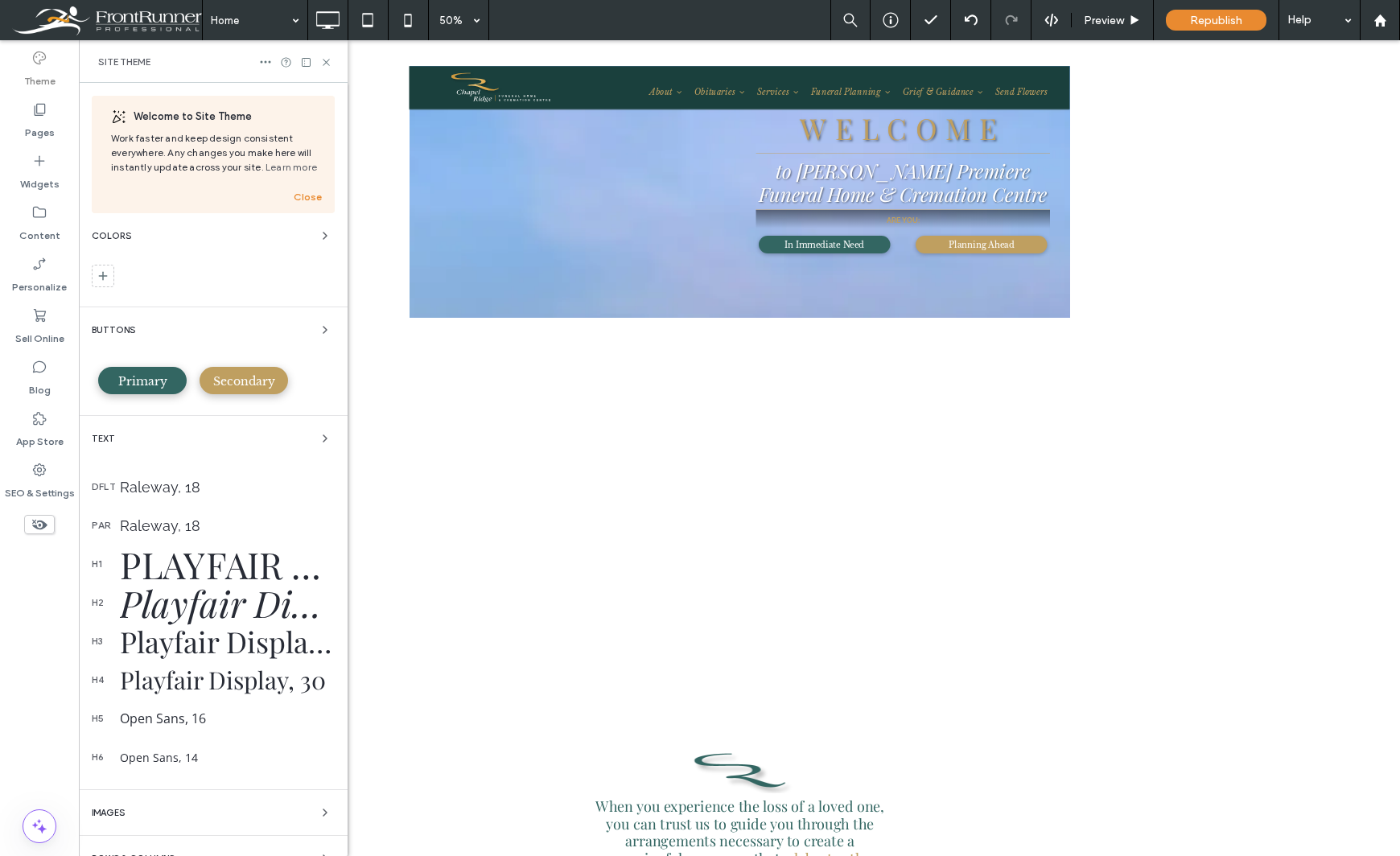
click at [461, 16] on div "50%" at bounding box center [451, 20] width 45 height 40
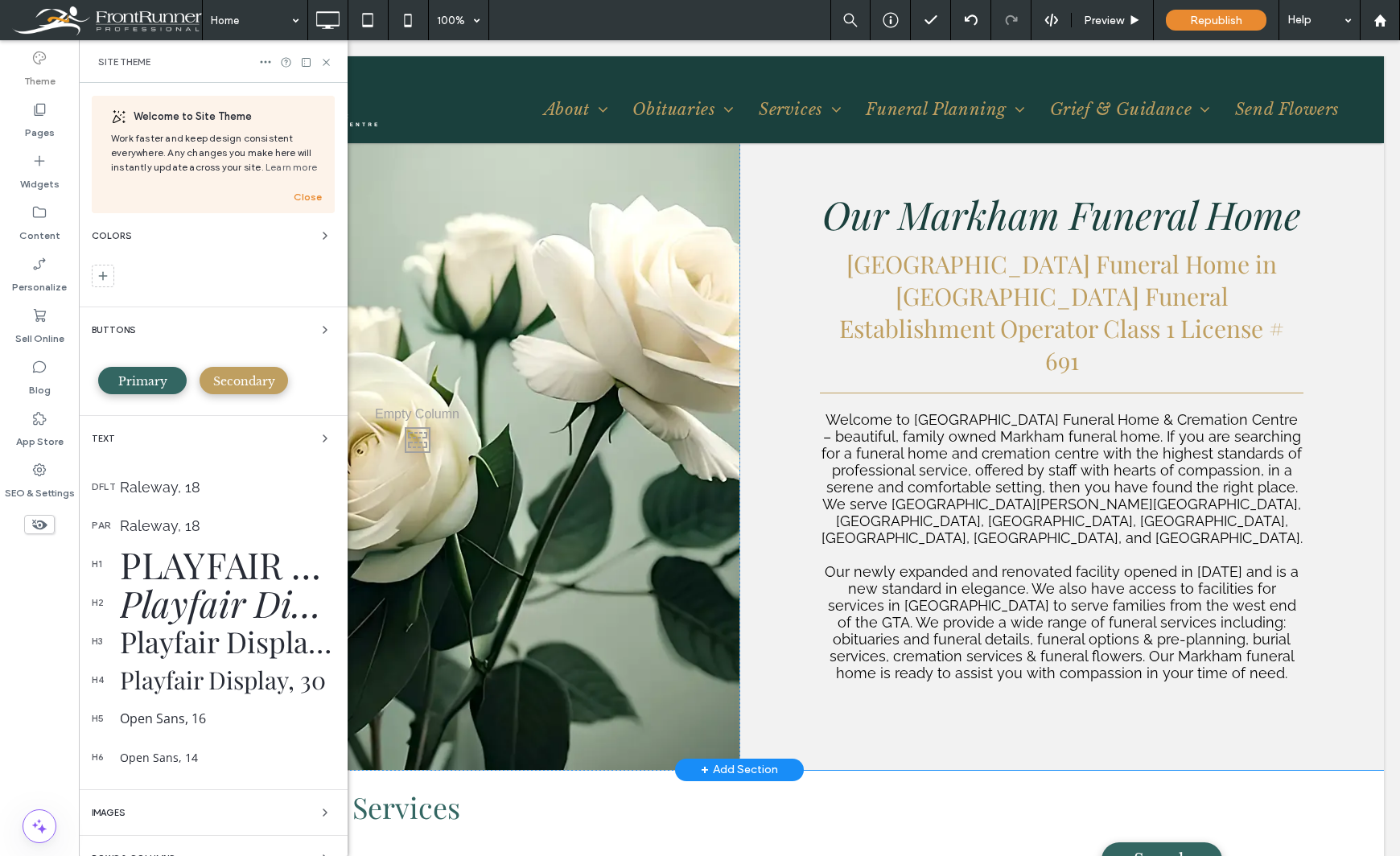
click at [168, 529] on div "Raleway, 18" at bounding box center [227, 526] width 215 height 17
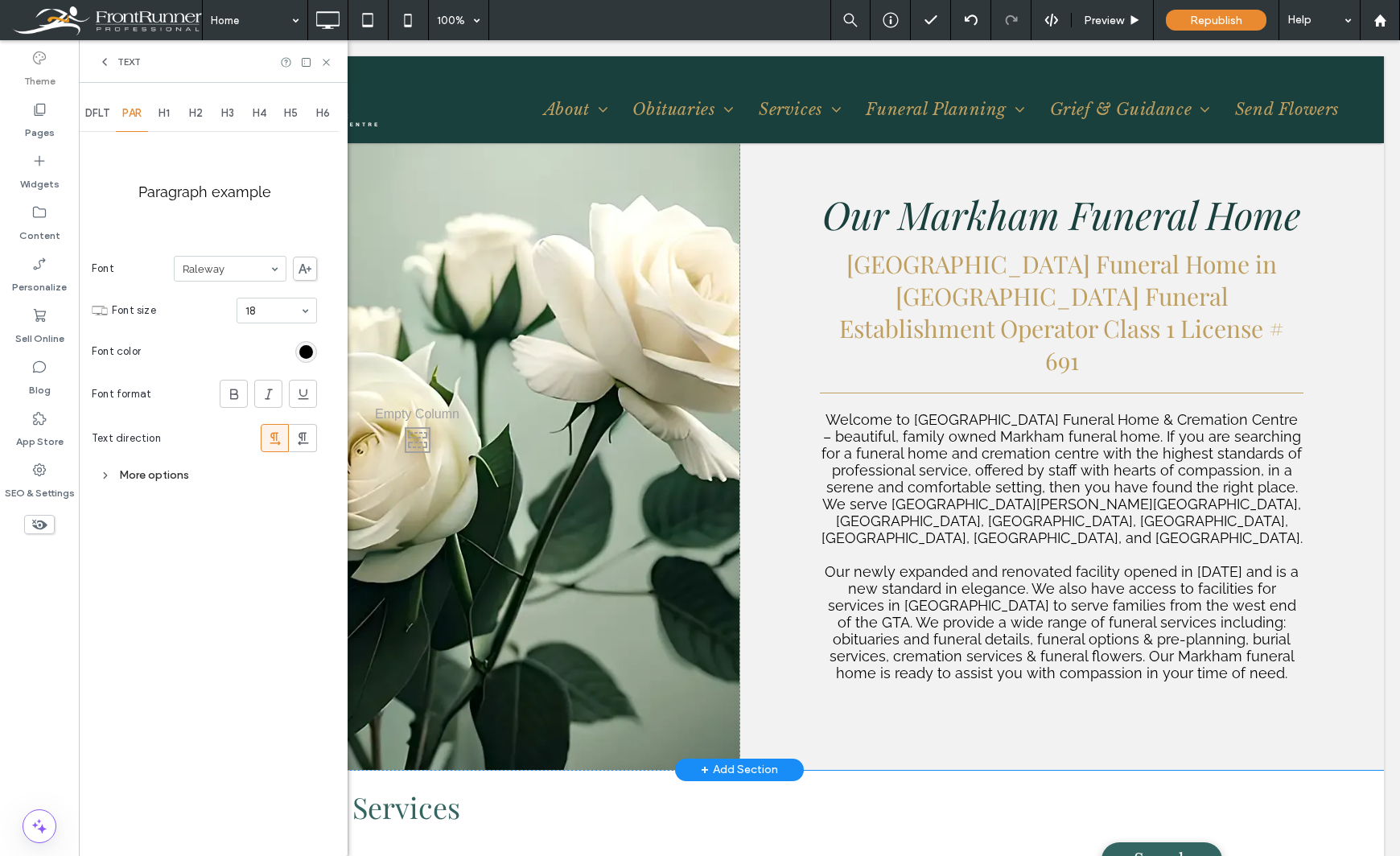
click at [194, 472] on div "More options" at bounding box center [205, 475] width 226 height 22
click at [215, 555] on div "Single" at bounding box center [238, 552] width 157 height 24
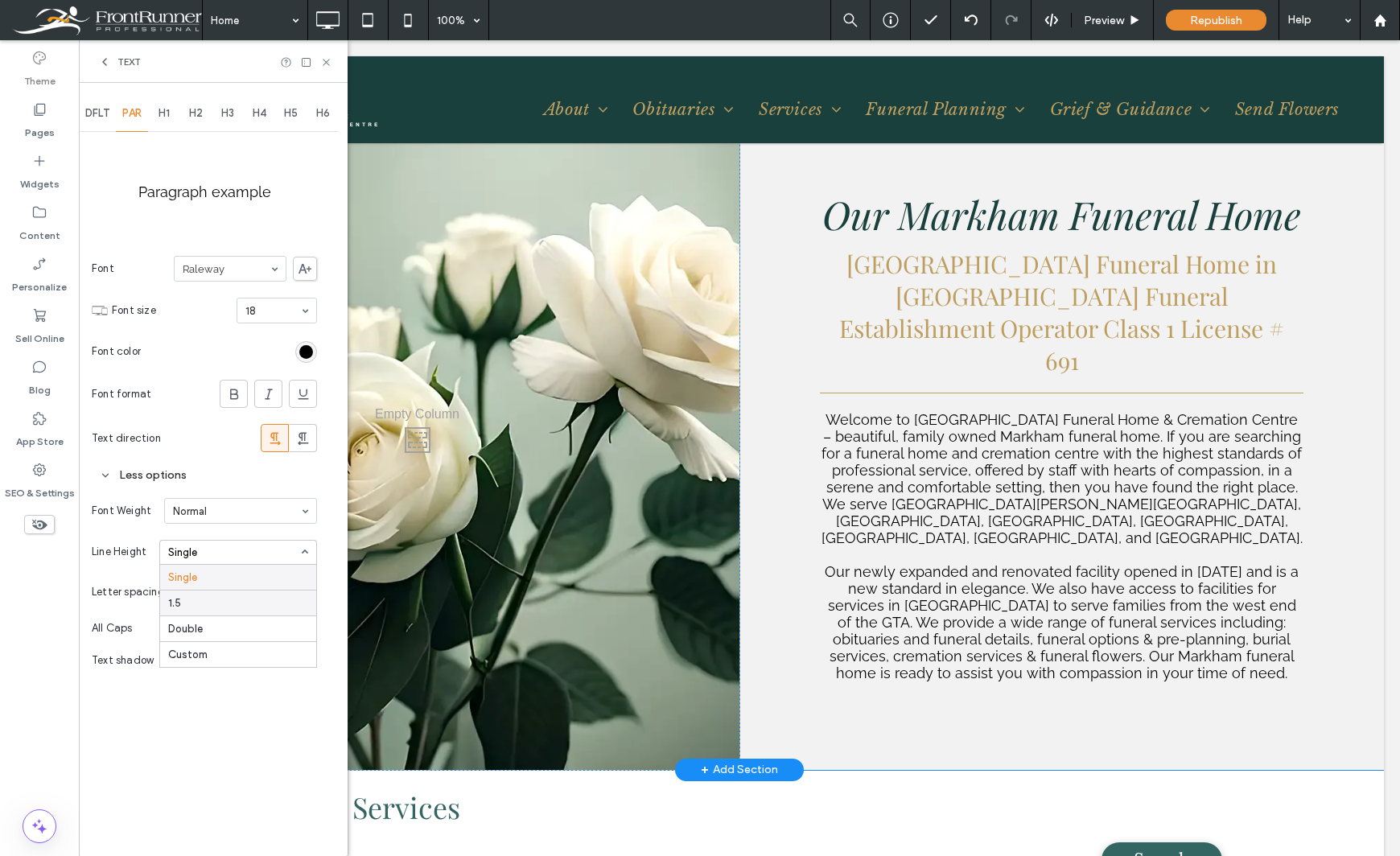
click at [214, 592] on div "1.5" at bounding box center [238, 602] width 156 height 26
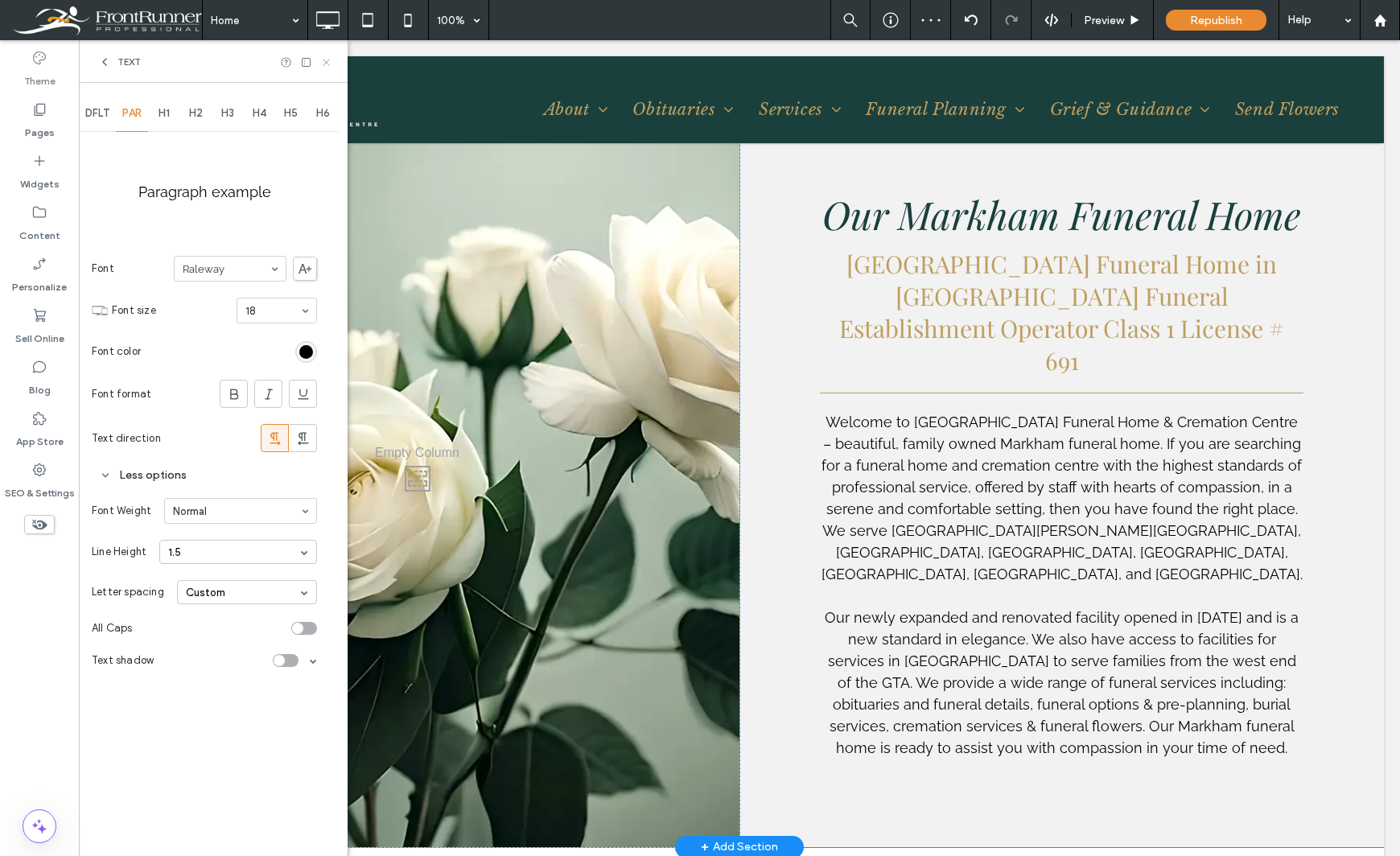
click at [322, 64] on icon at bounding box center [326, 62] width 12 height 12
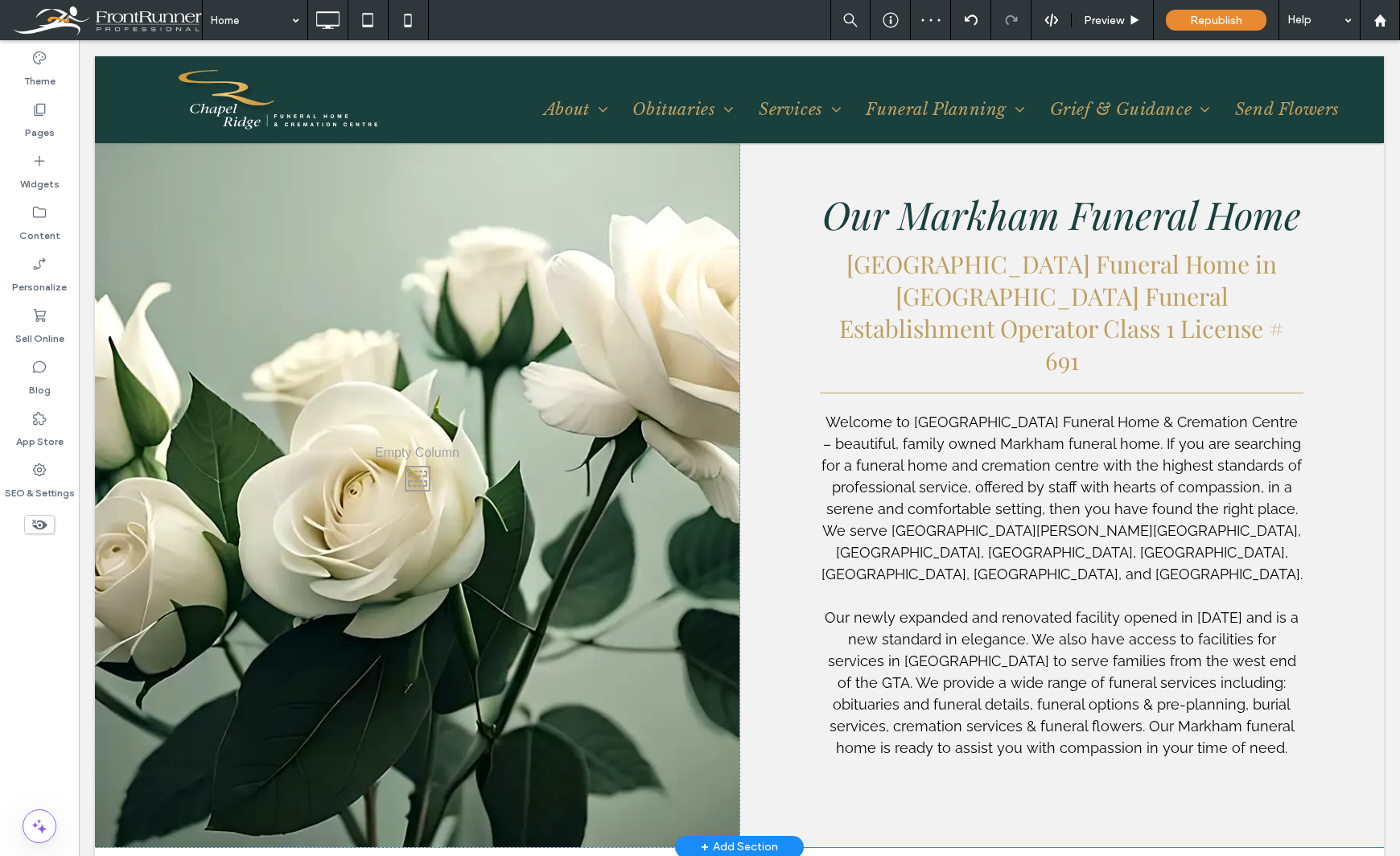
click at [35, 670] on div "Theme Pages Widgets Content Personalize Sell Online Blog App Store SEO & Settin…" at bounding box center [39, 447] width 79 height 816
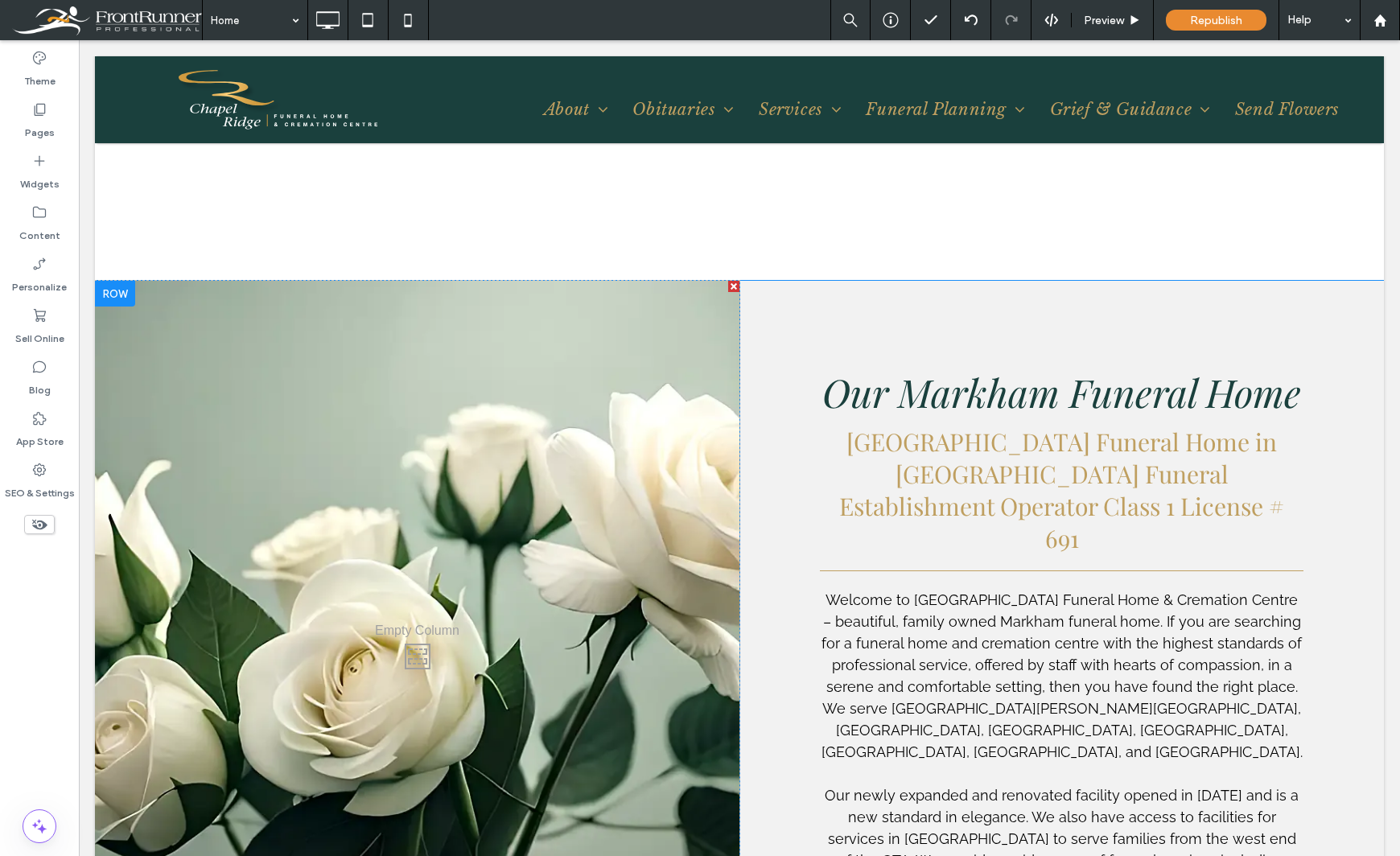
scroll to position [1529, 0]
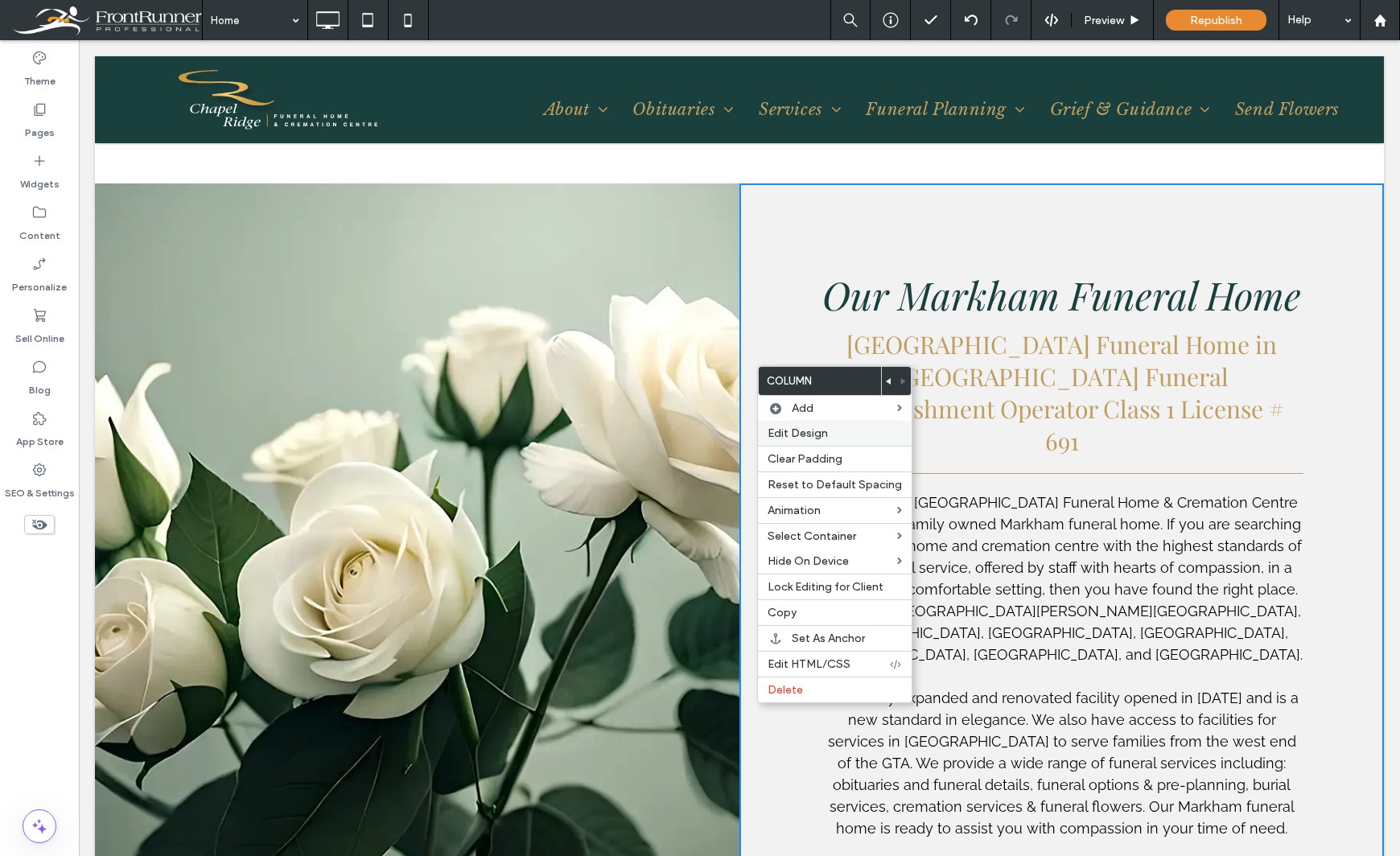
click at [763, 435] on div "Edit Design" at bounding box center [835, 433] width 154 height 25
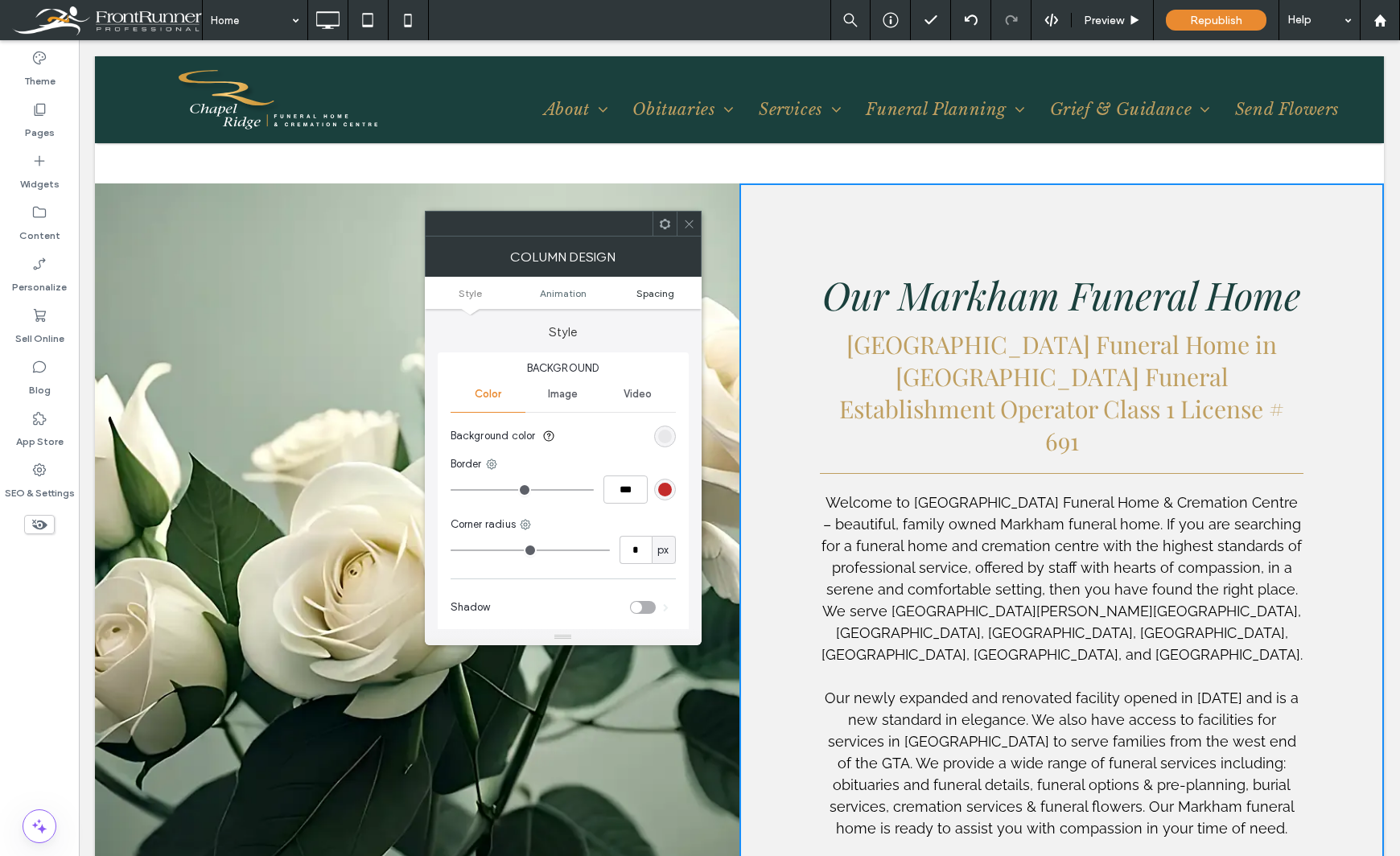
click at [653, 291] on span "Spacing" at bounding box center [655, 293] width 38 height 12
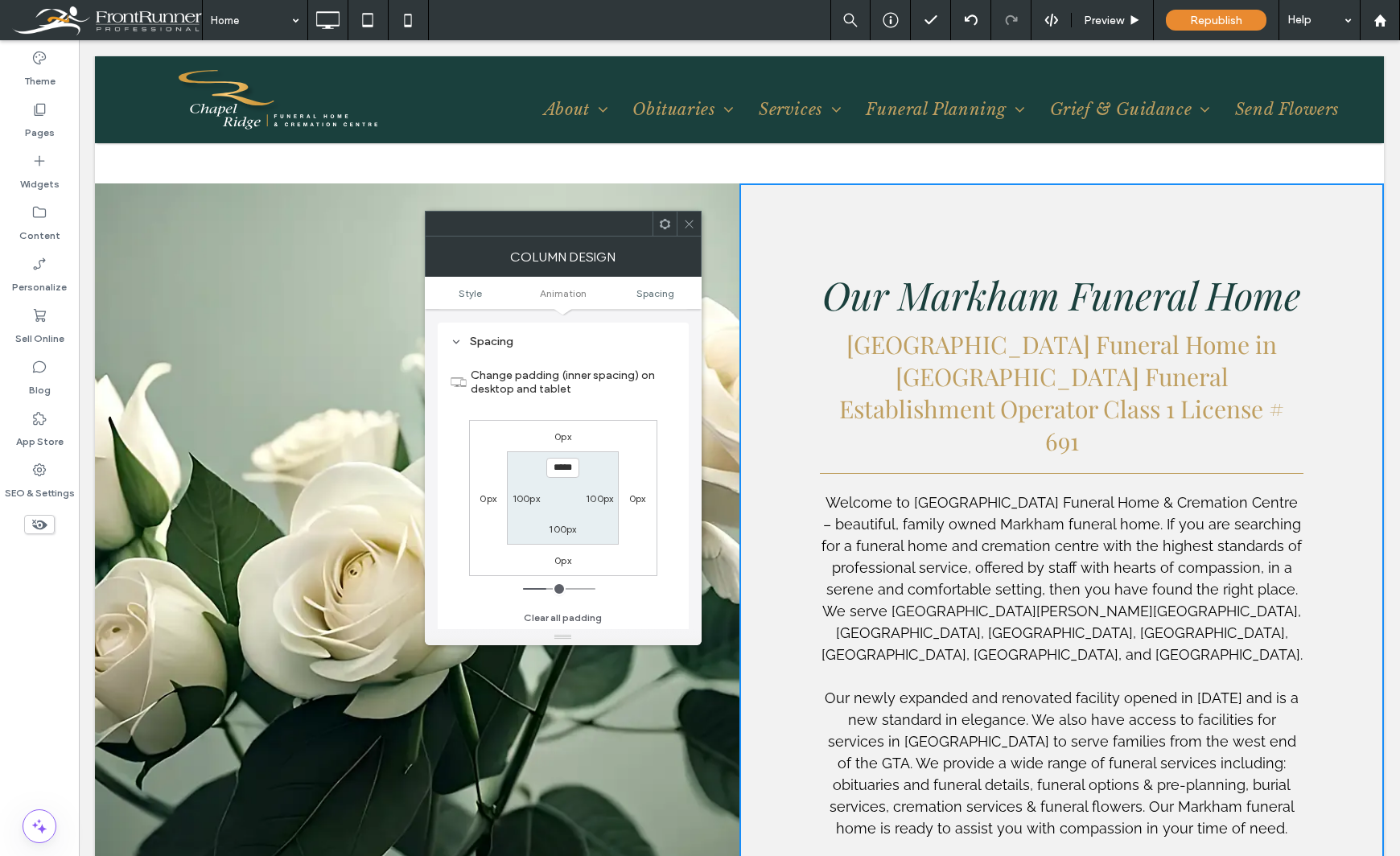
scroll to position [377, 0]
type input "**"
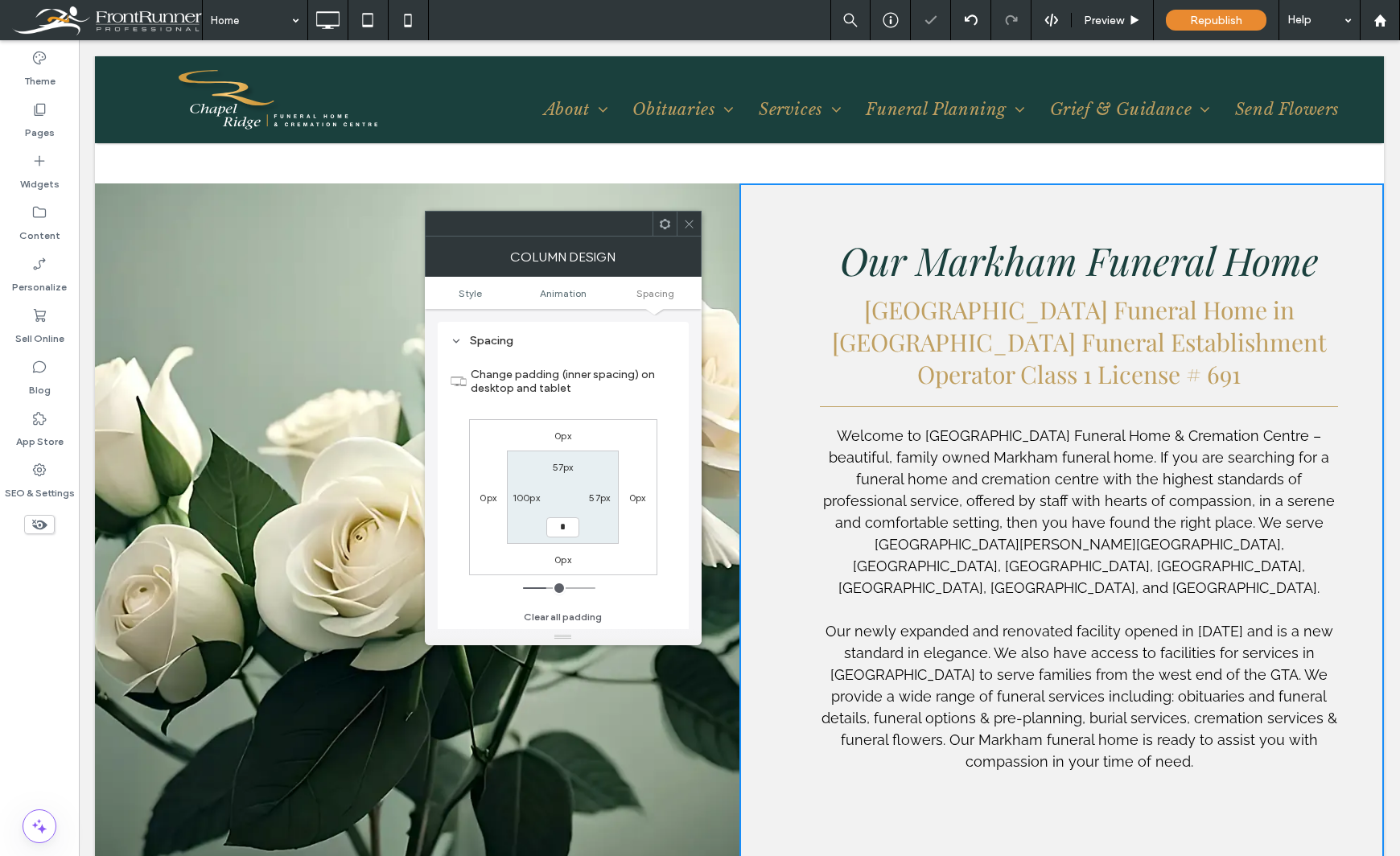
type input "**"
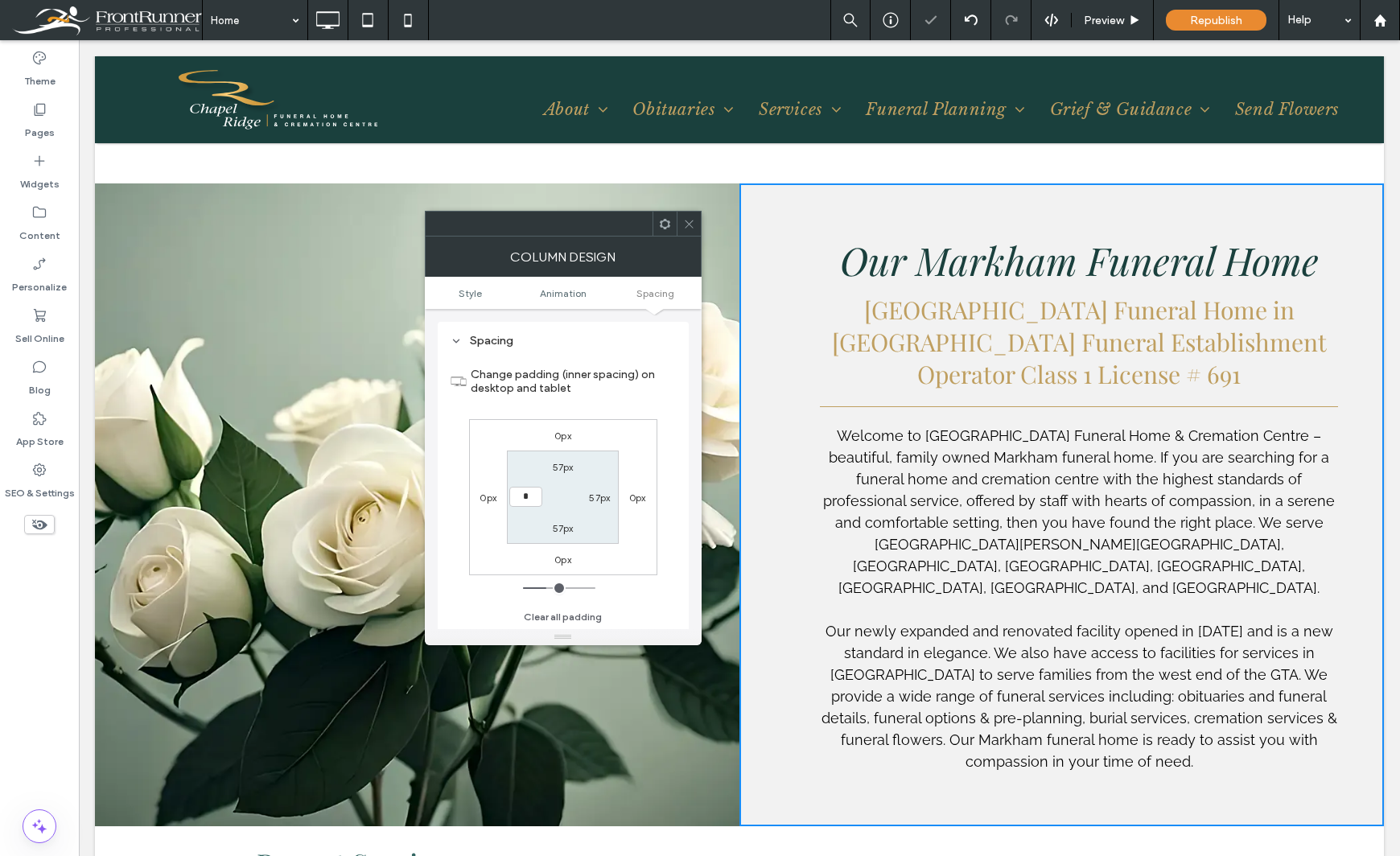
type input "**"
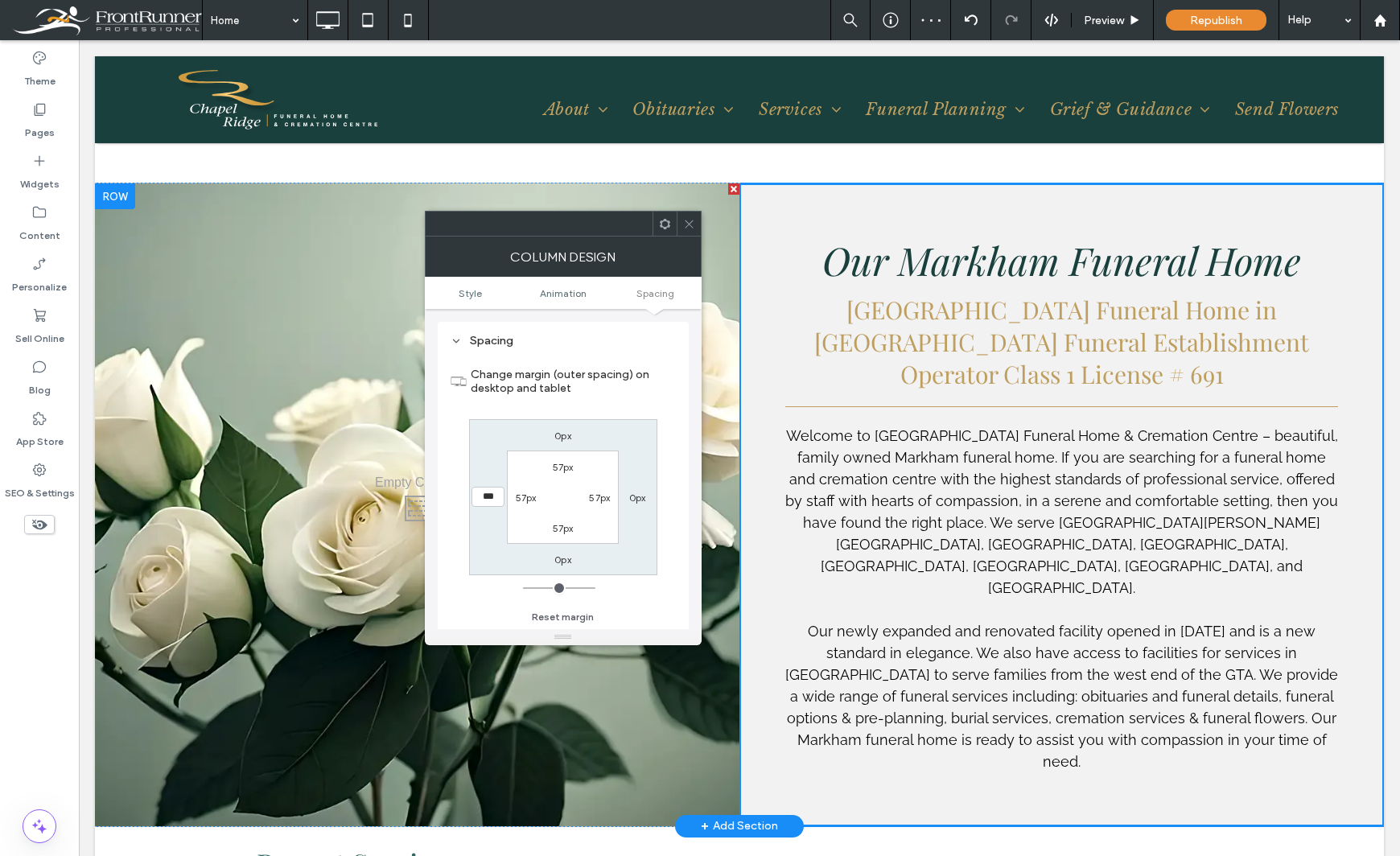
type input "**"
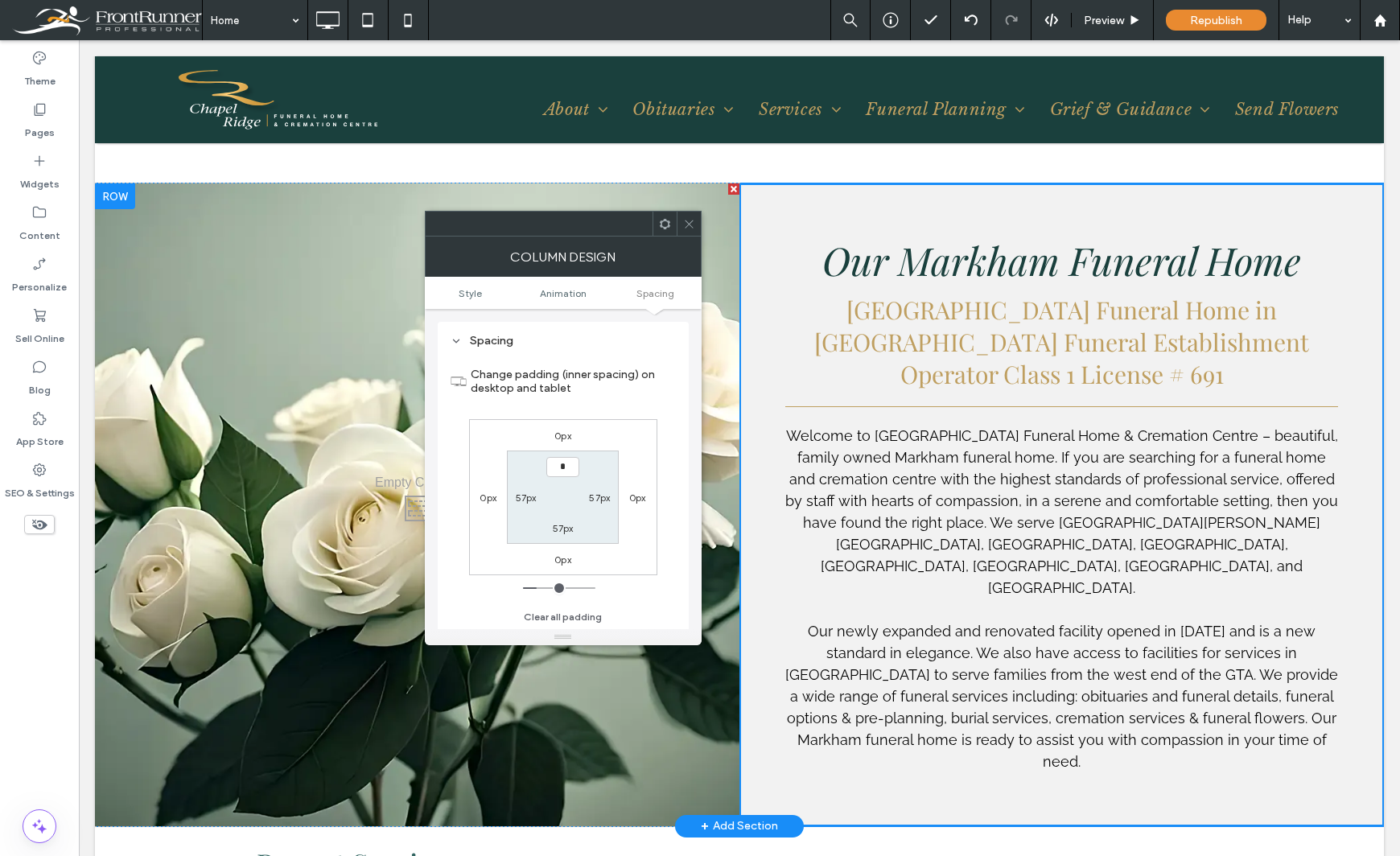
type input "**"
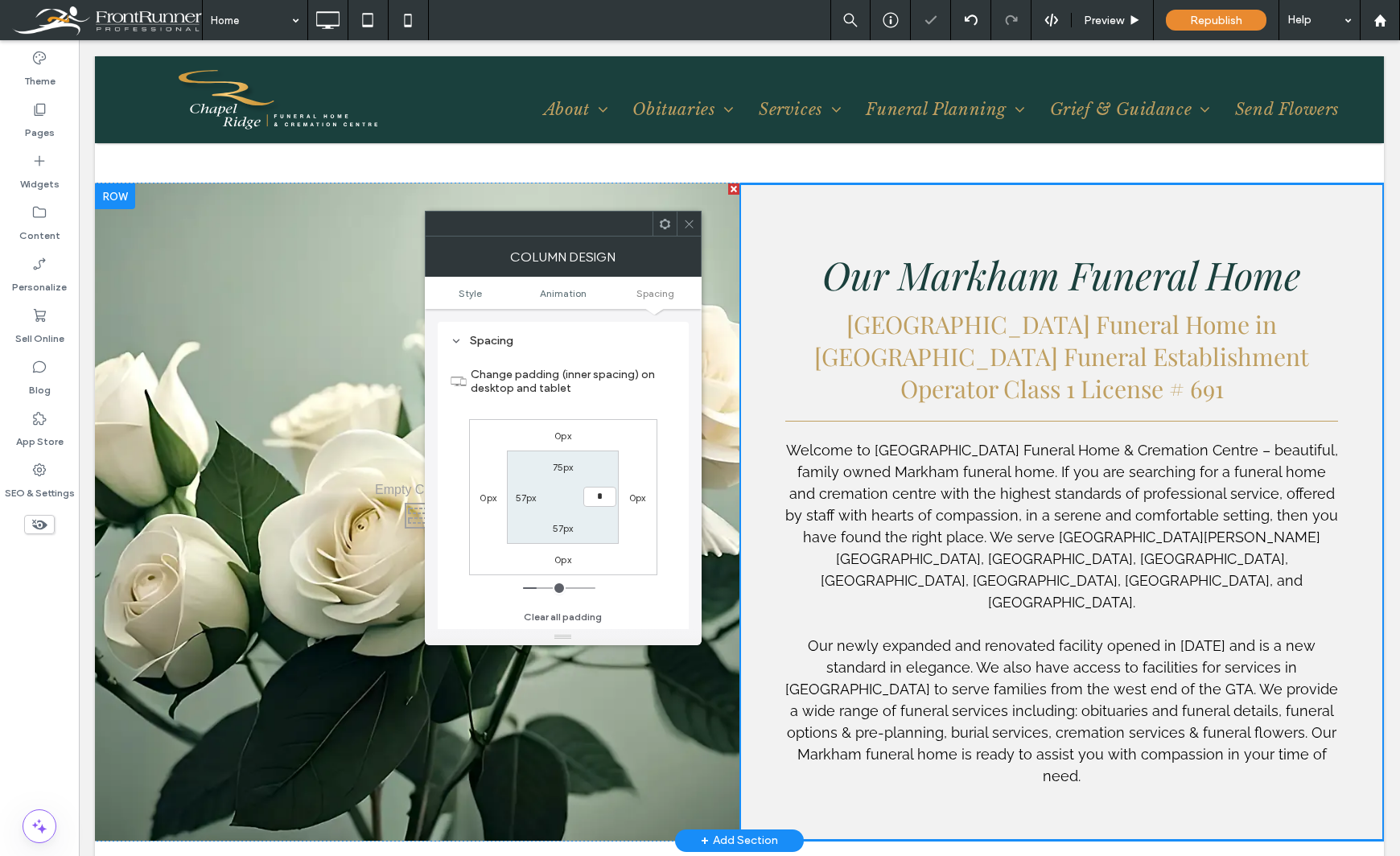
type input "**"
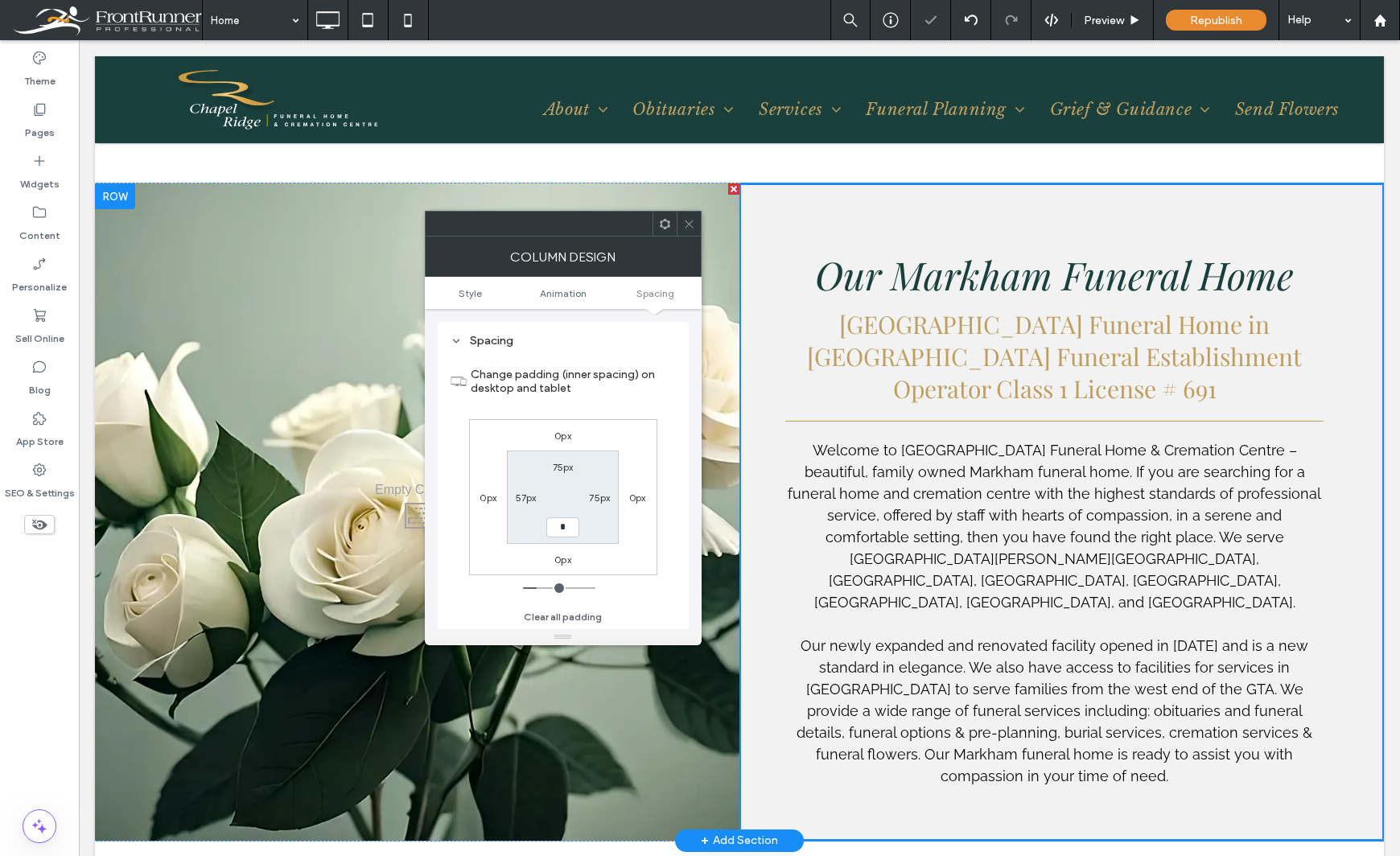
type input "**"
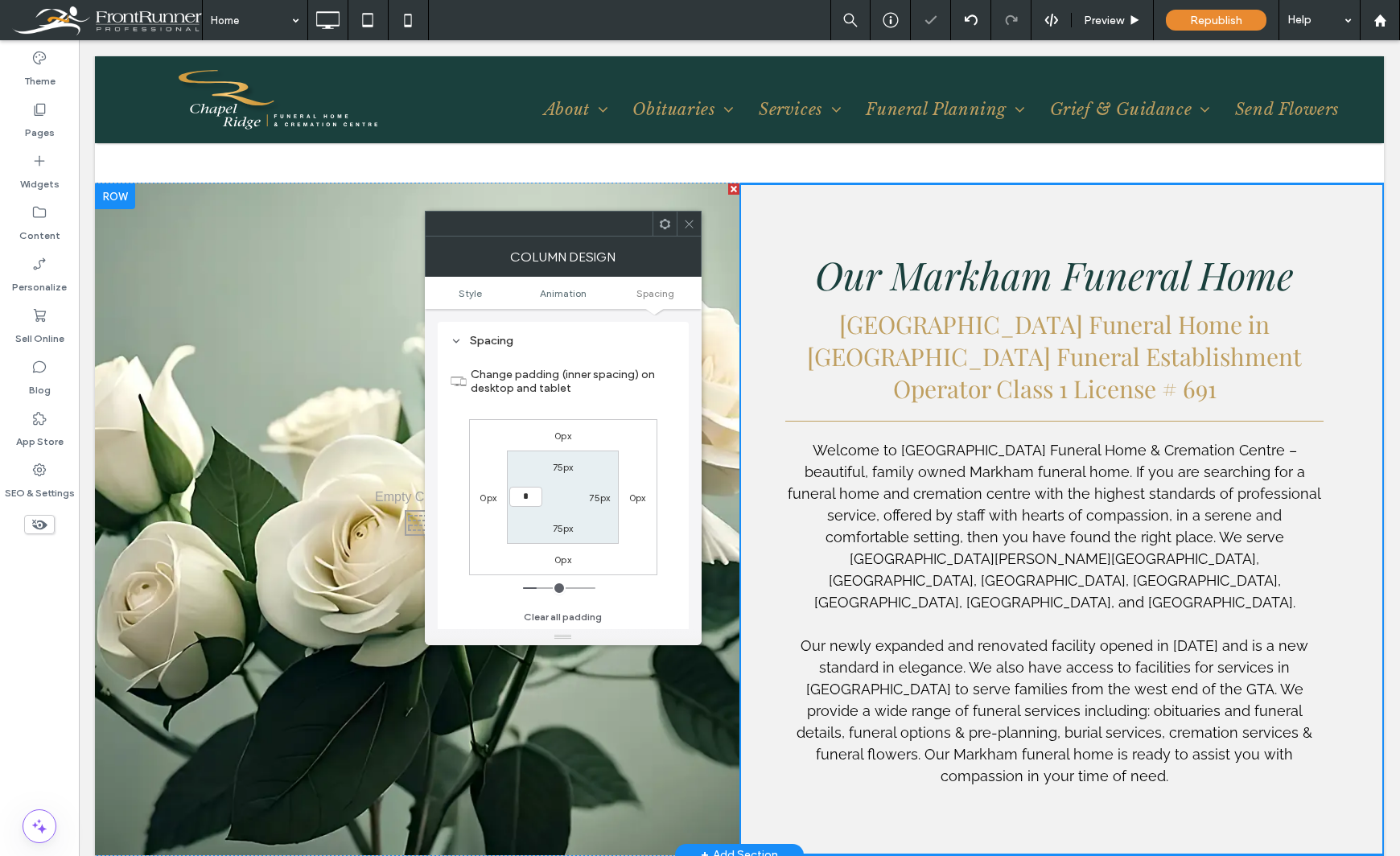
type input "**"
type input "*"
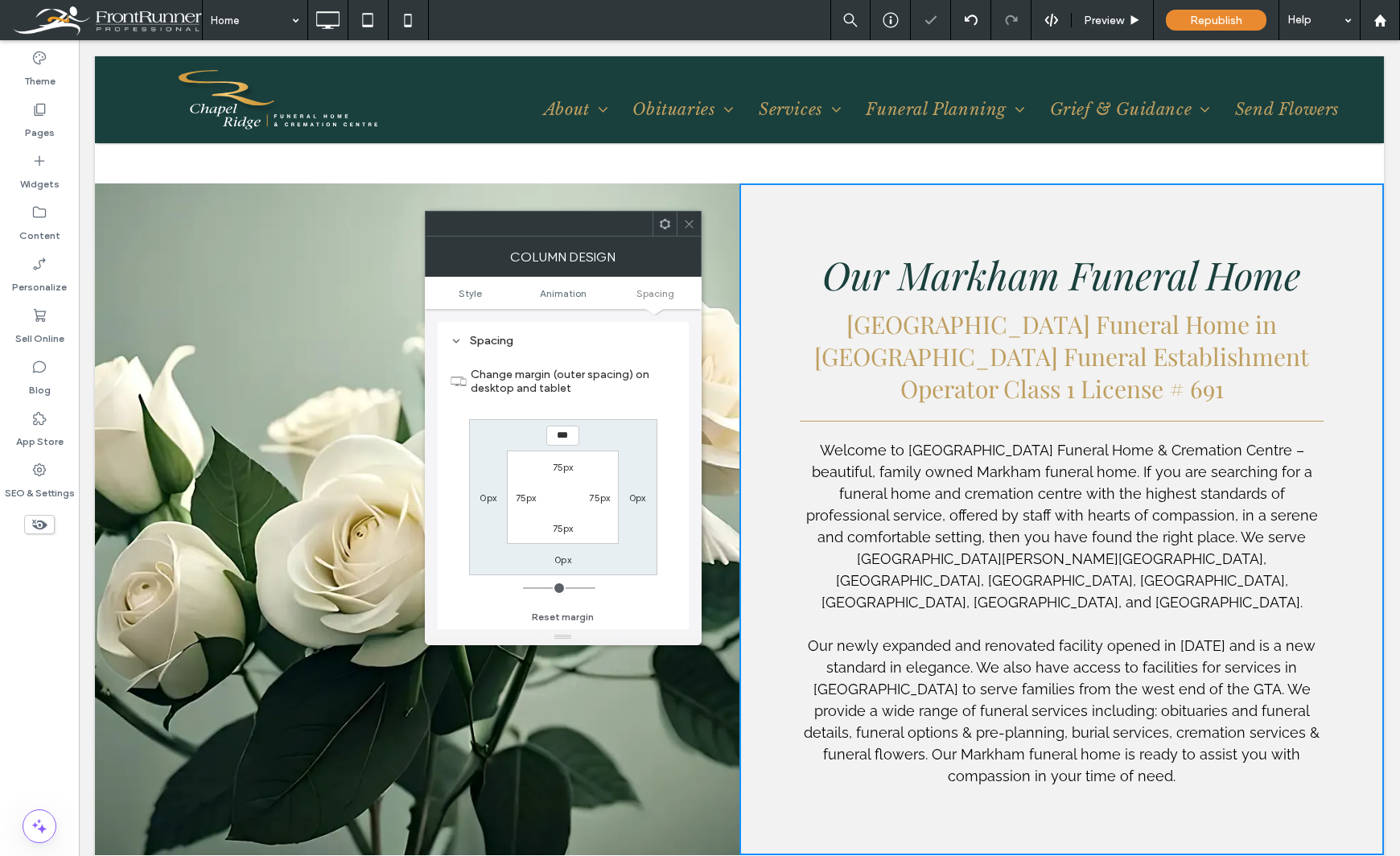
click at [32, 690] on div "Theme Pages Widgets Content Personalize Sell Online Blog App Store SEO & Settin…" at bounding box center [39, 447] width 79 height 816
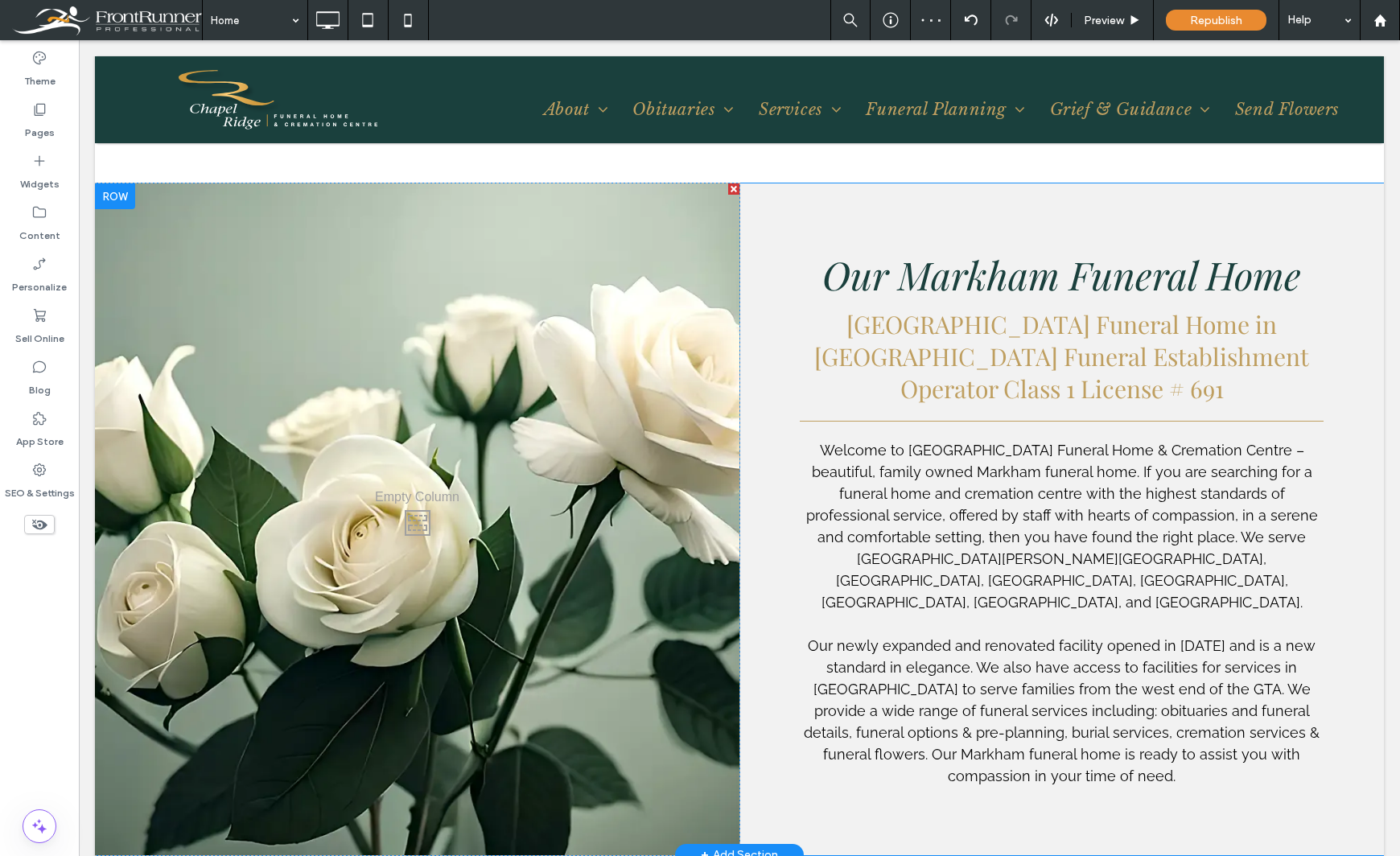
click at [514, 266] on div "Click To Paste Click To Paste" at bounding box center [417, 519] width 645 height 672
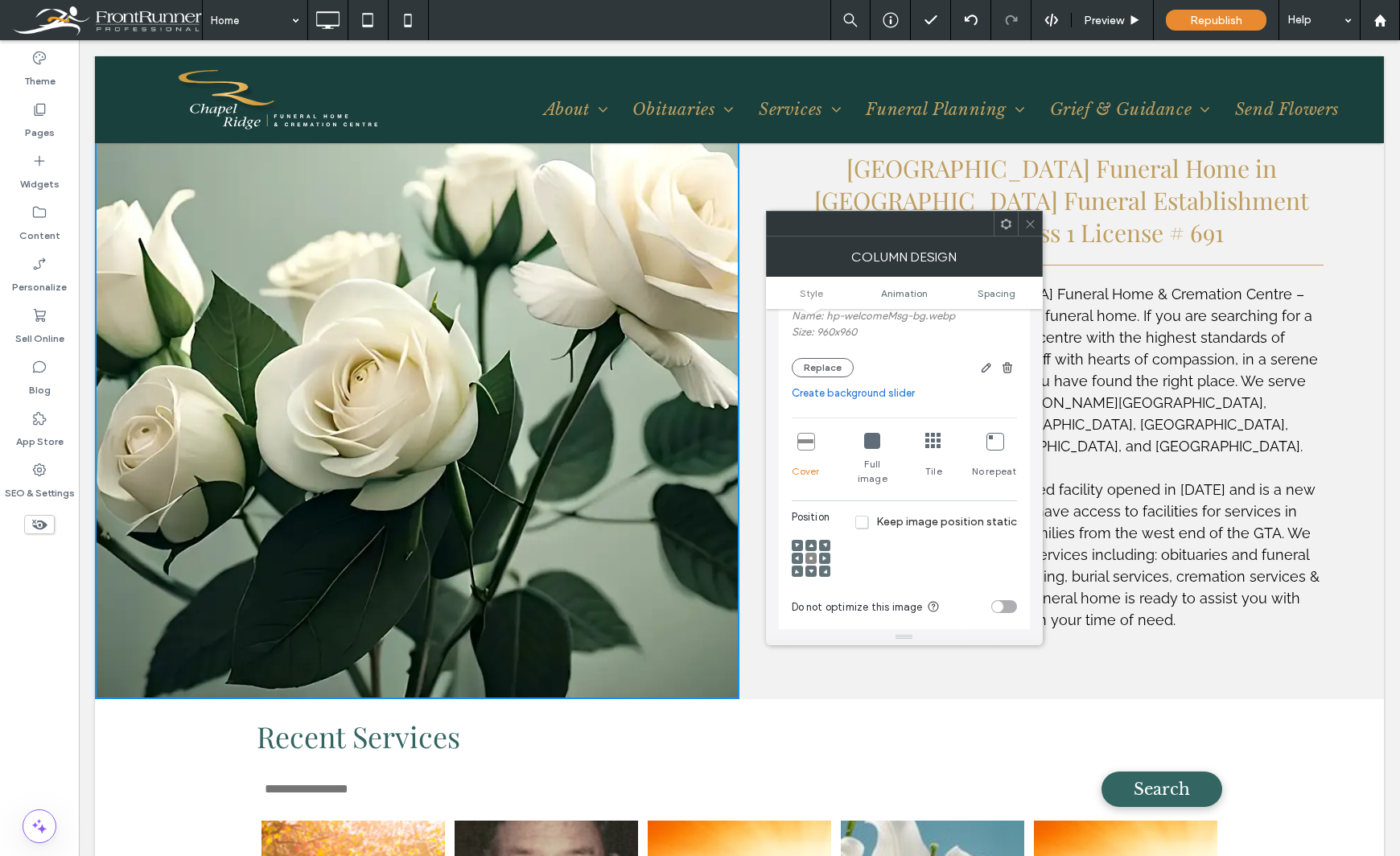
scroll to position [1610, 0]
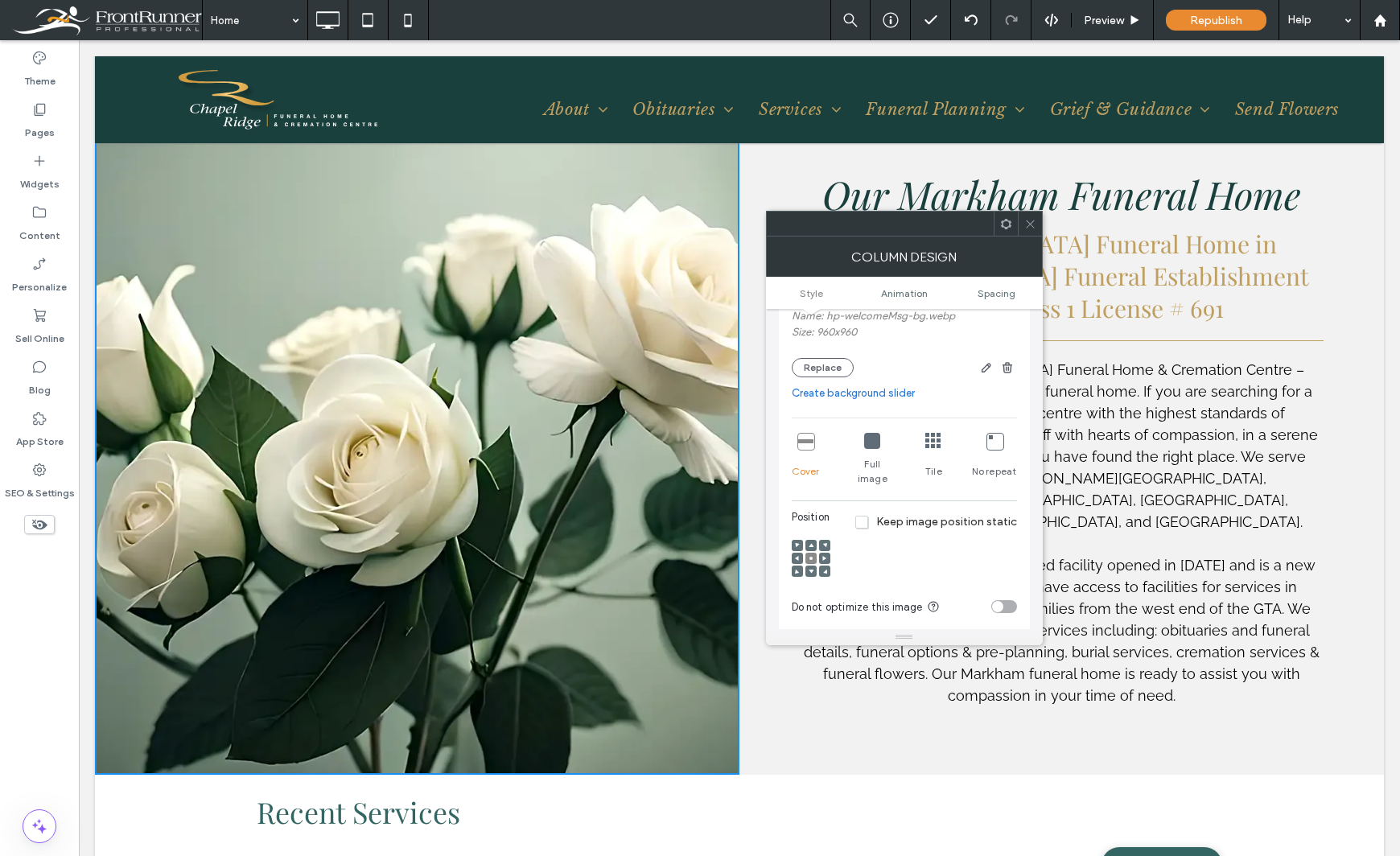
click at [1007, 600] on div "toggle" at bounding box center [1004, 607] width 26 height 13
click at [40, 662] on div "Theme Pages Widgets Content Personalize Sell Online Blog App Store SEO & Settin…" at bounding box center [39, 447] width 79 height 816
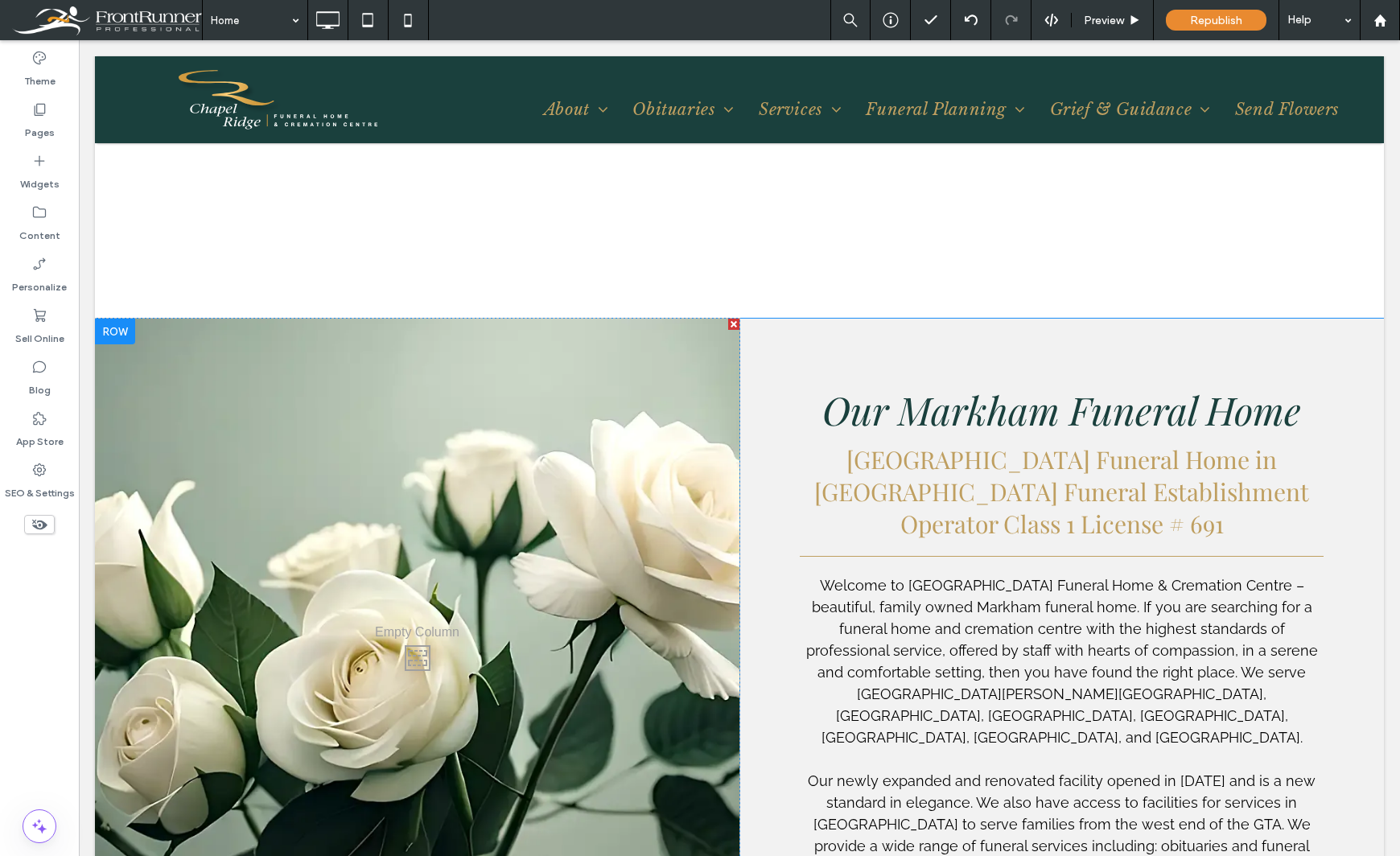
scroll to position [1529, 0]
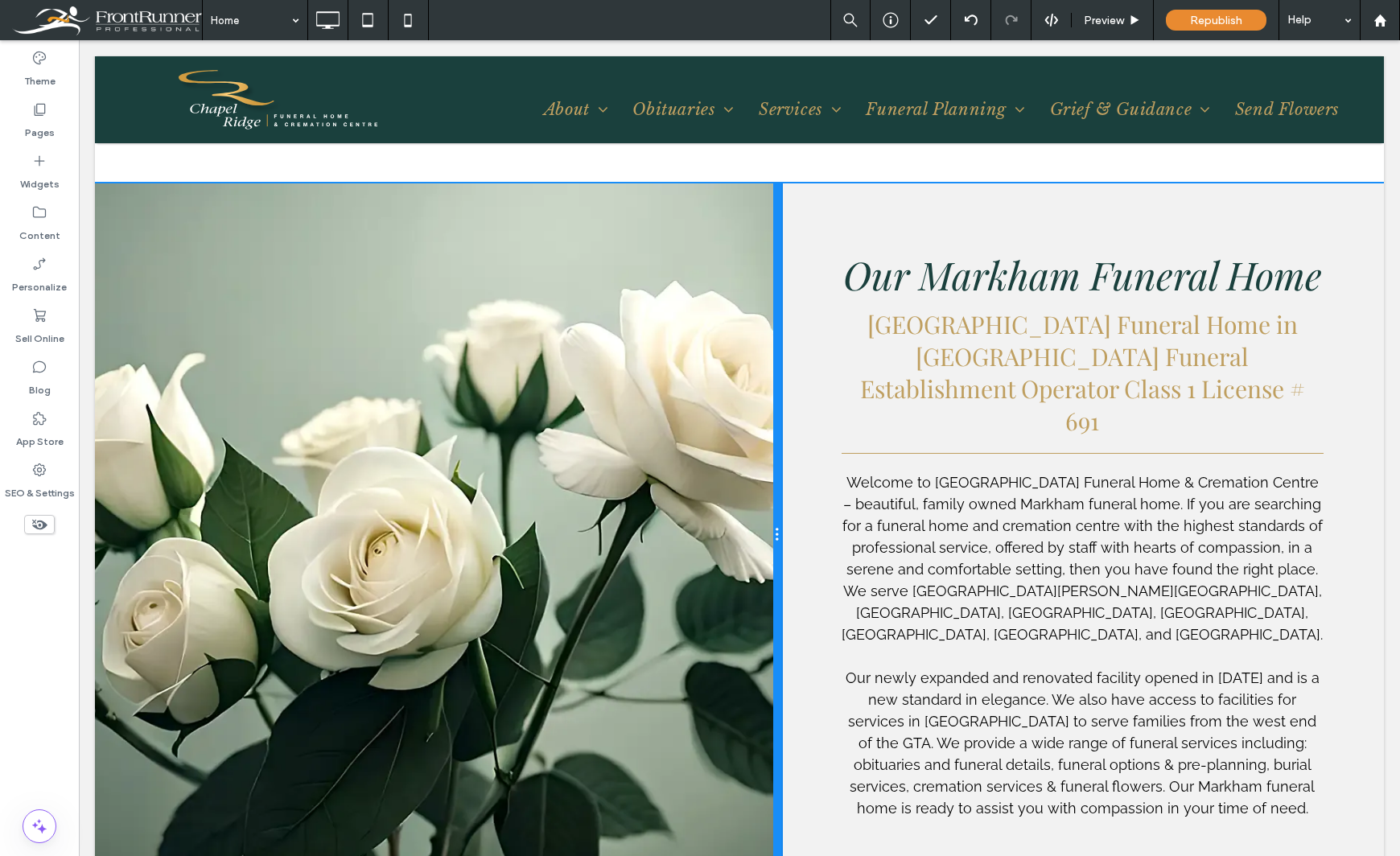
drag, startPoint x: 732, startPoint y: 505, endPoint x: 86, endPoint y: 555, distance: 647.9
click at [79, 515] on html "Visit Us [STREET_ADDRESS] Click To Paste Call Us [PHONE_NUMBER] Click To Paste …" at bounding box center [739, 788] width 1321 height 4552
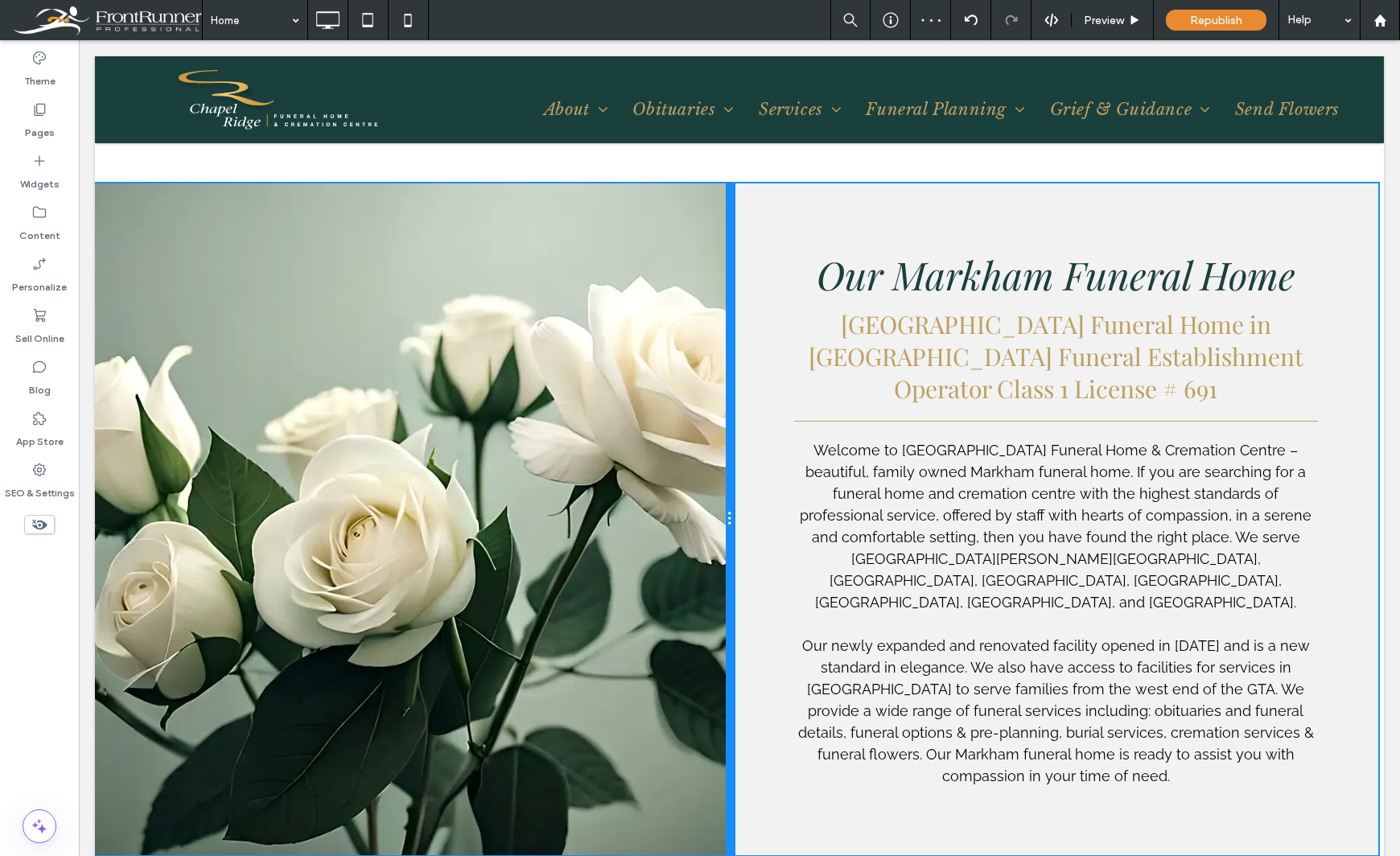
drag, startPoint x: 774, startPoint y: 455, endPoint x: -66, endPoint y: 459, distance: 840.0
click at [79, 459] on html "Visit Us [STREET_ADDRESS] Click To Paste Call Us [PHONE_NUMBER] Click To Paste …" at bounding box center [739, 772] width 1321 height 4520
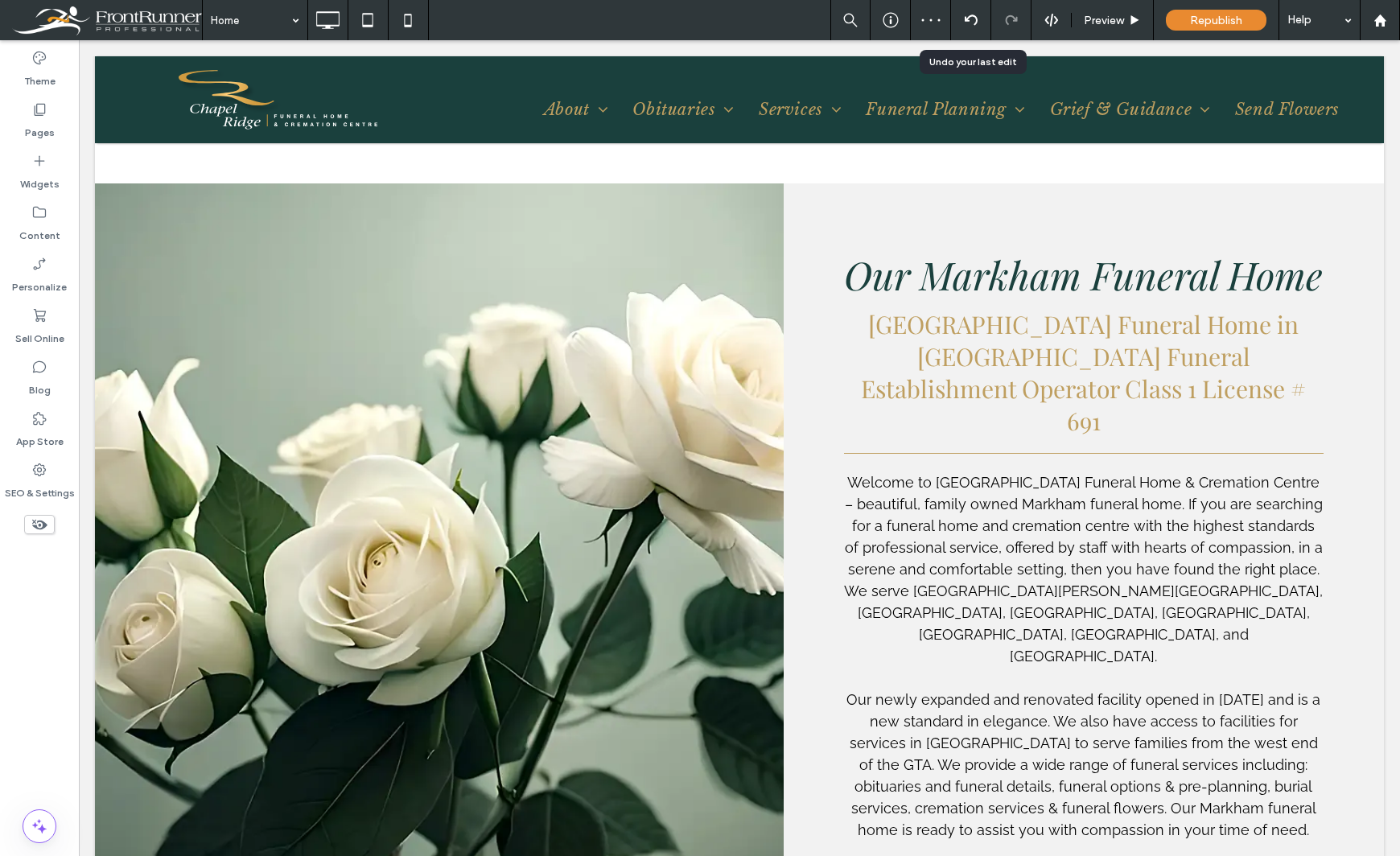
click at [965, 20] on icon at bounding box center [972, 20] width 13 height 13
click at [49, 679] on div "Theme Pages Widgets Content Personalize Sell Online Blog App Store SEO & Settin…" at bounding box center [39, 447] width 79 height 816
click at [1213, 34] on div "Republish" at bounding box center [1216, 20] width 100 height 40
click at [1205, 18] on span "Republish" at bounding box center [1215, 20] width 52 height 13
